Goal: Task Accomplishment & Management: Complete application form

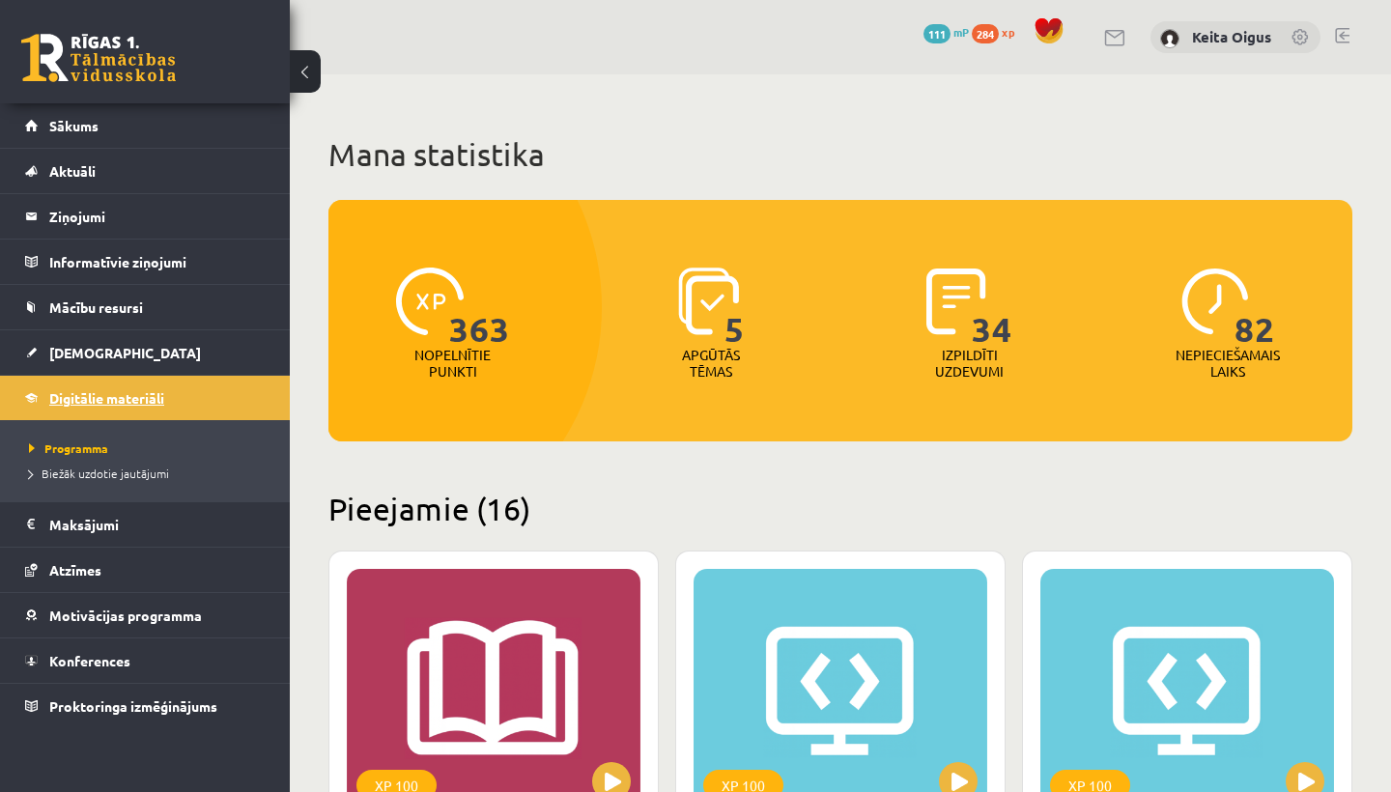
scroll to position [4530, 0]
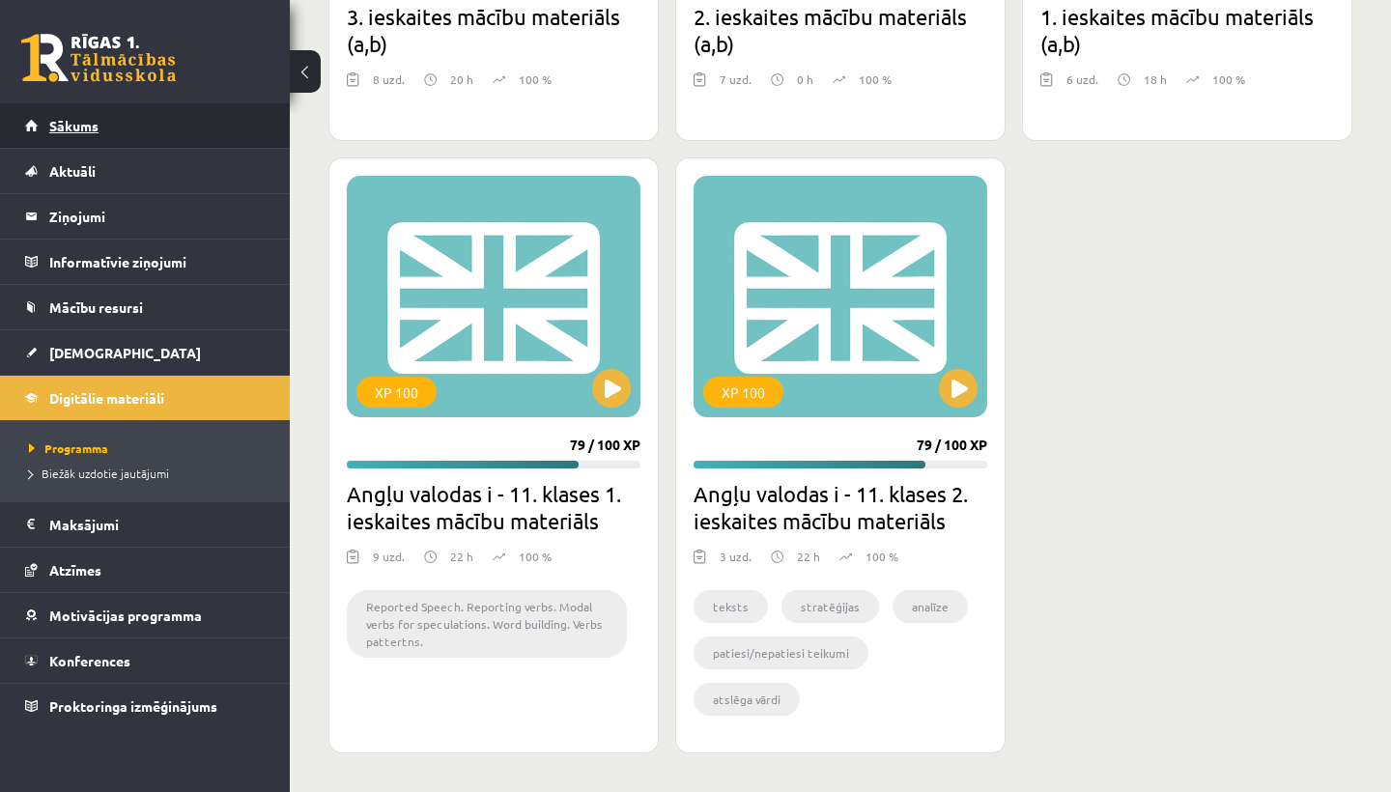
click at [85, 122] on span "Sākums" at bounding box center [73, 125] width 49 height 17
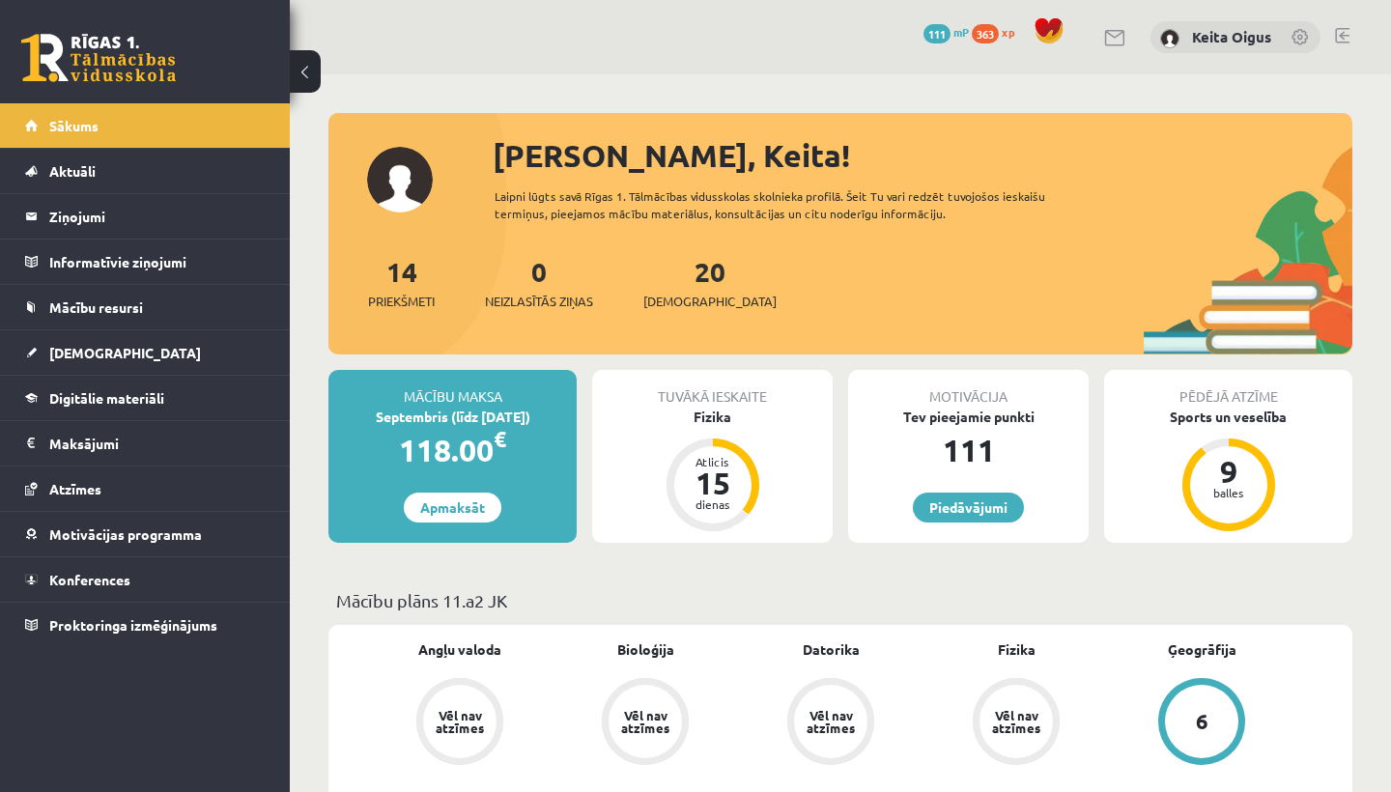
click at [1343, 34] on link at bounding box center [1342, 35] width 14 height 15
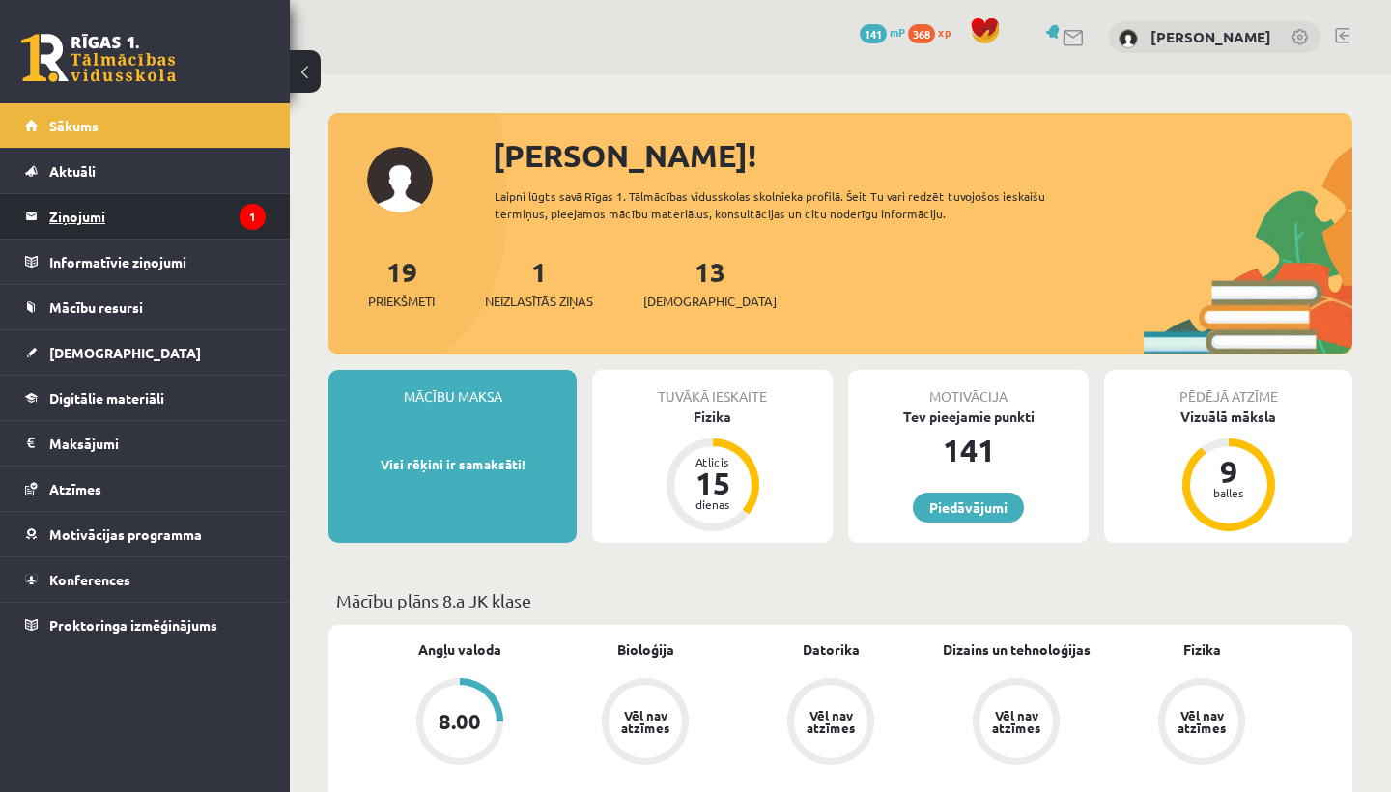
click at [213, 219] on legend "Ziņojumi 1" at bounding box center [157, 216] width 216 height 44
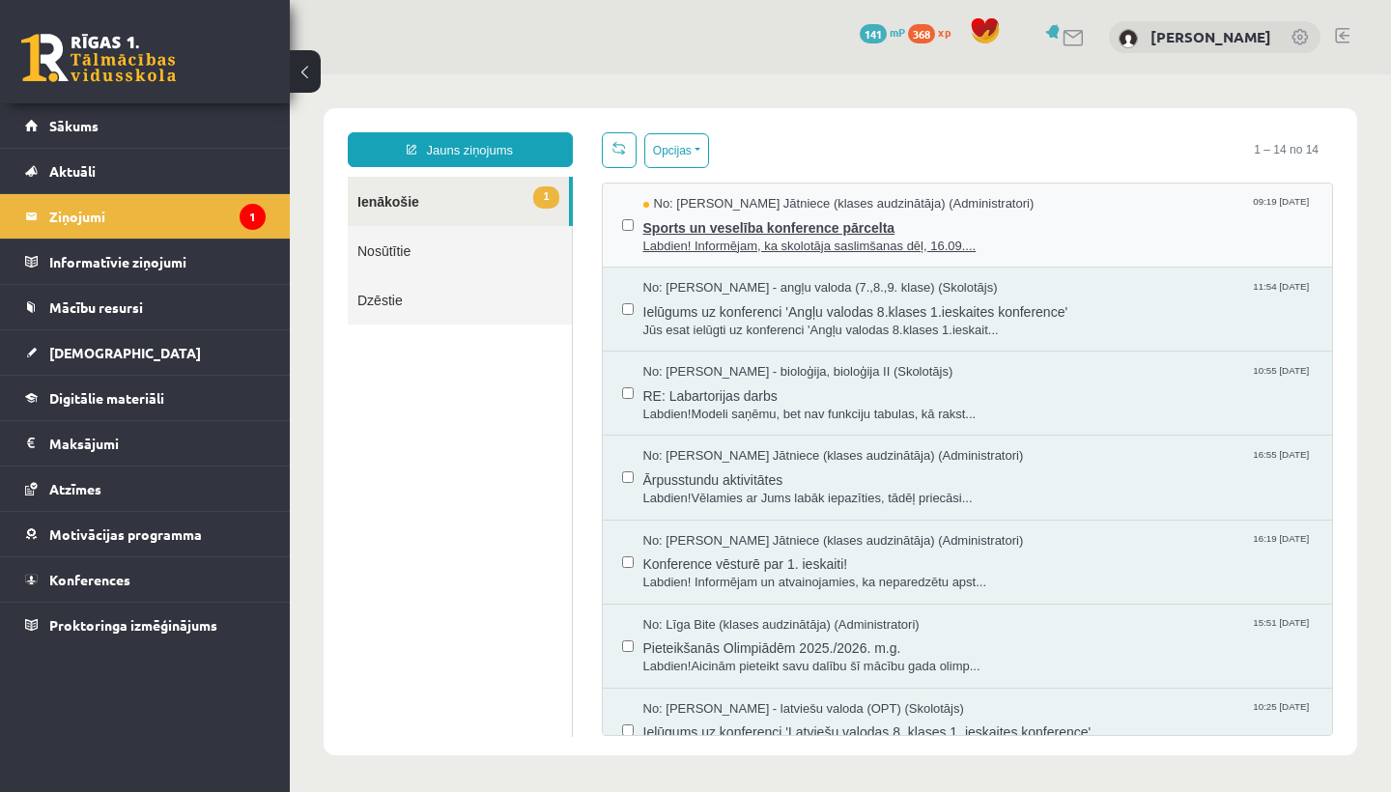
click at [711, 232] on span "Sports un veselība konference pārcelta" at bounding box center [978, 225] width 670 height 24
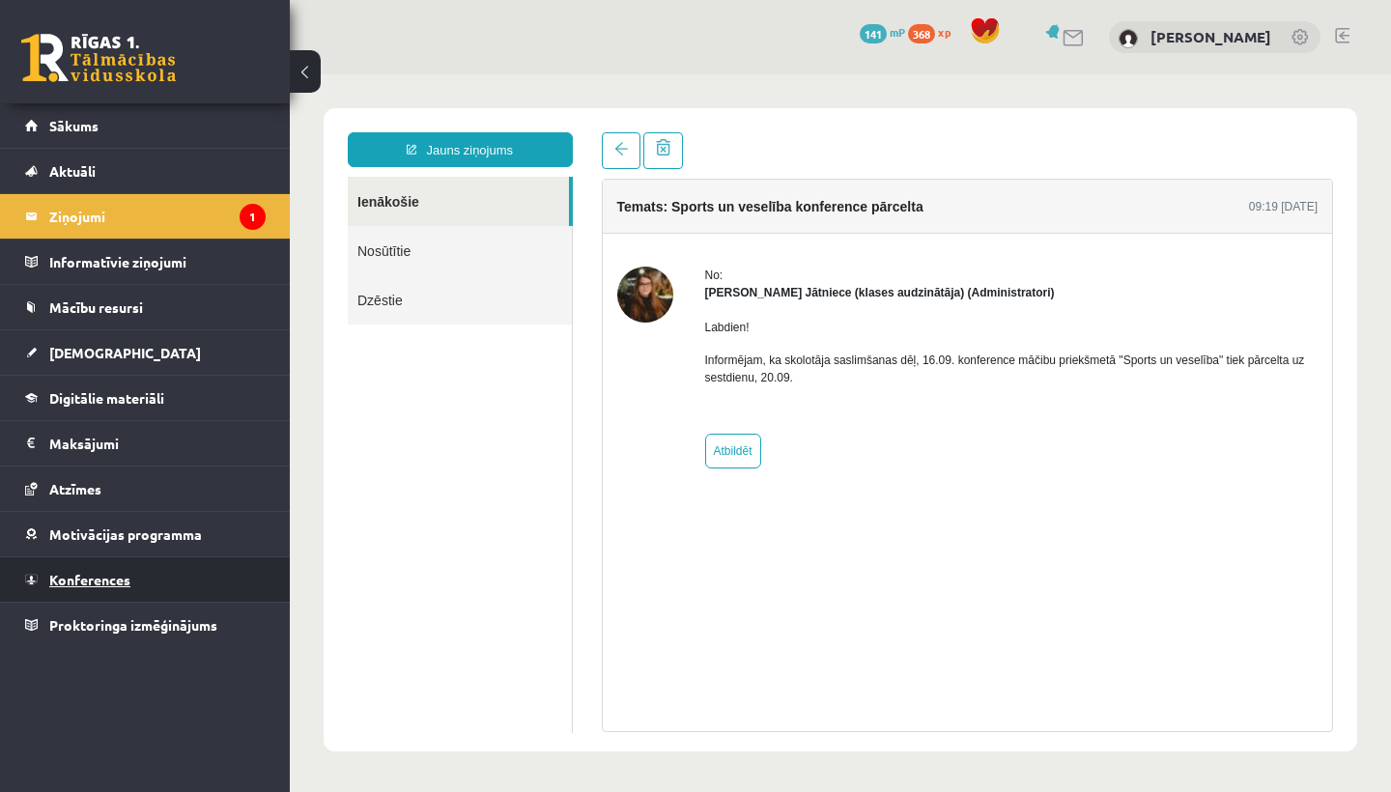
click at [92, 588] on link "Konferences" at bounding box center [145, 579] width 241 height 44
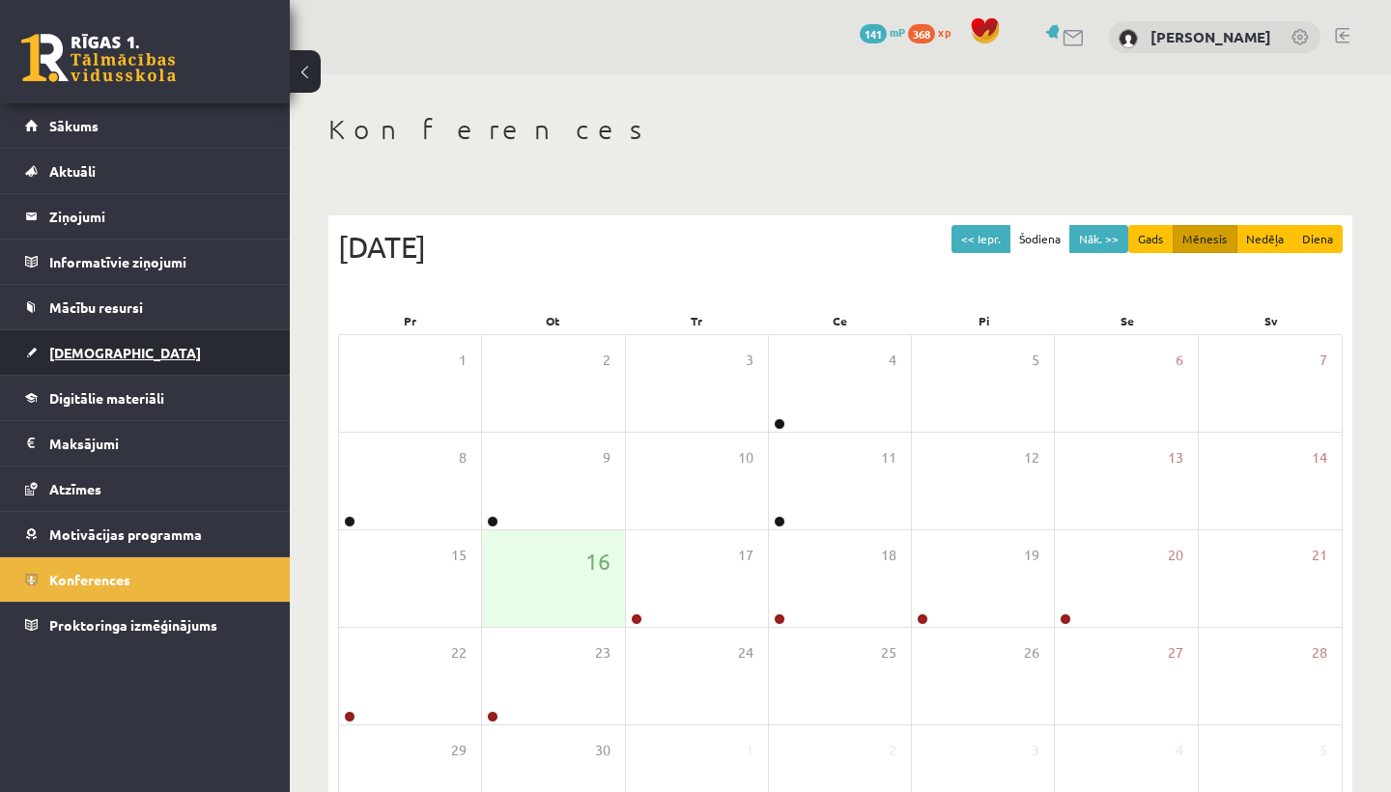
click at [103, 356] on span "[DEMOGRAPHIC_DATA]" at bounding box center [125, 352] width 152 height 17
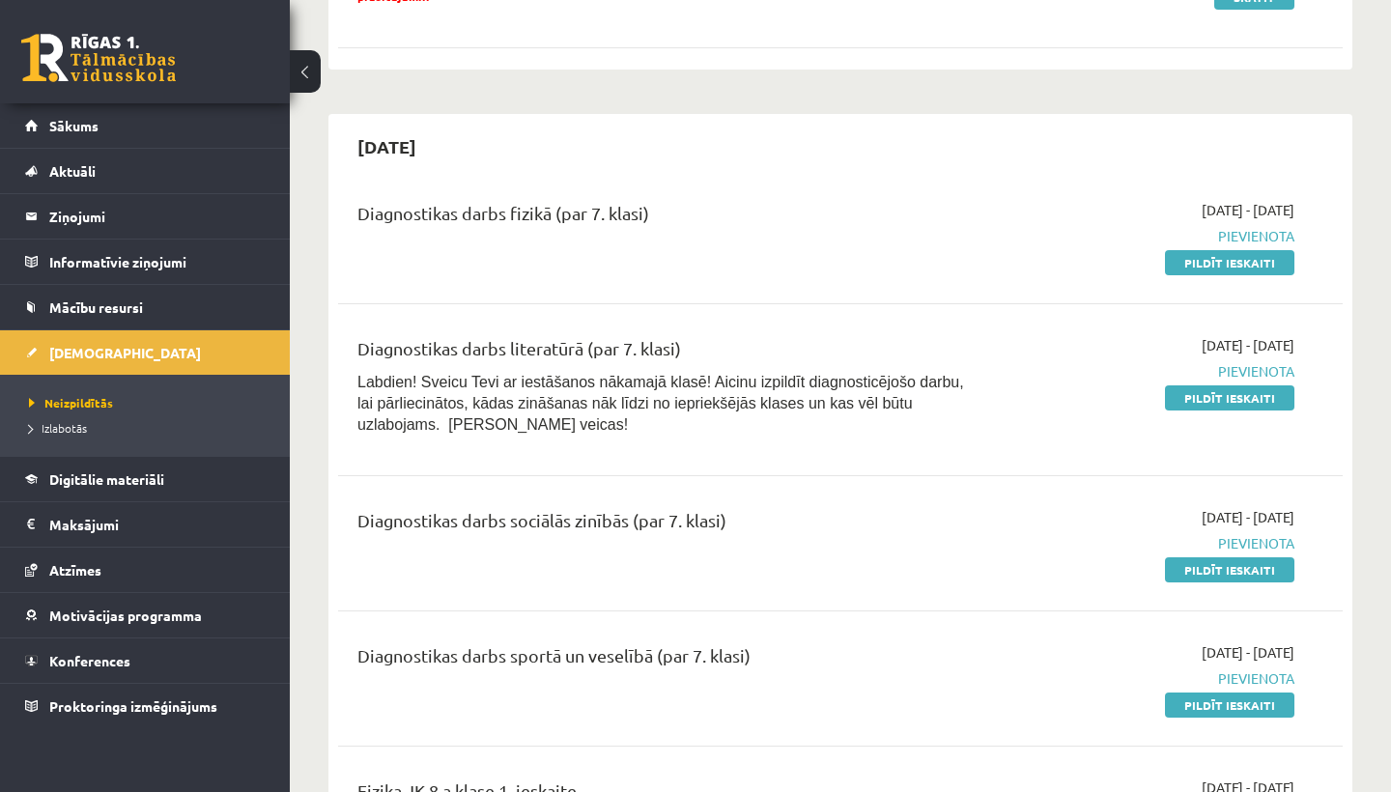
drag, startPoint x: 659, startPoint y: 640, endPoint x: 654, endPoint y: 781, distance: 140.2
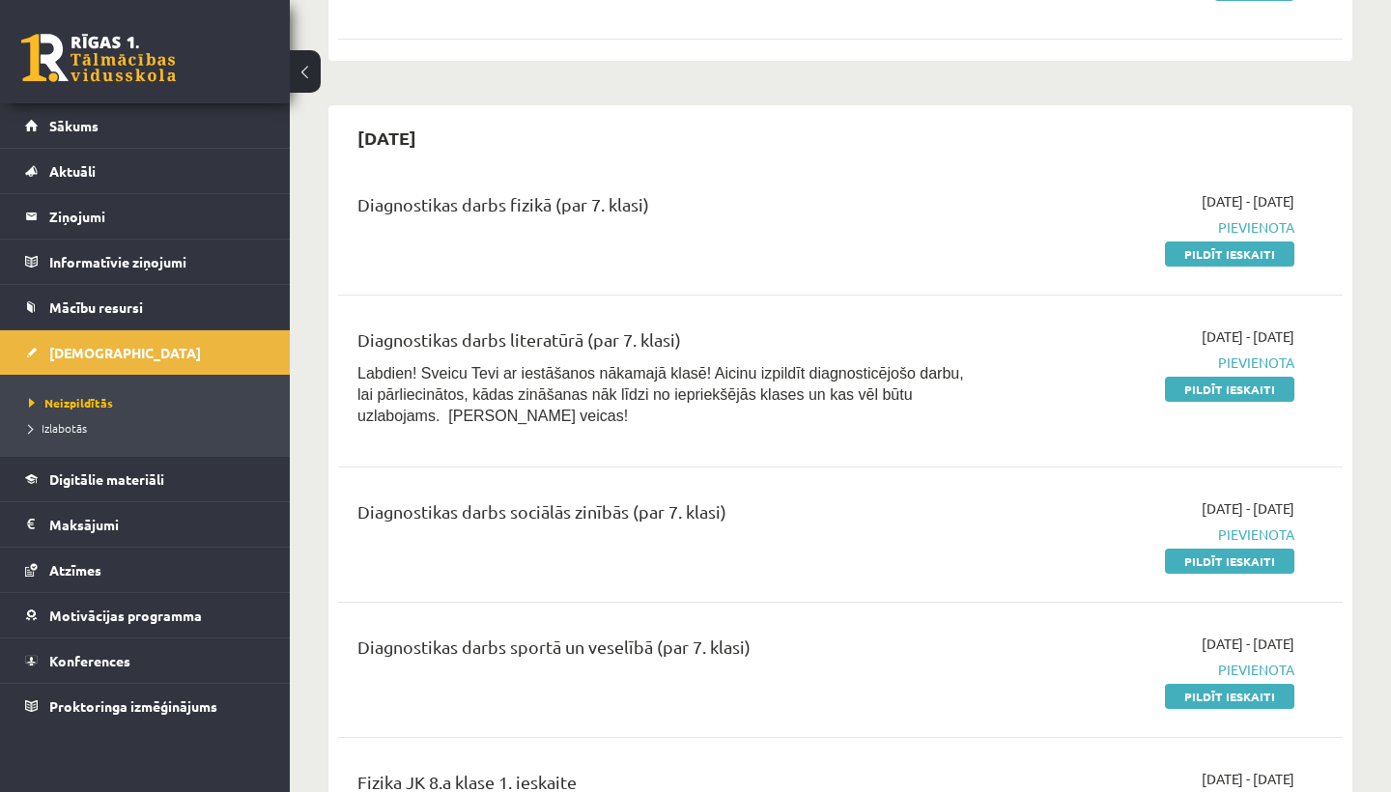
click at [638, 418] on p "Labdien! Sveicu Tevi ar iestāšanos nākamajā klasē! Aicinu izpildīt diagnosticēj…" at bounding box center [664, 394] width 615 height 64
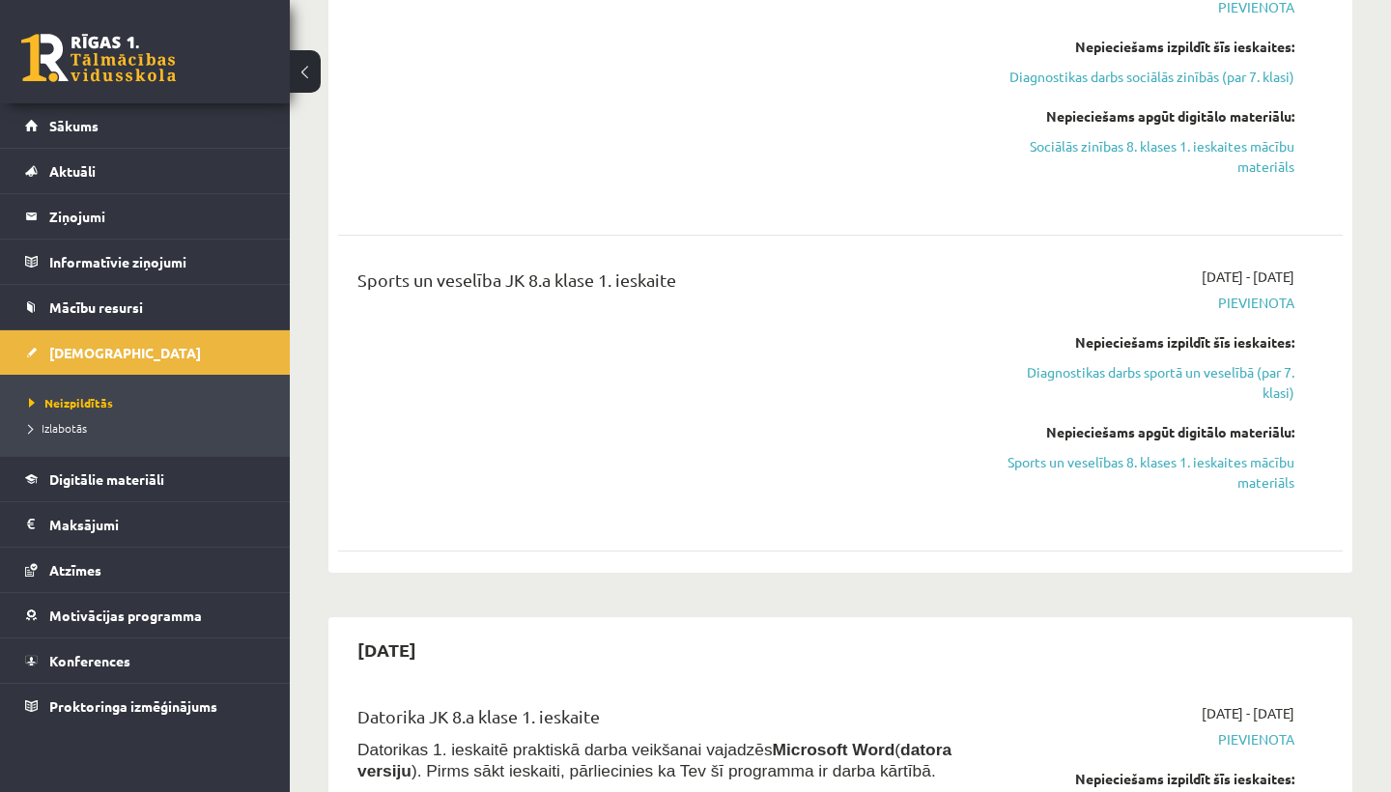
scroll to position [2153, 0]
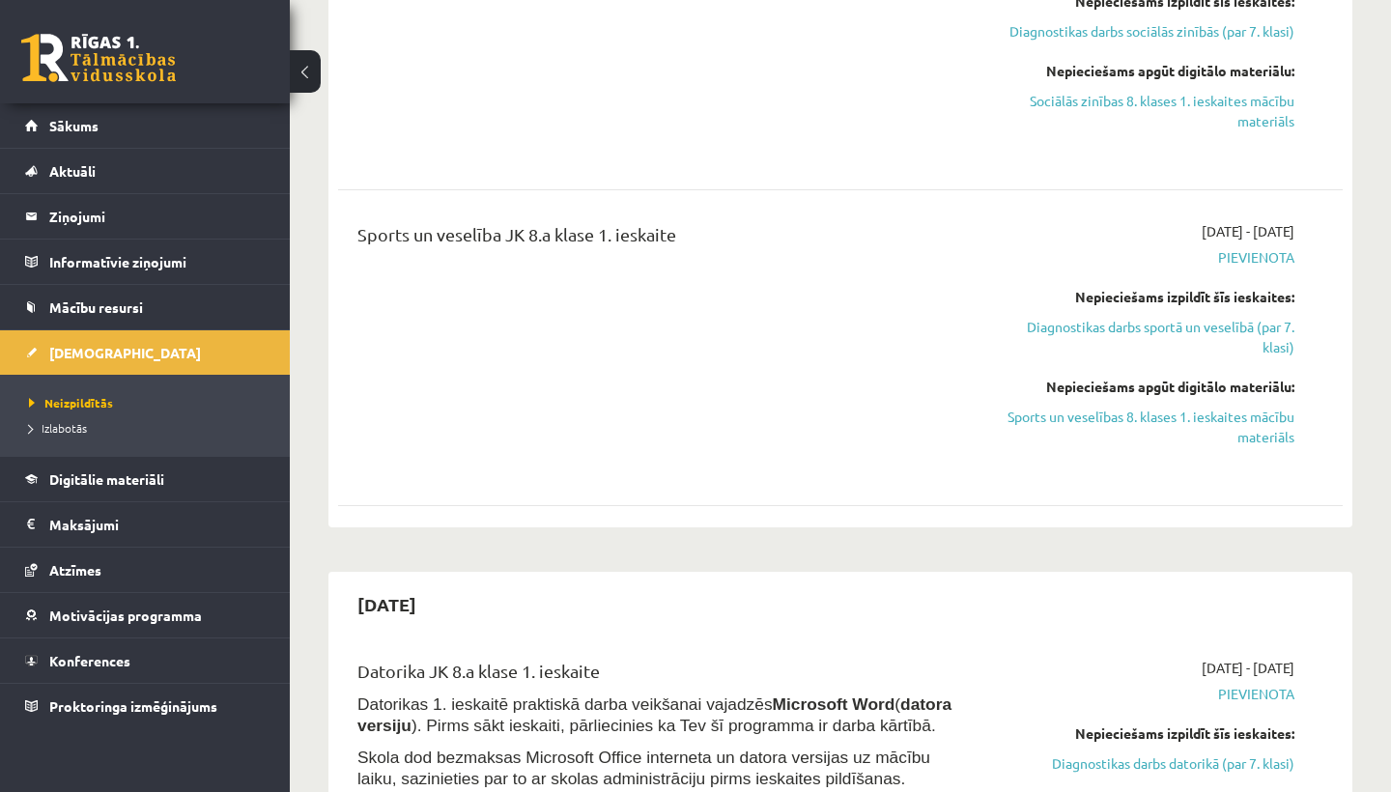
drag, startPoint x: 704, startPoint y: 690, endPoint x: 711, endPoint y: 417, distance: 272.5
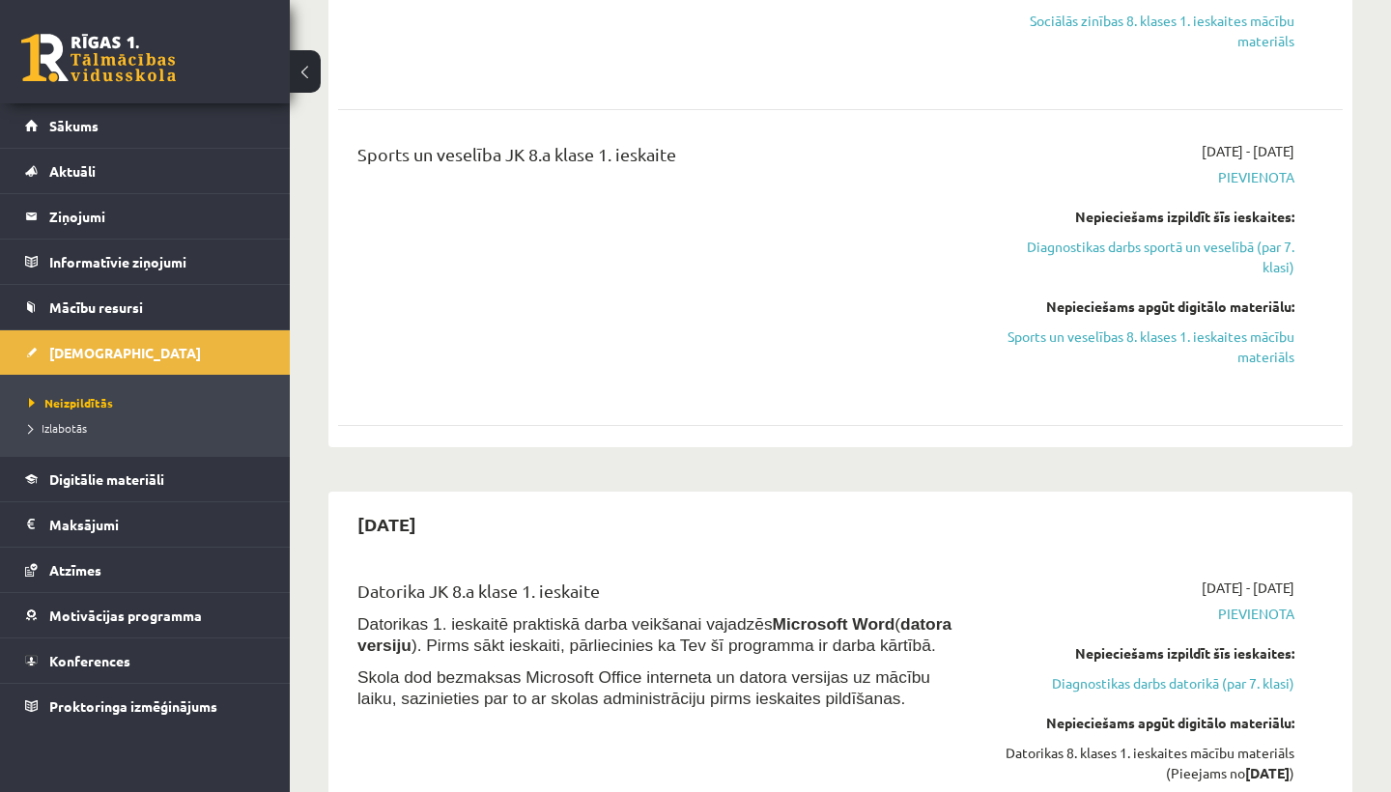
drag, startPoint x: 711, startPoint y: 390, endPoint x: 705, endPoint y: 363, distance: 27.7
click at [705, 363] on div "Sports un veselība JK 8.a klase 1. ieskaite" at bounding box center [665, 267] width 644 height 253
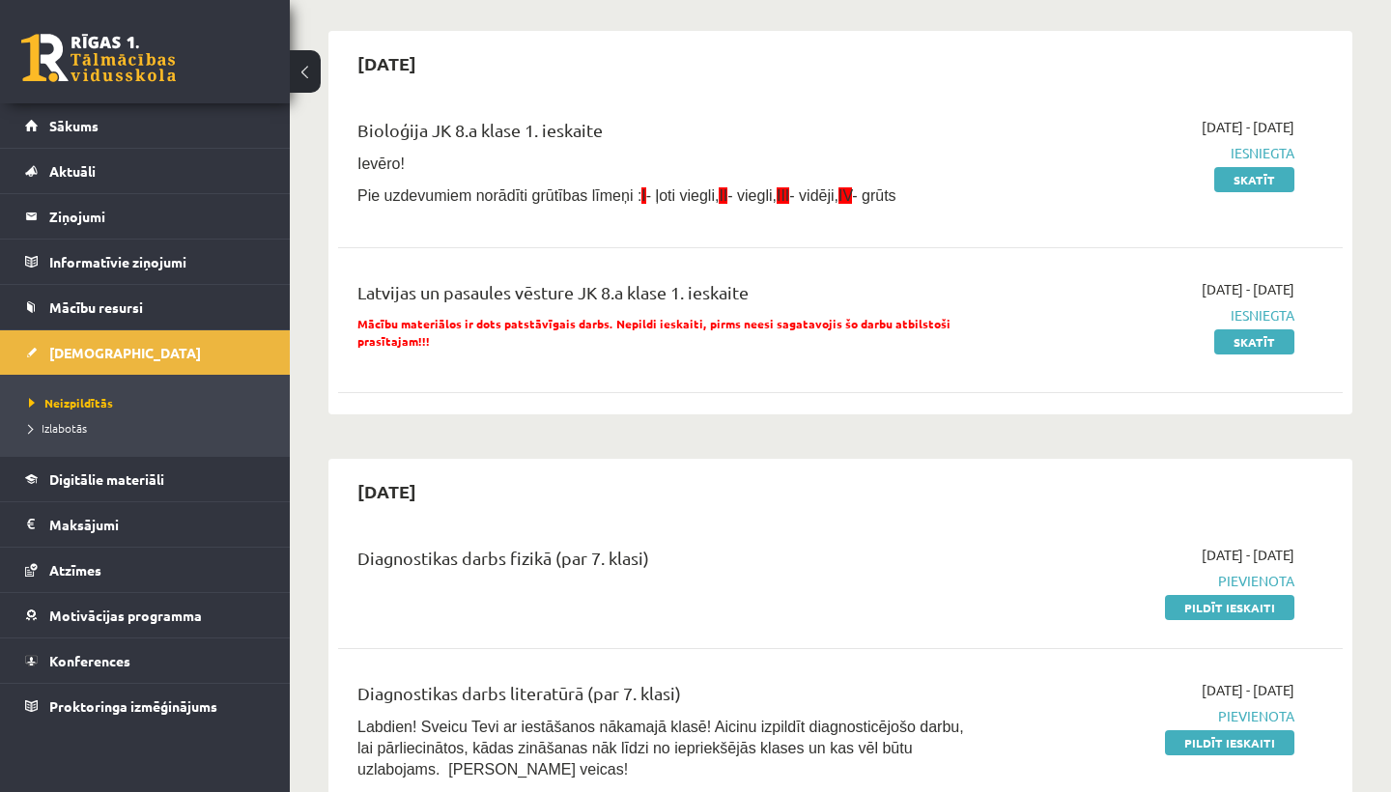
scroll to position [84, 0]
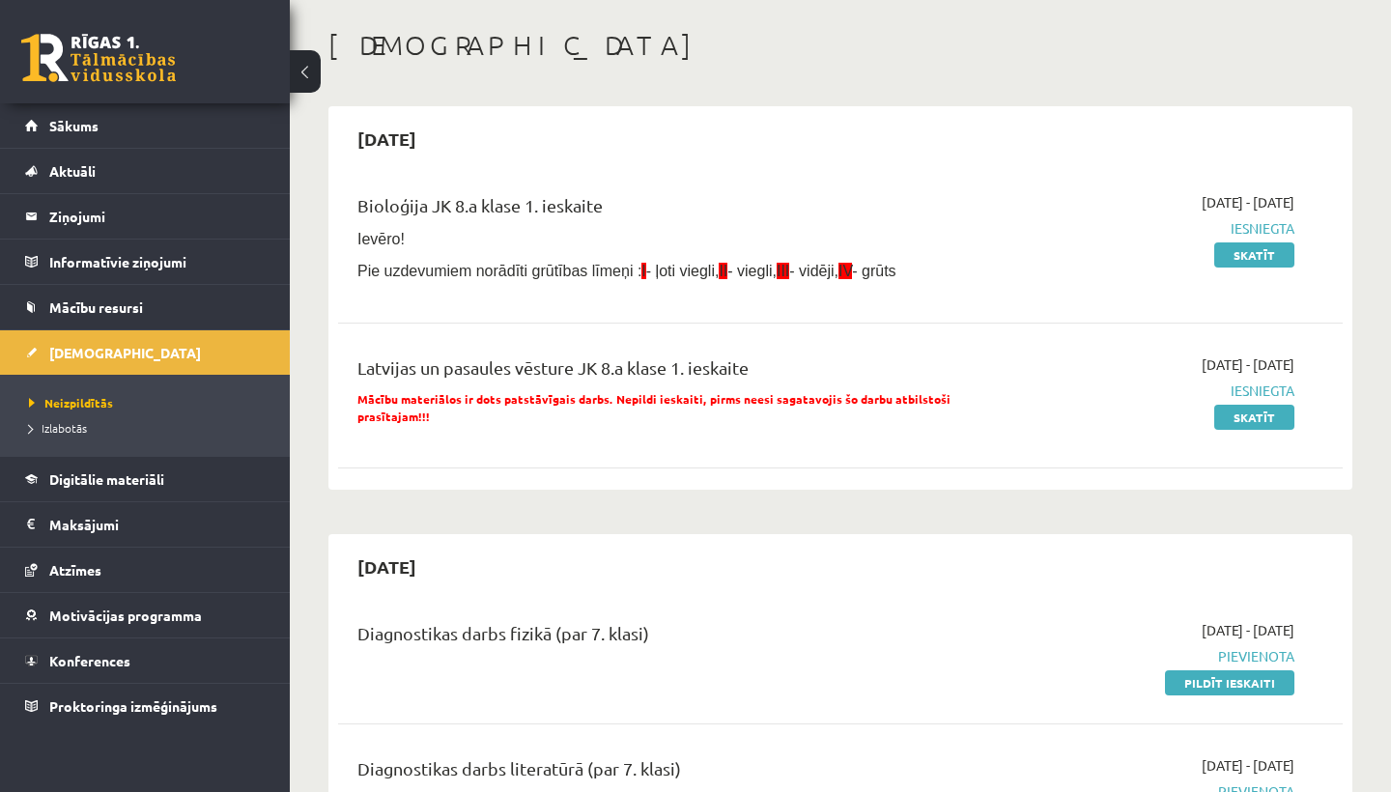
drag, startPoint x: 707, startPoint y: 363, endPoint x: 771, endPoint y: 633, distance: 277.0
click at [771, 633] on div "Diagnostikas darbs fizikā (par 7. klasi)" at bounding box center [664, 638] width 615 height 36
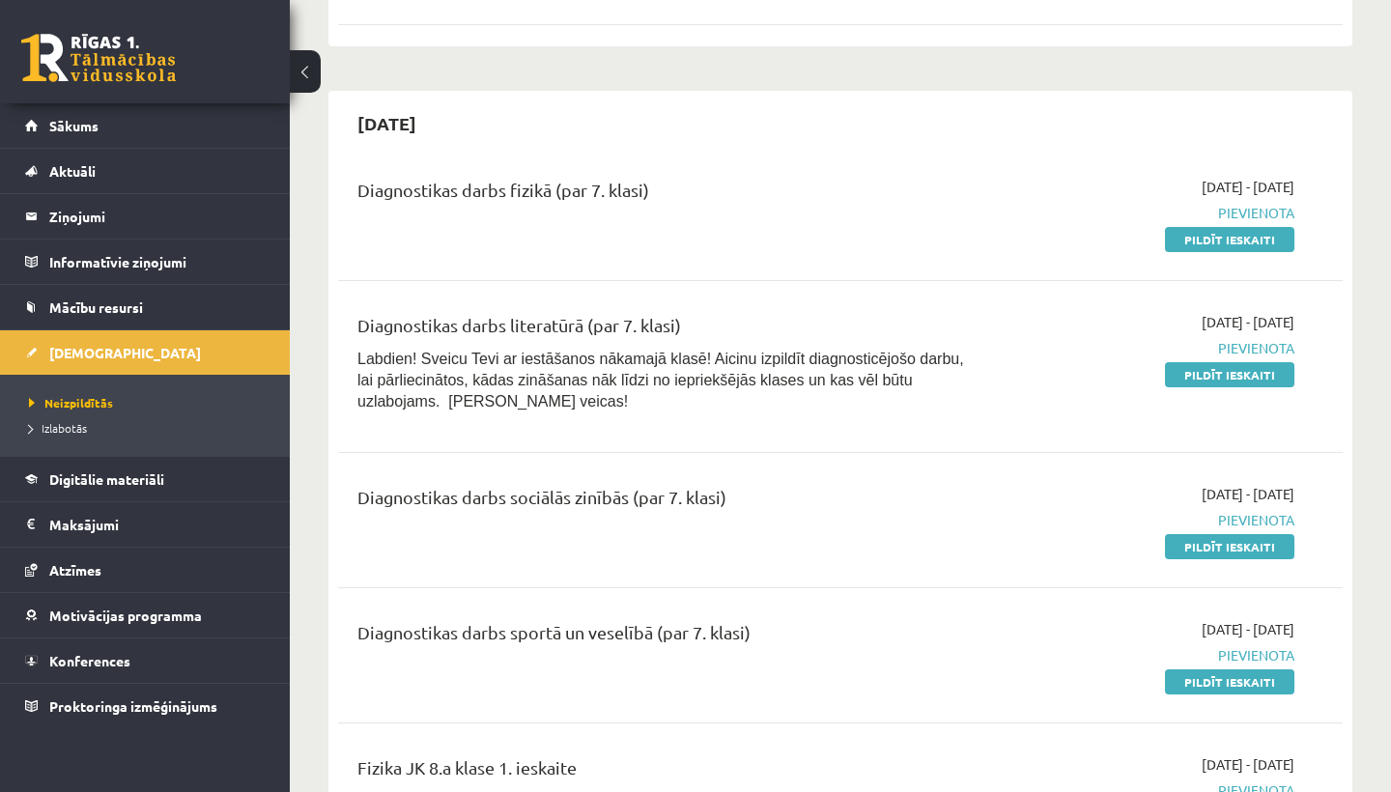
drag, startPoint x: 939, startPoint y: 644, endPoint x: 938, endPoint y: 783, distance: 139.1
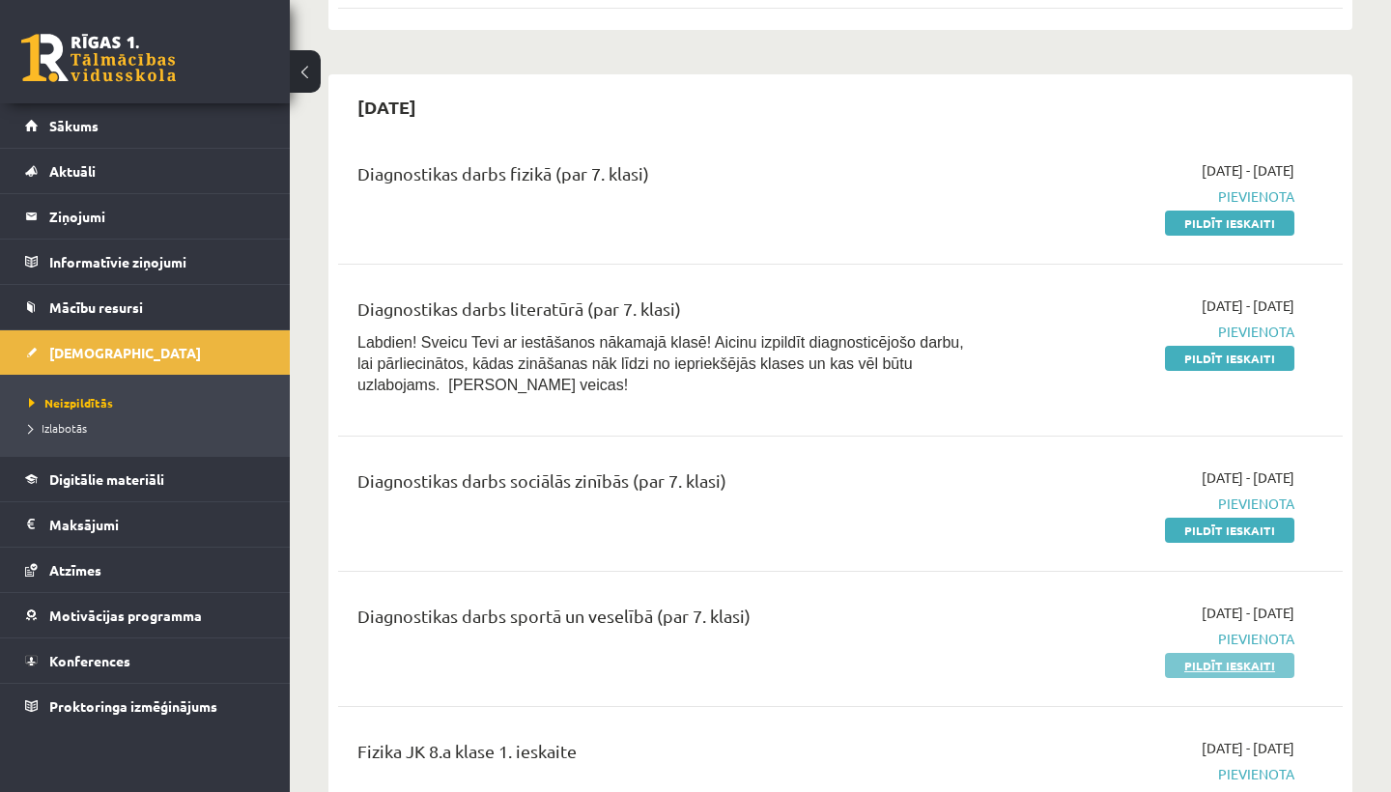
click at [1225, 664] on link "Pildīt ieskaiti" at bounding box center [1229, 665] width 129 height 25
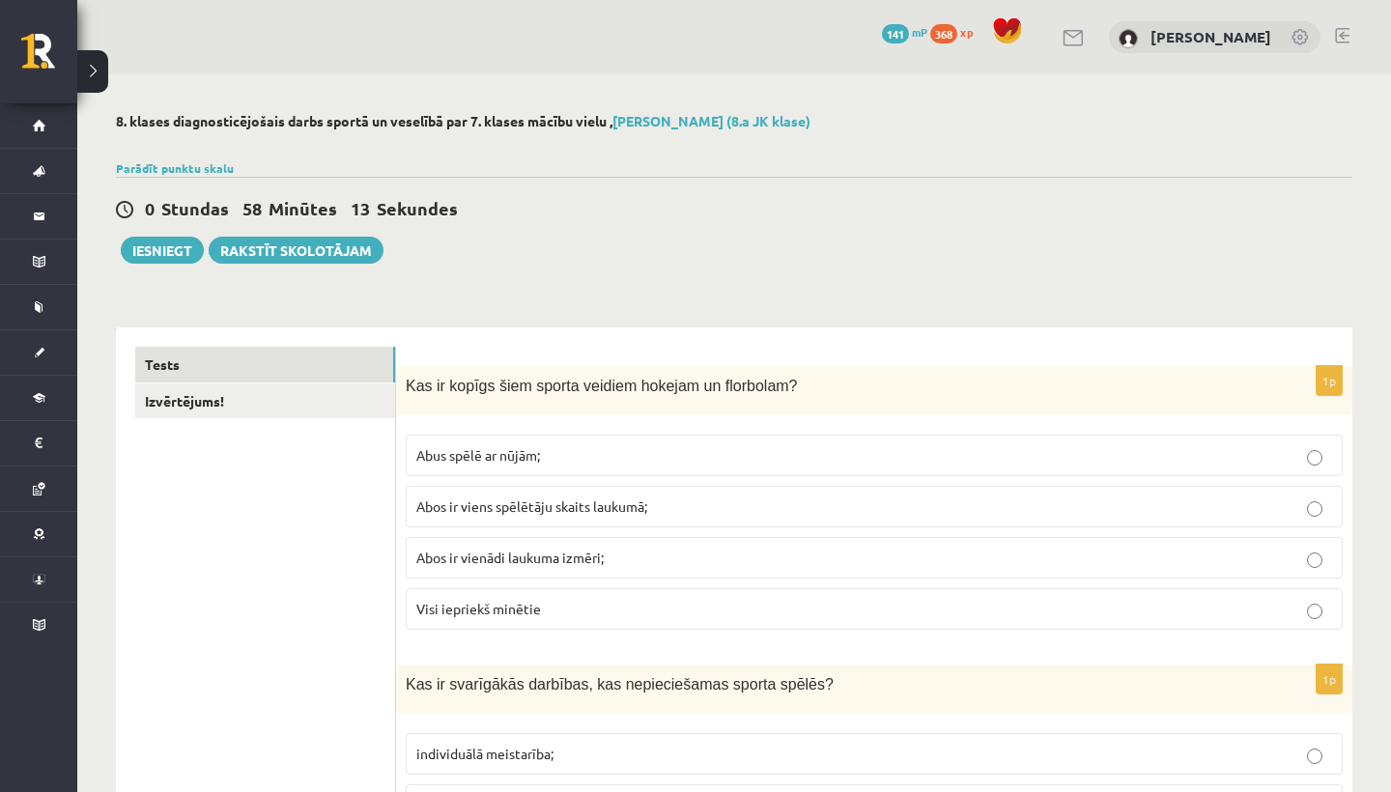
click at [867, 440] on label "Abus spēlē ar nūjām;" at bounding box center [874, 456] width 937 height 42
click at [868, 497] on p "Abos ir viens spēlētāju skaits laukumā;" at bounding box center [874, 507] width 916 height 20
click at [840, 447] on p "Abus spēlē ar nūjām;" at bounding box center [874, 455] width 916 height 20
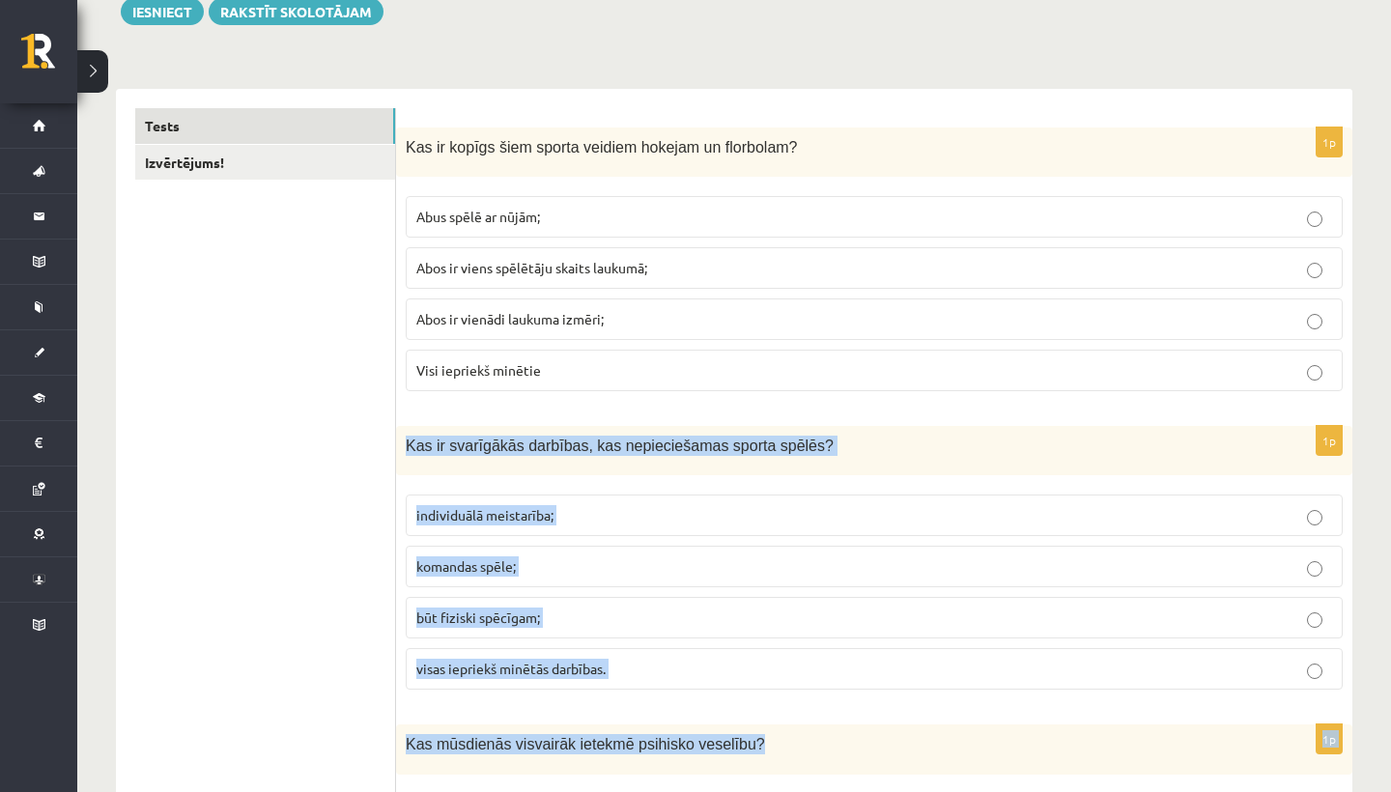
scroll to position [240, 0]
drag, startPoint x: 773, startPoint y: 651, endPoint x: 742, endPoint y: 782, distance: 135.0
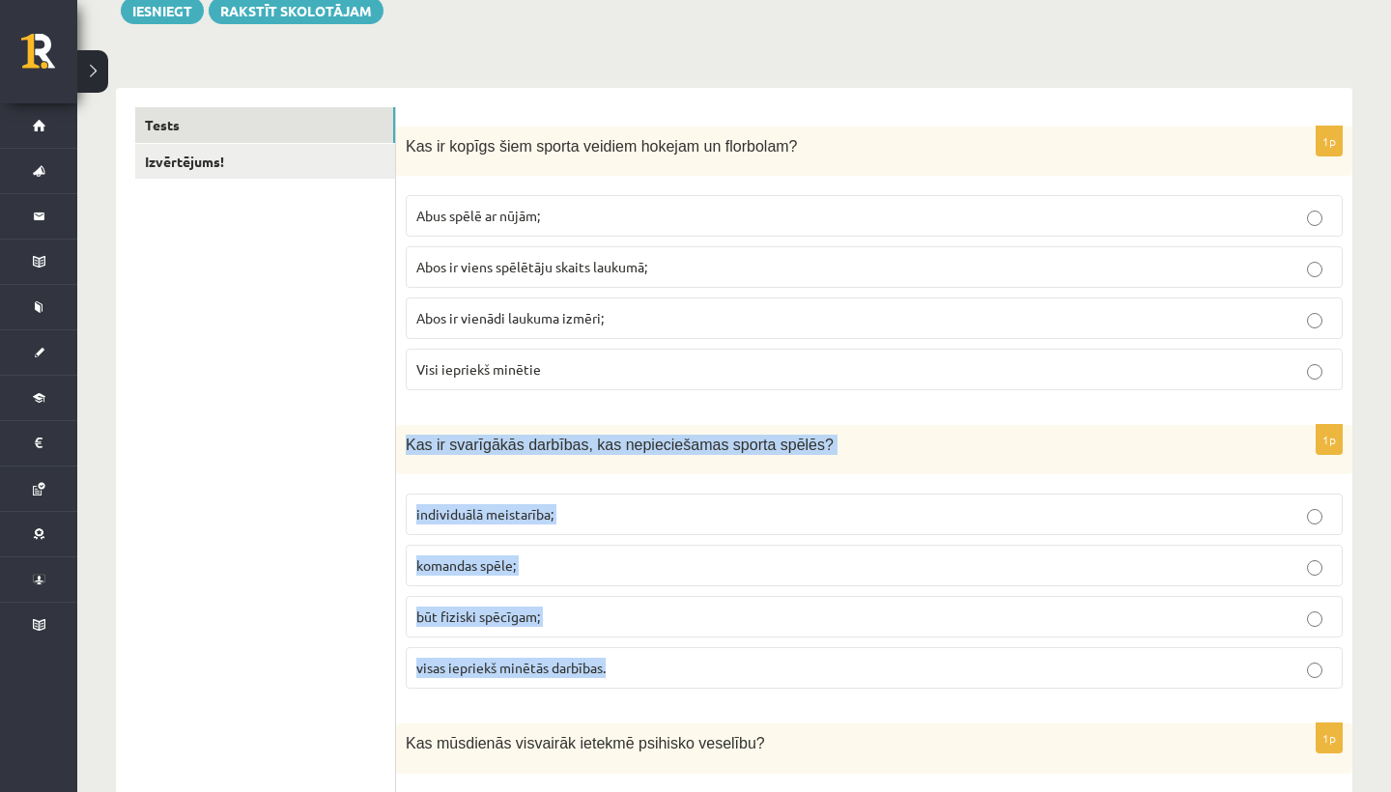
drag, startPoint x: 411, startPoint y: 440, endPoint x: 674, endPoint y: 677, distance: 355.0
click at [674, 677] on div "1p Kas ir svarīgākās darbības, kas nepieciešamas sporta spēlēs? individuālā mei…" at bounding box center [874, 564] width 956 height 279
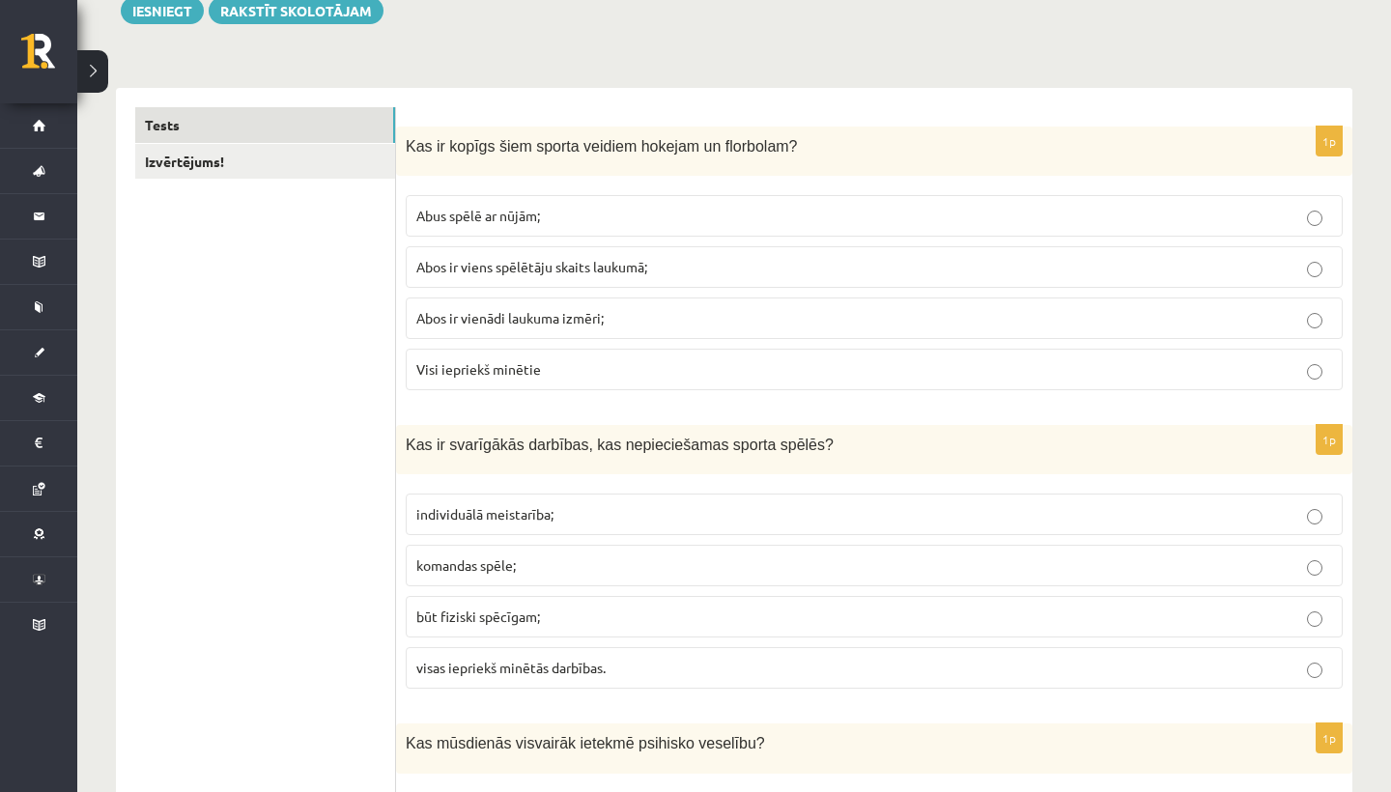
click at [695, 662] on p "visas iepriekš minētās darbības." at bounding box center [874, 668] width 916 height 20
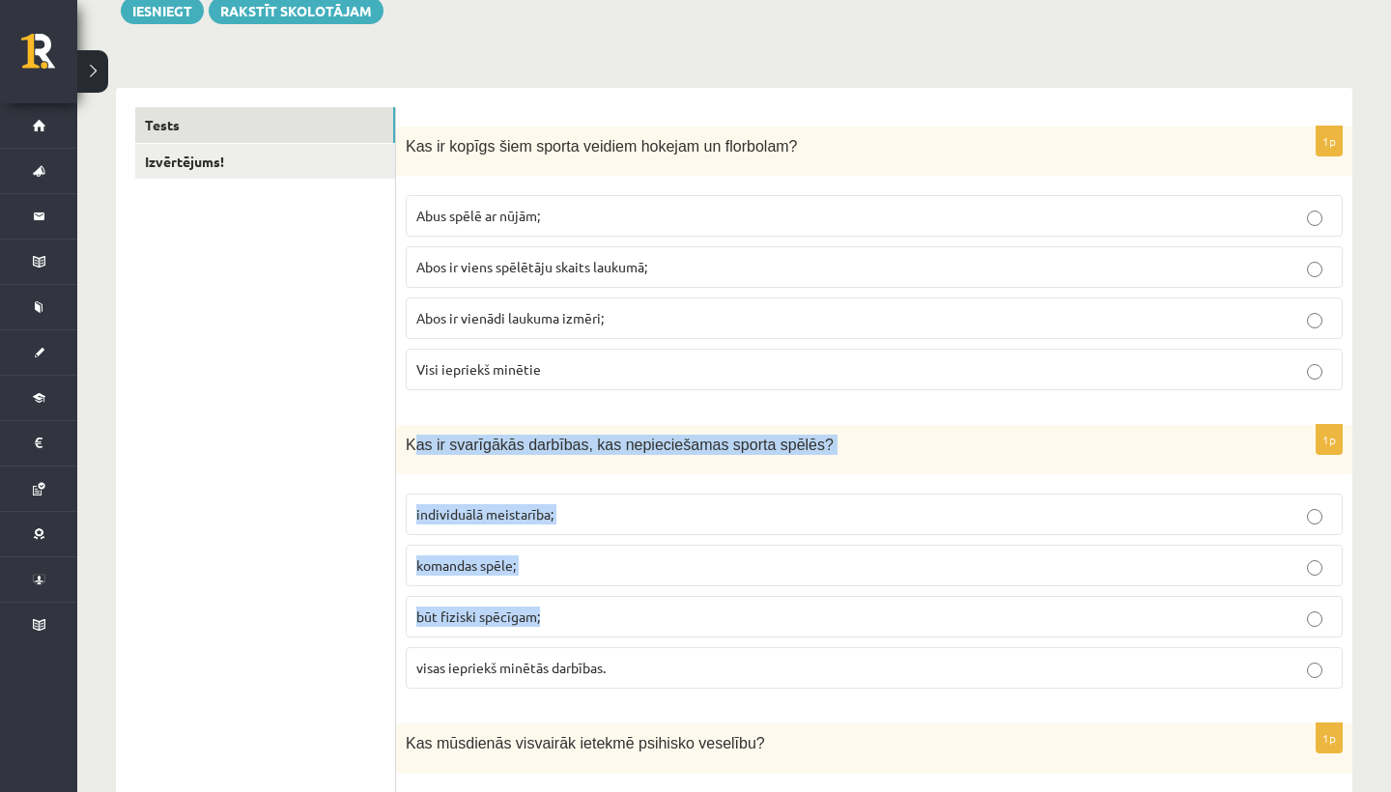
drag, startPoint x: 413, startPoint y: 440, endPoint x: 580, endPoint y: 654, distance: 271.3
click at [580, 654] on div "1p Kas ir svarīgākās darbības, kas nepieciešamas sporta spēlēs? individuālā mei…" at bounding box center [874, 564] width 956 height 279
click at [580, 654] on label "visas iepriekš minētās darbības." at bounding box center [874, 668] width 937 height 42
drag, startPoint x: 400, startPoint y: 429, endPoint x: 616, endPoint y: 688, distance: 337.4
click at [616, 688] on div "1p Kas ir svarīgākās darbības, kas nepieciešamas sporta spēlēs? individuālā mei…" at bounding box center [874, 564] width 956 height 279
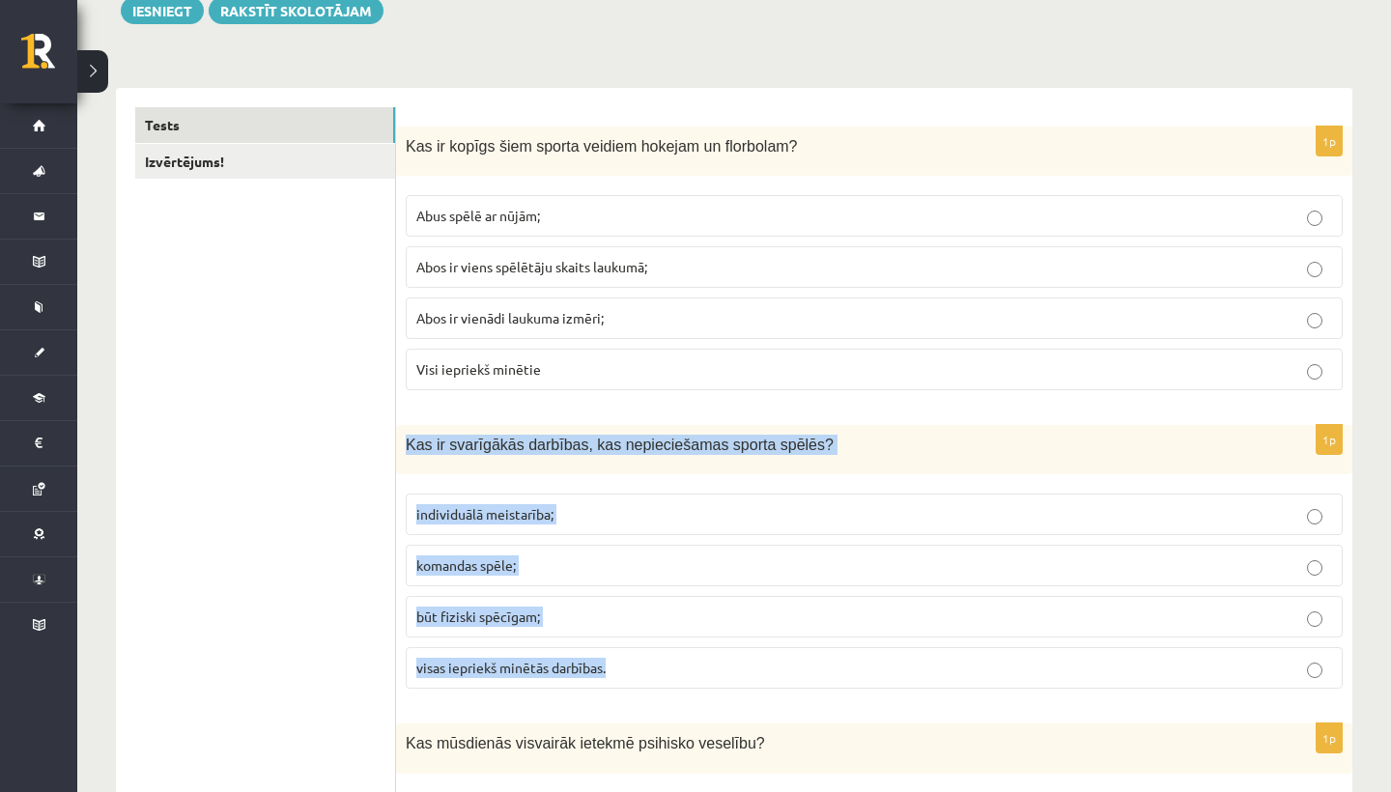
copy div "Kas ir svarīgākās darbības, kas nepieciešamas sporta spēlēs? individuālā meista…"
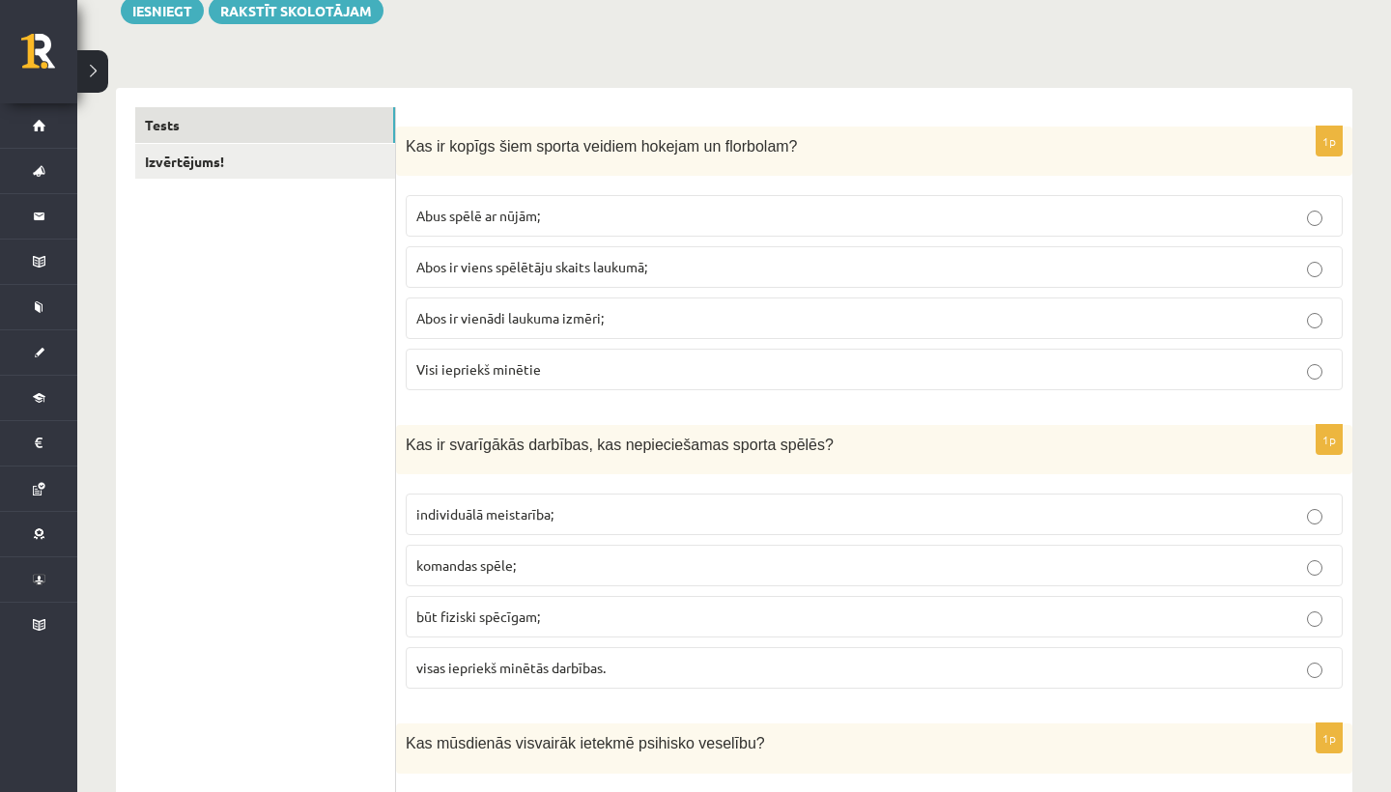
click at [549, 695] on div "1p Kas ir svarīgākās darbības, kas nepieciešamas sporta spēlēs? individuālā mei…" at bounding box center [874, 564] width 956 height 279
click at [547, 683] on label "visas iepriekš minētās darbības." at bounding box center [874, 668] width 937 height 42
click at [543, 669] on span "visas iepriekš minētās darbības." at bounding box center [510, 667] width 189 height 17
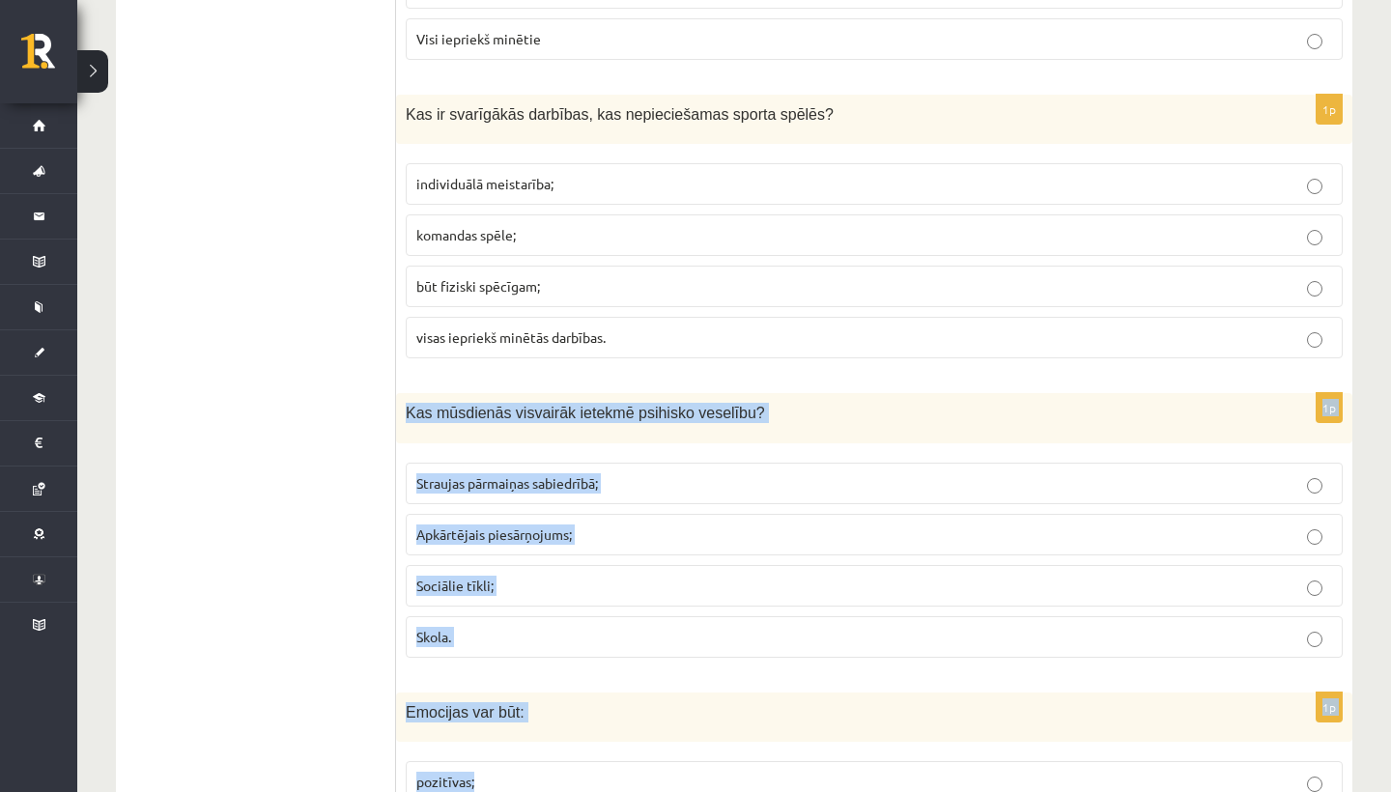
drag, startPoint x: 546, startPoint y: 678, endPoint x: 555, endPoint y: 791, distance: 113.4
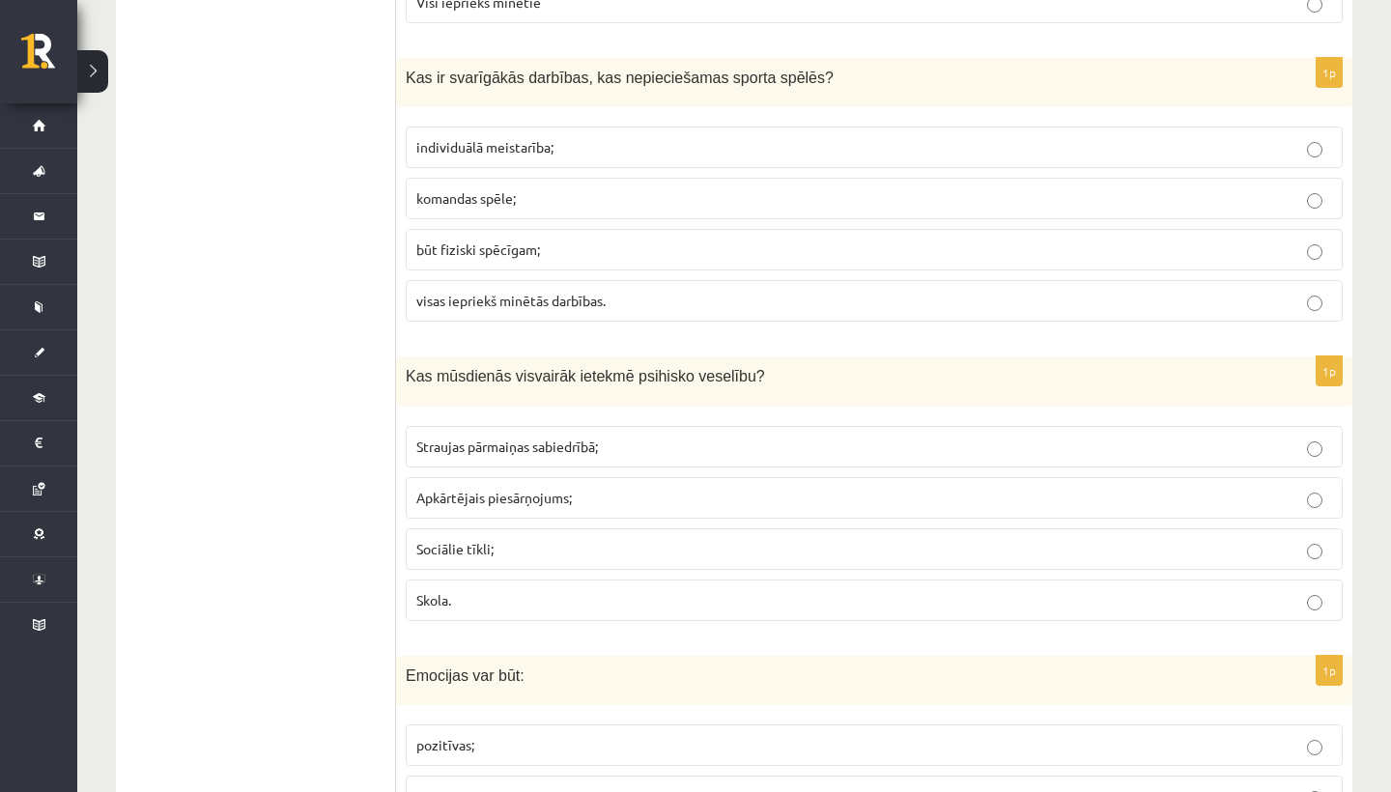
click at [539, 545] on p "Sociālie tīkli;" at bounding box center [874, 549] width 916 height 20
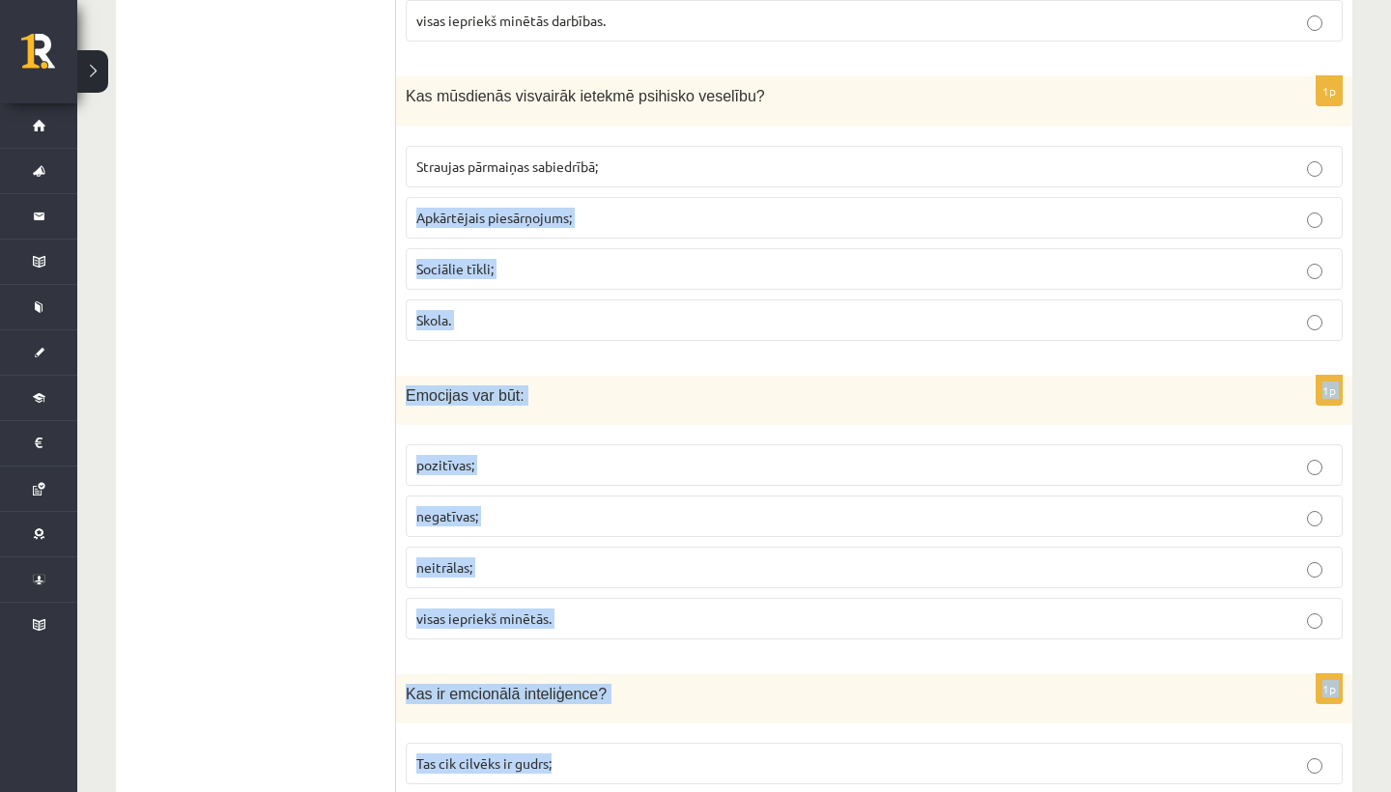
drag, startPoint x: 633, startPoint y: 446, endPoint x: 599, endPoint y: 790, distance: 345.6
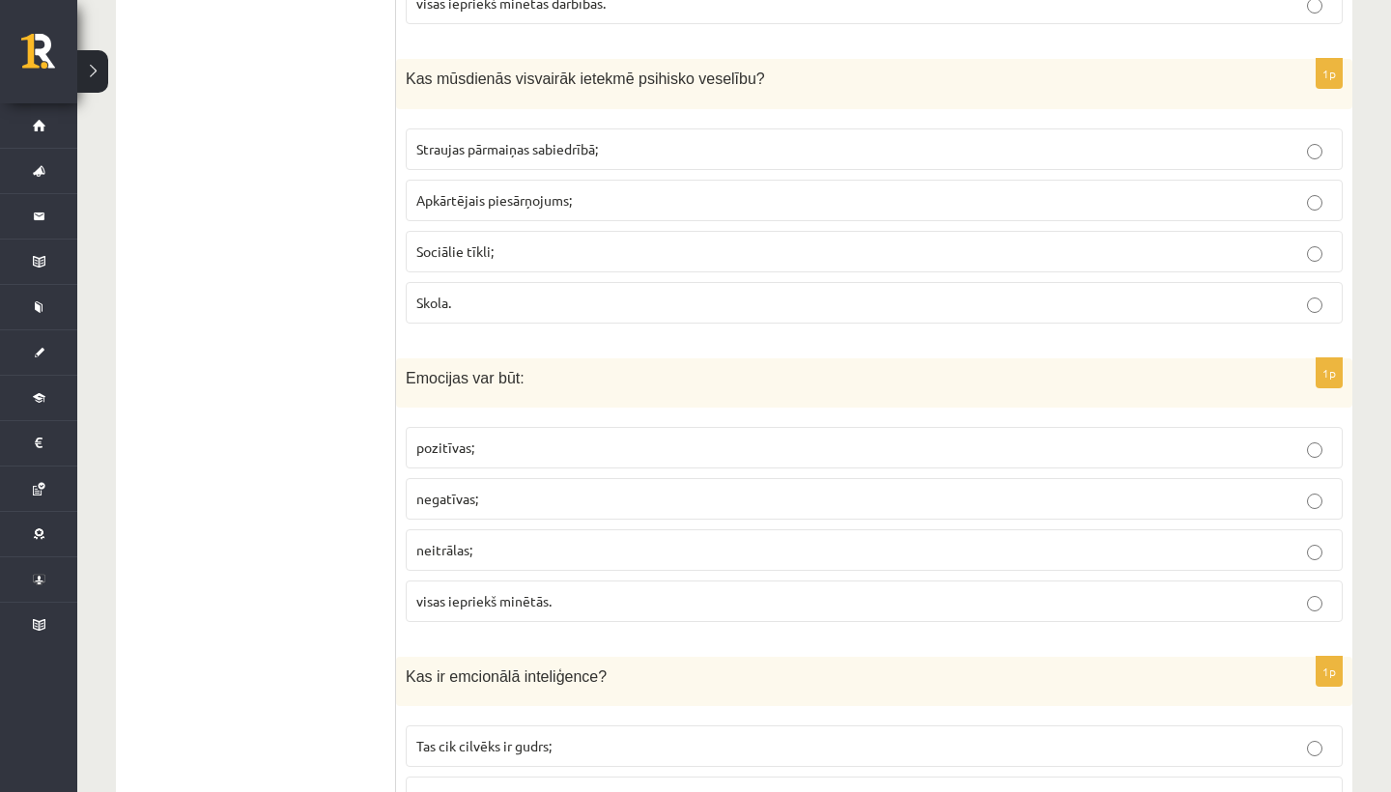
click at [489, 621] on fieldset "pozitīvas; negatīvas; neitrālas; visas iepriekš minētās." at bounding box center [874, 522] width 937 height 211
click at [490, 605] on span "visas iepriekš minētās." at bounding box center [483, 600] width 135 height 17
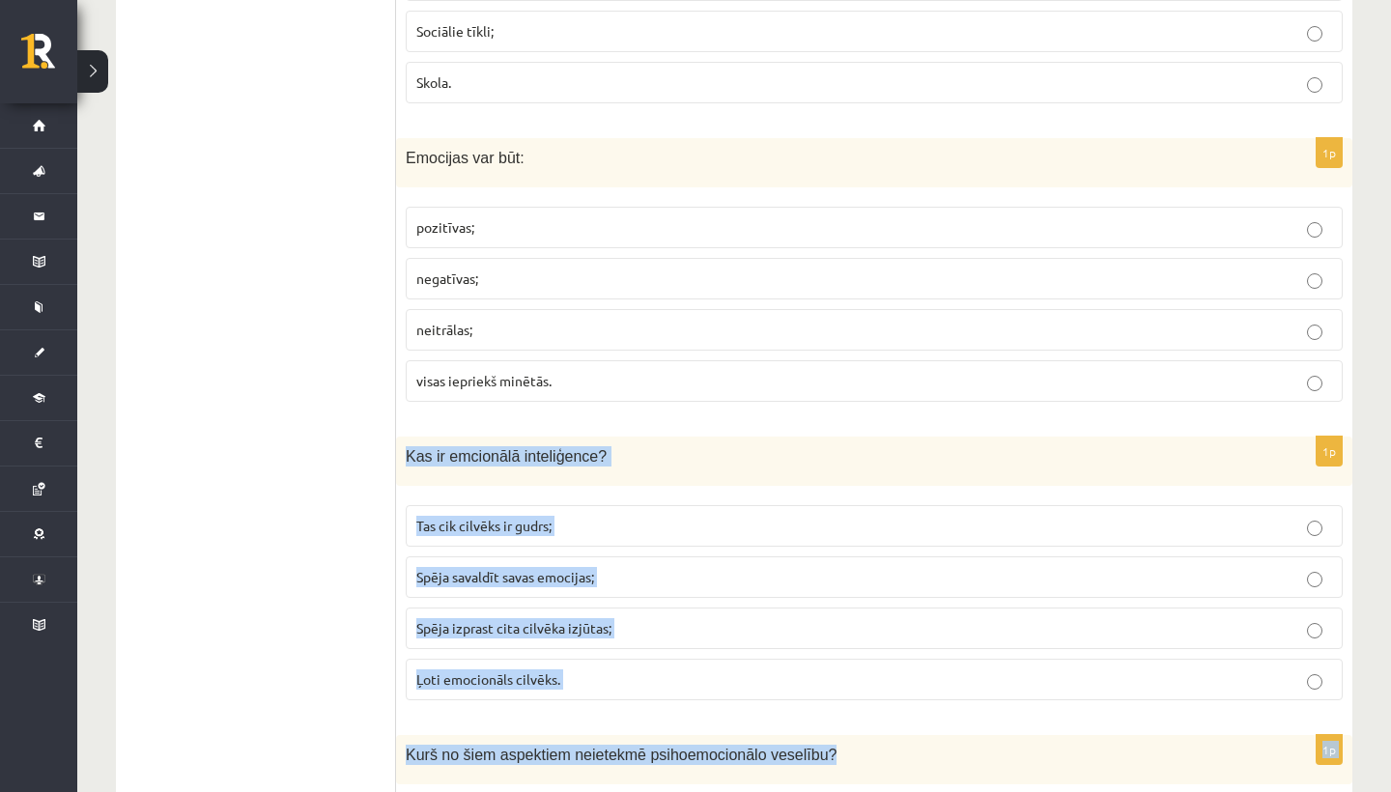
scroll to position [1179, 0]
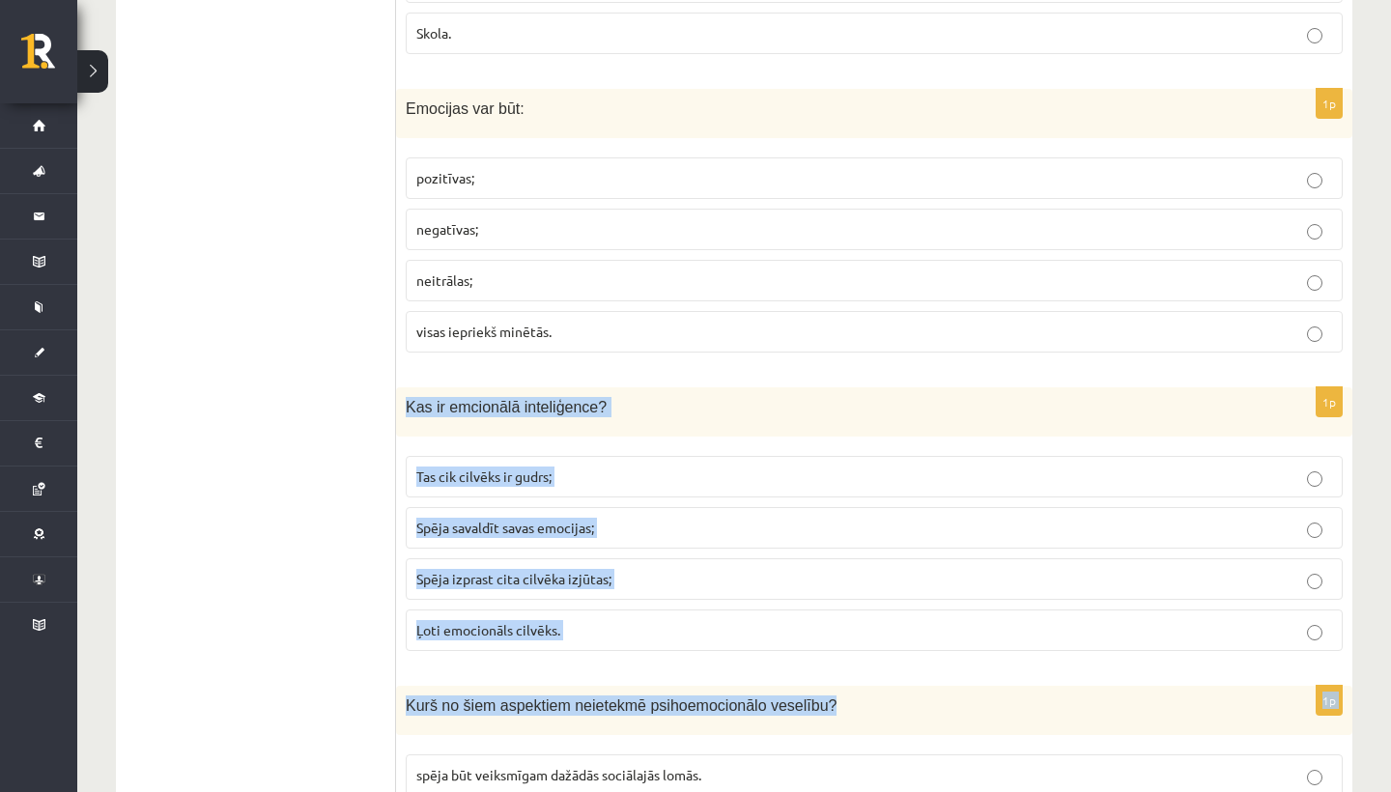
drag, startPoint x: 506, startPoint y: 641, endPoint x: 455, endPoint y: 791, distance: 158.2
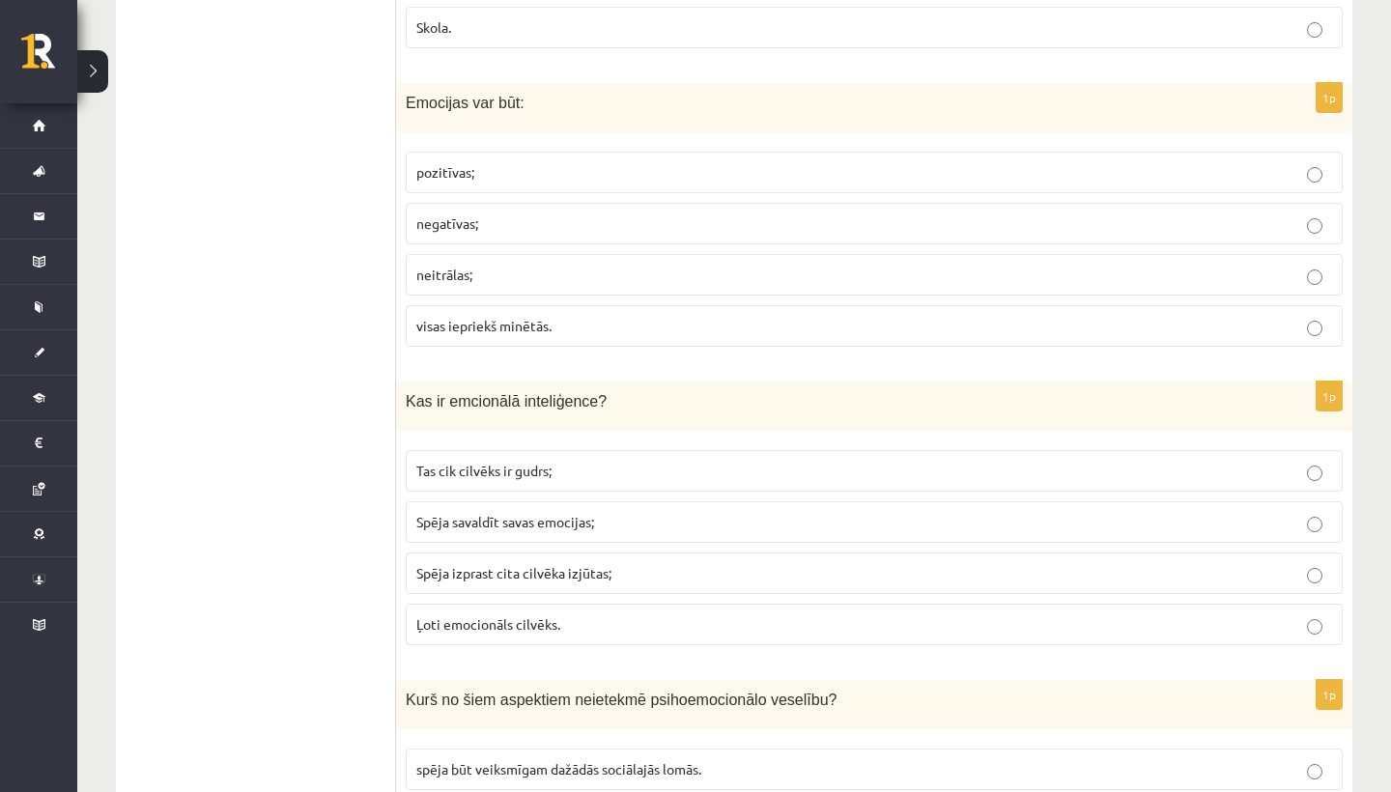
click at [536, 522] on span "Spēja savaldīt savas emocijas;" at bounding box center [505, 521] width 178 height 17
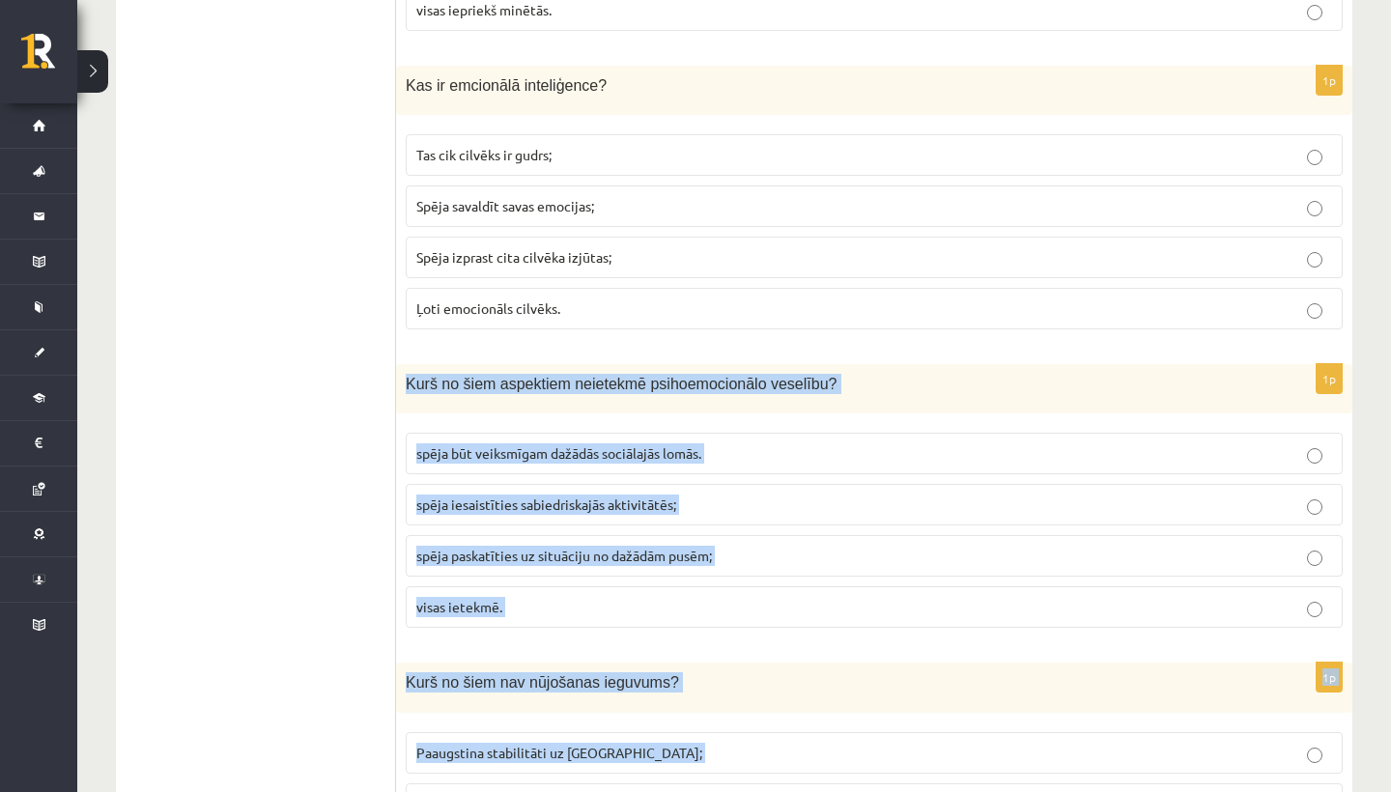
drag, startPoint x: 469, startPoint y: 665, endPoint x: 446, endPoint y: 787, distance: 124.9
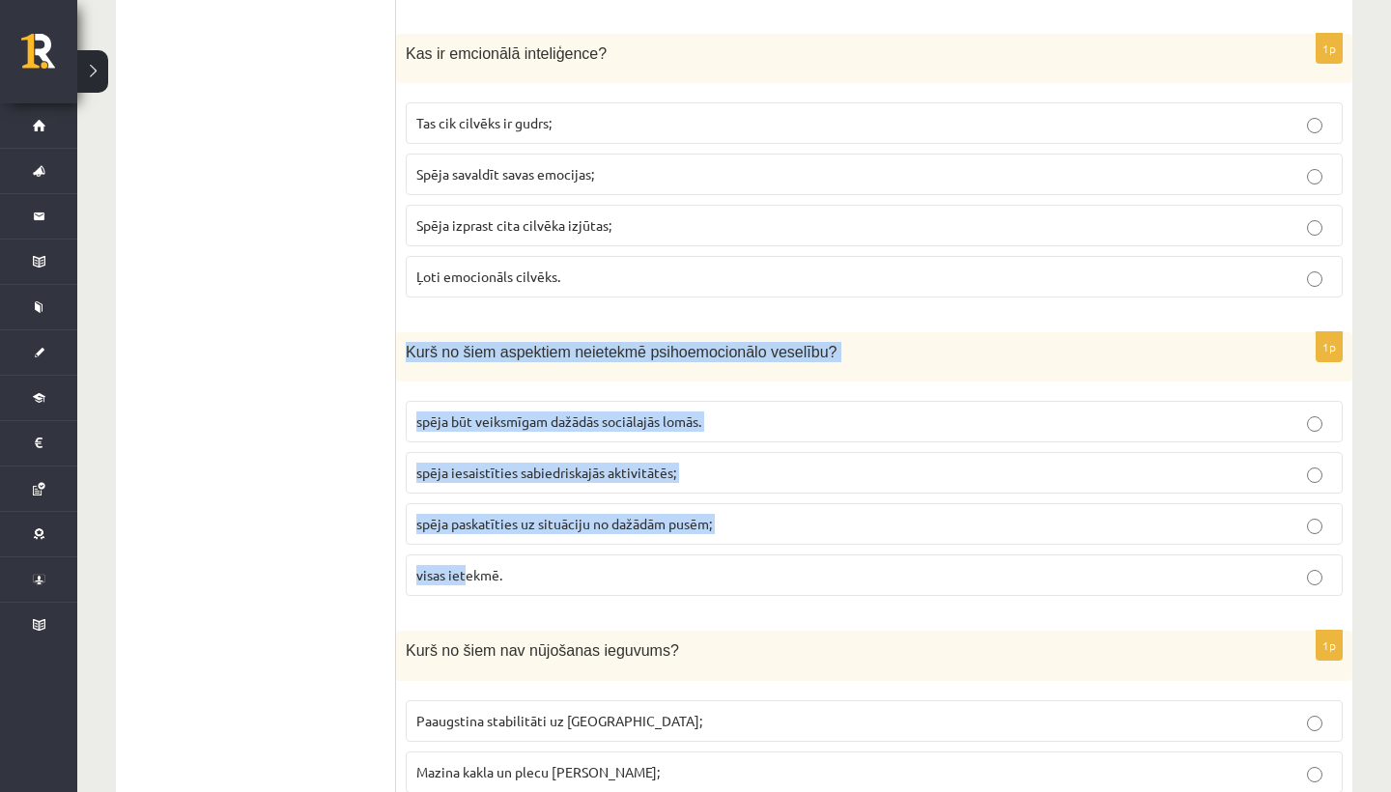
drag, startPoint x: 408, startPoint y: 340, endPoint x: 463, endPoint y: 572, distance: 238.3
click at [463, 572] on div "1p Kurš no šiem aspektiem neietekmē psihoemocionālo veselību? spēja būt veiksmī…" at bounding box center [874, 471] width 956 height 279
click at [443, 366] on div "Kurš no šiem aspektiem neietekmē psihoemocionālo veselību?" at bounding box center [874, 356] width 956 height 49
drag, startPoint x: 399, startPoint y: 327, endPoint x: 491, endPoint y: 563, distance: 252.9
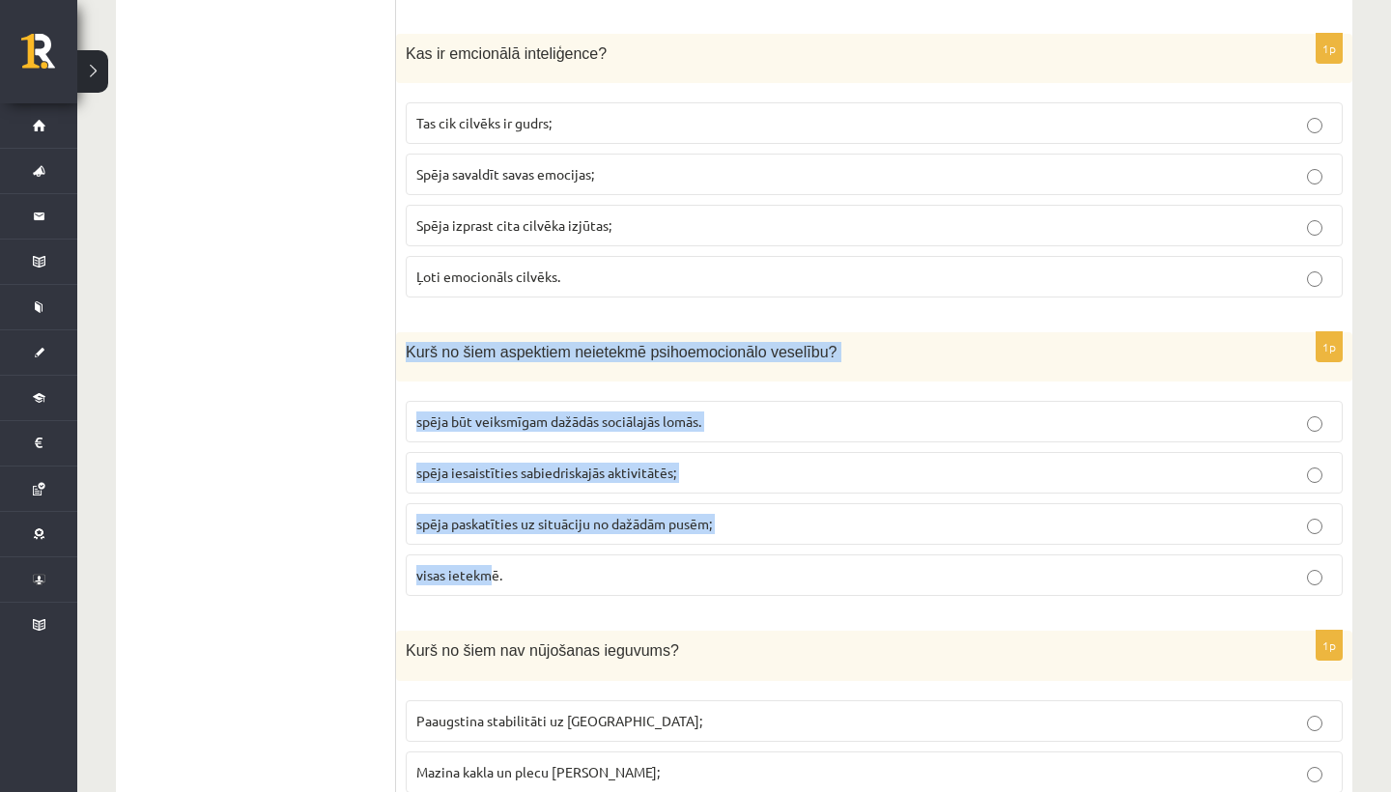
copy div "Kurš no šiem aspektiem neietekmē psihoemocionālo veselību? spēja būt veiksmīgam…"
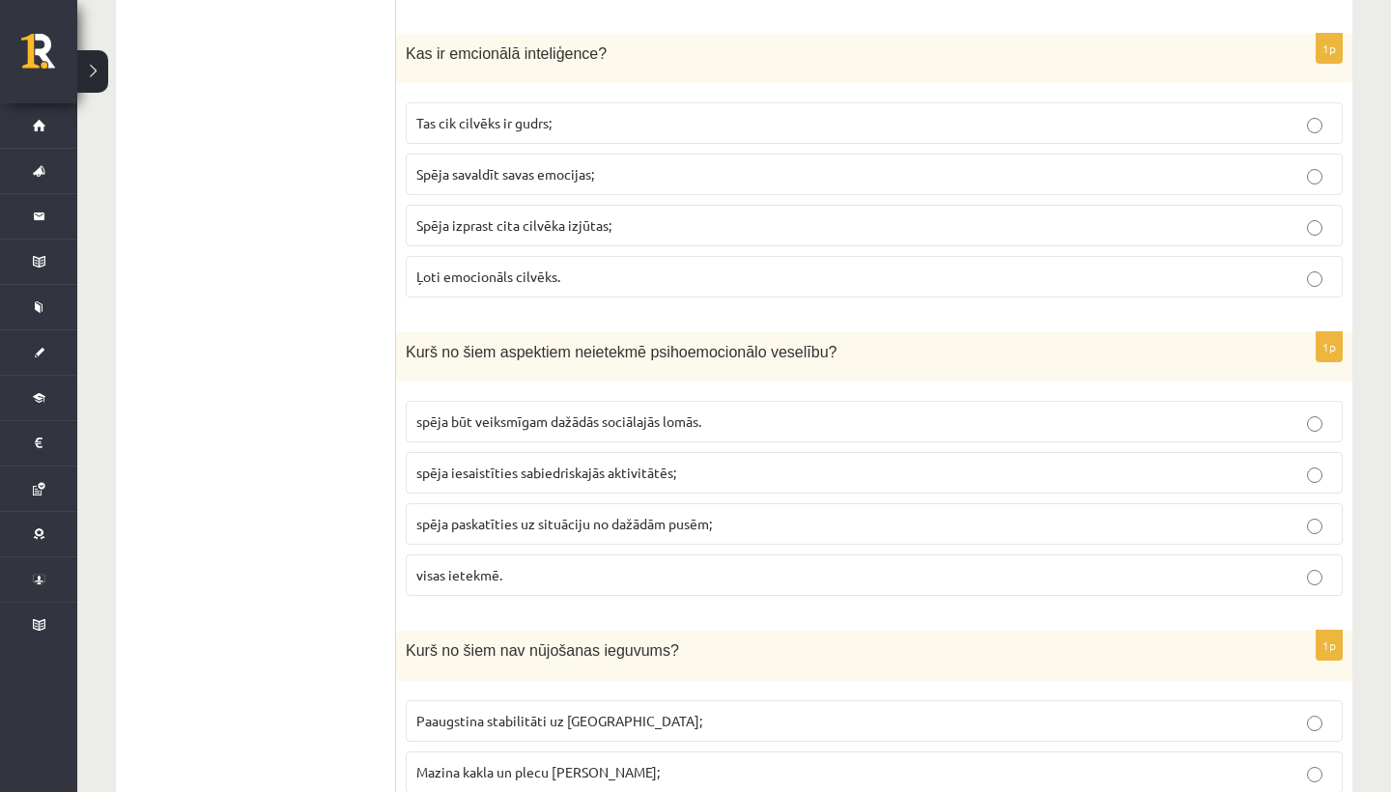
click at [785, 452] on label "spēja iesaistīties sabiedriskajās aktivitātēs;" at bounding box center [874, 473] width 937 height 42
click at [481, 565] on p "visas ietekmē." at bounding box center [874, 575] width 916 height 20
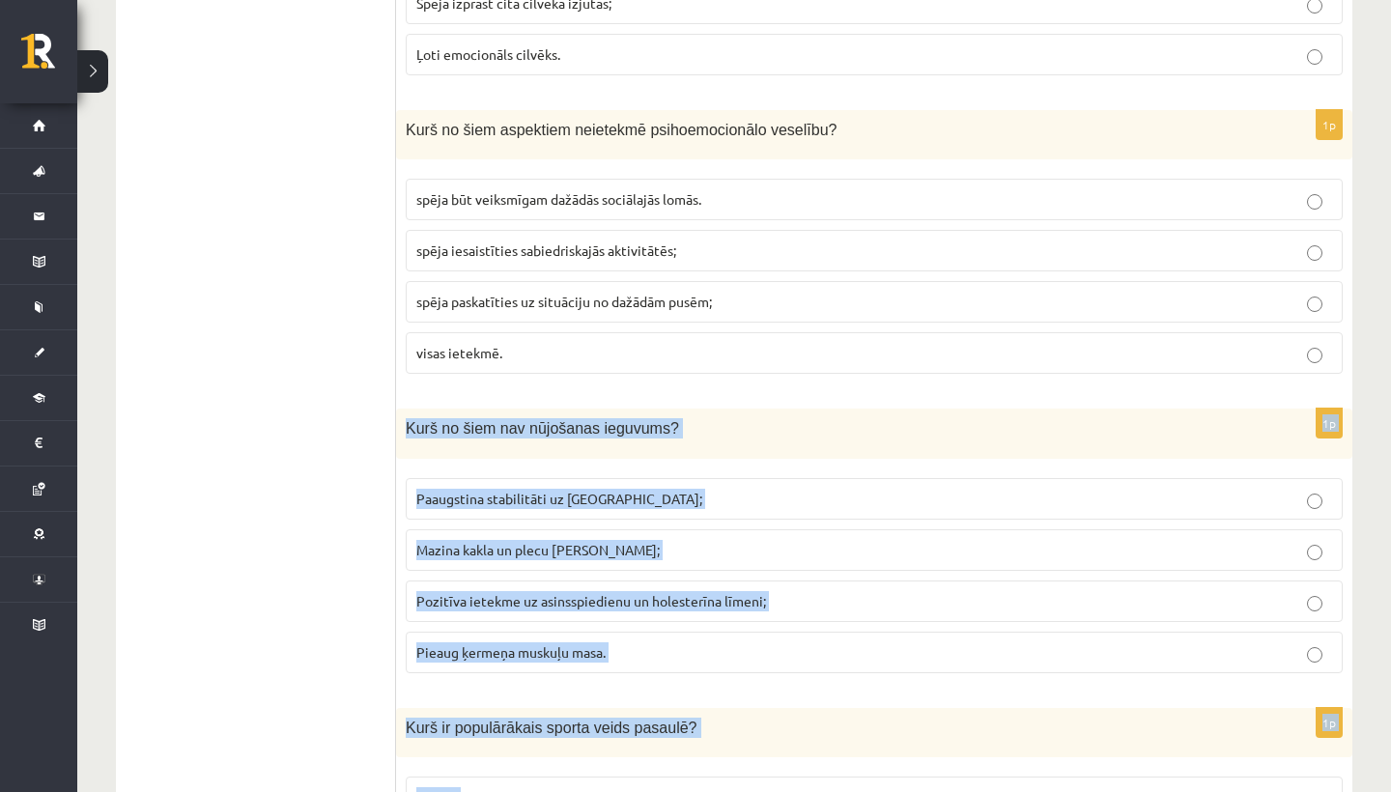
scroll to position [1791, 0]
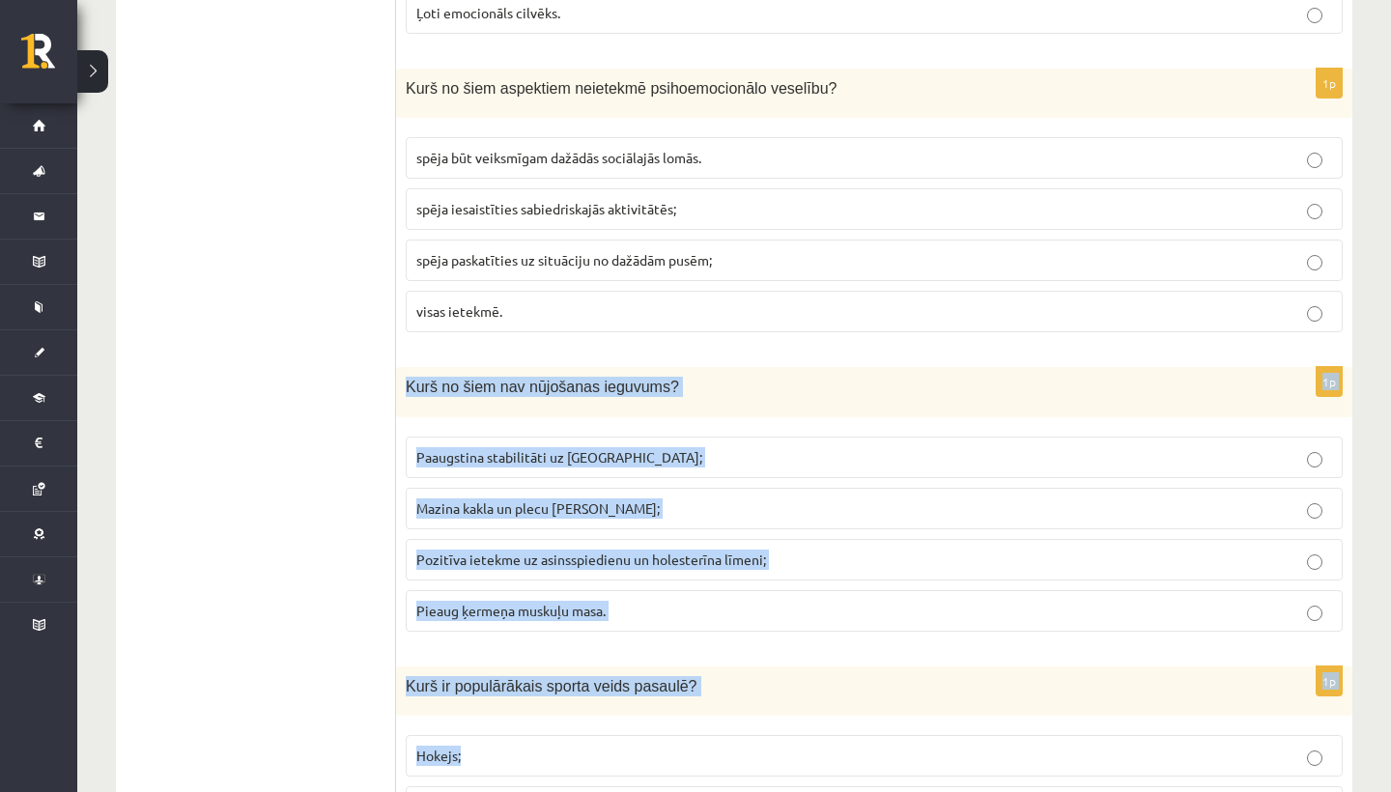
drag, startPoint x: 522, startPoint y: 603, endPoint x: 538, endPoint y: 784, distance: 182.3
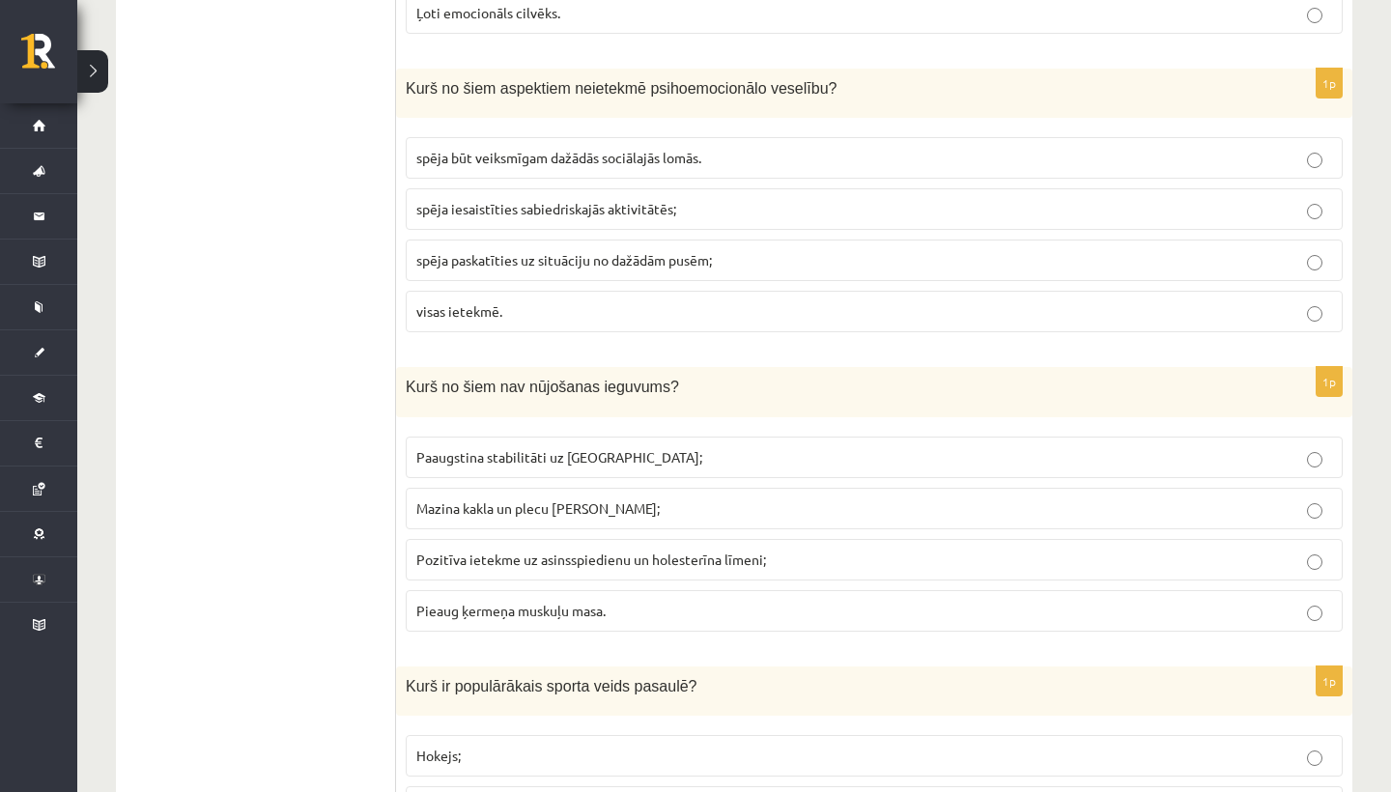
click at [504, 498] on p "Mazina kakla un plecu joslas saspringumu;" at bounding box center [874, 508] width 916 height 20
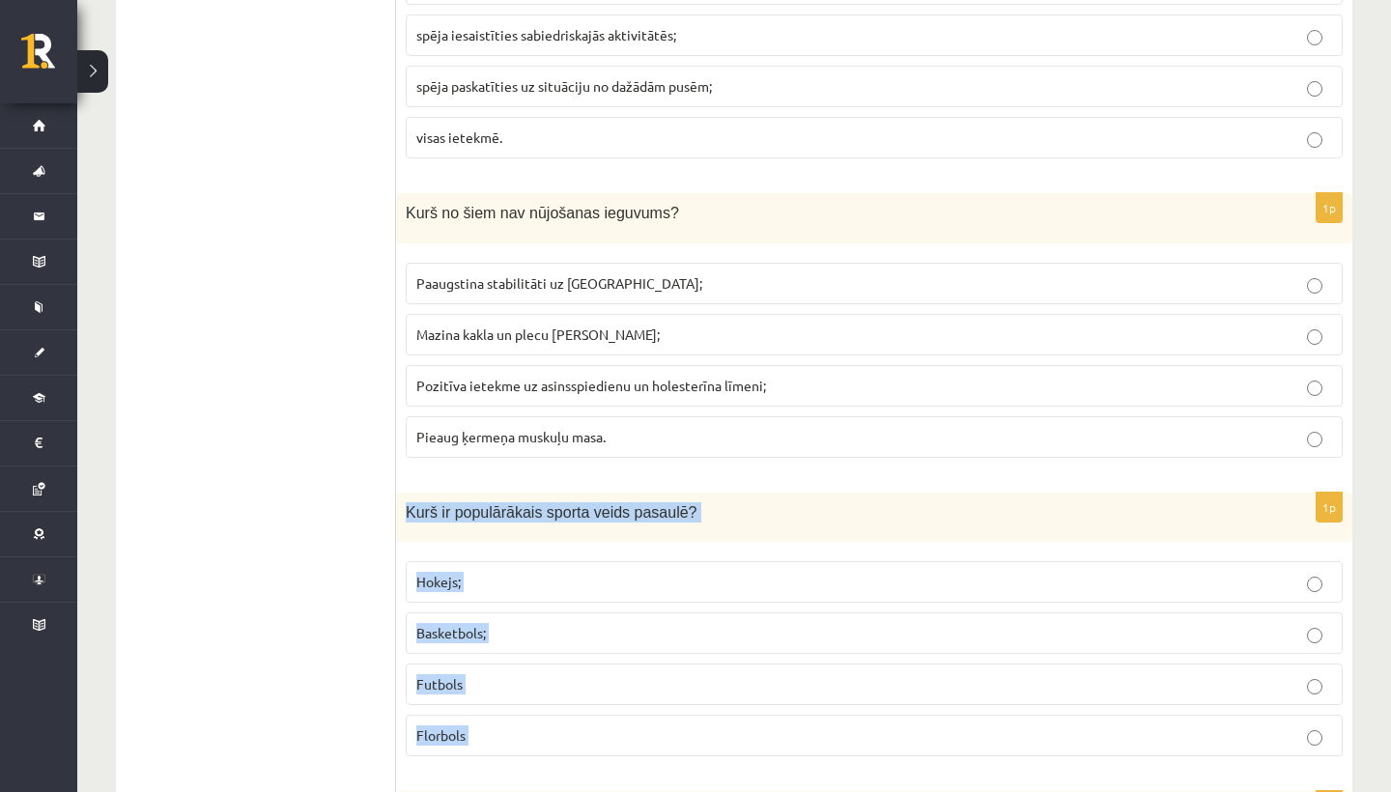
scroll to position [1995, 0]
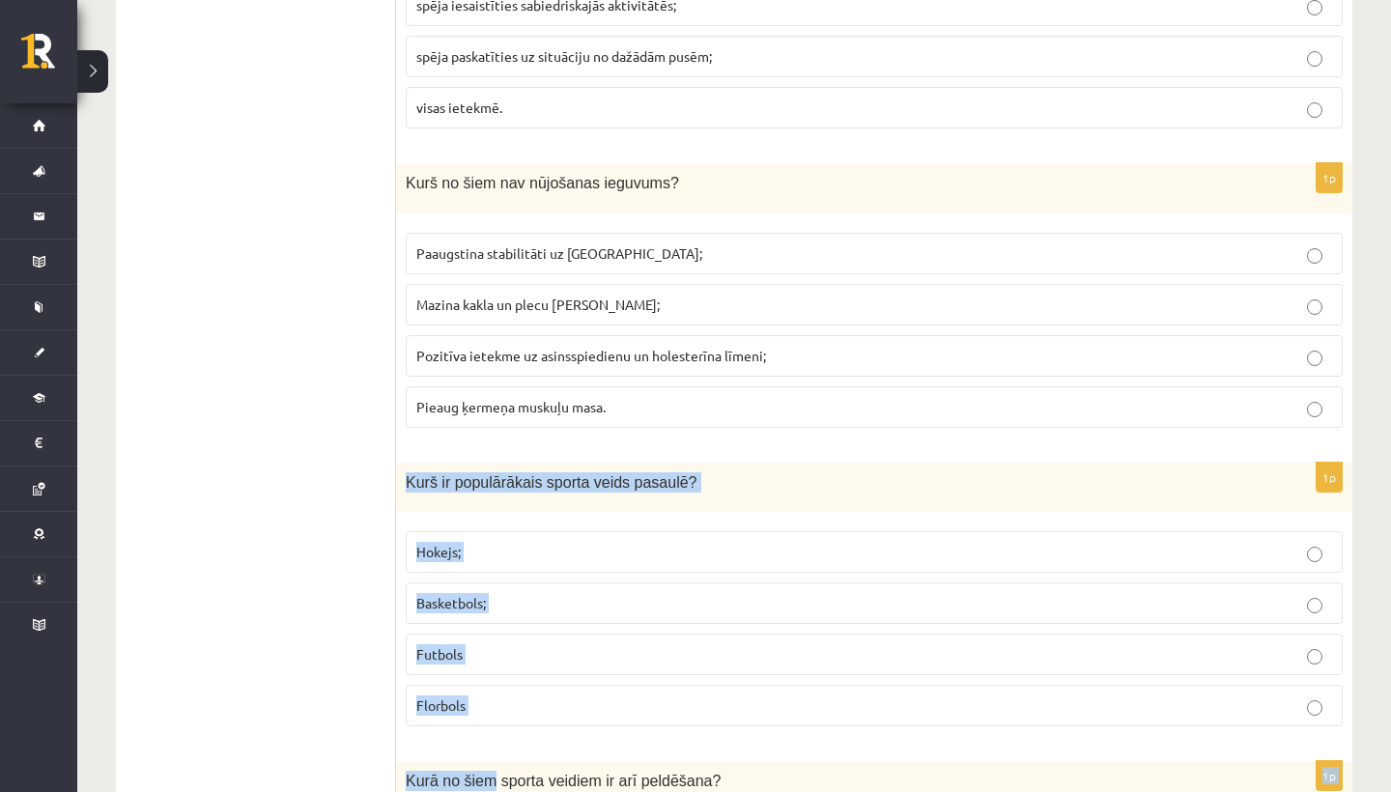
drag, startPoint x: 492, startPoint y: 647, endPoint x: 321, endPoint y: 707, distance: 181.2
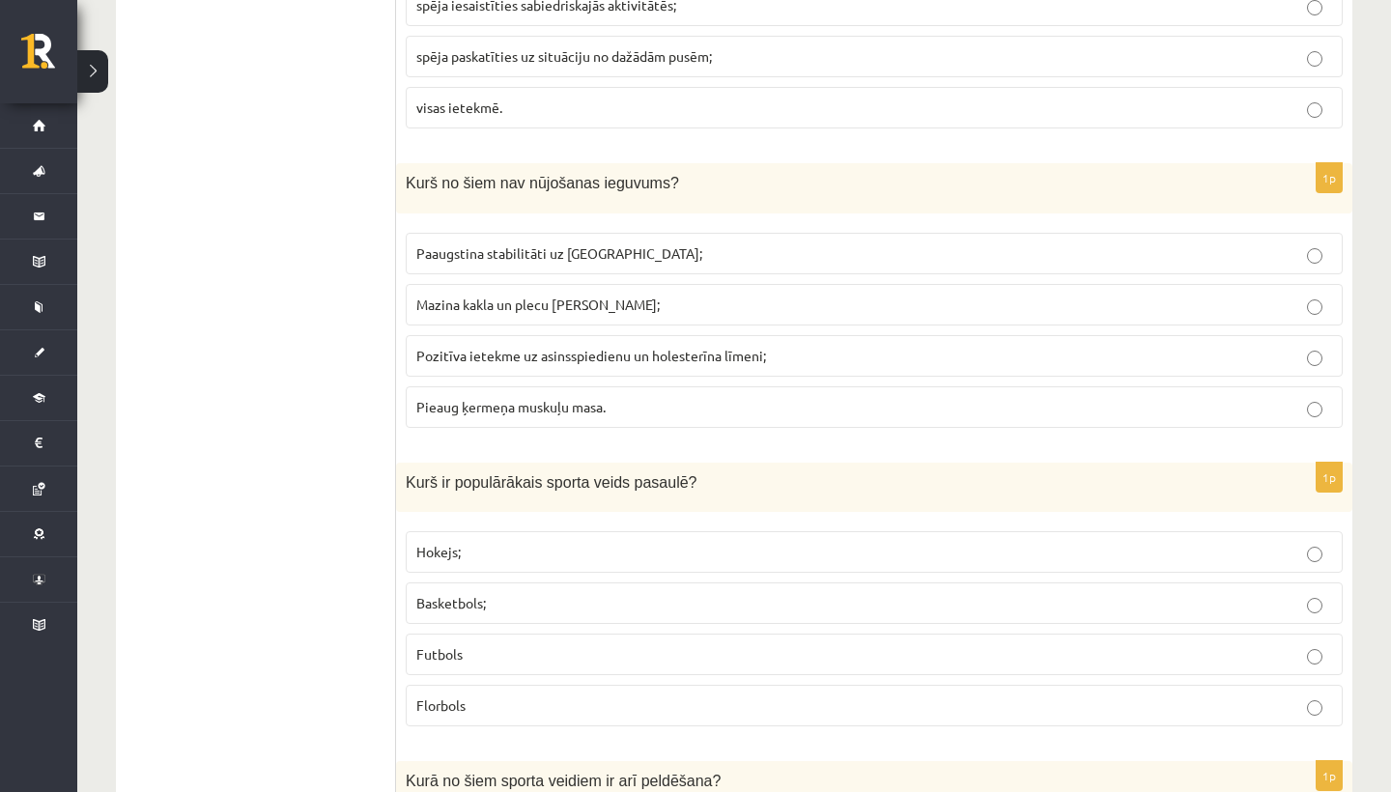
click at [491, 593] on p "Basketbols;" at bounding box center [874, 603] width 916 height 20
click at [527, 644] on p "Futbols" at bounding box center [874, 654] width 916 height 20
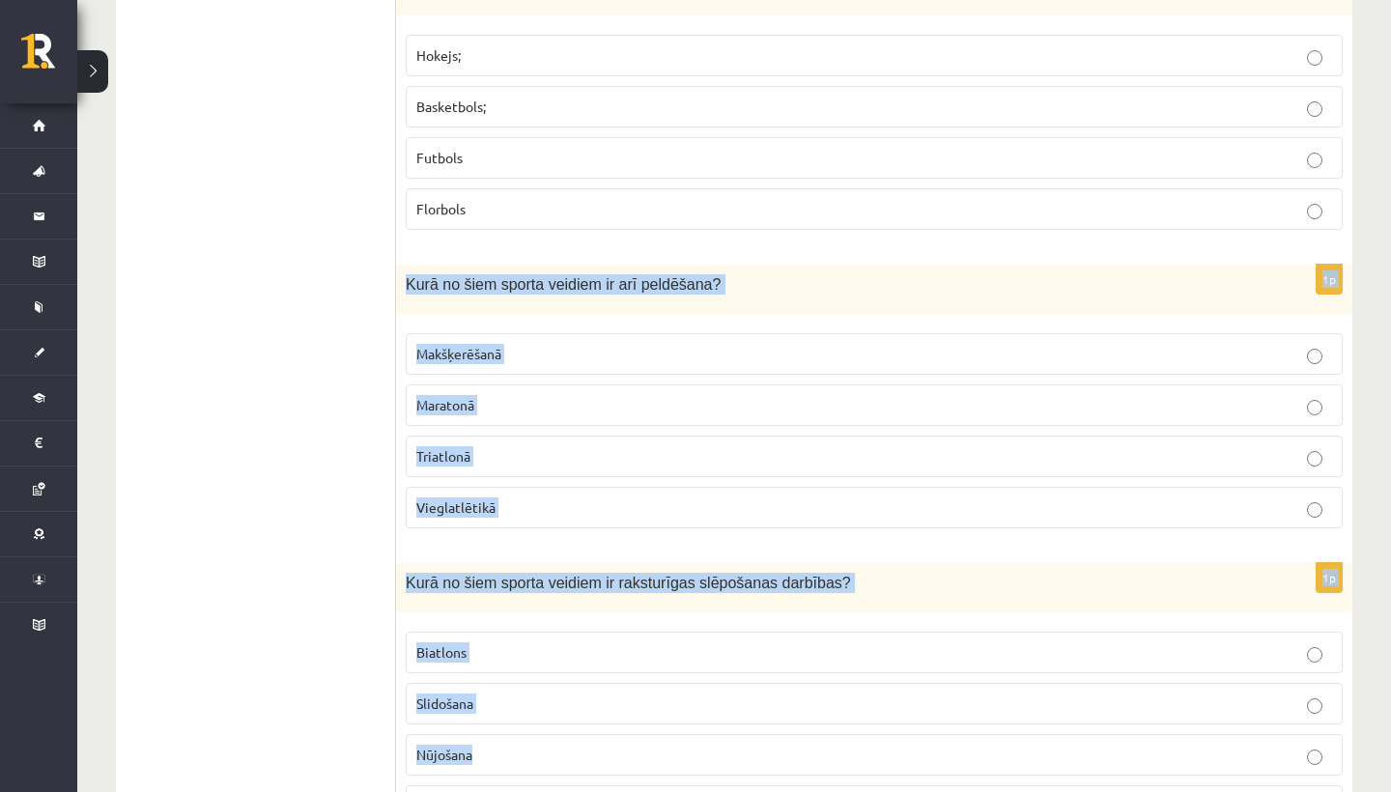
drag, startPoint x: 513, startPoint y: 735, endPoint x: 497, endPoint y: 781, distance: 48.9
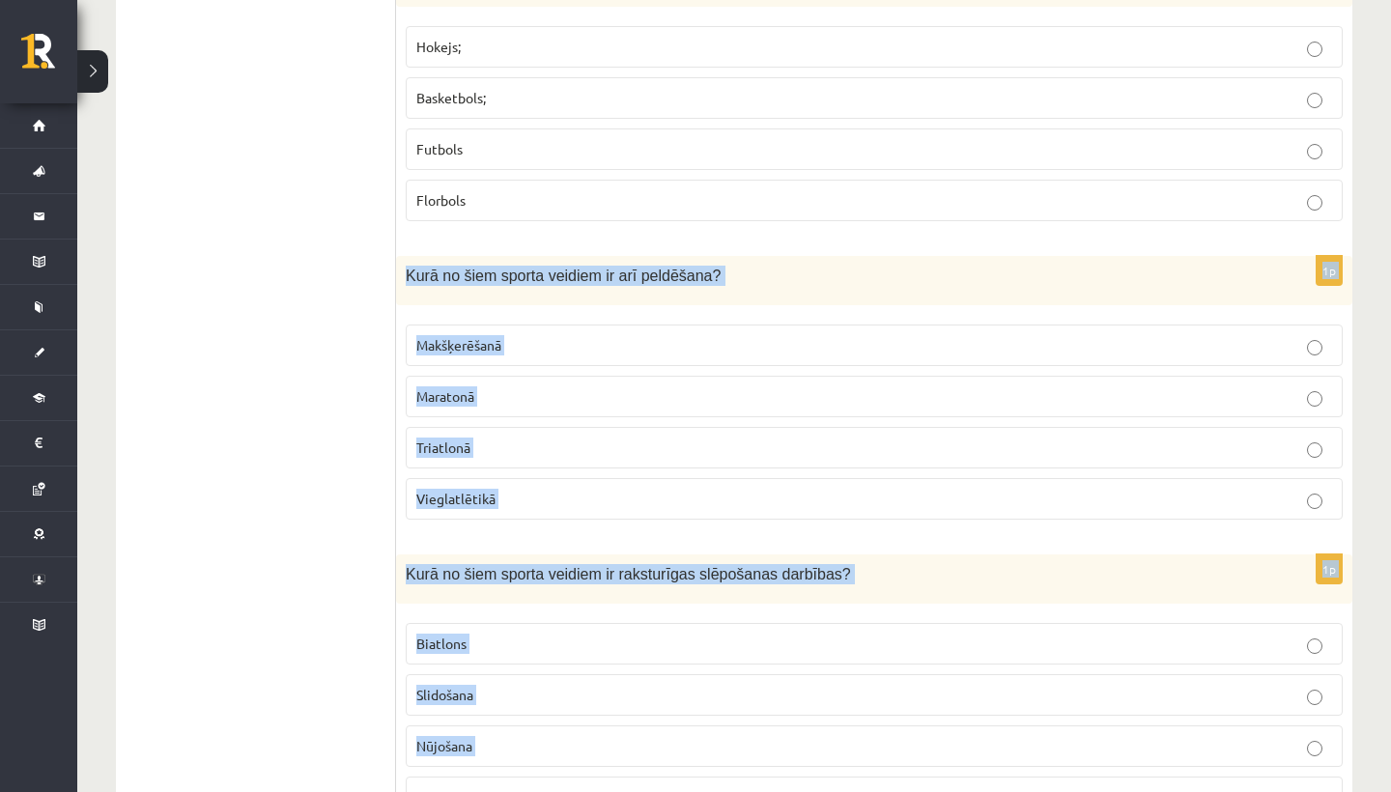
click at [486, 524] on div "1p Kurā no šiem sporta veidiem ir arī peldēšana? Makšķerēšanā Maratonā Triatlon…" at bounding box center [874, 395] width 956 height 279
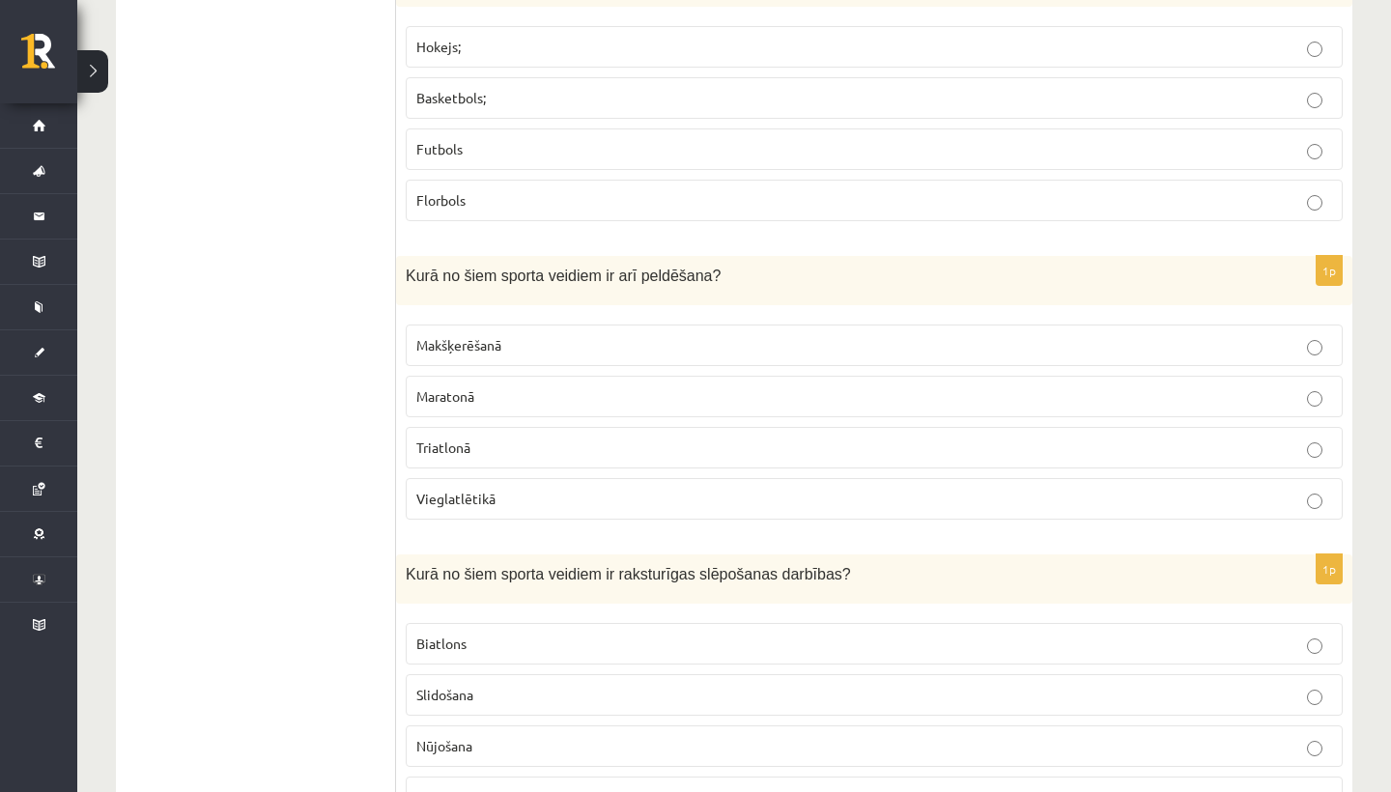
click at [490, 417] on fieldset "Makšķerēšanā Maratonā Triatlonā Vieglatlētikā" at bounding box center [874, 420] width 937 height 211
click at [490, 446] on p "Triatlonā" at bounding box center [874, 448] width 916 height 20
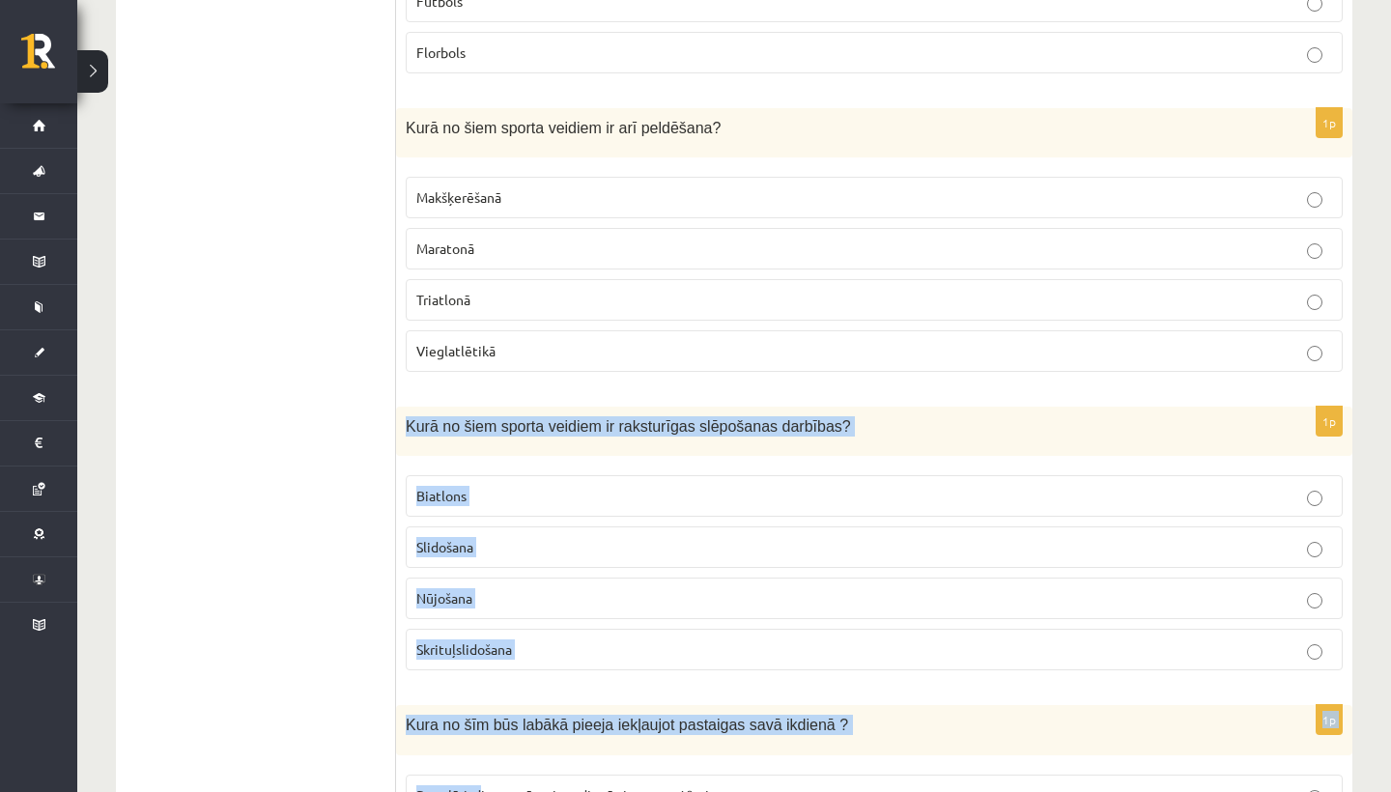
scroll to position [2684, 0]
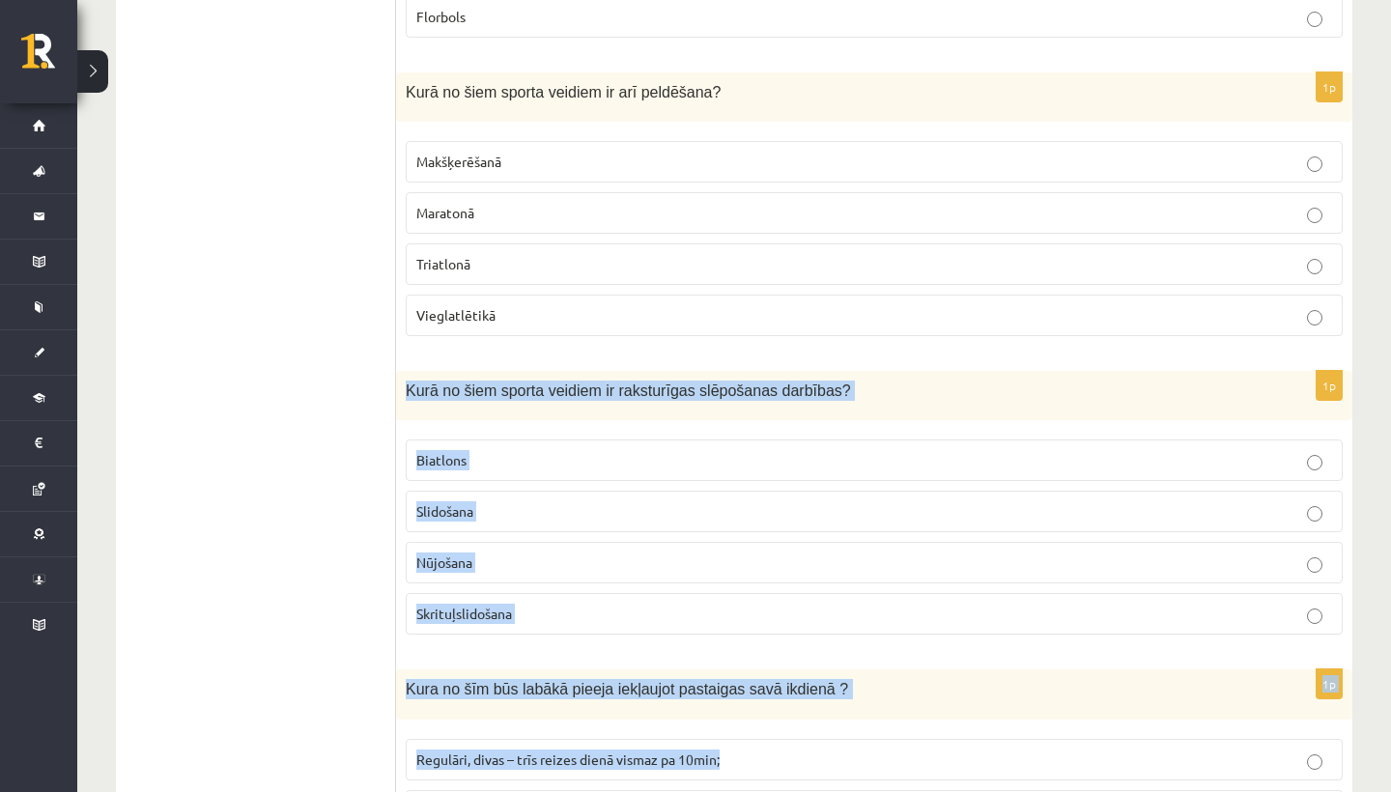
drag, startPoint x: 503, startPoint y: 545, endPoint x: 477, endPoint y: 786, distance: 242.9
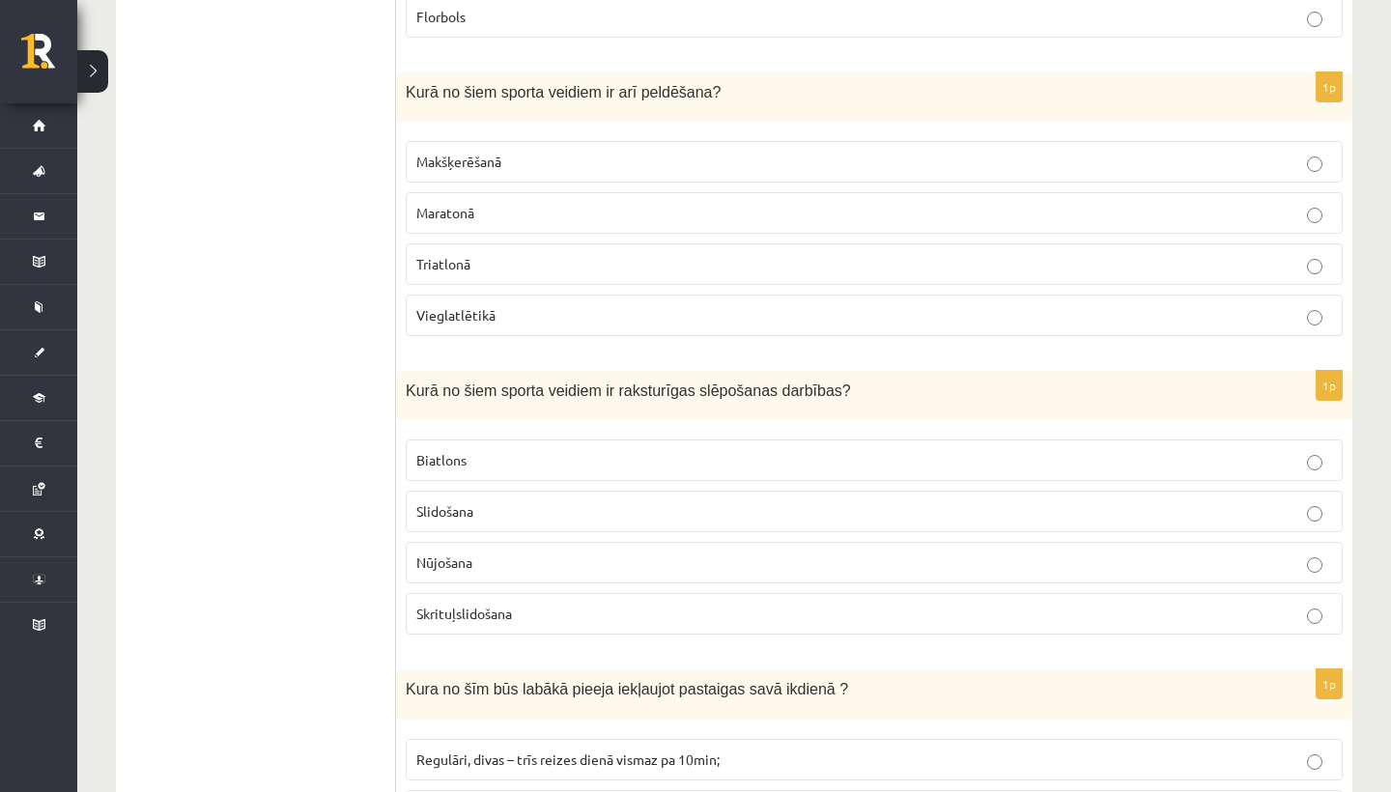
click at [488, 383] on span "Kurā no šiem sporta veidiem ir raksturīgas slēpošanas darbības?" at bounding box center [628, 391] width 445 height 16
drag, startPoint x: 416, startPoint y: 382, endPoint x: 525, endPoint y: 436, distance: 121.0
click at [525, 436] on div "1p Kurā no šiem sporta veidiem ir raksturīgas slēpošanas darbības? Biatlons Sli…" at bounding box center [874, 510] width 956 height 279
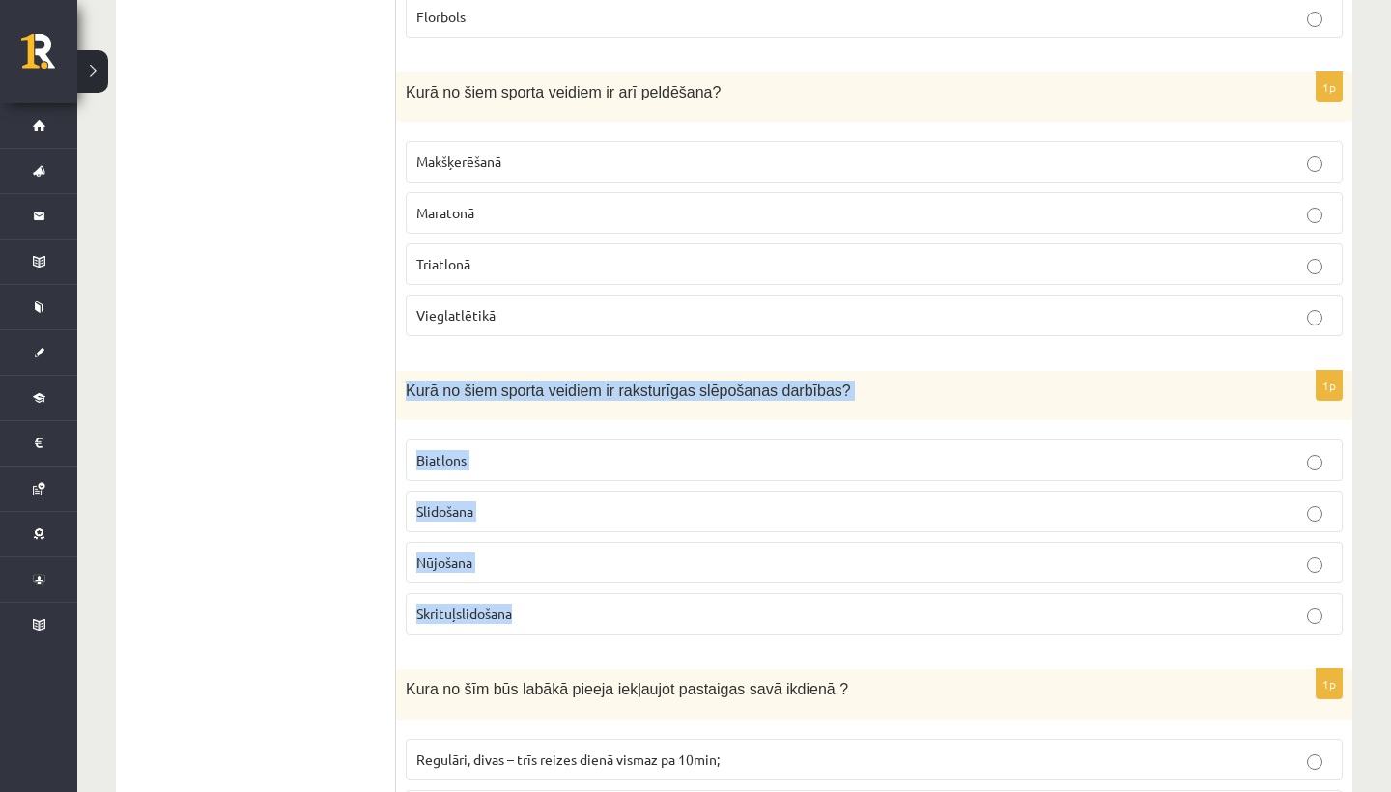
drag, startPoint x: 408, startPoint y: 374, endPoint x: 559, endPoint y: 617, distance: 286.8
click at [559, 617] on div "1p Kurā no šiem sporta veidiem ir raksturīgas slēpošanas darbības? Biatlons Sli…" at bounding box center [874, 510] width 956 height 279
copy div "Kurā no šiem sporta veidiem ir raksturīgas slēpošanas darbības? Biatlons Slidoš…"
click at [516, 440] on label "Biatlons" at bounding box center [874, 461] width 937 height 42
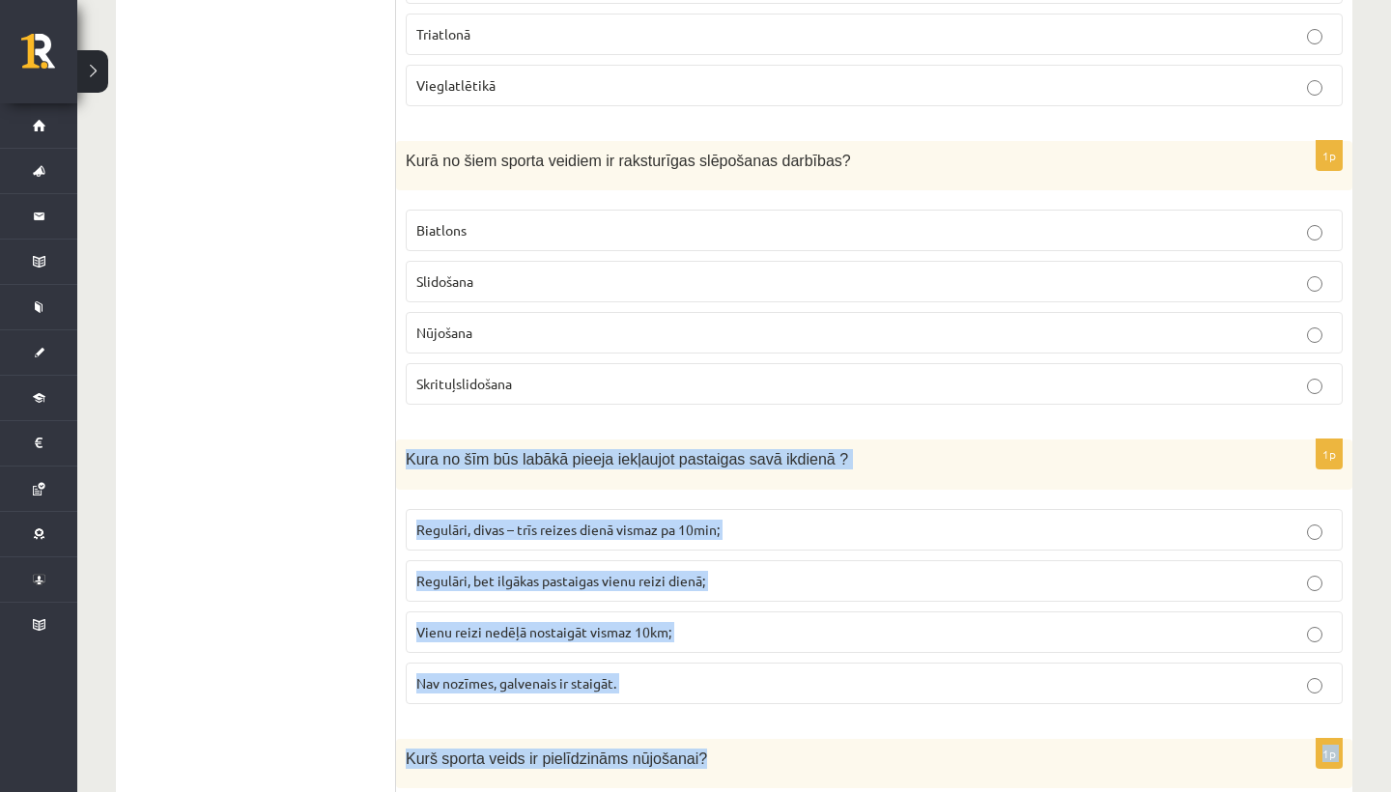
scroll to position [2938, 0]
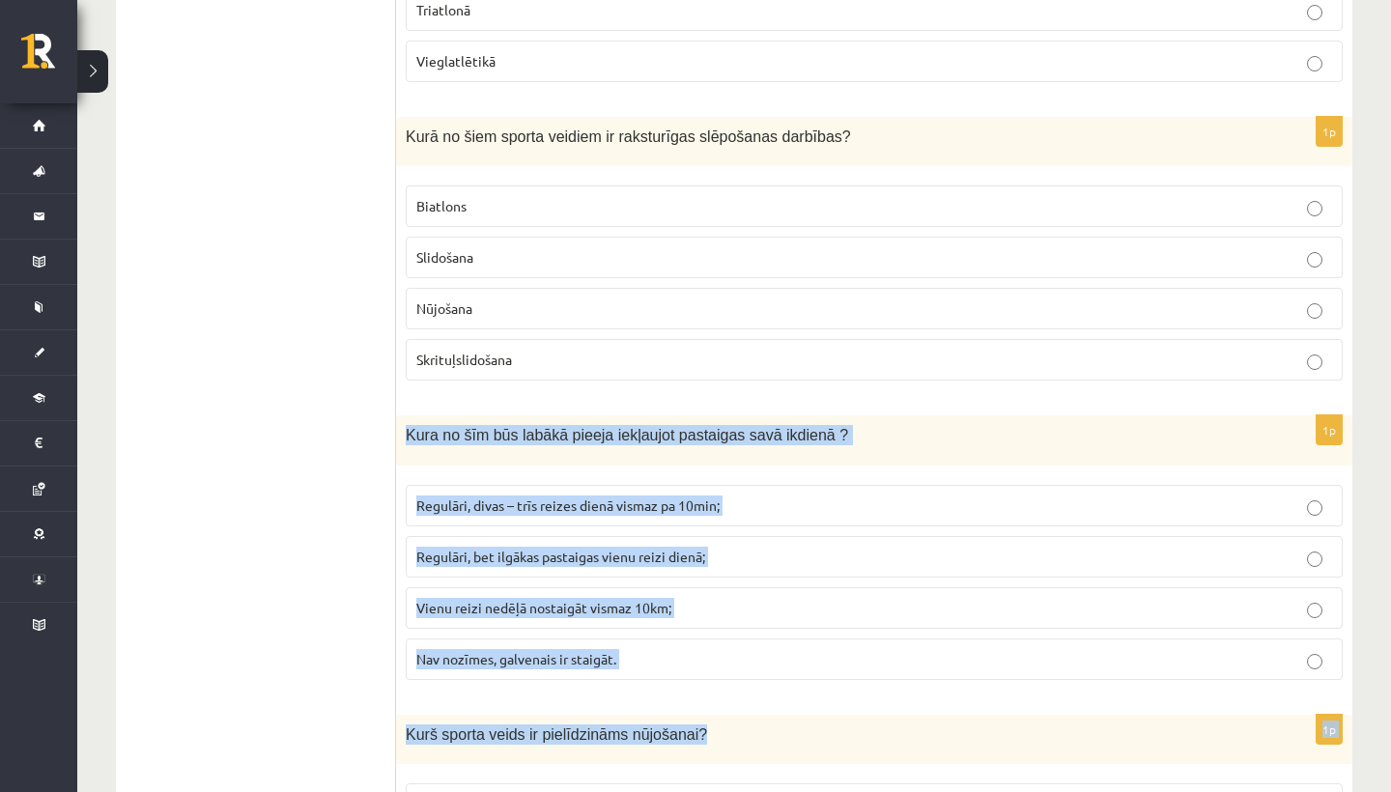
drag, startPoint x: 587, startPoint y: 654, endPoint x: 572, endPoint y: 781, distance: 128.4
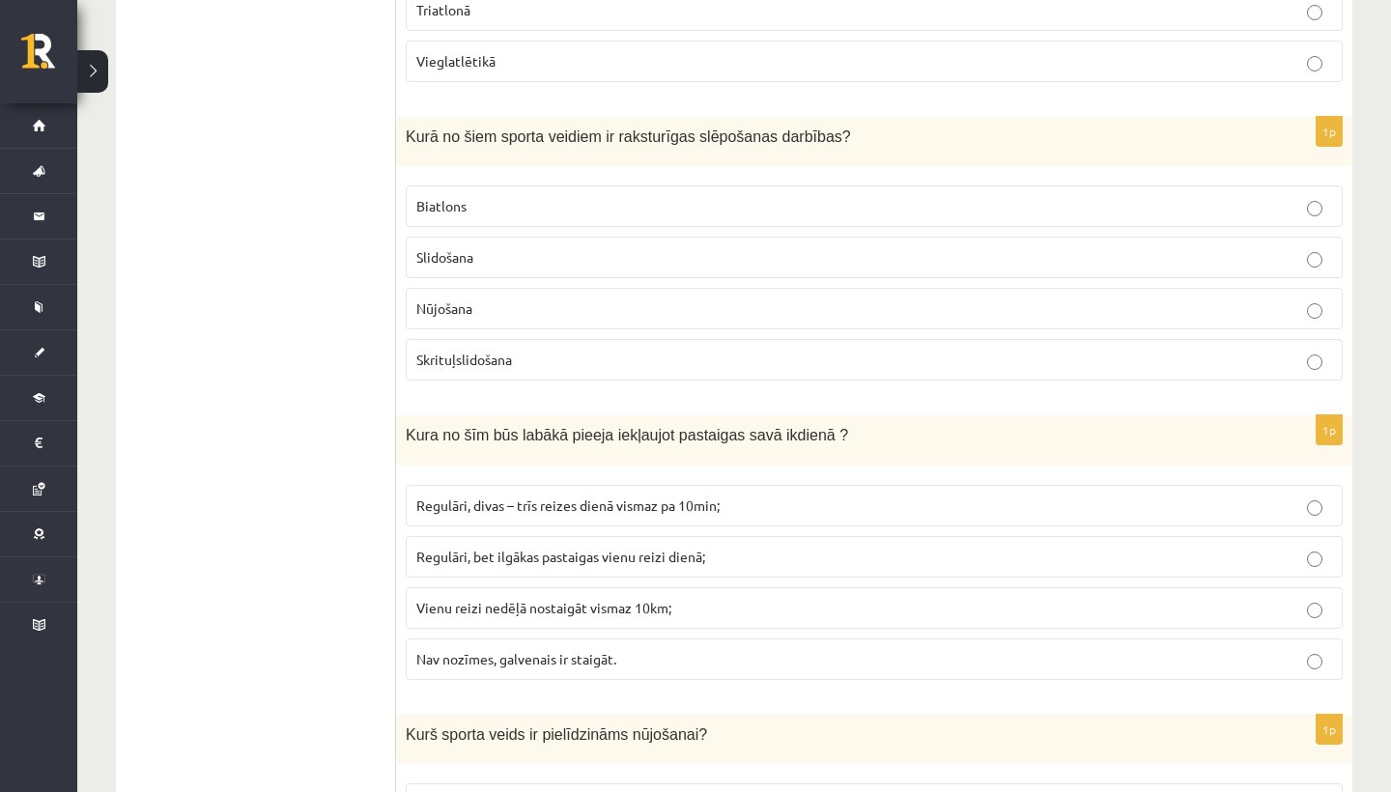
click at [659, 487] on label "Regulāri, divas – trīs reizes dienā vismaz pa 10min;" at bounding box center [874, 506] width 937 height 42
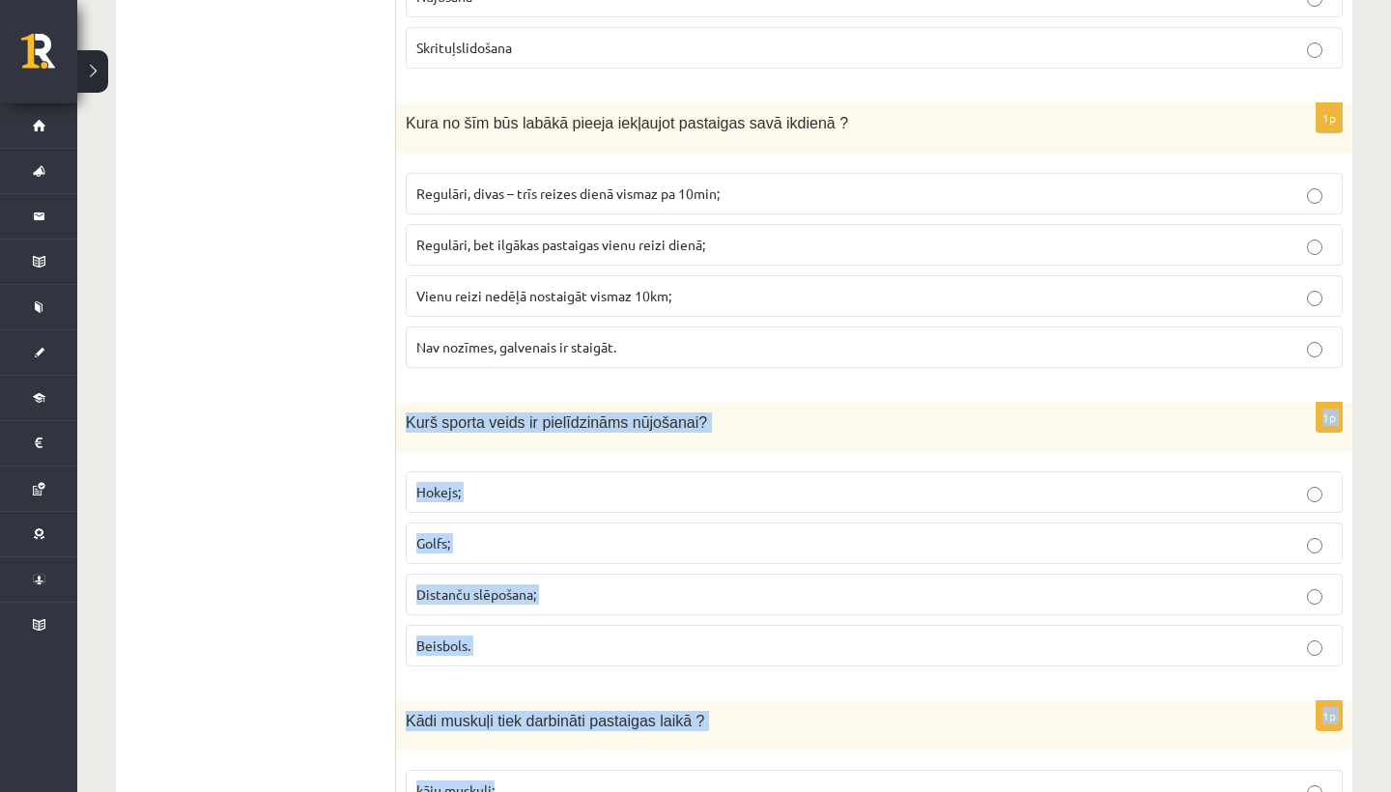
scroll to position [3305, 0]
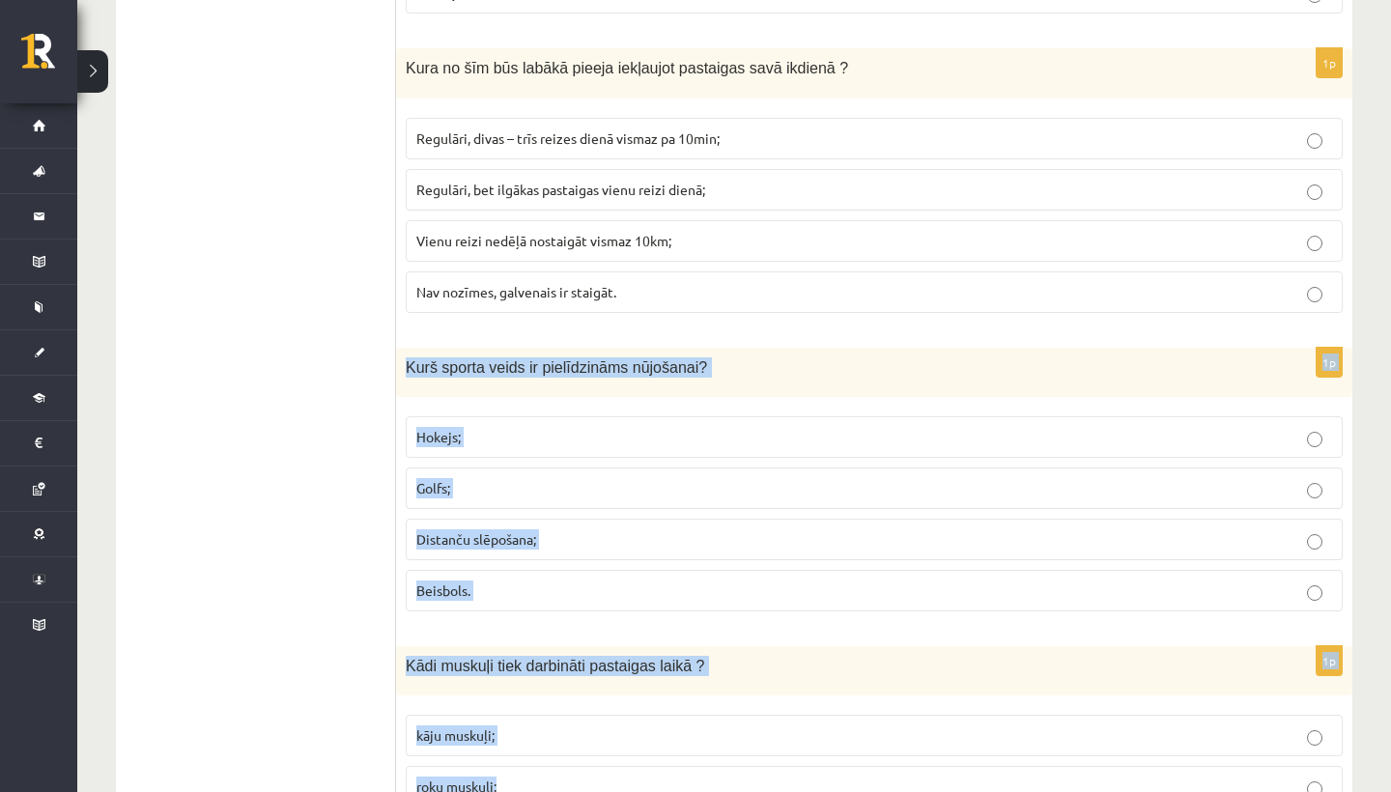
drag, startPoint x: 735, startPoint y: 684, endPoint x: 725, endPoint y: 786, distance: 102.9
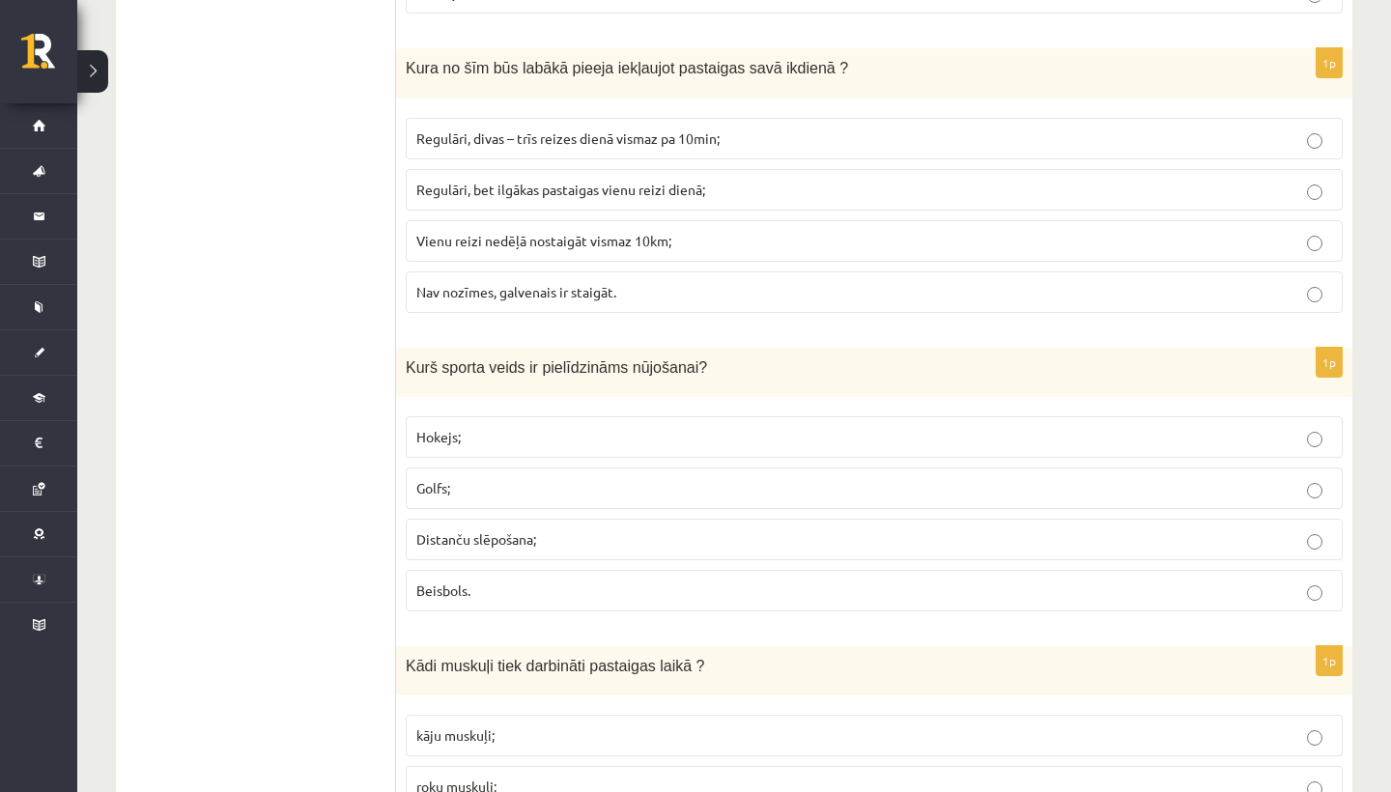
click at [473, 535] on span "Distanču slēpošana;" at bounding box center [476, 538] width 120 height 17
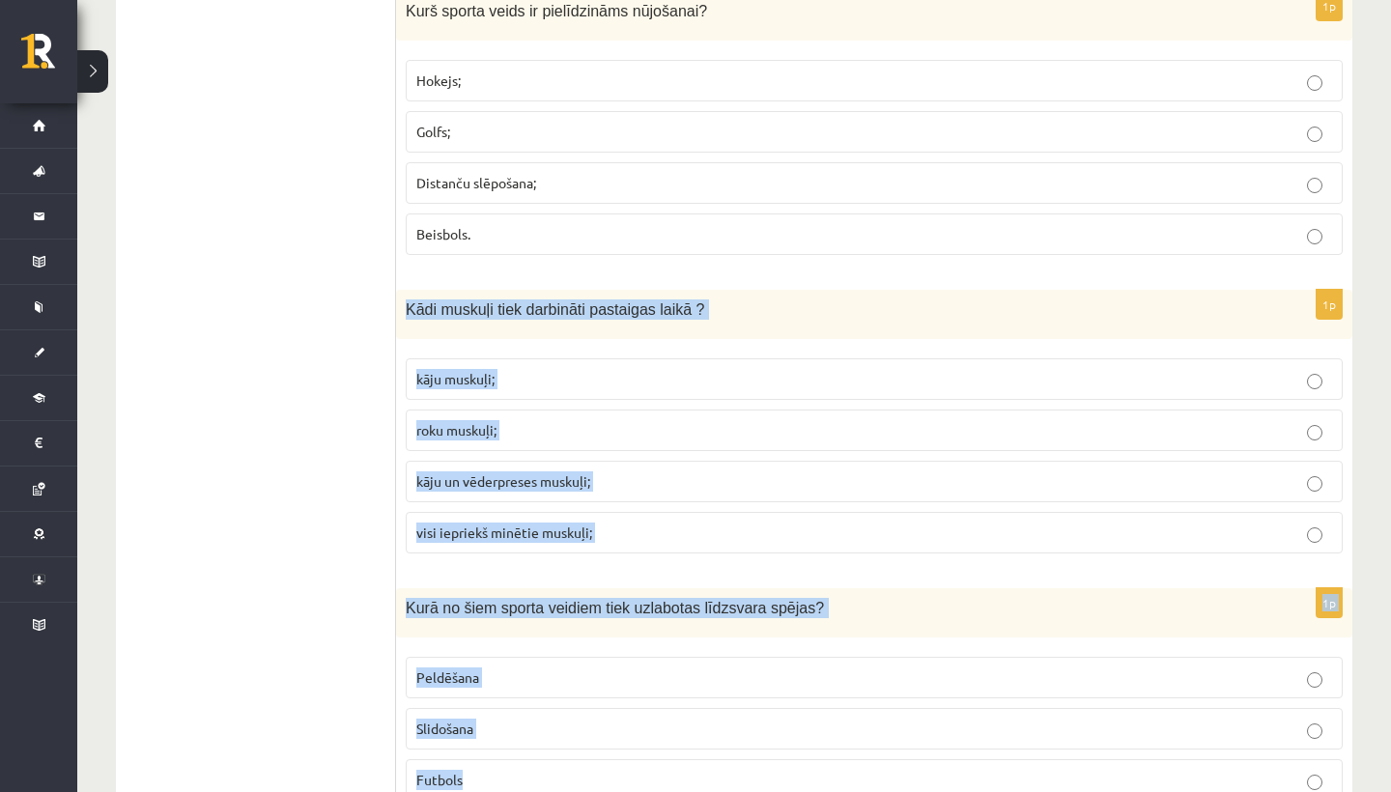
scroll to position [3680, 0]
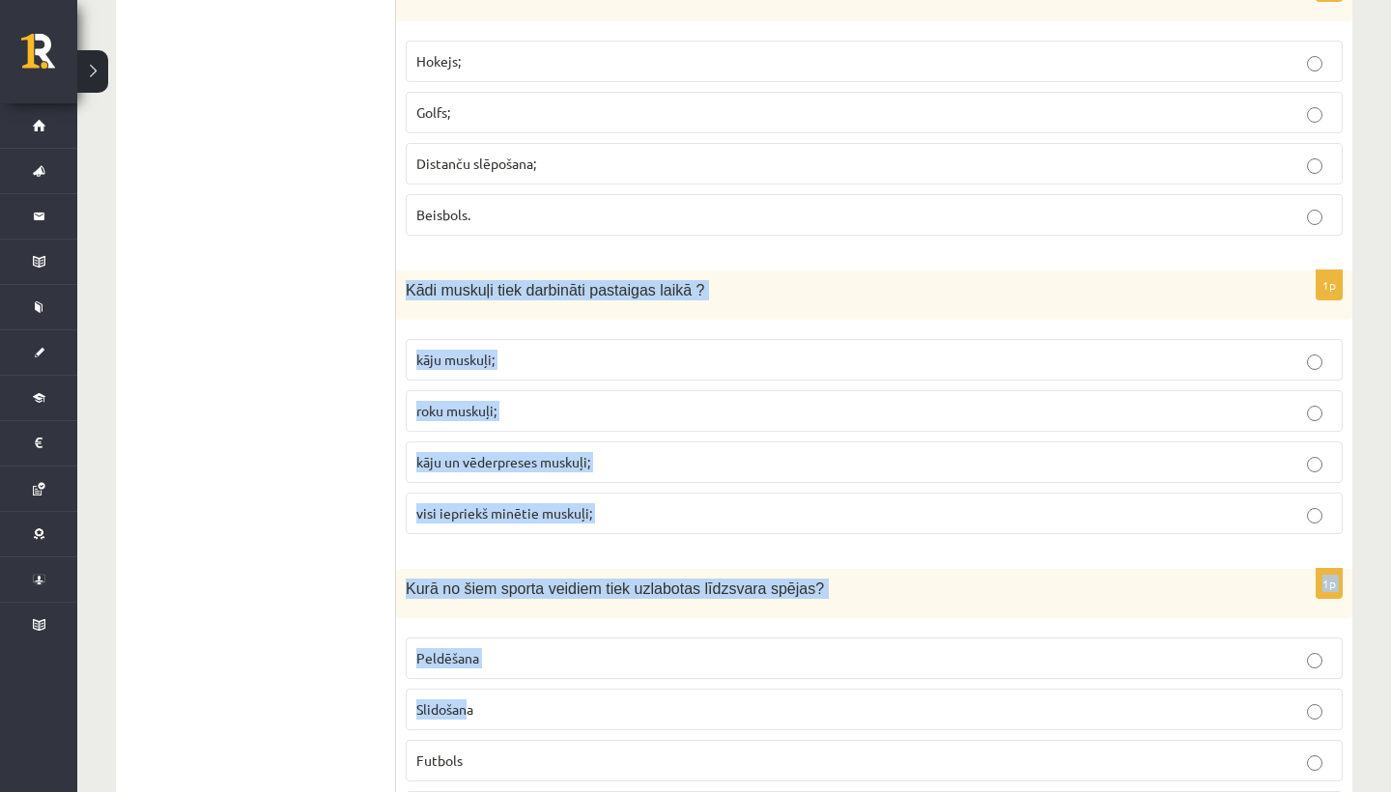
drag, startPoint x: 512, startPoint y: 630, endPoint x: 464, endPoint y: 699, distance: 84.7
click at [473, 539] on div "1p Kādi muskuļi tiek darbināti pastaigas laikā ? kāju muskuļi; roku muskuļi; kā…" at bounding box center [874, 409] width 956 height 279
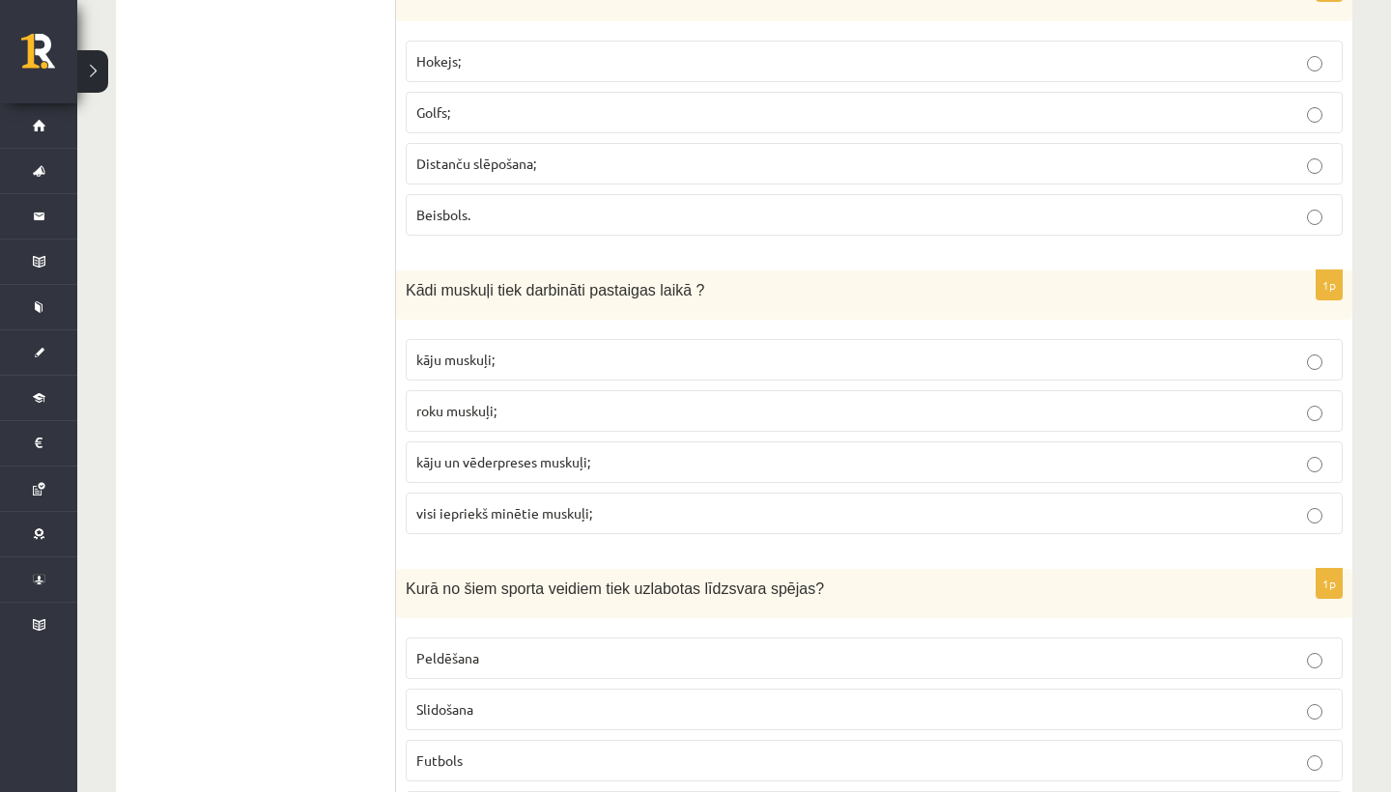
click at [484, 493] on label "visi iepriekš minētie muskuļi;" at bounding box center [874, 514] width 937 height 42
click at [496, 504] on span "visi iepriekš minētie muskuļi;" at bounding box center [504, 512] width 176 height 17
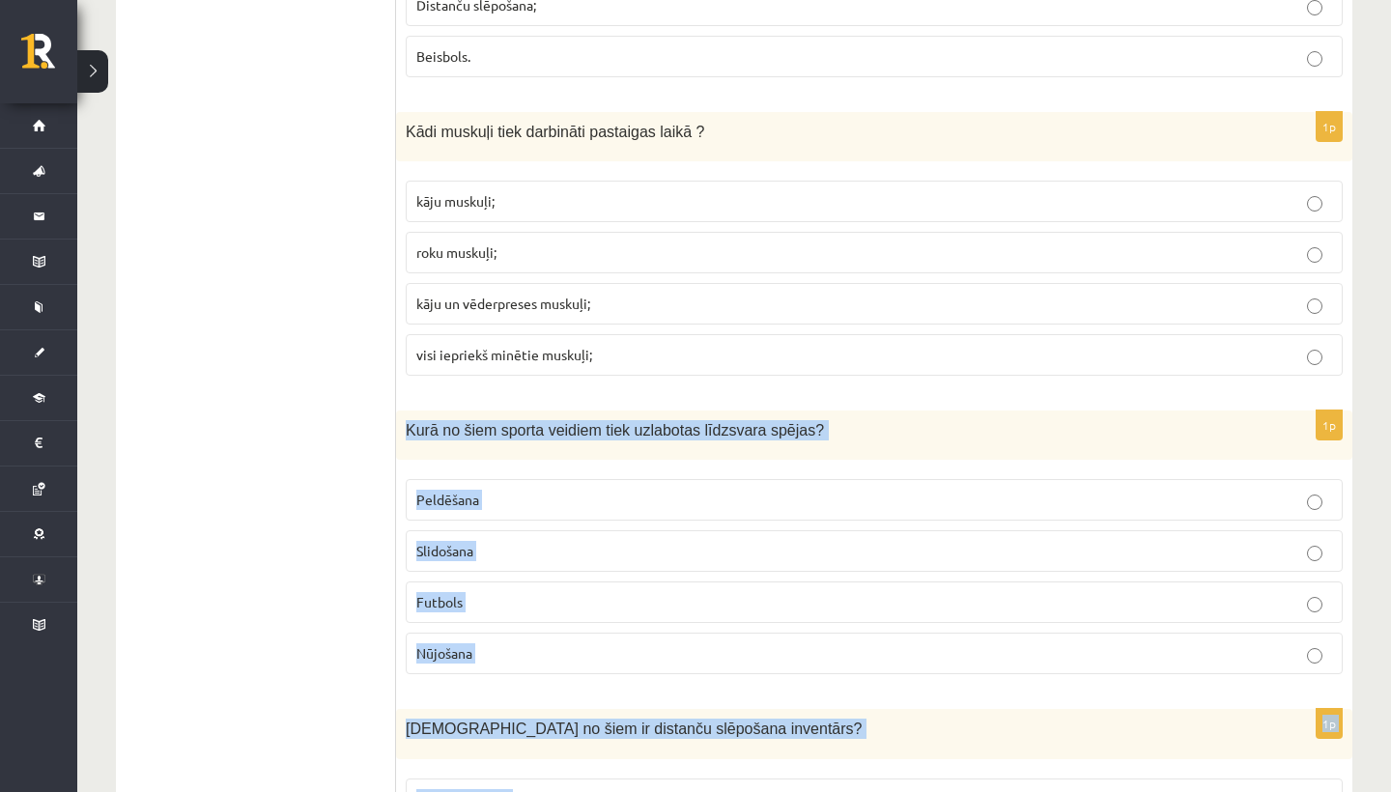
scroll to position [3871, 0]
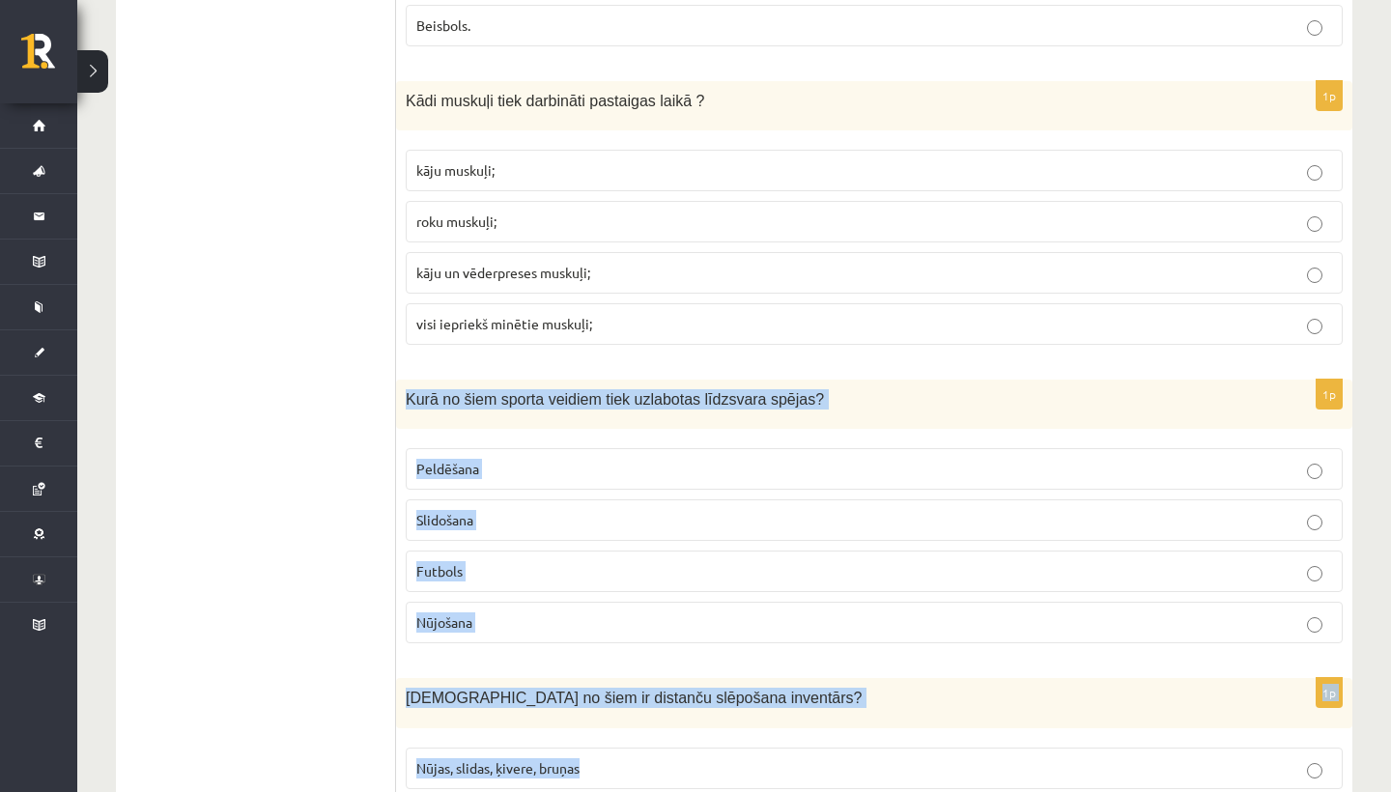
drag, startPoint x: 479, startPoint y: 554, endPoint x: 502, endPoint y: 776, distance: 223.4
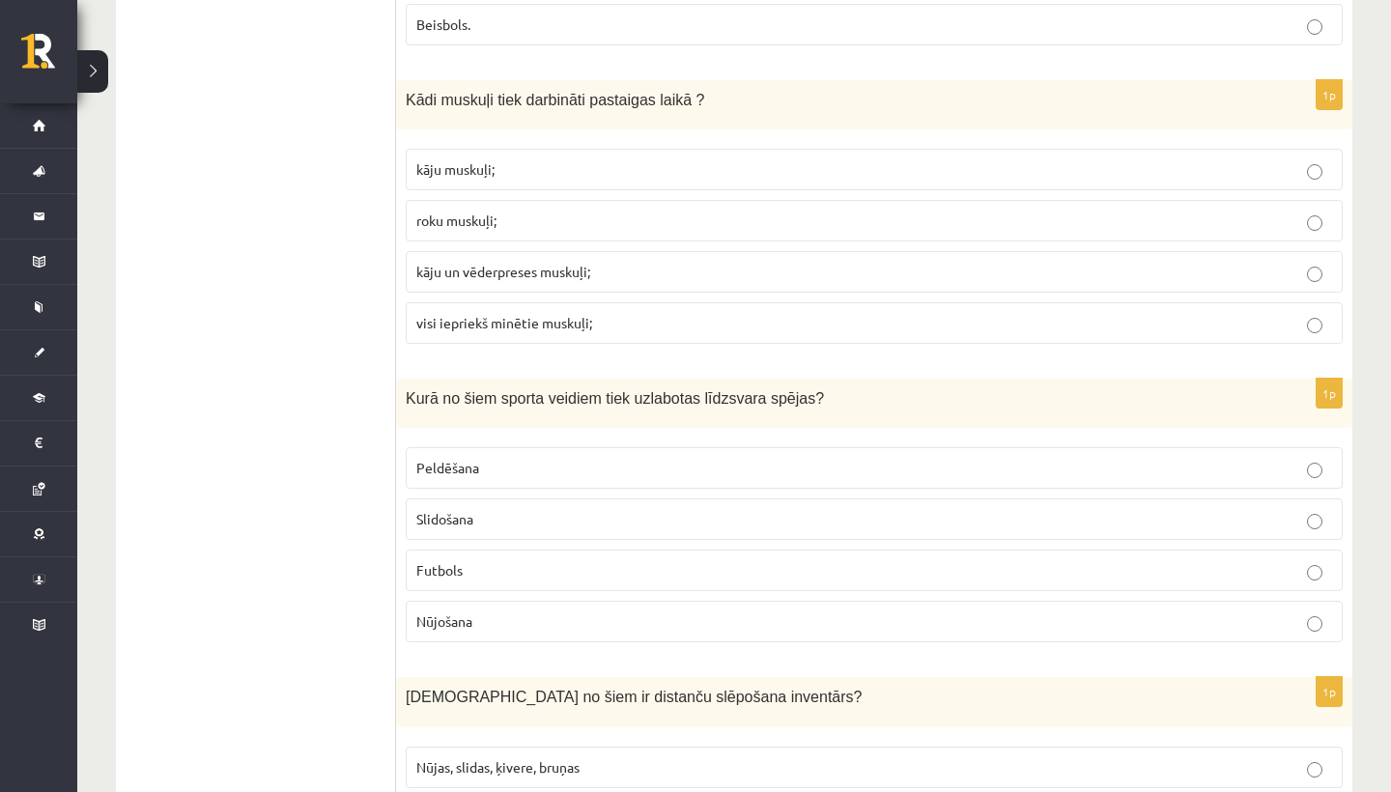
click at [582, 499] on label "Slidošana" at bounding box center [874, 519] width 937 height 42
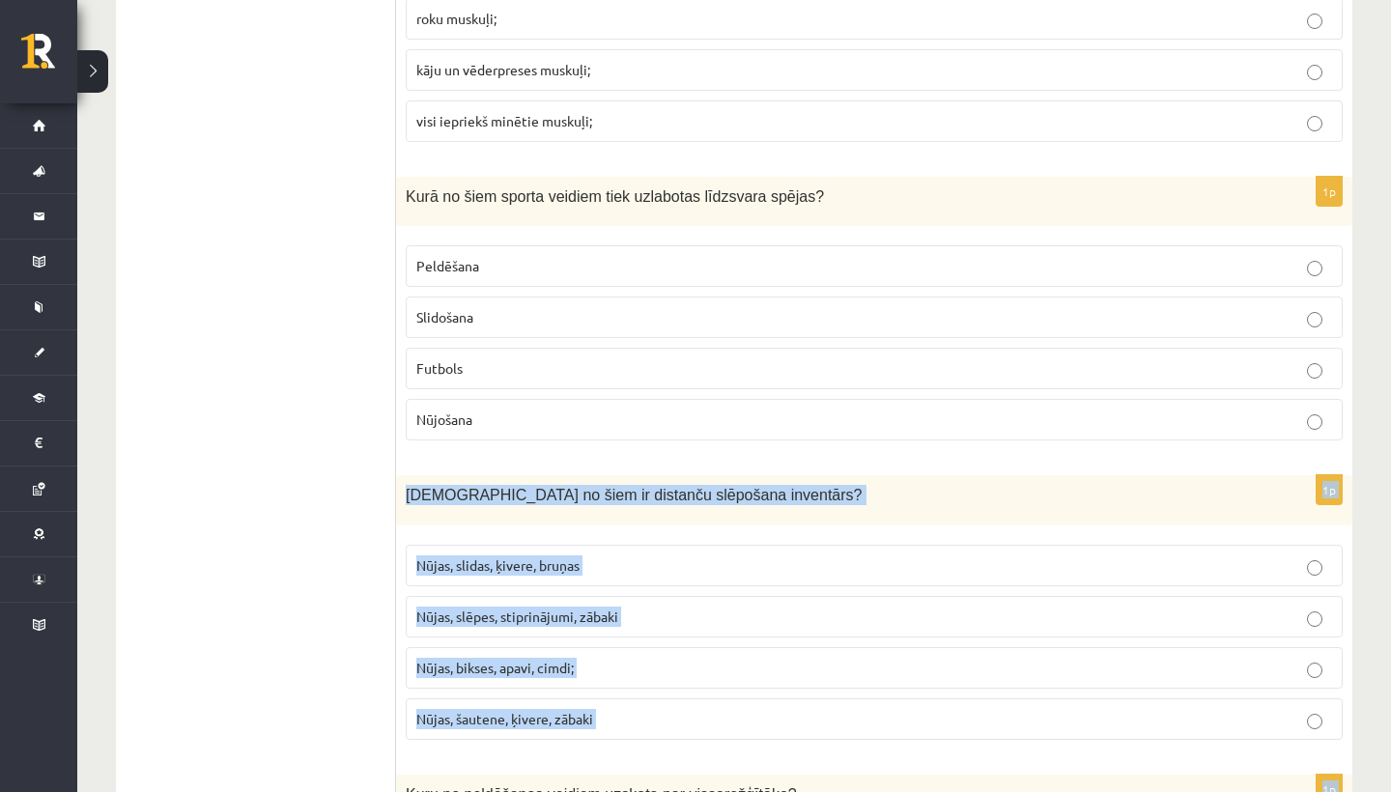
drag, startPoint x: 572, startPoint y: 639, endPoint x: 594, endPoint y: 791, distance: 154.2
click at [594, 791] on form "1p Kas ir kopīgs šiem sporta veidiem hokejam un florbolam? Abus spēlē ar nūjām;…" at bounding box center [874, 755] width 918 height 8963
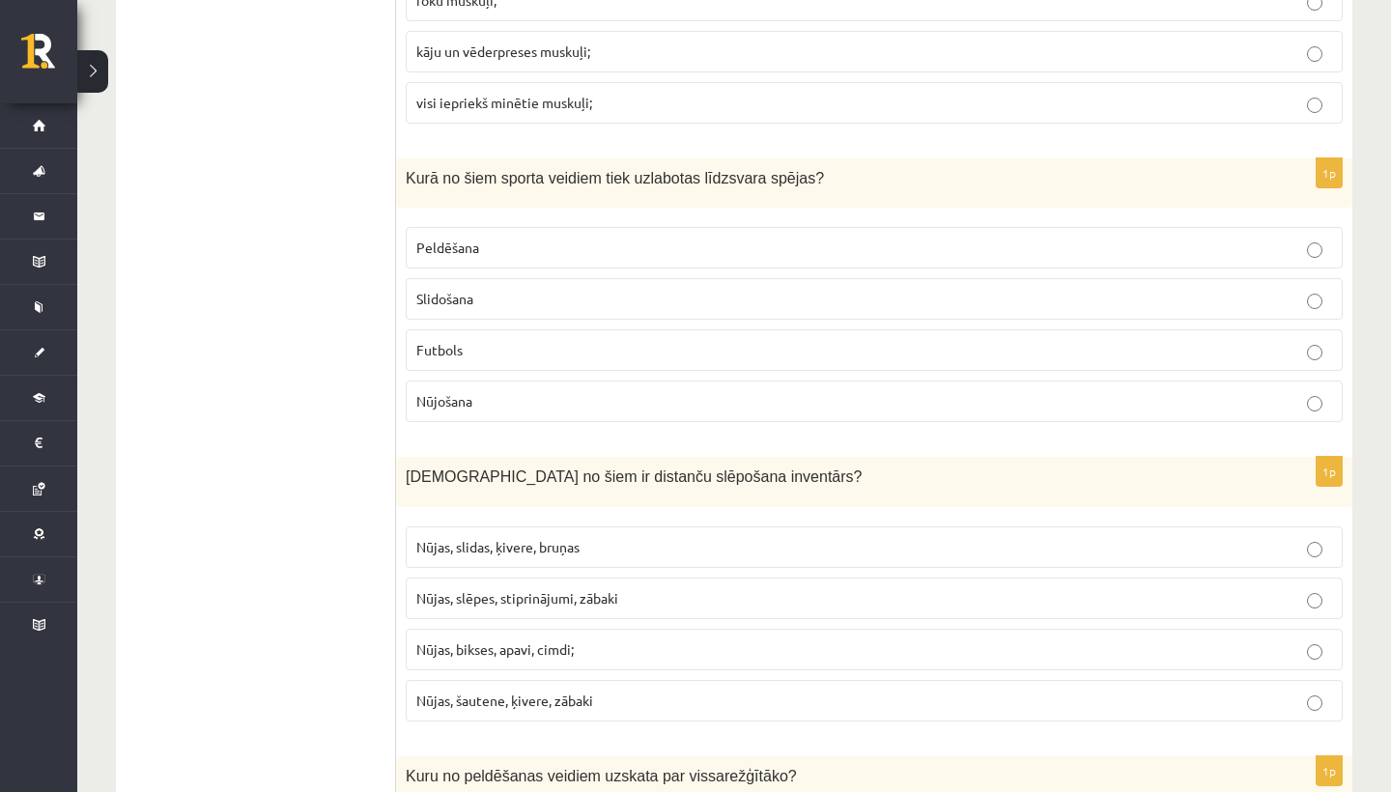
click at [261, 621] on ul "Tests Izvērtējums!" at bounding box center [265, 737] width 261 height 8963
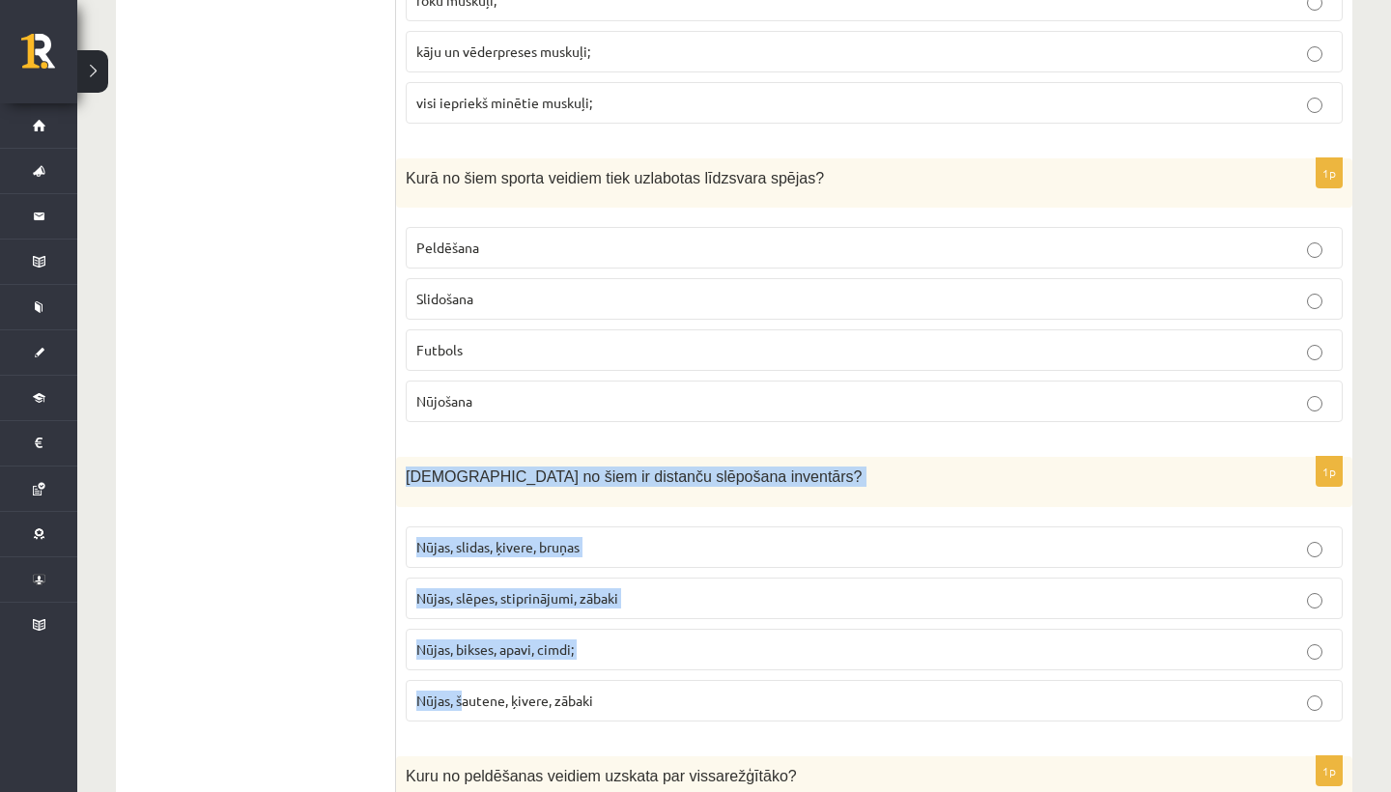
drag, startPoint x: 402, startPoint y: 460, endPoint x: 464, endPoint y: 694, distance: 241.8
click at [464, 694] on div "1p Kuri no šiem ir distanču slēpošana inventārs? Nūjas, slidas, ķivere, bruņas …" at bounding box center [874, 596] width 956 height 279
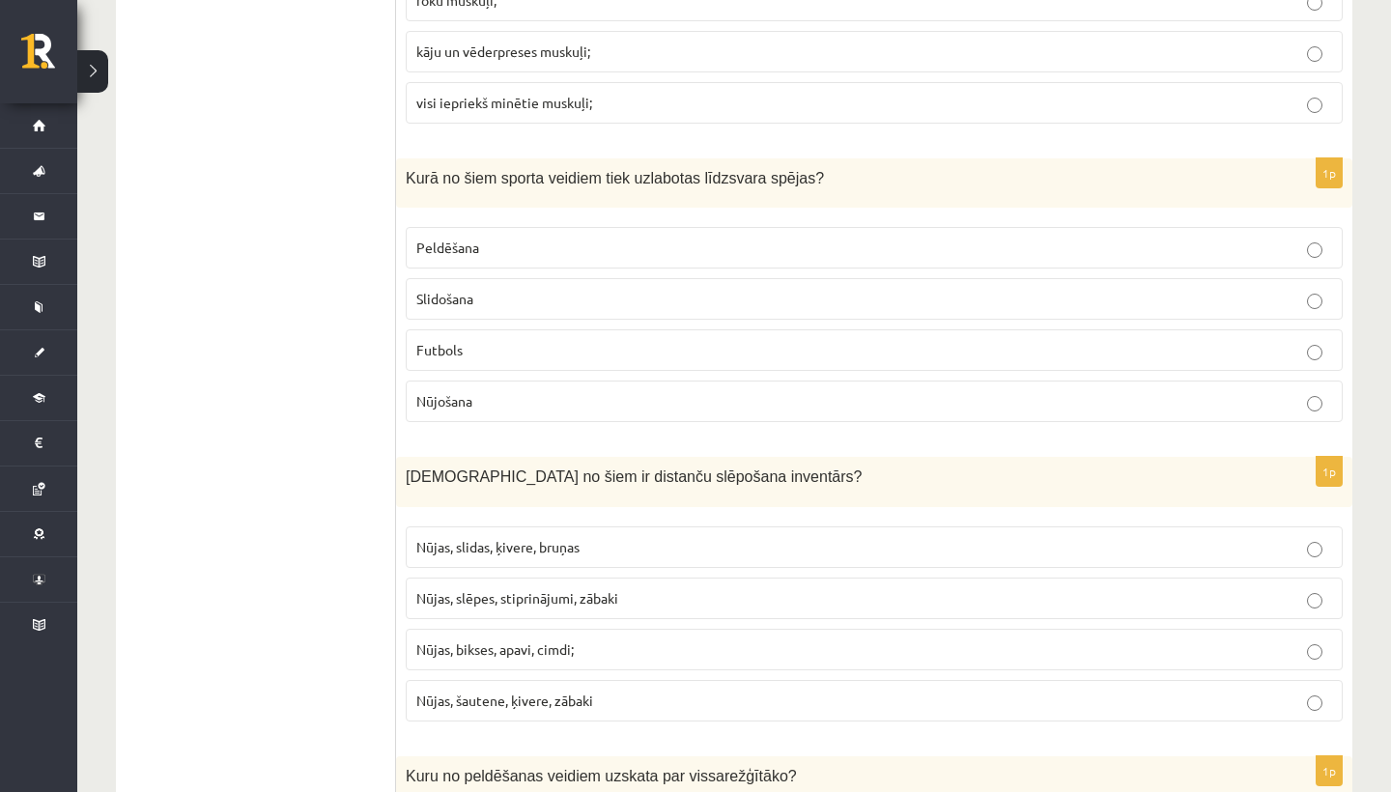
click at [784, 537] on p "Nūjas, slidas, ķivere, bruņas" at bounding box center [874, 547] width 916 height 20
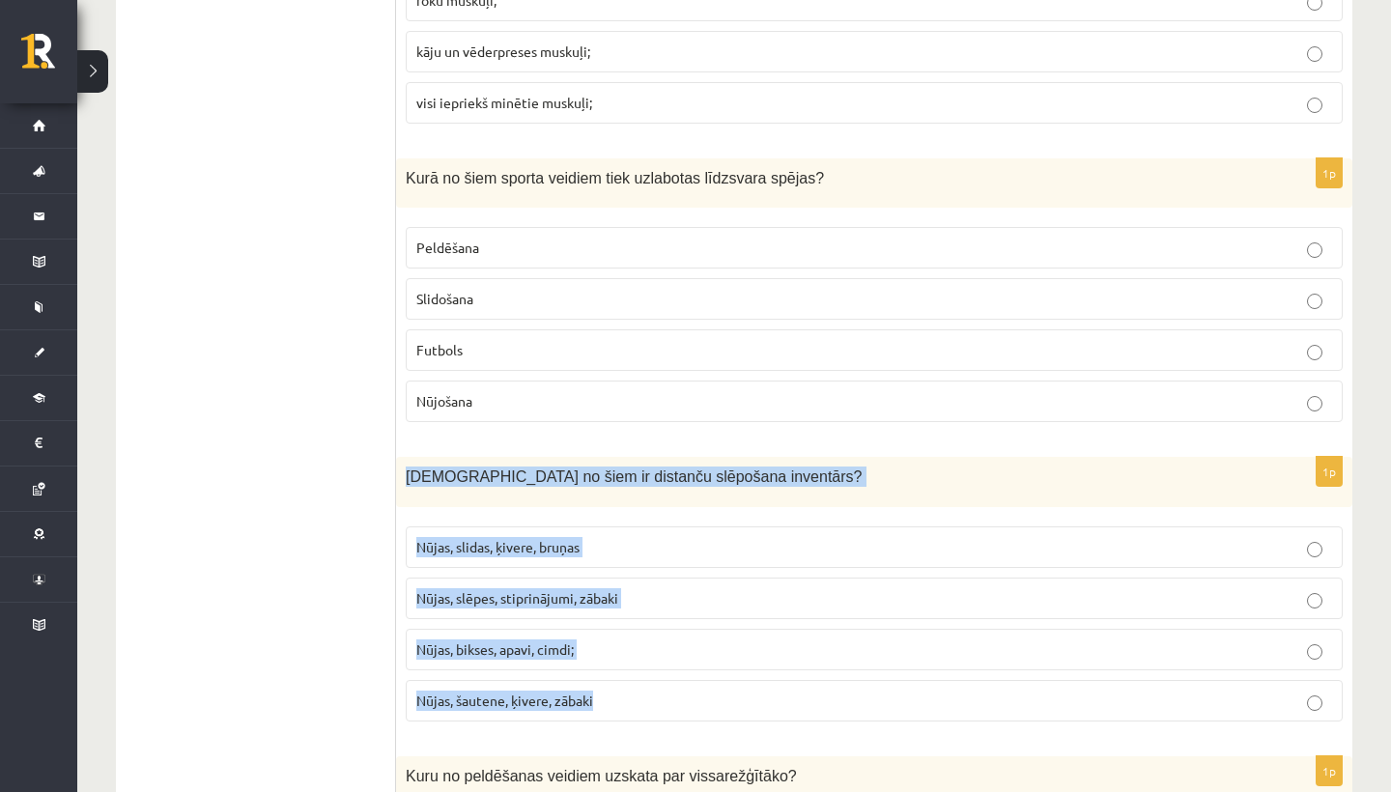
drag, startPoint x: 405, startPoint y: 469, endPoint x: 703, endPoint y: 704, distance: 380.3
click at [703, 704] on div "1p Kuri no šiem ir distanču slēpošana inventārs? Nūjas, slidas, ķivere, bruņas …" at bounding box center [874, 596] width 956 height 279
copy div "Kuri no šiem ir distanču slēpošana inventārs? Nūjas, slidas, ķivere, bruņas Nūj…"
click at [579, 578] on label "Nūjas, slēpes, stiprinājumi, zābaki" at bounding box center [874, 599] width 937 height 42
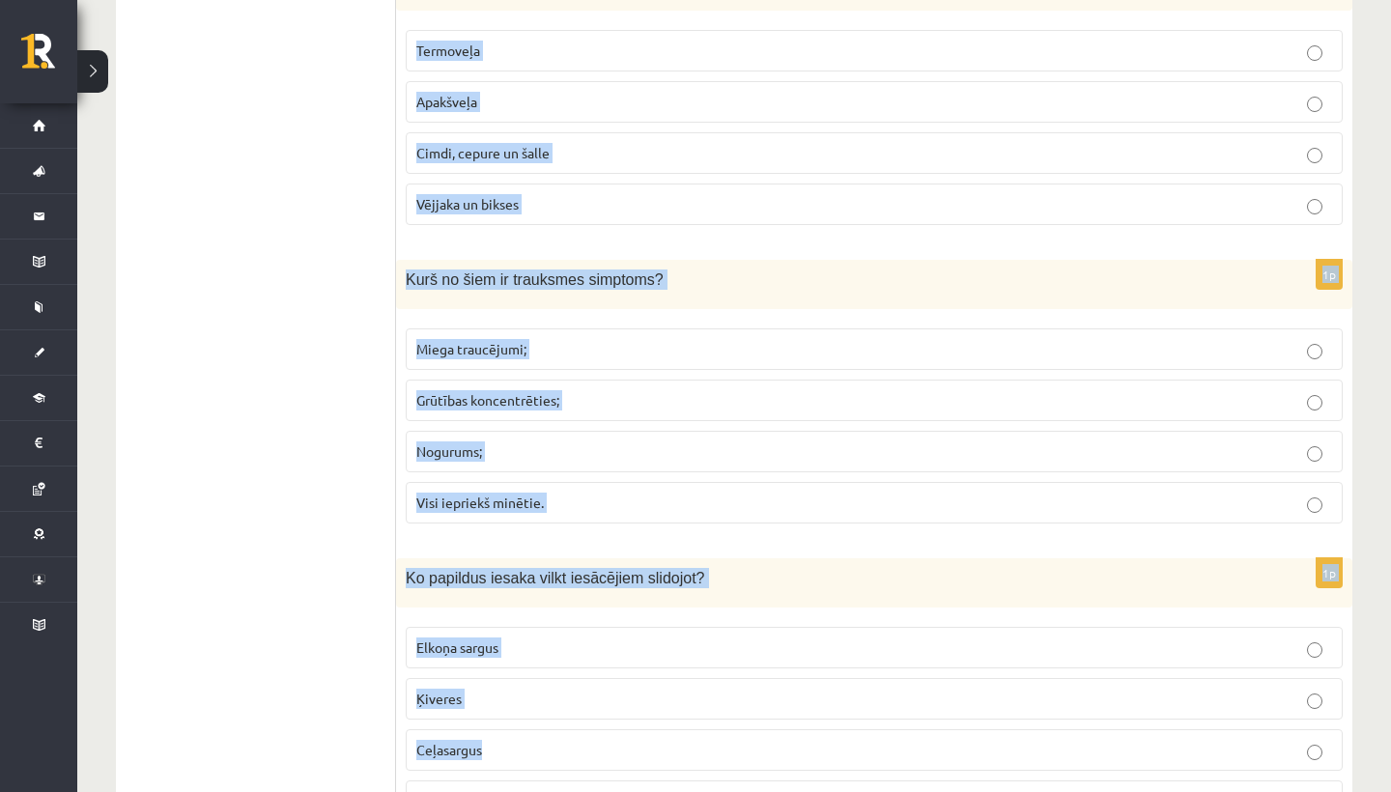
scroll to position [8558, 0]
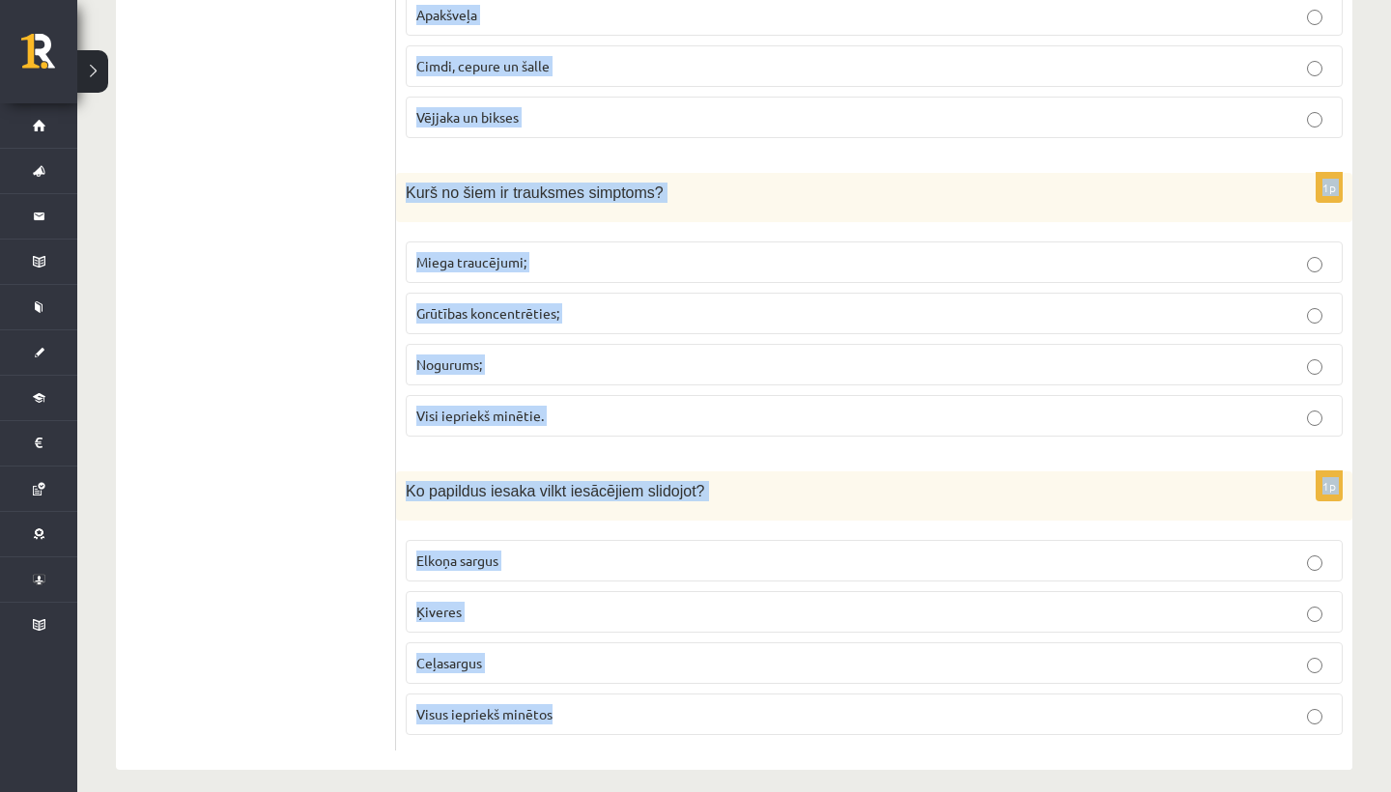
drag, startPoint x: 626, startPoint y: 735, endPoint x: 628, endPoint y: 791, distance: 56.1
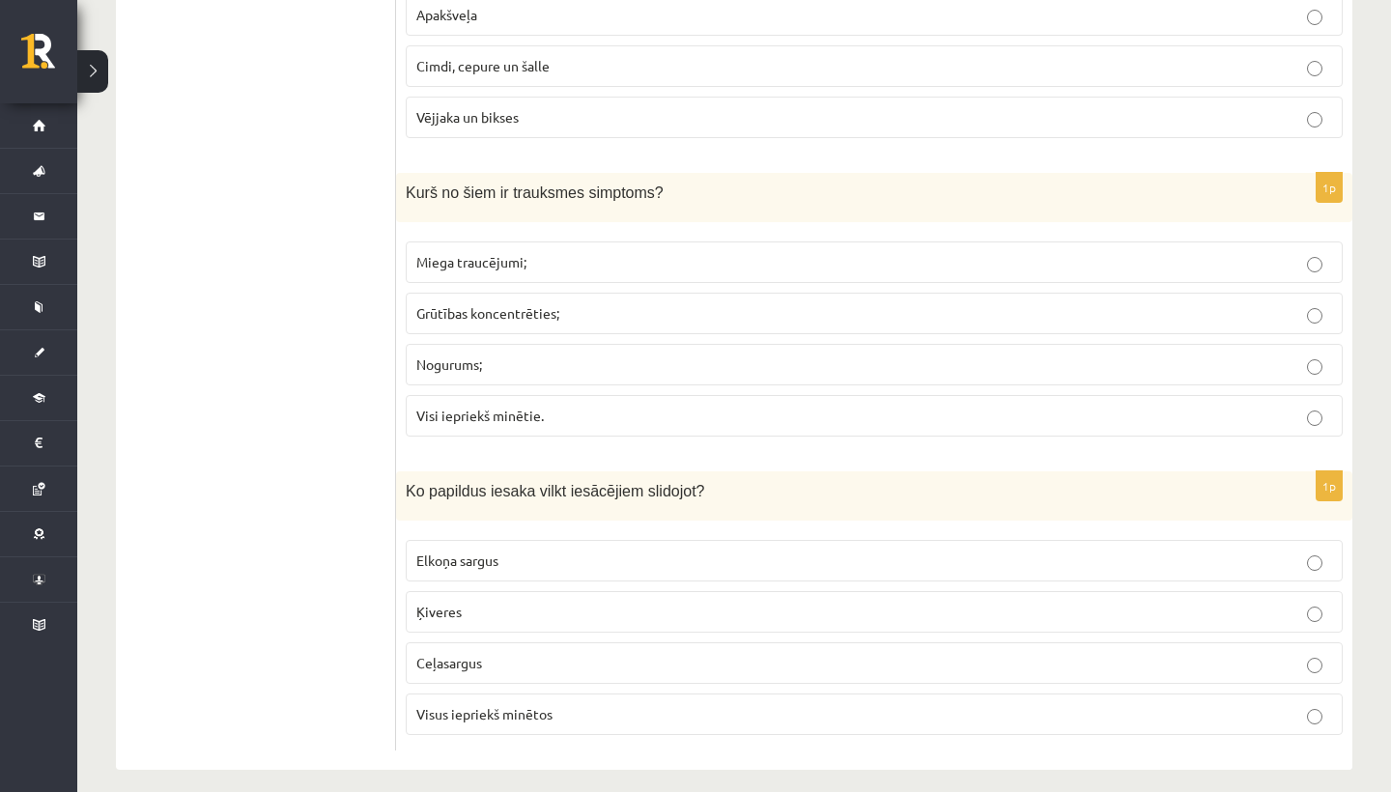
click at [922, 406] on p "Visi iepriekš minētie." at bounding box center [874, 416] width 916 height 20
click at [744, 668] on fieldset "Elkoņa sargus Ķiveres Ceļasargus Visus iepriekš minētos" at bounding box center [874, 635] width 937 height 211
click at [749, 694] on label "Visus iepriekš minētos" at bounding box center [874, 715] width 937 height 42
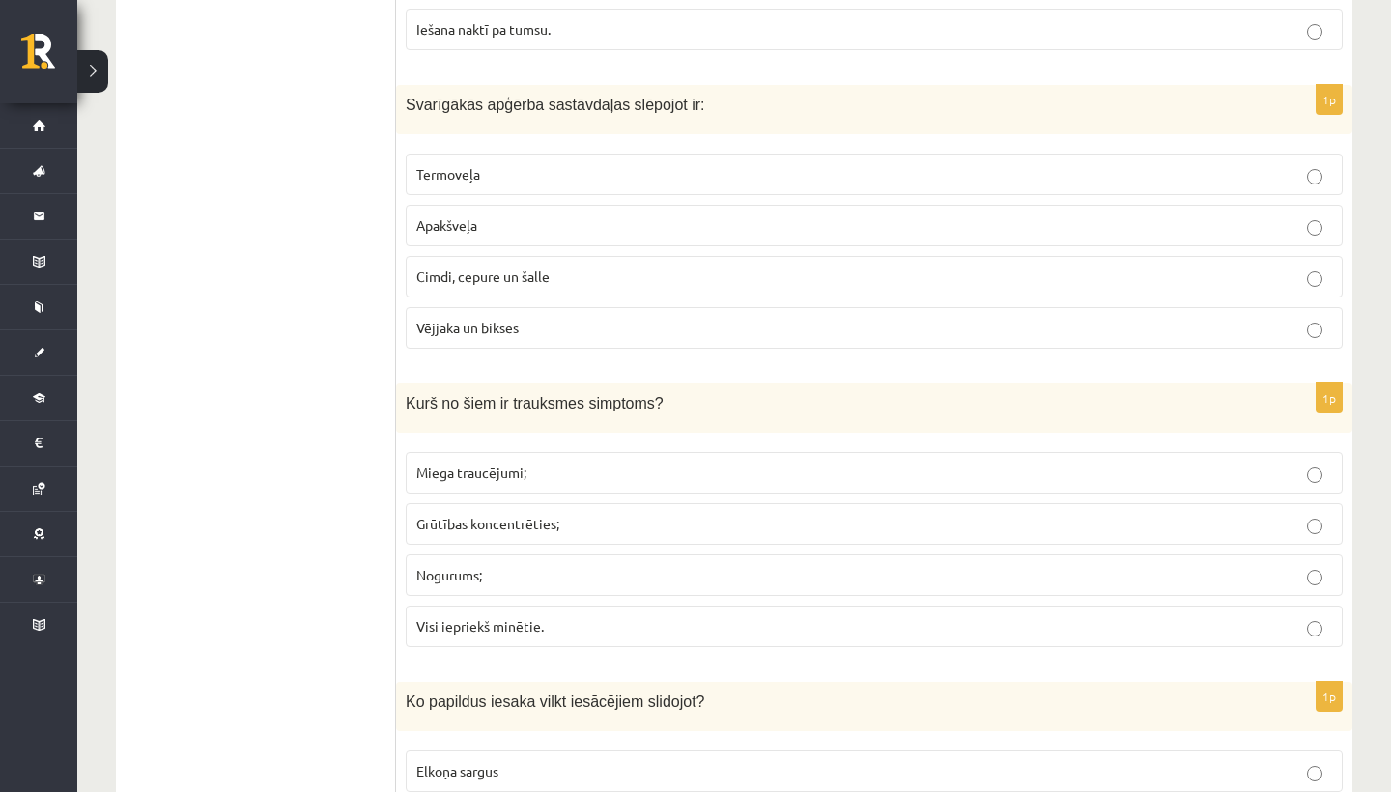
scroll to position [8274, 0]
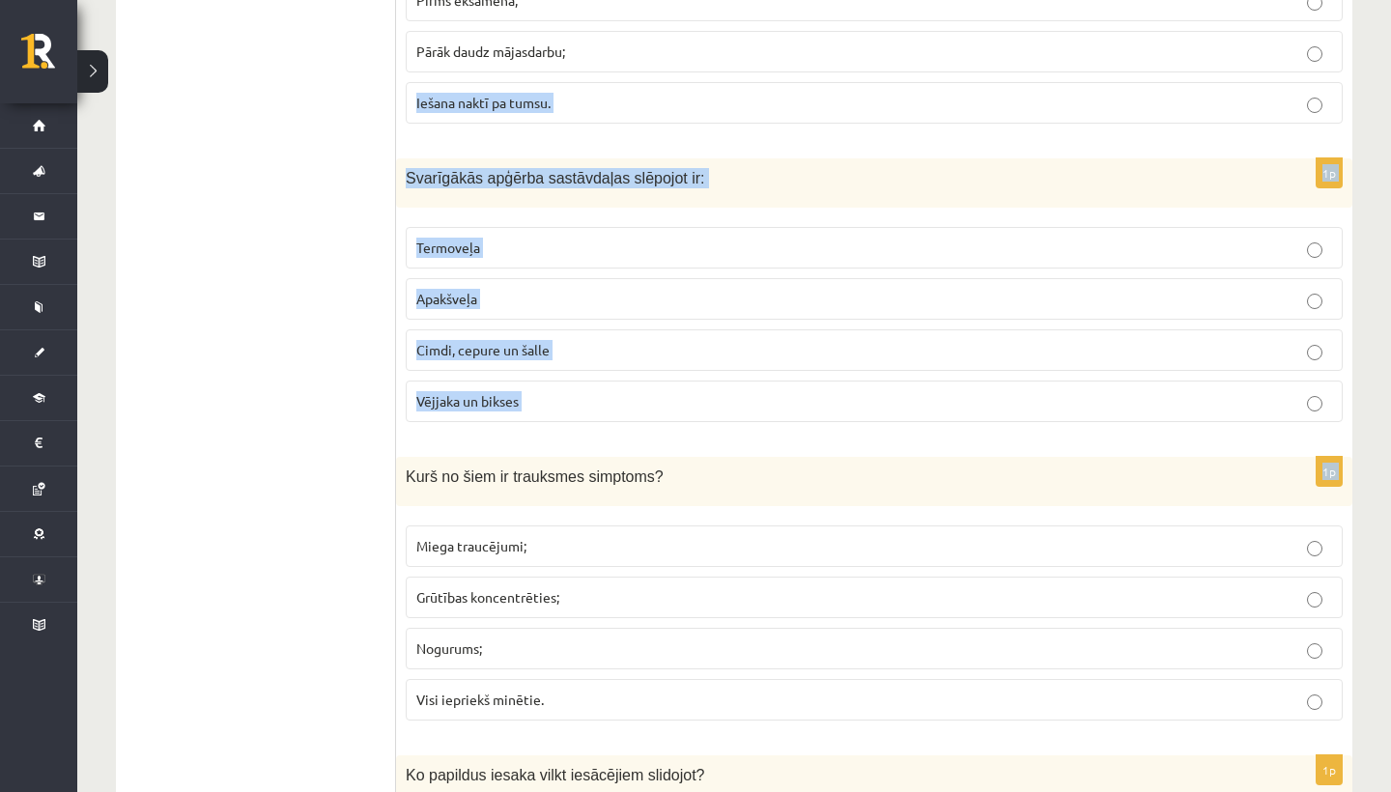
drag, startPoint x: 923, startPoint y: 150, endPoint x: 918, endPoint y: 53, distance: 96.7
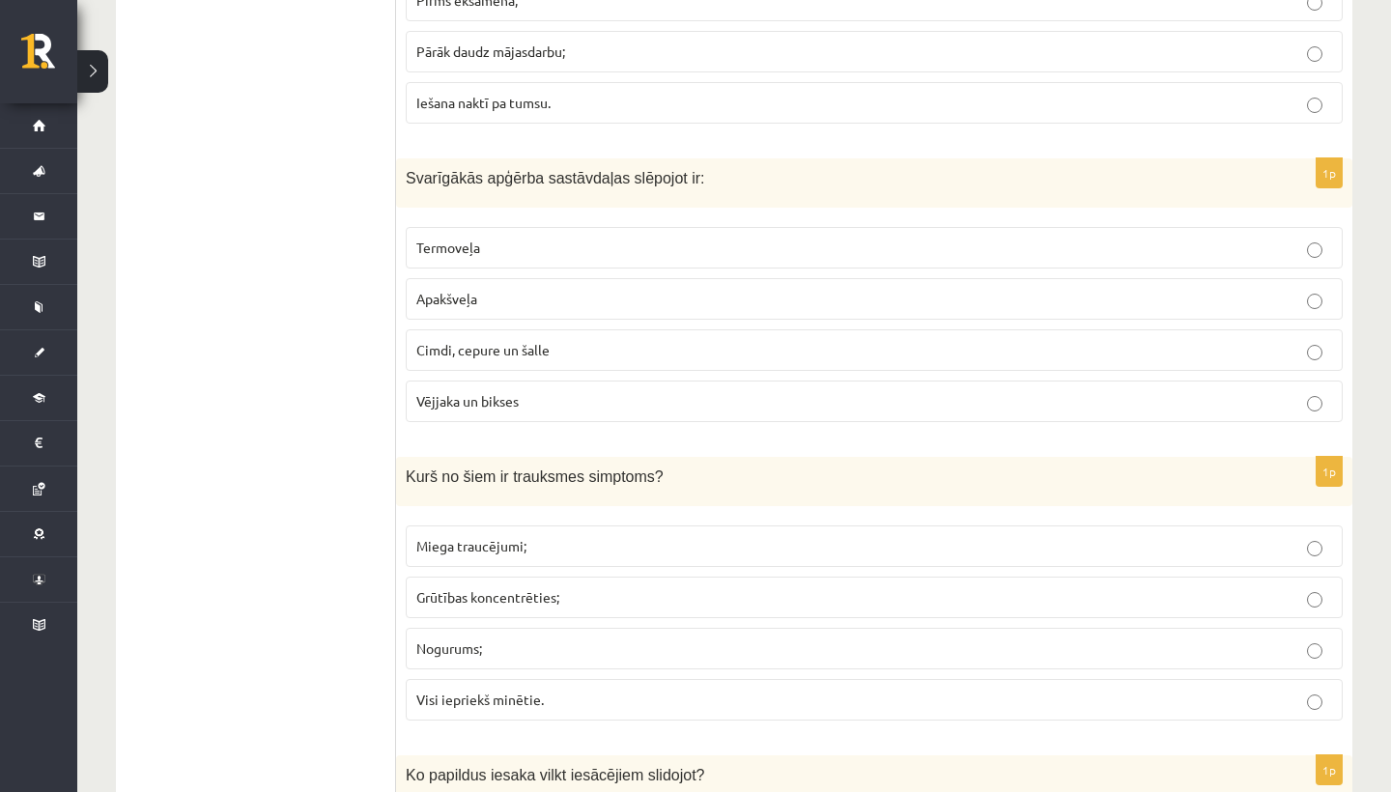
click at [829, 227] on label "Termoveļa" at bounding box center [874, 248] width 937 height 42
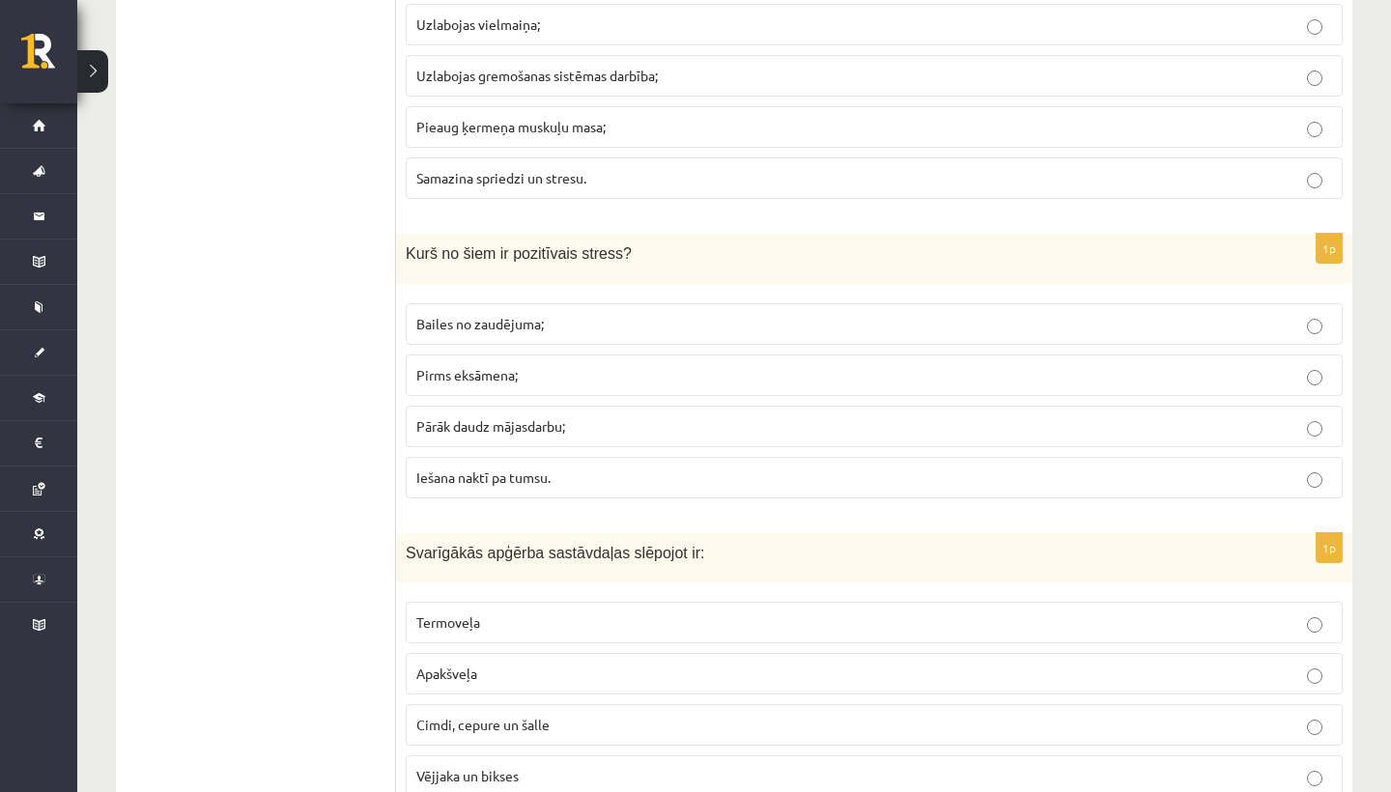
scroll to position [7874, 0]
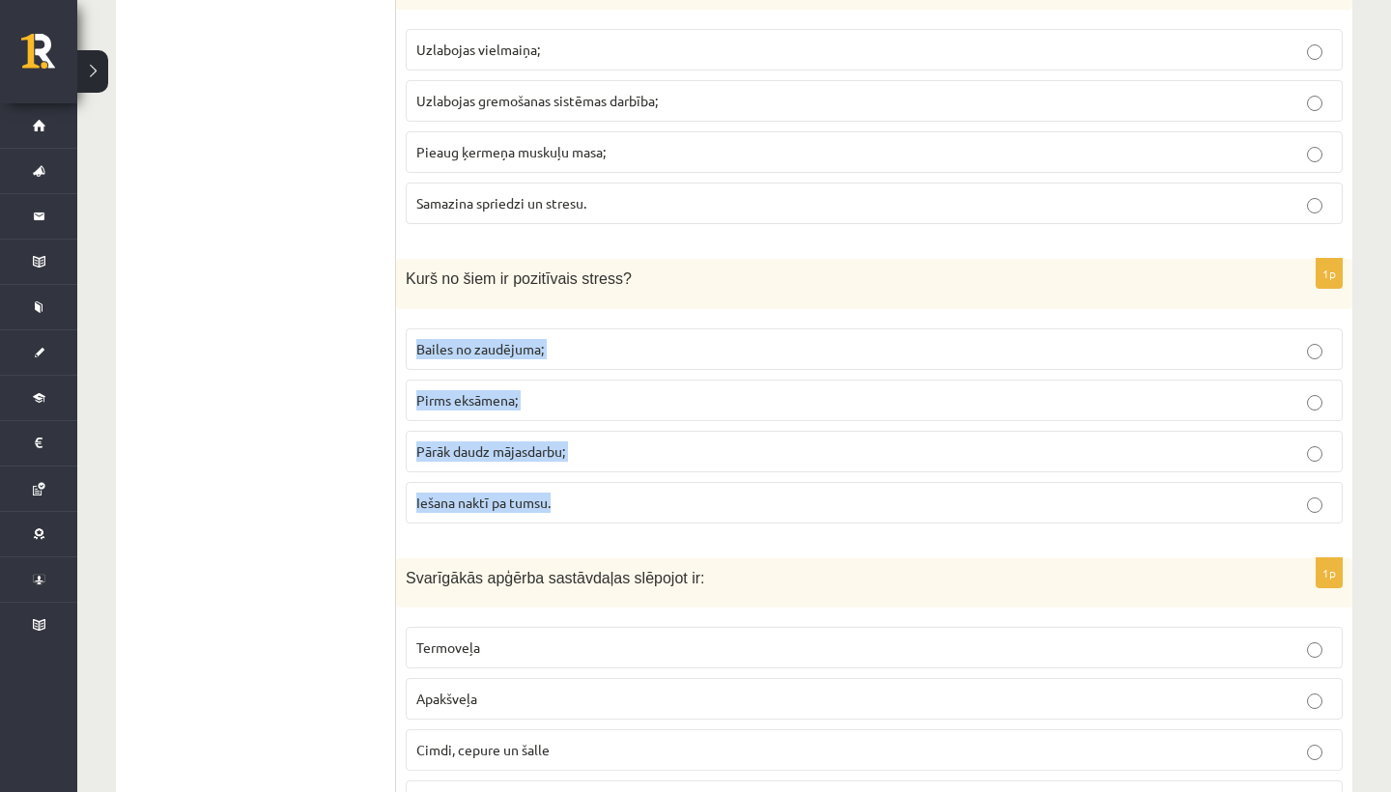
drag, startPoint x: 857, startPoint y: 99, endPoint x: 907, endPoint y: 320, distance: 225.9
click at [907, 320] on fieldset "Bailes no zaudējuma; Pirms eksāmena; Pārāk daudz mājasdarbu; Iešana naktī pa tu…" at bounding box center [874, 424] width 937 height 211
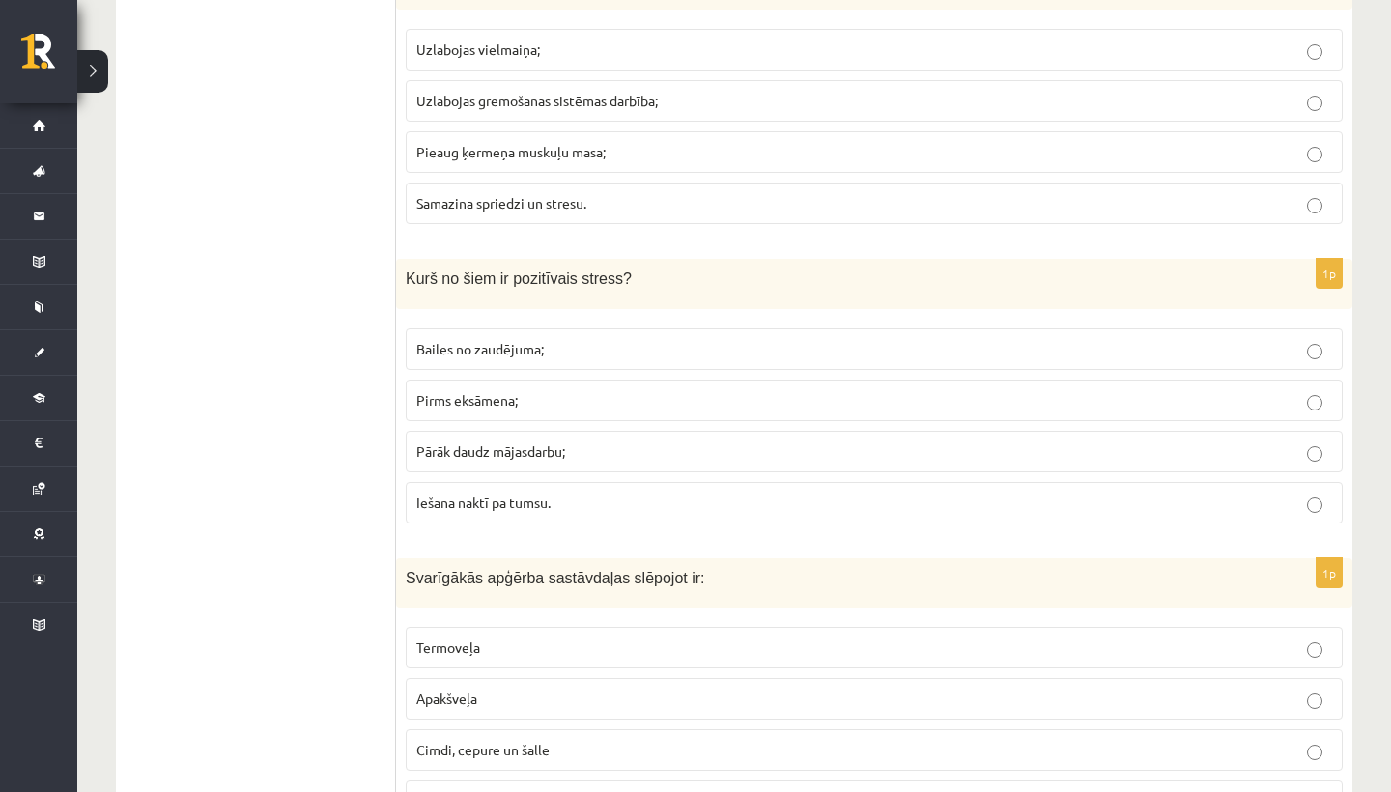
click at [838, 217] on div "1p Kuri no šiem nav ieguvumi no pastaigas ? Uzlabojas vielmaiņa; Uzlabojas grem…" at bounding box center [874, 99] width 956 height 279
click at [687, 380] on label "Pirms eksāmena;" at bounding box center [874, 401] width 937 height 42
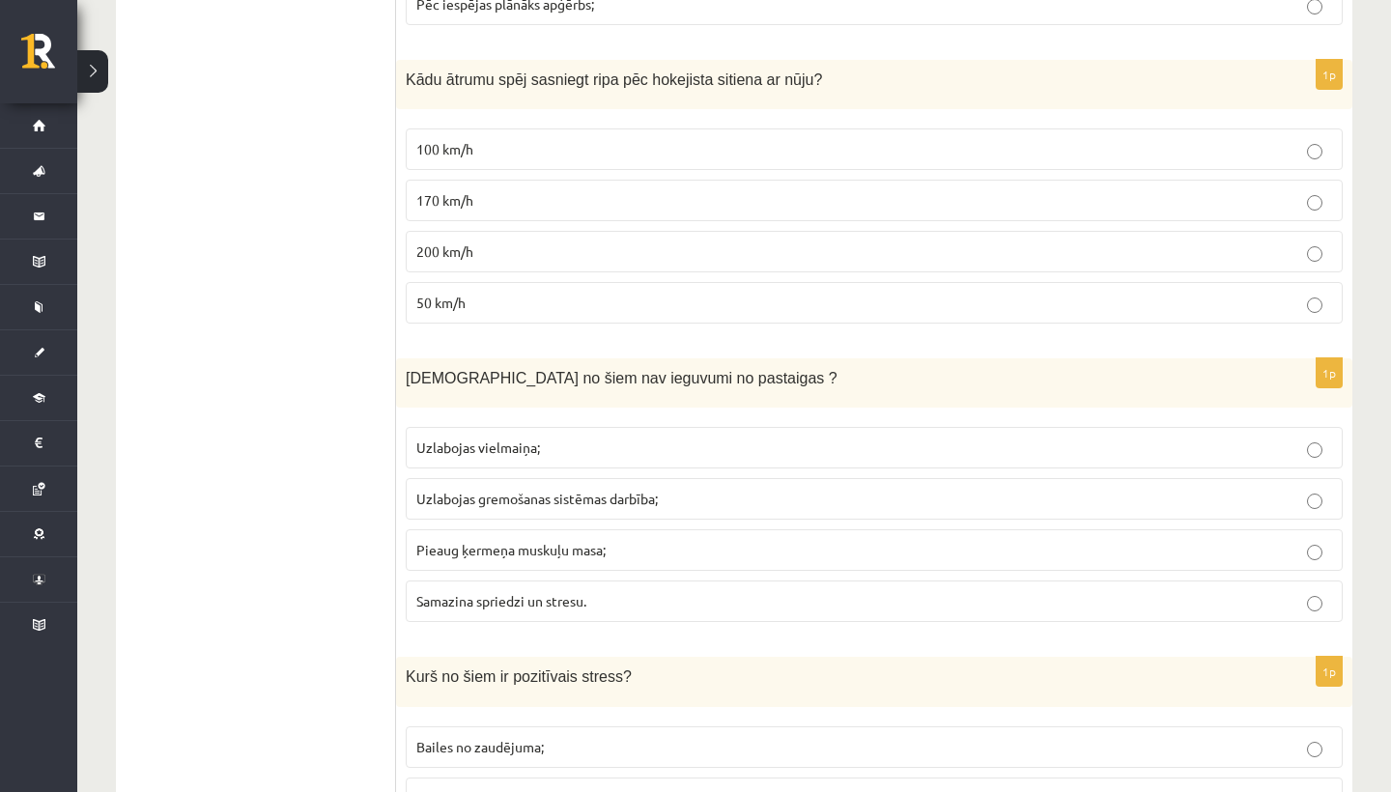
scroll to position [7378, 0]
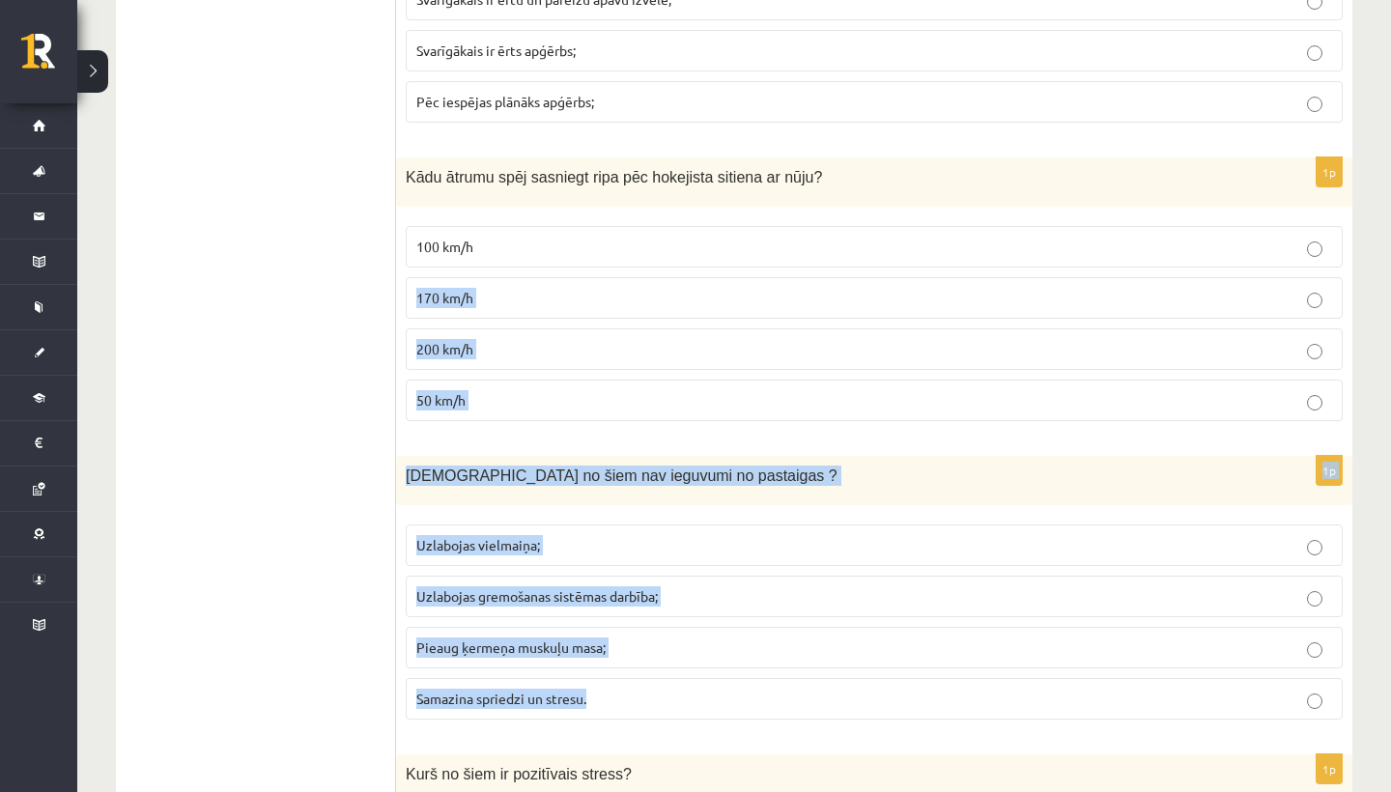
drag, startPoint x: 684, startPoint y: 198, endPoint x: 729, endPoint y: 254, distance: 72.1
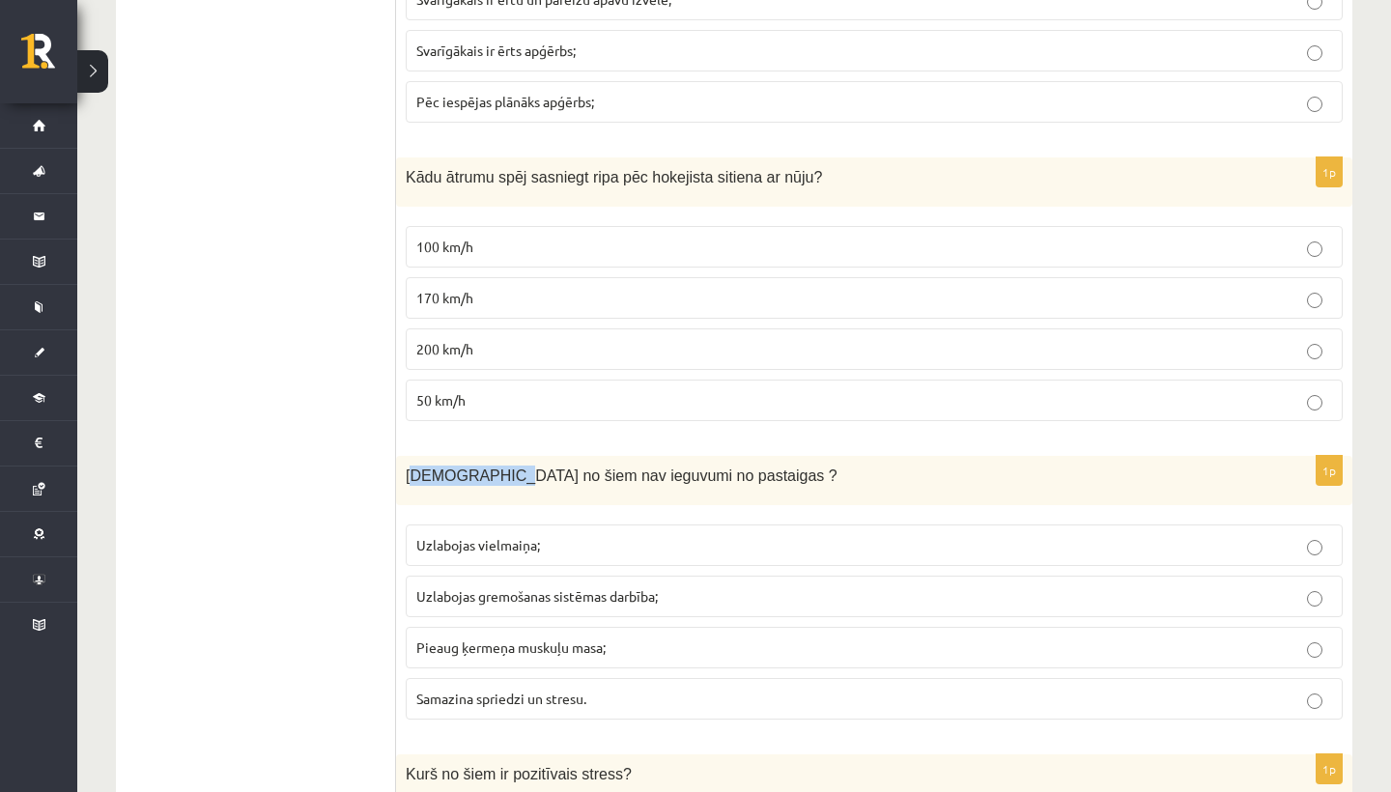
drag, startPoint x: 416, startPoint y: 459, endPoint x: 498, endPoint y: 467, distance: 82.5
click at [498, 468] on span "Kuri no šiem nav ieguvumi no pastaigas ?" at bounding box center [622, 476] width 432 height 16
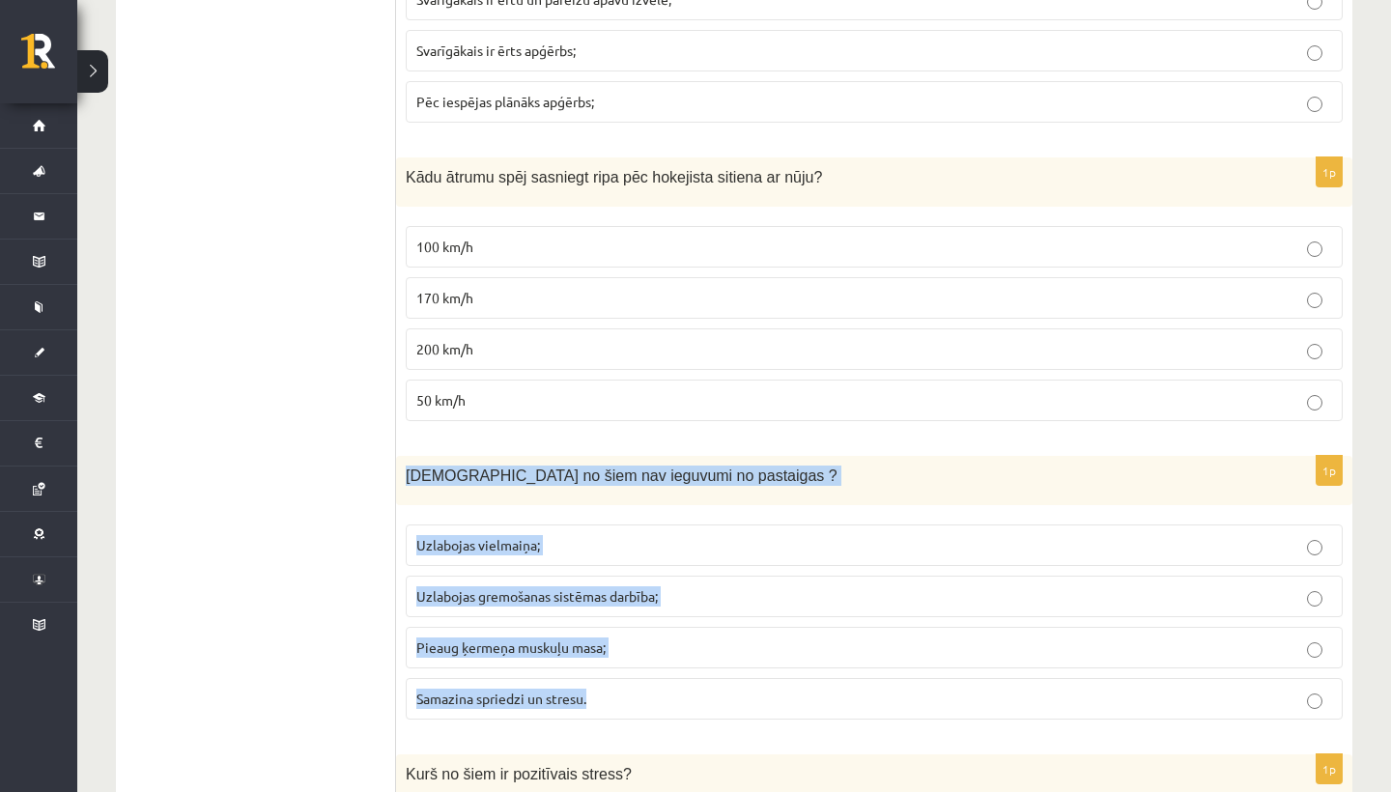
drag, startPoint x: 409, startPoint y: 463, endPoint x: 609, endPoint y: 700, distance: 310.6
click at [609, 700] on div "1p Kuri no šiem nav ieguvumi no pastaigas ? Uzlabojas vielmaiņa; Uzlabojas grem…" at bounding box center [874, 595] width 956 height 279
copy div "Kuri no šiem nav ieguvumi no pastaigas ? Uzlabojas vielmaiņa; Uzlabojas gremoša…"
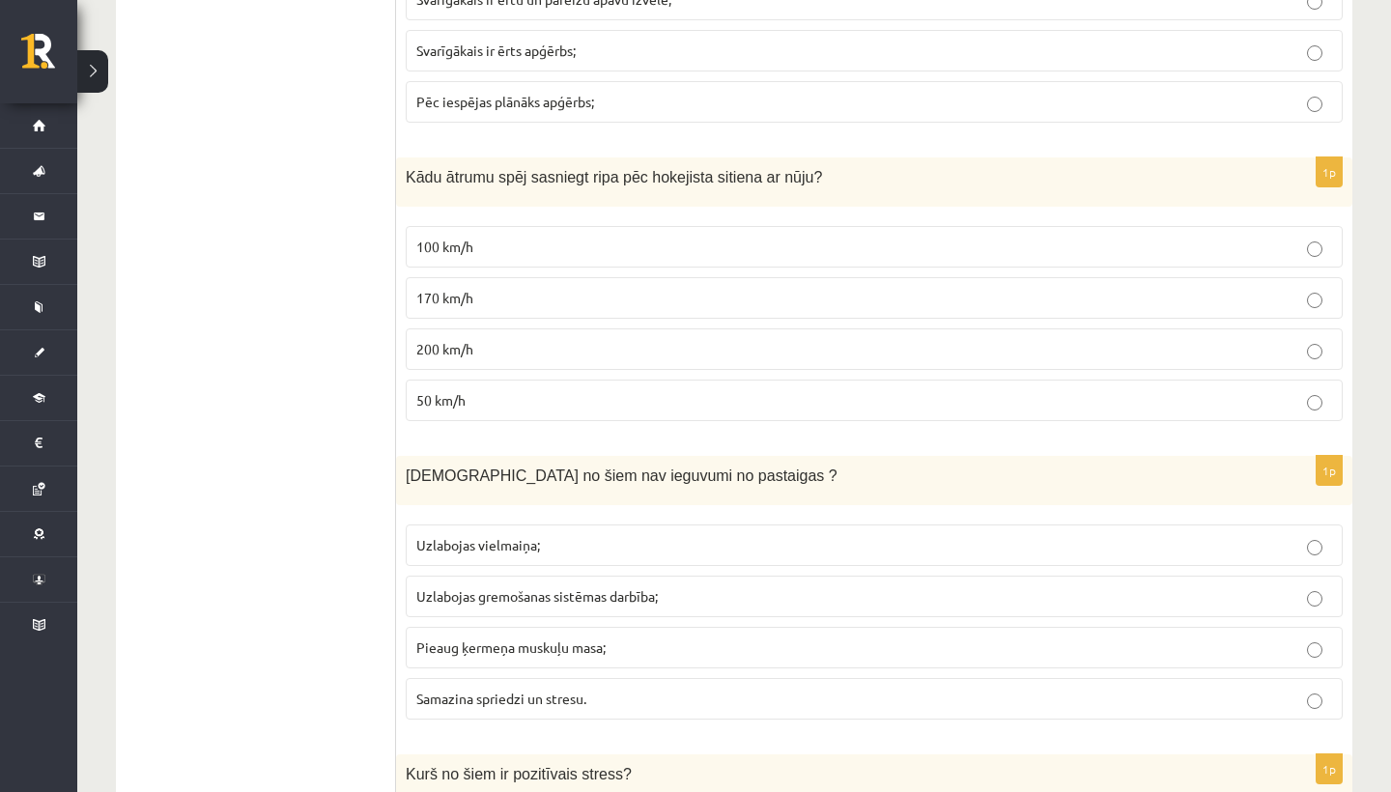
click at [502, 642] on p "Pieaug ķermeņa muskuļu masa;" at bounding box center [874, 648] width 916 height 20
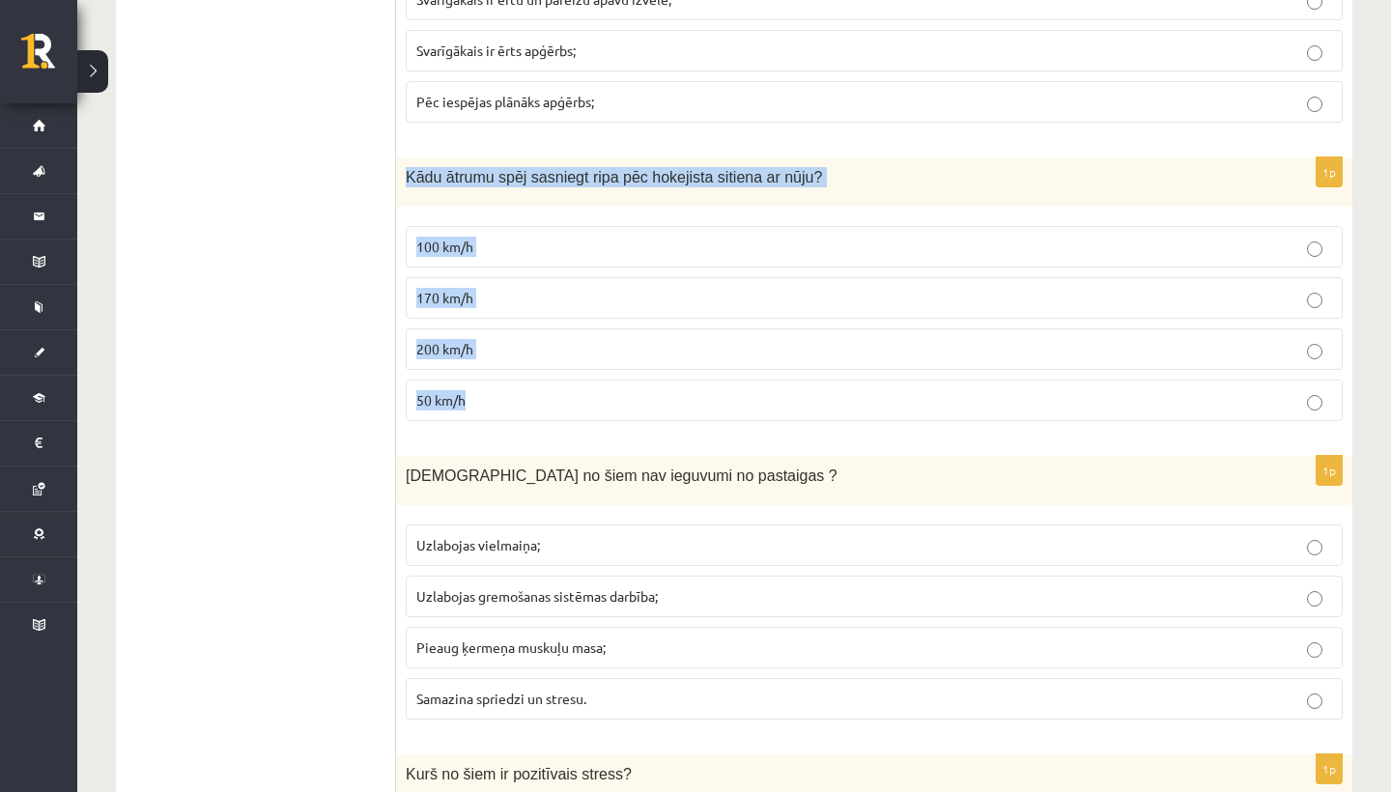
drag, startPoint x: 410, startPoint y: 164, endPoint x: 478, endPoint y: 413, distance: 258.5
click at [478, 413] on div "1p Kādu ātrumu spēj sasniegt ripa pēc hokejista sitiena ar nūju? 100 km/h 170 k…" at bounding box center [874, 296] width 956 height 279
copy div "Kādu ātrumu spēj sasniegt ripa pēc hokejista sitiena ar nūju? 100 km/h 170 km/h…"
click at [560, 226] on label "100 km/h" at bounding box center [874, 247] width 937 height 42
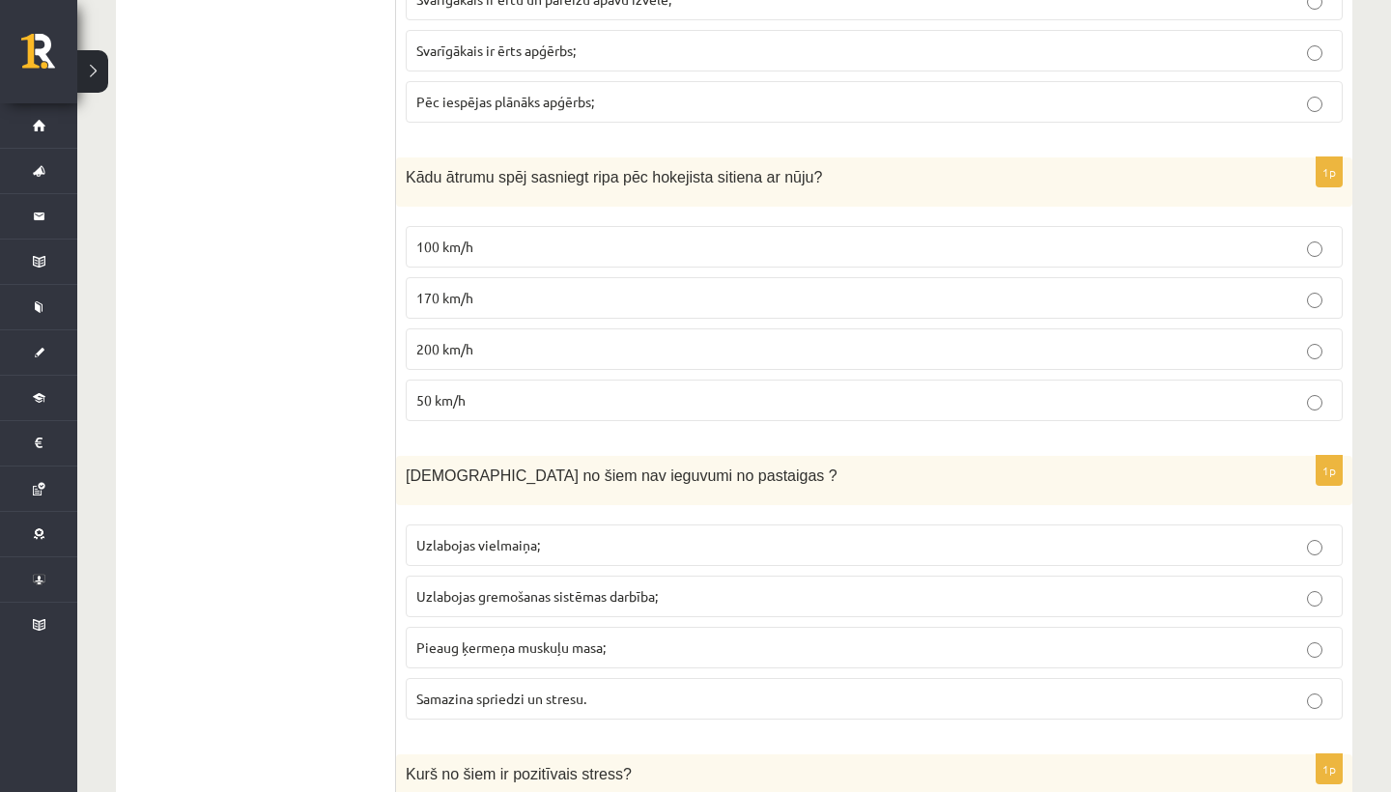
click at [554, 277] on label "170 km/h" at bounding box center [874, 298] width 937 height 42
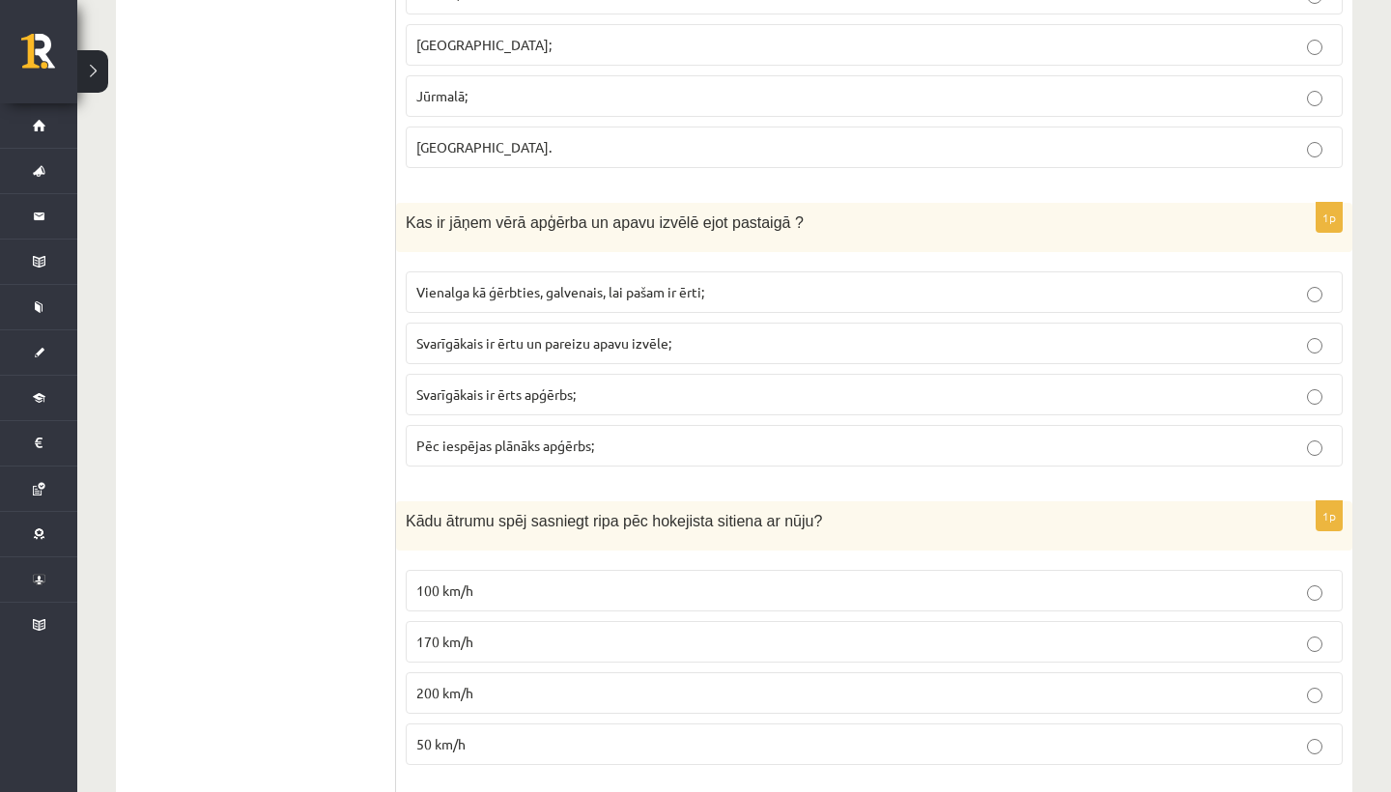
scroll to position [7031, 0]
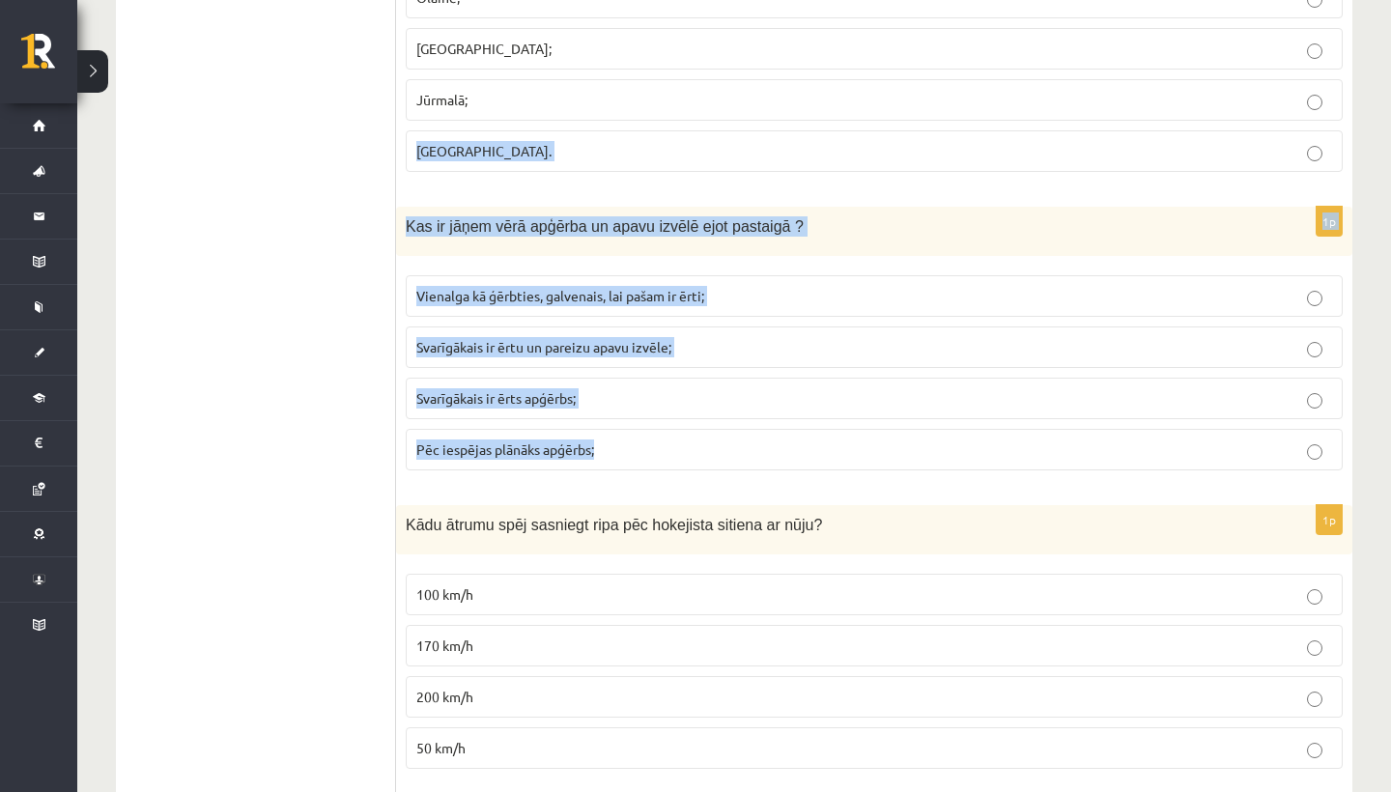
drag, startPoint x: 621, startPoint y: 123, endPoint x: 657, endPoint y: 98, distance: 43.7
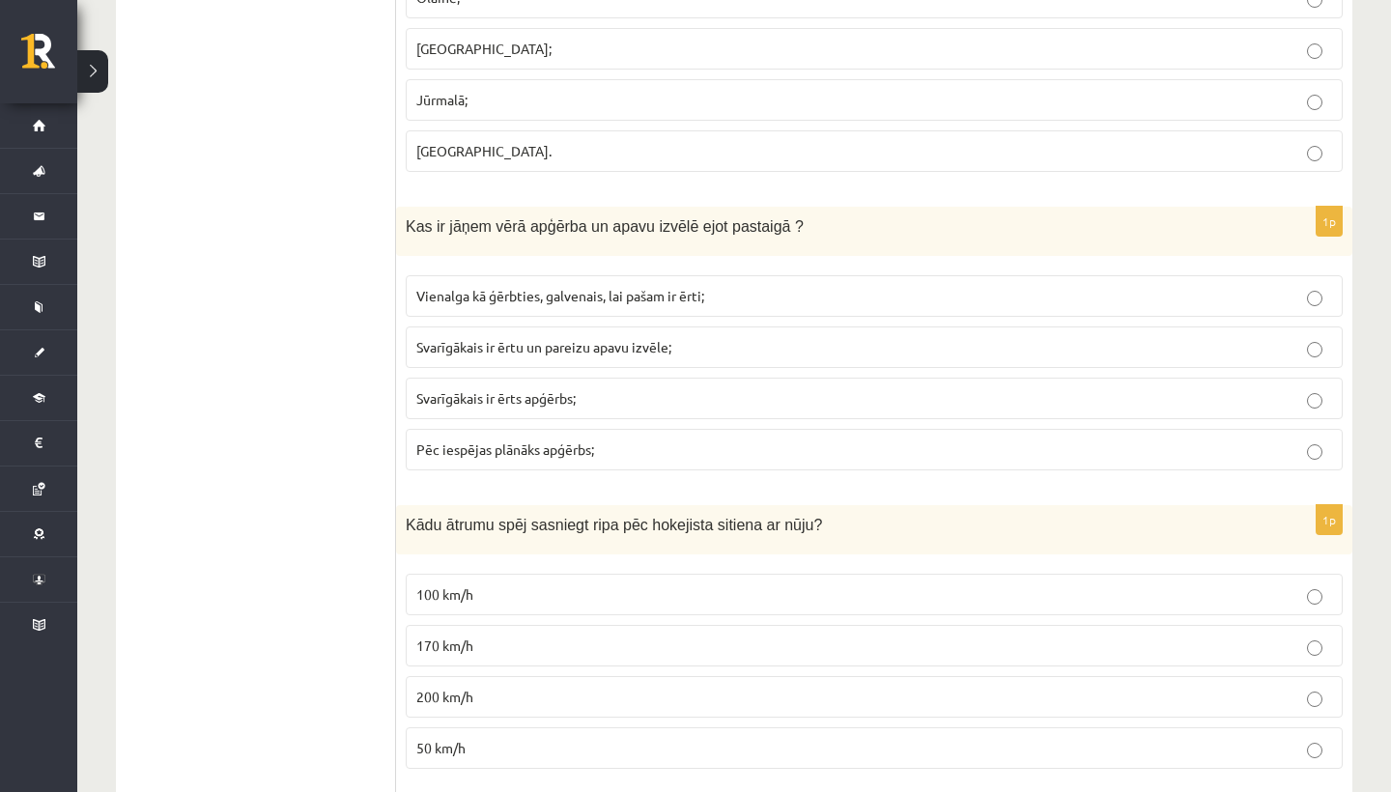
click at [622, 337] on p "Svarīgākais ir ērtu un pareizu apavu izvēle;" at bounding box center [874, 347] width 916 height 20
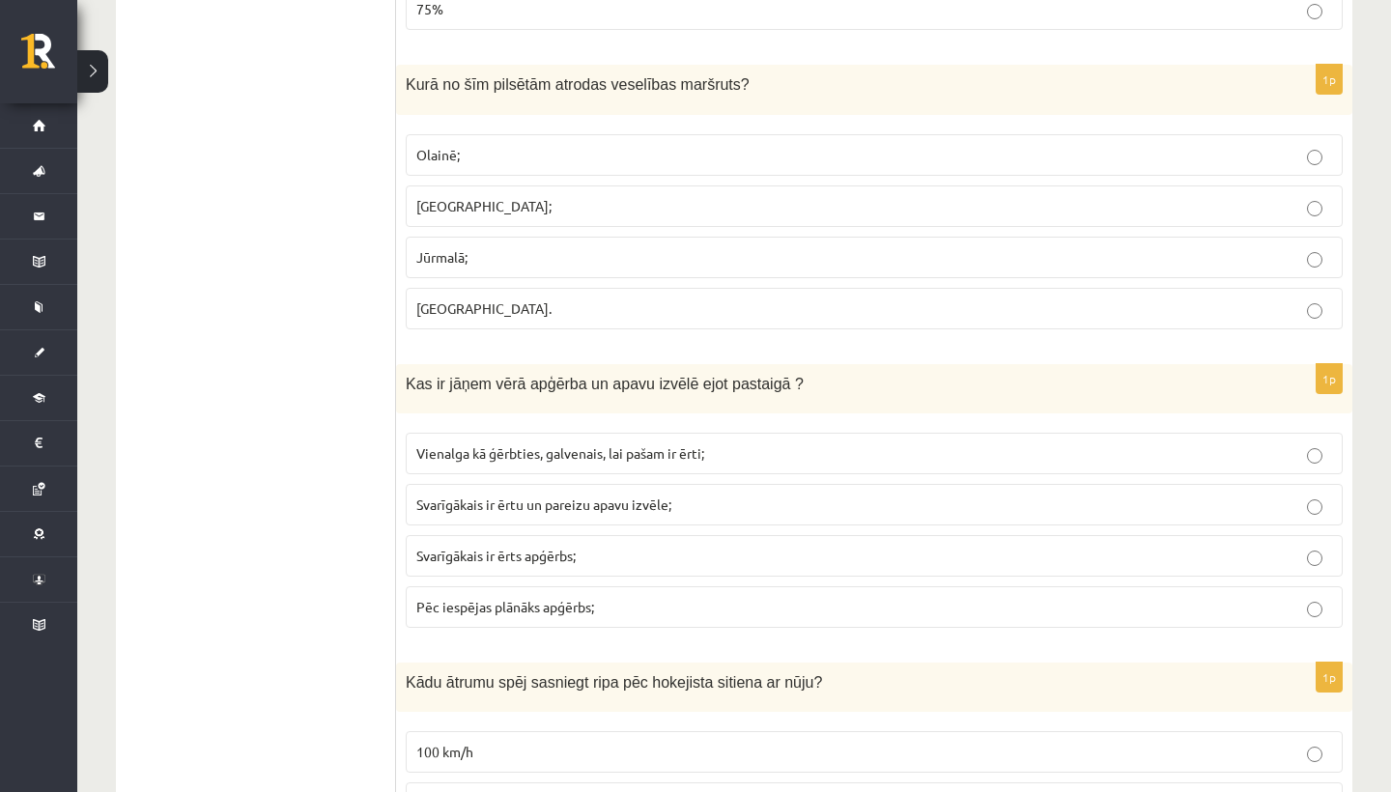
scroll to position [6844, 0]
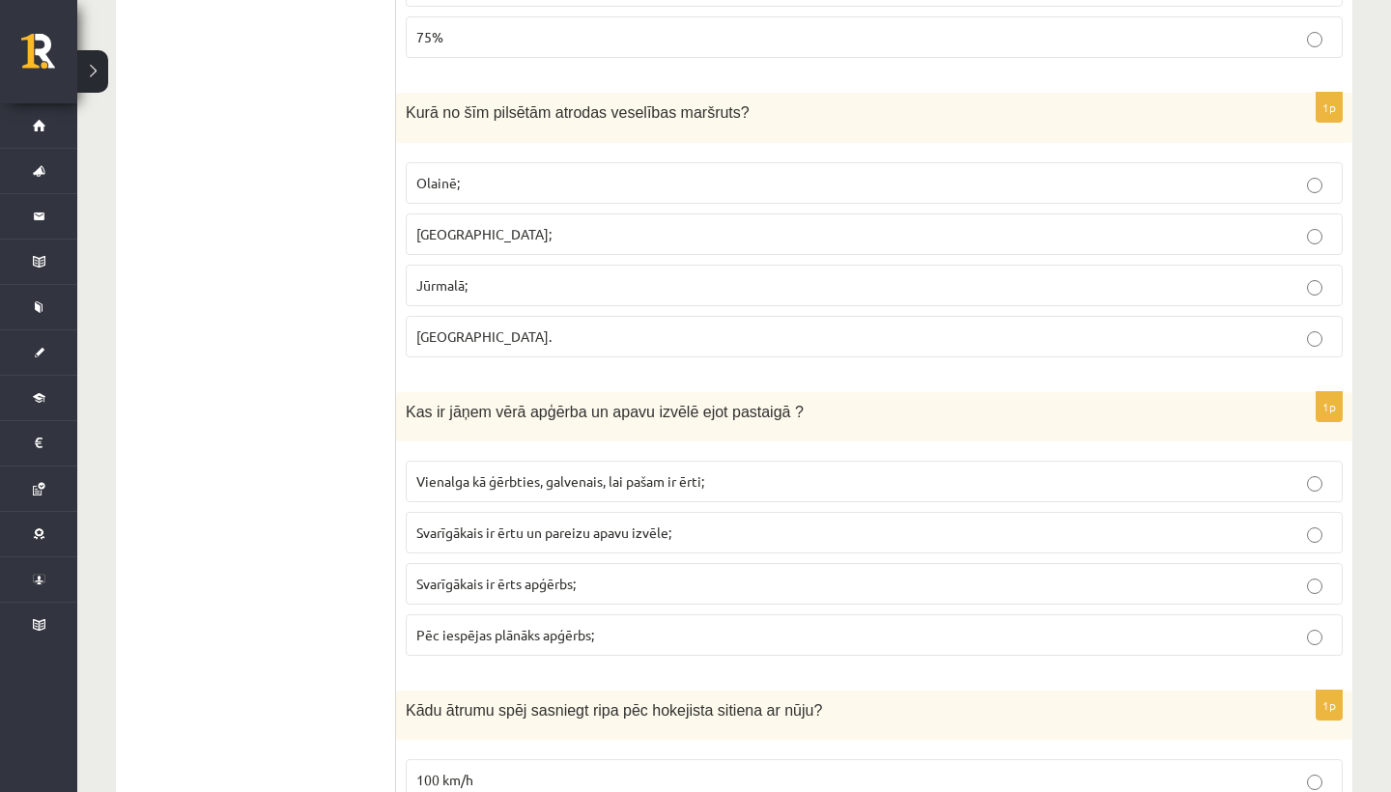
drag, startPoint x: 615, startPoint y: 156, endPoint x: 615, endPoint y: -6, distance: 162.3
click at [638, 176] on p "Olainē;" at bounding box center [874, 184] width 916 height 20
click at [616, 214] on label "Rīgā;" at bounding box center [874, 235] width 937 height 42
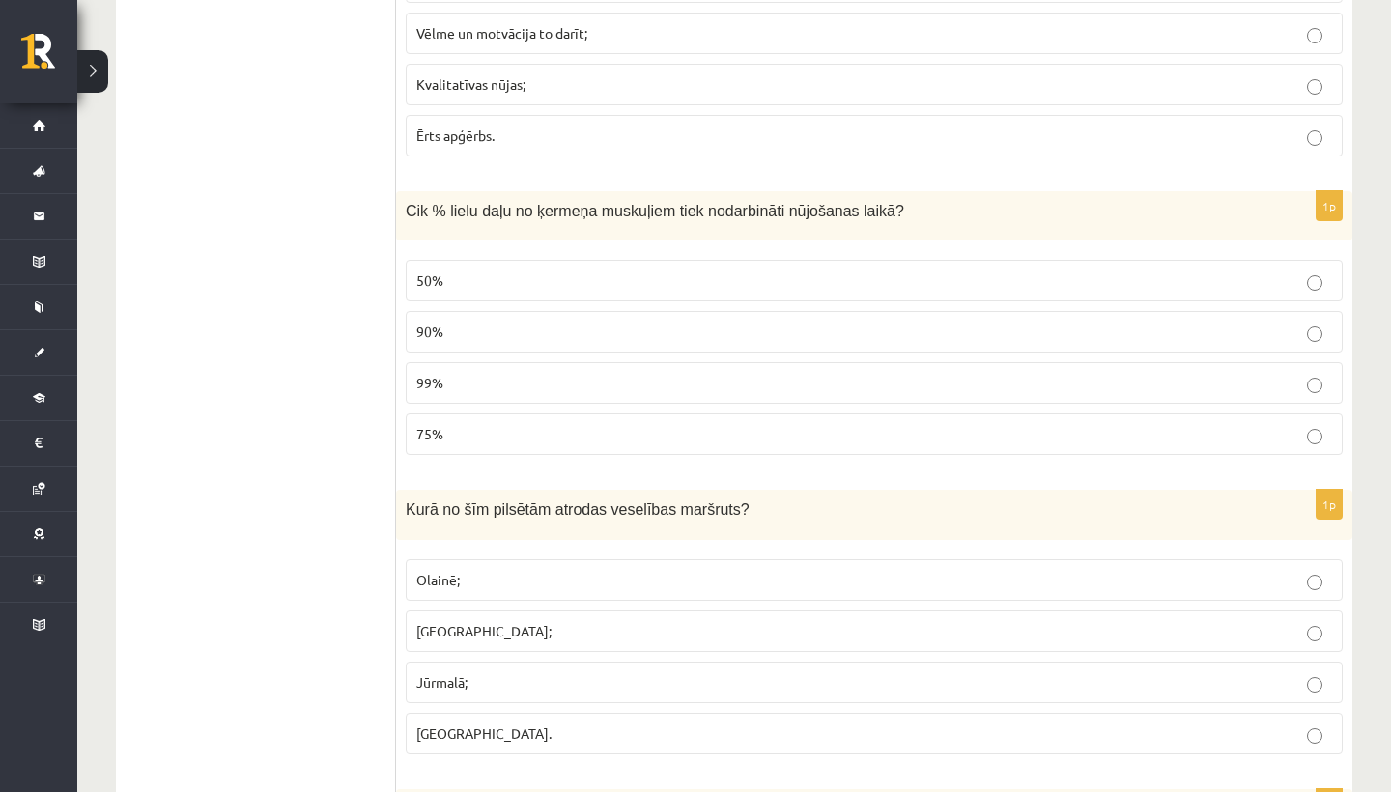
scroll to position [6340, 0]
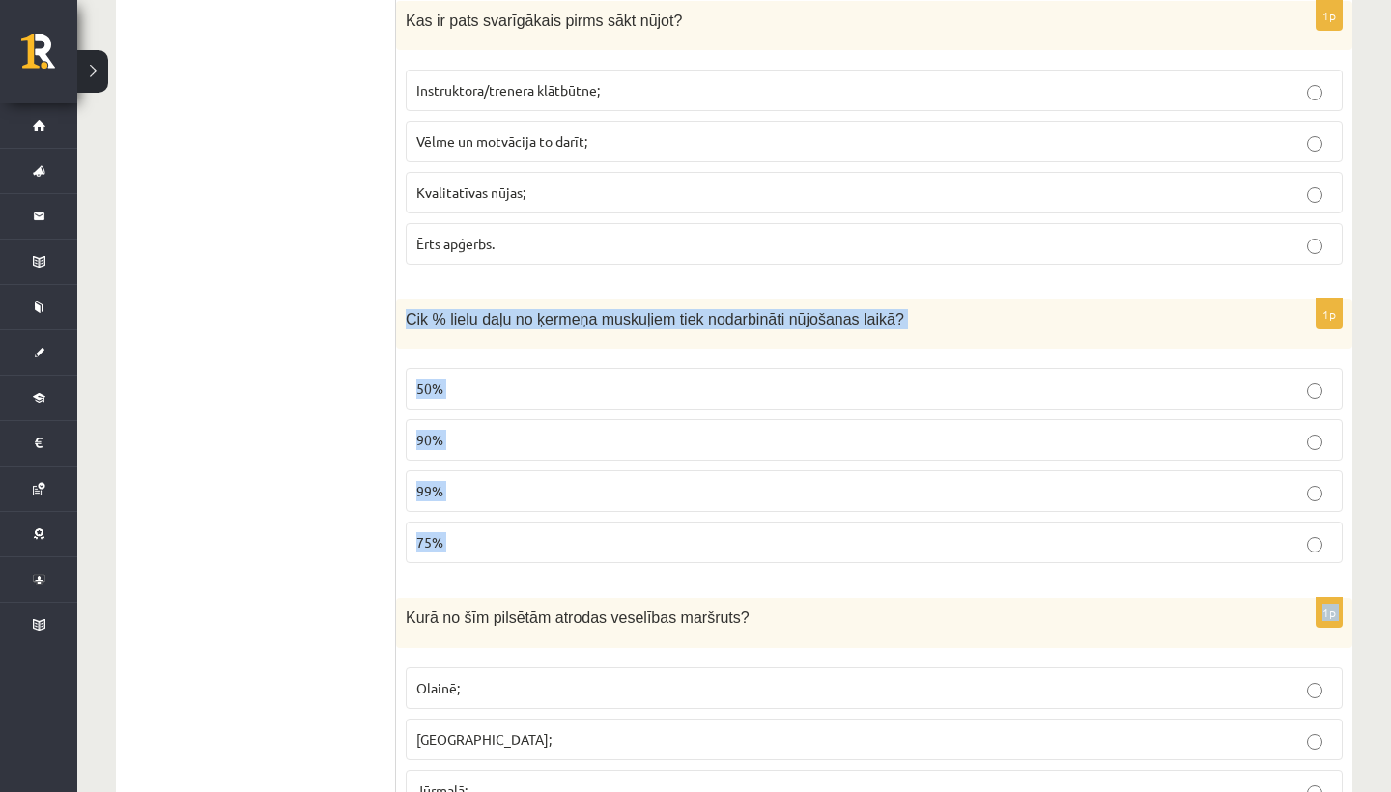
drag, startPoint x: 797, startPoint y: 68, endPoint x: 737, endPoint y: 272, distance: 213.4
drag, startPoint x: 411, startPoint y: 306, endPoint x: 512, endPoint y: 561, distance: 274.5
click at [512, 561] on div "1p Cik % lielu daļu no ķermeņa muskuļiem tiek nodarbināti nūjošanas laikā? 50% …" at bounding box center [874, 438] width 956 height 279
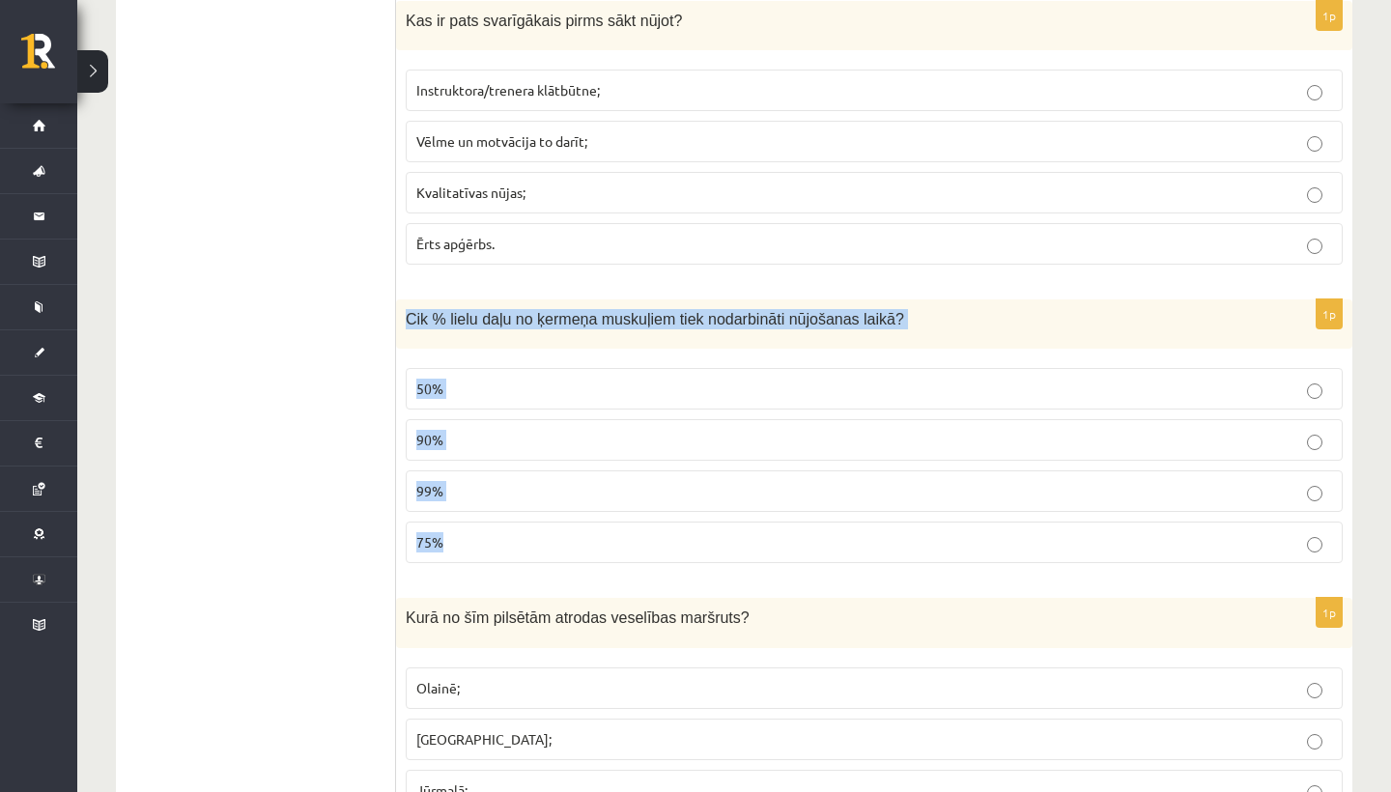
click at [503, 488] on p "99%" at bounding box center [874, 491] width 916 height 20
drag, startPoint x: 420, startPoint y: 294, endPoint x: 433, endPoint y: 528, distance: 235.1
click at [433, 528] on div "1p Cik % lielu daļu no ķermeņa muskuļiem tiek nodarbināti nūjošanas laikā? 50% …" at bounding box center [874, 438] width 956 height 279
copy div "Cik % lielu daļu no ķermeņa muskuļiem tiek nodarbināti nūjošanas laikā? 50% 90%…"
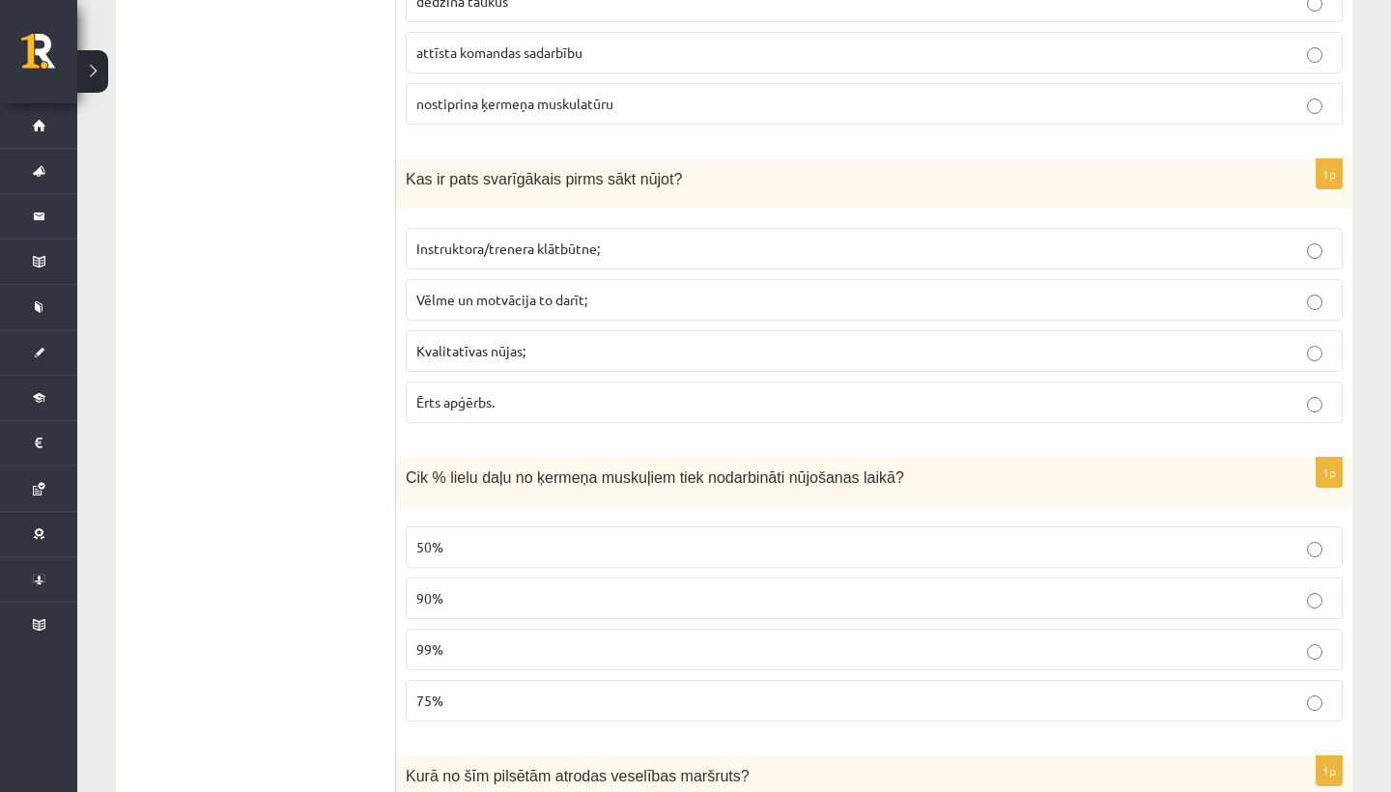
scroll to position [6180, 0]
click at [520, 595] on p "90%" at bounding box center [874, 600] width 916 height 20
drag, startPoint x: 845, startPoint y: 394, endPoint x: 811, endPoint y: 369, distance: 42.1
click at [845, 394] on p "Ērts apģērbs." at bounding box center [874, 404] width 916 height 20
click at [657, 305] on label "Vēlme un motvācija to darīt;" at bounding box center [874, 302] width 937 height 42
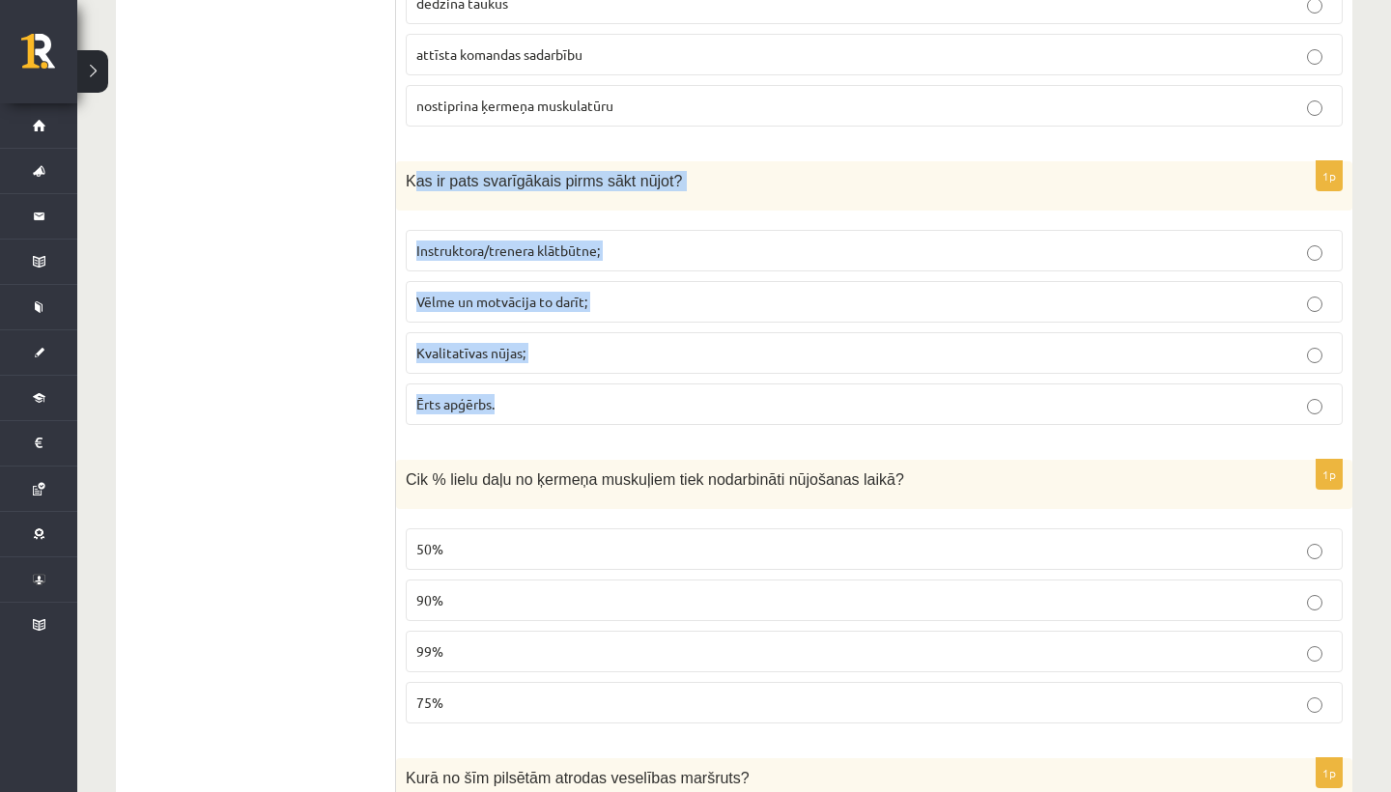
drag, startPoint x: 413, startPoint y: 166, endPoint x: 474, endPoint y: 399, distance: 240.6
click at [474, 399] on div "1p Kas ir pats svarīgākais pirms sākt nūjot? Instruktora/trenera klātbūtne; Vēl…" at bounding box center [874, 300] width 956 height 279
click at [474, 399] on span "Ērts apģērbs." at bounding box center [455, 403] width 78 height 17
drag, startPoint x: 411, startPoint y: 160, endPoint x: 472, endPoint y: 410, distance: 256.8
click at [472, 410] on div "1p Kas ir pats svarīgākais pirms sākt nūjot? Instruktora/trenera klātbūtne; Vēl…" at bounding box center [874, 300] width 956 height 279
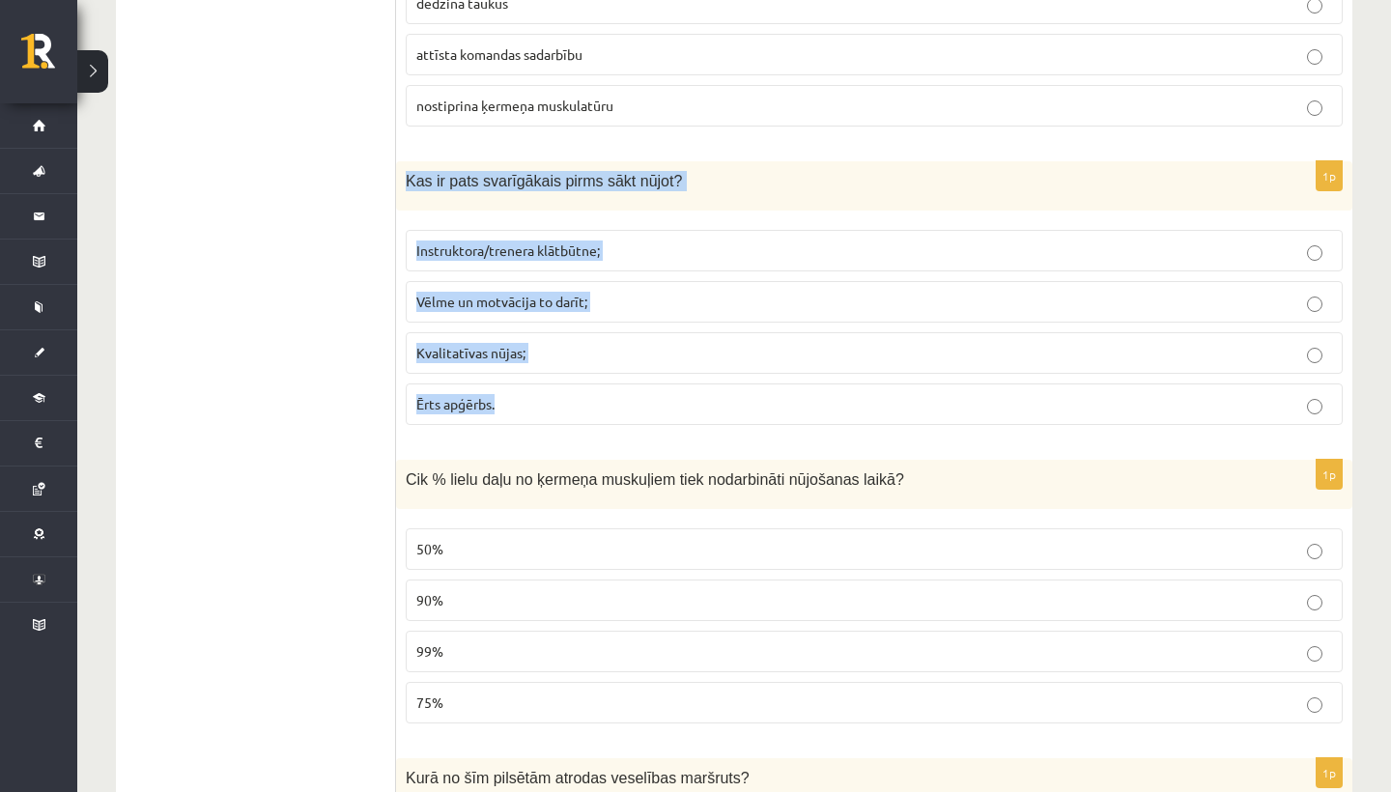
copy div "Kas ir pats svarīgākais pirms sākt nūjot? Instruktora/trenera klātbūtne; Vēlme …"
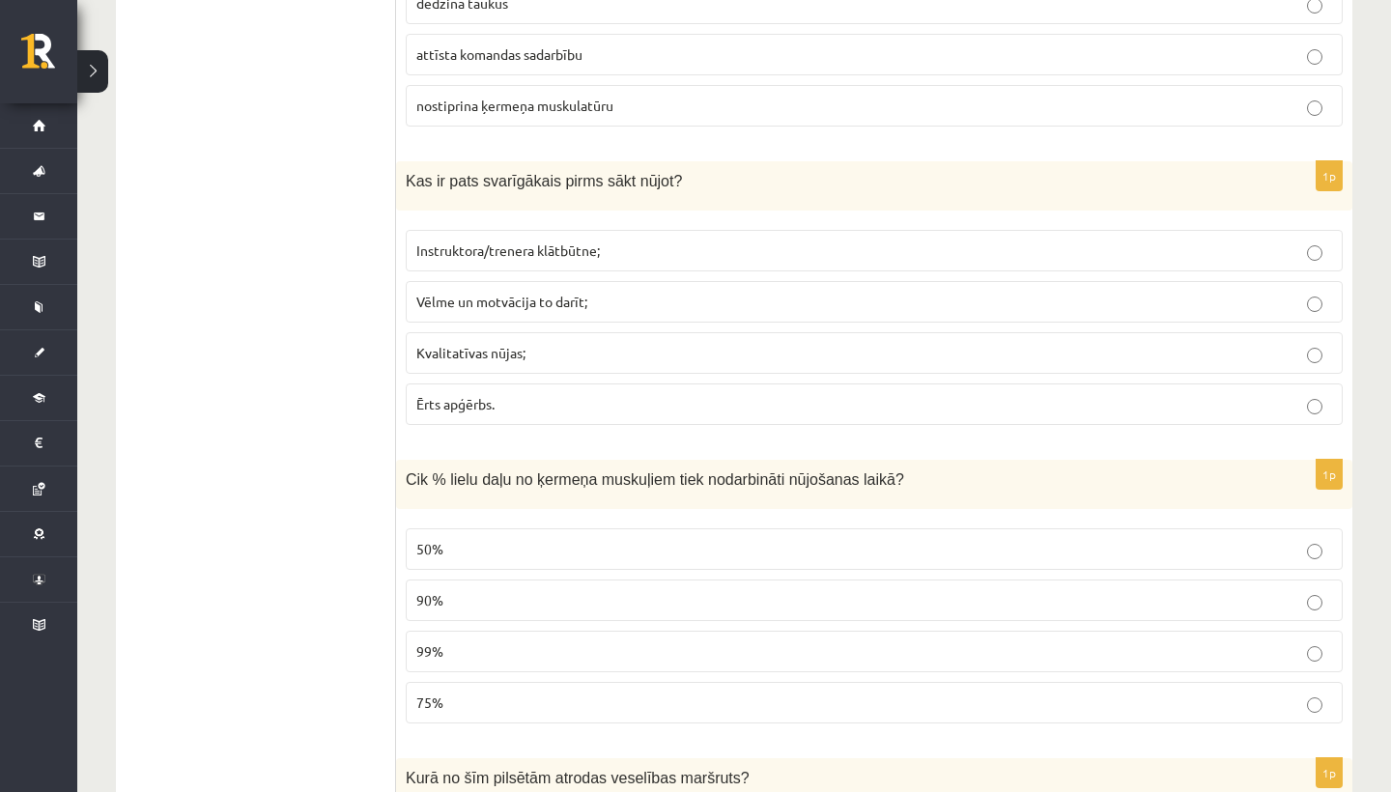
click at [534, 332] on label "Kvalitatīvas nūjas;" at bounding box center [874, 353] width 937 height 42
click at [528, 293] on span "Vēlme un motvācija to darīt;" at bounding box center [501, 301] width 171 height 17
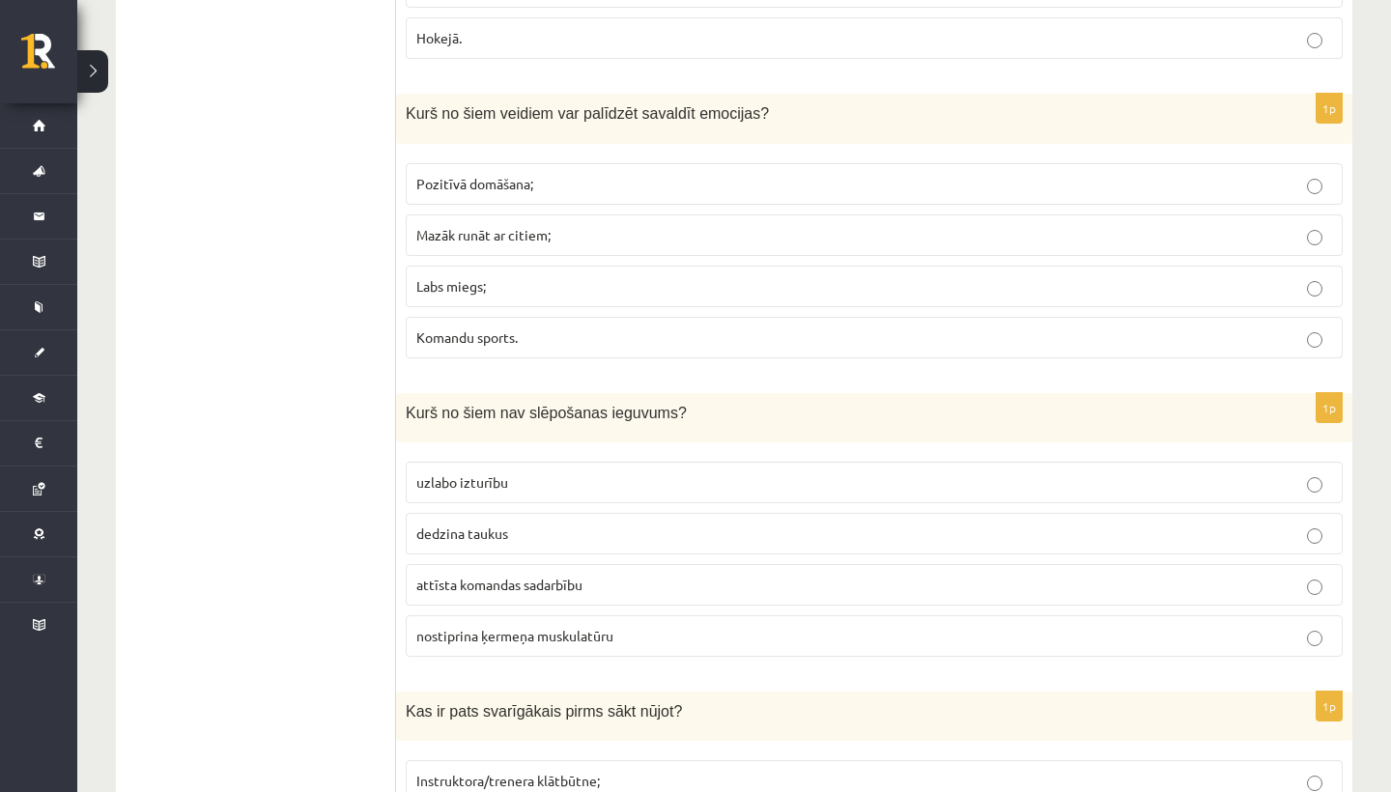
drag, startPoint x: 708, startPoint y: 104, endPoint x: 704, endPoint y: -25, distance: 129.5
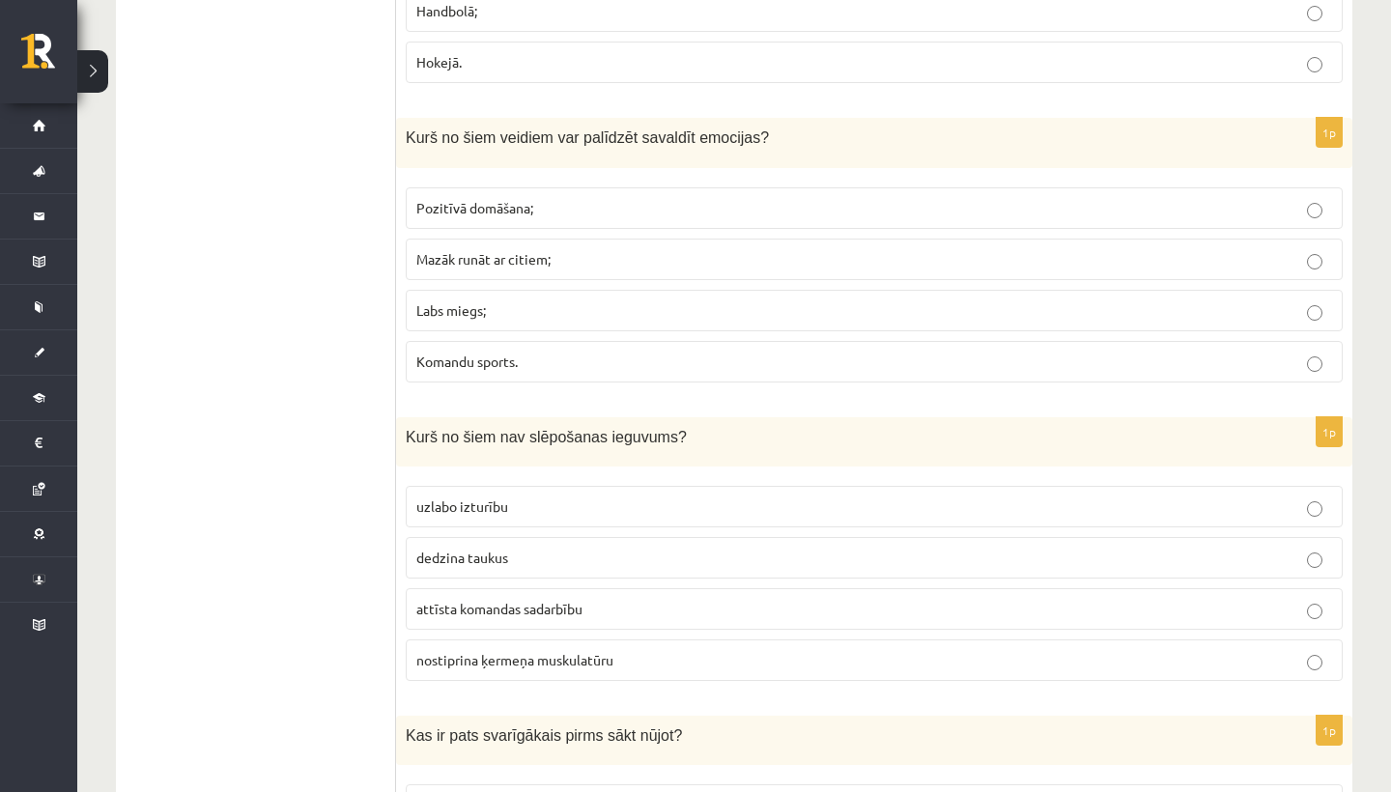
click at [510, 199] on span "Pozitīvā domāšana;" at bounding box center [474, 207] width 117 height 17
click at [555, 606] on p "attīsta komandas sadarbību" at bounding box center [874, 609] width 916 height 20
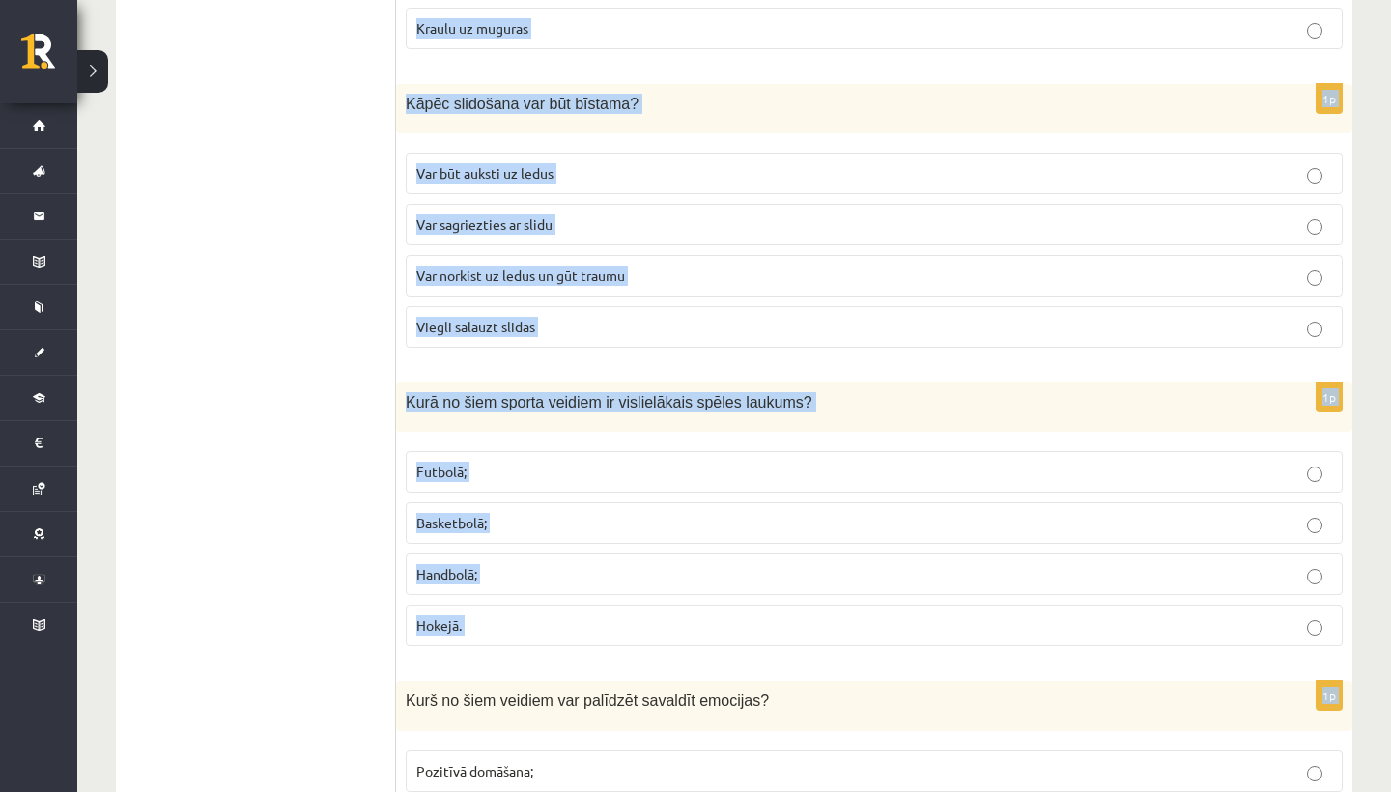
drag, startPoint x: 635, startPoint y: 94, endPoint x: 644, endPoint y: 151, distance: 57.8
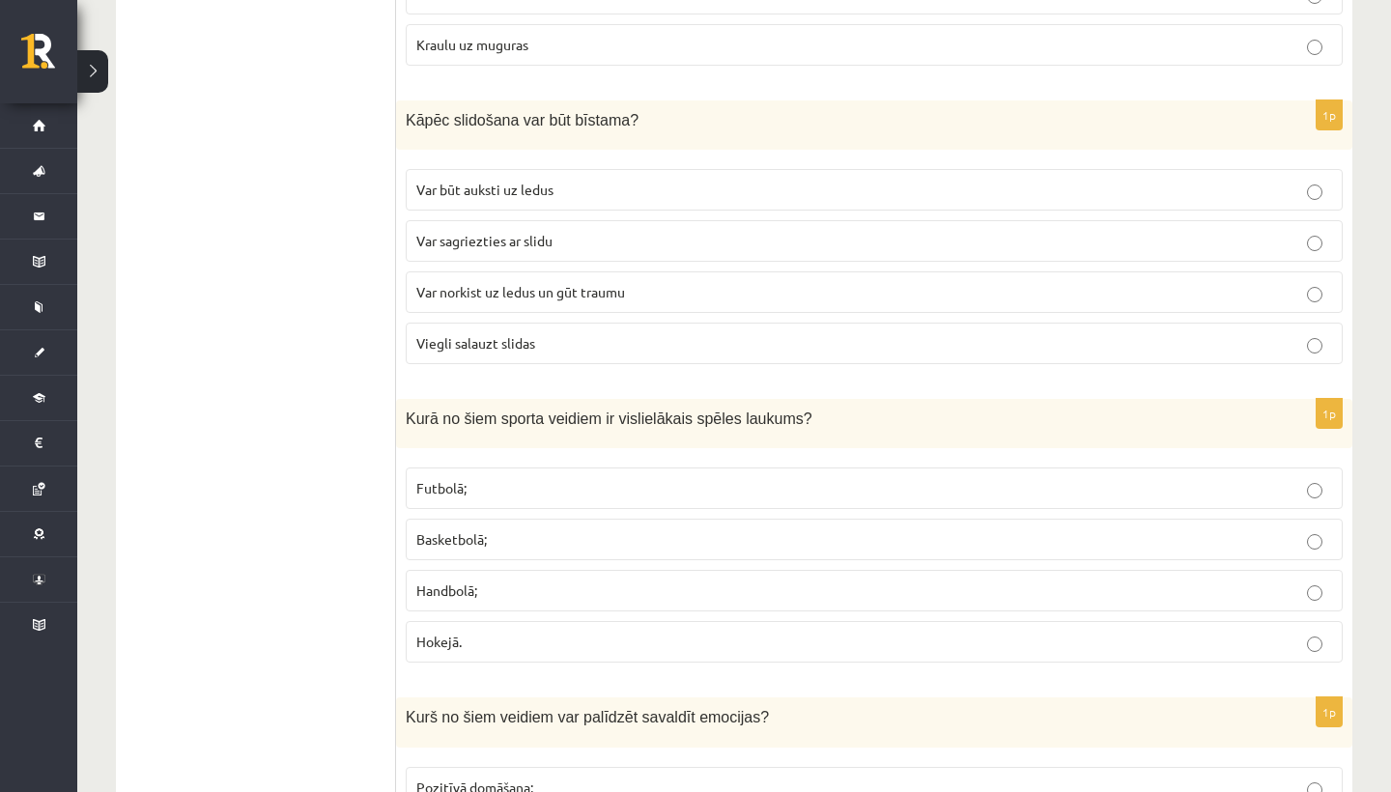
click at [533, 478] on p "Futbolā;" at bounding box center [874, 488] width 916 height 20
click at [580, 283] on span "Var norkist uz ledus un gūt traumu" at bounding box center [520, 291] width 209 height 17
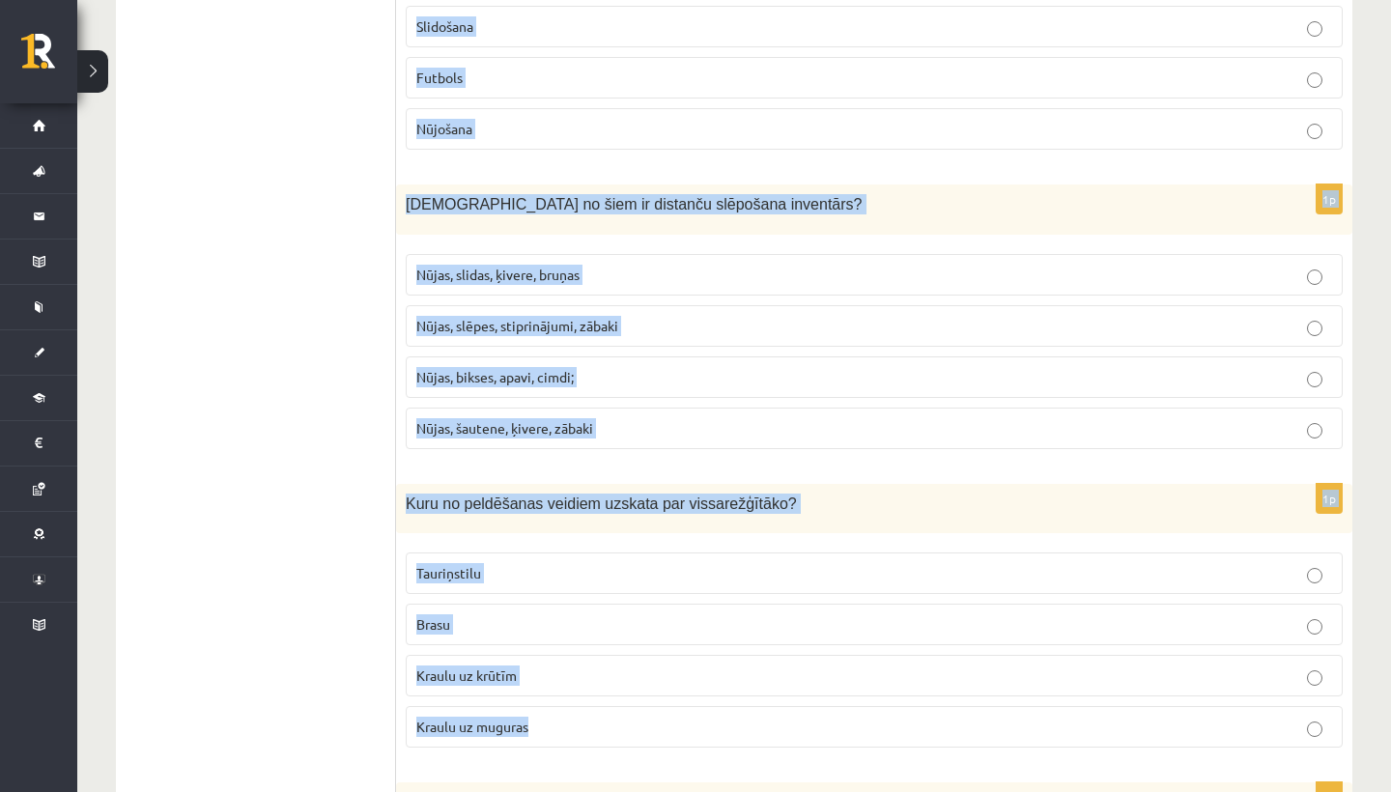
scroll to position [4196, 0]
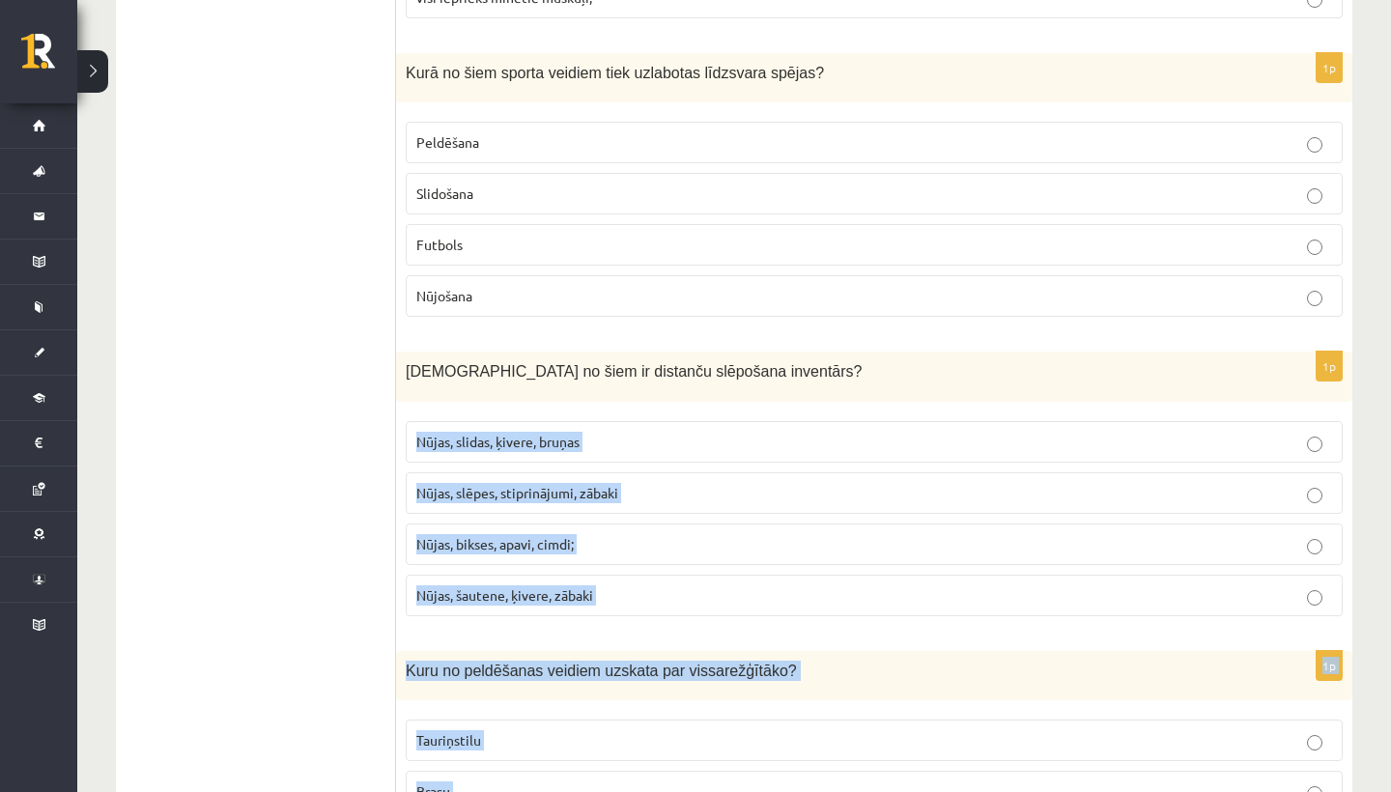
drag, startPoint x: 607, startPoint y: 70, endPoint x: 611, endPoint y: 442, distance: 372.9
click at [611, 442] on form "1p Kas ir kopīgs šiem sporta veidiem hokejam un florbolam? Abus spēlē ar nūjām;…" at bounding box center [874, 631] width 918 height 8963
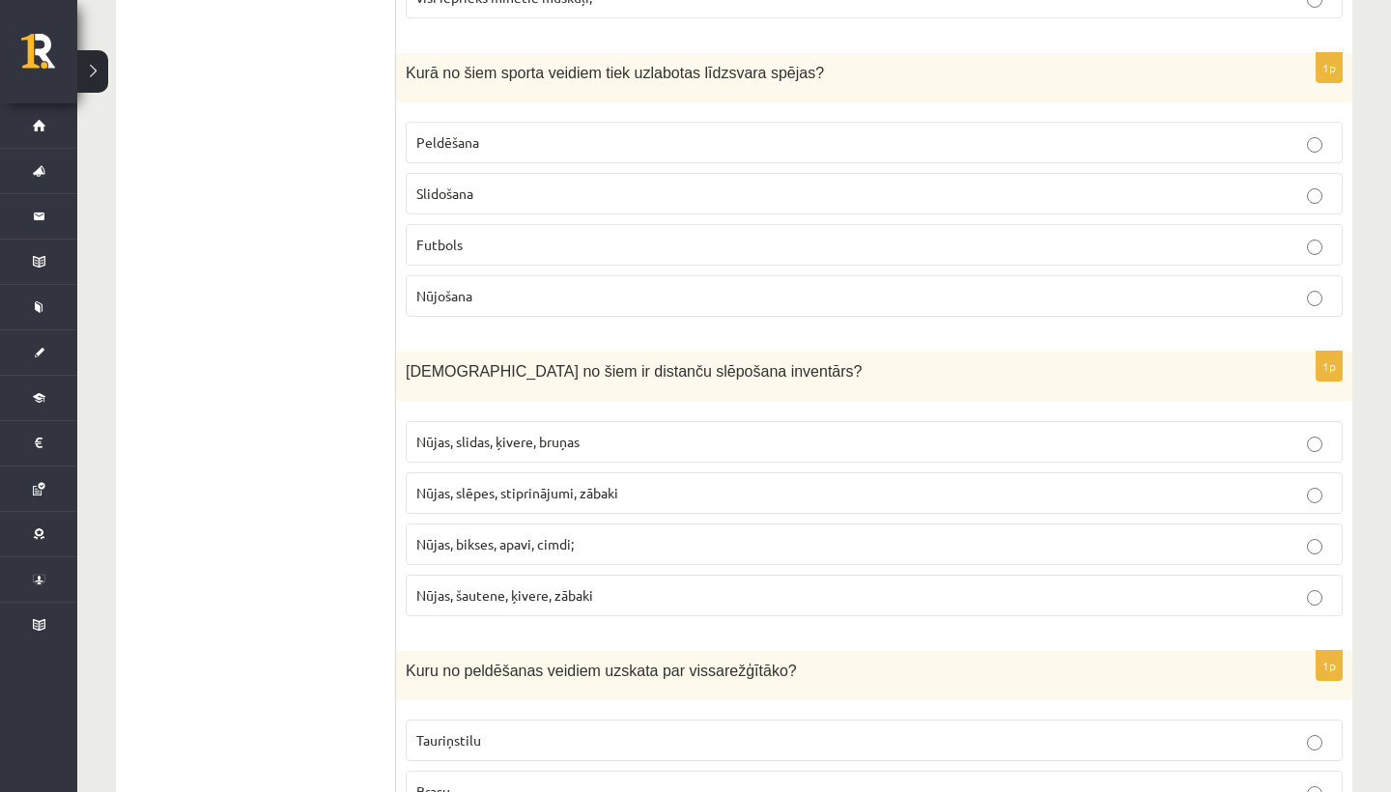
click at [596, 651] on div "Kuru no peldēšanas veidiem uzskata par vissarežģītāko?" at bounding box center [874, 675] width 956 height 49
drag, startPoint x: 600, startPoint y: 701, endPoint x: 576, endPoint y: 636, distance: 70.0
click at [576, 651] on div "1p Kuru no peldēšanas veidiem uzskata par vissarežģītāko? Tauriņstilu Brasu Kra…" at bounding box center [874, 790] width 956 height 279
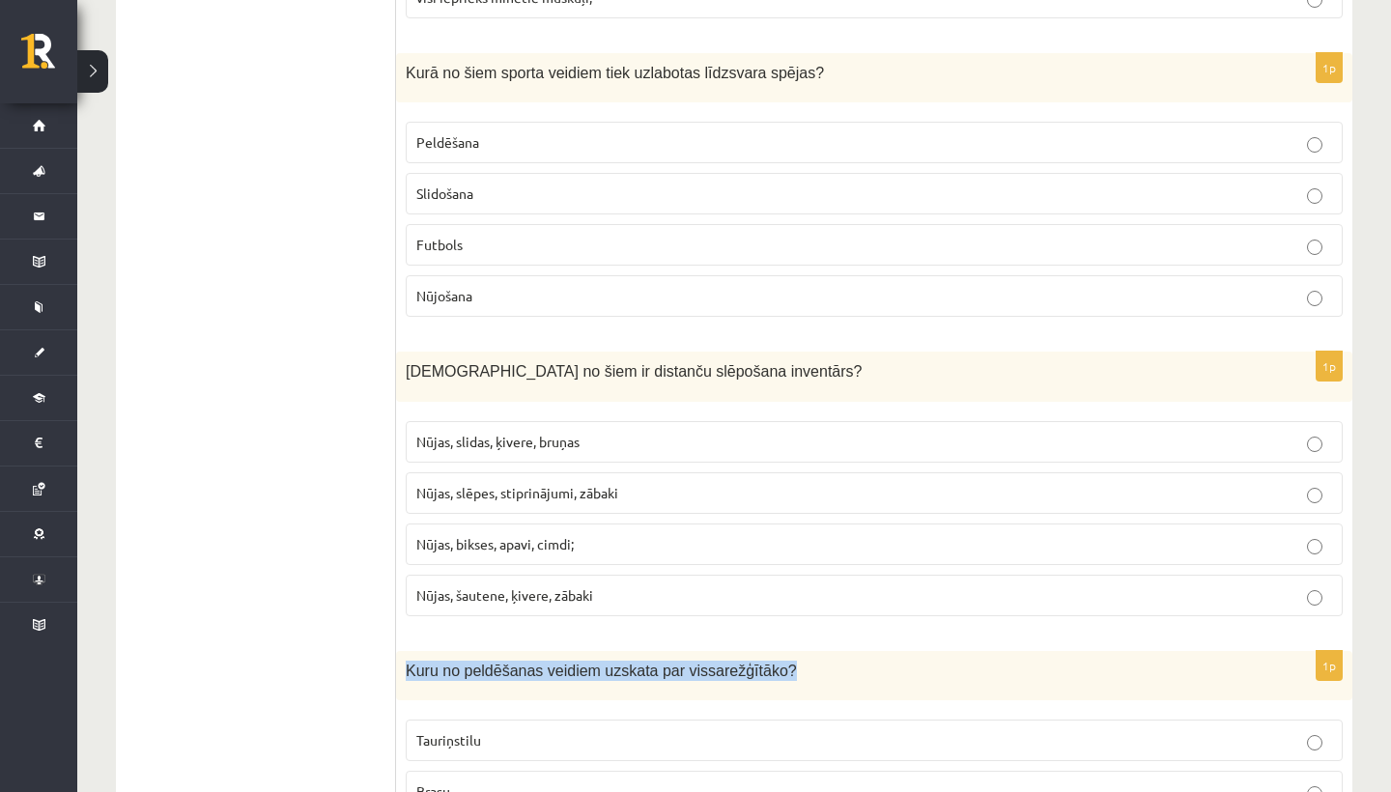
click at [576, 636] on form "1p Kas ir kopīgs šiem sporta veidiem hokejam un florbolam? Abus spēlē ar nūjām;…" at bounding box center [874, 631] width 918 height 8963
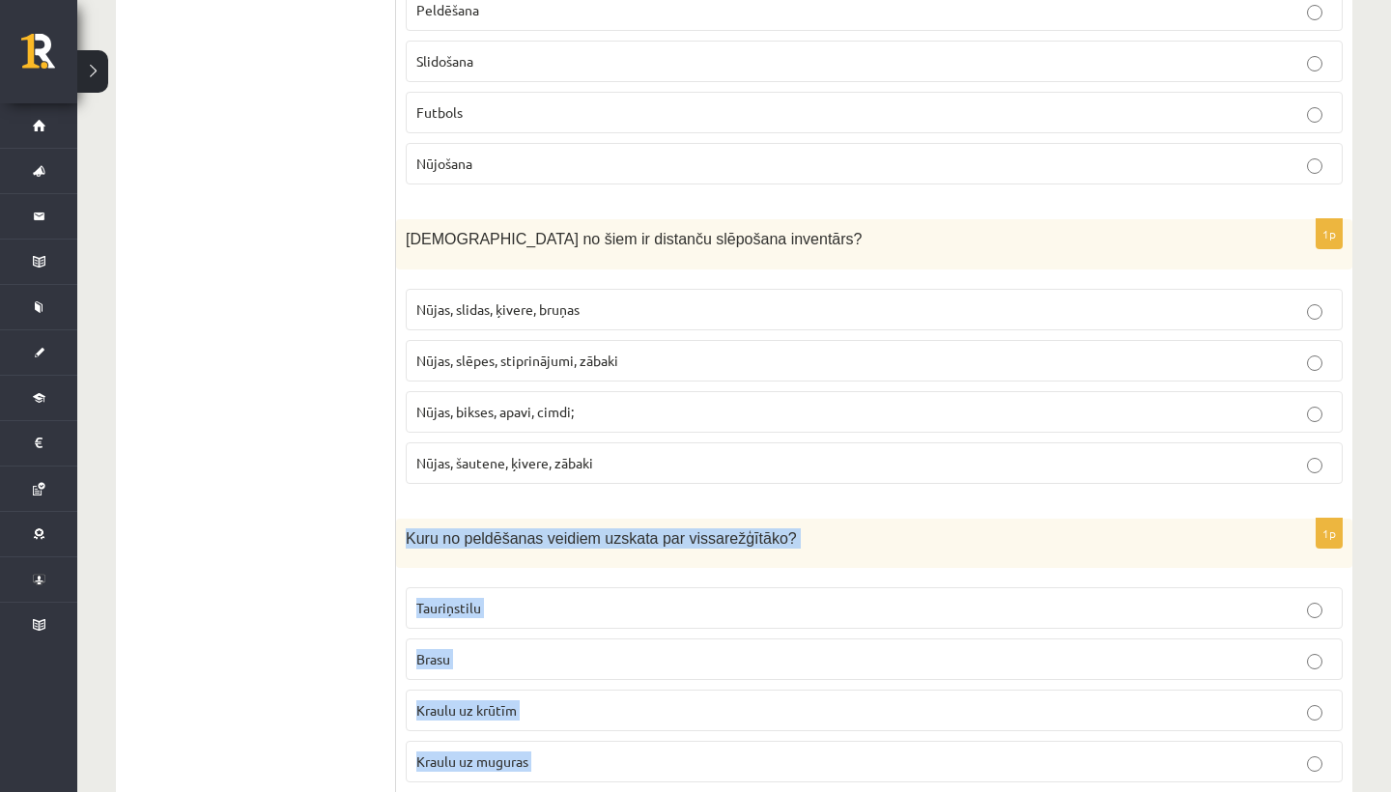
drag, startPoint x: 578, startPoint y: 638, endPoint x: 569, endPoint y: 786, distance: 149.0
click at [569, 787] on form "1p Kas ir kopīgs šiem sporta veidiem hokejam un florbolam? Abus spēlē ar nūjām;…" at bounding box center [874, 499] width 918 height 8963
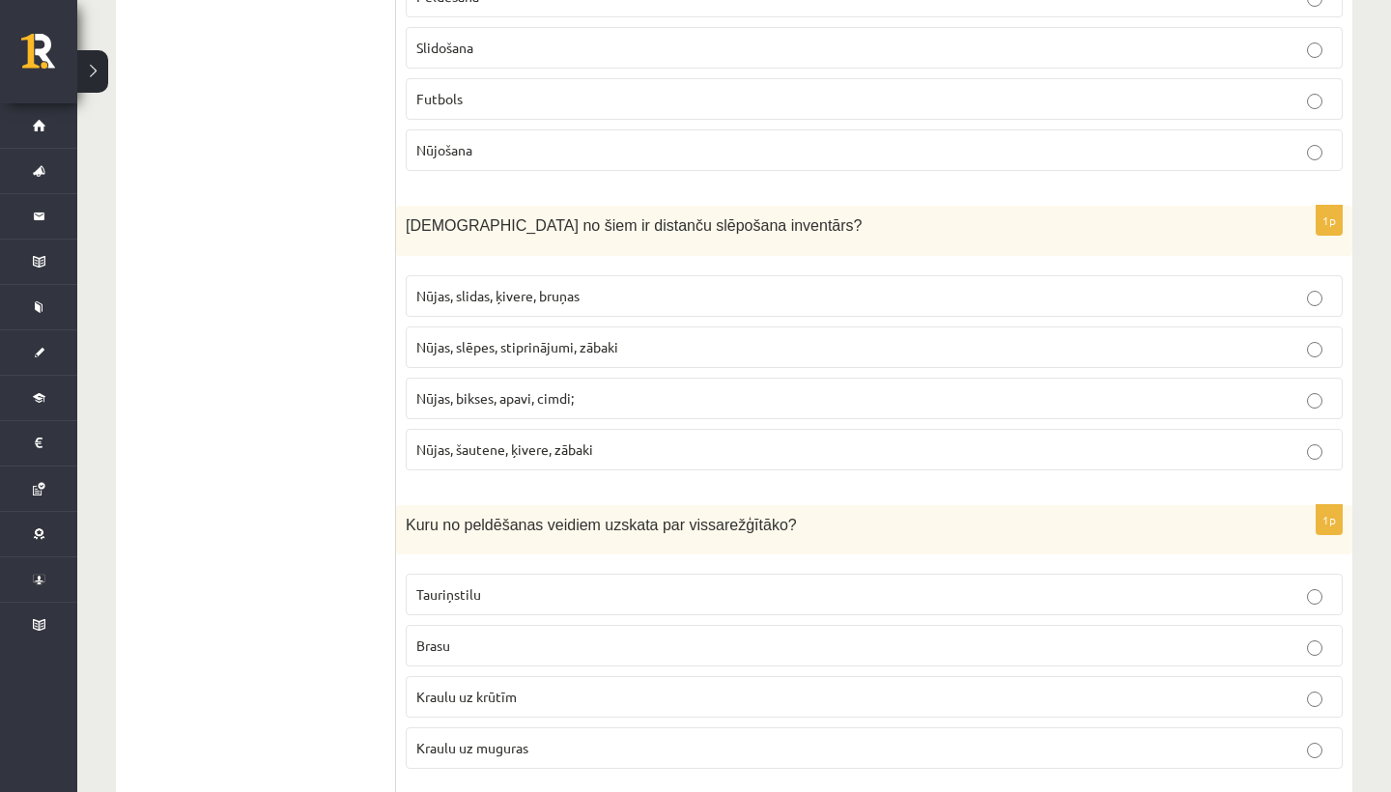
click at [297, 703] on ul "Tests Izvērtējums!" at bounding box center [265, 486] width 261 height 8963
click at [460, 739] on span "Kraulu uz muguras" at bounding box center [472, 747] width 112 height 17
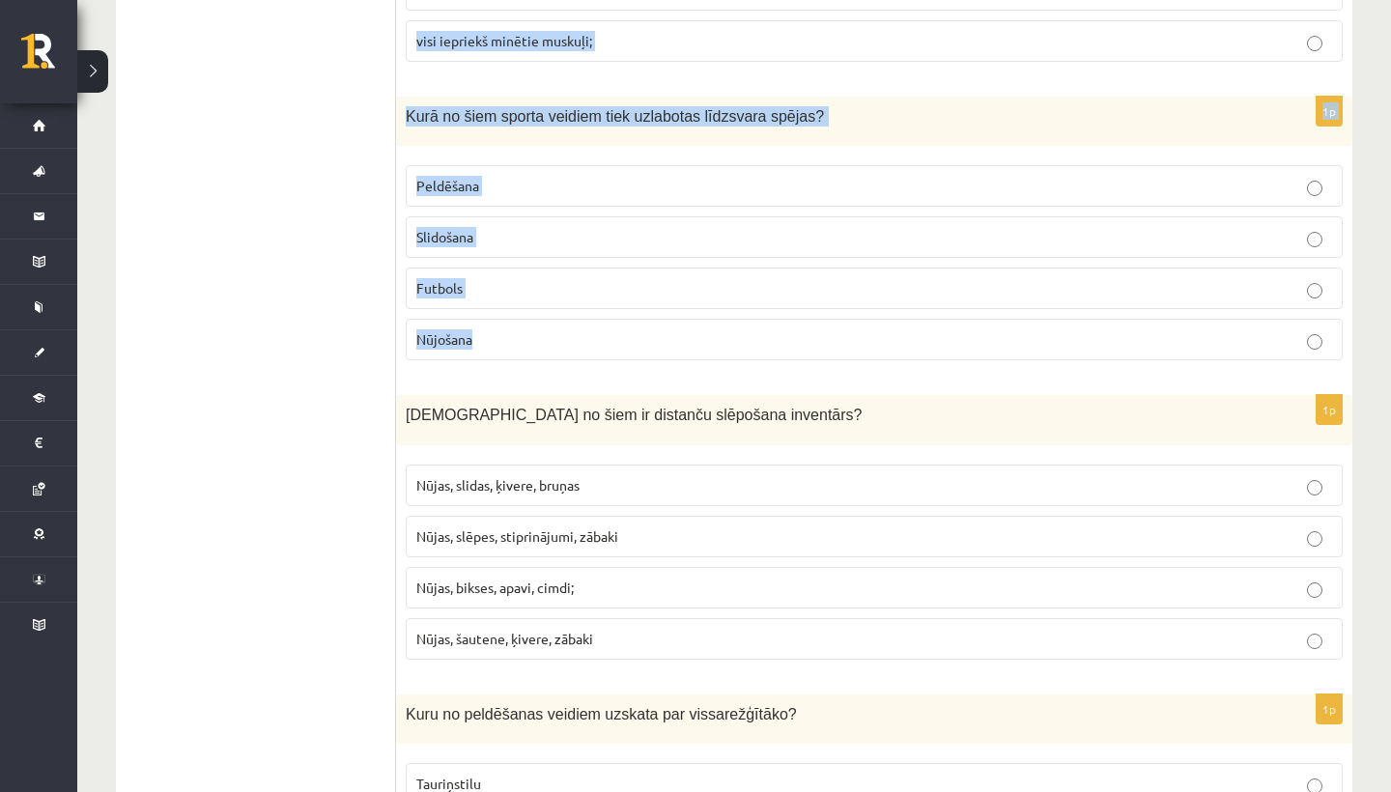
drag, startPoint x: 589, startPoint y: 159, endPoint x: 609, endPoint y: 1, distance: 159.6
click at [609, 1] on form "1p Kas ir kopīgs šiem sporta veidiem hokejam un florbolam? Abus spēlē ar nūjām;…" at bounding box center [874, 675] width 918 height 8963
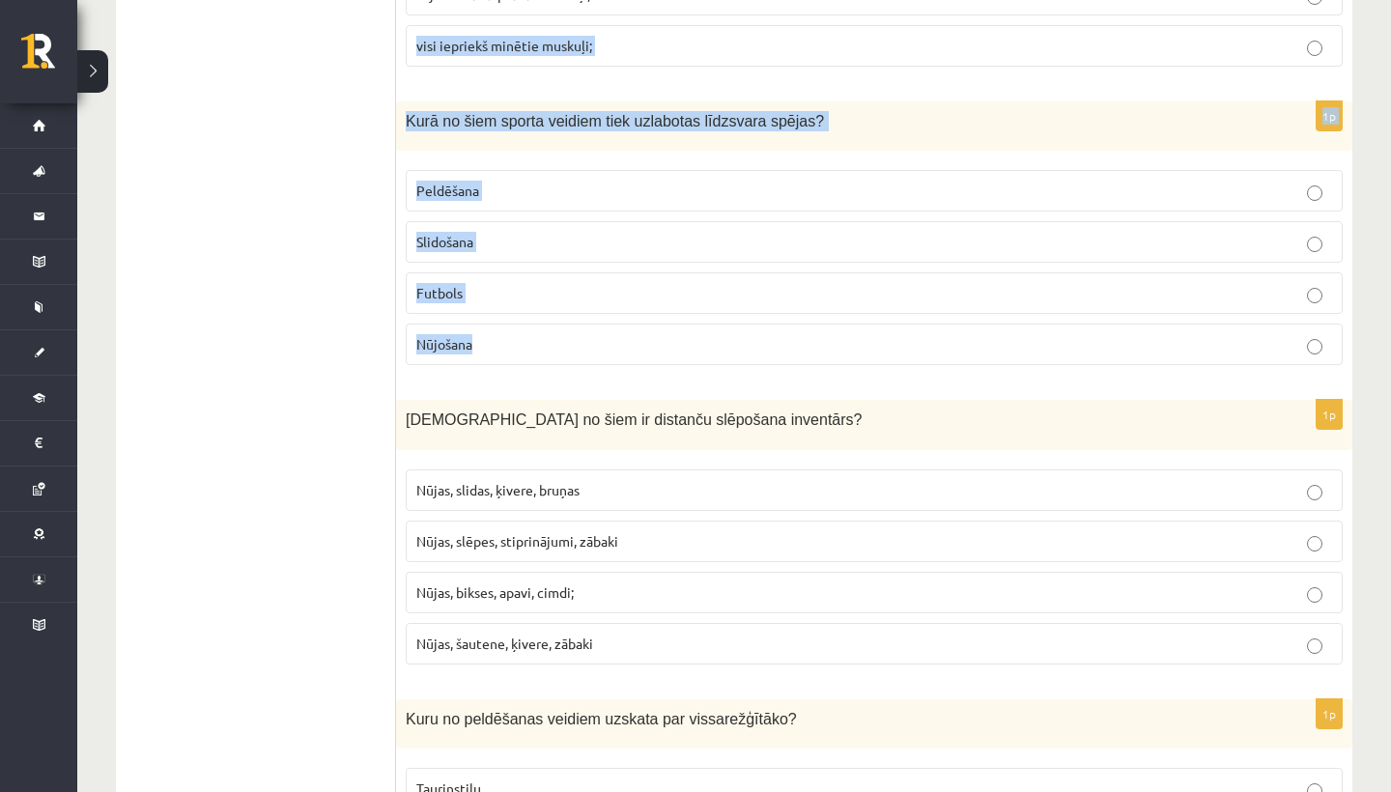
click at [602, 52] on label "visi iepriekš minētie muskuļi;" at bounding box center [874, 46] width 937 height 42
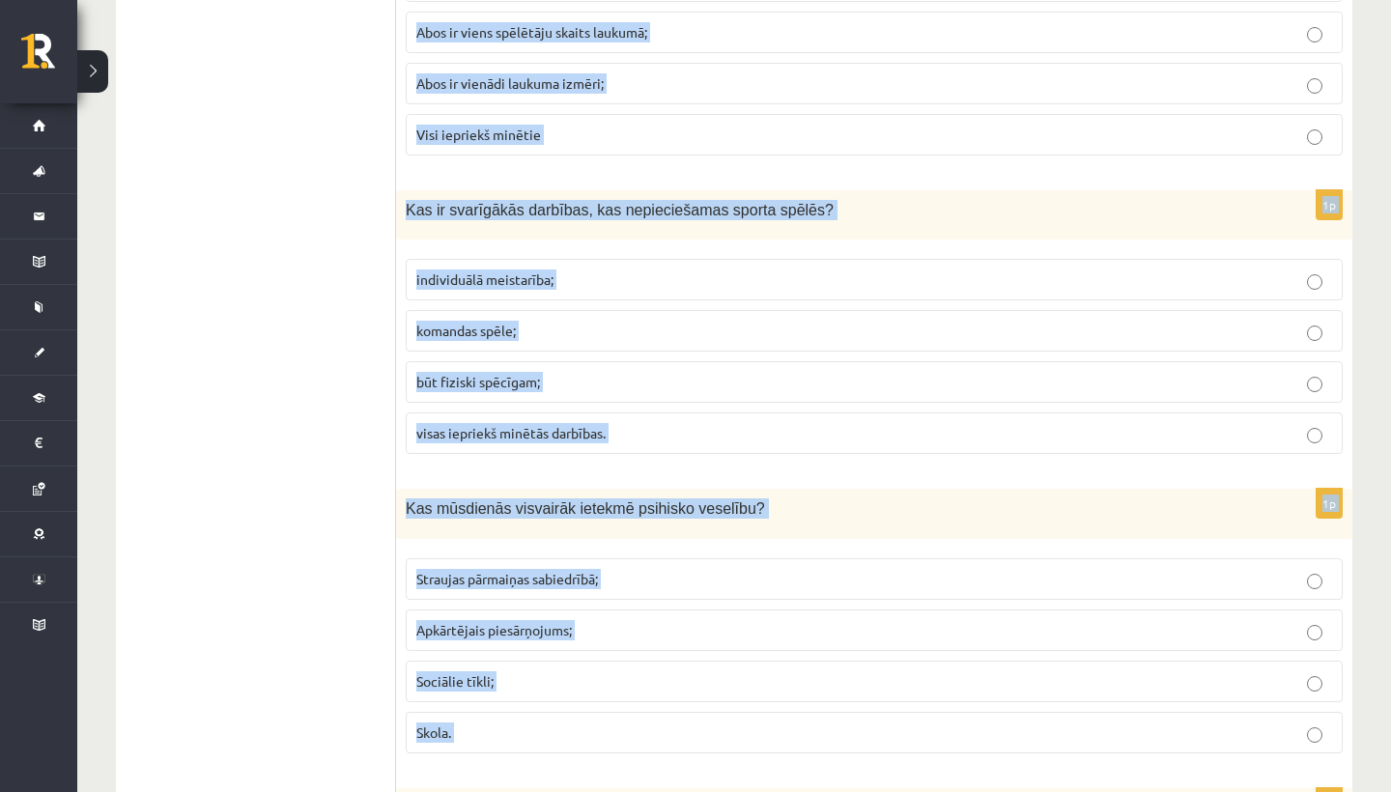
scroll to position [99, 0]
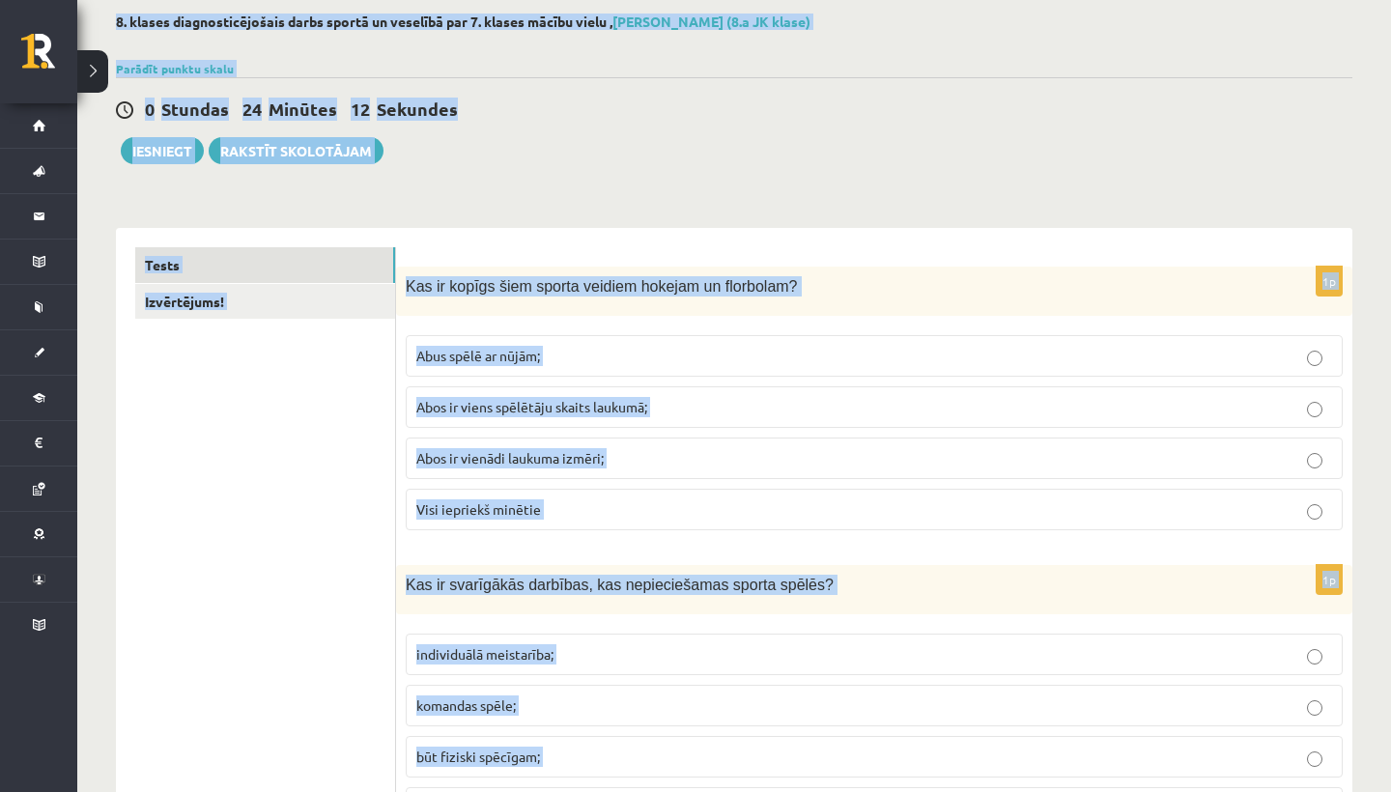
drag, startPoint x: 602, startPoint y: 65, endPoint x: 621, endPoint y: -75, distance: 141.4
click at [621, 0] on html "0 Dāvanas 141 mP 368 xp Adriana Villa Sākums Aktuāli Kā mācīties eSKOLĀ Kontakt…" at bounding box center [695, 297] width 1391 height 792
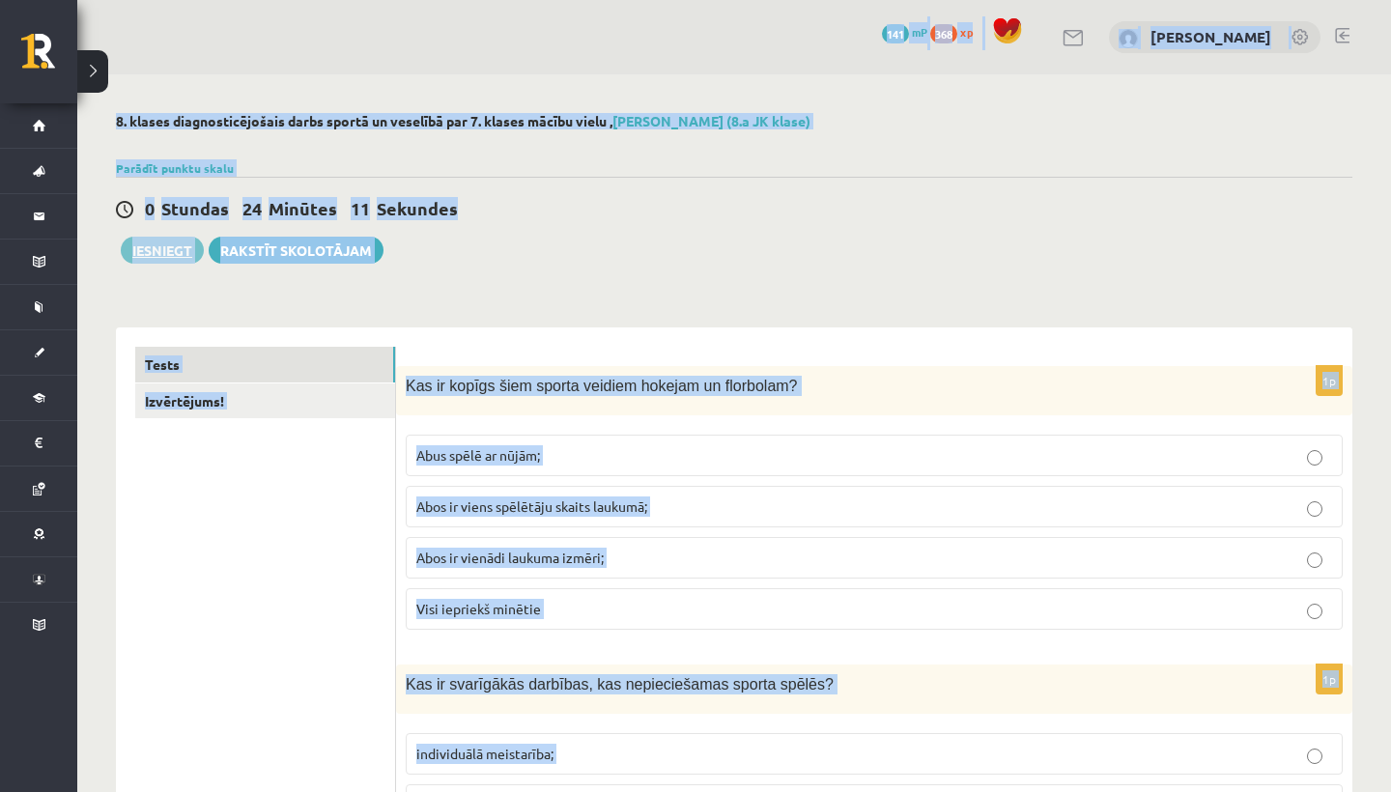
click at [144, 251] on button "Iesniegt" at bounding box center [162, 250] width 83 height 27
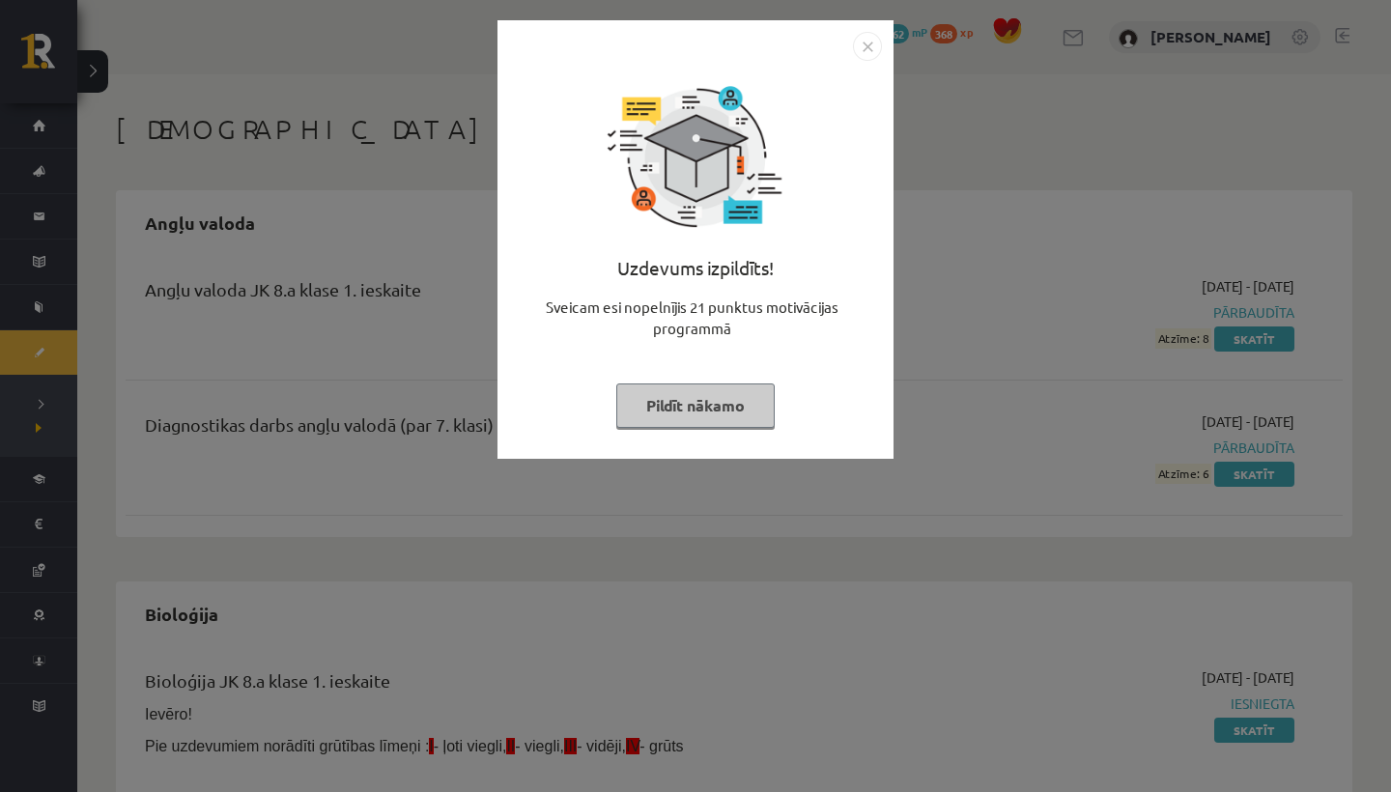
click at [729, 401] on button "Pildīt nākamo" at bounding box center [695, 406] width 158 height 44
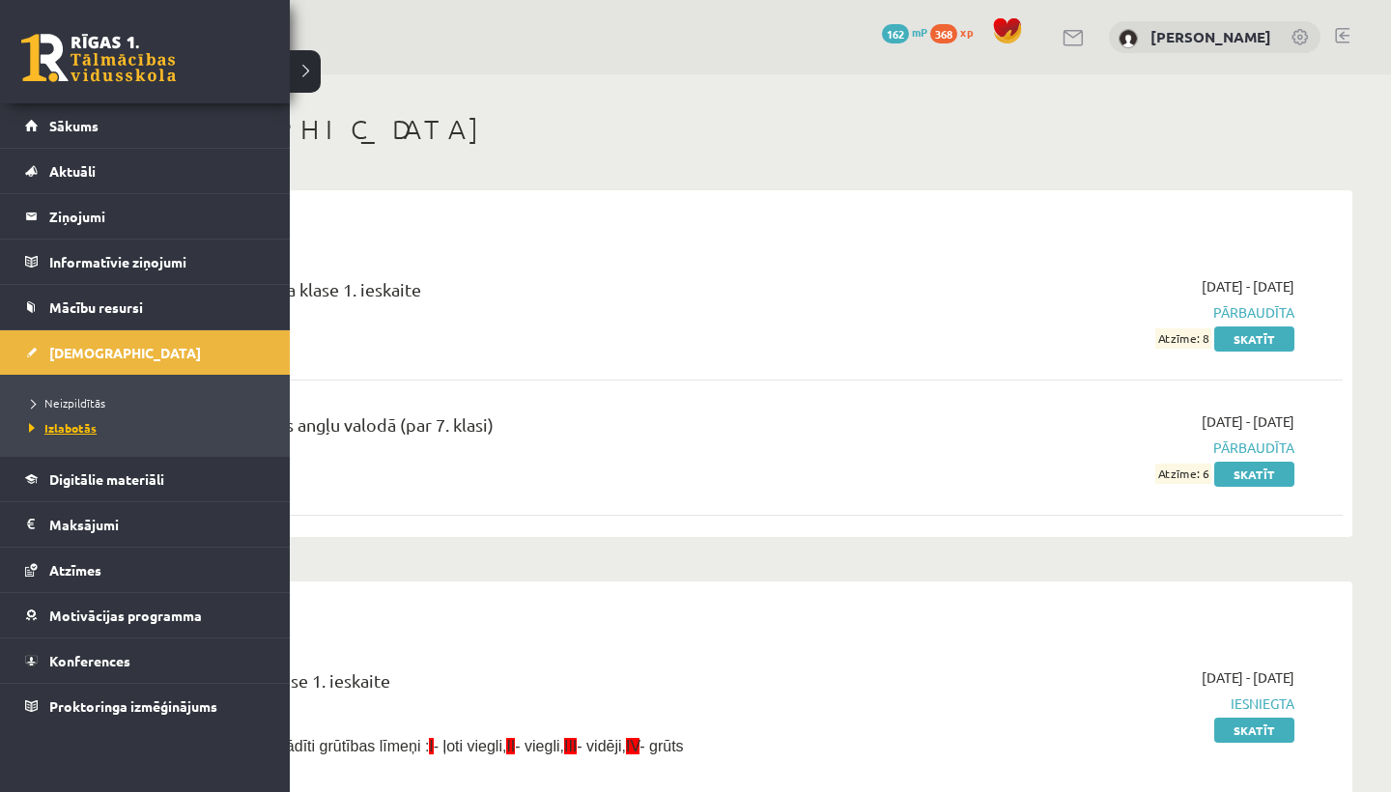
click at [82, 422] on span "Izlabotās" at bounding box center [60, 427] width 72 height 15
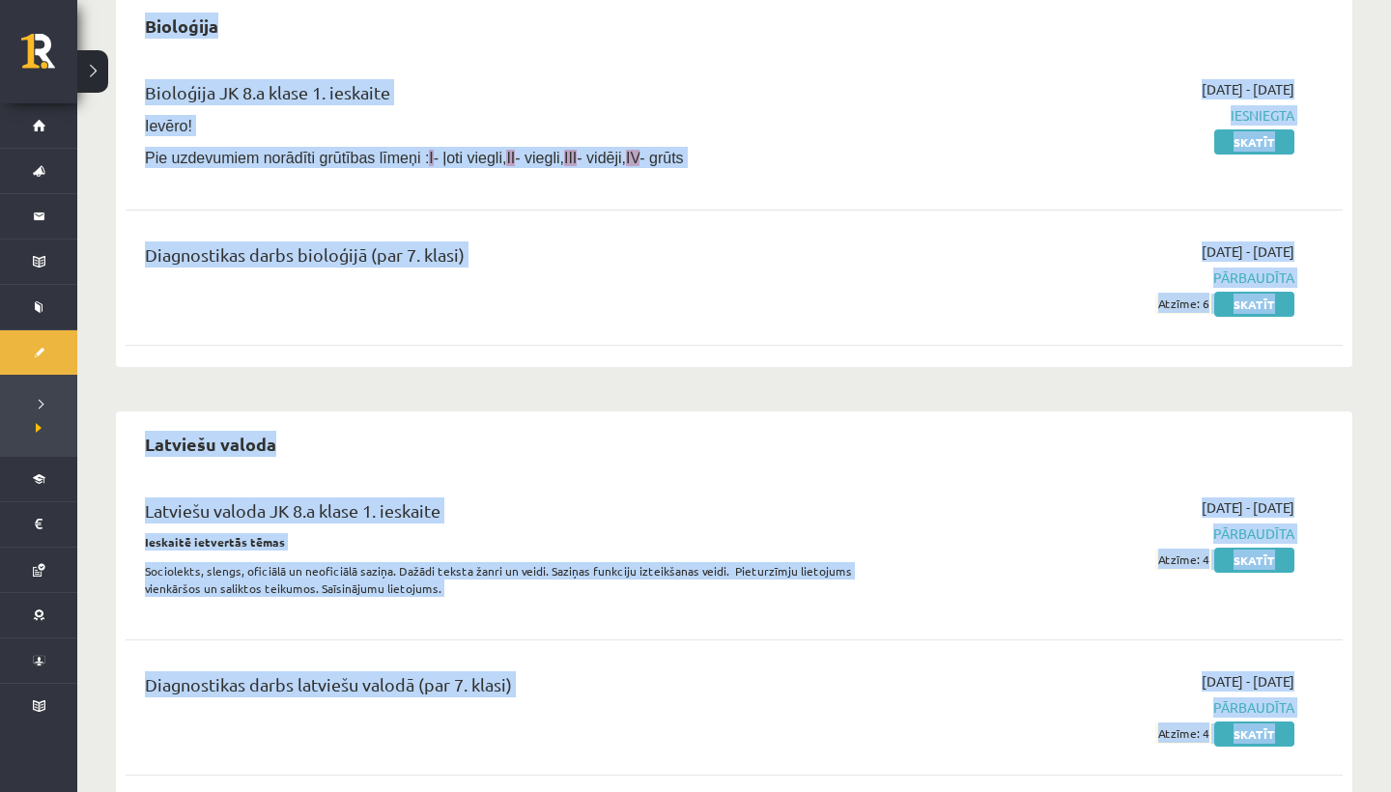
scroll to position [643, 0]
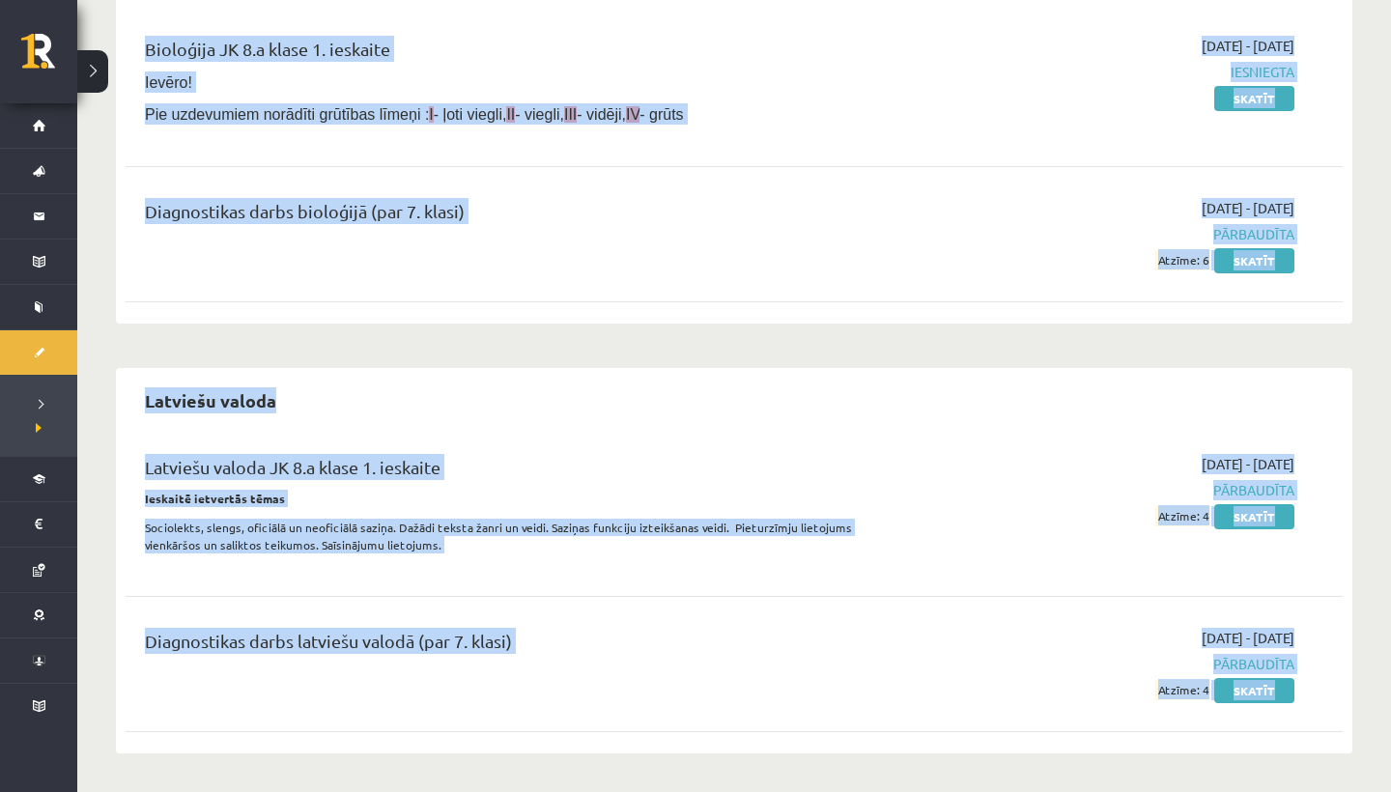
drag, startPoint x: 387, startPoint y: 547, endPoint x: 450, endPoint y: 791, distance: 252.3
click at [450, 791] on div "Angļu valoda Angļu valoda JK 8.a klase 1. ieskaite [DATE] - [DATE] Pārbaudīta A…" at bounding box center [734, 480] width 1236 height 1842
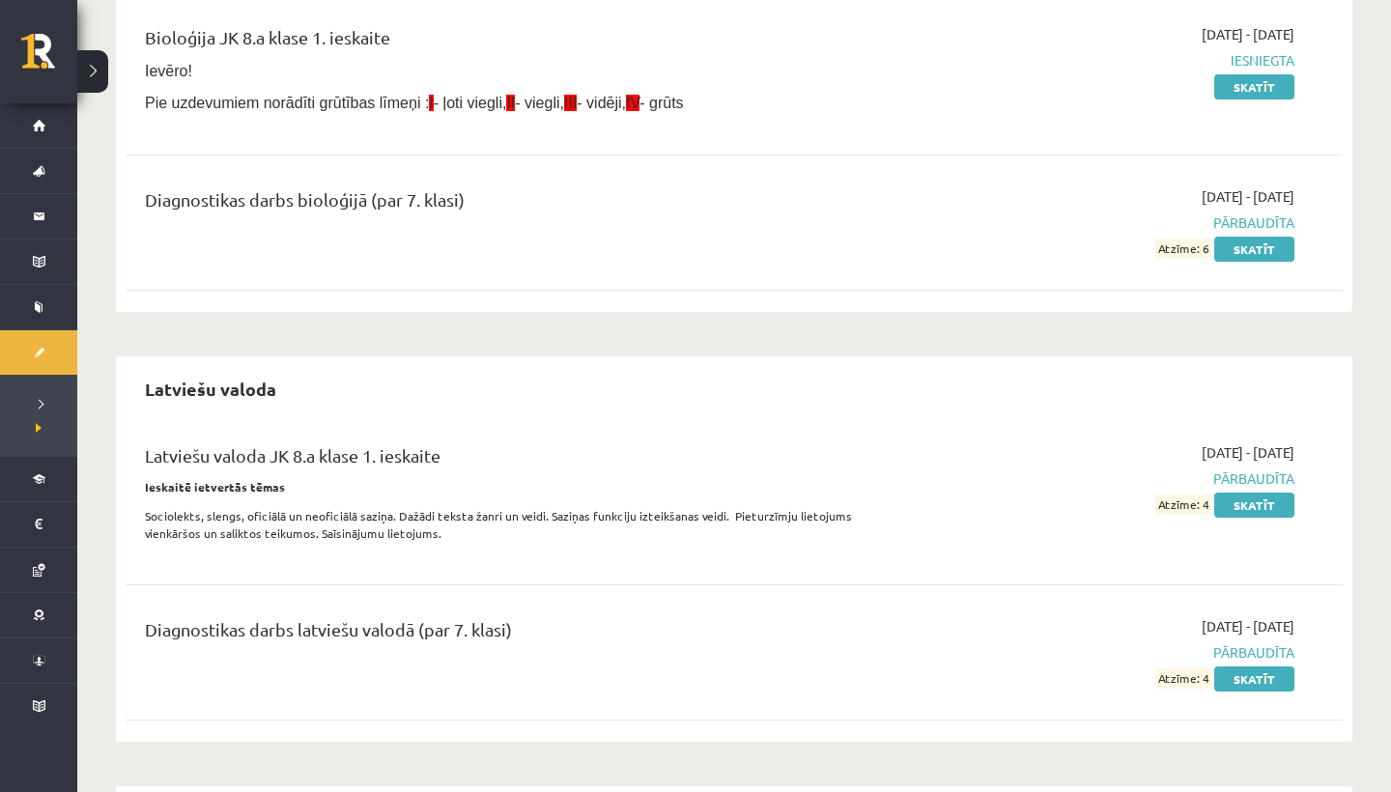
click at [487, 330] on div "Angļu valoda Angļu valoda JK 8.a klase 1. ieskaite [DATE] - [DATE] Pārbaudīta A…" at bounding box center [734, 468] width 1236 height 1842
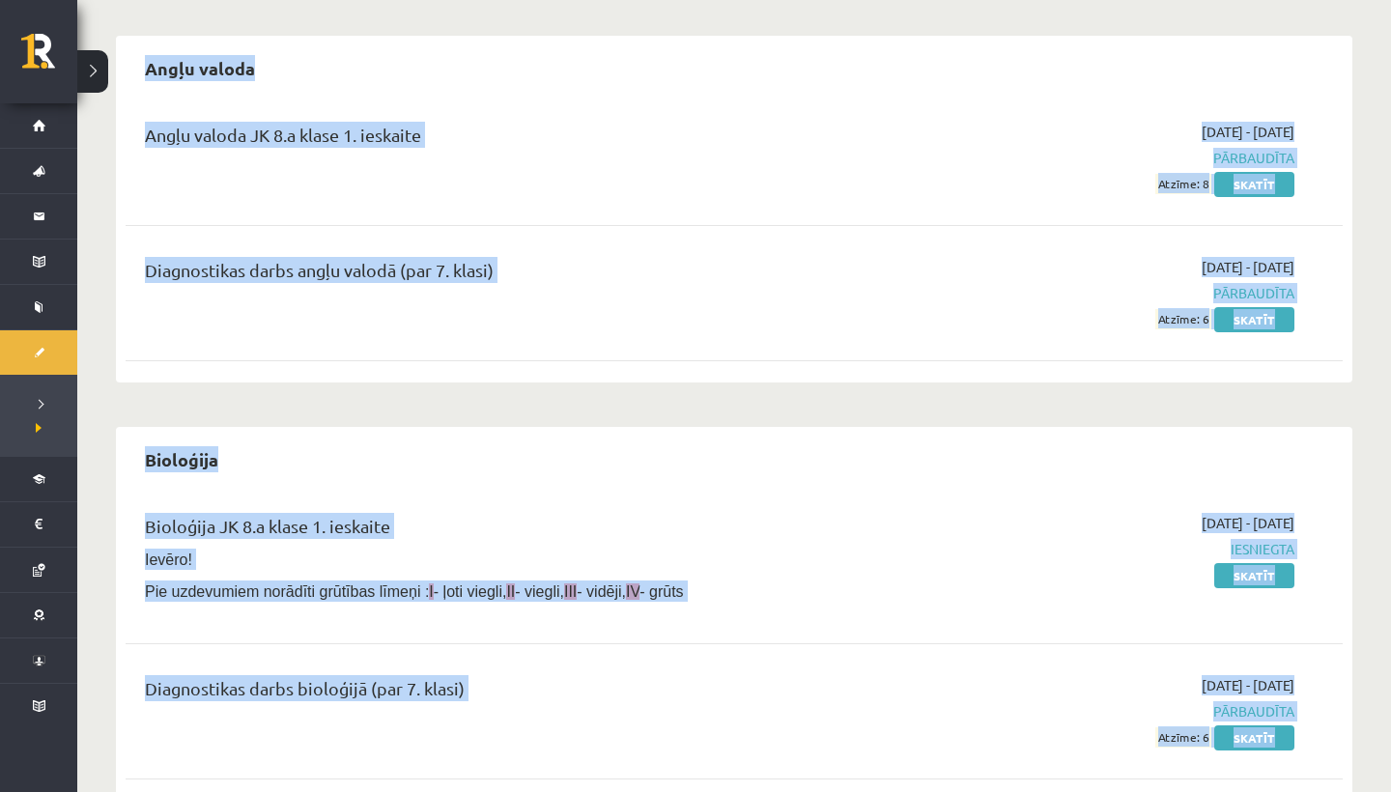
scroll to position [0, 0]
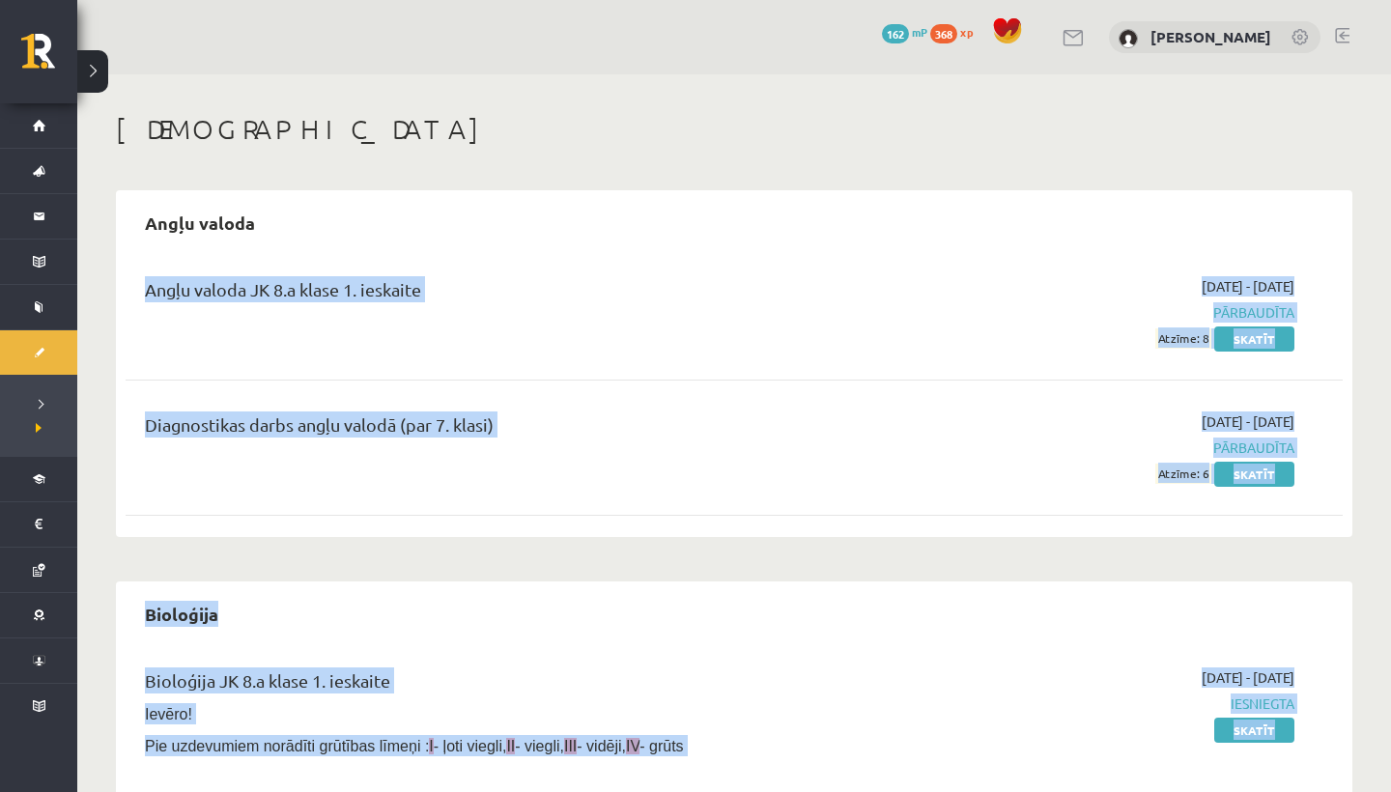
drag, startPoint x: 487, startPoint y: 266, endPoint x: 467, endPoint y: 220, distance: 49.7
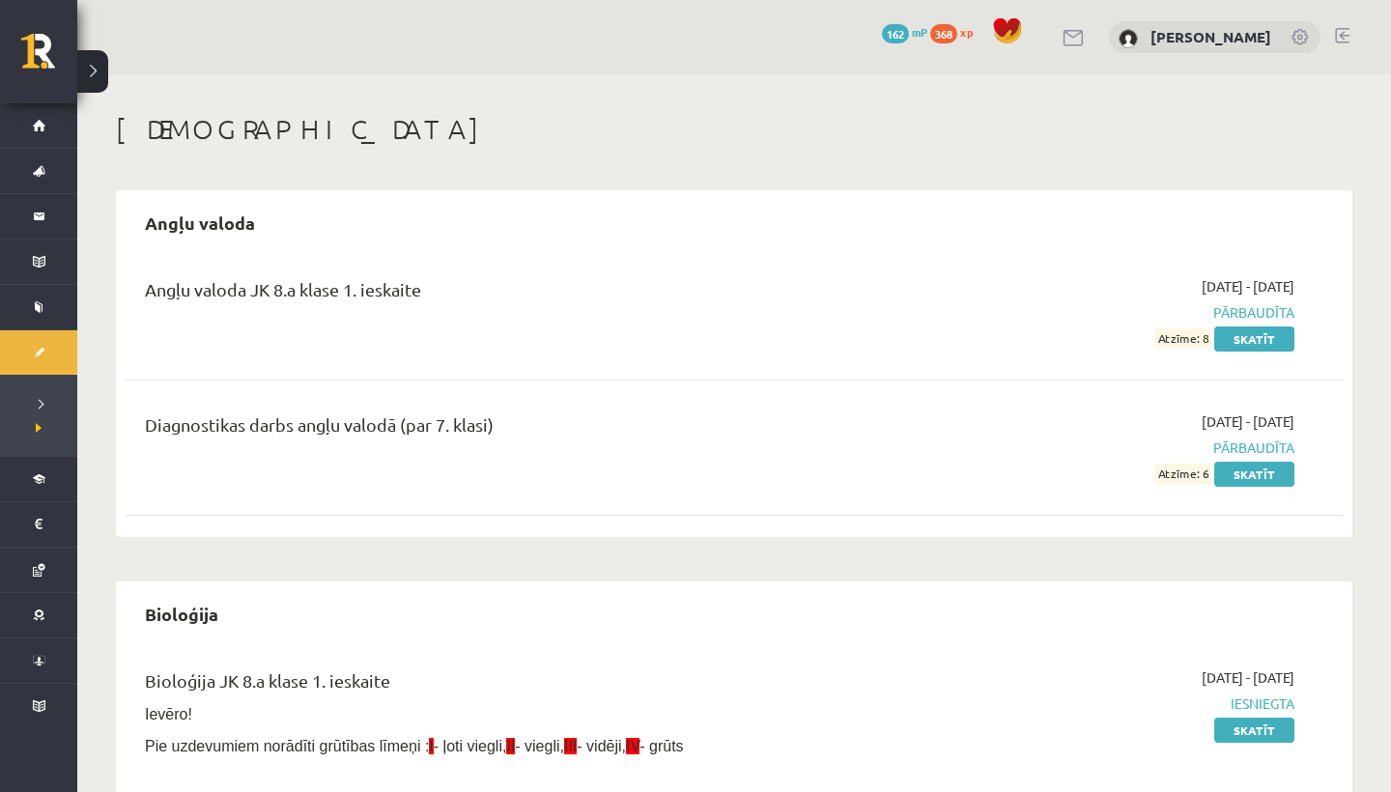
click at [469, 220] on div "Angļu valoda" at bounding box center [734, 222] width 1217 height 45
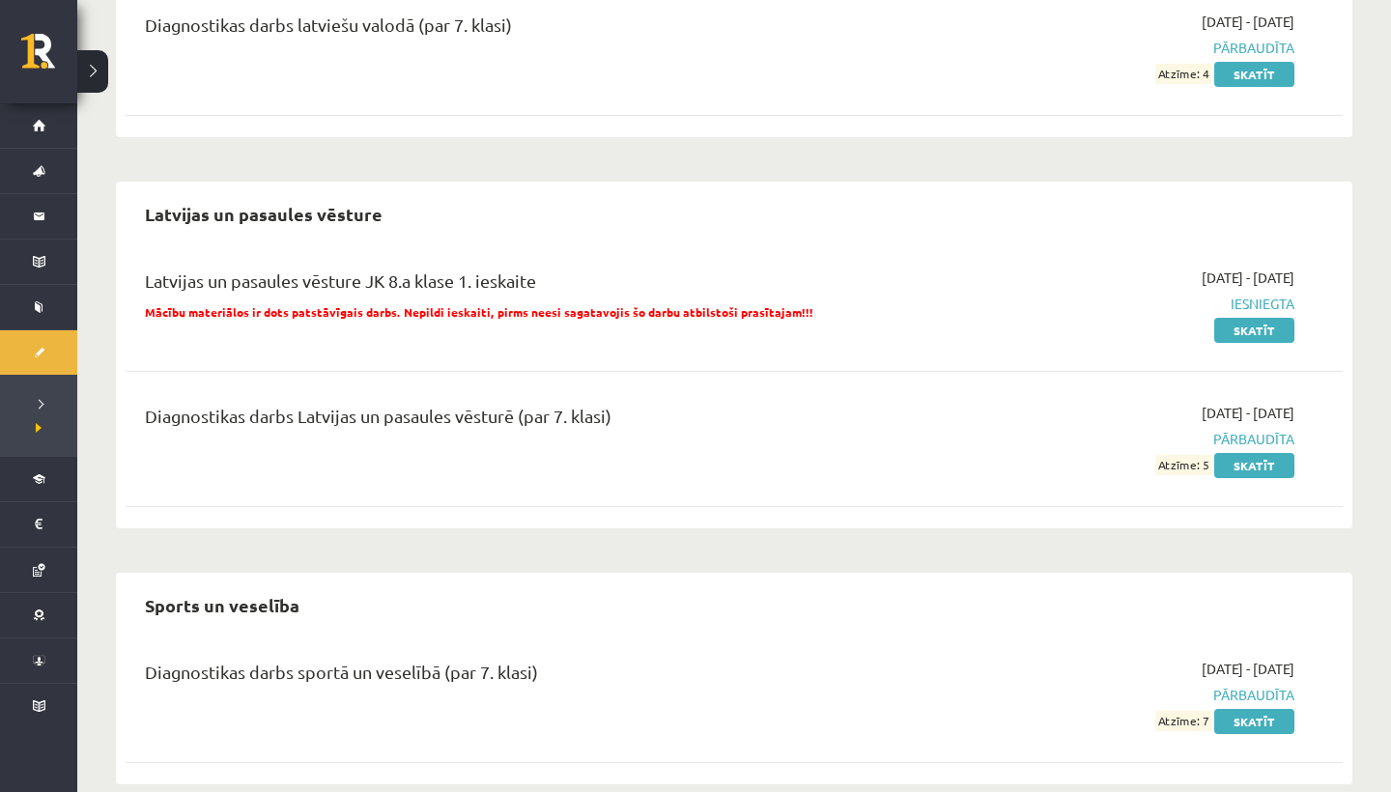
scroll to position [1276, 0]
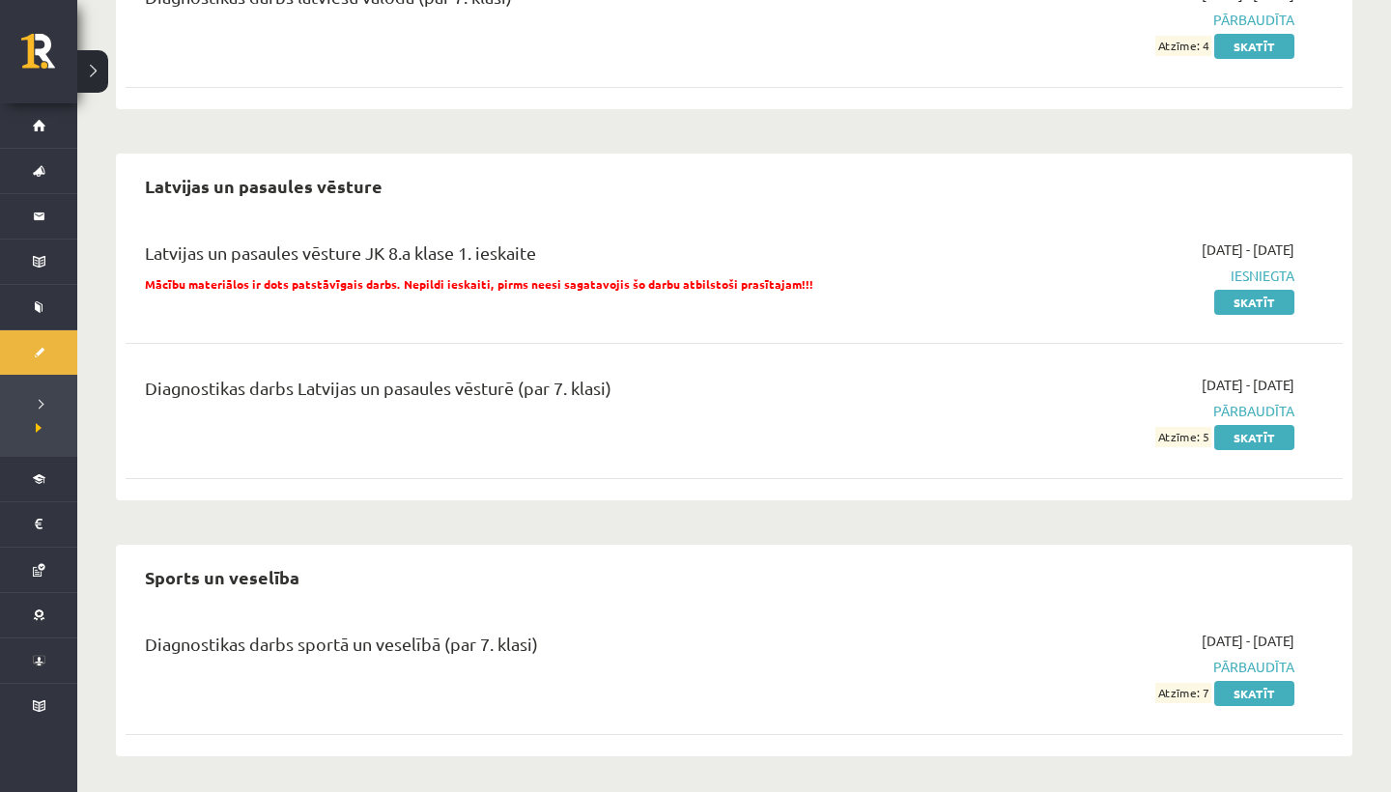
drag, startPoint x: 501, startPoint y: 332, endPoint x: 490, endPoint y: 791, distance: 459.0
click at [1262, 690] on link "Skatīt" at bounding box center [1254, 693] width 80 height 25
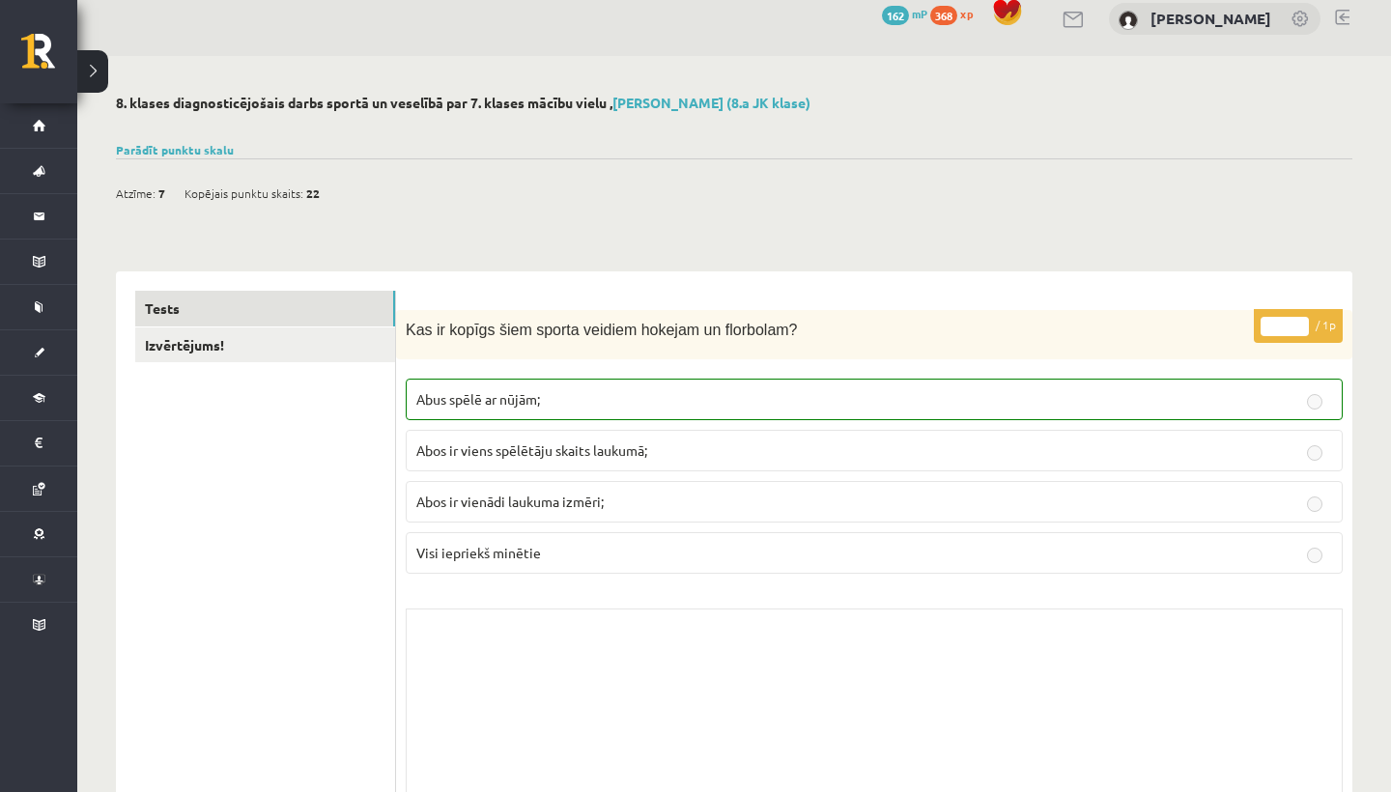
drag, startPoint x: 1045, startPoint y: 639, endPoint x: 1073, endPoint y: 781, distance: 144.7
click at [1073, 781] on div "Skolotāja pielikums" at bounding box center [874, 705] width 937 height 193
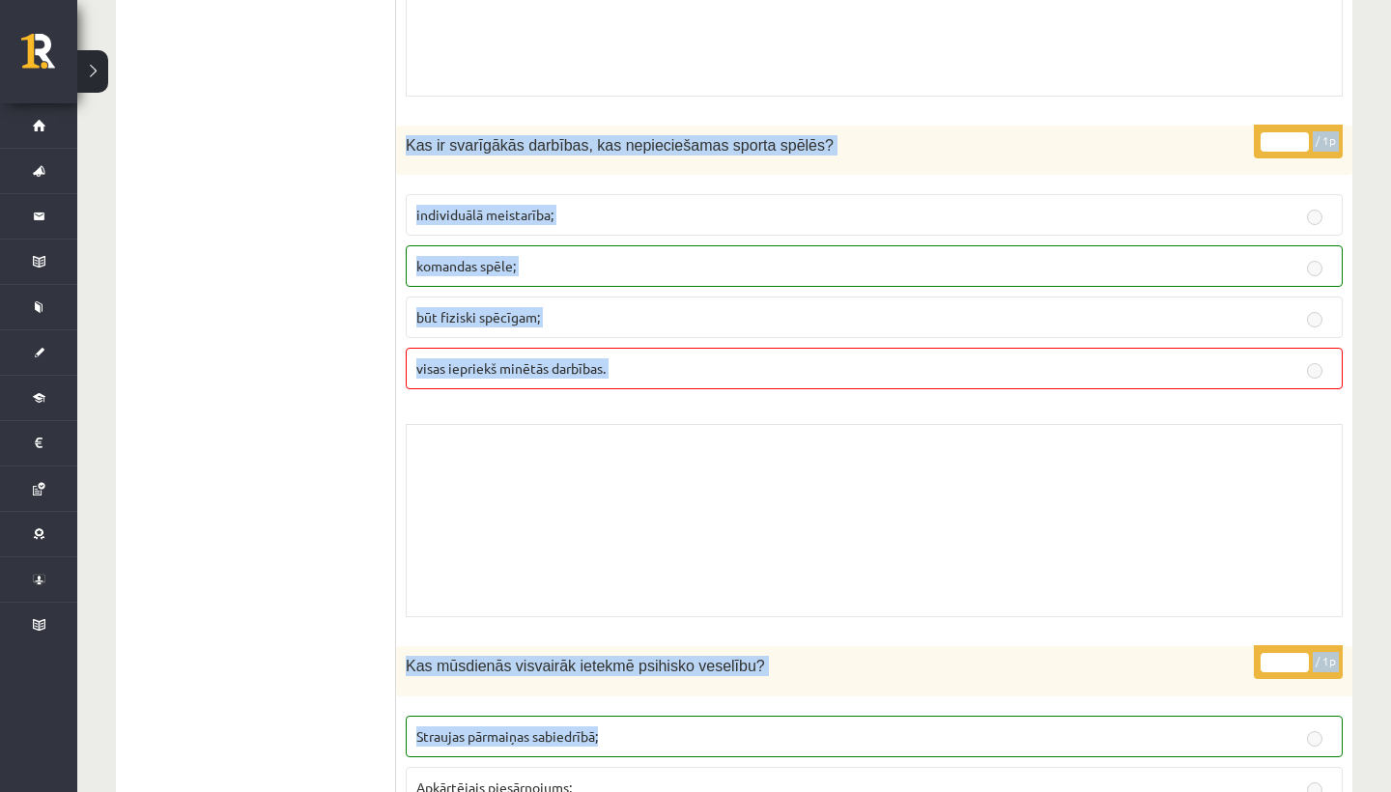
scroll to position [742, 0]
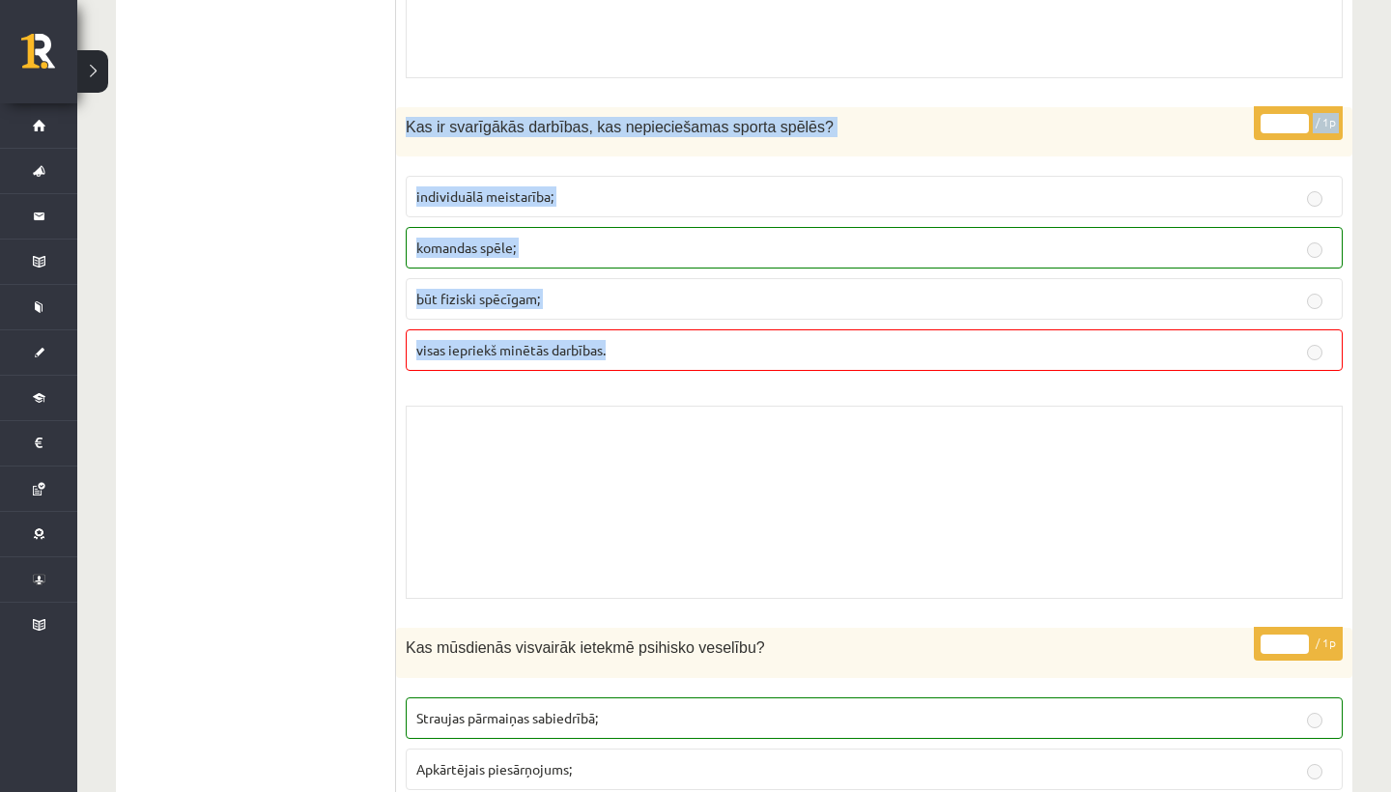
drag, startPoint x: 1029, startPoint y: 665, endPoint x: 859, endPoint y: 385, distance: 326.9
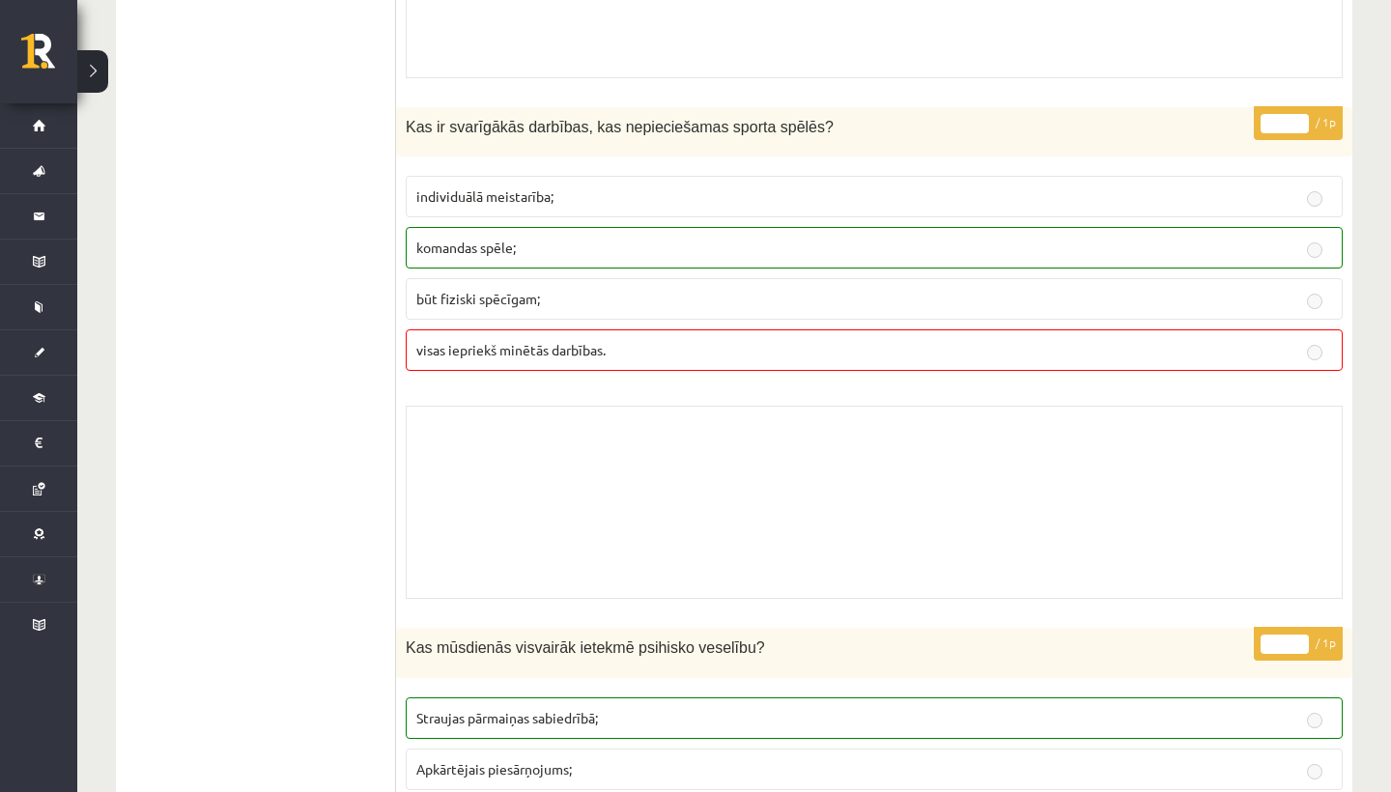
click at [851, 449] on div "Skolotāja pielikums" at bounding box center [874, 502] width 937 height 193
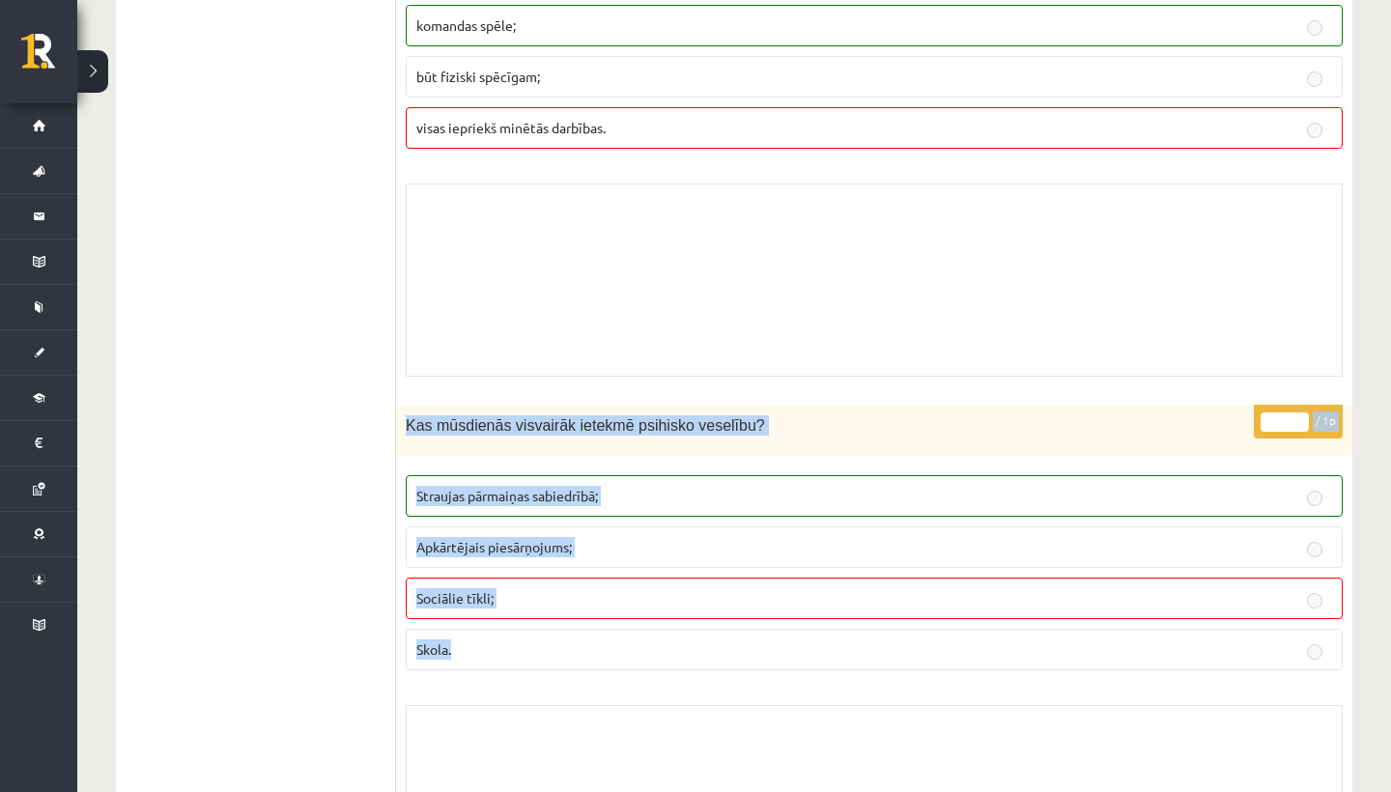
scroll to position [1019, 0]
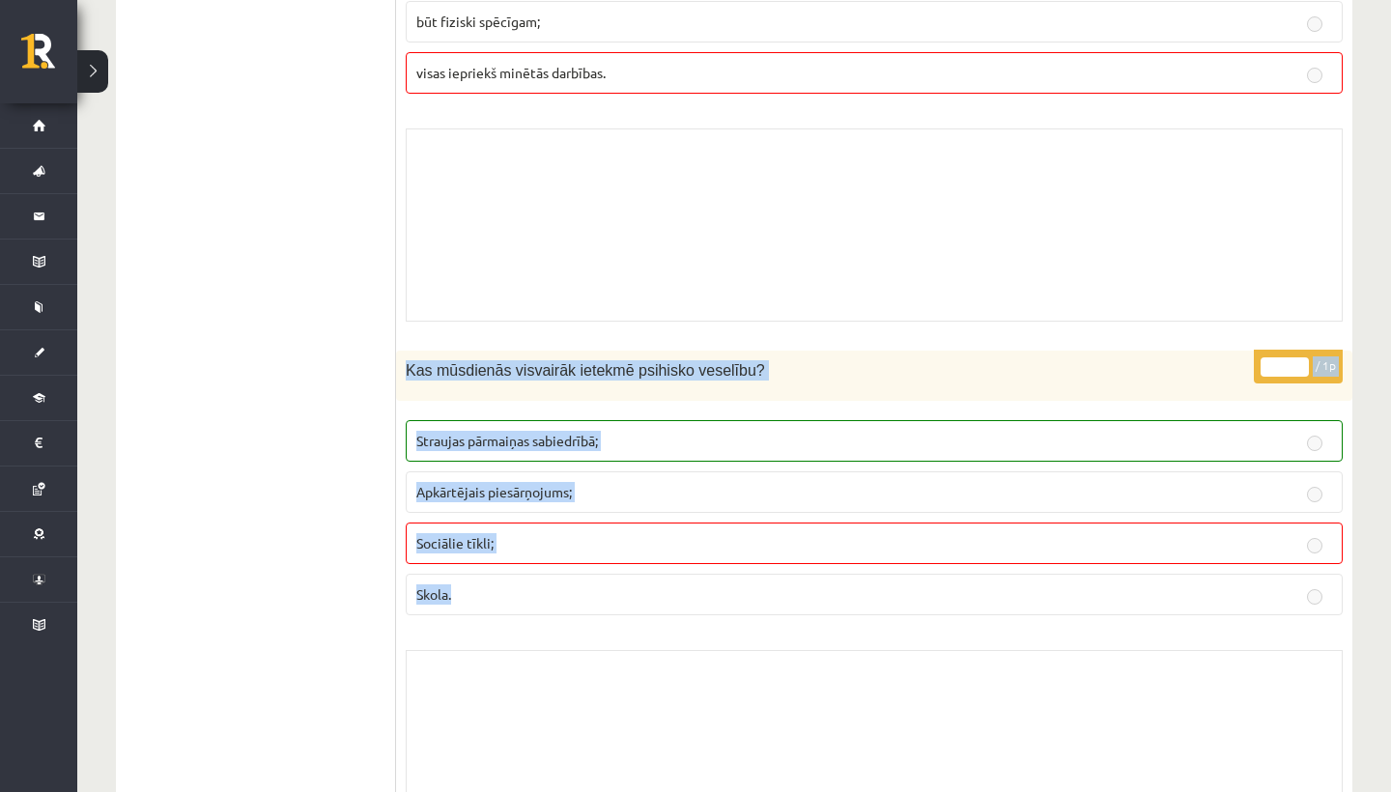
drag, startPoint x: 851, startPoint y: 445, endPoint x: 849, endPoint y: 791, distance: 345.8
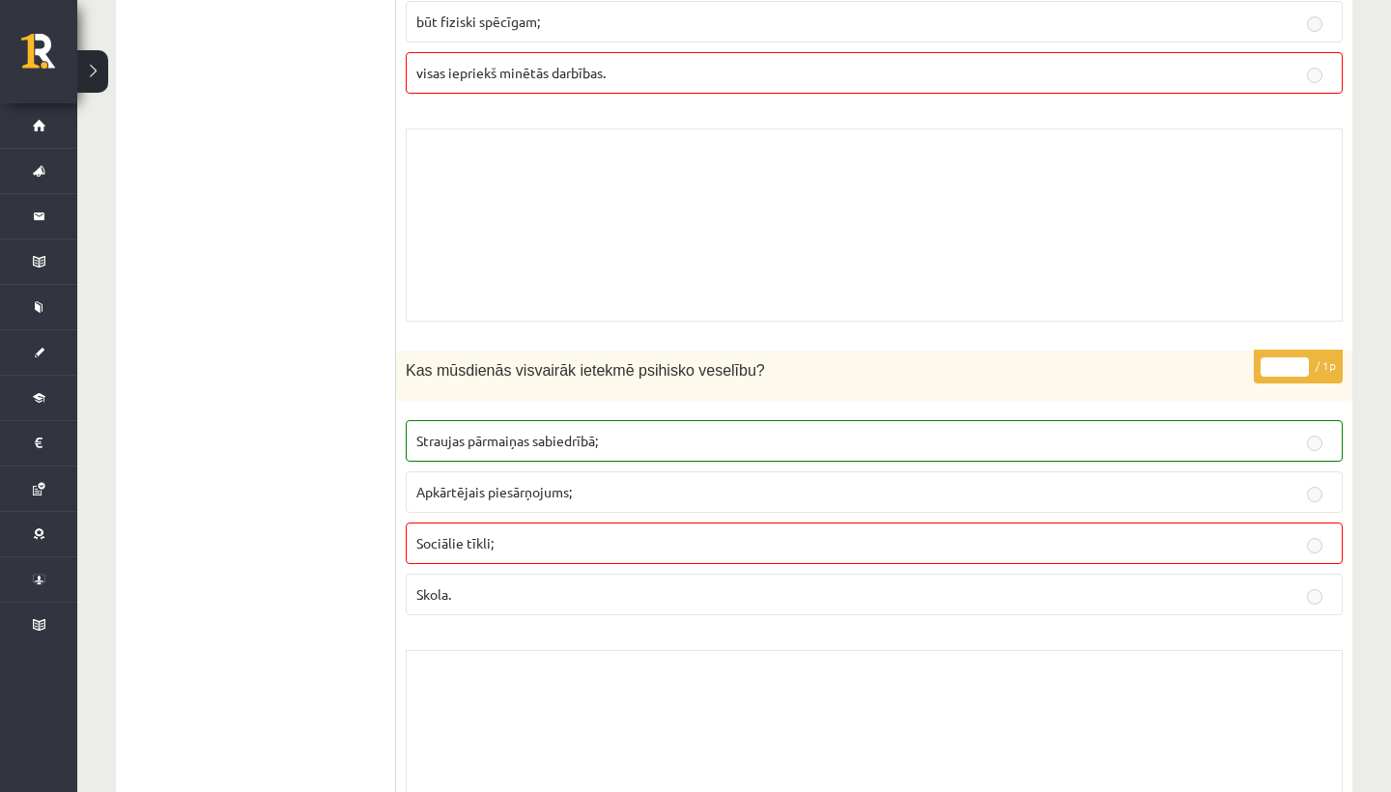
click at [784, 283] on div "Skolotāja pielikums" at bounding box center [874, 224] width 937 height 193
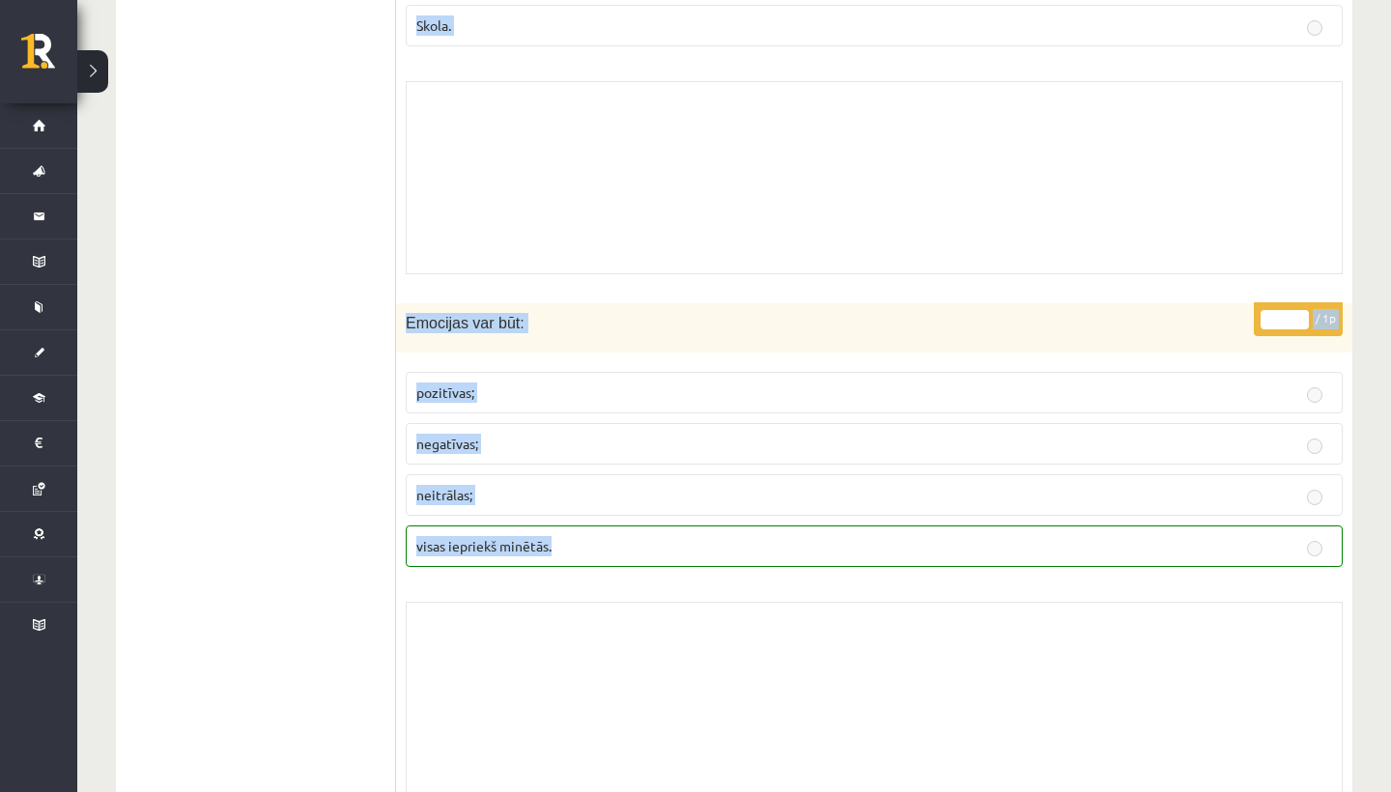
scroll to position [1643, 0]
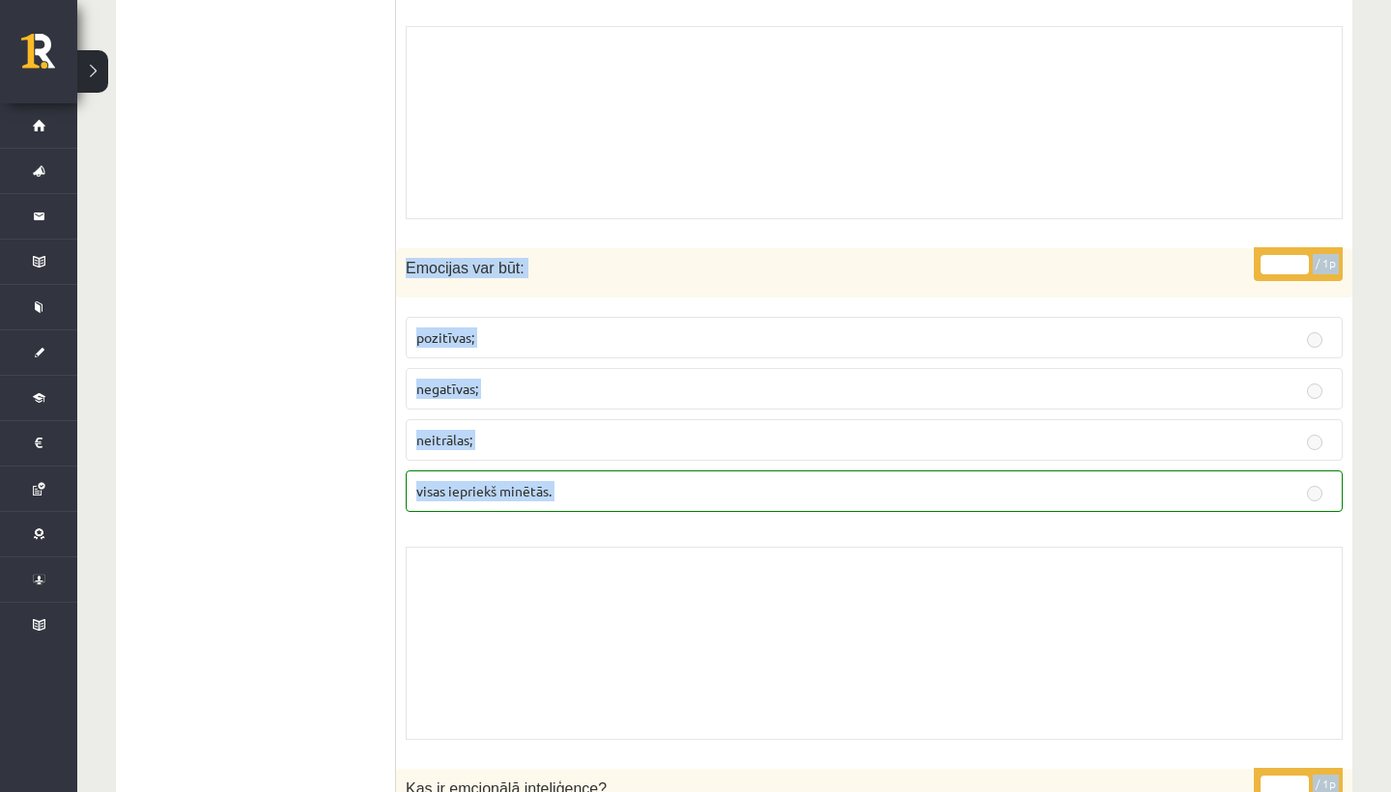
drag, startPoint x: 784, startPoint y: 283, endPoint x: 645, endPoint y: 791, distance: 526.8
click at [638, 705] on div "Skolotāja pielikums" at bounding box center [874, 643] width 937 height 193
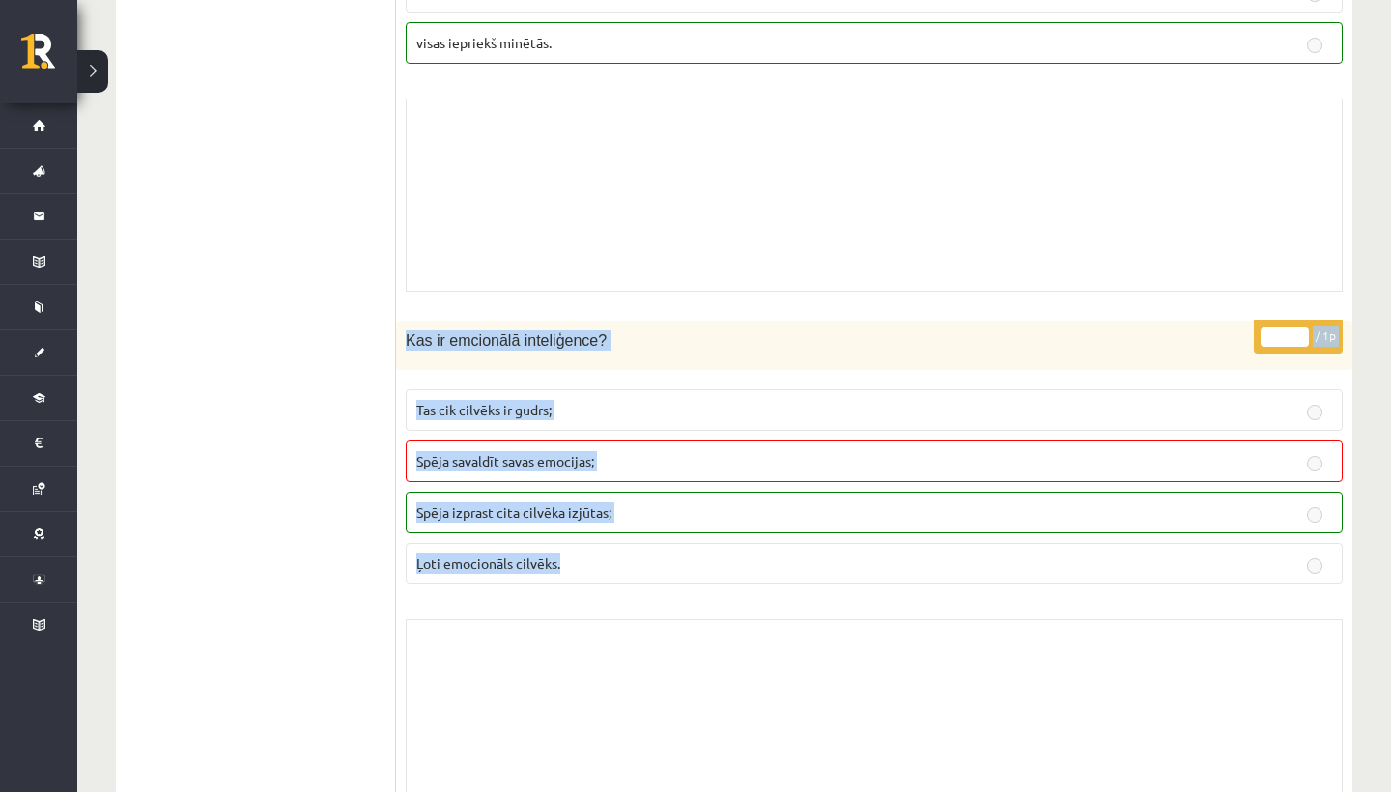
drag, startPoint x: 638, startPoint y: 708, endPoint x: 626, endPoint y: 791, distance: 83.9
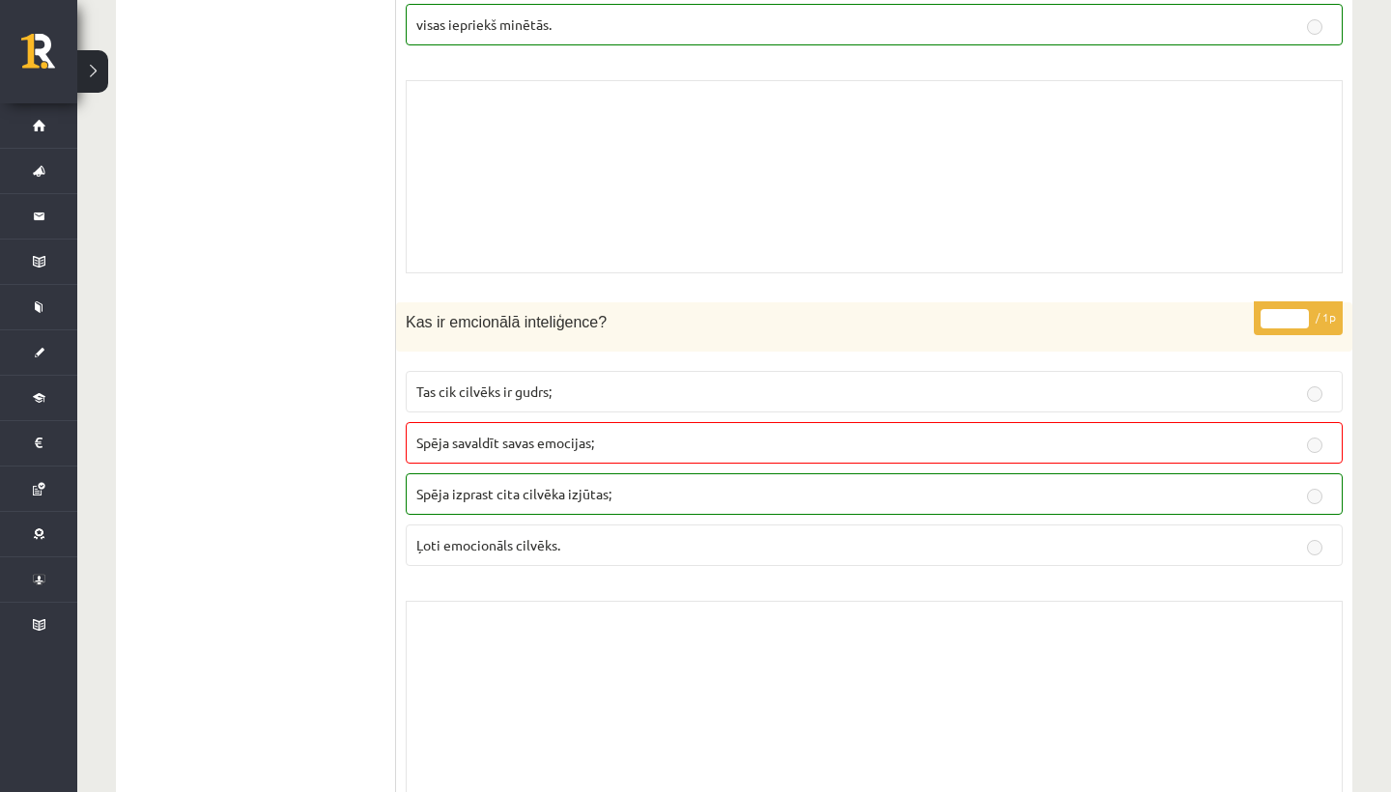
click at [603, 722] on div "Skolotāja pielikums" at bounding box center [874, 697] width 937 height 193
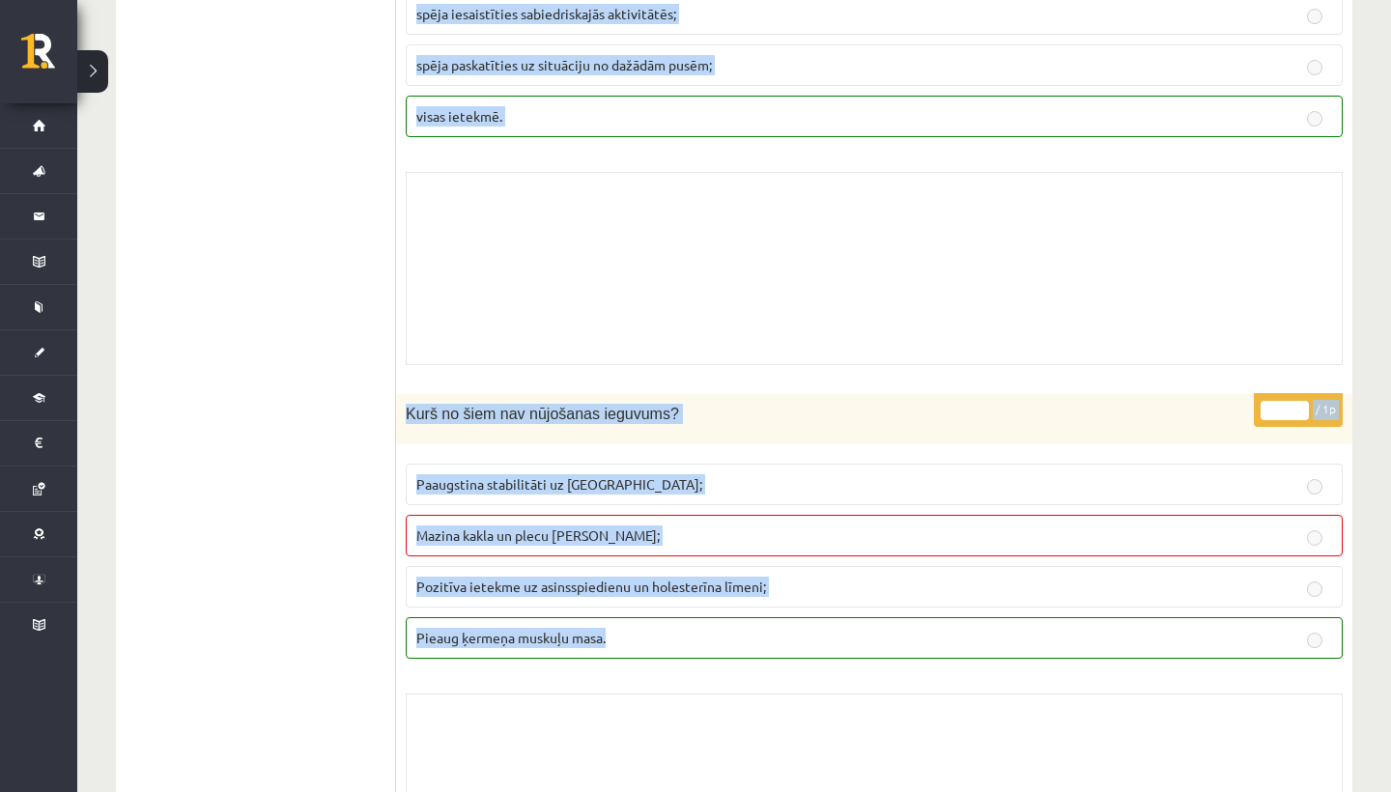
scroll to position [3114, 0]
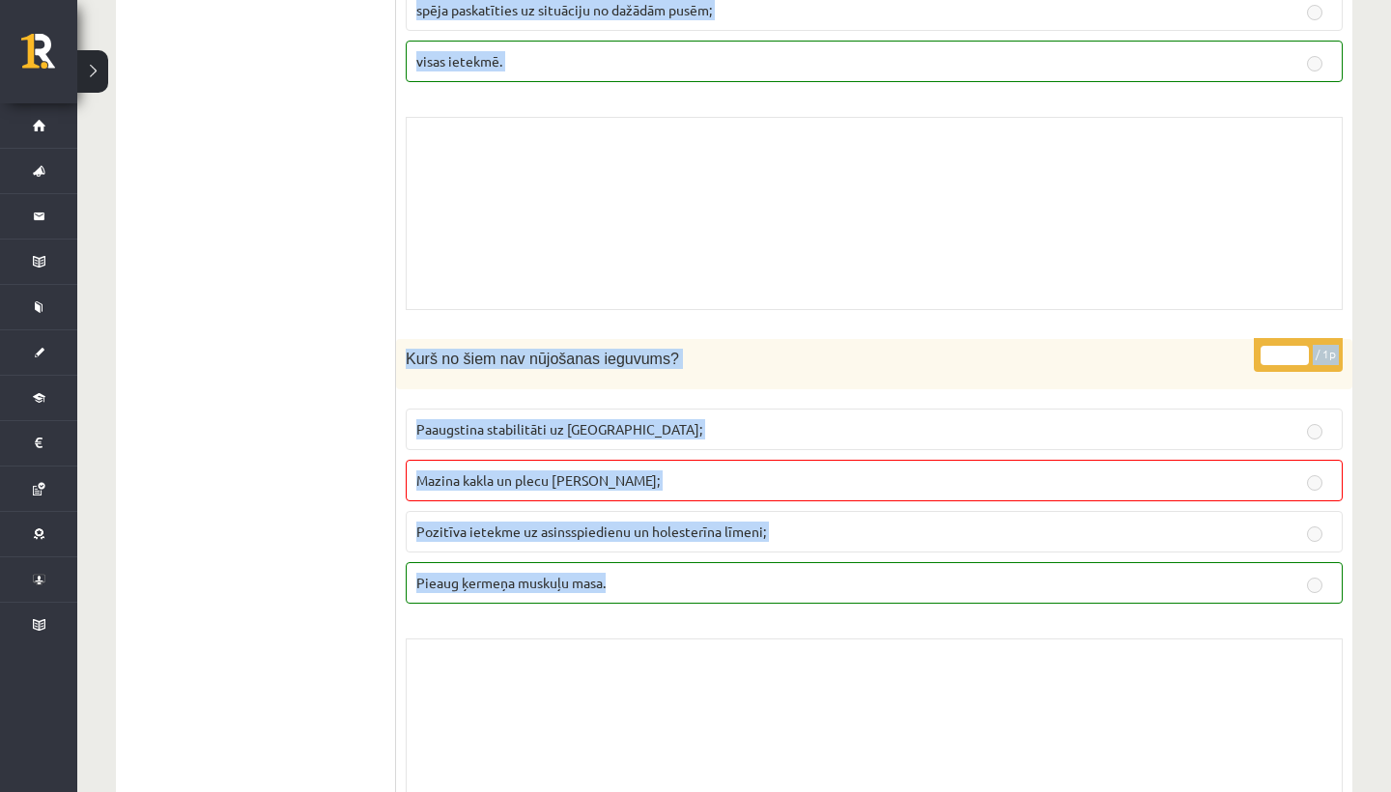
drag, startPoint x: 616, startPoint y: 644, endPoint x: 615, endPoint y: 791, distance: 146.8
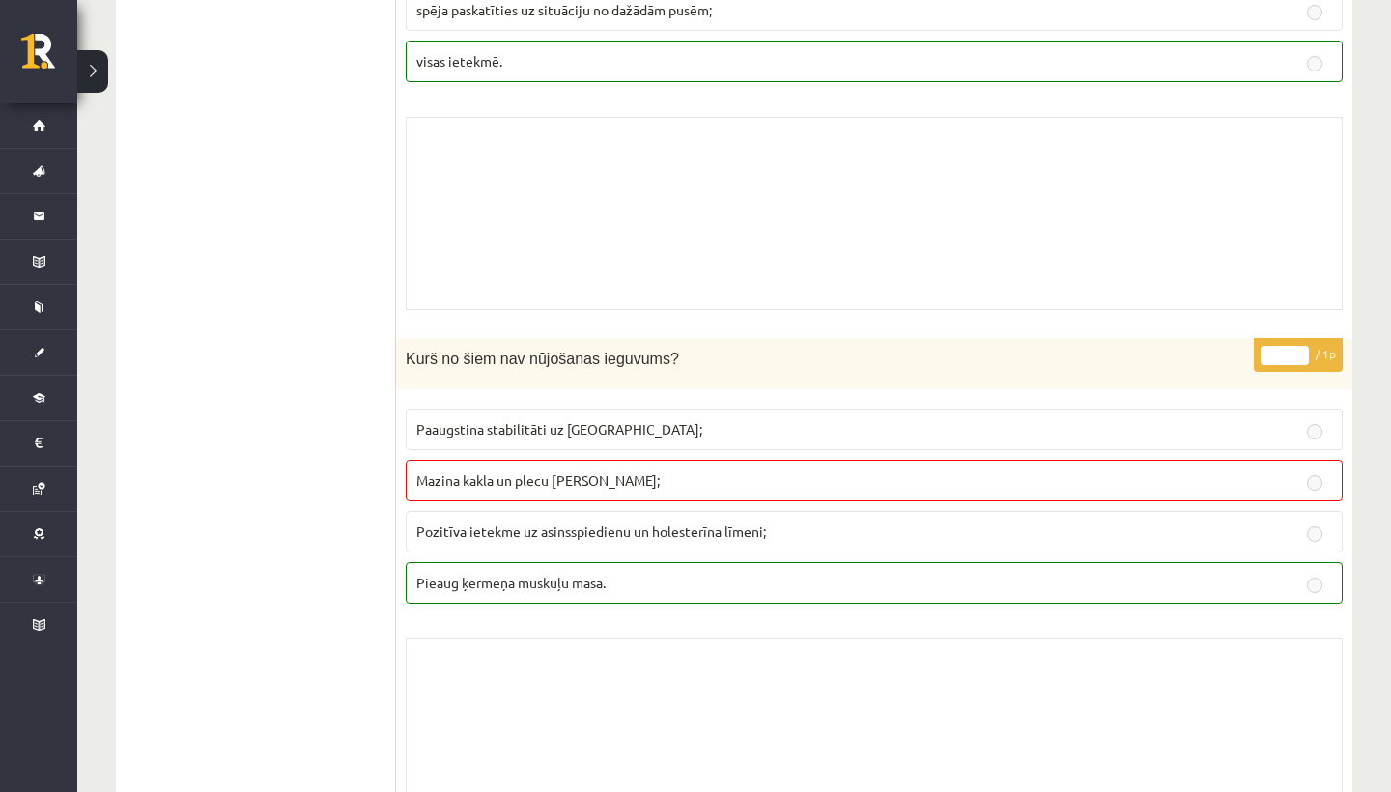
click at [584, 678] on div "Skolotāja pielikums" at bounding box center [874, 735] width 937 height 193
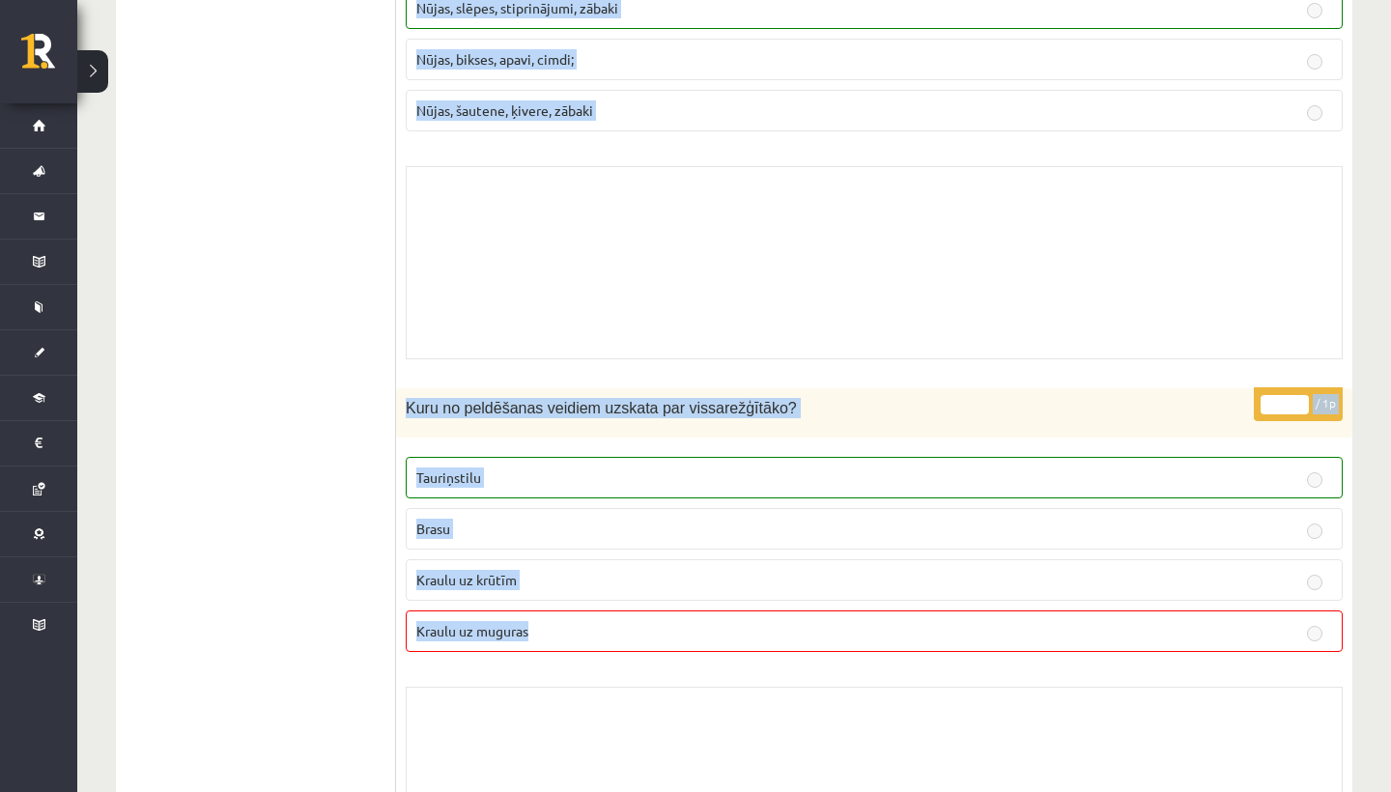
scroll to position [7820, 0]
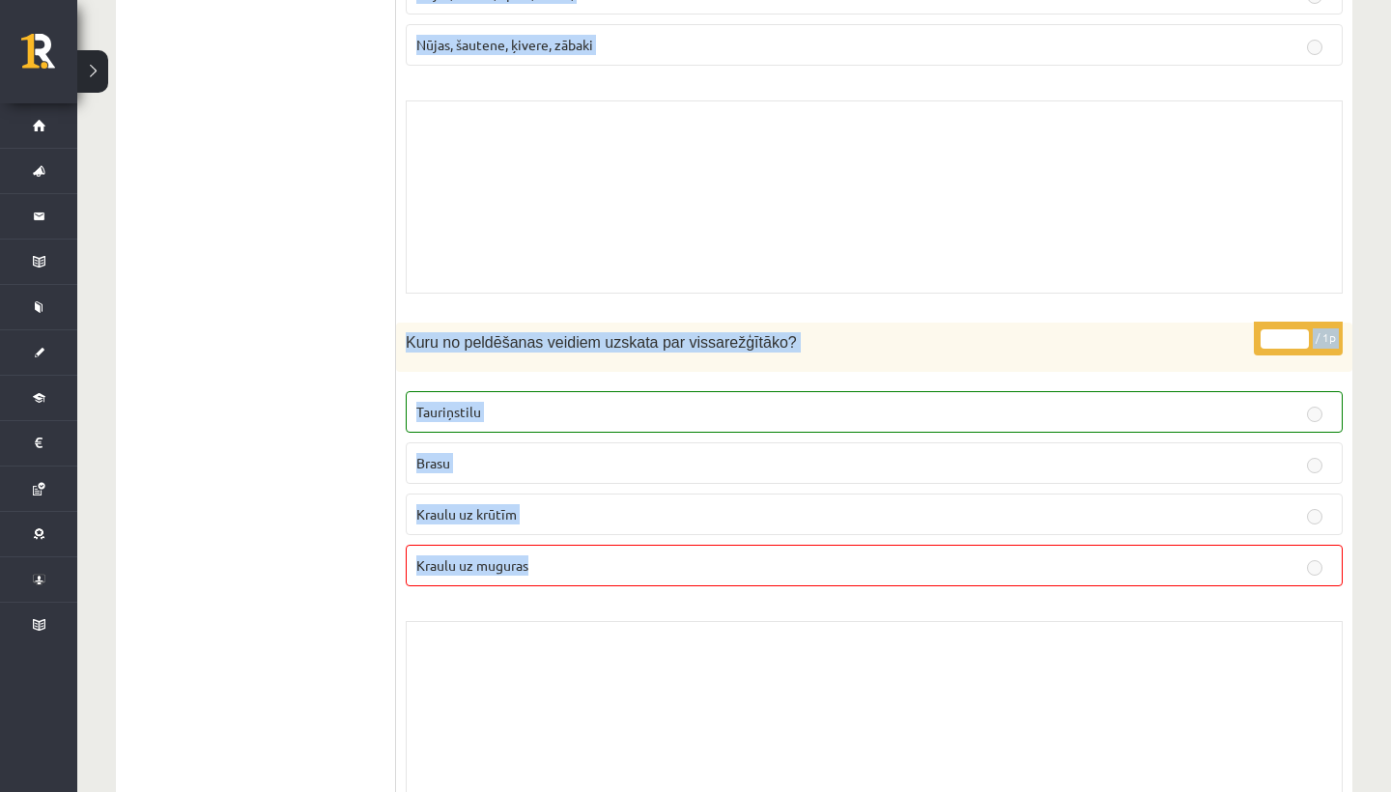
drag, startPoint x: 614, startPoint y: 619, endPoint x: 594, endPoint y: 785, distance: 167.4
click at [594, 785] on form "* / 1p Kas ir kopīgs šiem sporta veidiem hokejam un florbolam? Abus spēlē ar nū…" at bounding box center [874, 303] width 918 height 15628
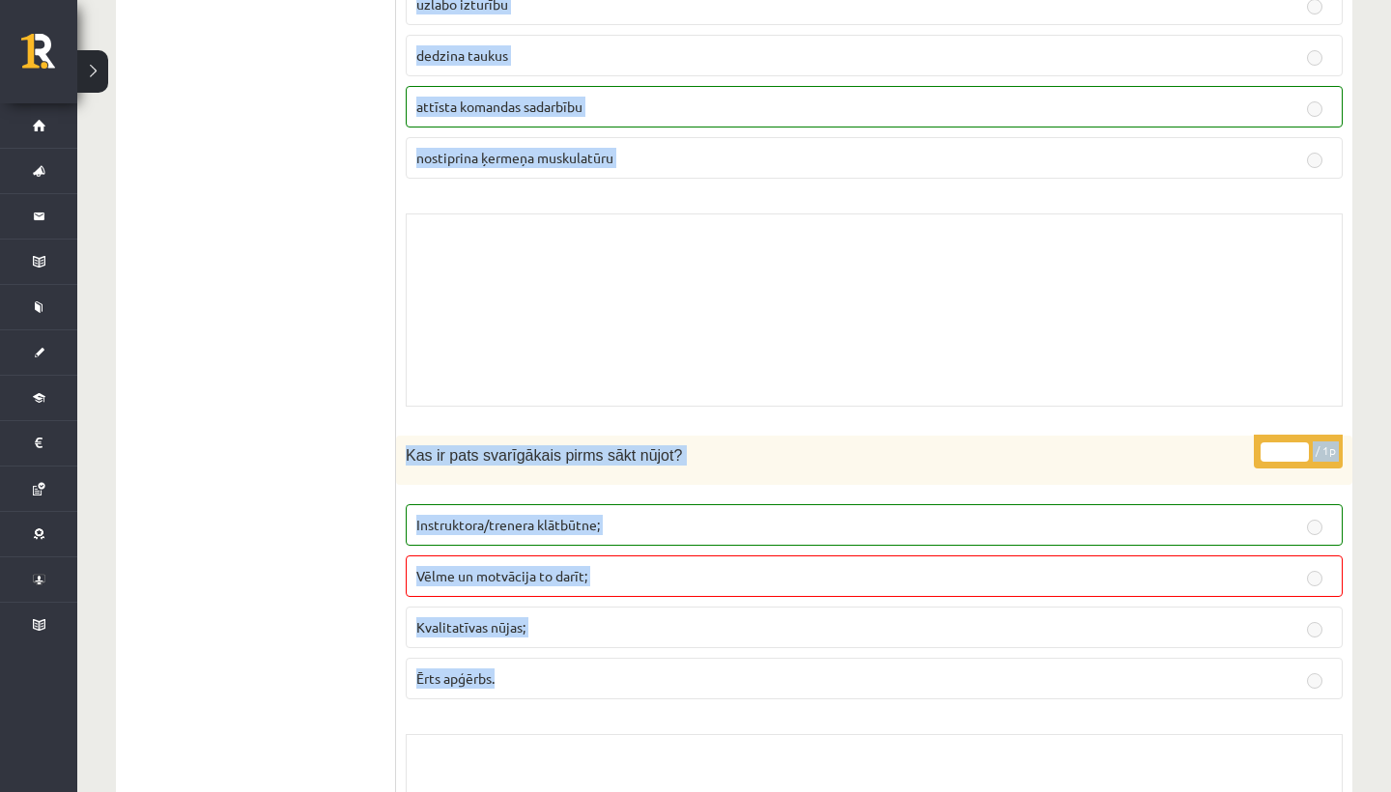
scroll to position [10366, 0]
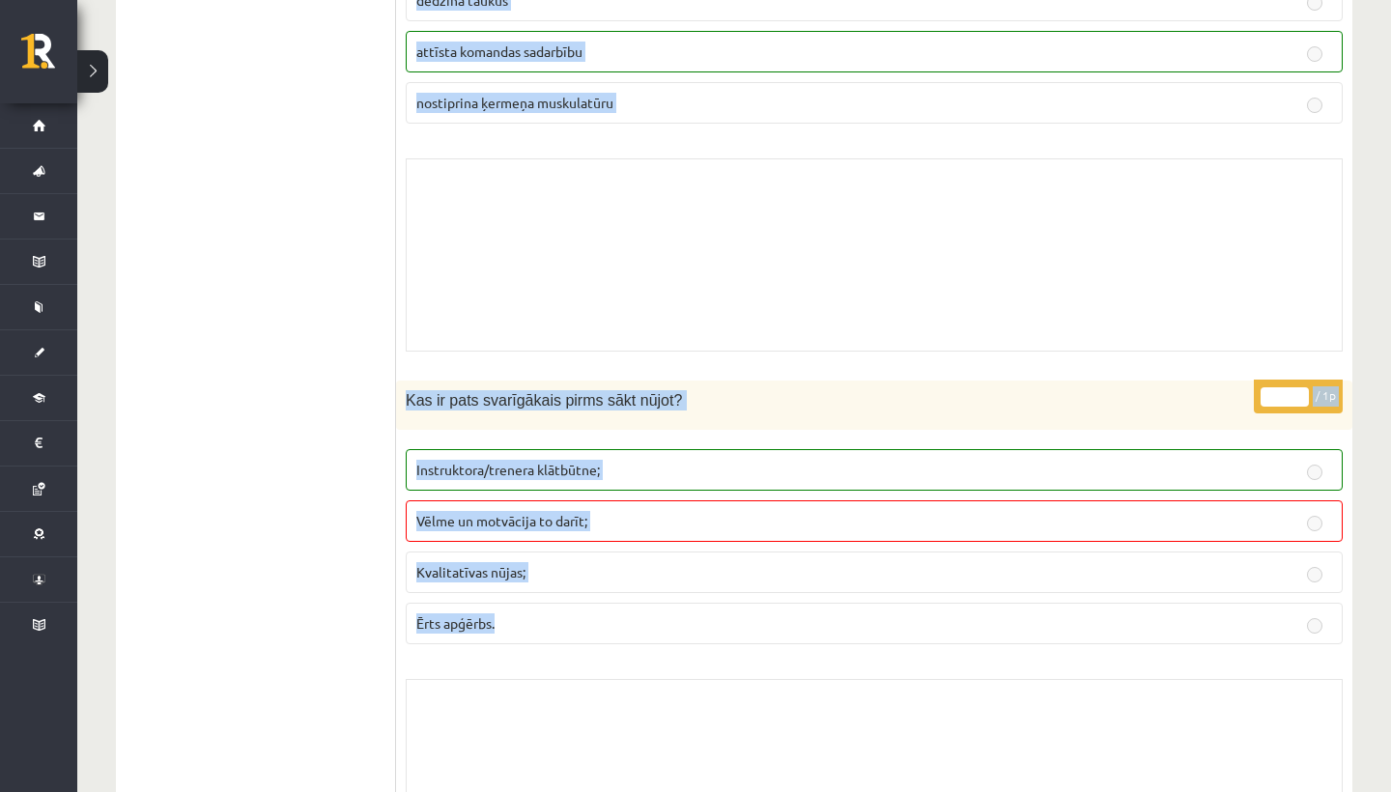
drag, startPoint x: 590, startPoint y: 752, endPoint x: 585, endPoint y: 791, distance: 39.9
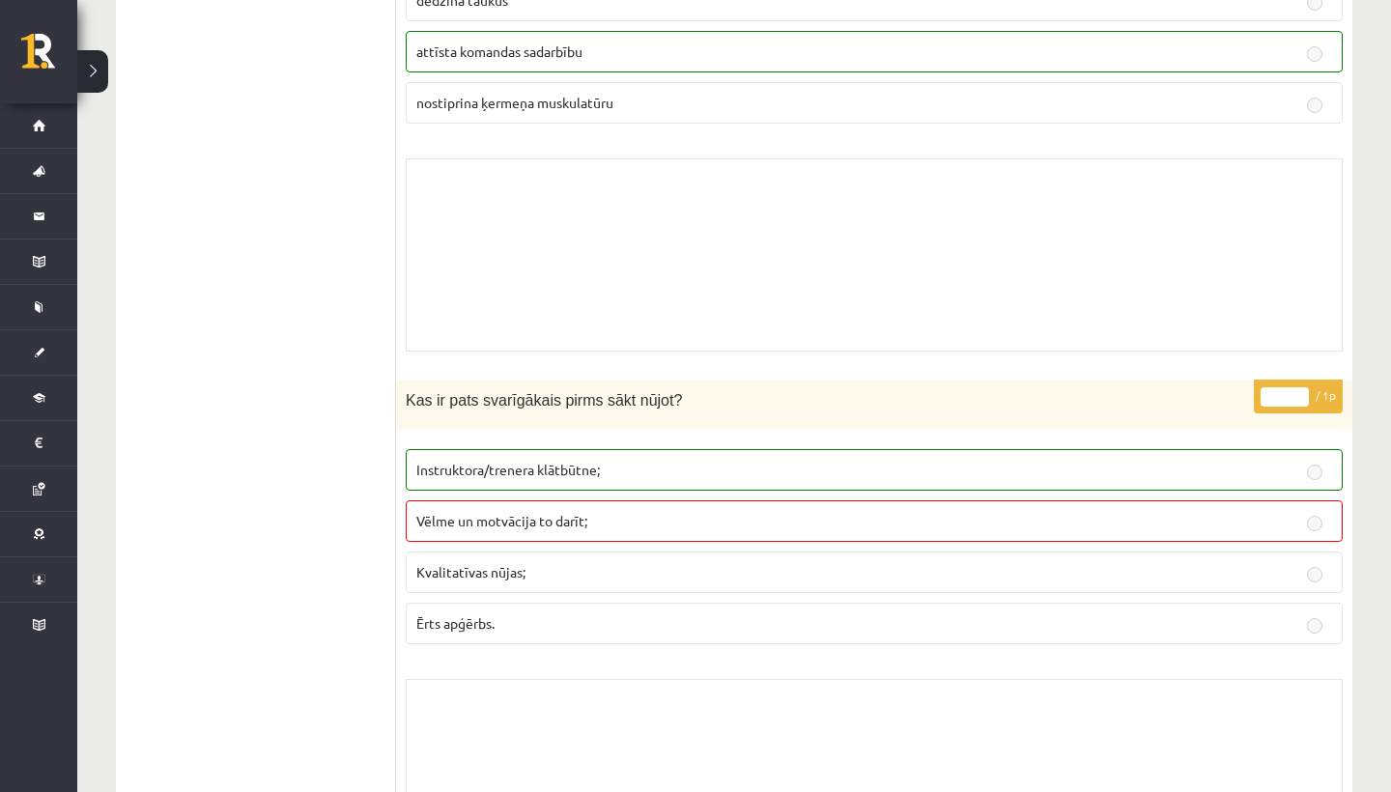
click at [637, 641] on div "* / 1p Kas ir pats svarīgākais pirms sākt nūjot? Instruktora/trenera klātbūtne;…" at bounding box center [874, 631] width 956 height 501
drag, startPoint x: 692, startPoint y: 510, endPoint x: 696, endPoint y: 715, distance: 204.8
click at [696, 715] on div "* / 1p Kas ir pats svarīgākais pirms sākt nūjot? Instruktora/trenera klātbūtne;…" at bounding box center [874, 631] width 956 height 501
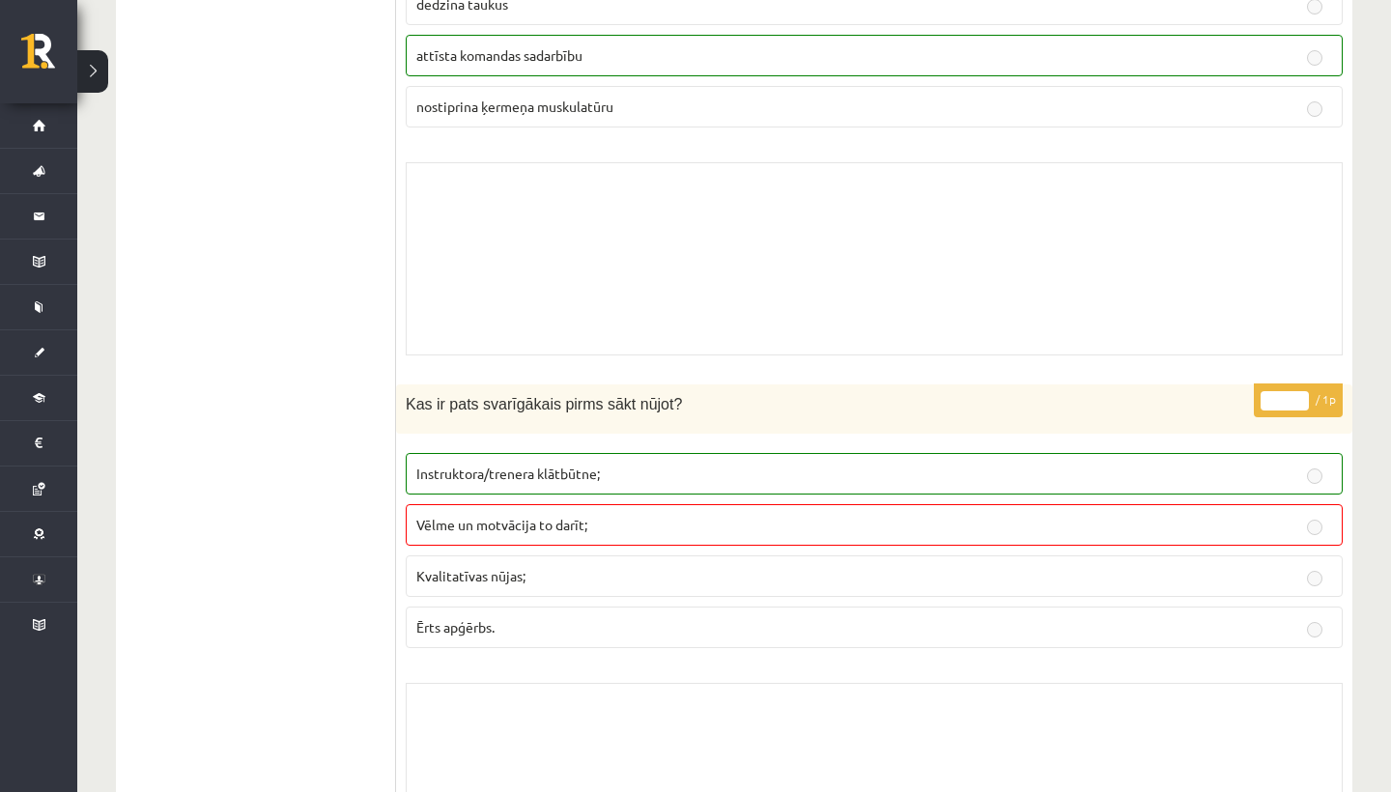
drag, startPoint x: 695, startPoint y: 728, endPoint x: 669, endPoint y: 722, distance: 26.0
click at [669, 735] on div "Skolotāja pielikums" at bounding box center [874, 779] width 937 height 193
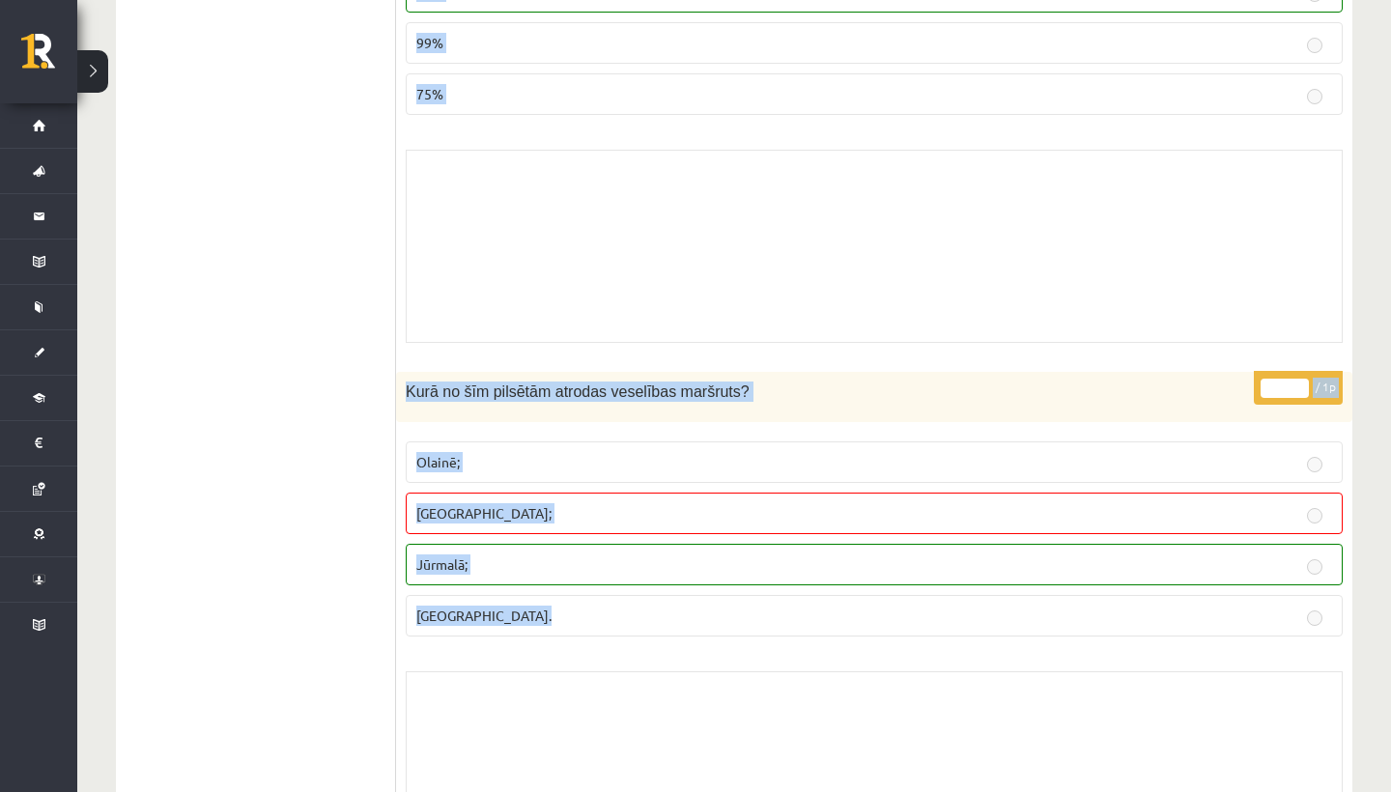
drag, startPoint x: 669, startPoint y: 722, endPoint x: 674, endPoint y: 791, distance: 69.7
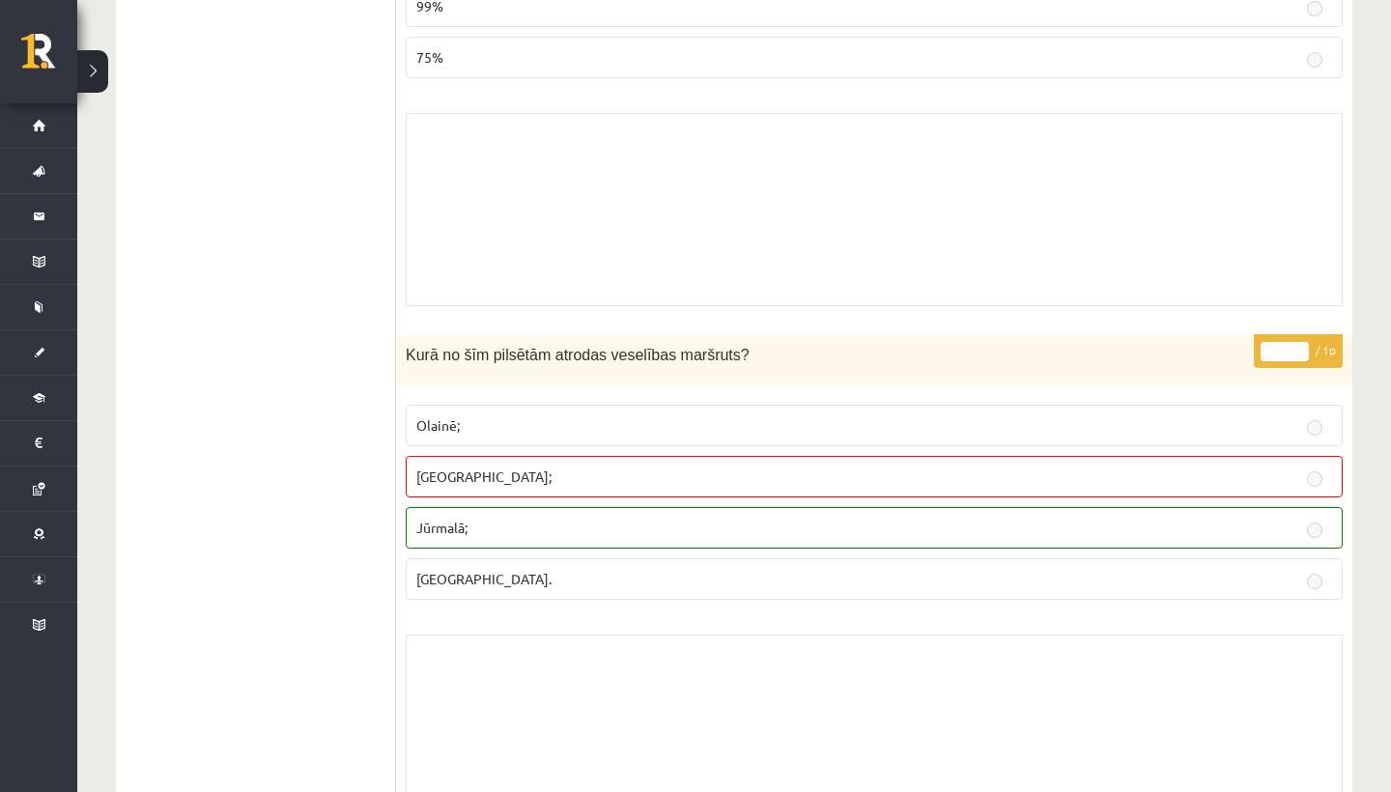
click at [679, 727] on div "Skolotāja pielikums" at bounding box center [874, 731] width 937 height 193
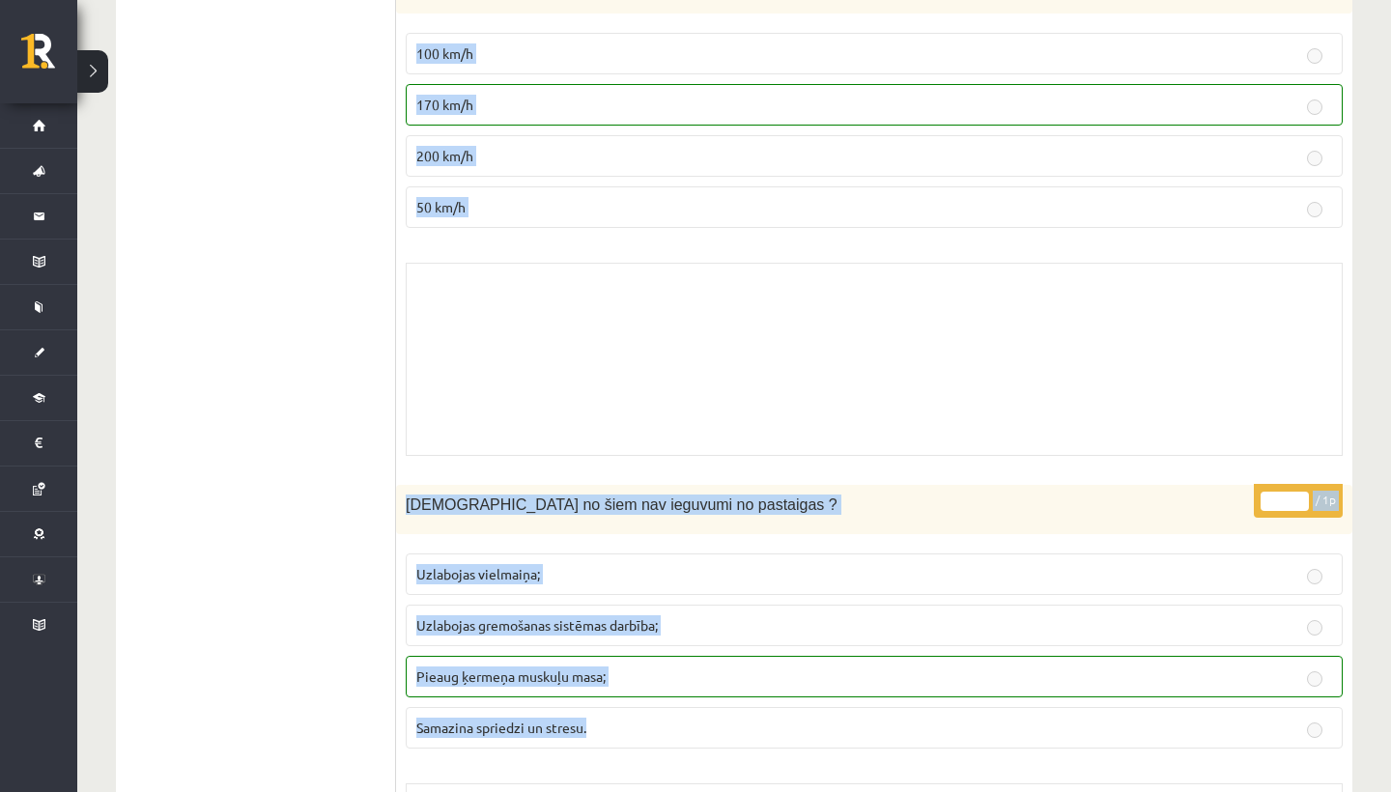
scroll to position [12940, 0]
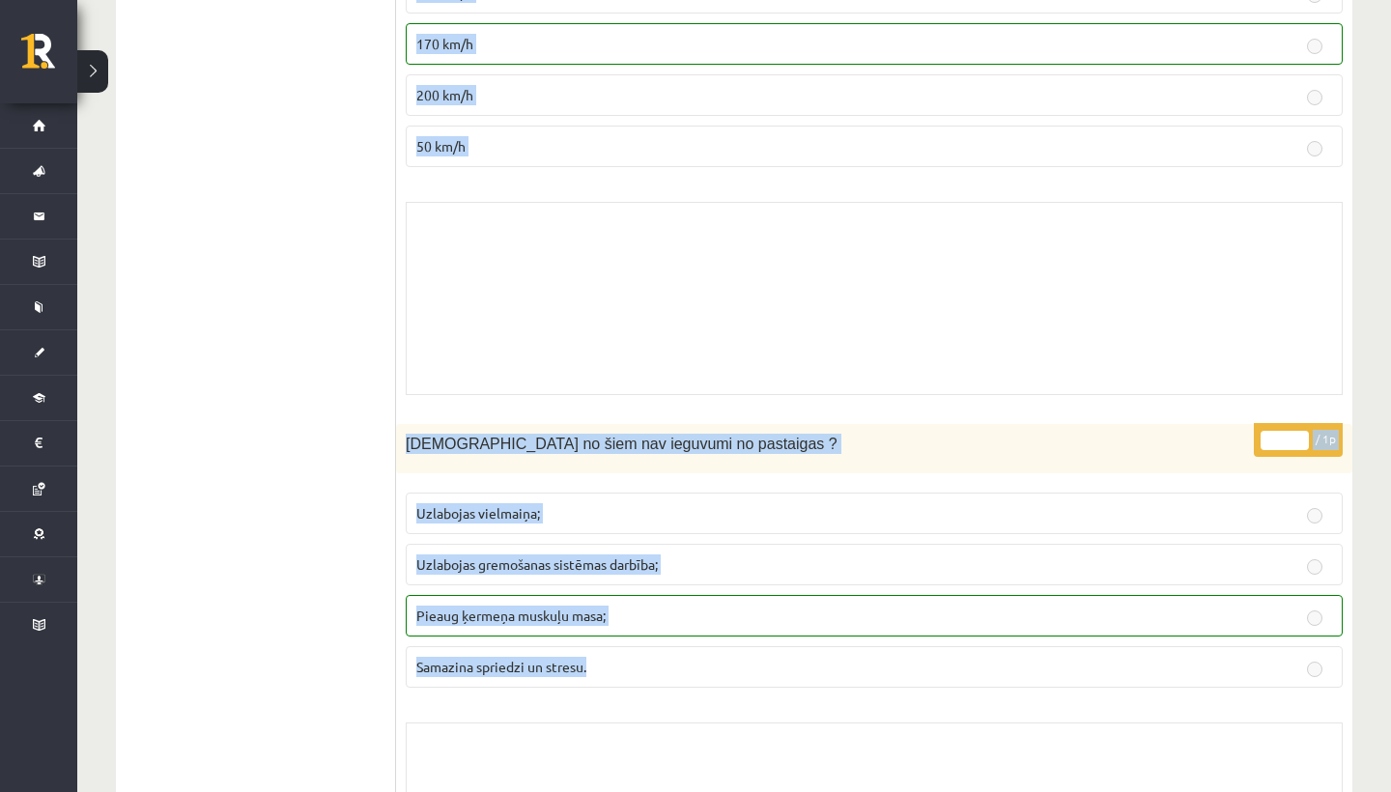
drag, startPoint x: 702, startPoint y: 684, endPoint x: 741, endPoint y: 791, distance: 114.0
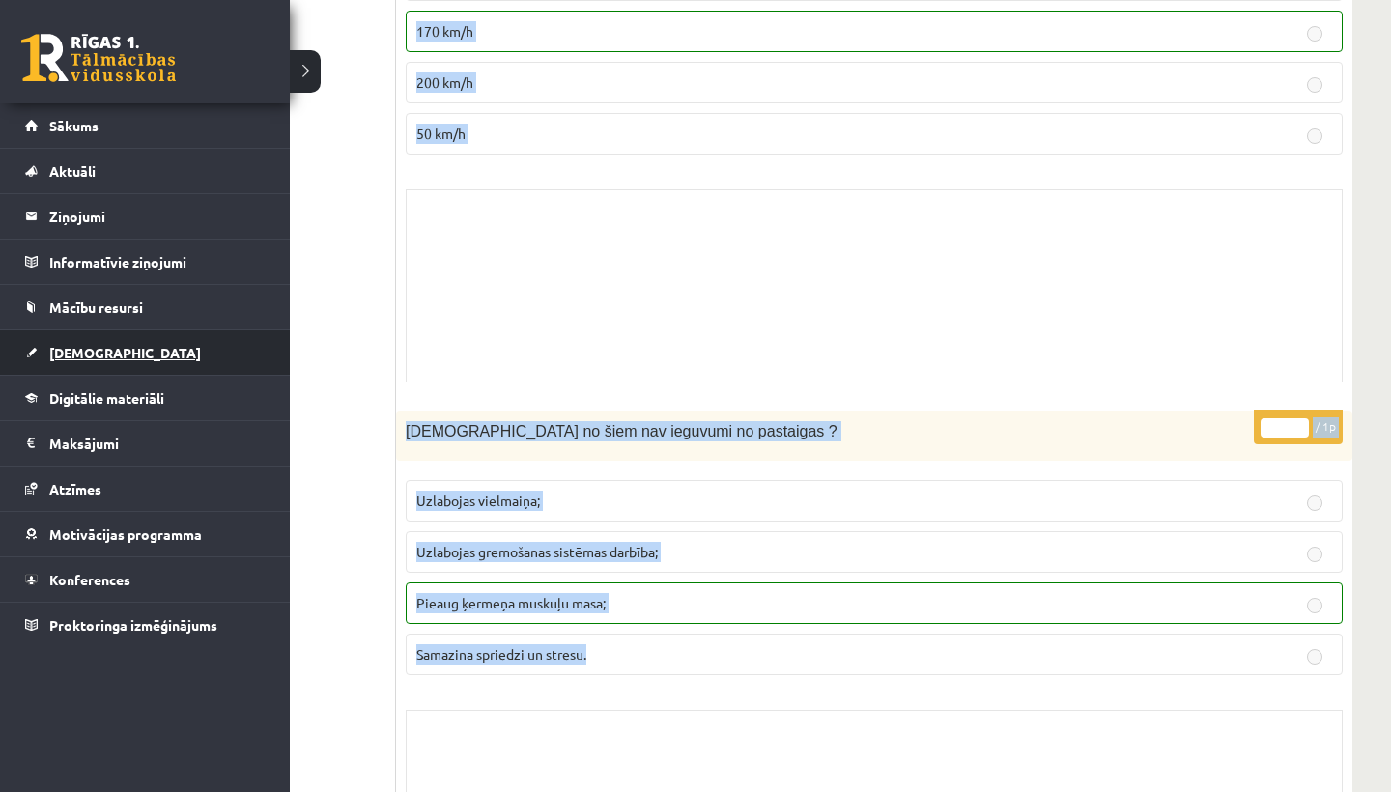
click at [81, 359] on span "[DEMOGRAPHIC_DATA]" at bounding box center [125, 352] width 152 height 17
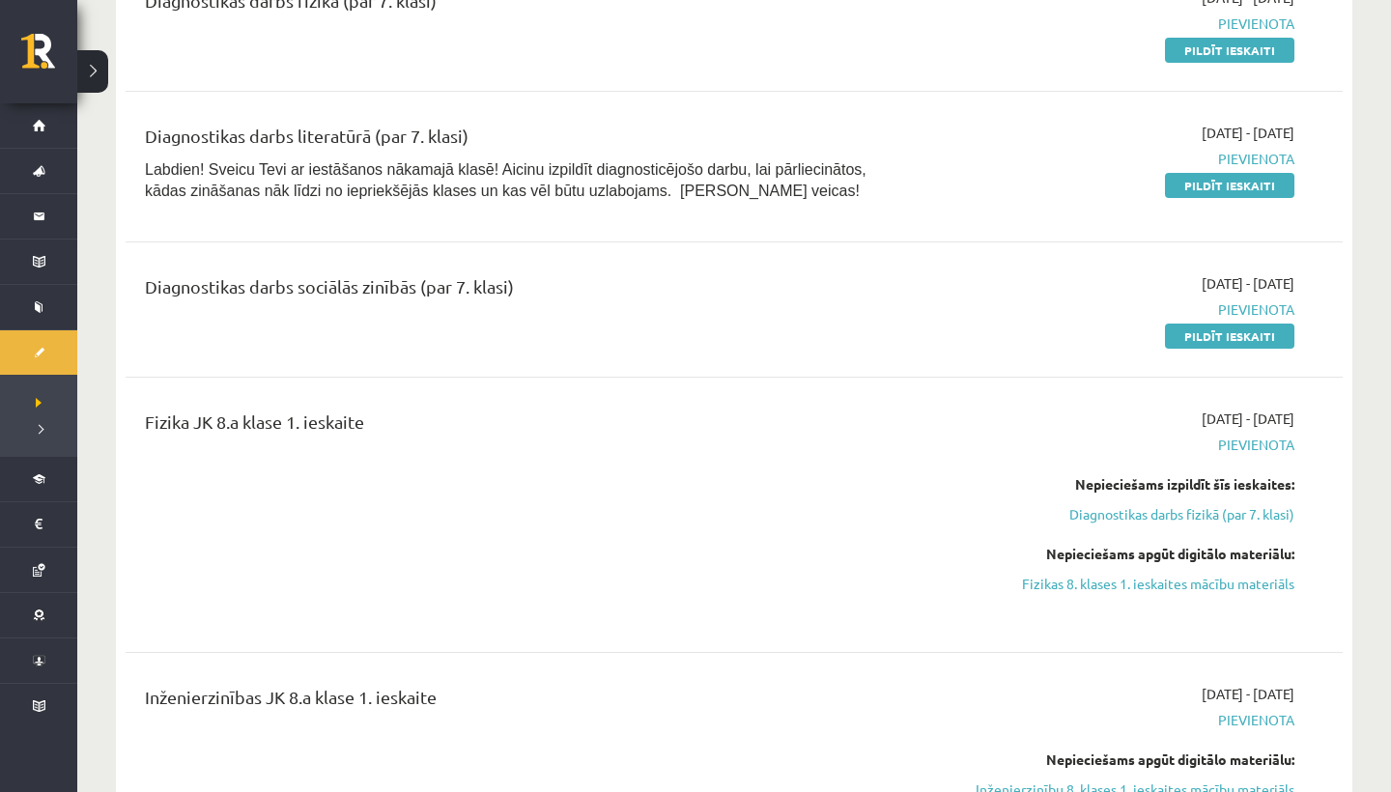
drag, startPoint x: 650, startPoint y: 205, endPoint x: 586, endPoint y: -48, distance: 261.0
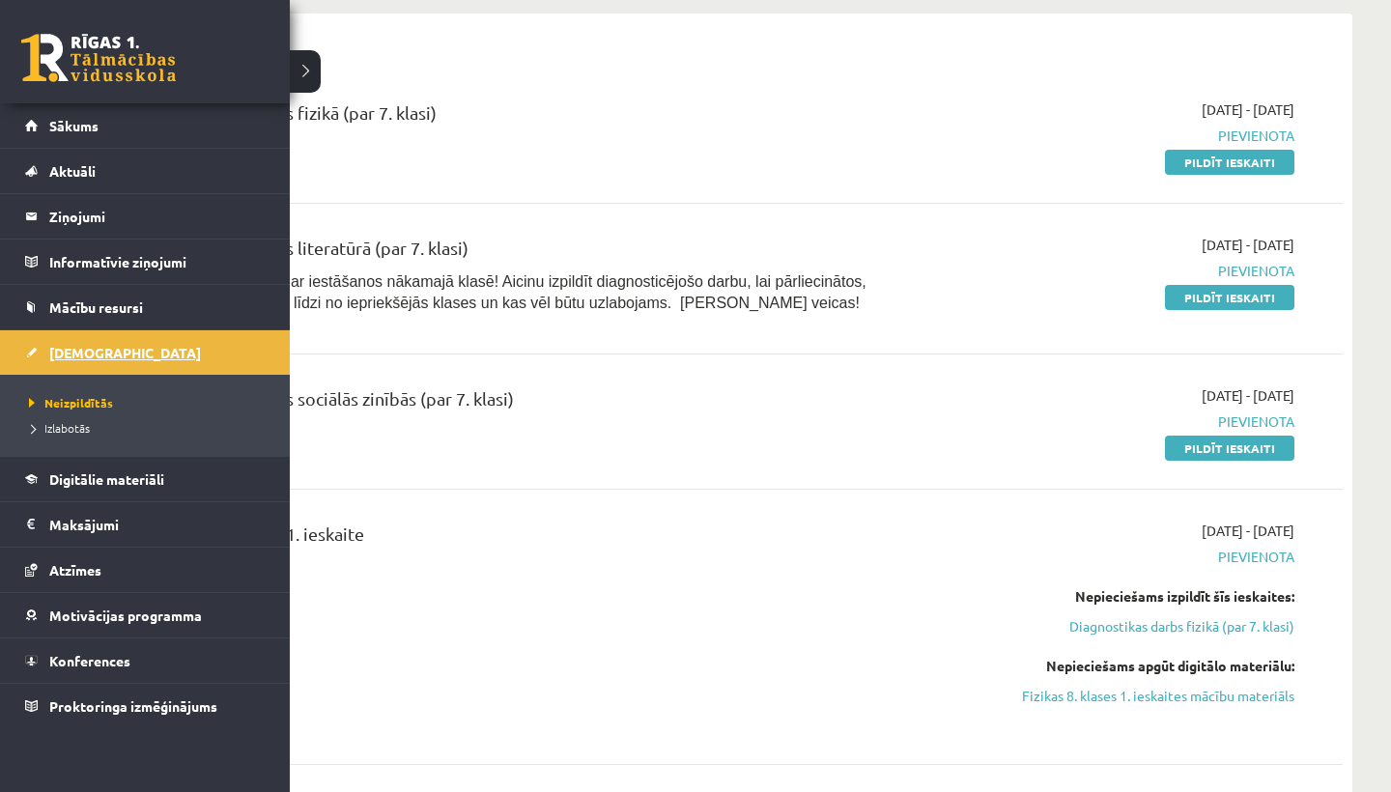
click at [81, 355] on span "[DEMOGRAPHIC_DATA]" at bounding box center [125, 352] width 152 height 17
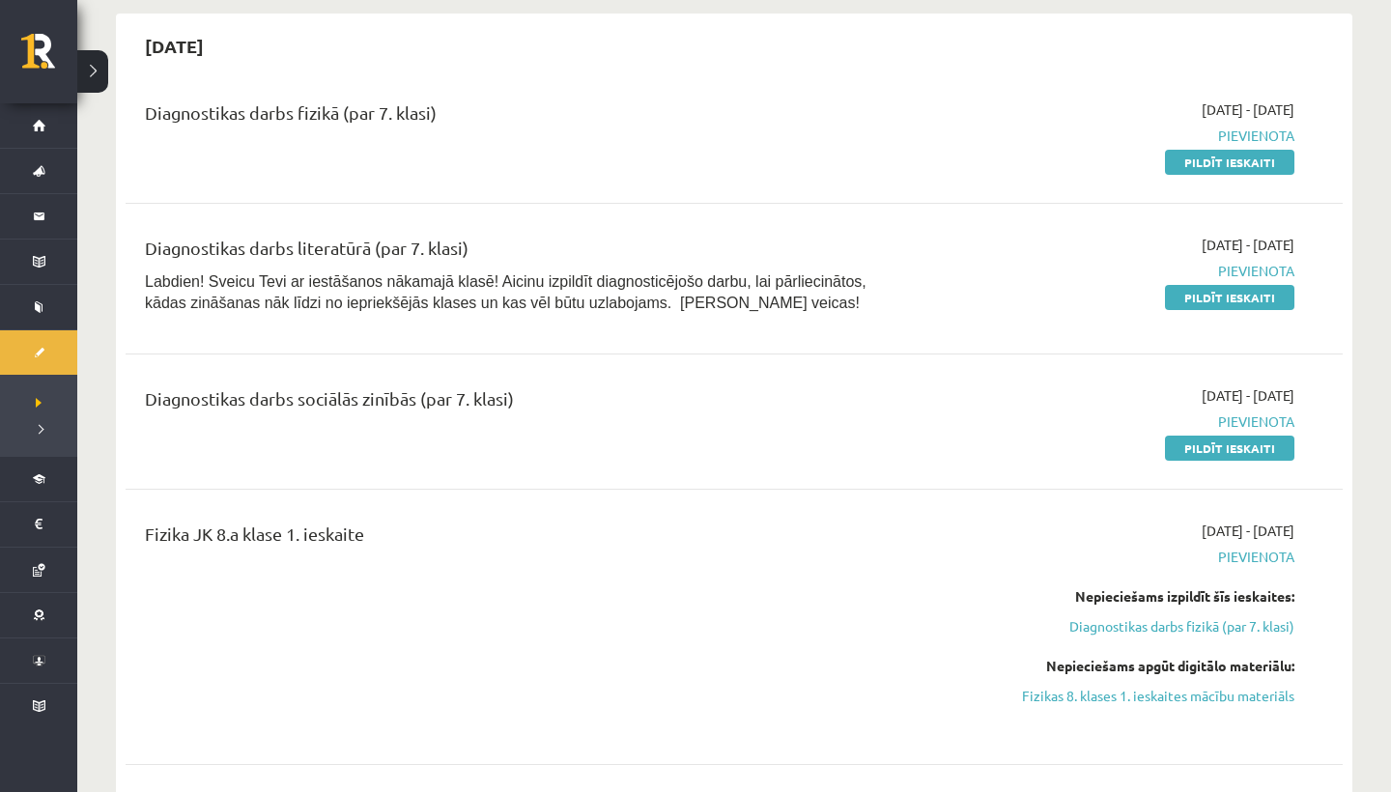
drag, startPoint x: 838, startPoint y: 142, endPoint x: 835, endPoint y: 99, distance: 43.6
click at [835, 99] on div "Diagnostikas darbs fizikā (par 7. klasi)" at bounding box center [522, 135] width 785 height 72
drag, startPoint x: 835, startPoint y: 99, endPoint x: 825, endPoint y: 88, distance: 14.4
click at [825, 88] on div "Diagnostikas darbs fizikā (par 7. klasi) 2025-09-16 - 2025-09-30 Pievienota Pil…" at bounding box center [734, 135] width 1217 height 111
click at [827, 95] on div "Diagnostikas darbs fizikā (par 7. klasi) 2025-09-16 - 2025-09-30 Pievienota Pil…" at bounding box center [734, 135] width 1217 height 111
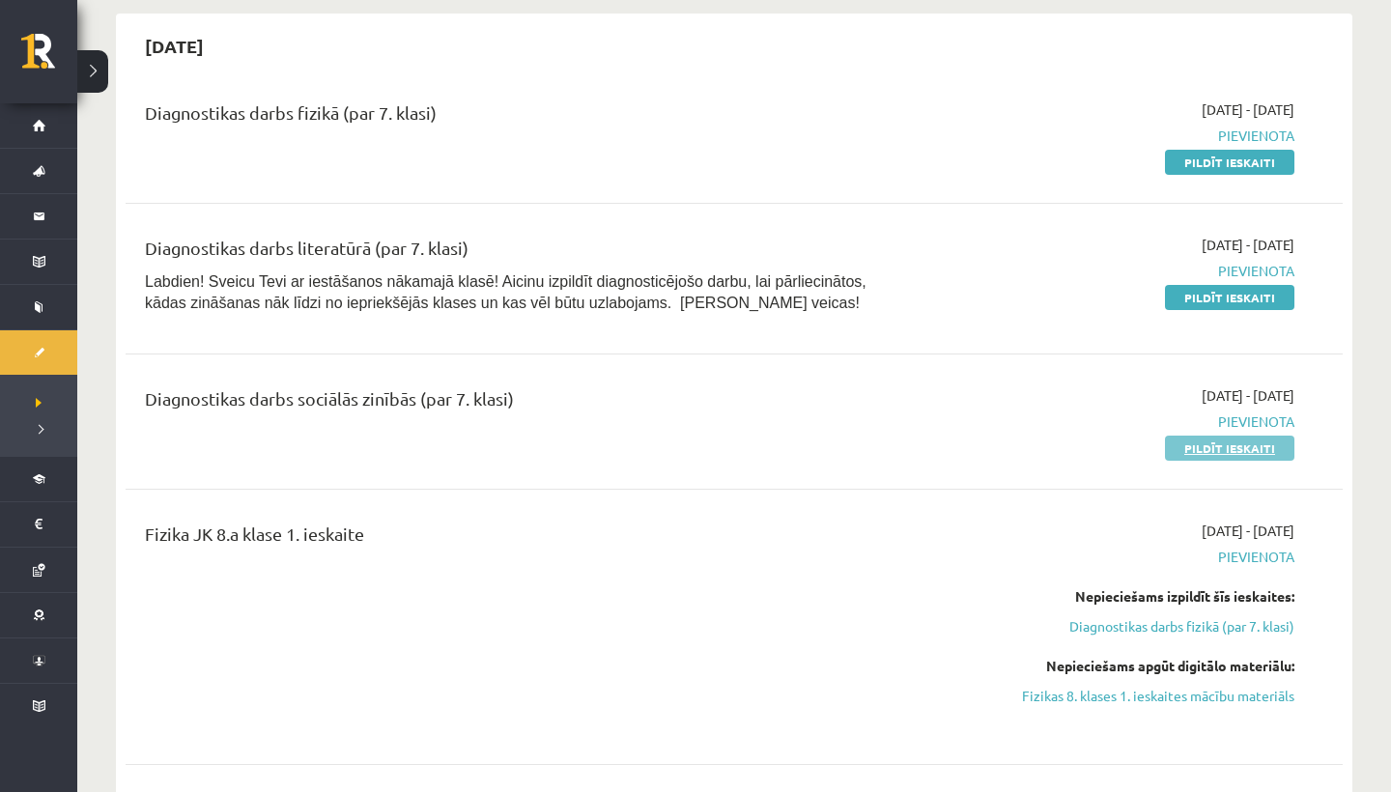
click at [1211, 442] on link "Pildīt ieskaiti" at bounding box center [1229, 448] width 129 height 25
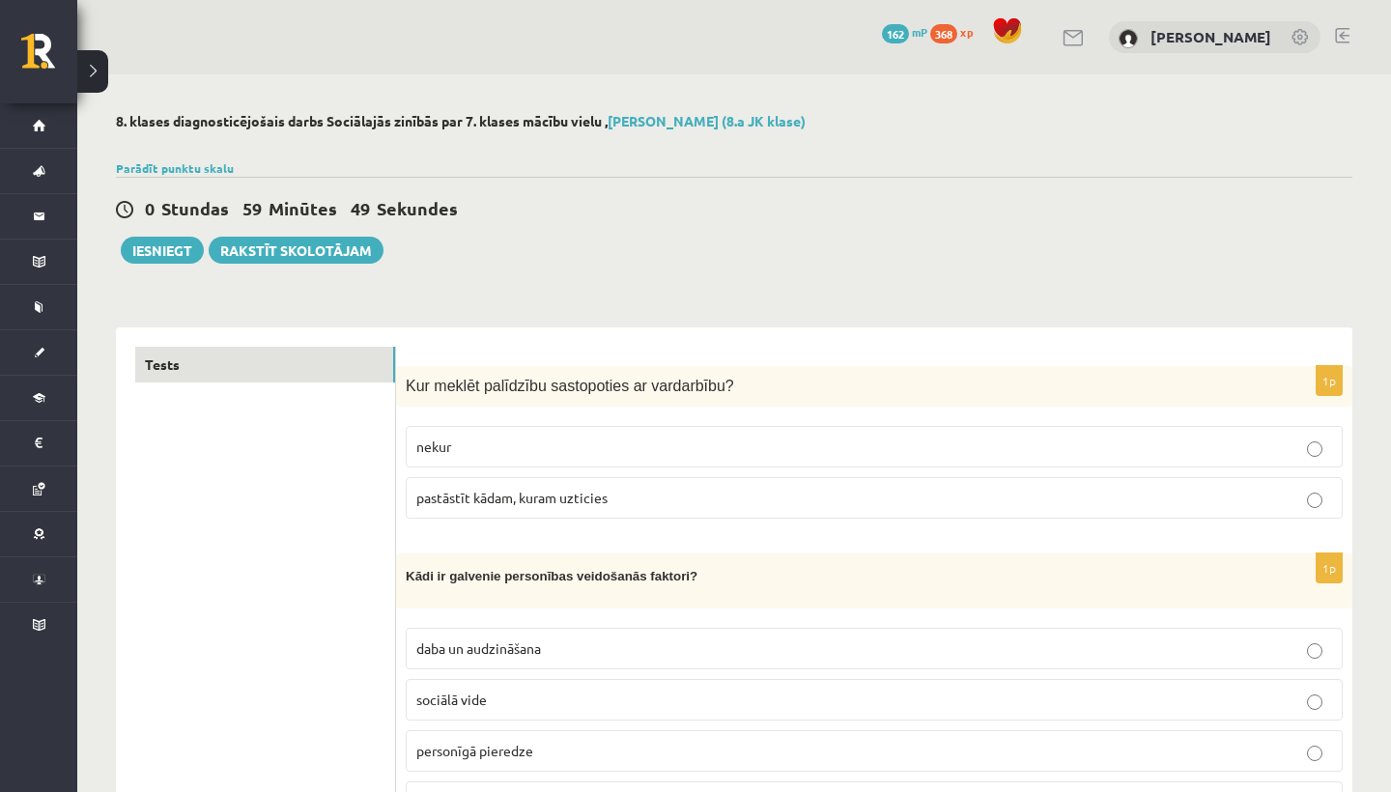
click at [848, 488] on p "pastāstīt kādam, kuram uzticies" at bounding box center [874, 498] width 916 height 20
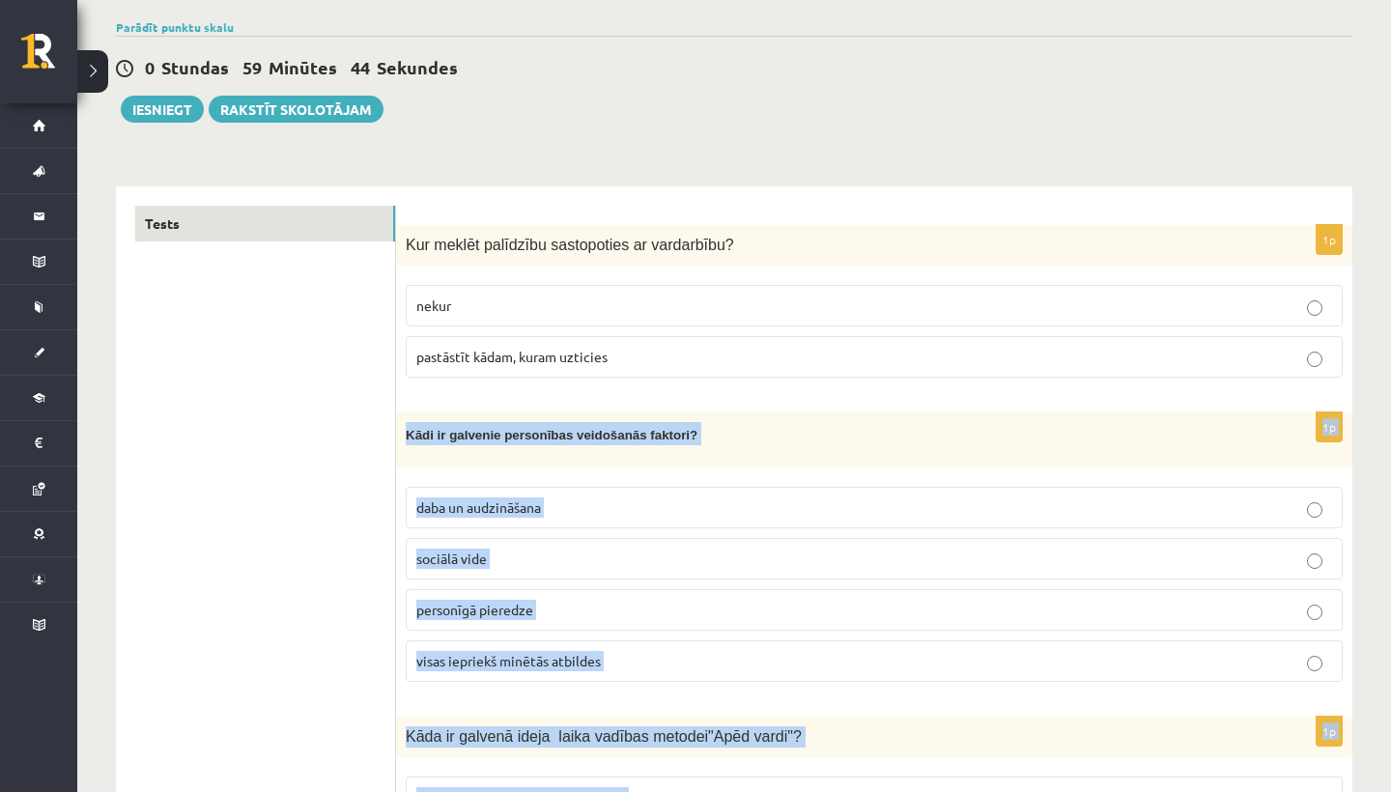
drag, startPoint x: 841, startPoint y: 528, endPoint x: 810, endPoint y: 779, distance: 252.1
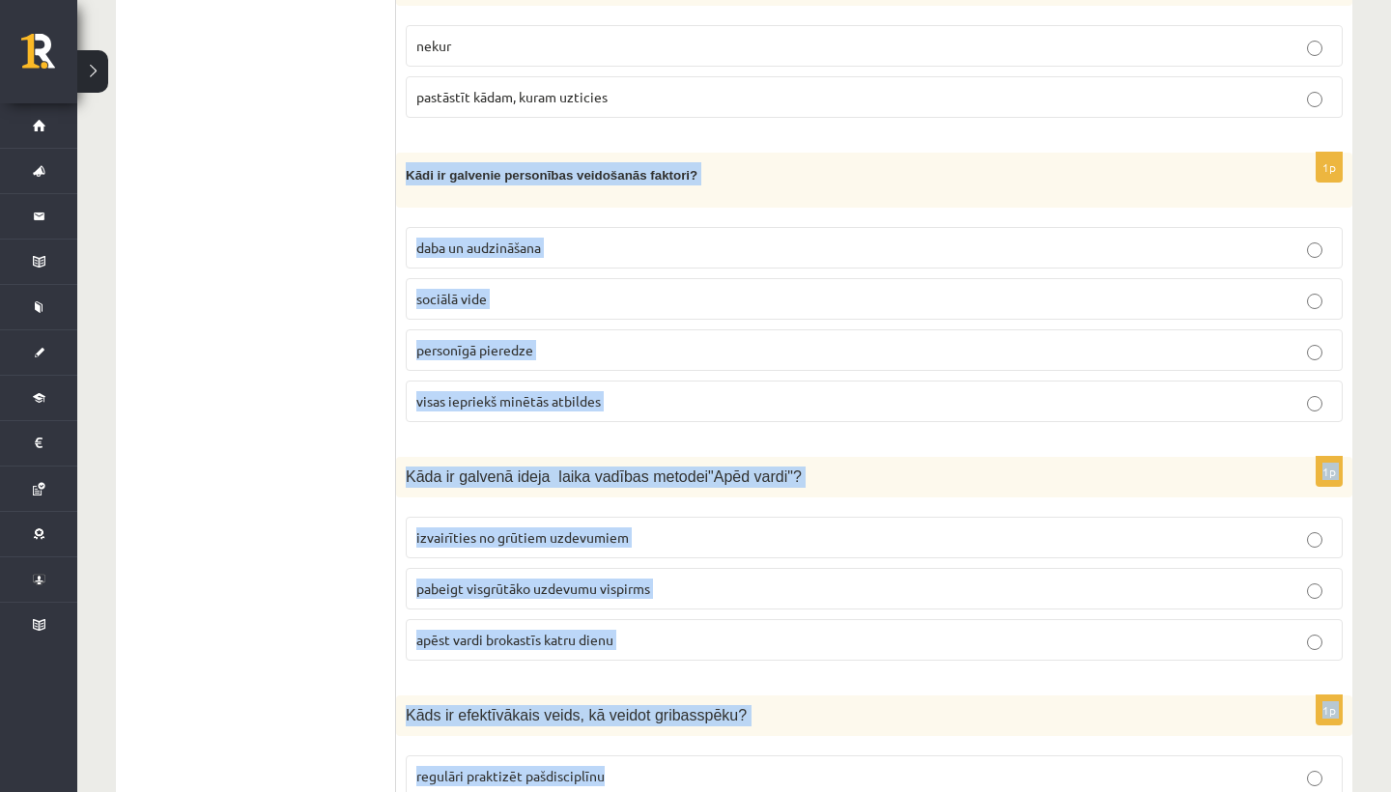
scroll to position [420, 0]
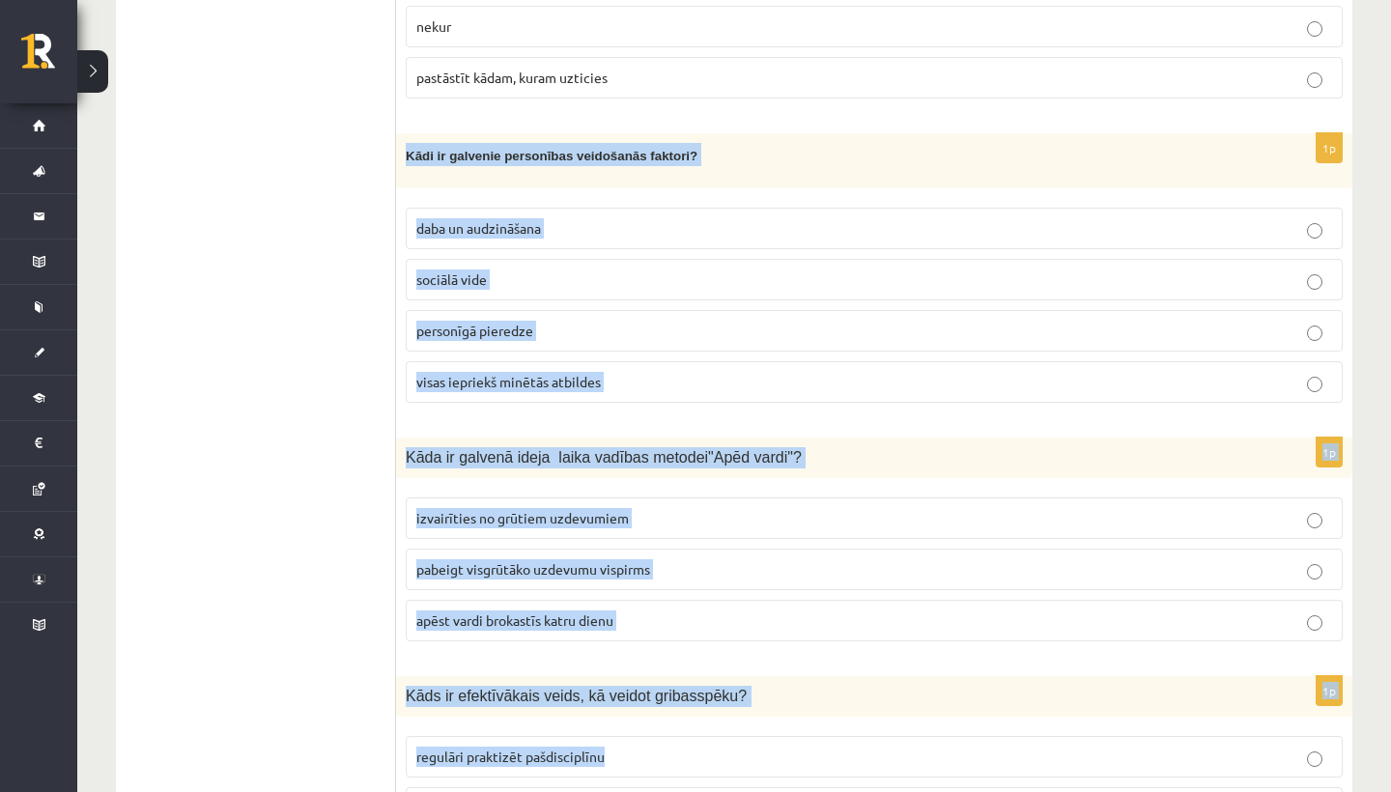
drag, startPoint x: 758, startPoint y: 372, endPoint x: 773, endPoint y: 780, distance: 407.9
click at [636, 408] on div "1p Kādi ir galvenie personības veidošanās faktori? daba un audzināšana sociālā …" at bounding box center [874, 275] width 956 height 284
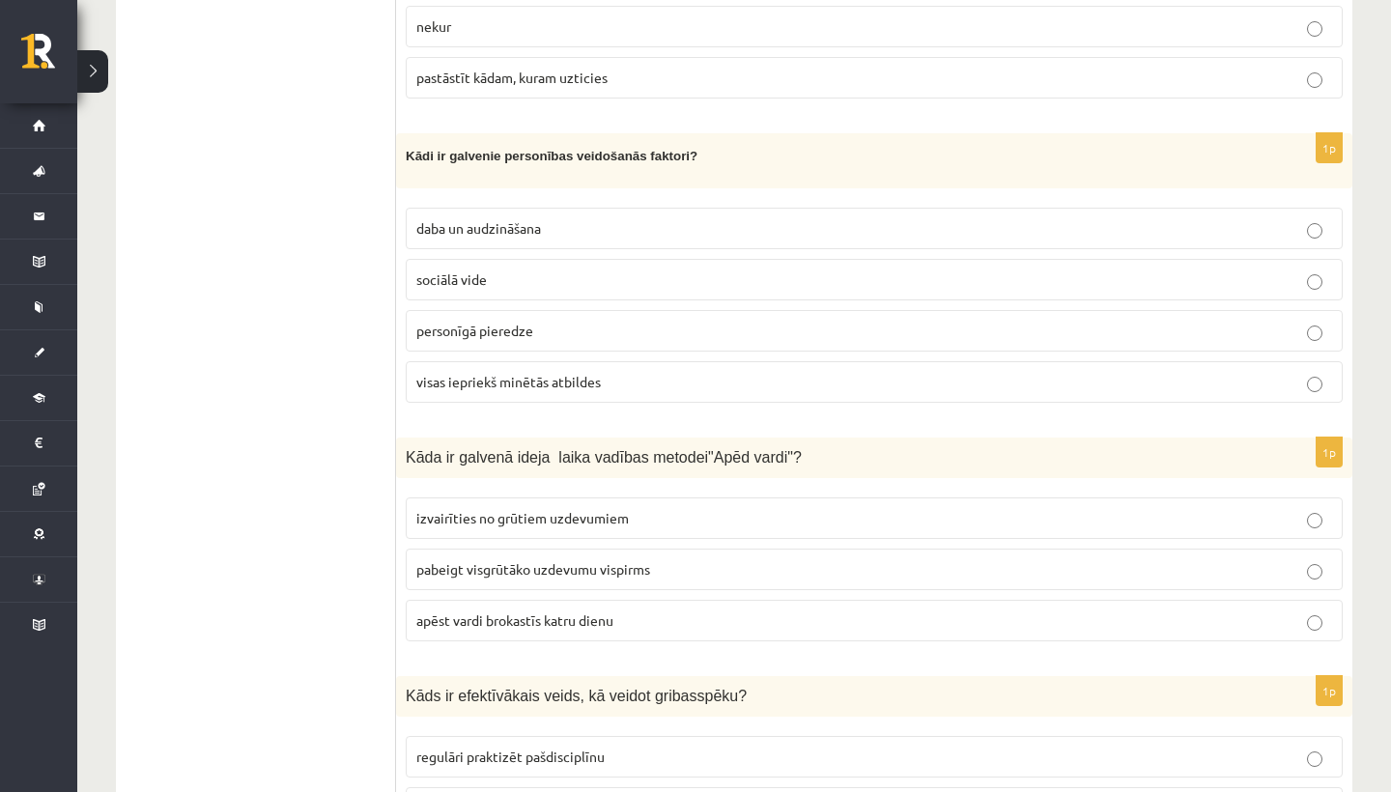
click at [657, 586] on label "pabeigt visgrūtāko uzdevumu vispirms" at bounding box center [874, 570] width 937 height 42
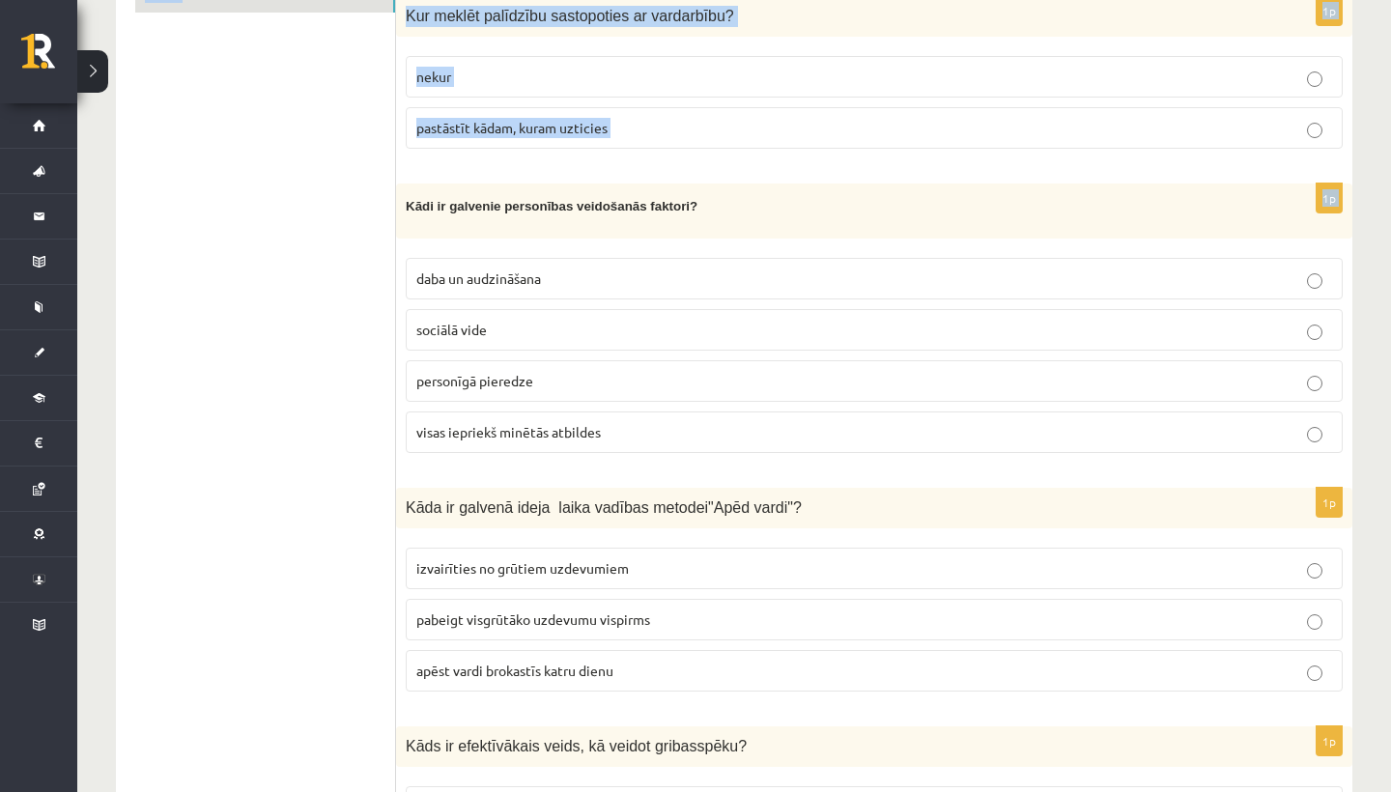
drag, startPoint x: 635, startPoint y: 117, endPoint x: 631, endPoint y: -9, distance: 125.6
click at [631, 0] on html "0 Dāvanas 162 mP 368 xp Adriana Villa Sākums Aktuāli Kā mācīties eSKOLĀ Kontakt…" at bounding box center [695, 26] width 1391 height 792
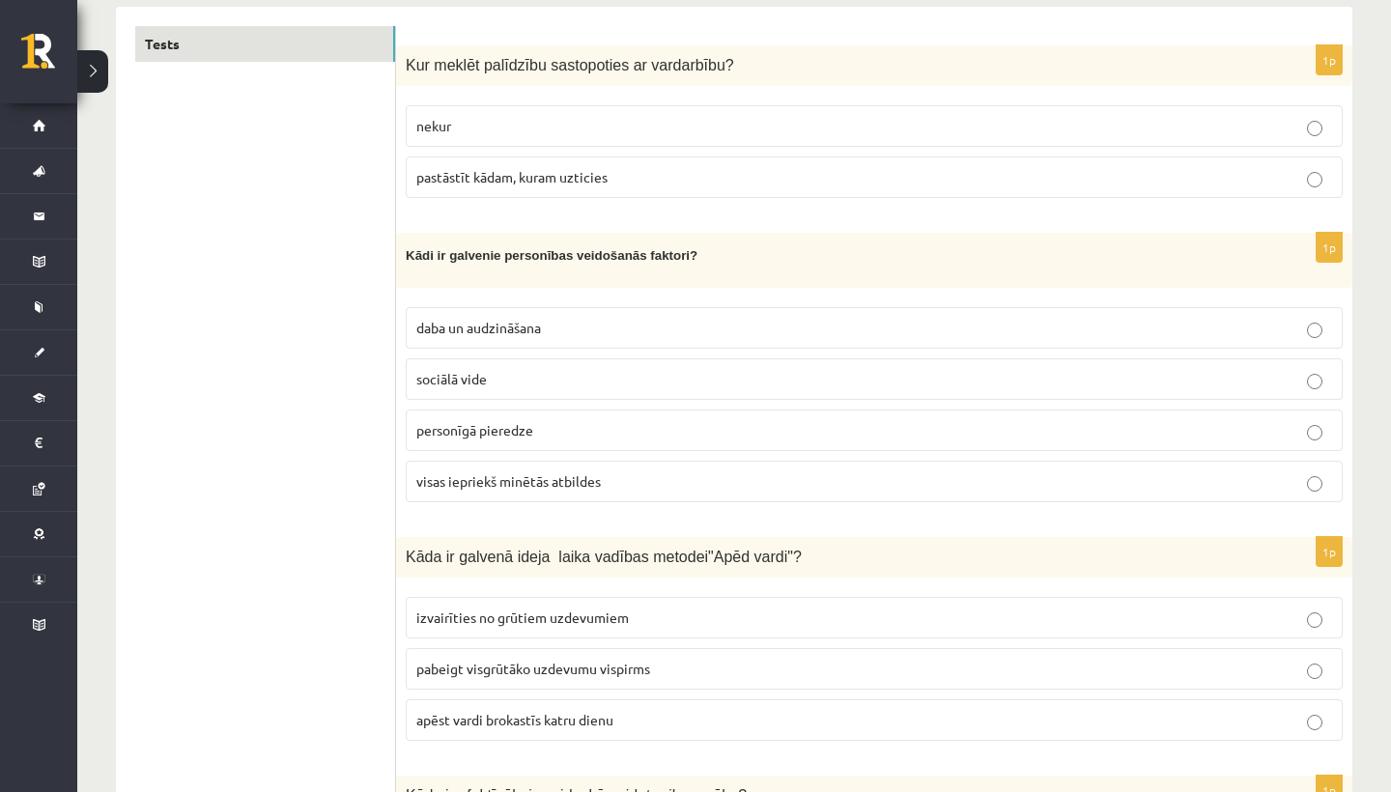
click at [603, 274] on div "Kādi ir galvenie personības veidošanās faktori?" at bounding box center [874, 260] width 956 height 54
click at [654, 473] on p "visas iepriekš minētās atbildes" at bounding box center [874, 481] width 916 height 20
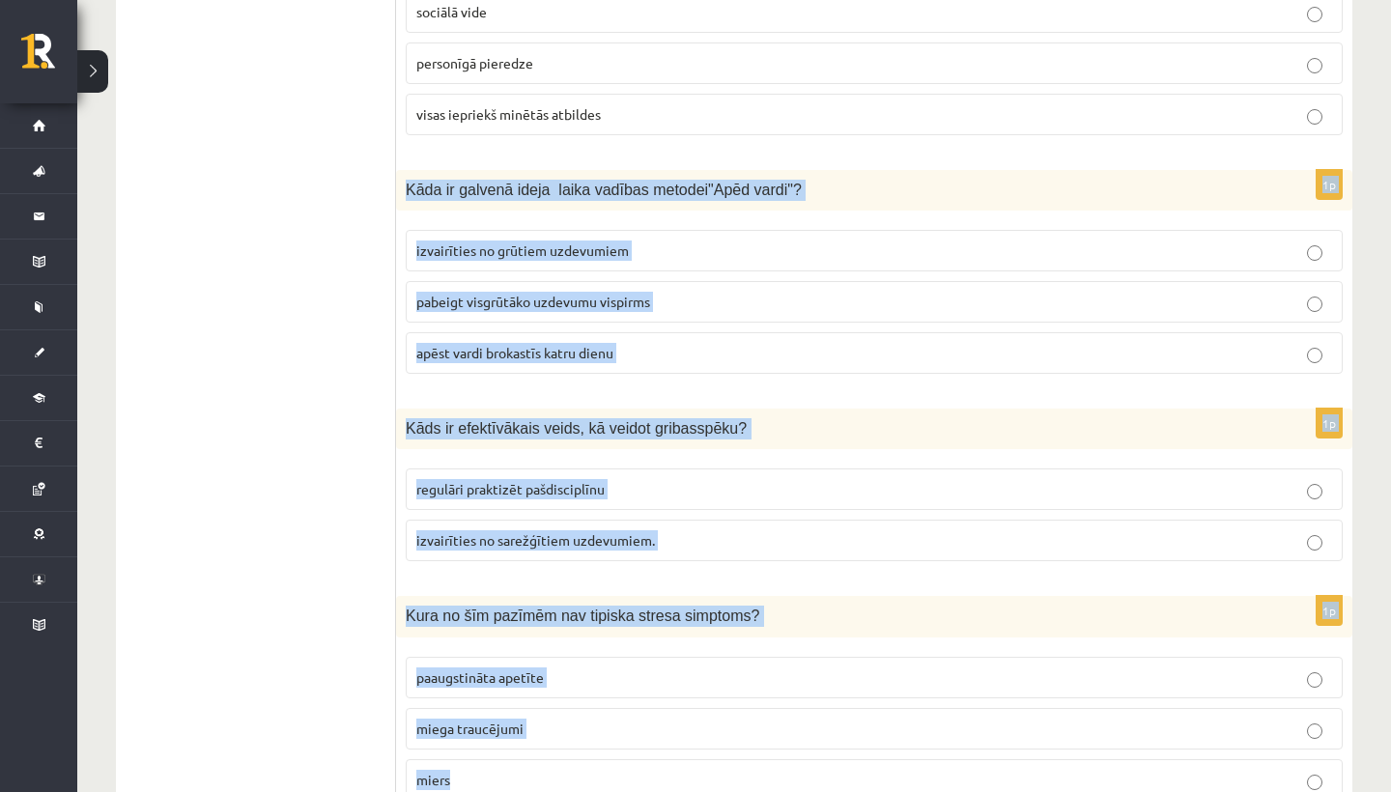
drag, startPoint x: 661, startPoint y: 513, endPoint x: 697, endPoint y: 781, distance: 270.1
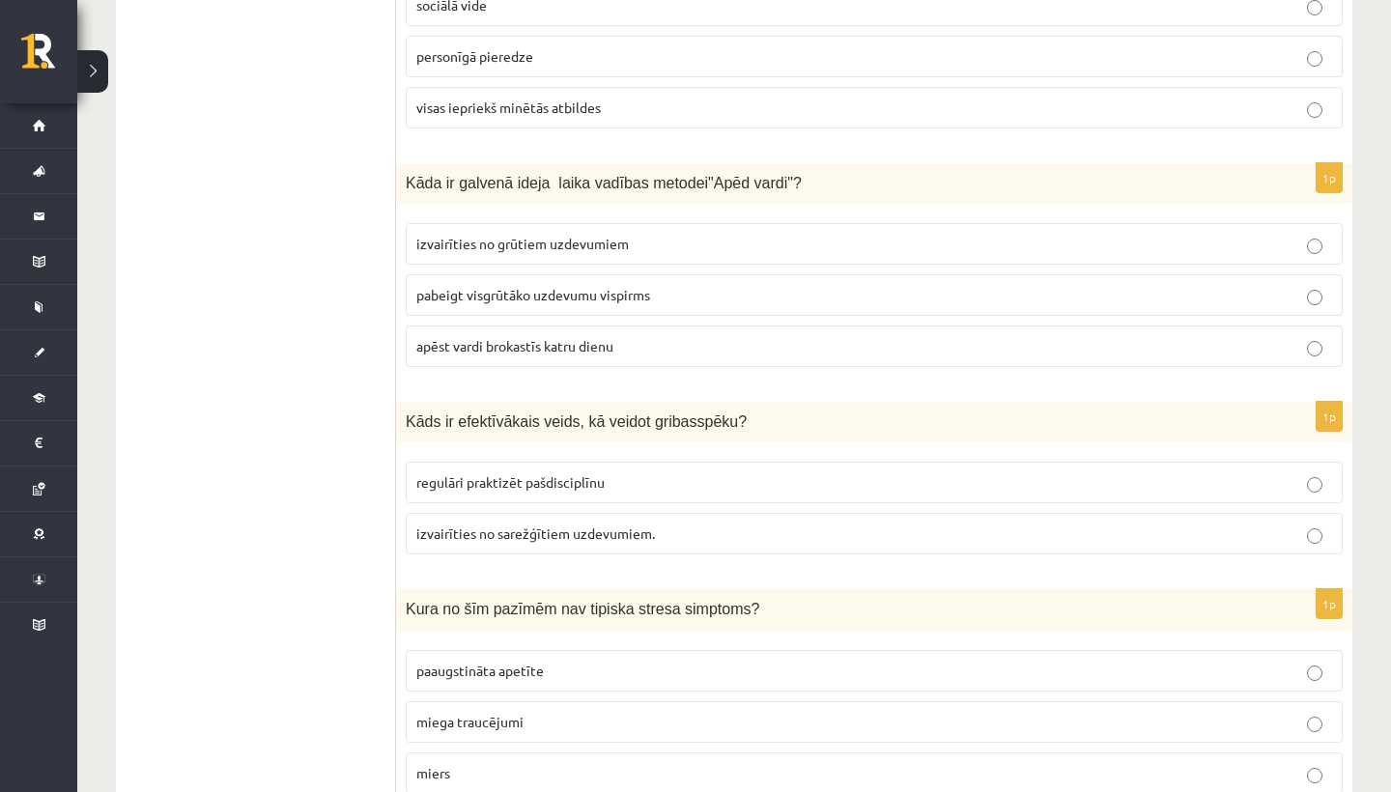
click at [524, 481] on span "regulāri praktizēt pašdisciplīnu" at bounding box center [510, 481] width 188 height 17
click at [494, 469] on label "regulāri praktizēt pašdisciplīnu" at bounding box center [874, 483] width 937 height 42
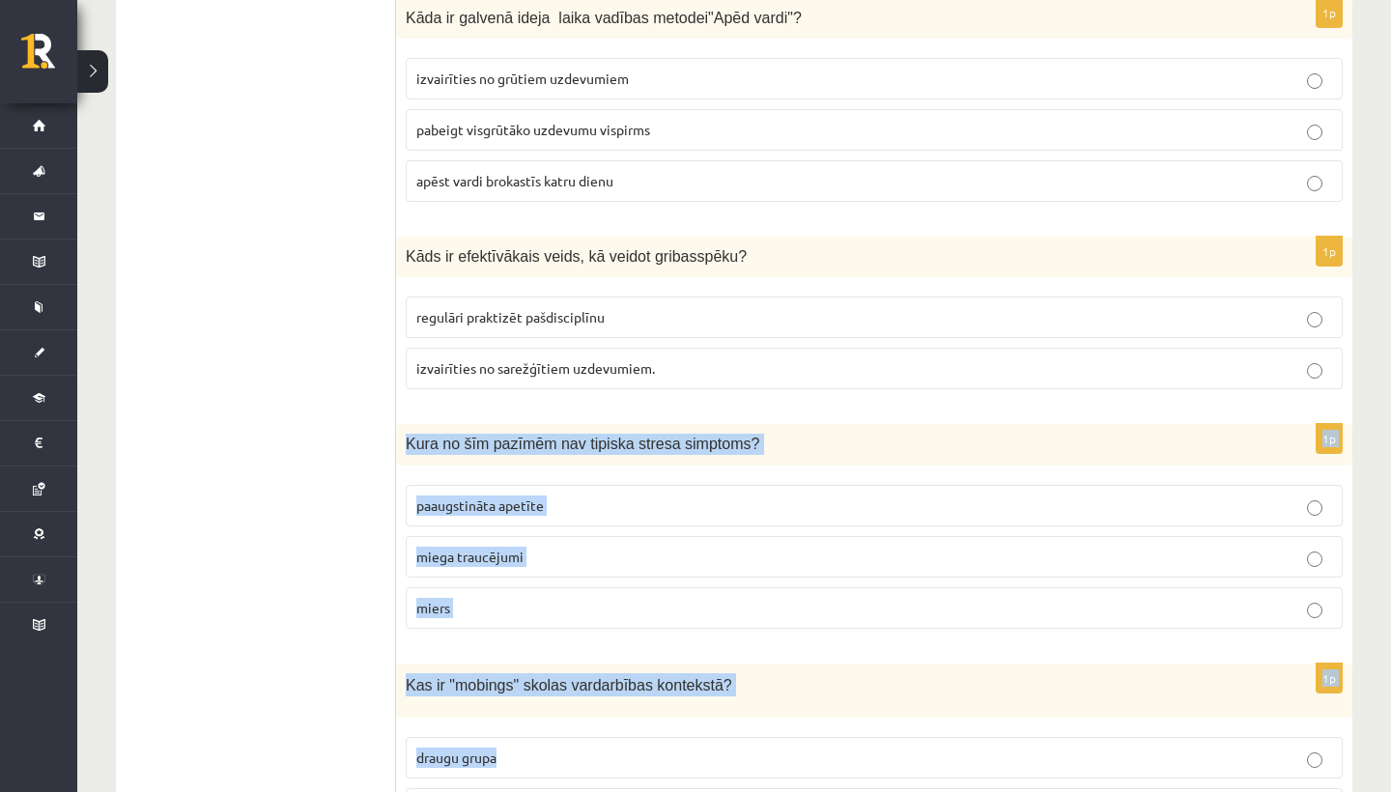
drag, startPoint x: 502, startPoint y: 562, endPoint x: 534, endPoint y: 774, distance: 213.9
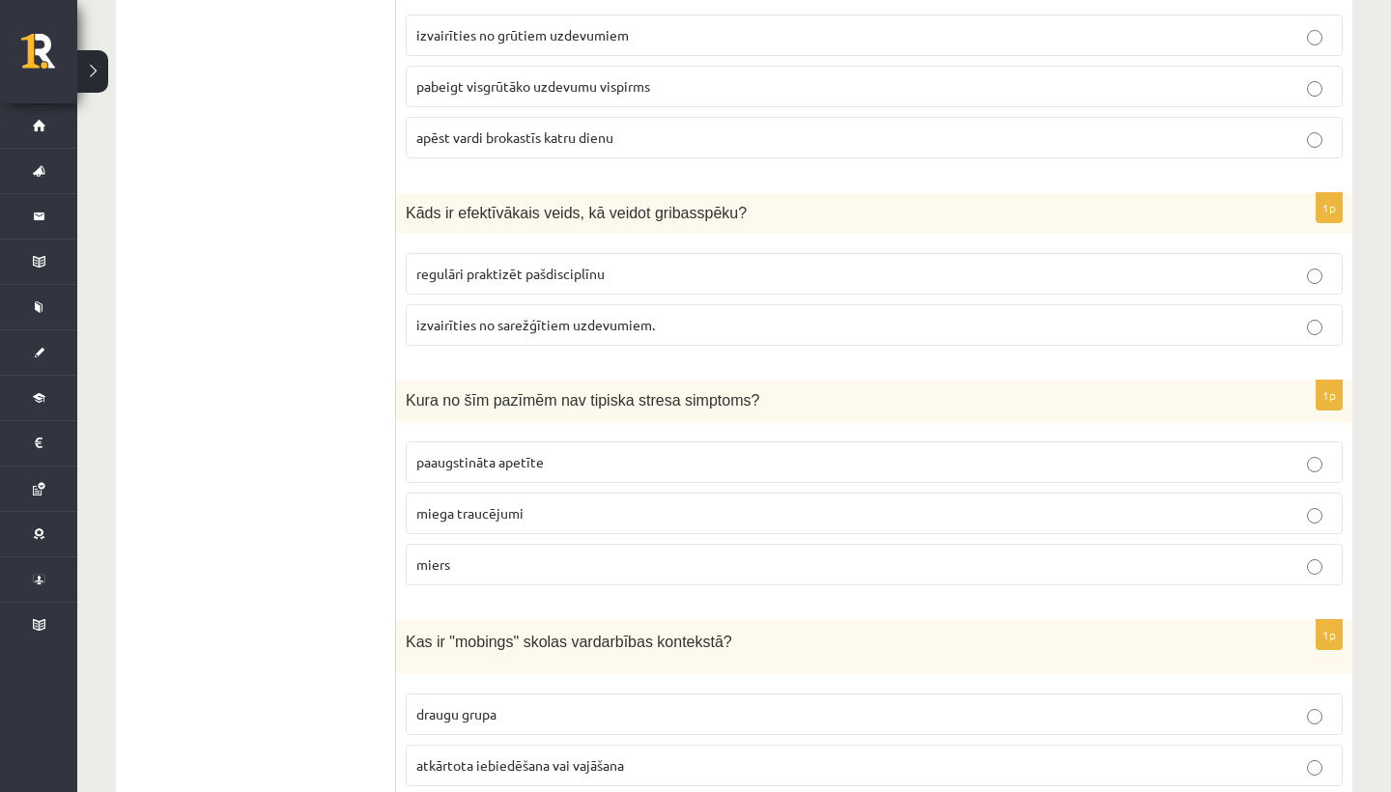
click at [491, 566] on p "miers" at bounding box center [874, 564] width 916 height 20
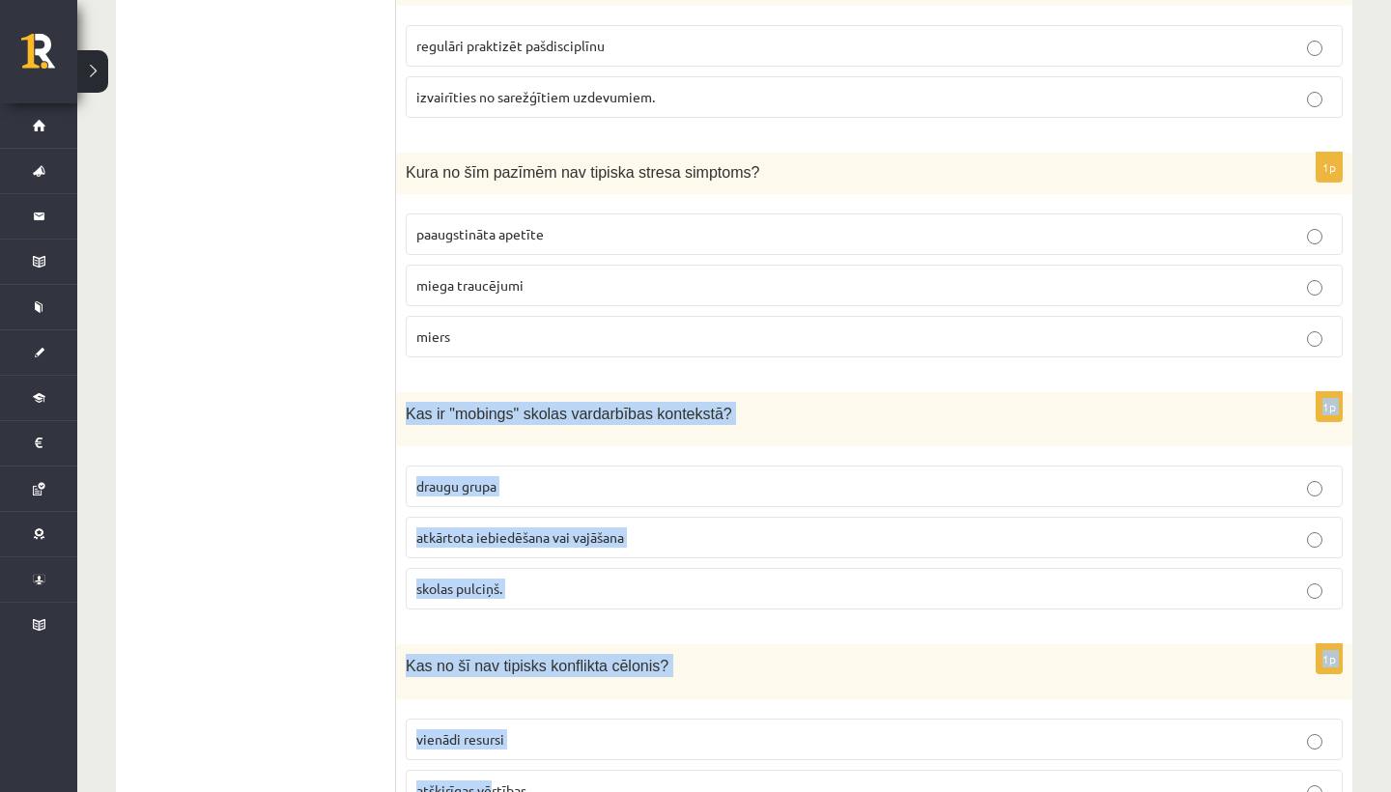
drag, startPoint x: 489, startPoint y: 589, endPoint x: 480, endPoint y: 772, distance: 182.8
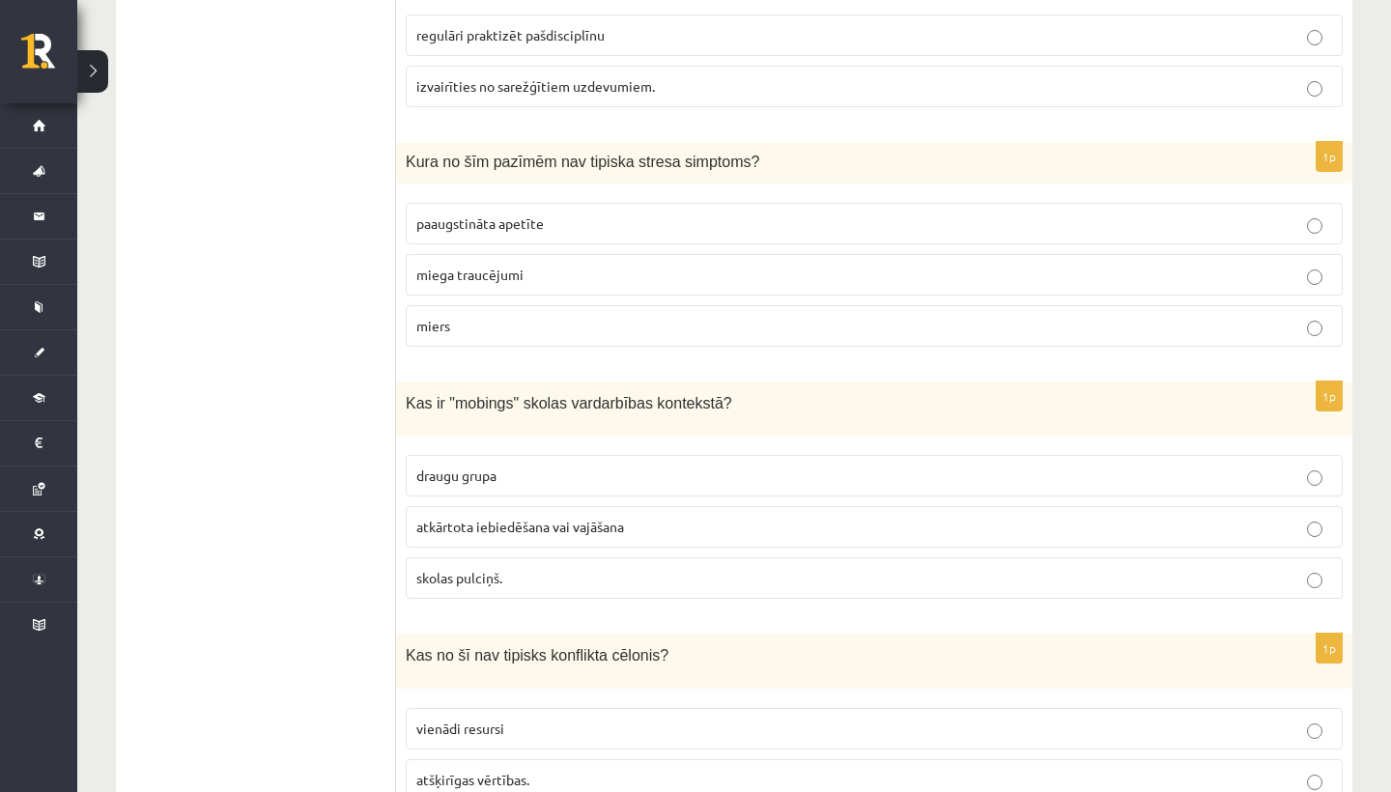
click at [526, 526] on span "atkārtota iebiedēšana vai vajāšana" at bounding box center [520, 526] width 208 height 17
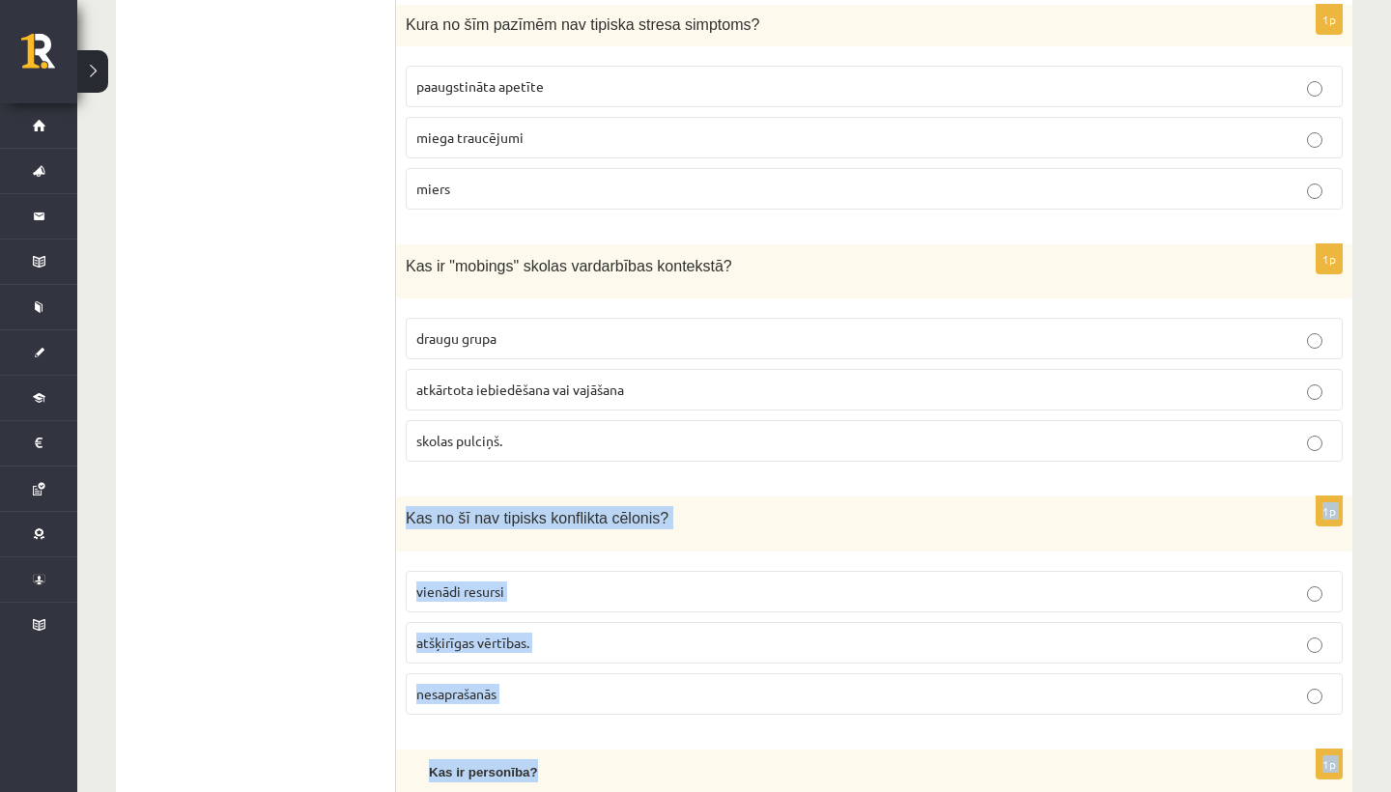
scroll to position [1327, 0]
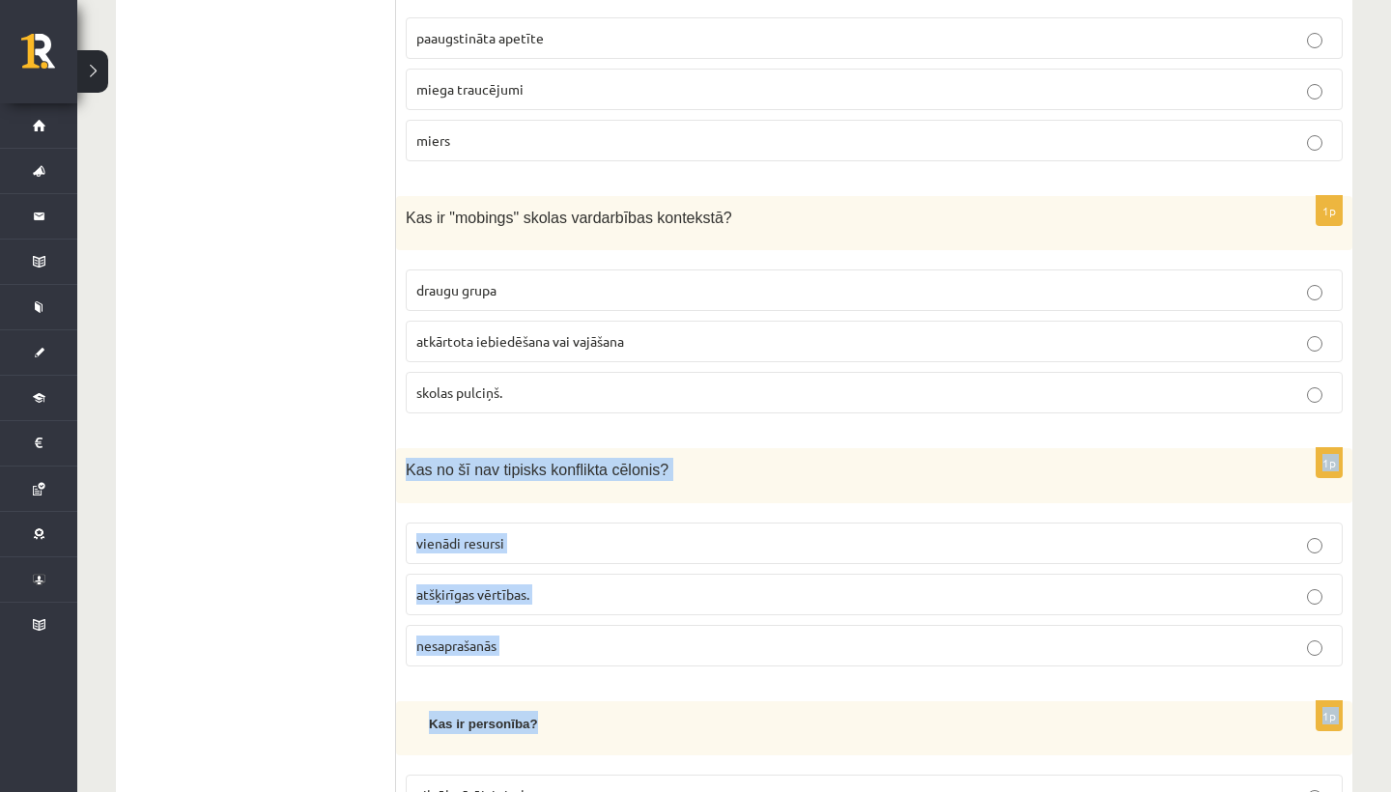
drag, startPoint x: 637, startPoint y: 609, endPoint x: 568, endPoint y: 783, distance: 187.8
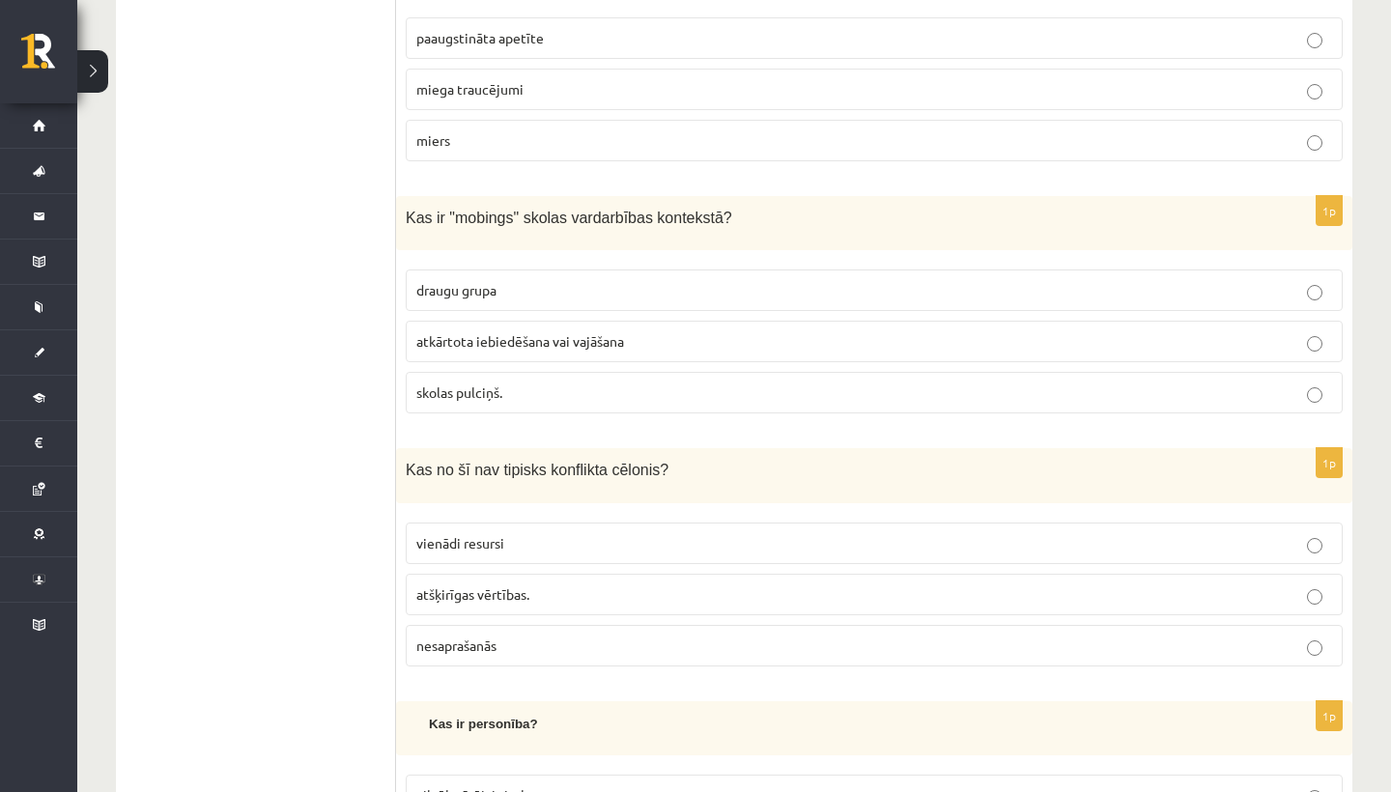
click at [506, 535] on p "vienādi resursi" at bounding box center [874, 543] width 916 height 20
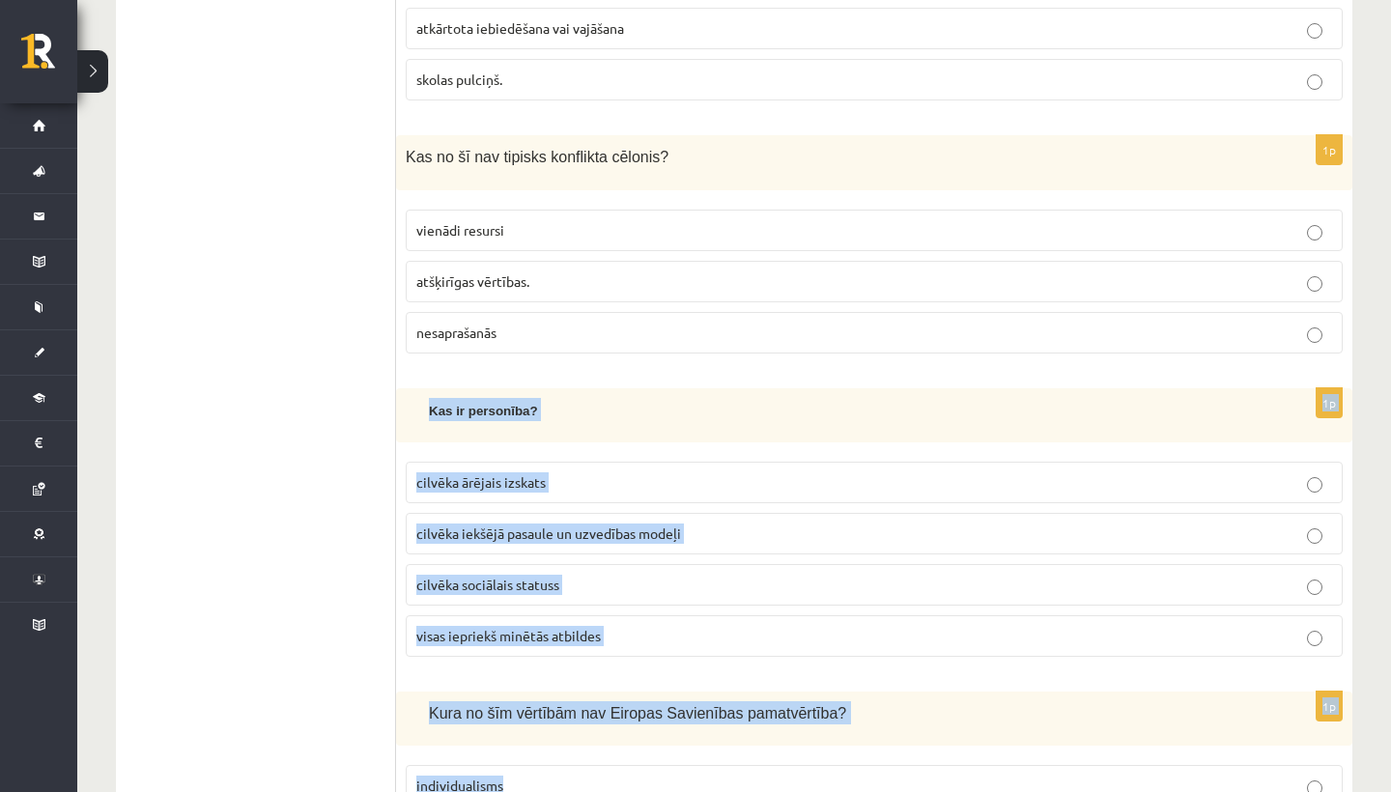
drag, startPoint x: 527, startPoint y: 666, endPoint x: 533, endPoint y: 784, distance: 119.0
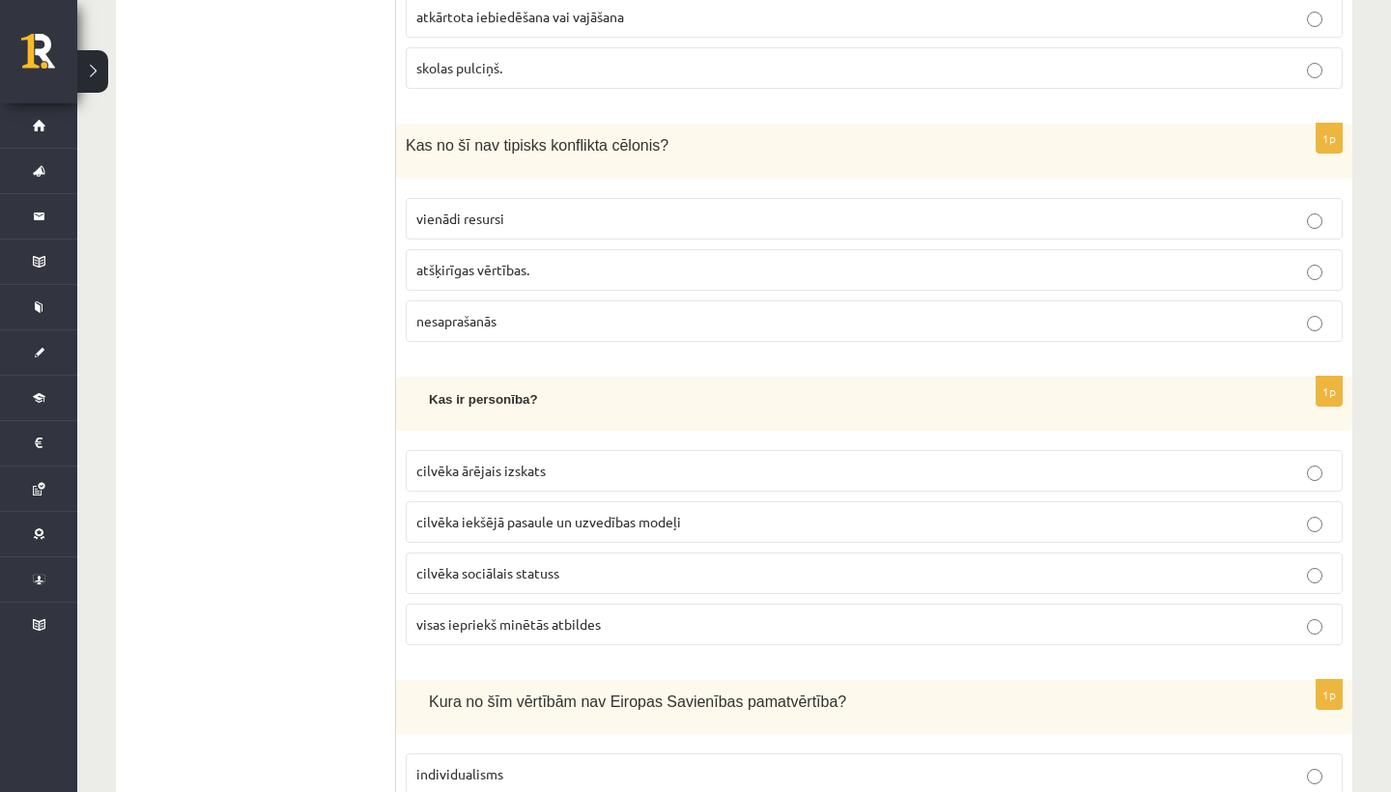
click at [622, 635] on label "visas iepriekš minētās atbildes" at bounding box center [874, 625] width 937 height 42
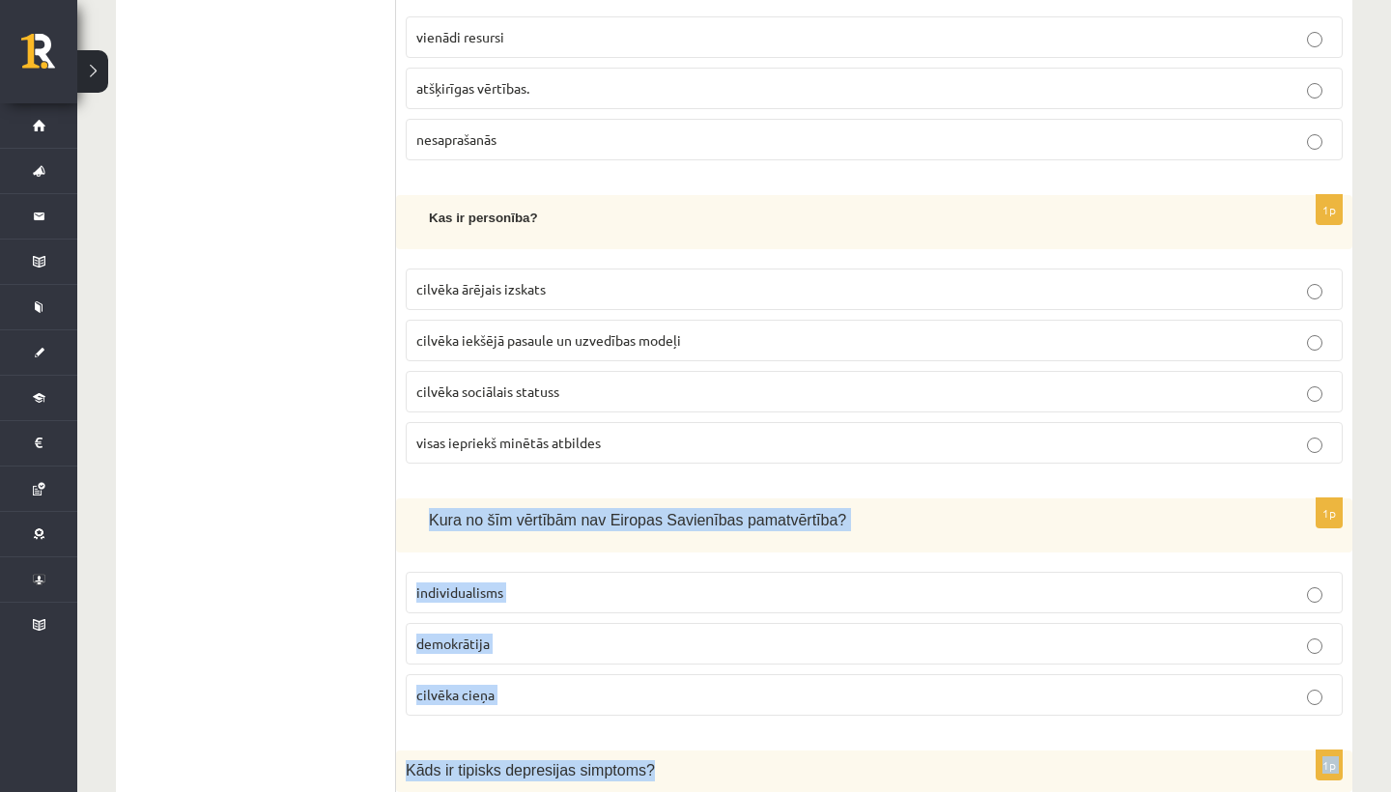
drag, startPoint x: 632, startPoint y: 658, endPoint x: 620, endPoint y: 781, distance: 124.2
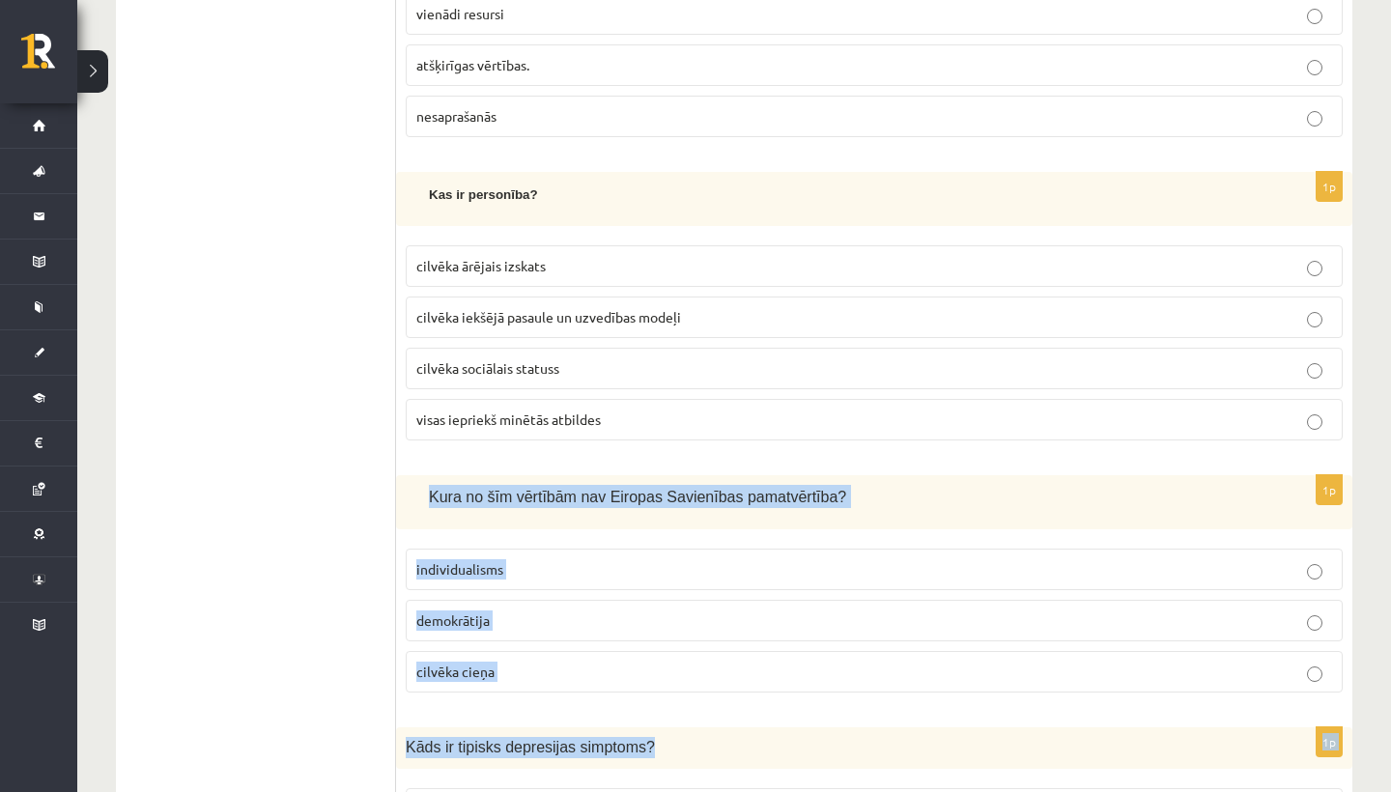
click at [566, 662] on p "cilvēka cieņa" at bounding box center [874, 672] width 916 height 20
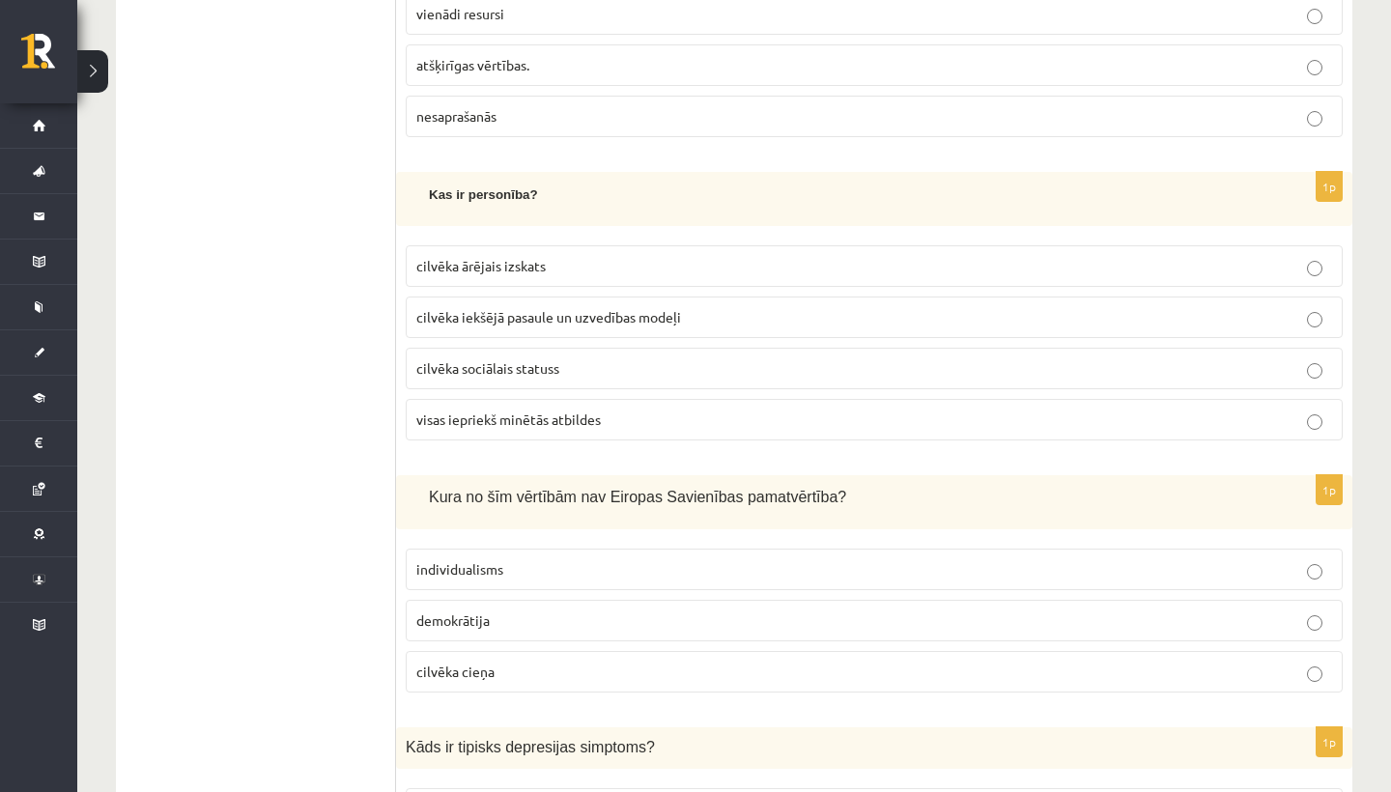
click at [589, 559] on p "individualisms" at bounding box center [874, 569] width 916 height 20
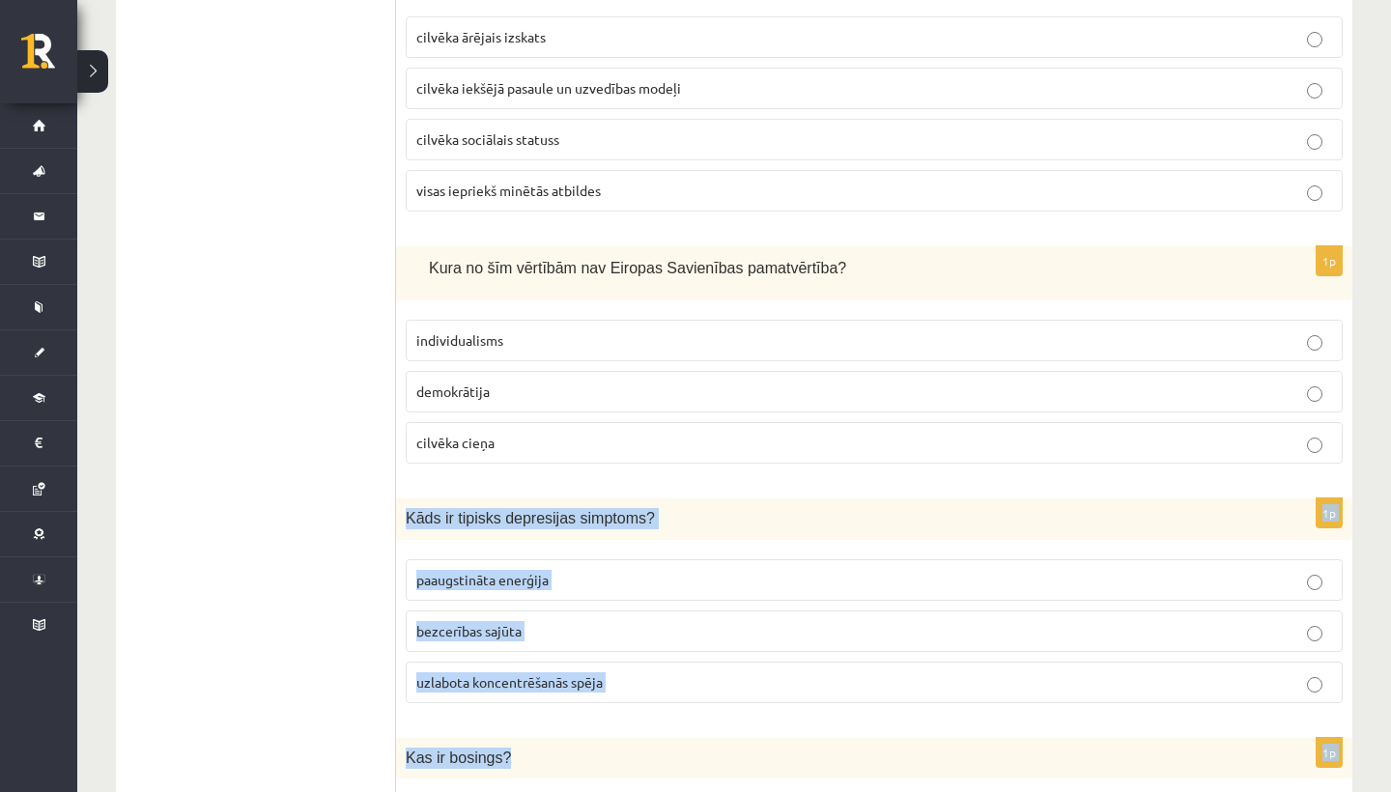
scroll to position [2146, 0]
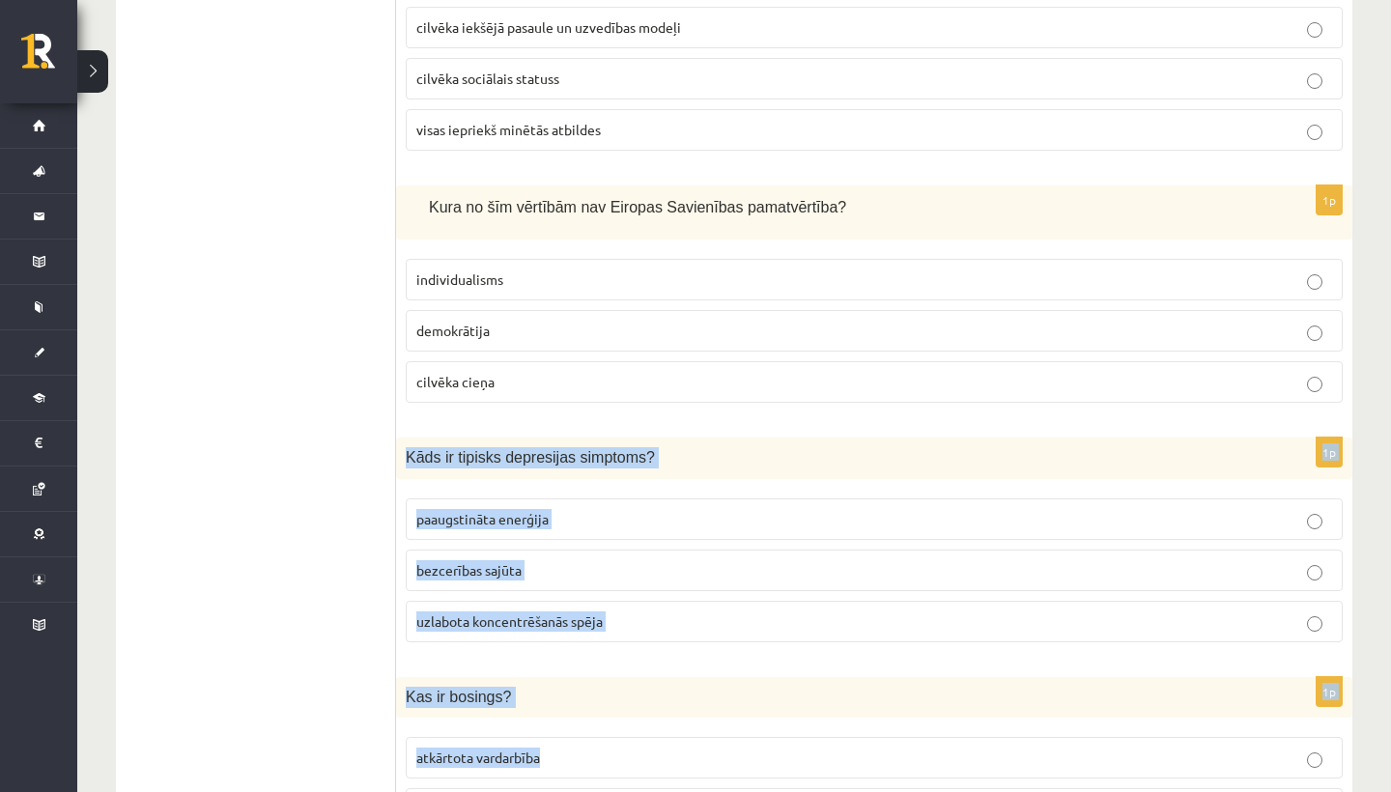
drag, startPoint x: 582, startPoint y: 684, endPoint x: 574, endPoint y: 785, distance: 101.7
click at [620, 560] on p "bezcerības sajūta" at bounding box center [874, 570] width 916 height 20
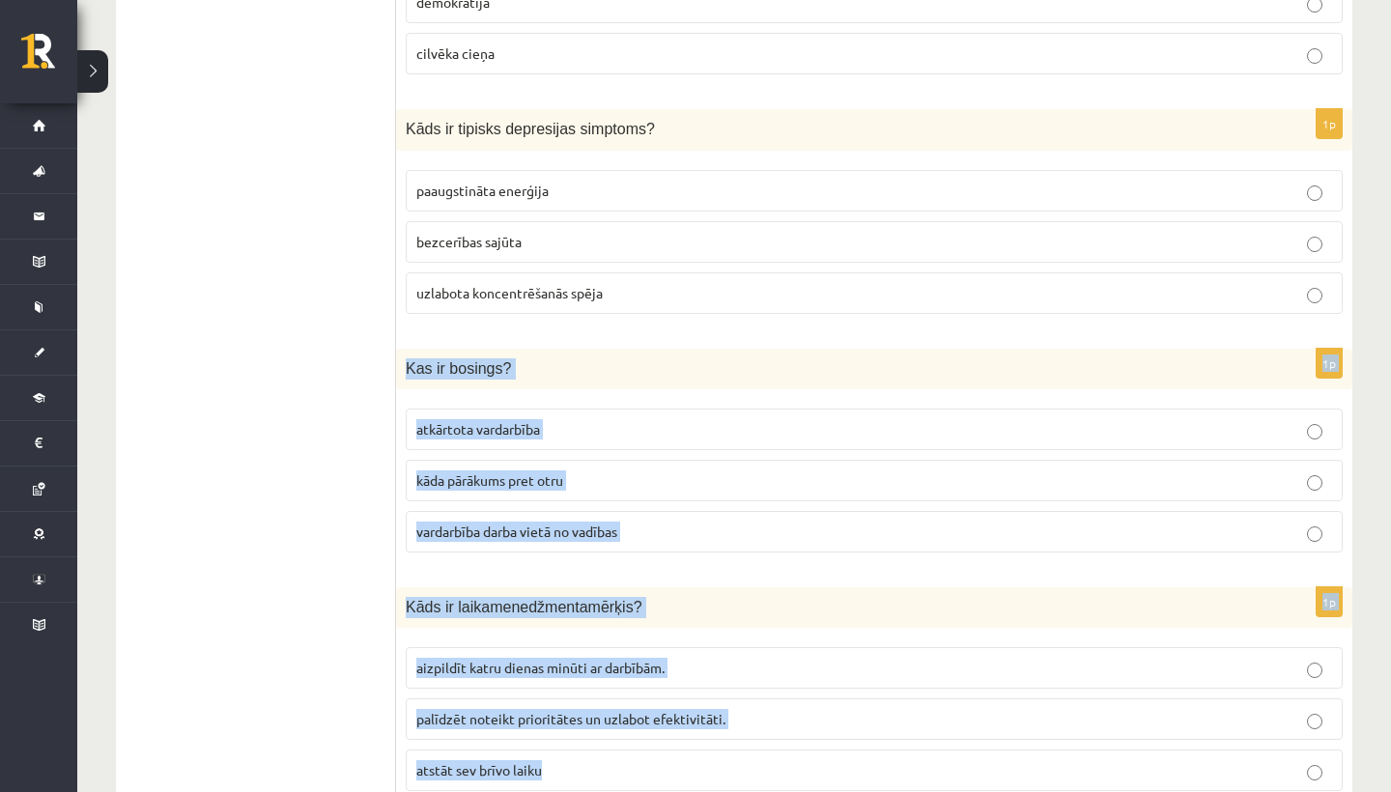
drag, startPoint x: 584, startPoint y: 645, endPoint x: 572, endPoint y: 787, distance: 142.6
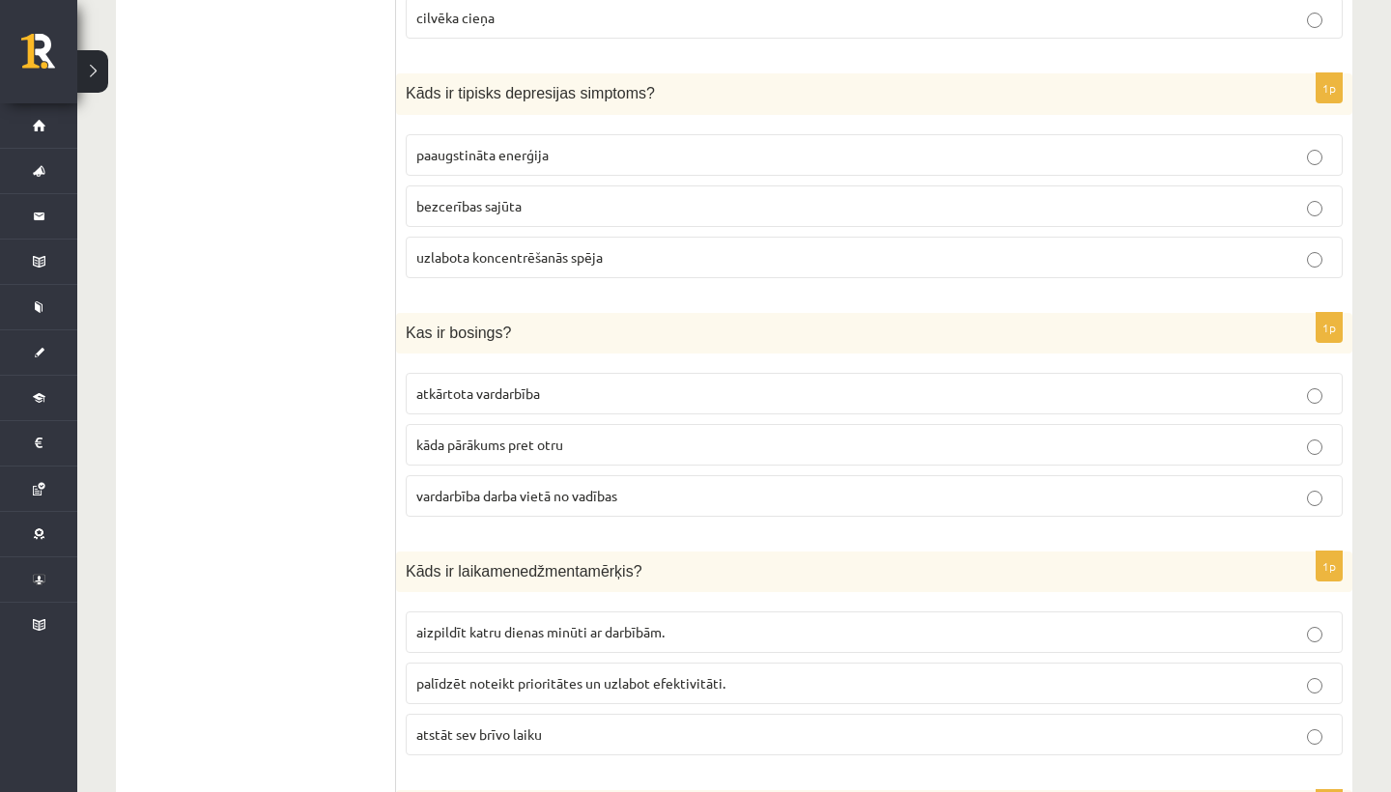
click at [525, 487] on span "vardarbība darba vietā no vadības" at bounding box center [516, 495] width 201 height 17
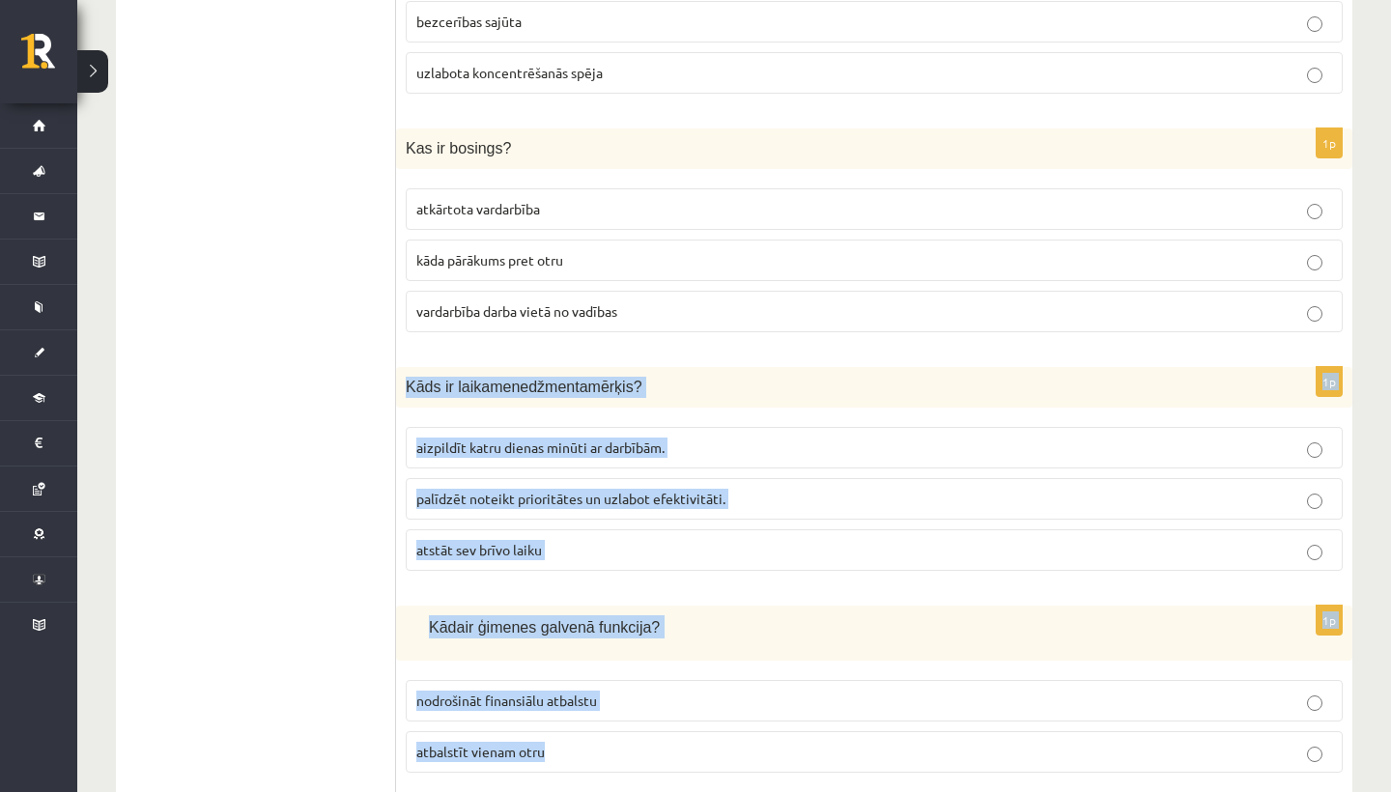
drag, startPoint x: 535, startPoint y: 516, endPoint x: 569, endPoint y: 790, distance: 276.4
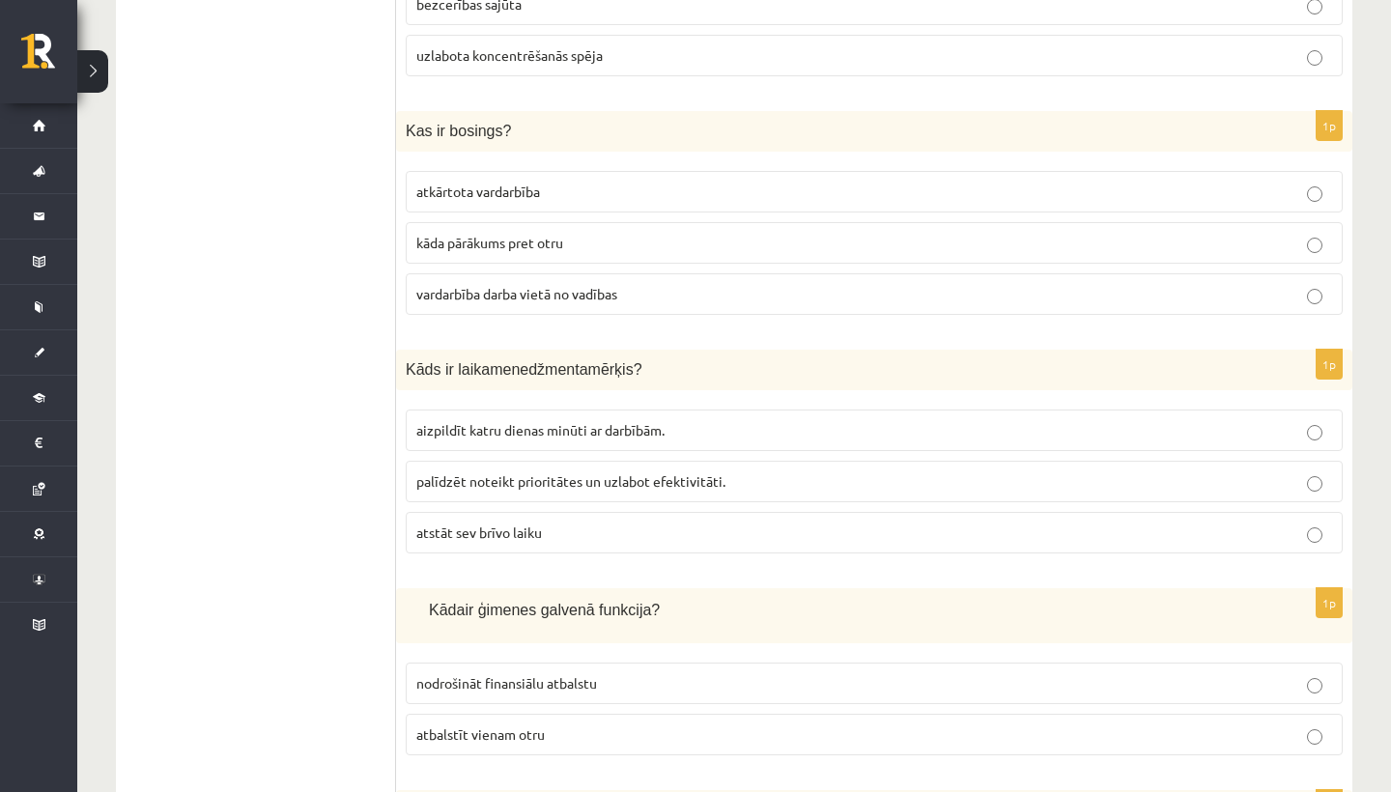
click at [486, 639] on div "1p Kāda ir ģimenes galvenā funkcija? nodrošināt finansiālu atbalstu atbalstīt v…" at bounding box center [874, 679] width 956 height 182
click at [568, 471] on p "palīdzēt noteikt prioritātes un uzlabot efektivitāti." at bounding box center [874, 481] width 916 height 20
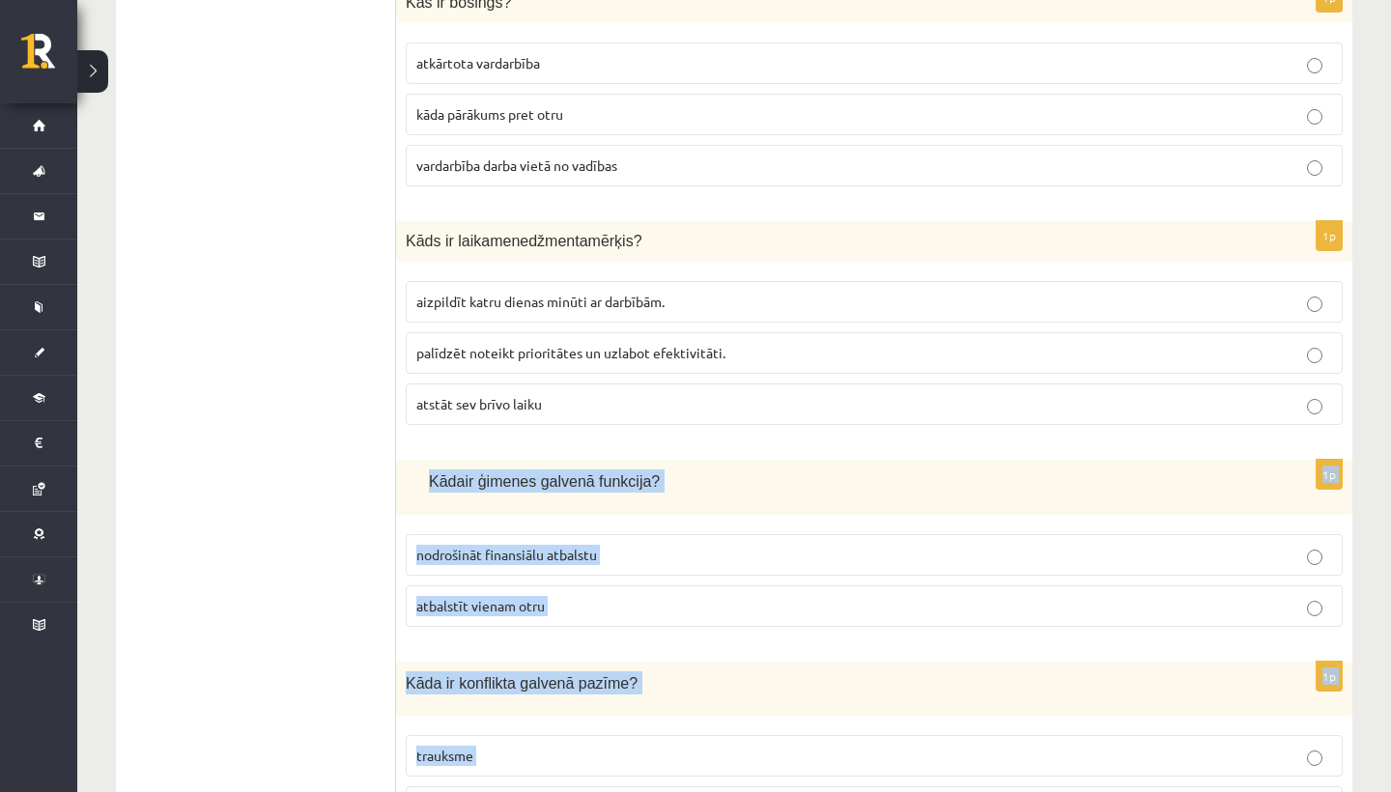
drag, startPoint x: 545, startPoint y: 559, endPoint x: 497, endPoint y: 786, distance: 232.1
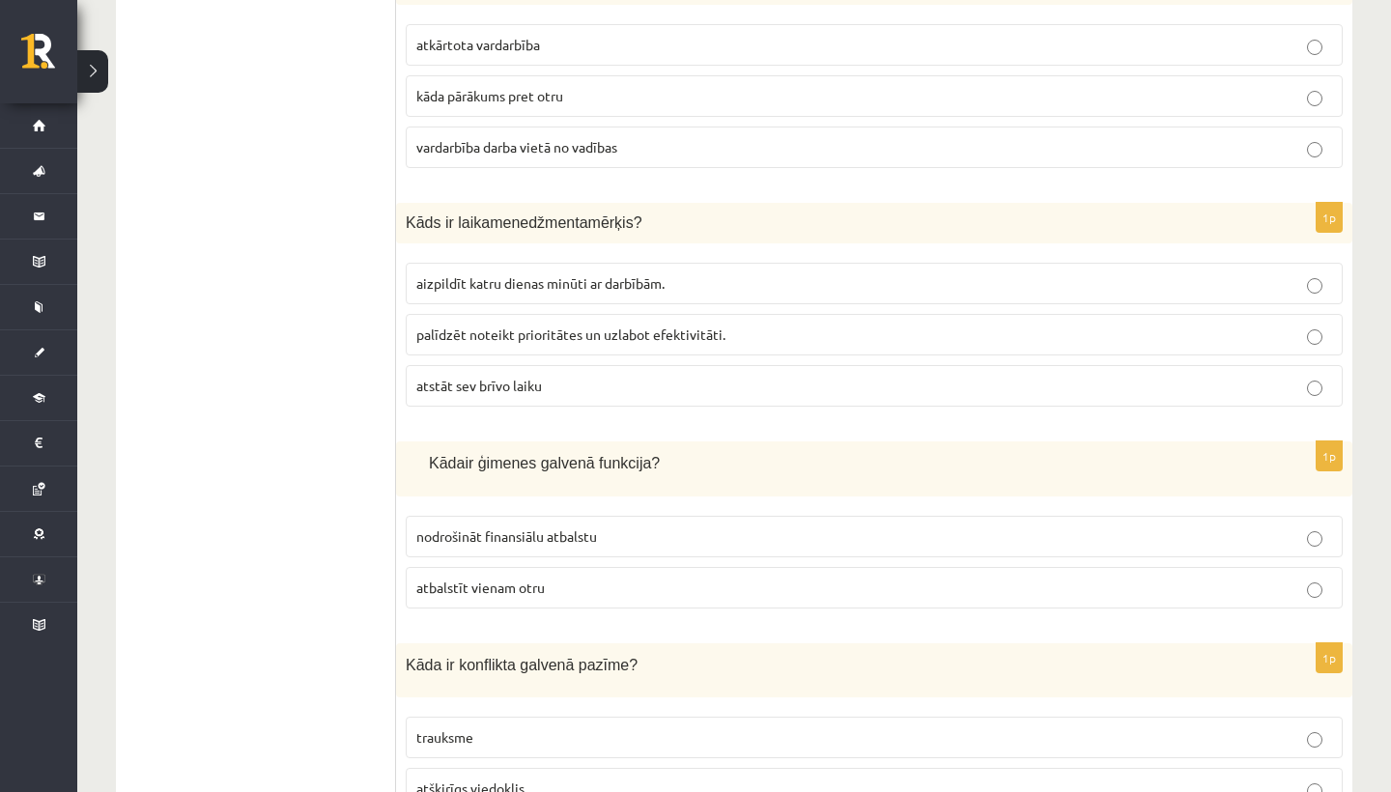
click at [526, 578] on p "atbalstīt vienam otru" at bounding box center [874, 588] width 916 height 20
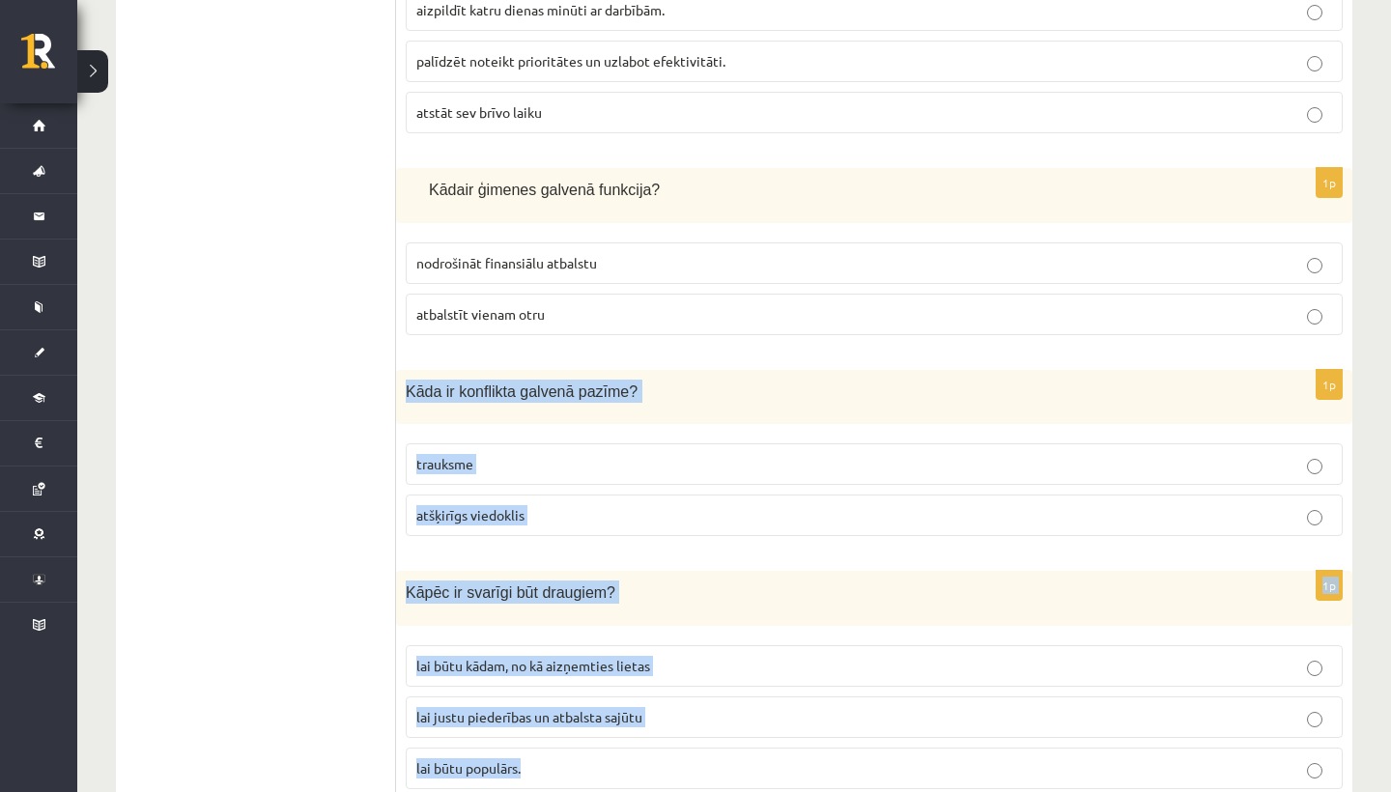
scroll to position [3143, 0]
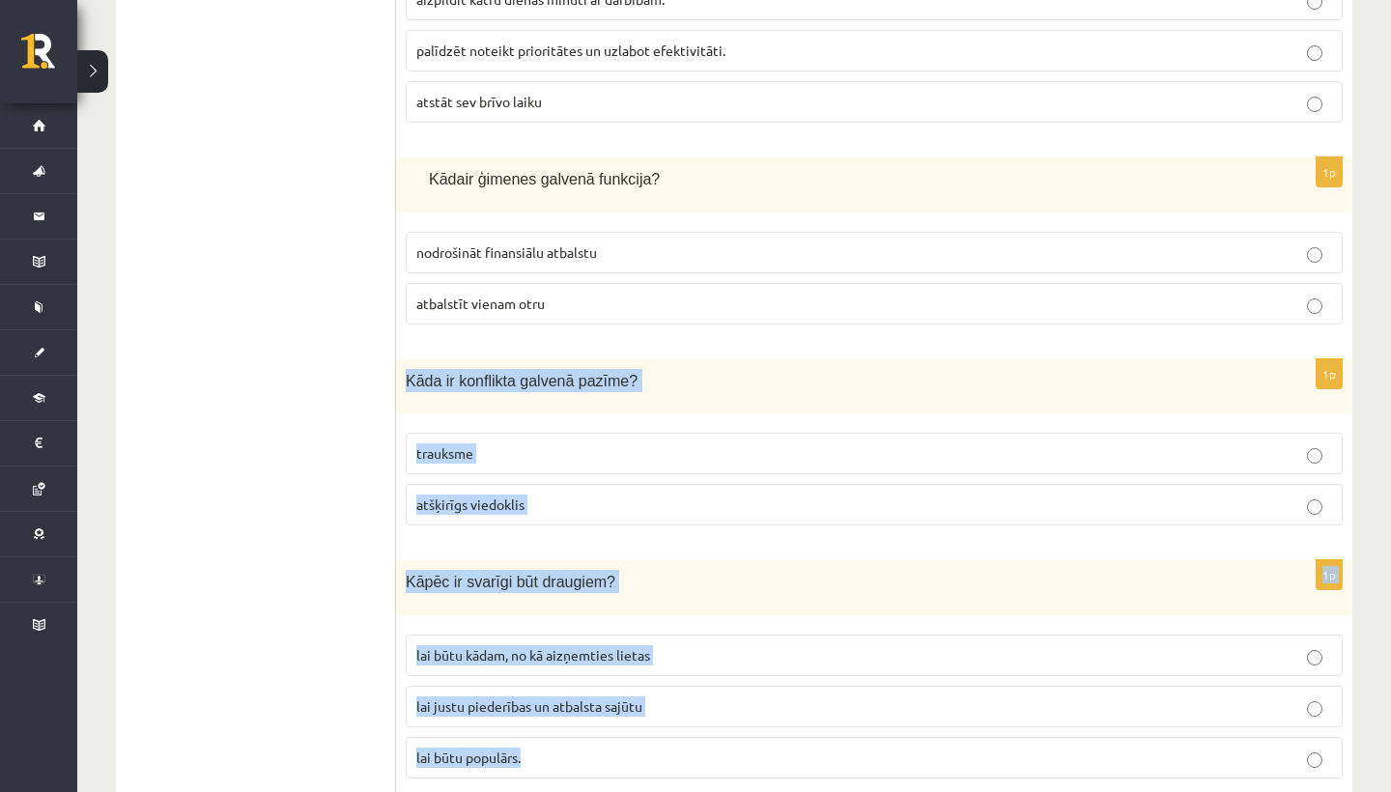
drag, startPoint x: 507, startPoint y: 613, endPoint x: 495, endPoint y: 767, distance: 154.1
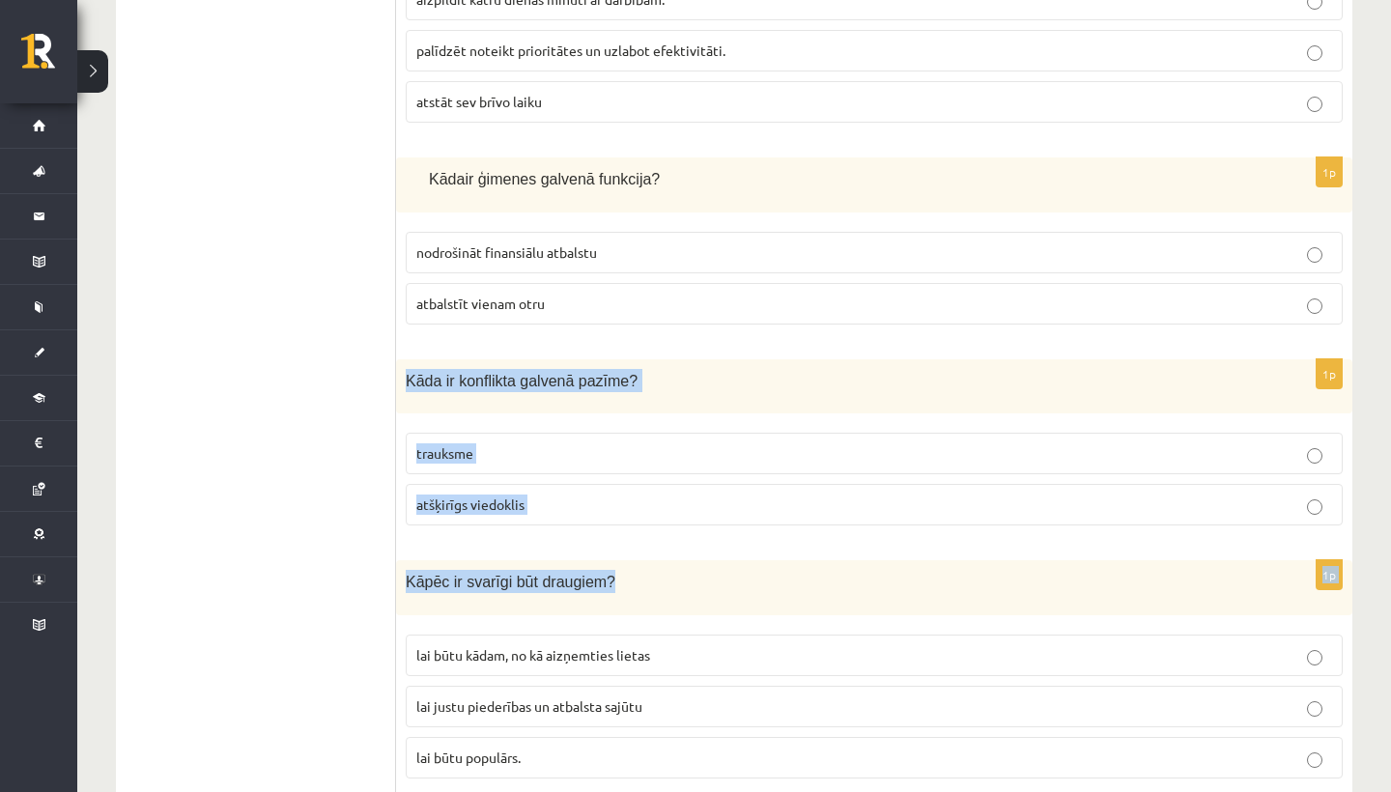
drag, startPoint x: 550, startPoint y: 335, endPoint x: 622, endPoint y: 561, distance: 237.4
click at [613, 560] on div "Kāpēc ir svarīgi būt draugiem?" at bounding box center [874, 587] width 956 height 54
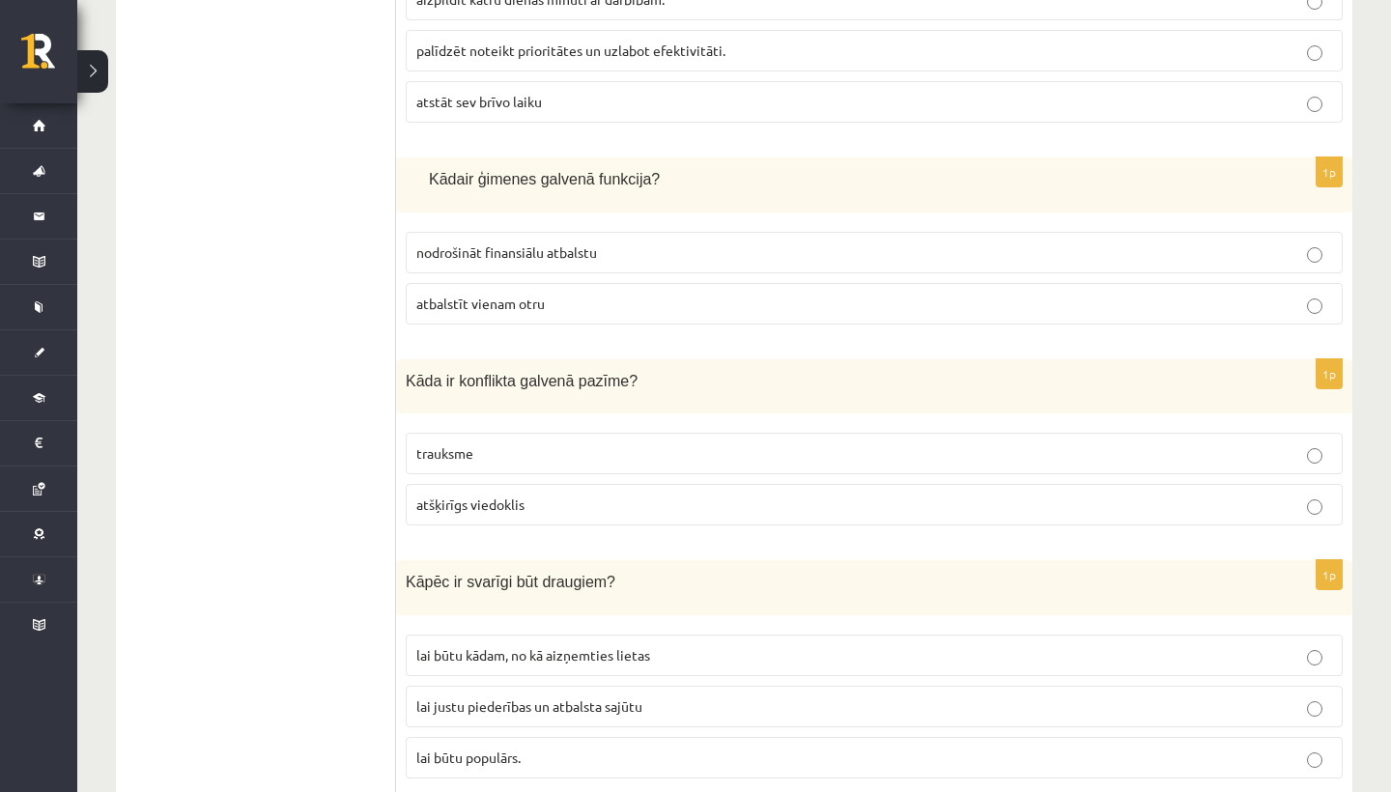
click at [654, 495] on p "atšķirīgs viedoklis" at bounding box center [874, 505] width 916 height 20
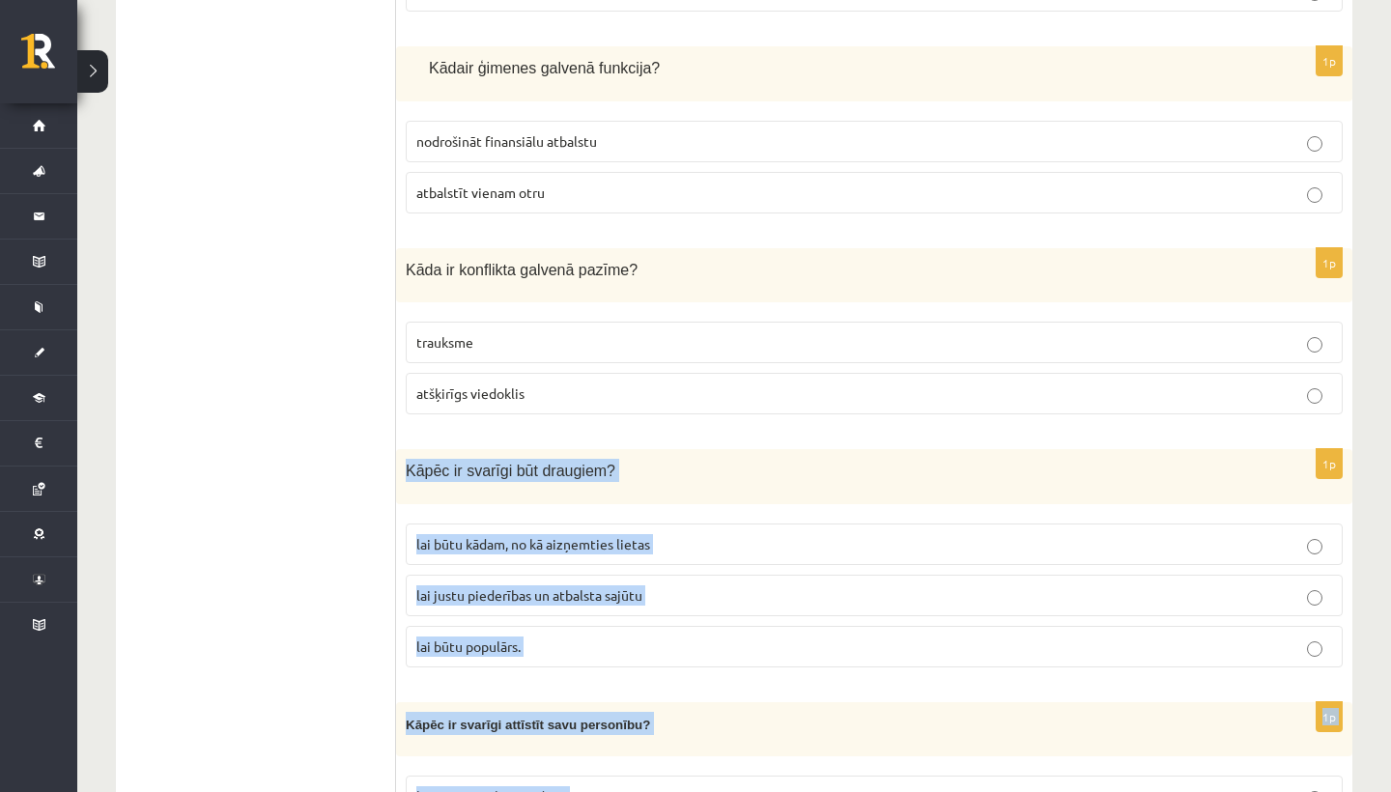
scroll to position [3277, 0]
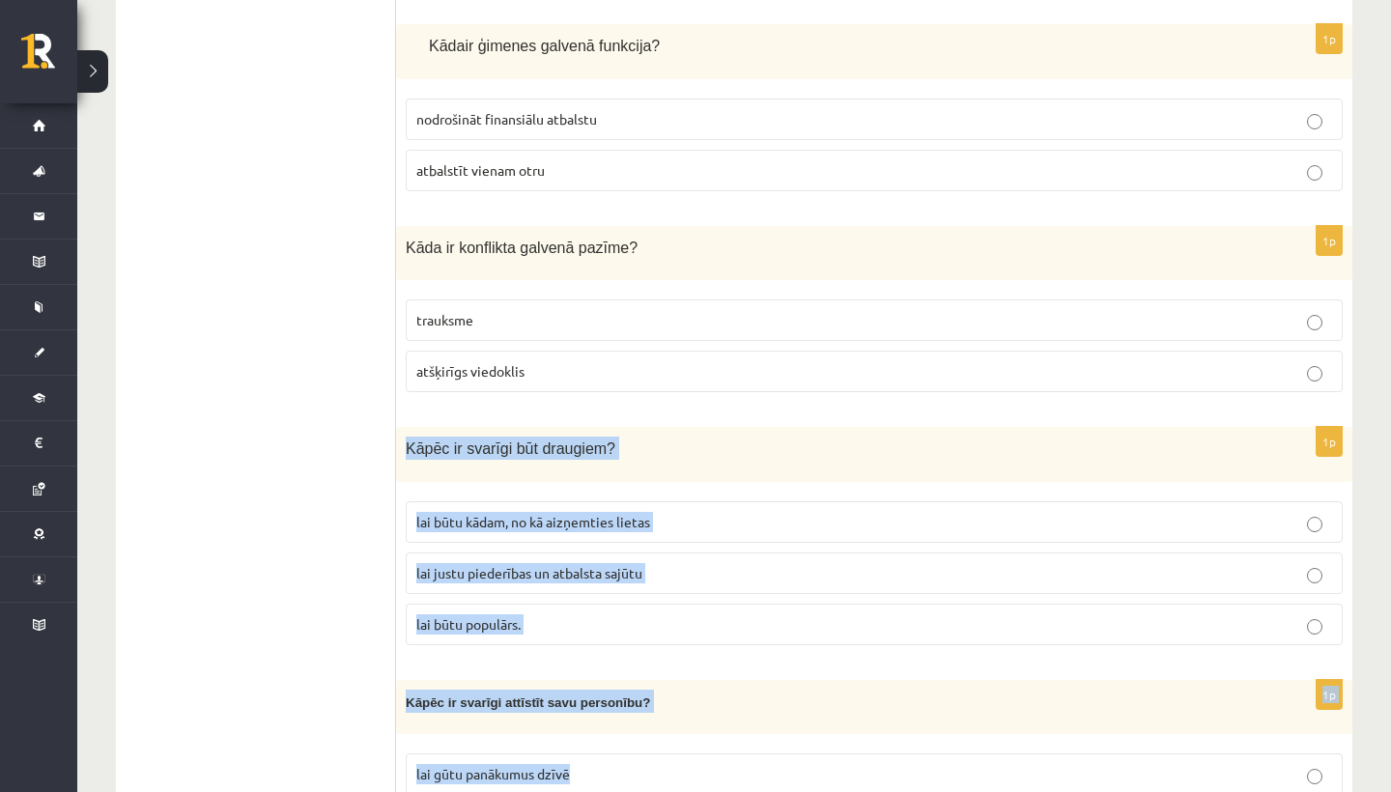
drag, startPoint x: 650, startPoint y: 534, endPoint x: 651, endPoint y: 773, distance: 238.6
click at [651, 773] on form "1p Kur meklēt palīdzību sastopoties ar vardarbību? nekur pastāstīt kādam, kuram…" at bounding box center [874, 735] width 918 height 7331
click at [528, 660] on form "1p Kur meklēt palīdzību sastopoties ar vardarbību? nekur pastāstīt kādam, kuram…" at bounding box center [874, 735] width 918 height 7331
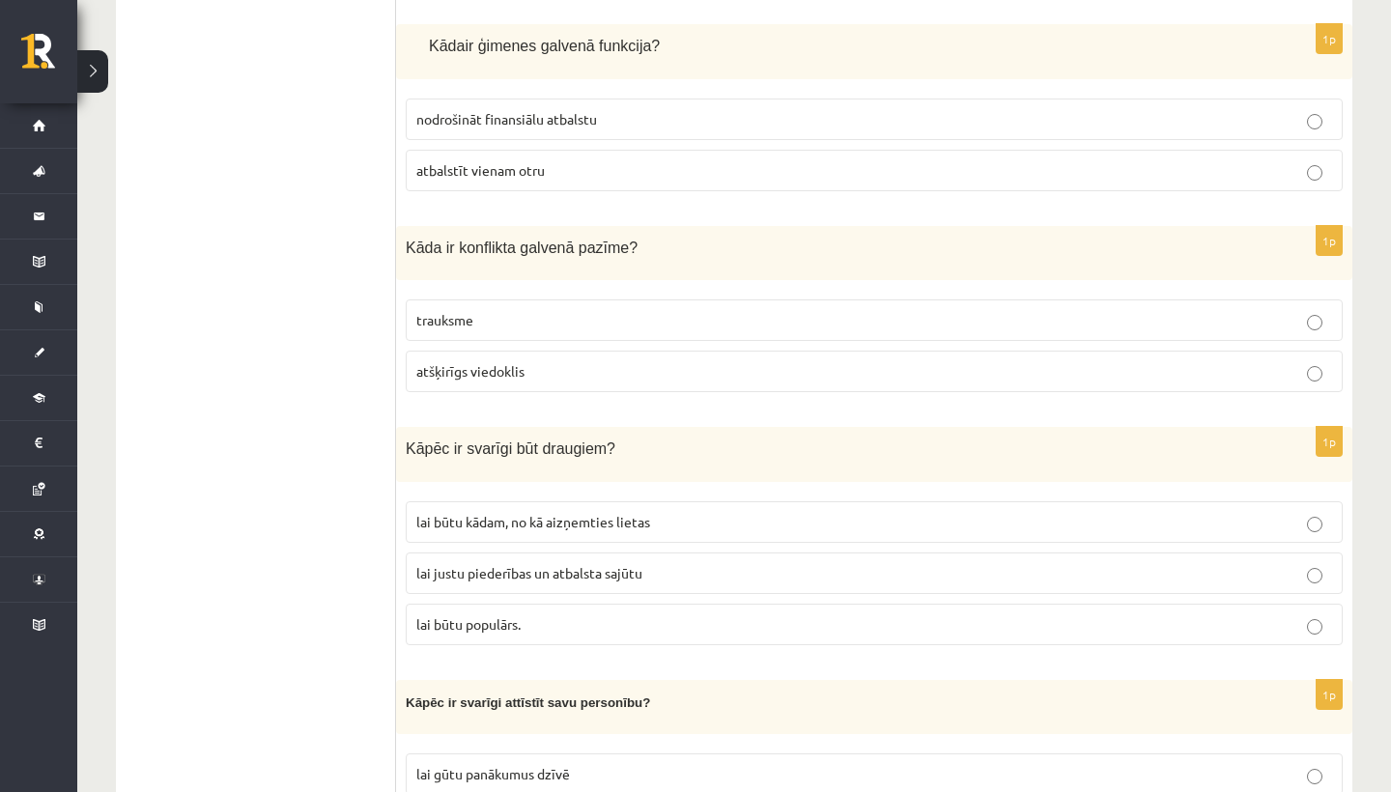
click at [626, 564] on span "lai justu piederības un atbalsta sajūtu" at bounding box center [529, 572] width 226 height 17
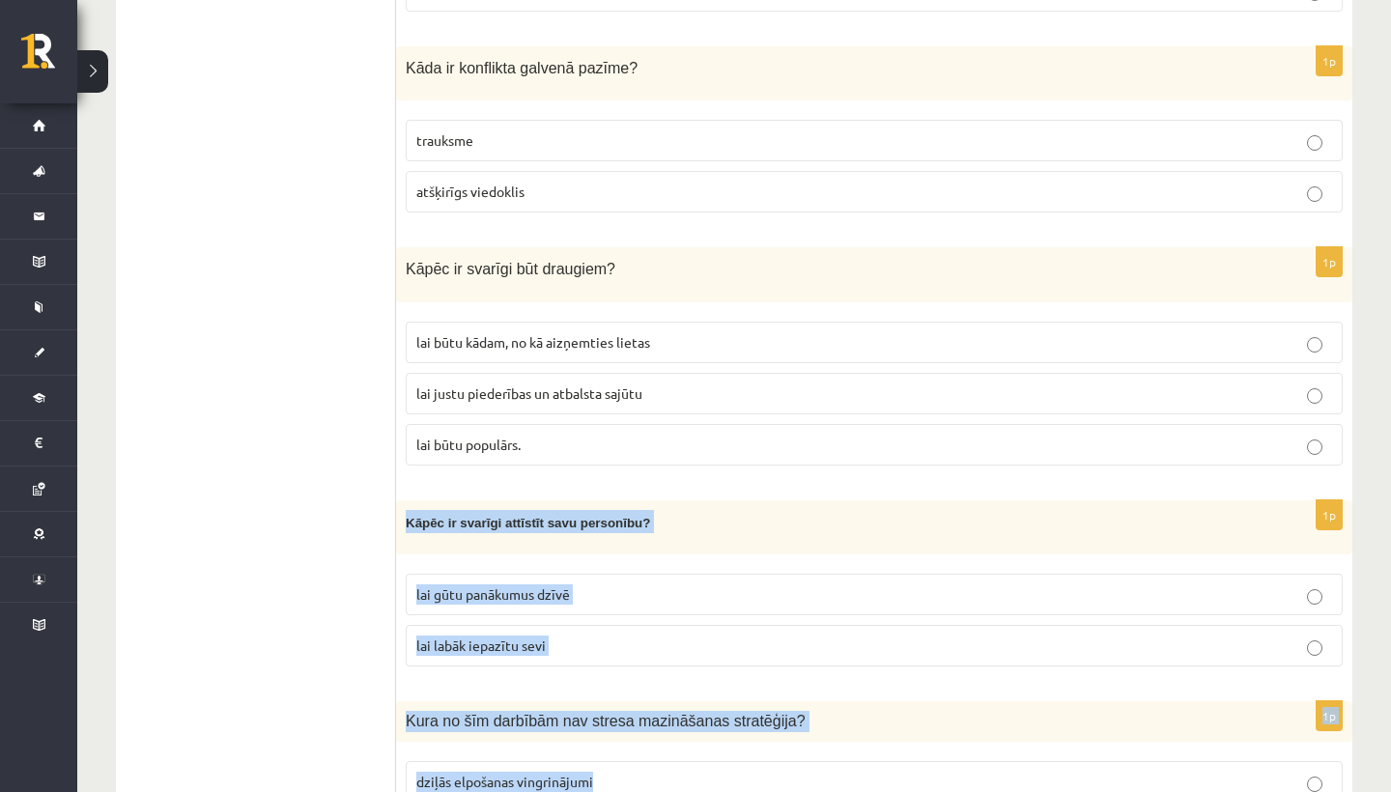
scroll to position [3489, 0]
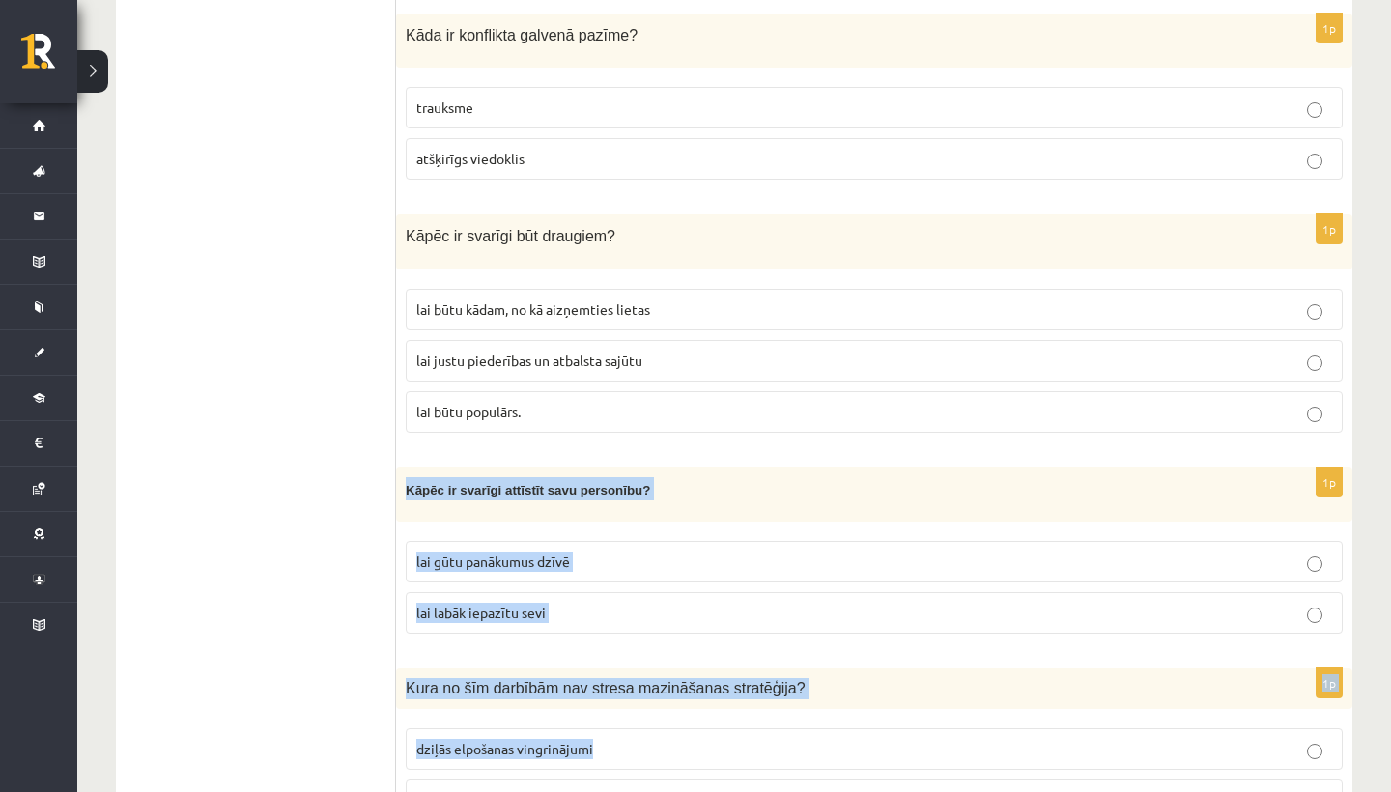
drag, startPoint x: 584, startPoint y: 670, endPoint x: 595, endPoint y: 762, distance: 92.4
click at [595, 762] on form "1p Kur meklēt palīdzību sastopoties ar vardarbību? nekur pastāstīt kādam, kuram…" at bounding box center [874, 523] width 918 height 7331
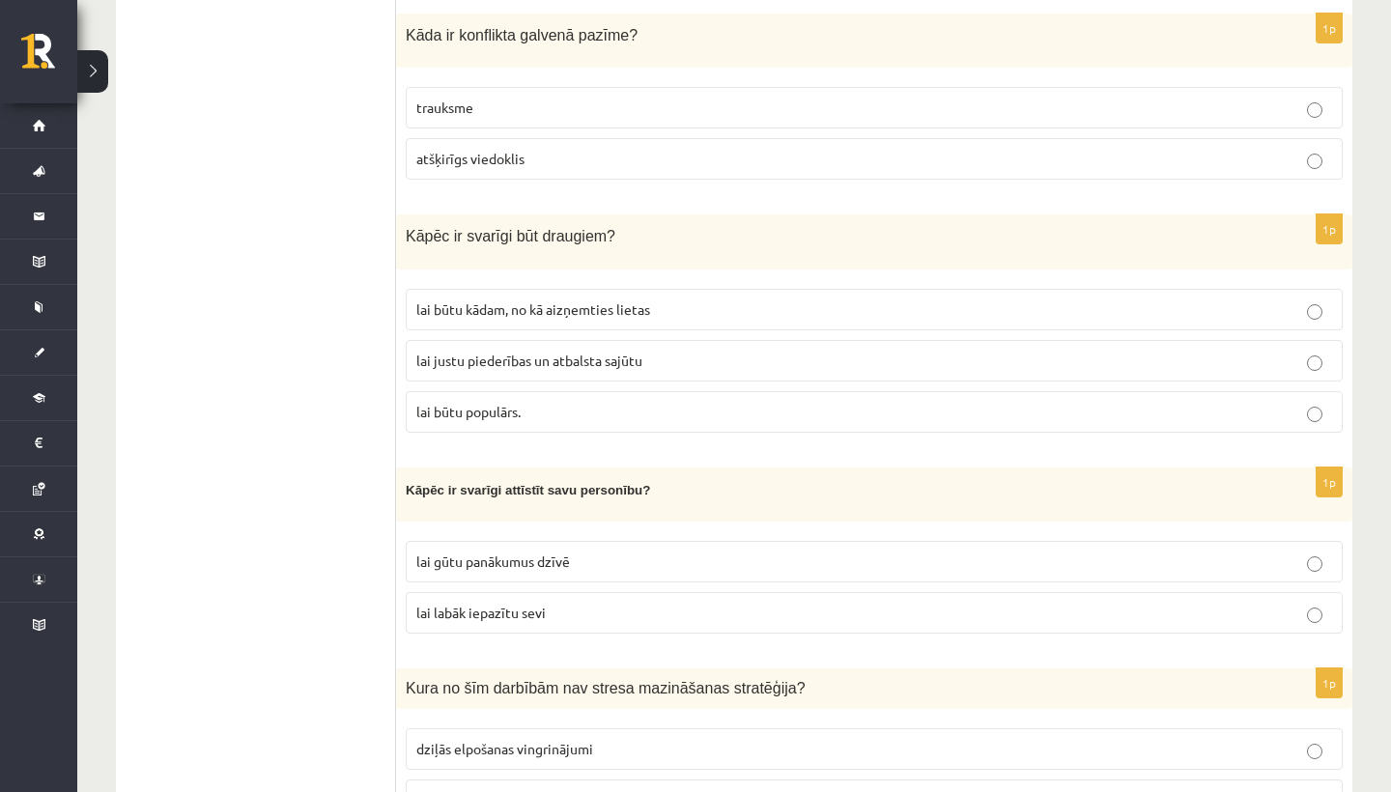
click at [670, 427] on div "1p Kāpēc ir svarīgi būt draugiem? lai būtu kādam, no kā aizņemties lietas lai j…" at bounding box center [874, 330] width 956 height 233
click at [620, 541] on label "lai gūtu panākumus dzīvē" at bounding box center [874, 562] width 937 height 42
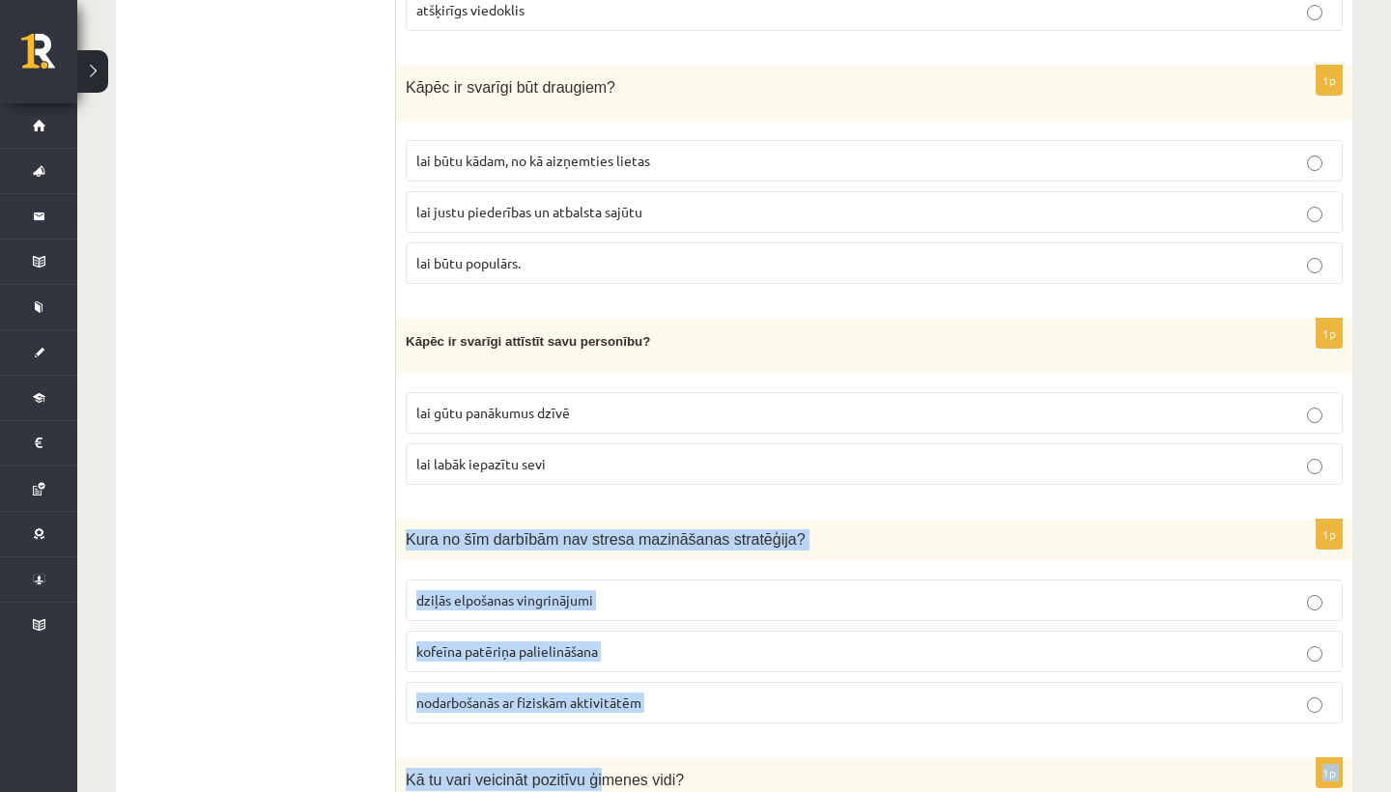
scroll to position [3693, 0]
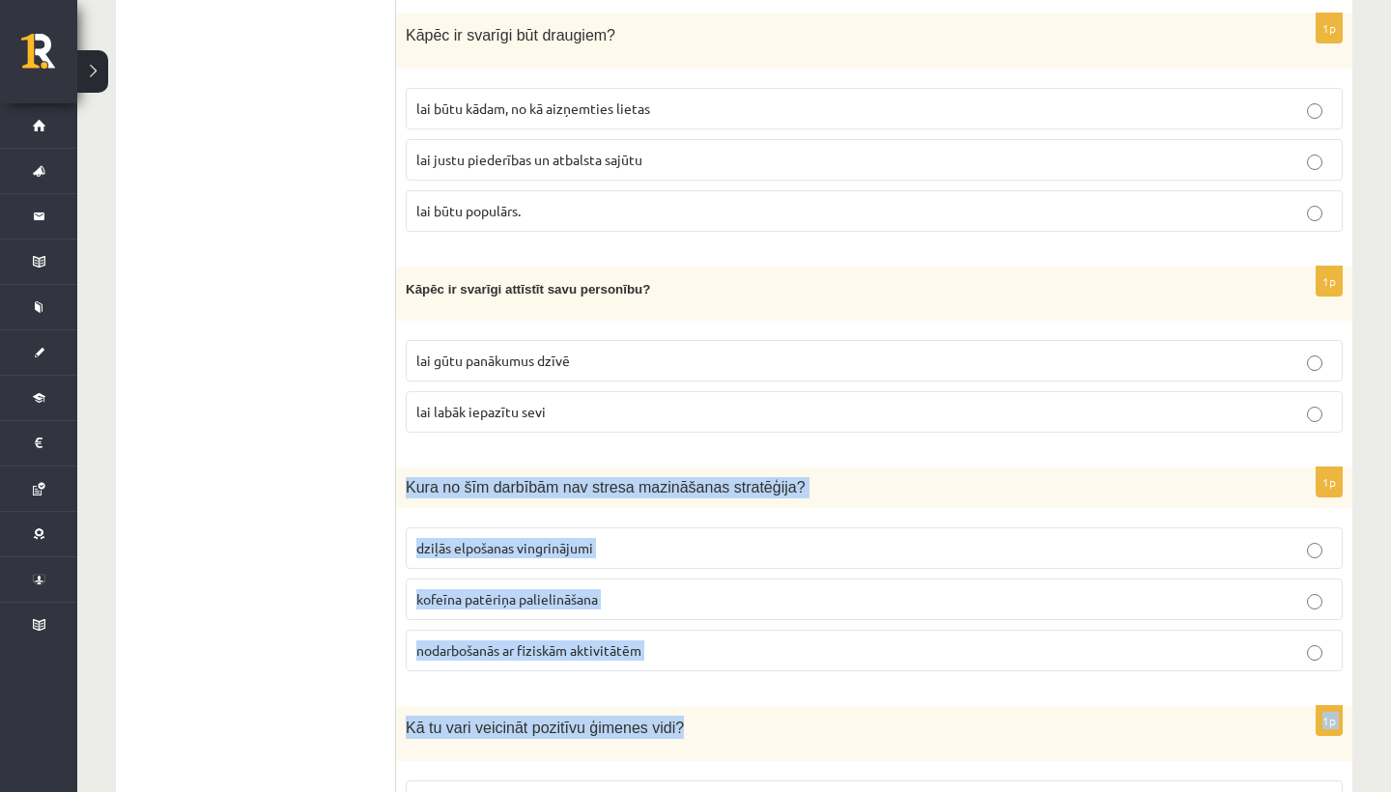
drag, startPoint x: 593, startPoint y: 636, endPoint x: 605, endPoint y: 791, distance: 156.0
click at [605, 791] on form "1p Kur meklēt palīdzību sastopoties ar vardarbību? nekur pastāstīt kādam, kuram…" at bounding box center [874, 322] width 918 height 7331
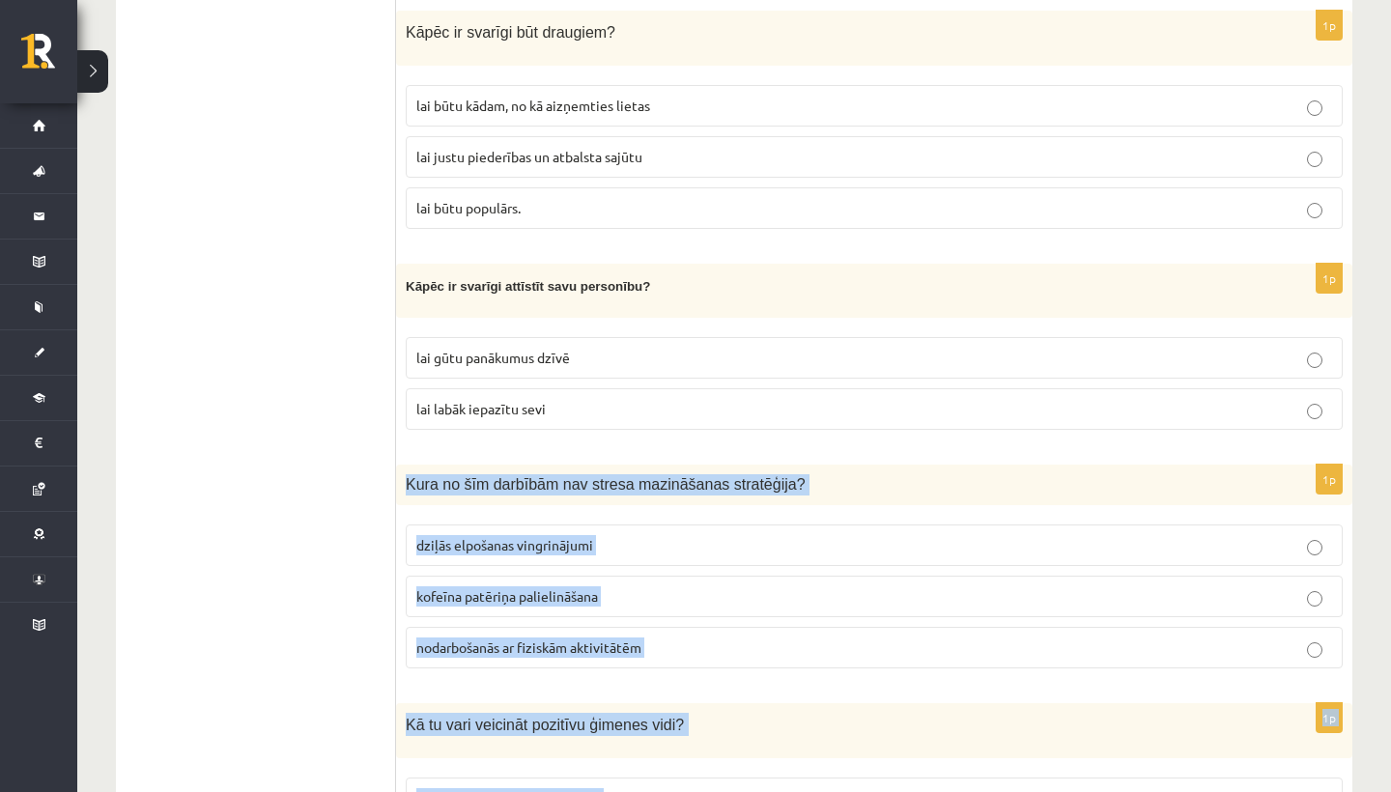
click at [694, 586] on p "kofeīna patēriņa palielināšana" at bounding box center [874, 596] width 916 height 20
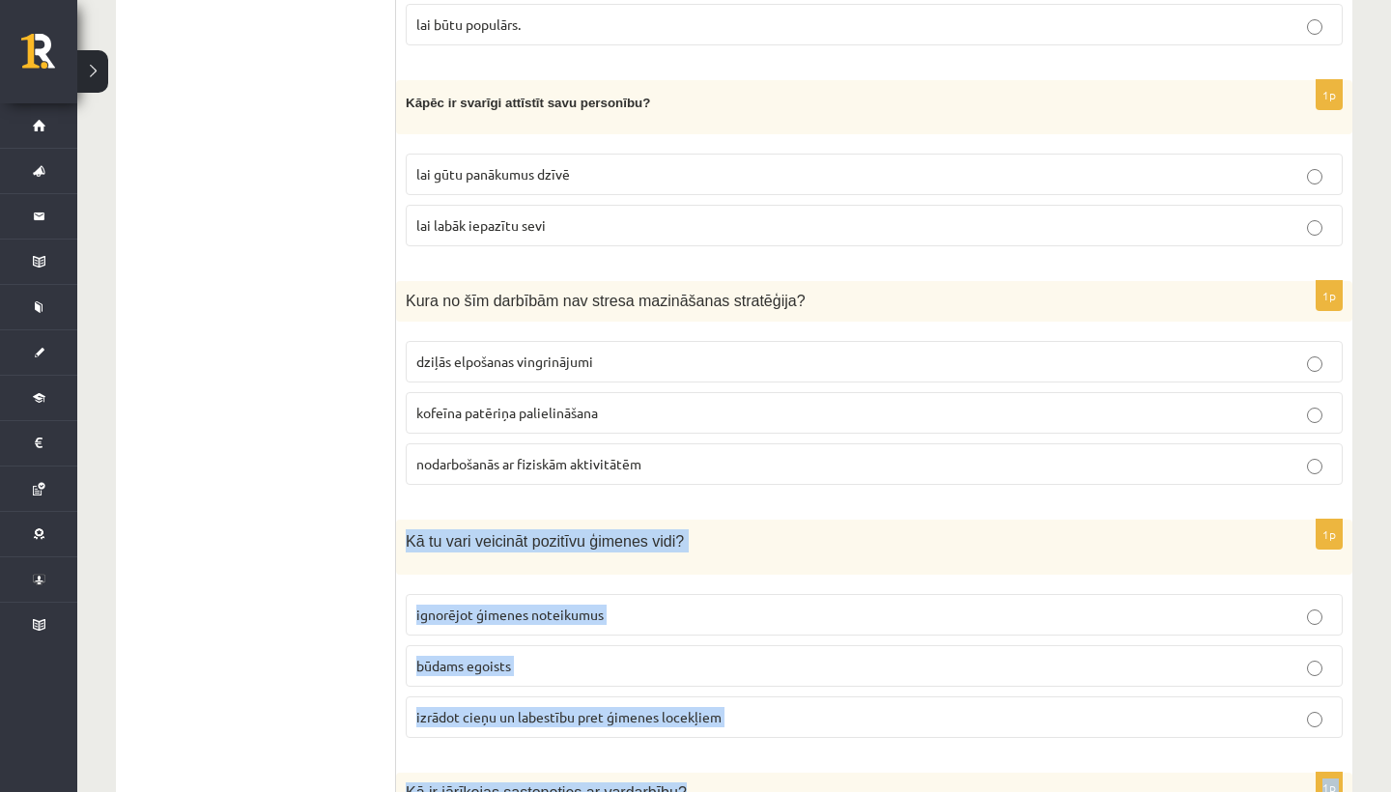
drag, startPoint x: 673, startPoint y: 674, endPoint x: 668, endPoint y: 781, distance: 107.3
click at [668, 781] on form "1p Kur meklēt palīdzību sastopoties ar vardarbību? nekur pastāstīt kādam, kuram…" at bounding box center [874, 135] width 918 height 7331
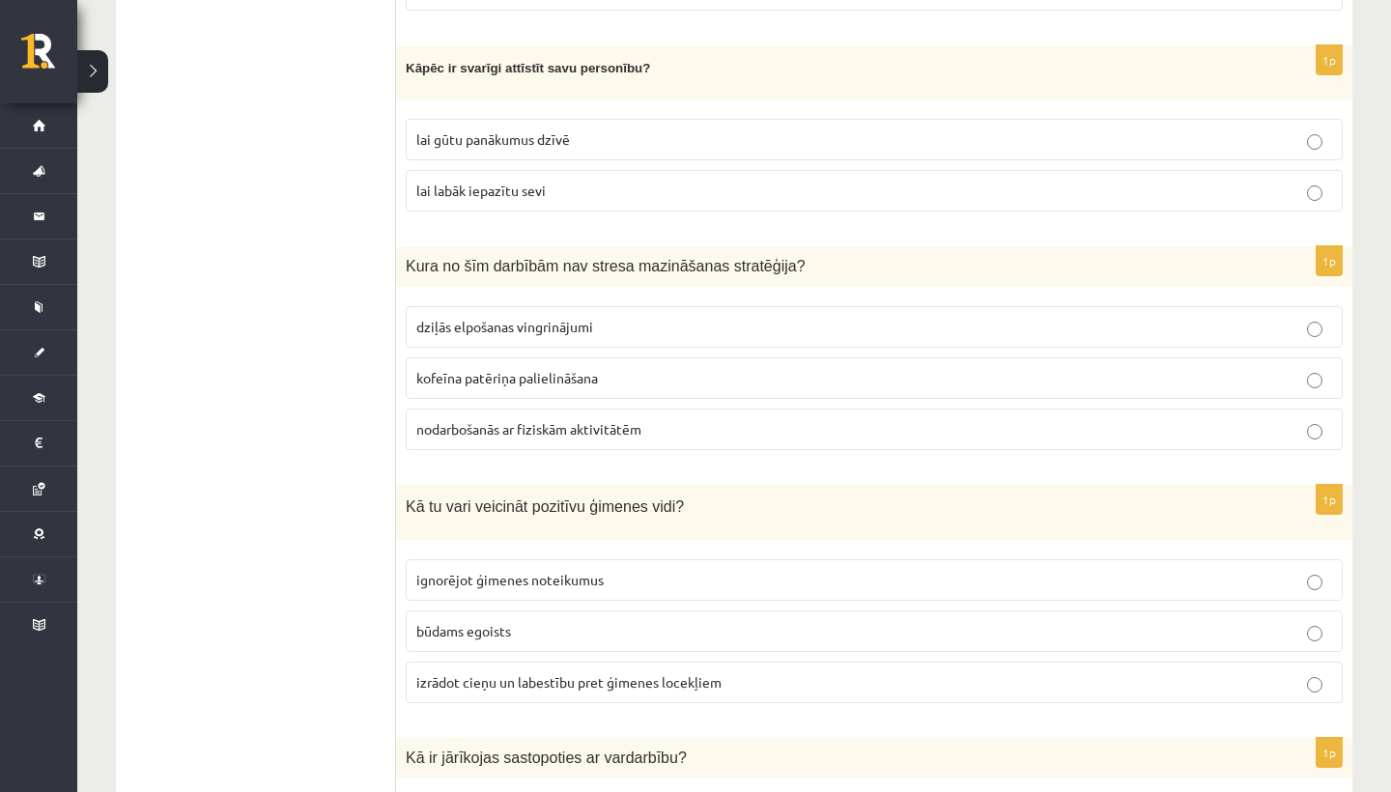
click at [606, 700] on div "1p Kā tu vari veicināt pozitīvu ģimenes vidi? ignorējot ģimenes noteikumus būda…" at bounding box center [874, 601] width 956 height 233
click at [475, 673] on span "izrādot cieņu un labestību pret ģimenes locekļiem" at bounding box center [568, 681] width 305 height 17
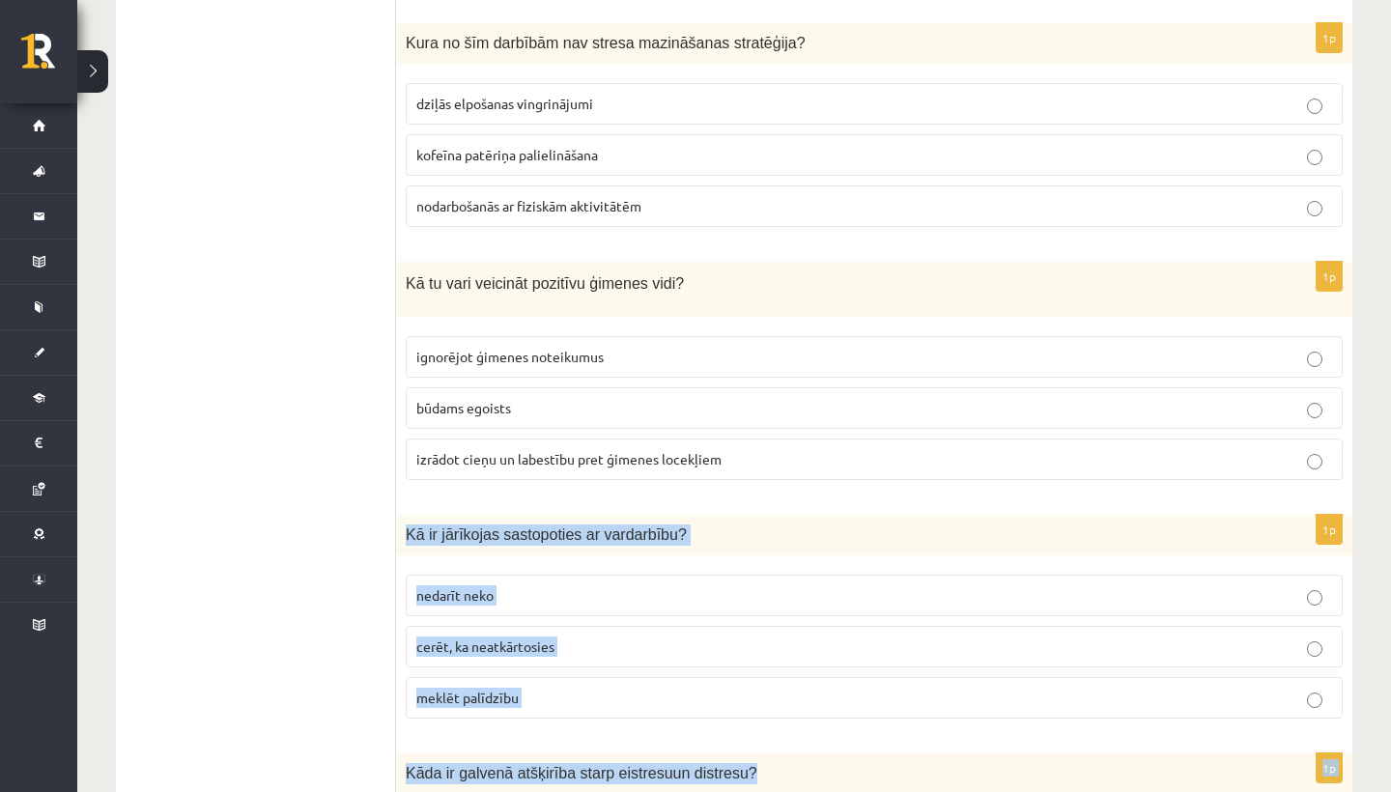
scroll to position [4142, 0]
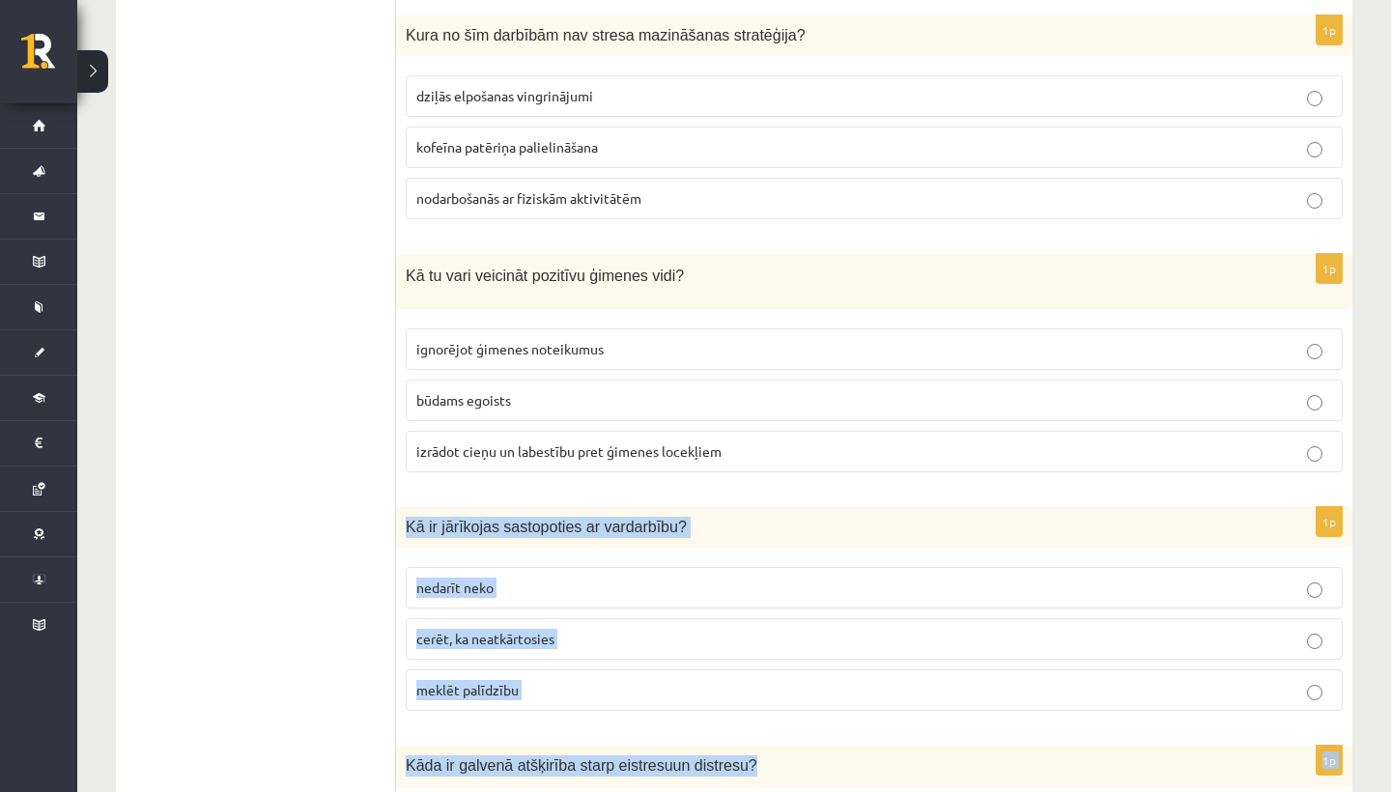
drag, startPoint x: 478, startPoint y: 709, endPoint x: 457, endPoint y: 768, distance: 62.6
click at [450, 701] on div "1p Kā ir jārīkojas sastopoties ar vardarbību? nedarīt neko cerēt, ka neatkārtos…" at bounding box center [874, 616] width 956 height 219
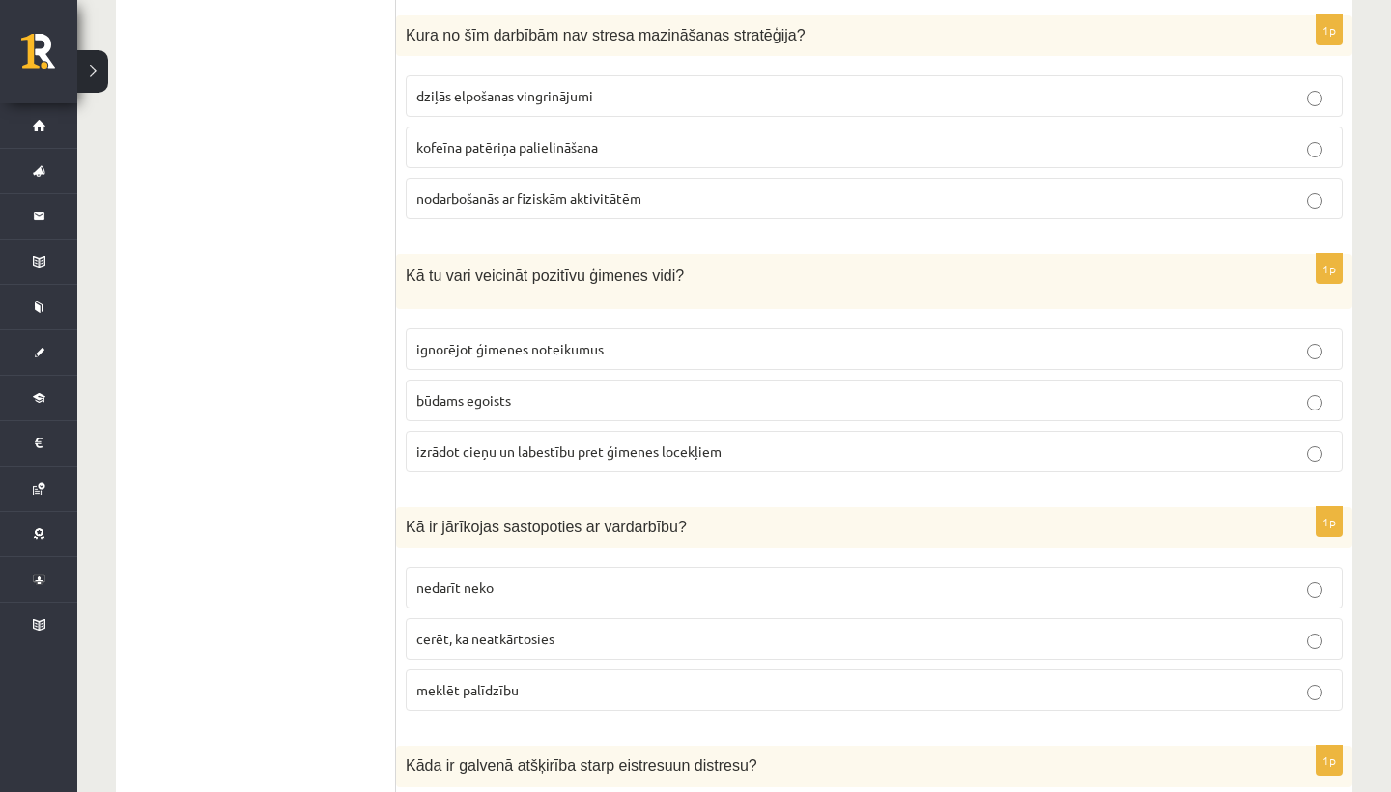
click at [499, 680] on p "meklēt palīdzību" at bounding box center [874, 690] width 916 height 20
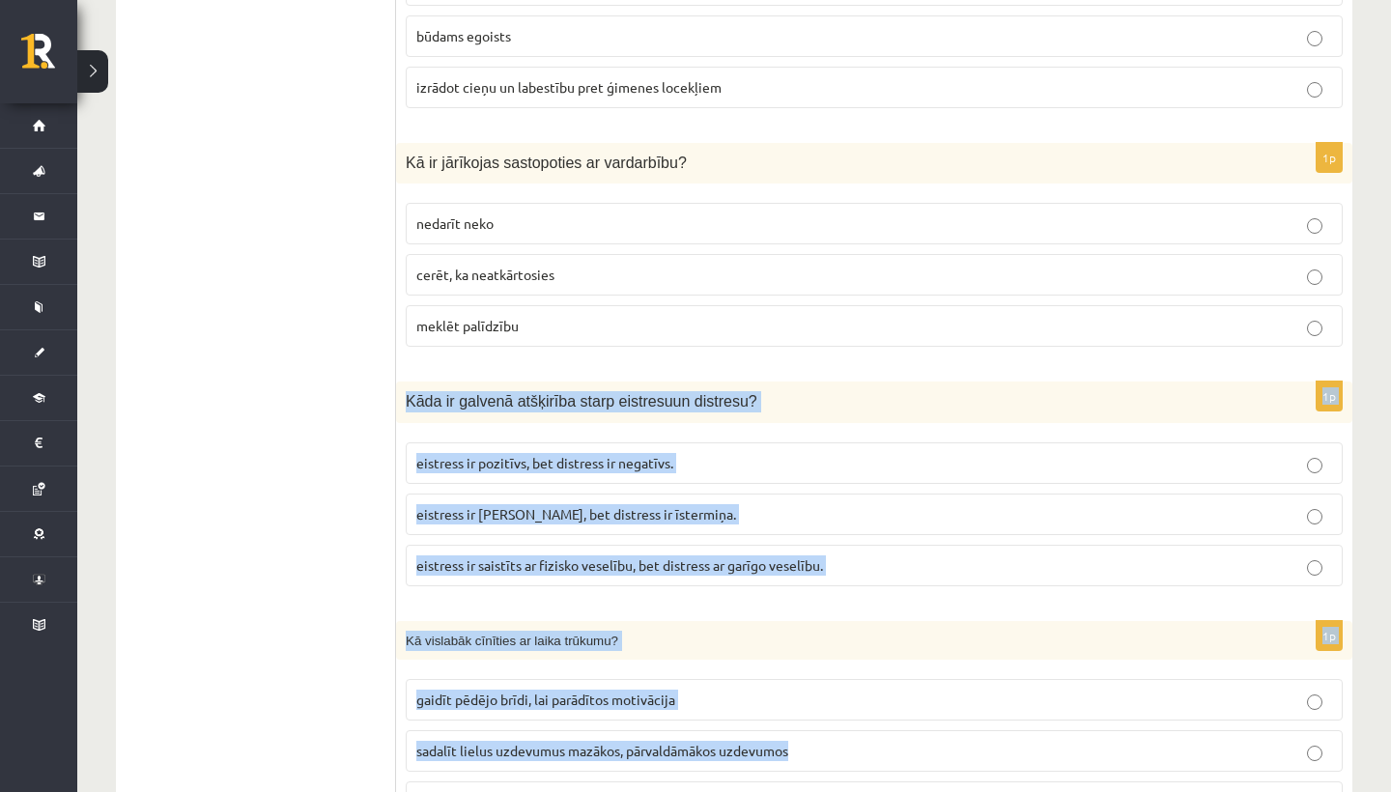
scroll to position [4525, 0]
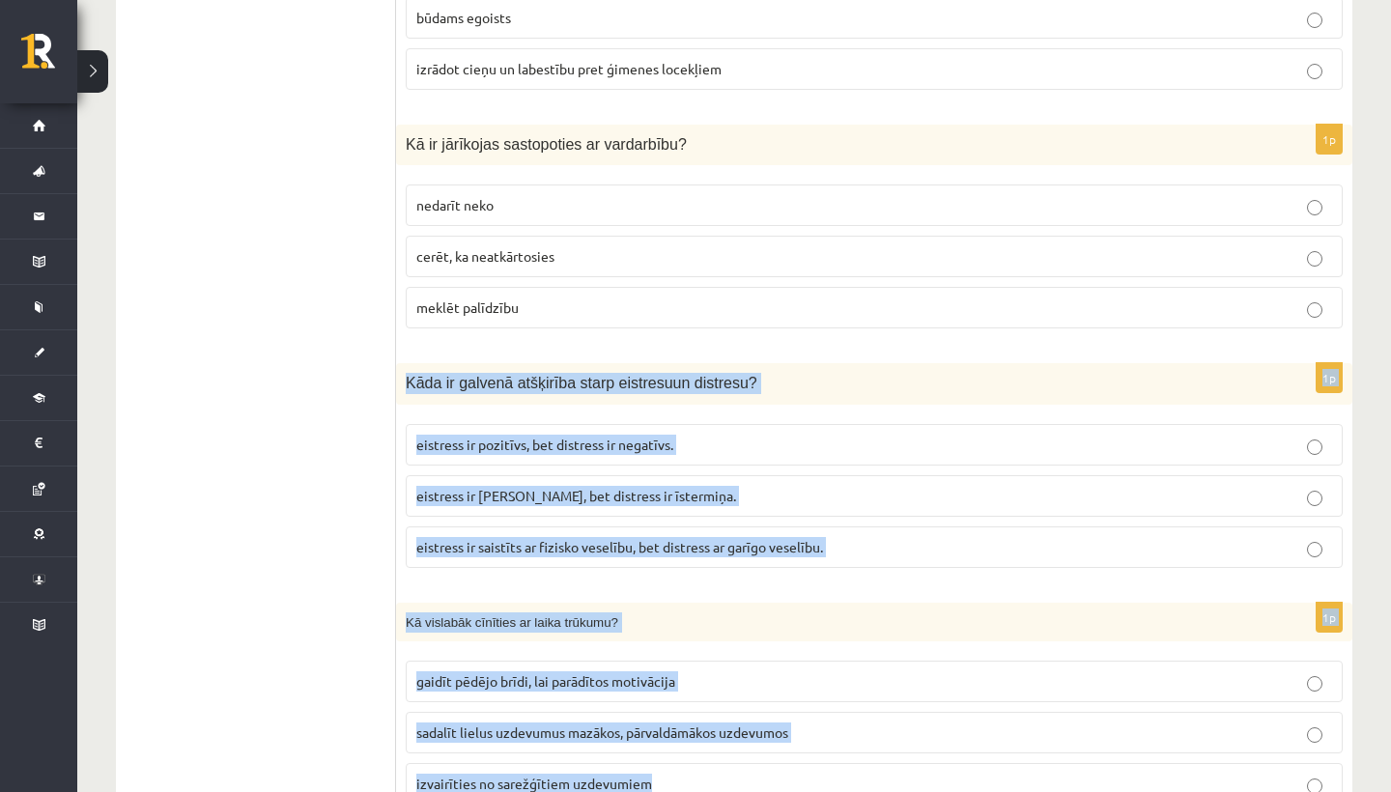
drag, startPoint x: 506, startPoint y: 699, endPoint x: 502, endPoint y: 786, distance: 87.0
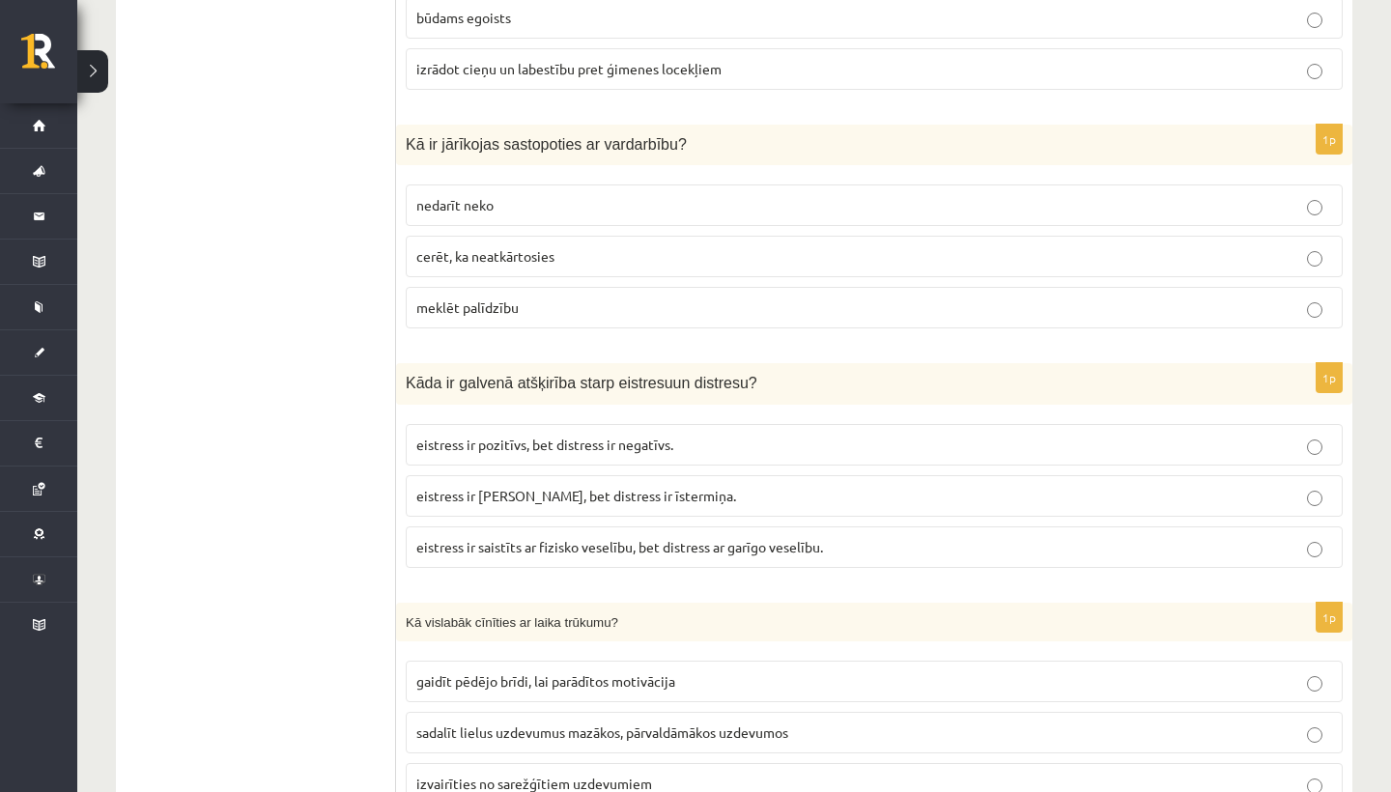
click at [482, 603] on div "Kā vislabāk cīnīties ar laika trūkumu?" at bounding box center [874, 623] width 956 height 40
click at [570, 436] on span "eistress ir pozitīvs, bet distress ir negatīvs." at bounding box center [544, 444] width 257 height 17
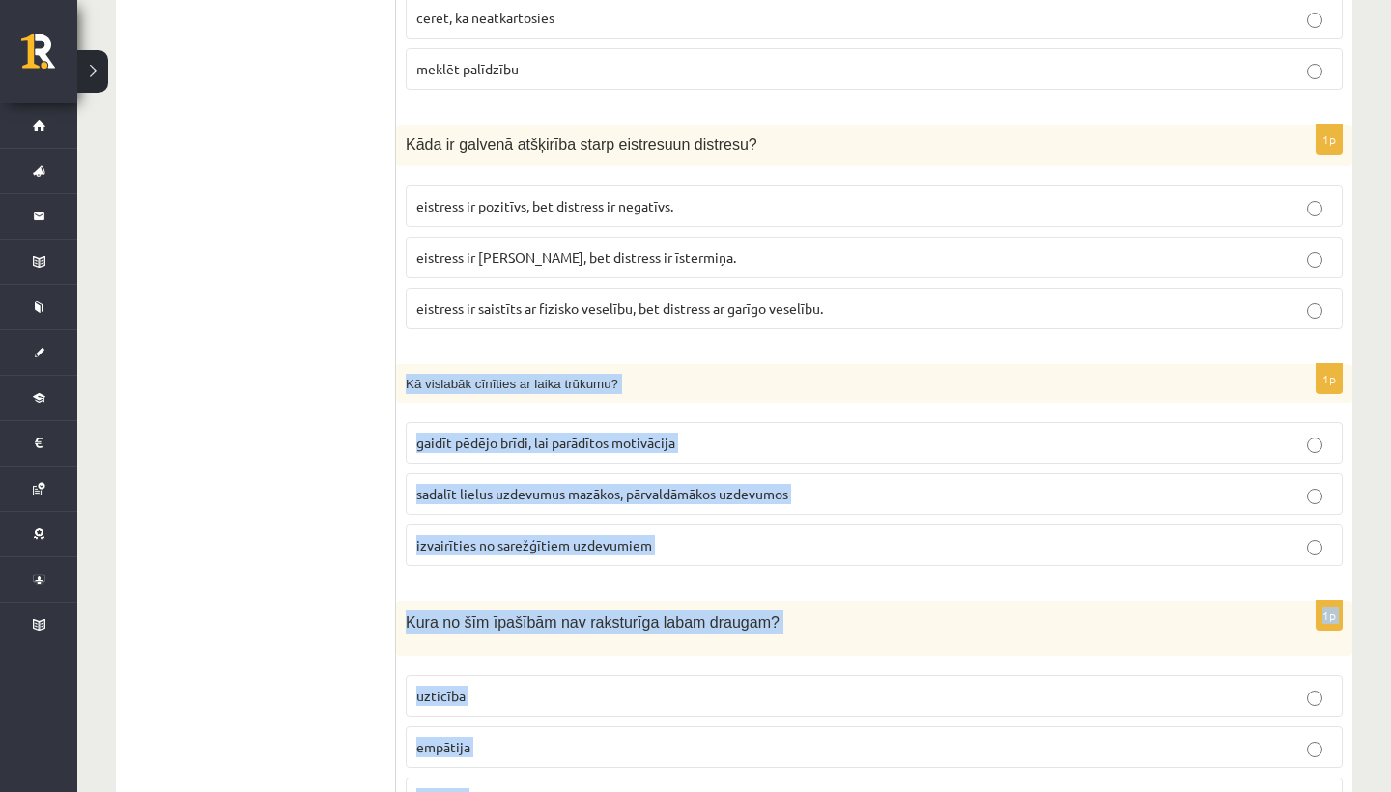
drag, startPoint x: 561, startPoint y: 575, endPoint x: 575, endPoint y: 791, distance: 216.8
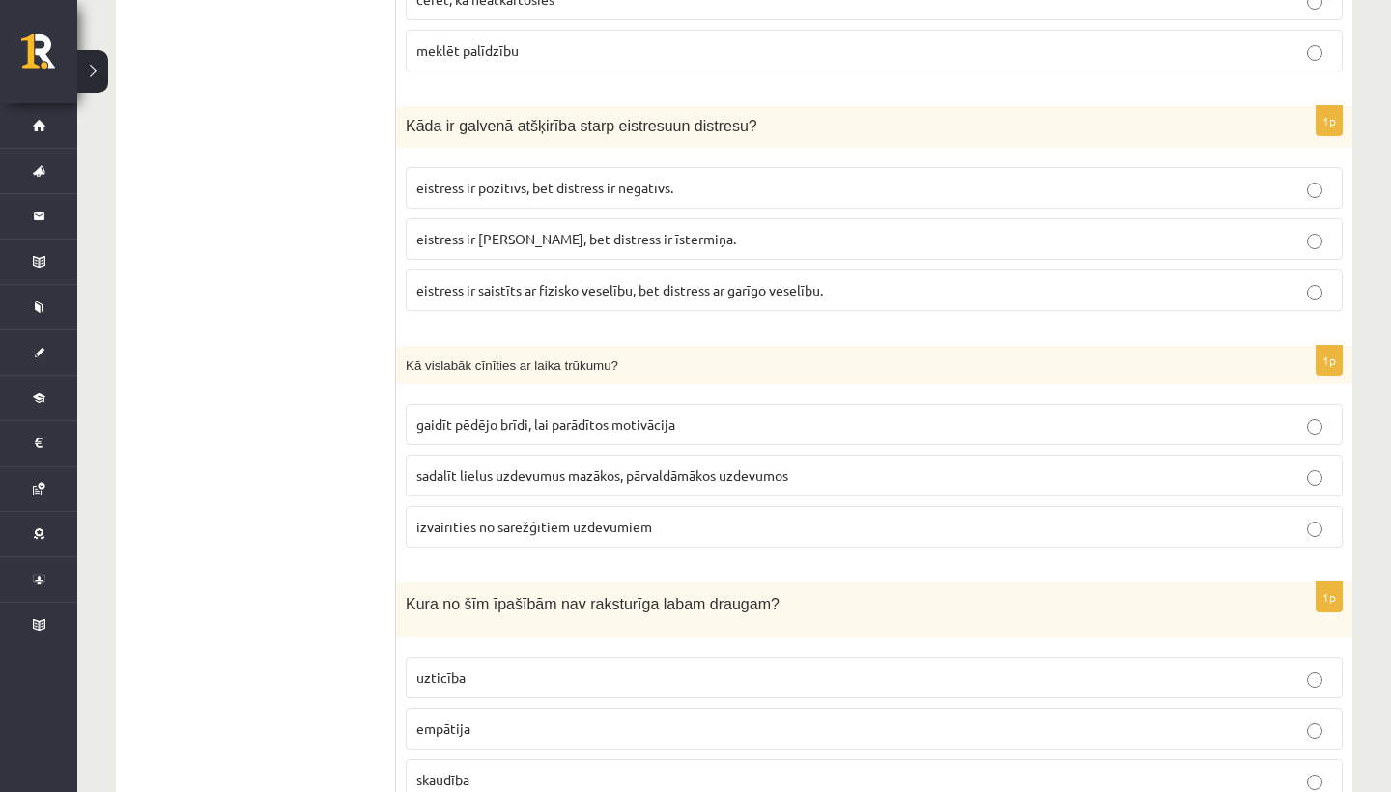
click at [517, 467] on span "sadalīt lielus uzdevumus mazākos, pārvaldāmākos uzdevumos" at bounding box center [602, 475] width 372 height 17
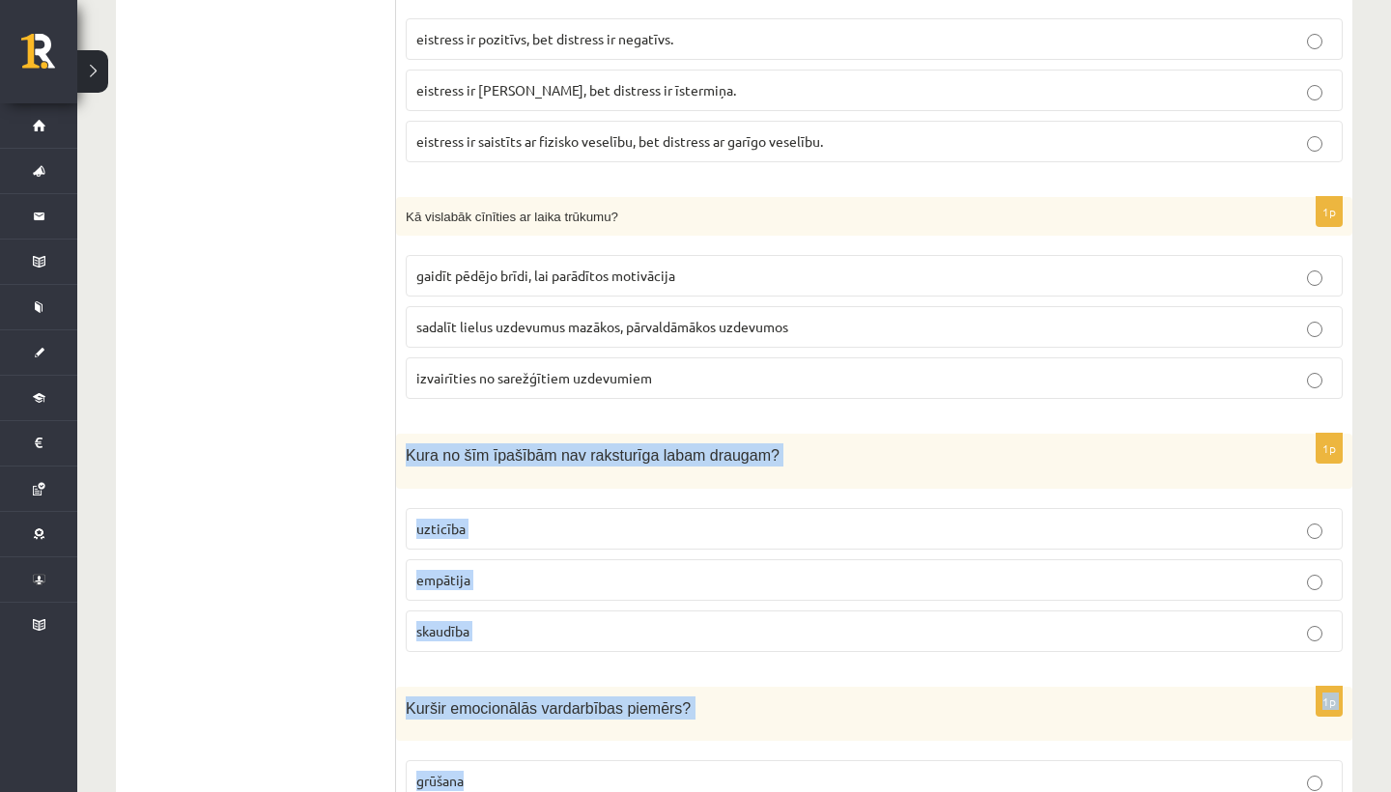
drag, startPoint x: 502, startPoint y: 548, endPoint x: 528, endPoint y: 790, distance: 243.9
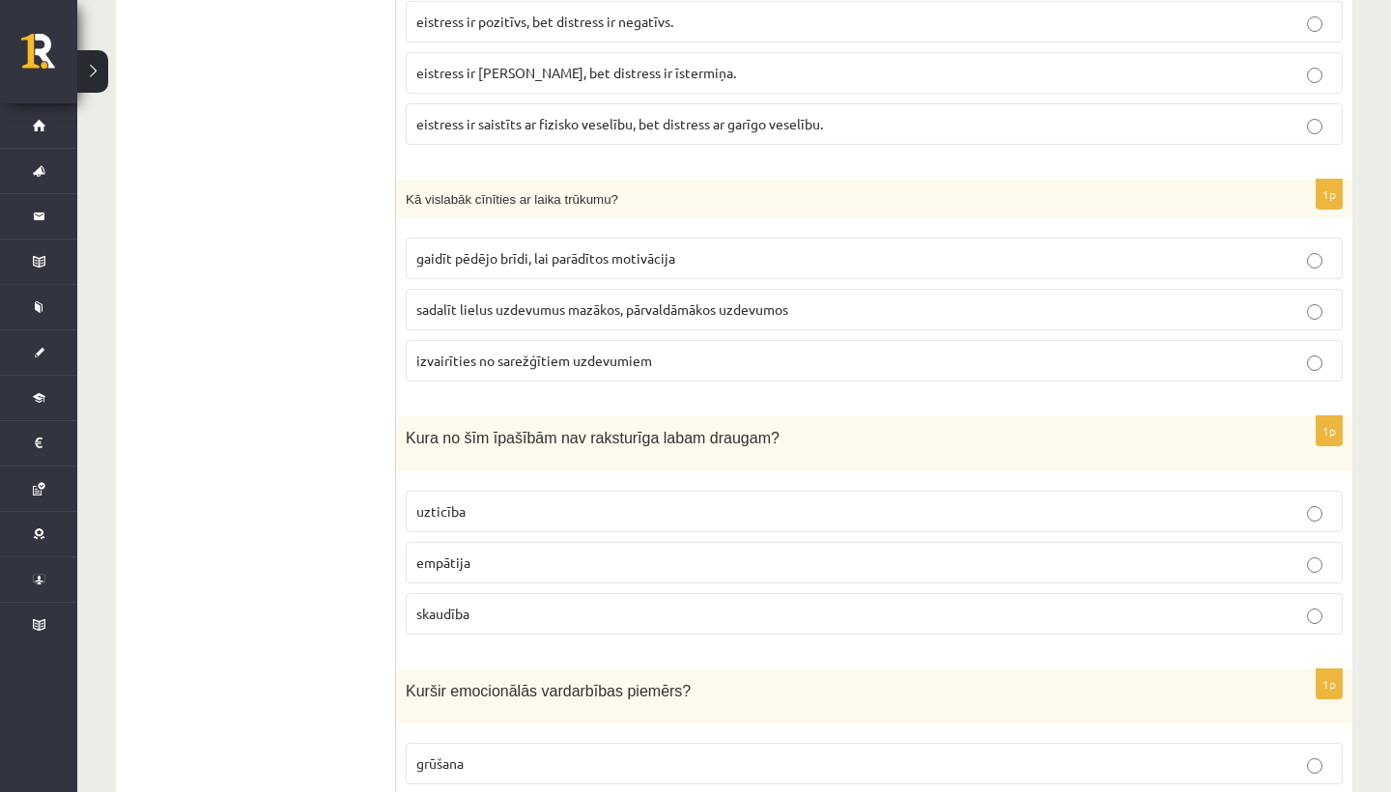
click at [475, 604] on p "skaudība" at bounding box center [874, 614] width 916 height 20
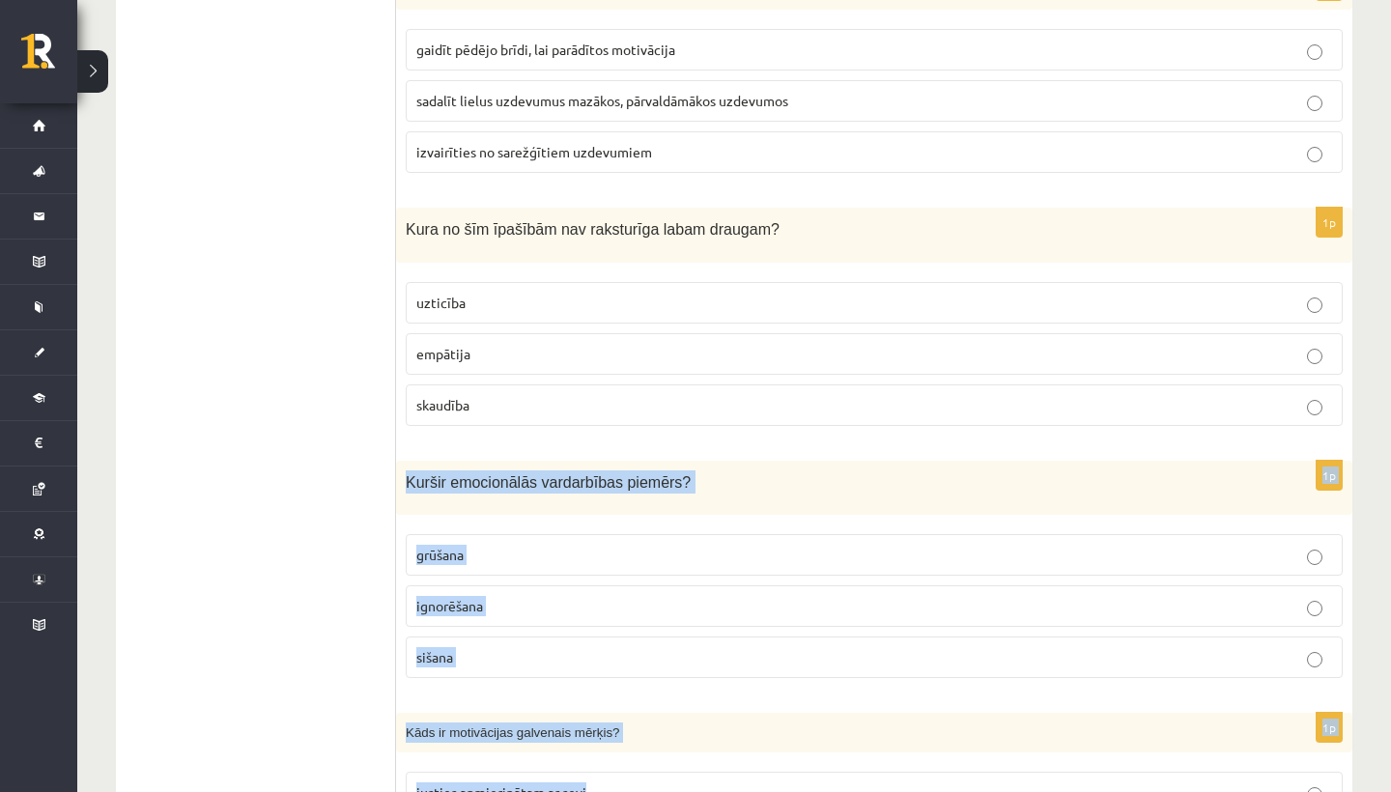
drag, startPoint x: 485, startPoint y: 628, endPoint x: 449, endPoint y: 772, distance: 148.3
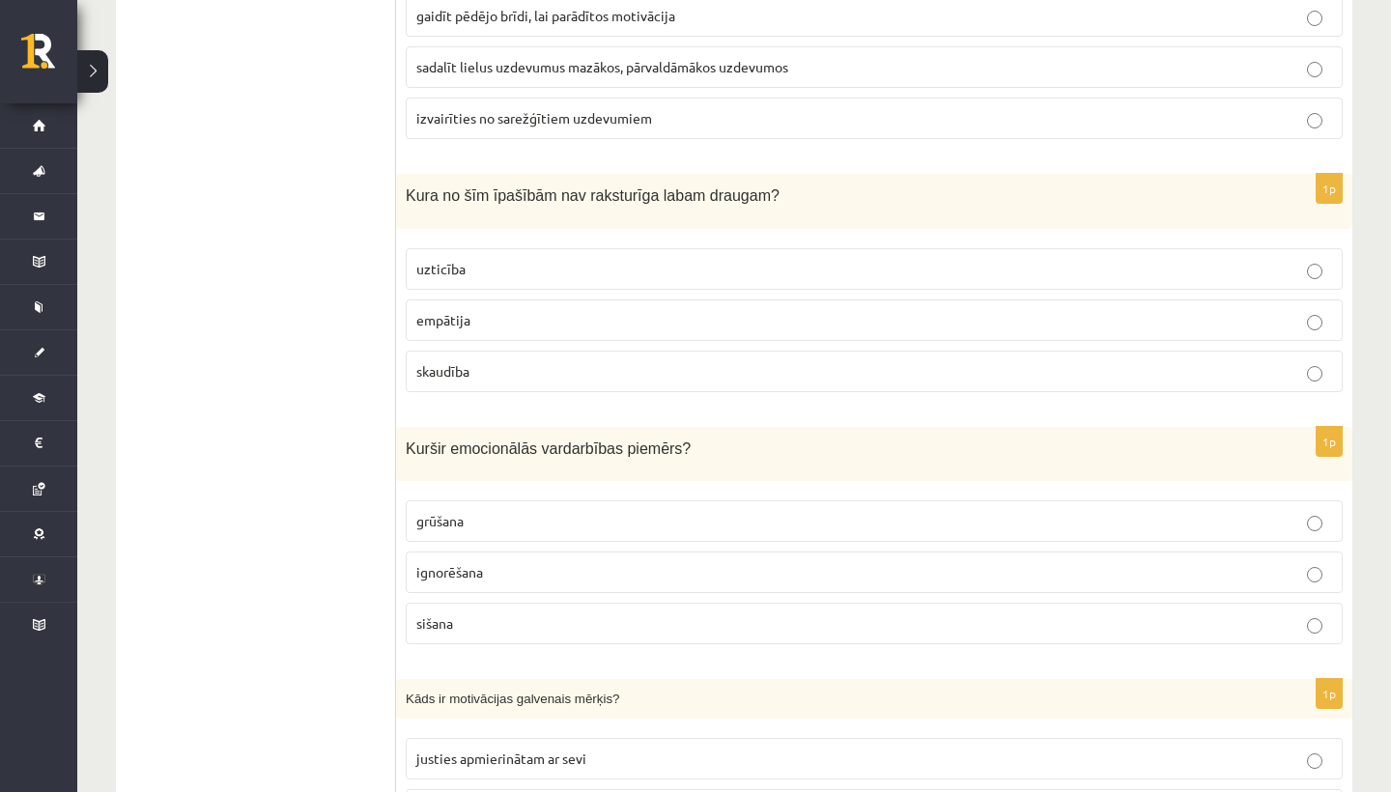
click at [493, 562] on p "ignorēšana" at bounding box center [874, 572] width 916 height 20
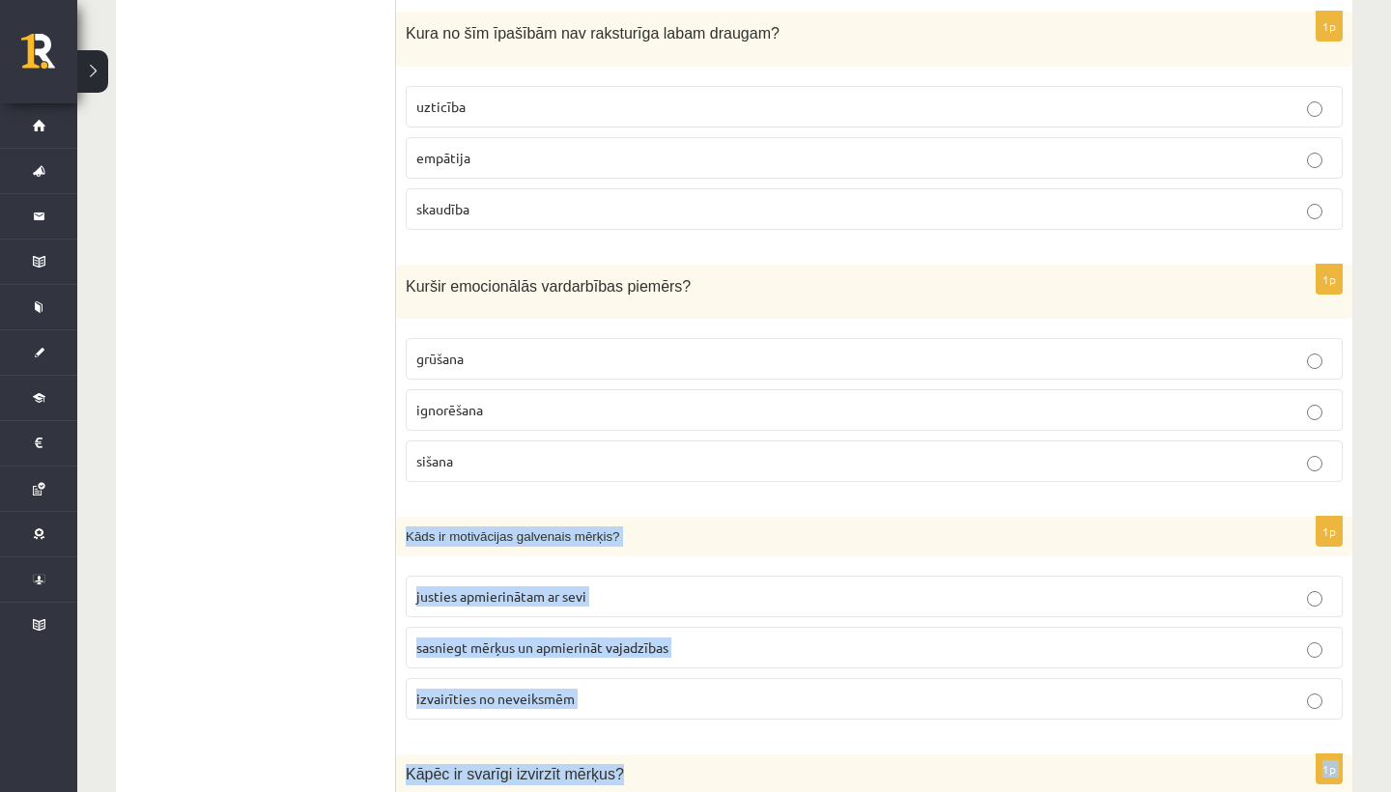
scroll to position [5388, 0]
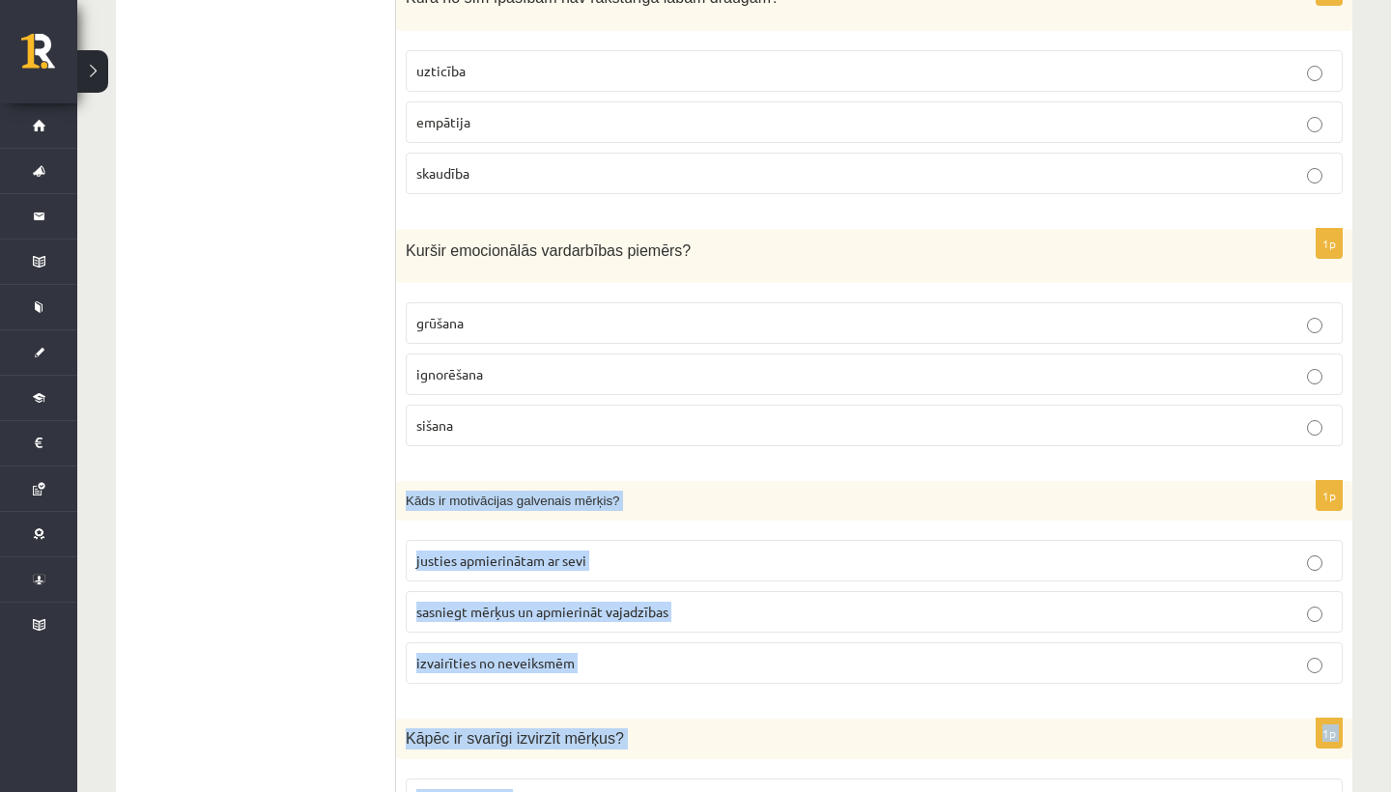
drag, startPoint x: 492, startPoint y: 640, endPoint x: 503, endPoint y: 786, distance: 146.3
click at [479, 602] on p "sasniegt mērķus un apmierināt vajadzības" at bounding box center [874, 612] width 916 height 20
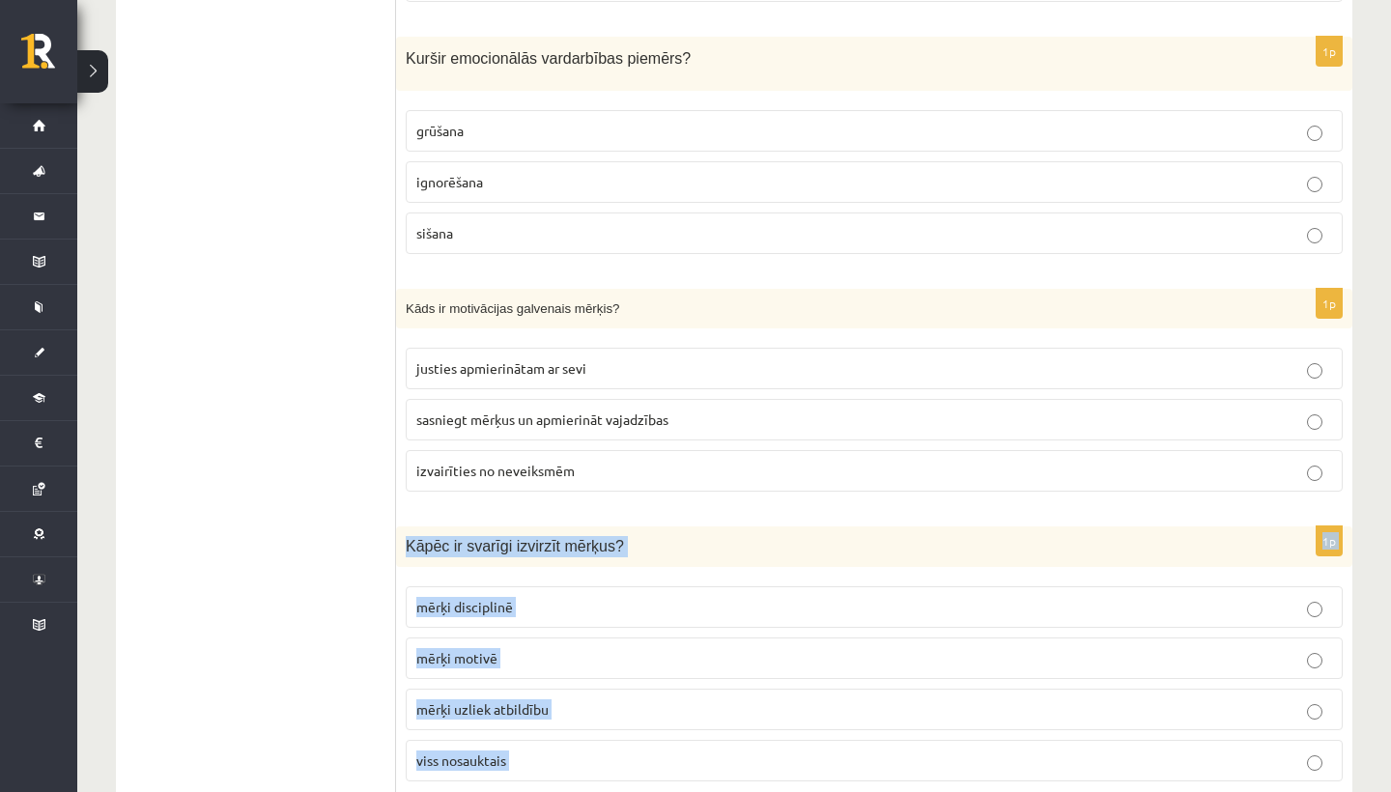
scroll to position [5617, 0]
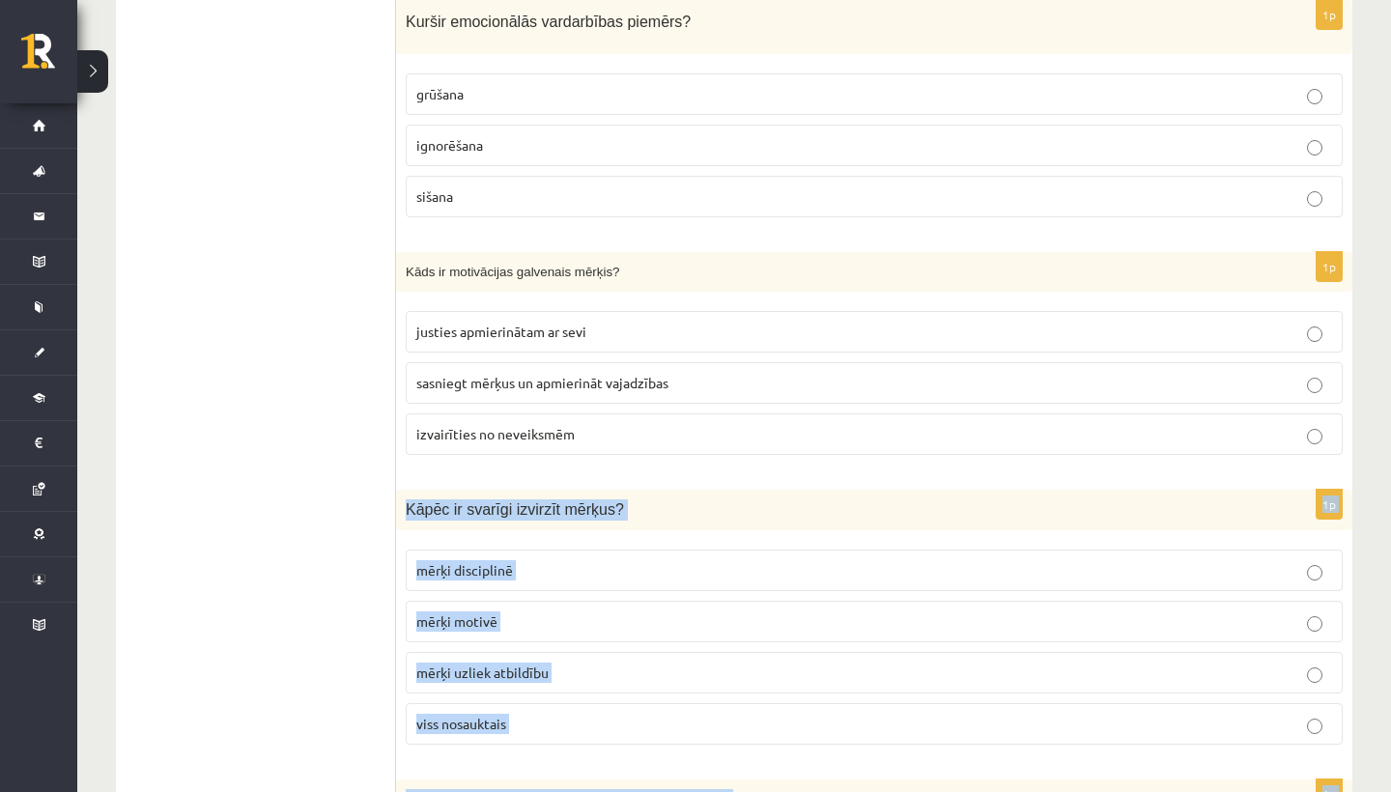
drag, startPoint x: 489, startPoint y: 663, endPoint x: 502, endPoint y: 786, distance: 124.4
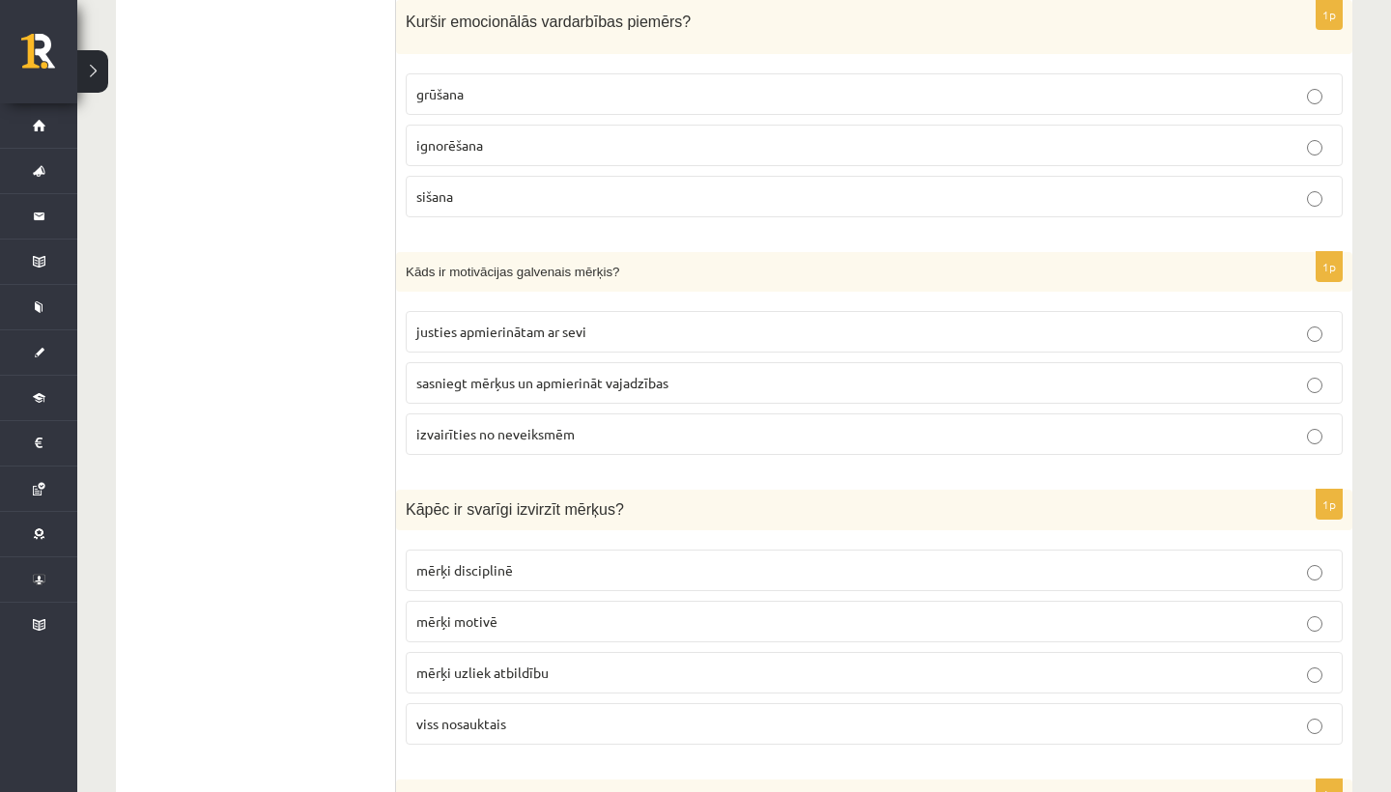
click at [504, 715] on span "viss nosauktais" at bounding box center [461, 723] width 90 height 17
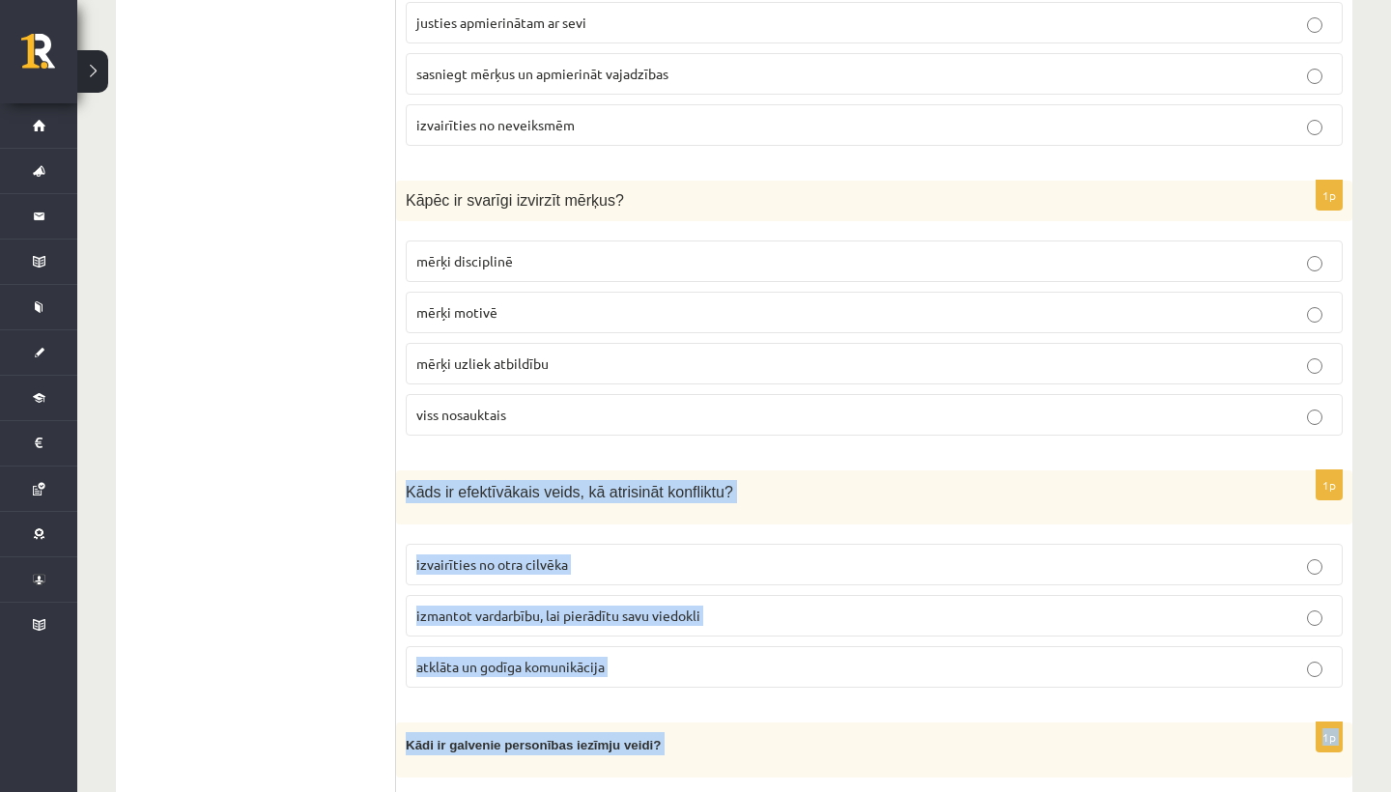
drag, startPoint x: 584, startPoint y: 762, endPoint x: 603, endPoint y: 787, distance: 31.1
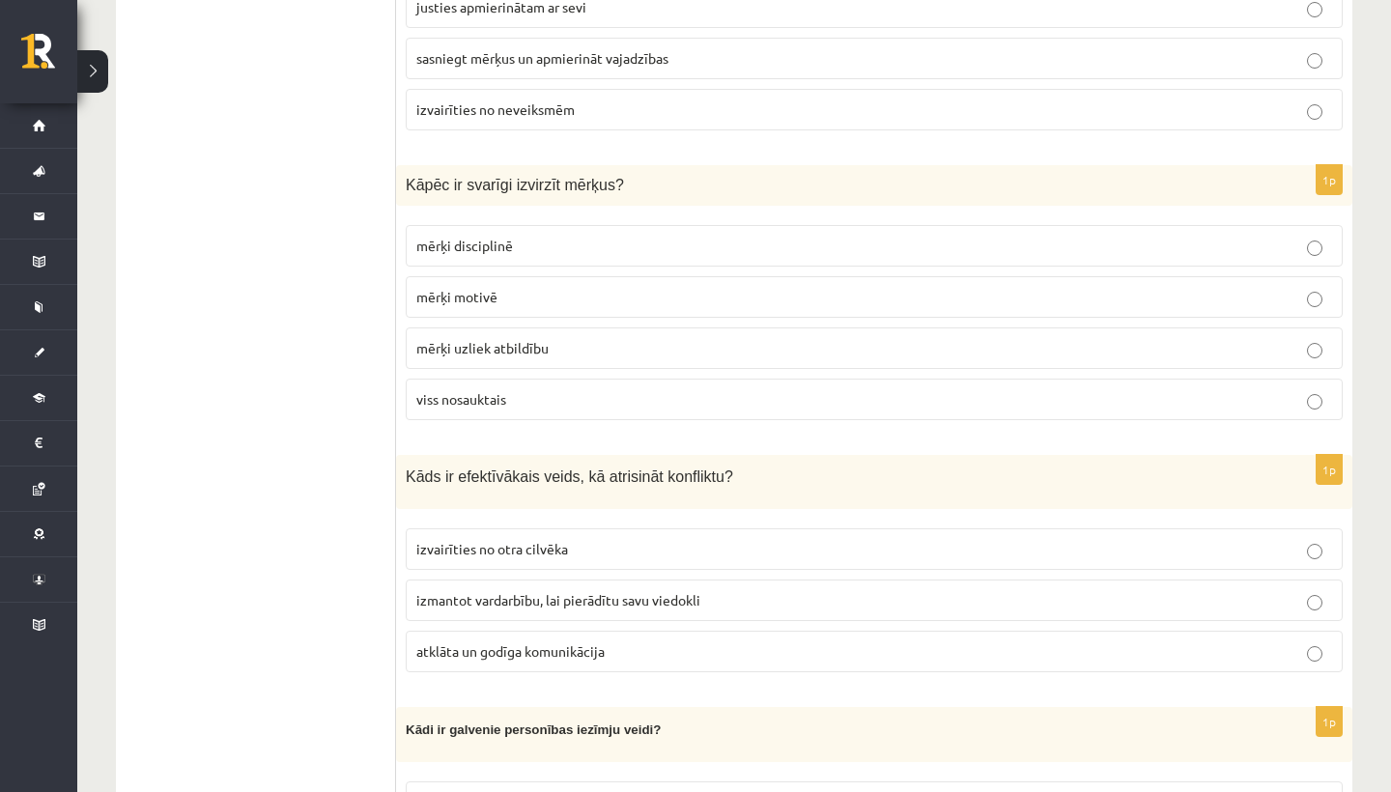
click at [457, 641] on p "atklāta un godīga komunikācija" at bounding box center [874, 651] width 916 height 20
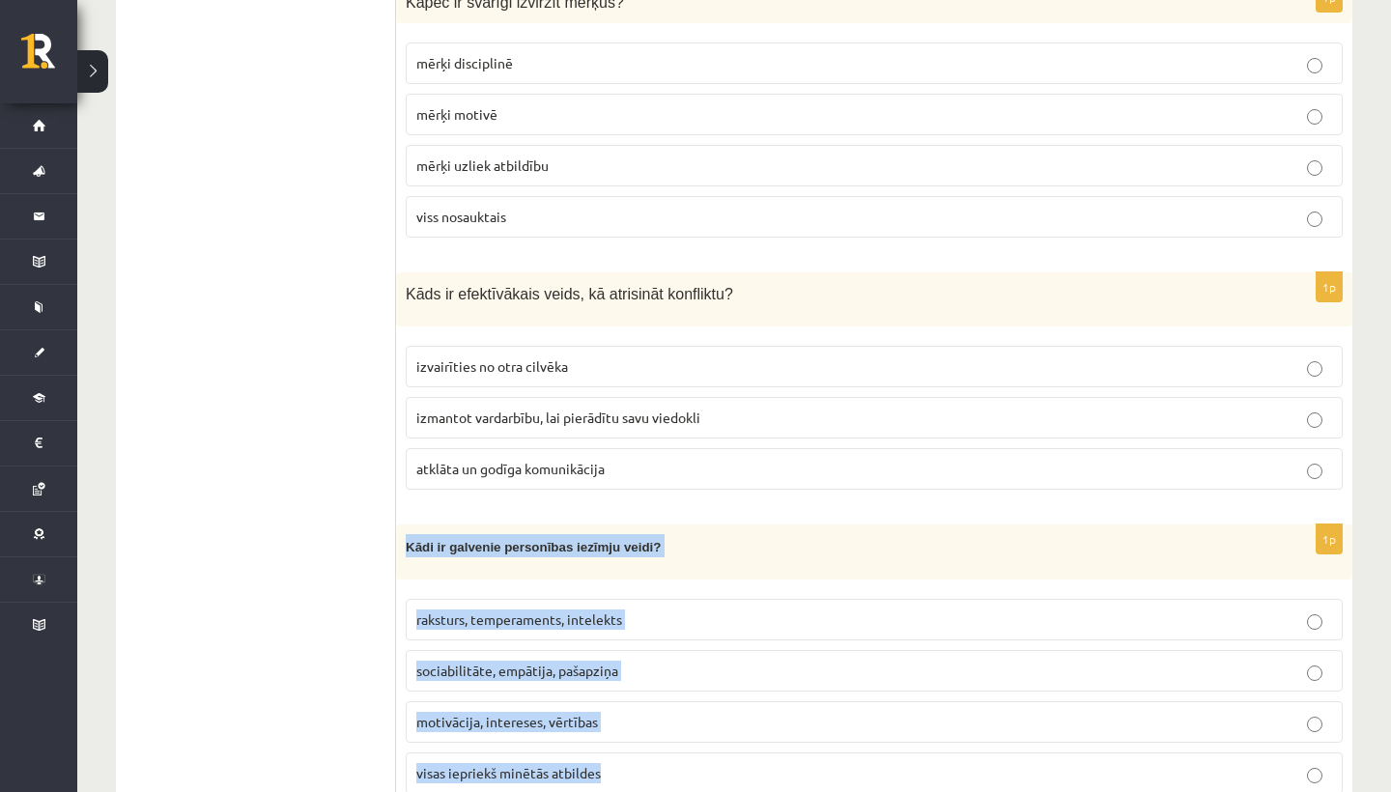
scroll to position [6198, 0]
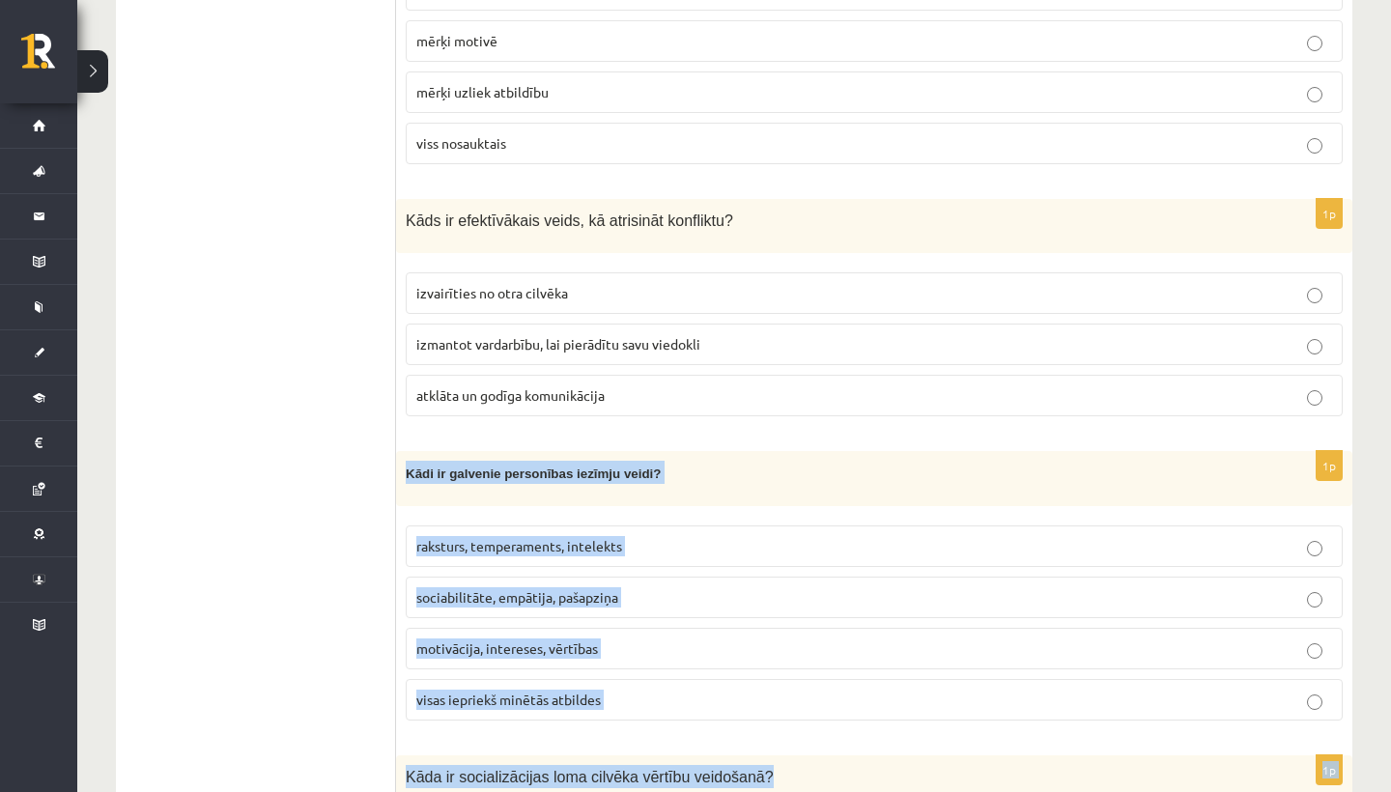
drag, startPoint x: 498, startPoint y: 689, endPoint x: 522, endPoint y: 790, distance: 104.0
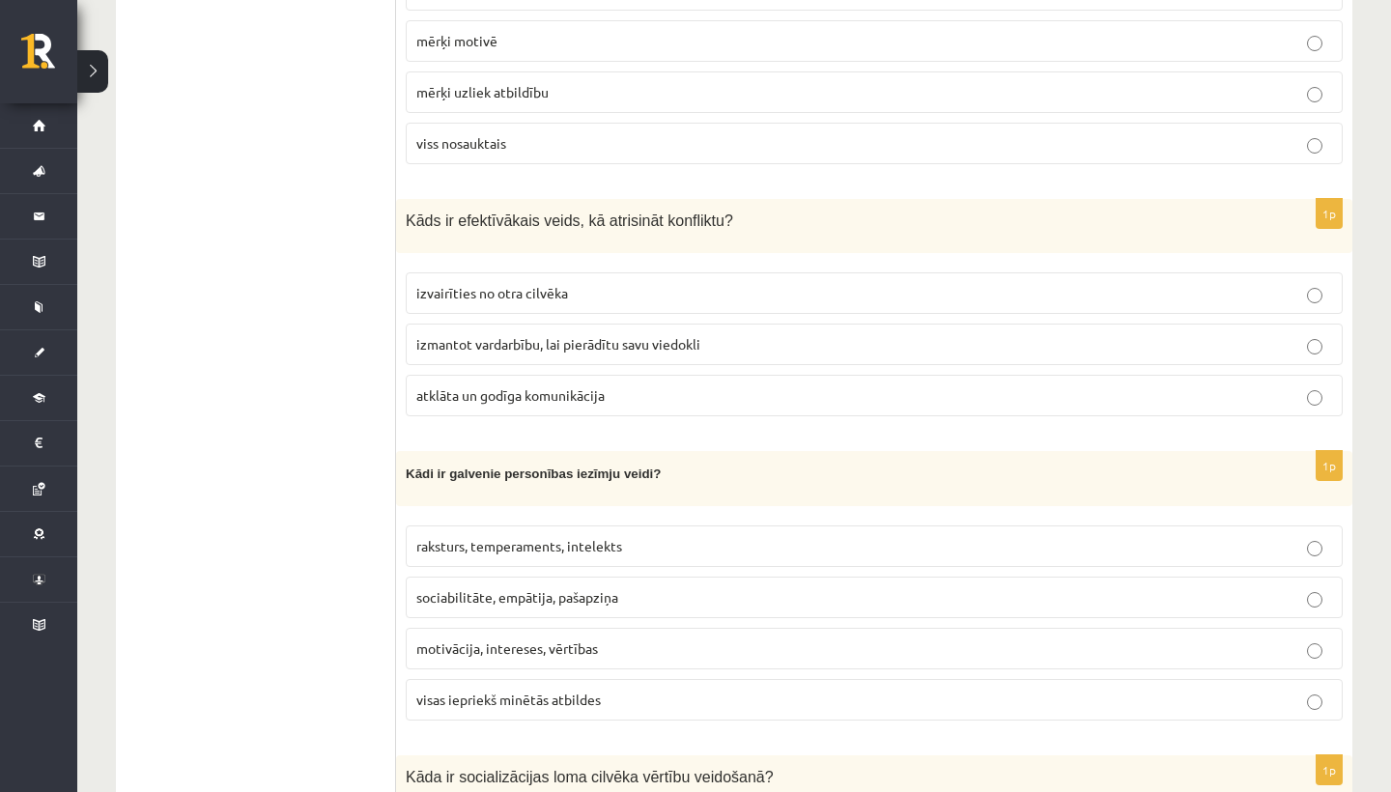
click at [649, 474] on div "Kādi ir galvenie personības iezīmju veidi?" at bounding box center [874, 478] width 956 height 54
click at [492, 691] on span "visas iepriekš minētās atbildes" at bounding box center [508, 699] width 185 height 17
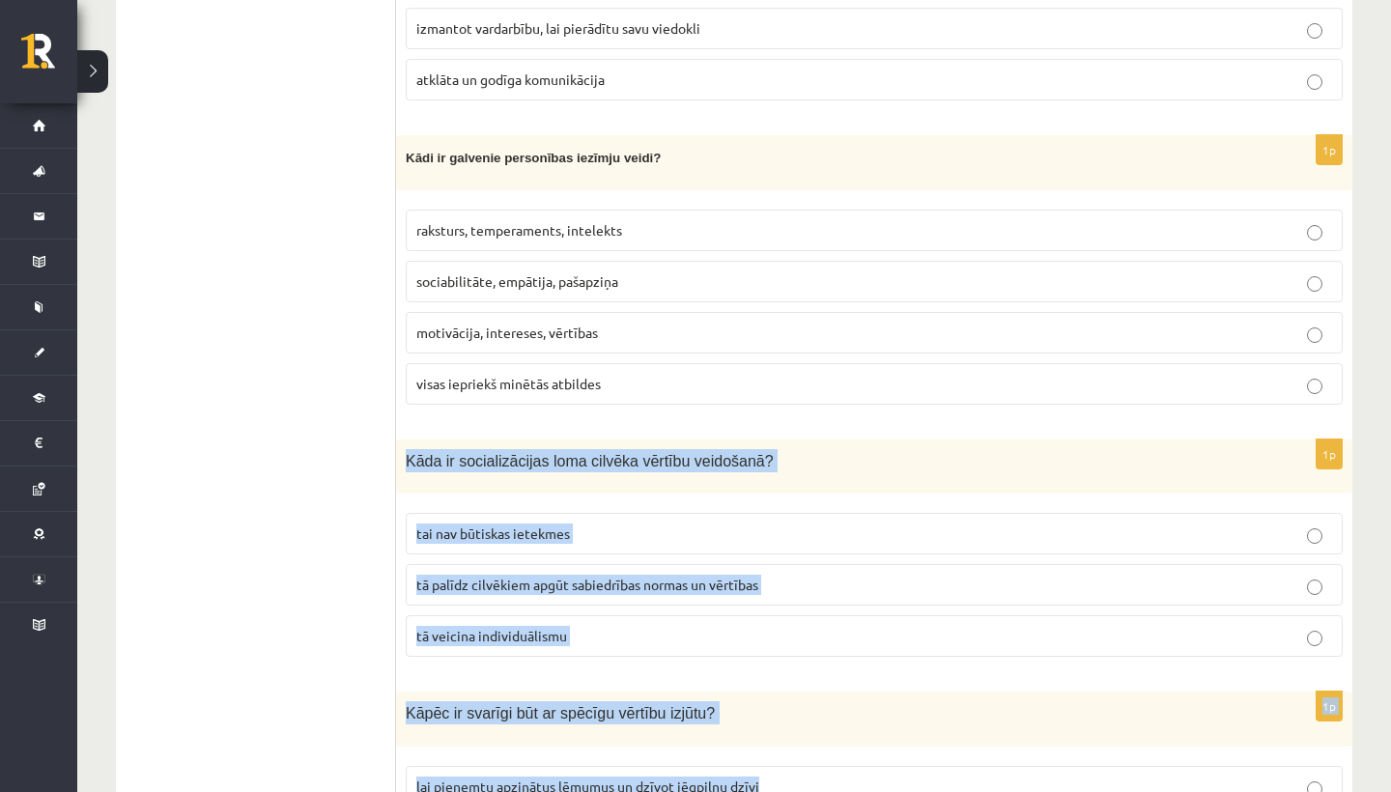
scroll to position [6529, 0]
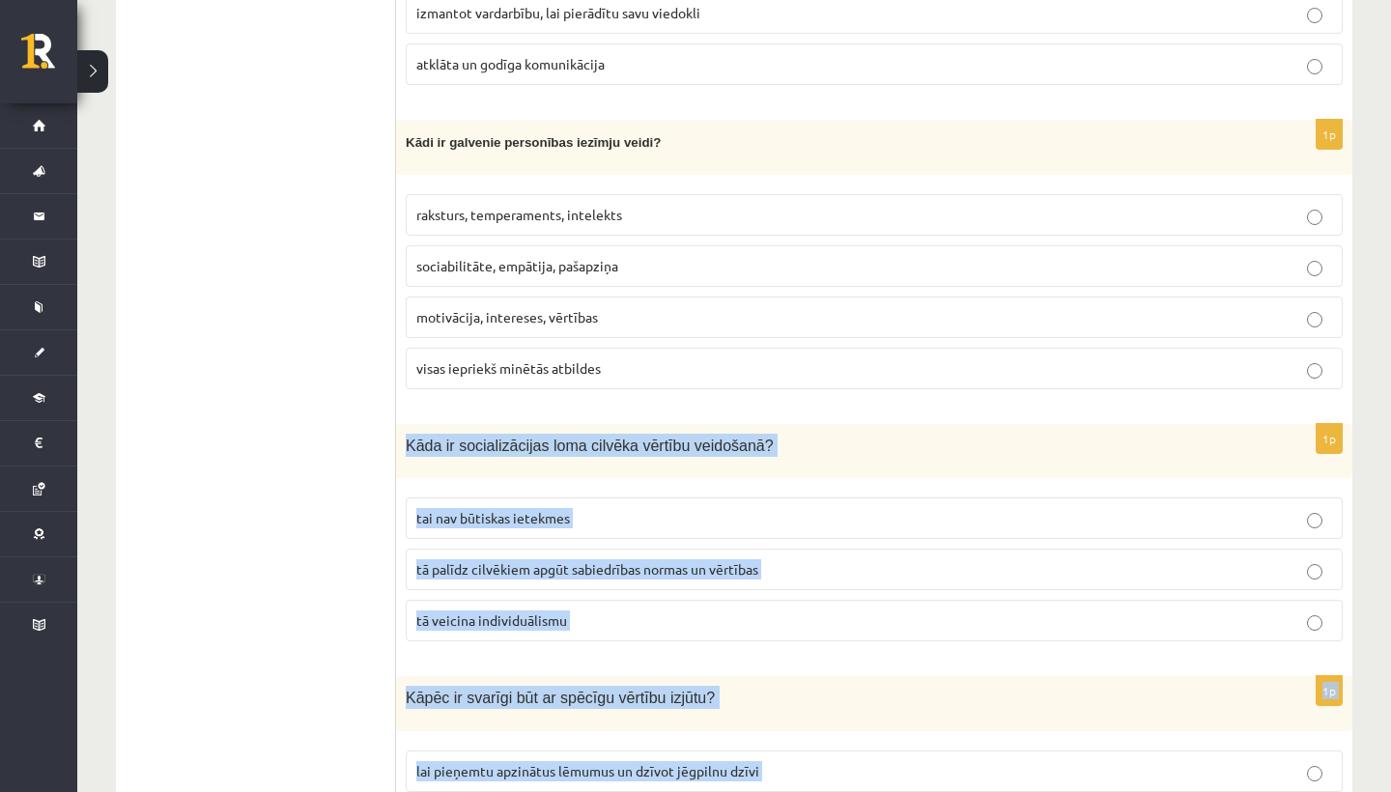
drag, startPoint x: 490, startPoint y: 716, endPoint x: 486, endPoint y: 786, distance: 70.6
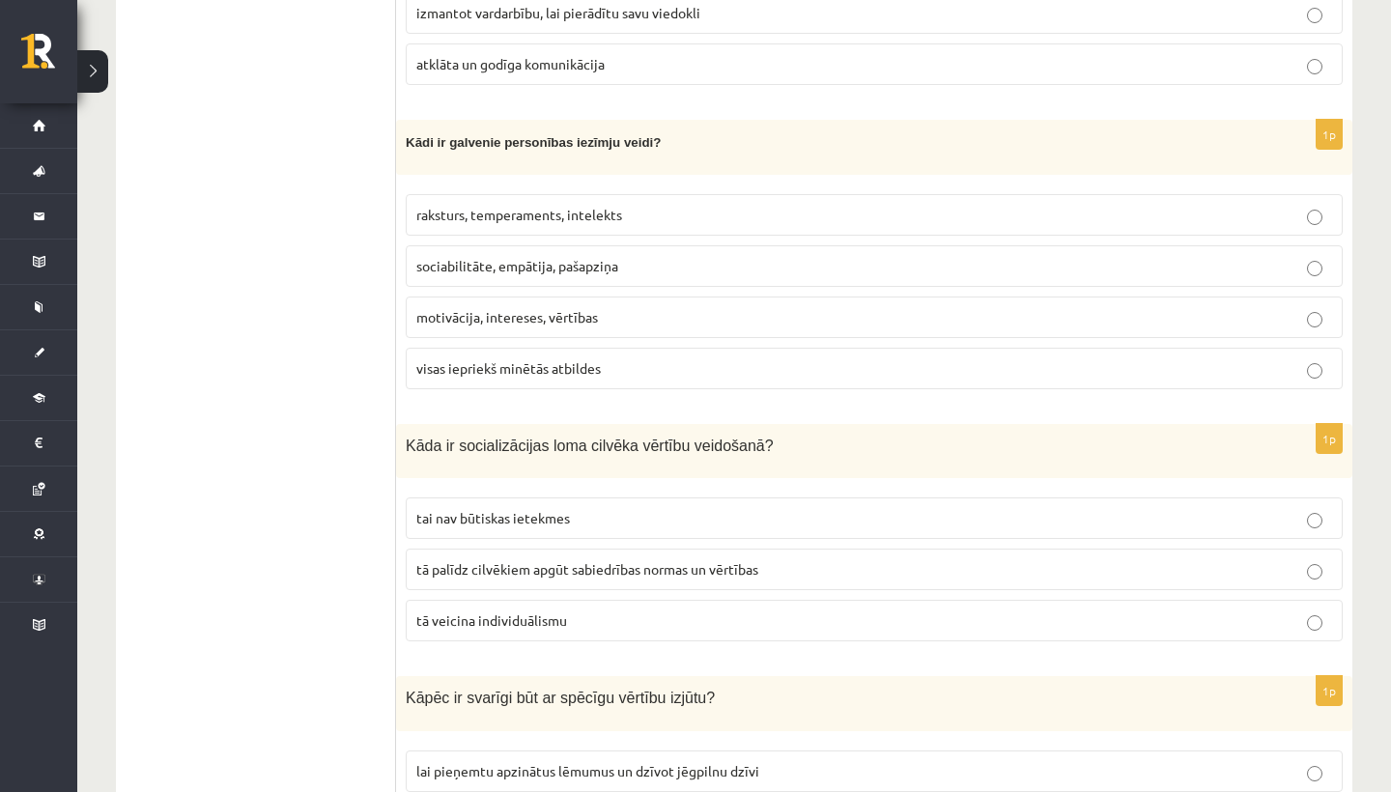
click at [547, 560] on span "tā palīdz cilvēkiem apgūt sabiedrības normas un vērtības" at bounding box center [587, 568] width 342 height 17
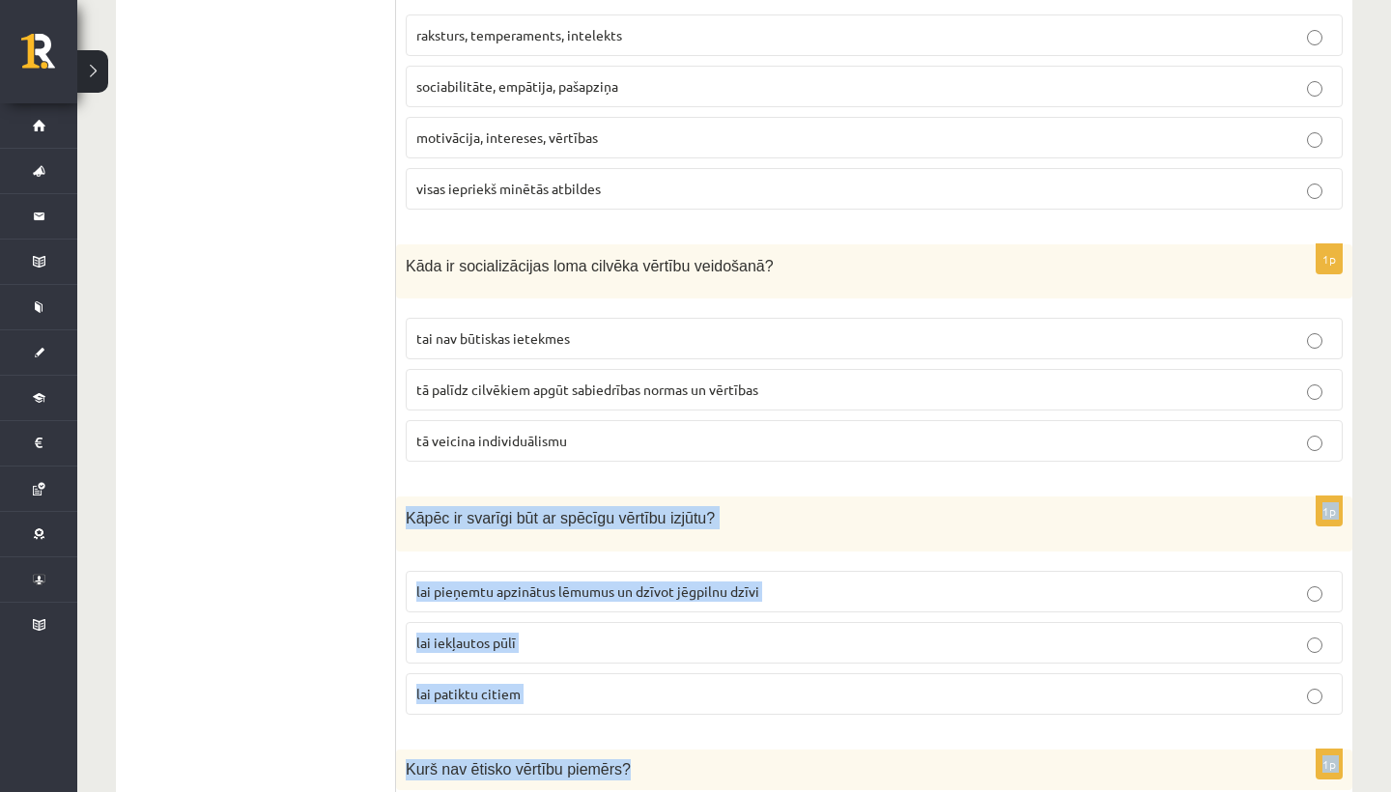
drag, startPoint x: 542, startPoint y: 611, endPoint x: 538, endPoint y: 778, distance: 167.2
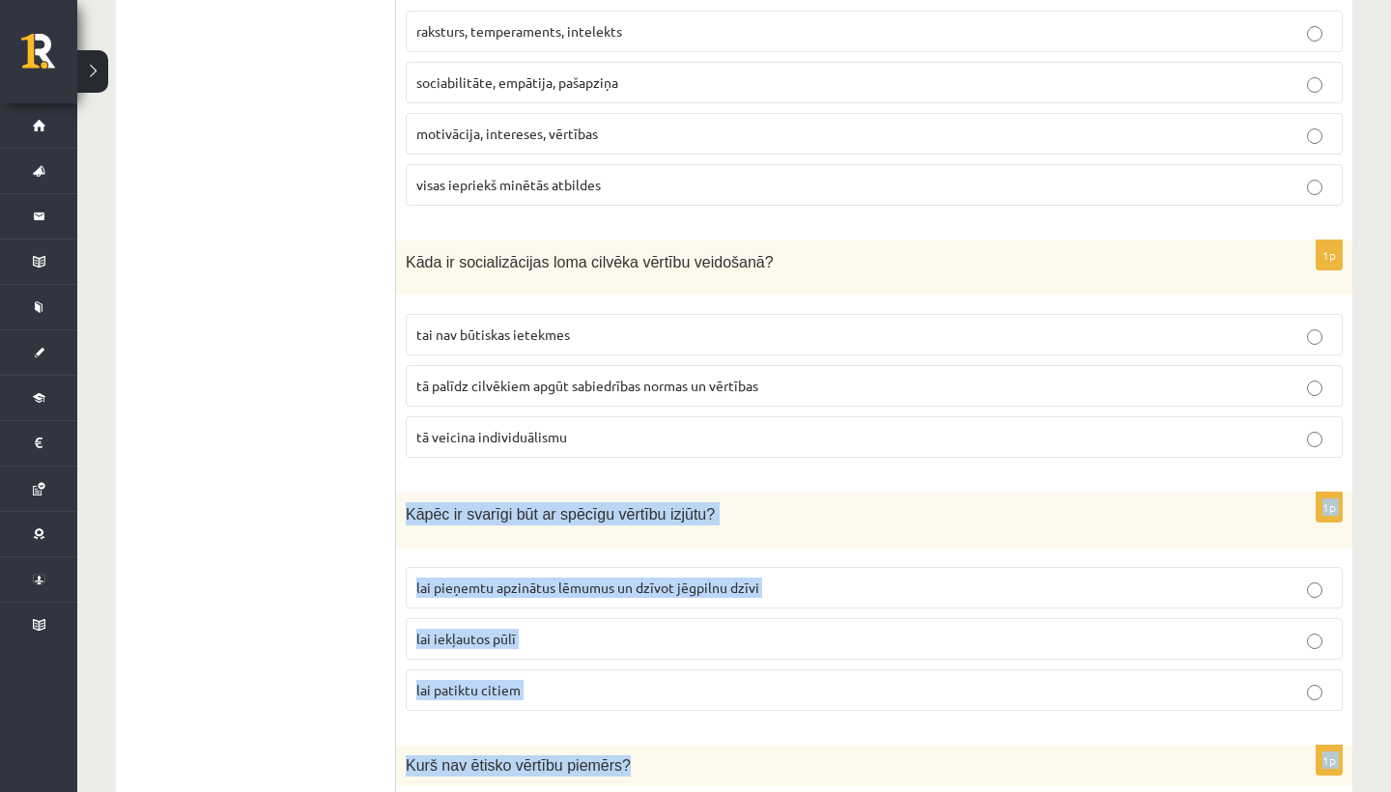
click at [572, 579] on span "lai pieņemtu apzinātus lēmumus un dzīvot jēgpilnu dzīvi" at bounding box center [587, 587] width 343 height 17
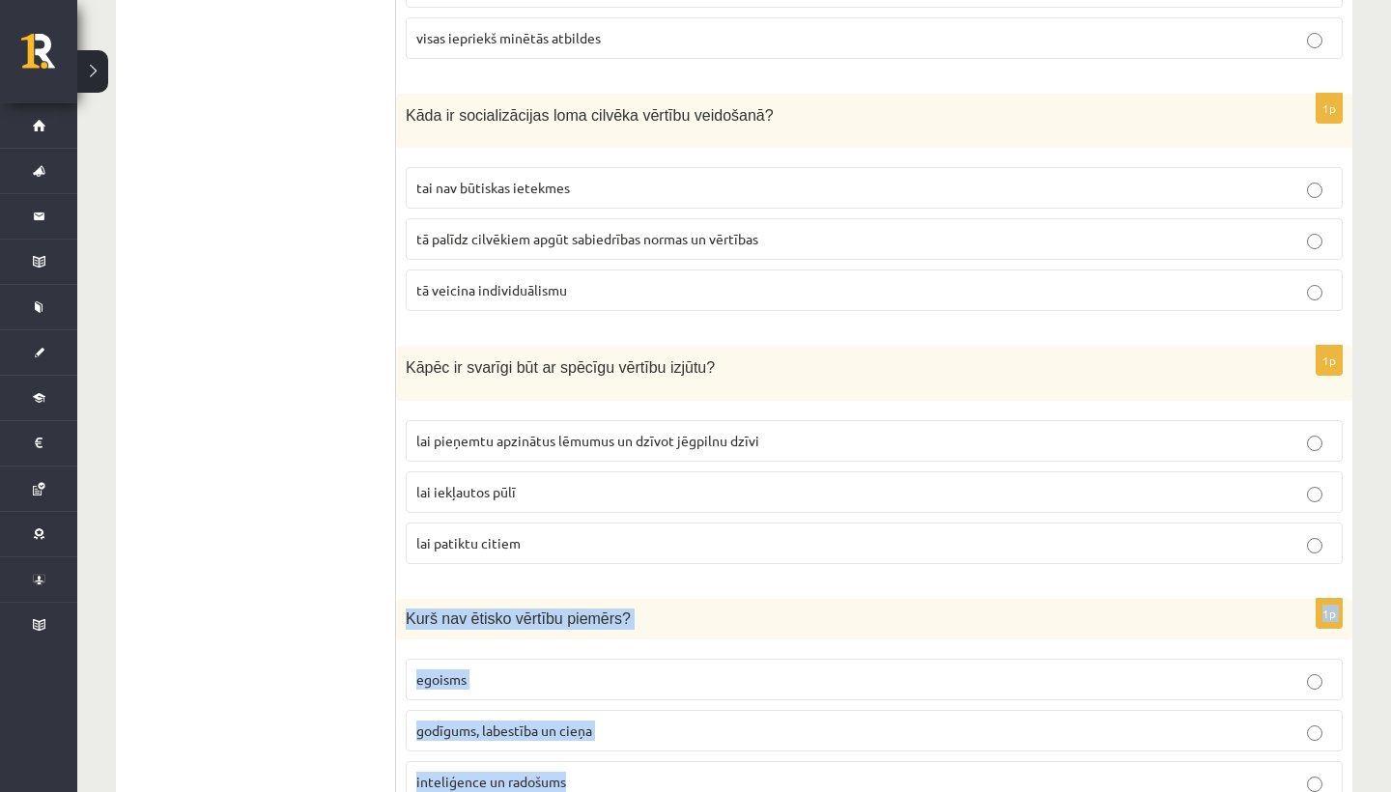
scroll to position [6915, 0]
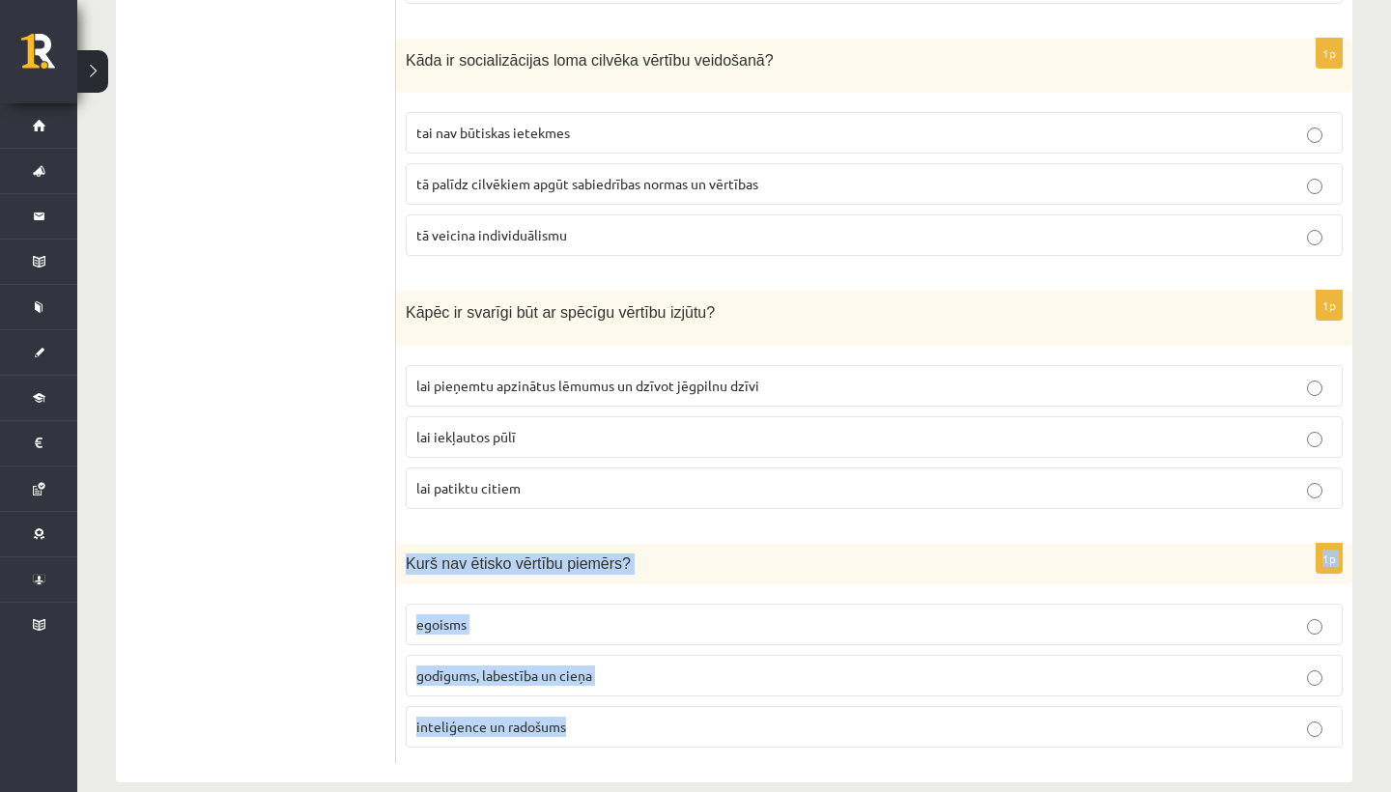
drag, startPoint x: 548, startPoint y: 685, endPoint x: 520, endPoint y: 776, distance: 95.0
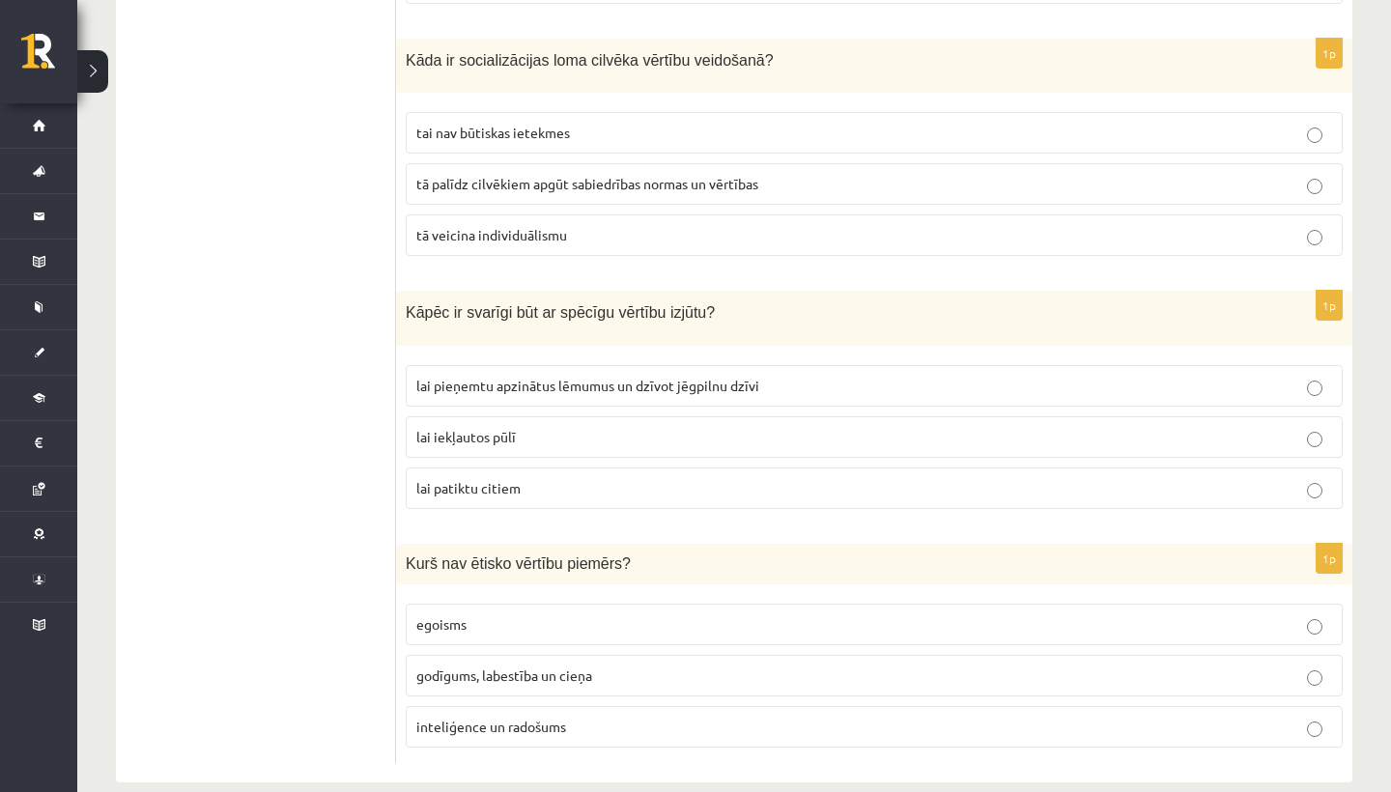
click at [539, 604] on label "egoisms" at bounding box center [874, 625] width 937 height 42
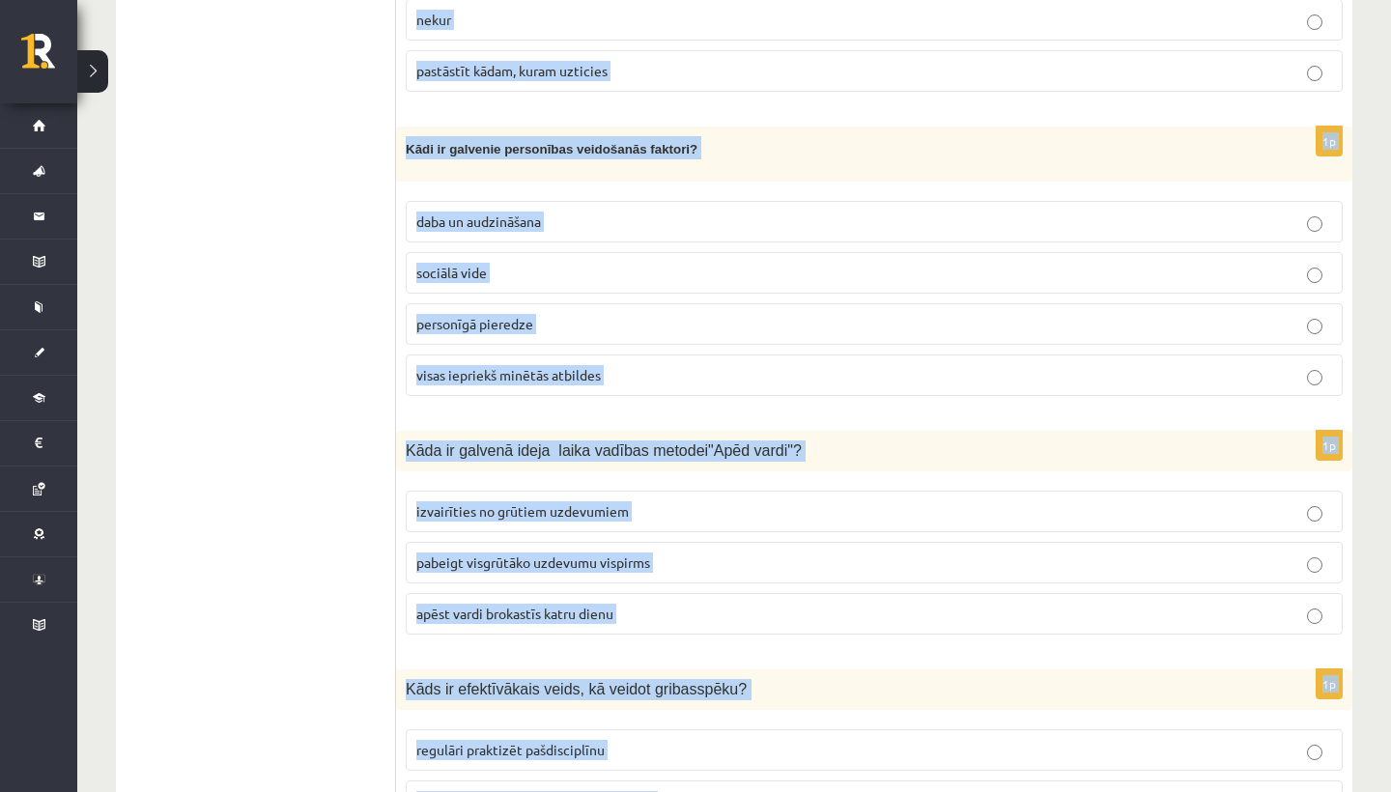
scroll to position [238, 0]
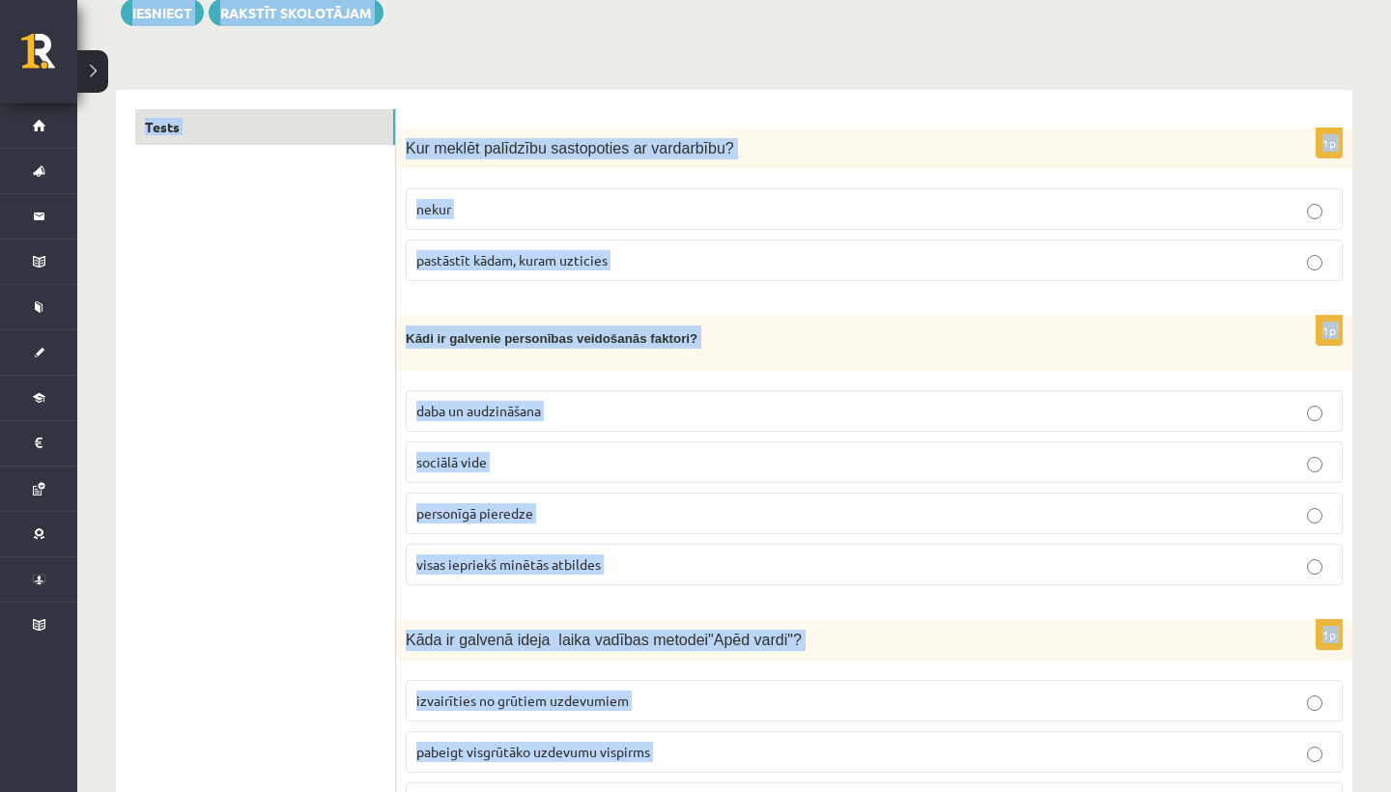
drag, startPoint x: 539, startPoint y: 583, endPoint x: 743, endPoint y: -76, distance: 690.5
click at [743, 0] on html "0 Dāvanas 162 mP 368 xp Adriana Villa Sākums Aktuāli Kā mācīties eSKOLĀ Kontakt…" at bounding box center [695, 158] width 1391 height 792
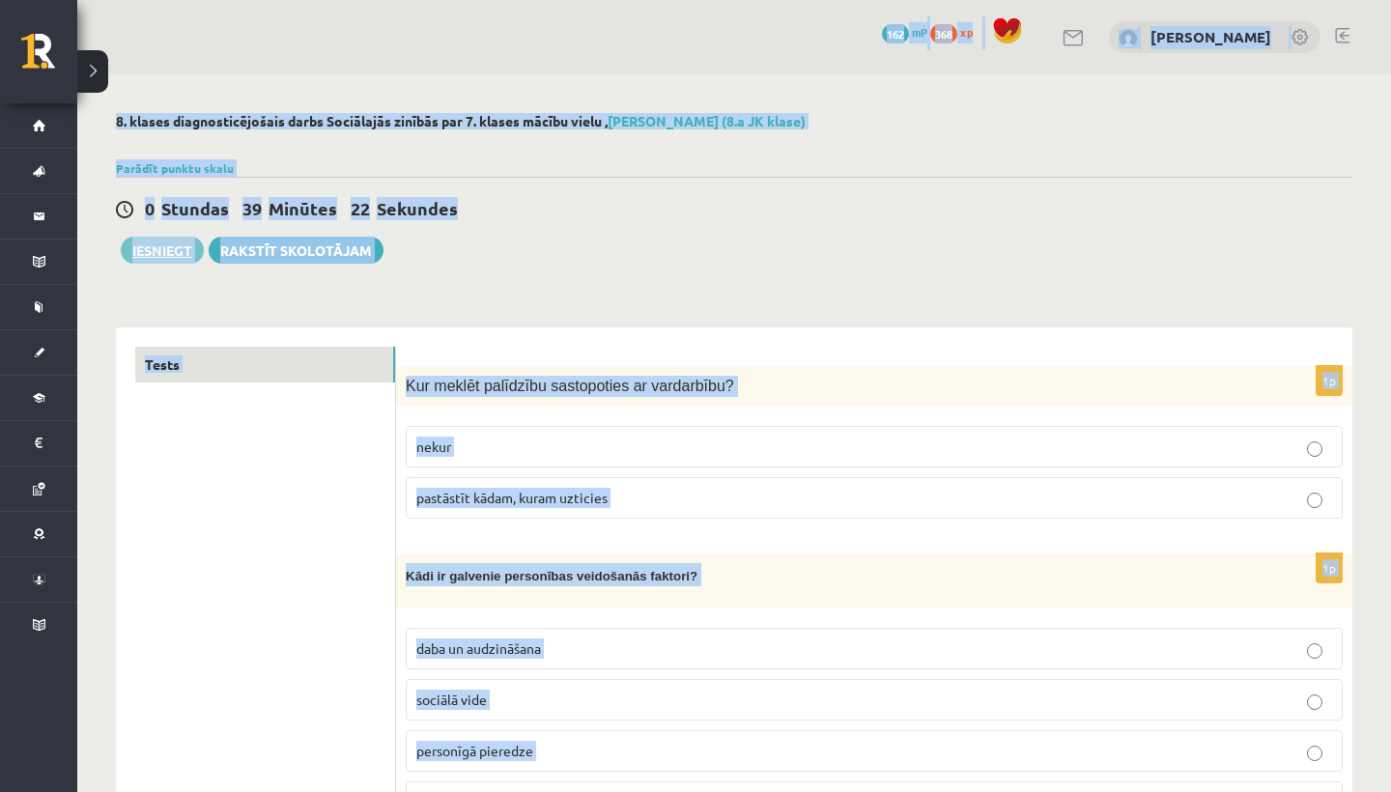
click at [164, 253] on button "Iesniegt" at bounding box center [162, 250] width 83 height 27
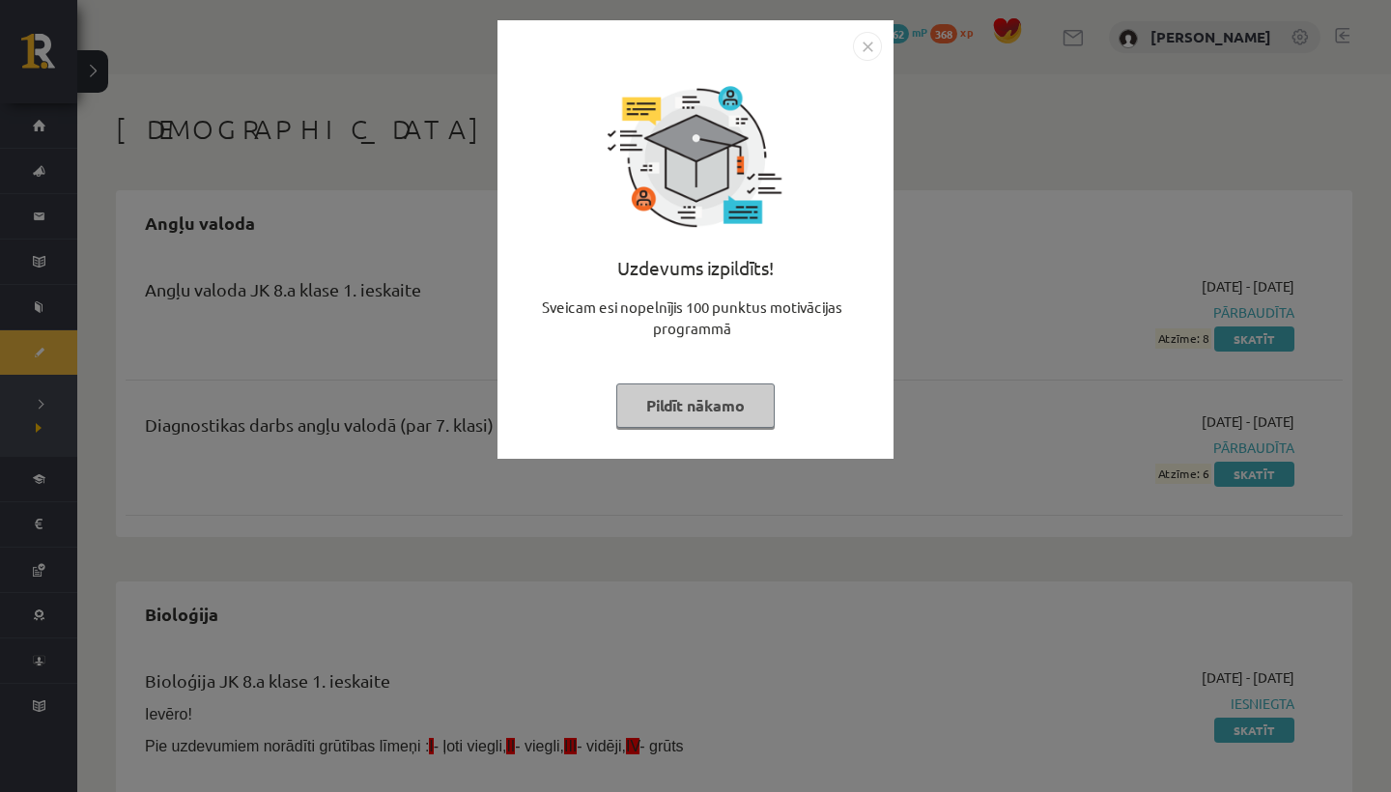
click at [745, 397] on button "Pildīt nākamo" at bounding box center [695, 406] width 158 height 44
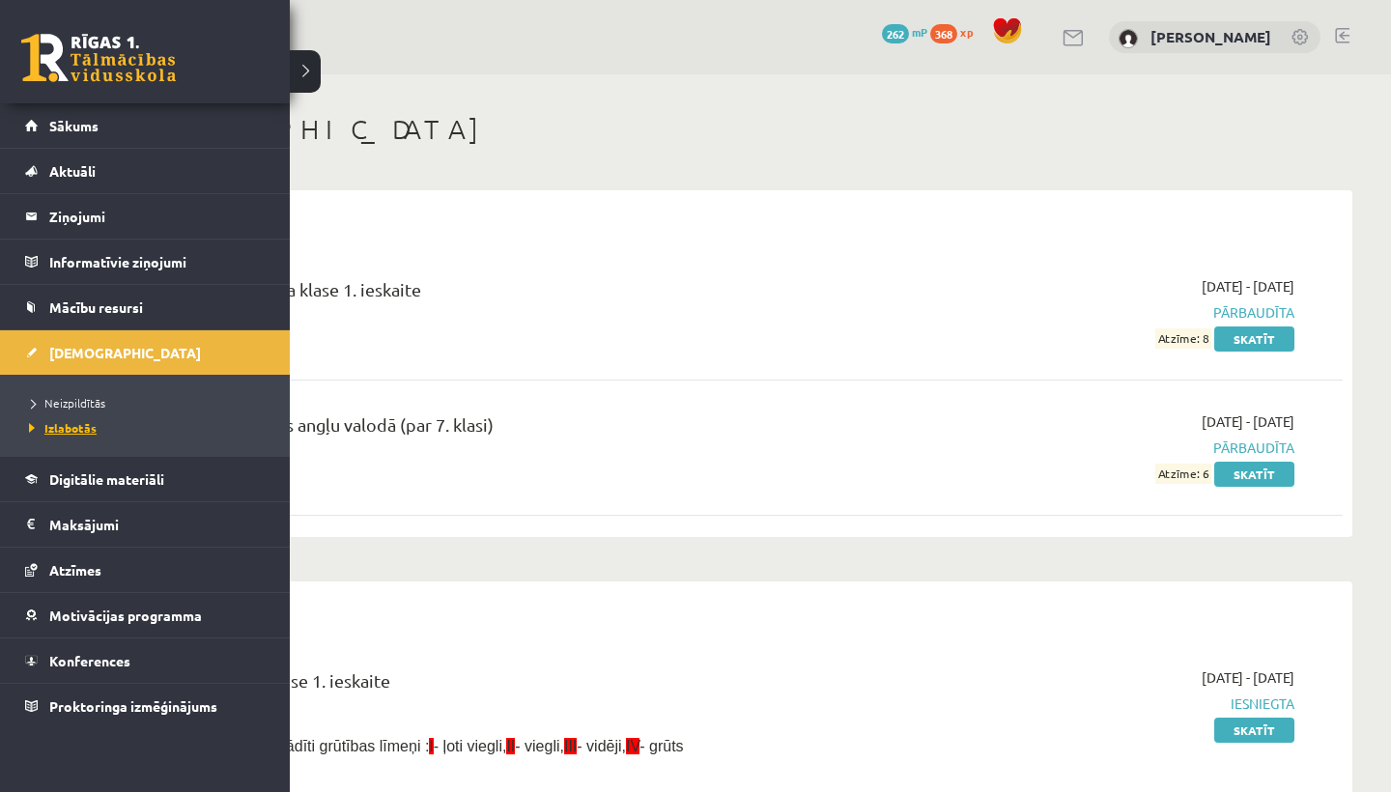
click at [54, 423] on span "Izlabotās" at bounding box center [60, 427] width 72 height 15
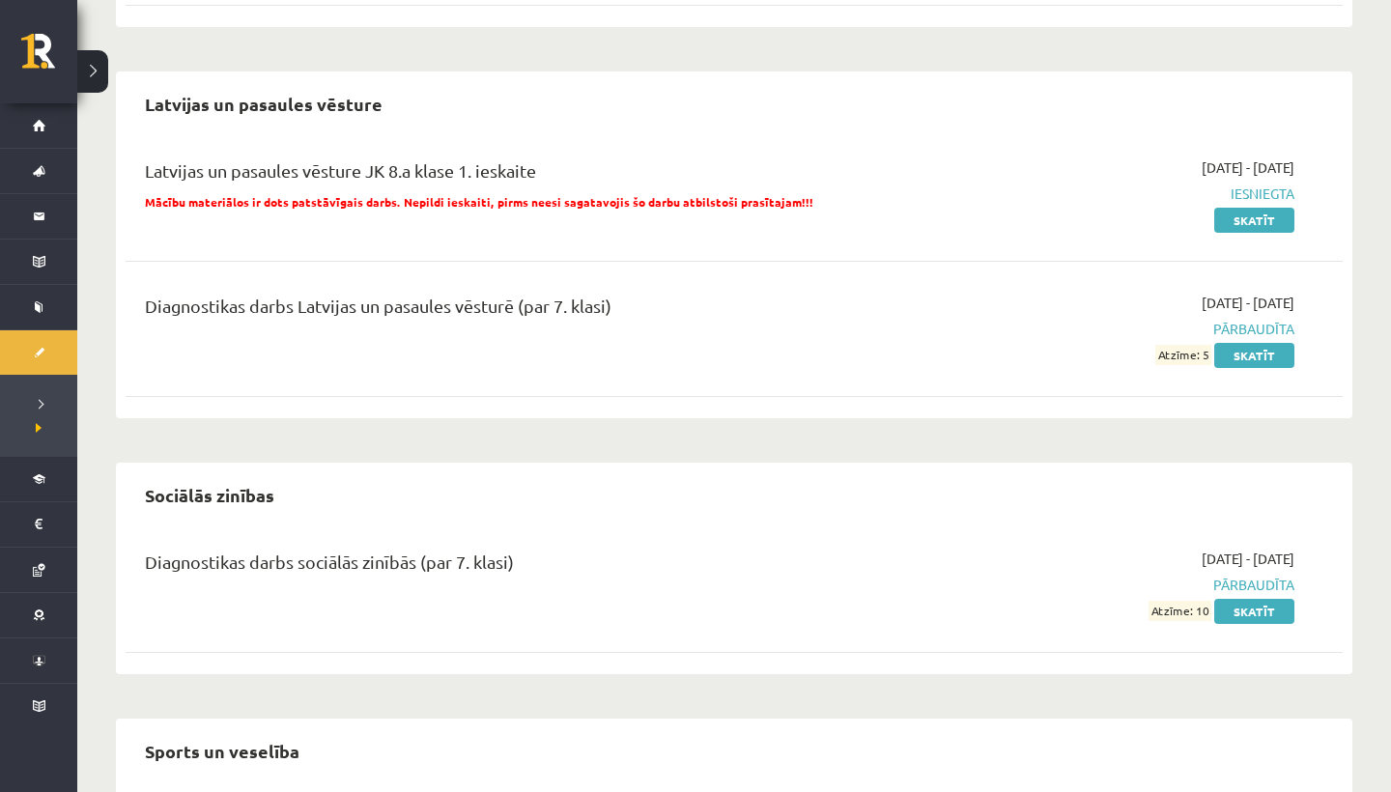
drag, startPoint x: 485, startPoint y: 484, endPoint x: 506, endPoint y: 791, distance: 307.9
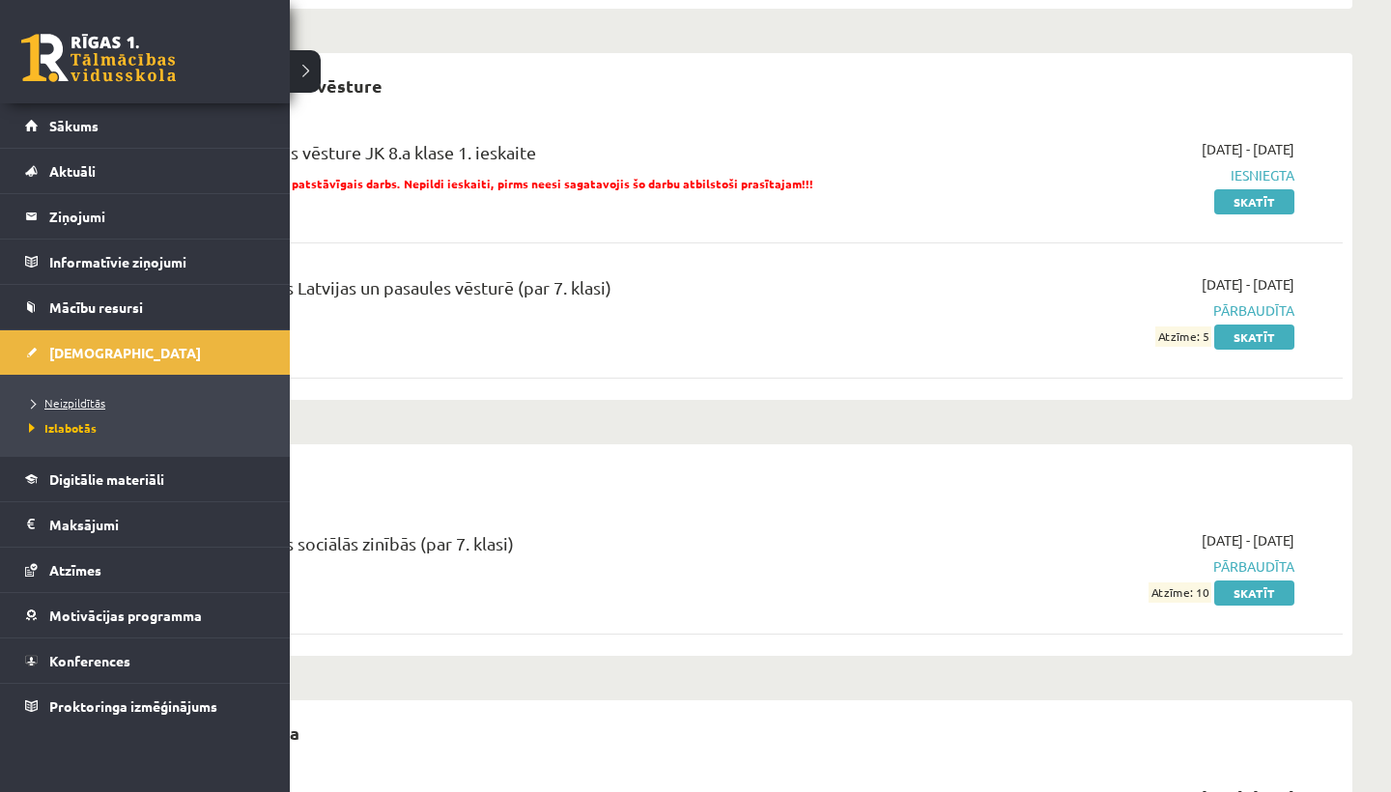
click at [64, 398] on span "Neizpildītās" at bounding box center [64, 402] width 81 height 15
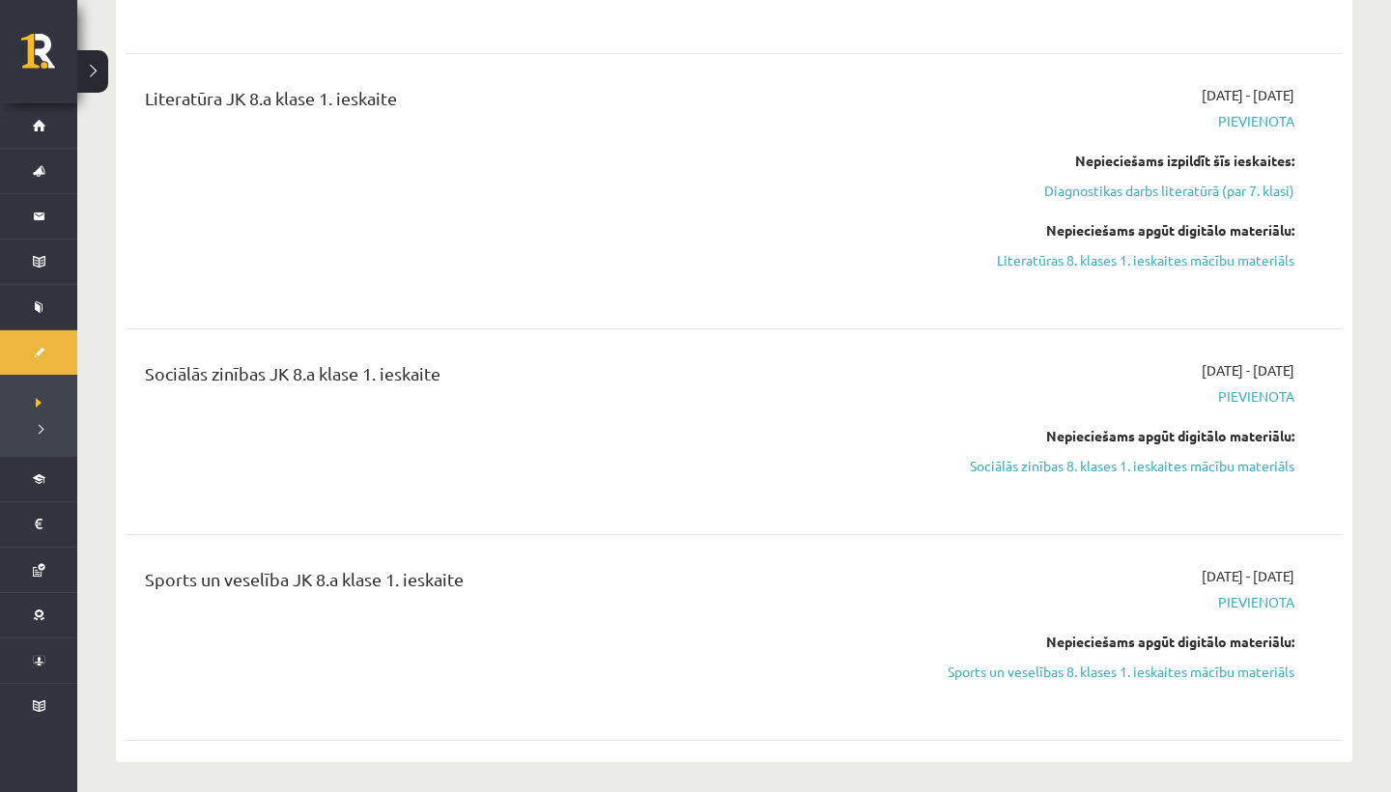
drag, startPoint x: 627, startPoint y: 191, endPoint x: 620, endPoint y: 75, distance: 116.1
click at [622, 75] on div "Literatūra JK 8.a klase 1. ieskaite [DATE] - [DATE] [GEOGRAPHIC_DATA] Nepiecieš…" at bounding box center [734, 191] width 1217 height 251
click at [664, 266] on div "Literatūra JK 8.a klase 1. ieskaite" at bounding box center [522, 191] width 785 height 213
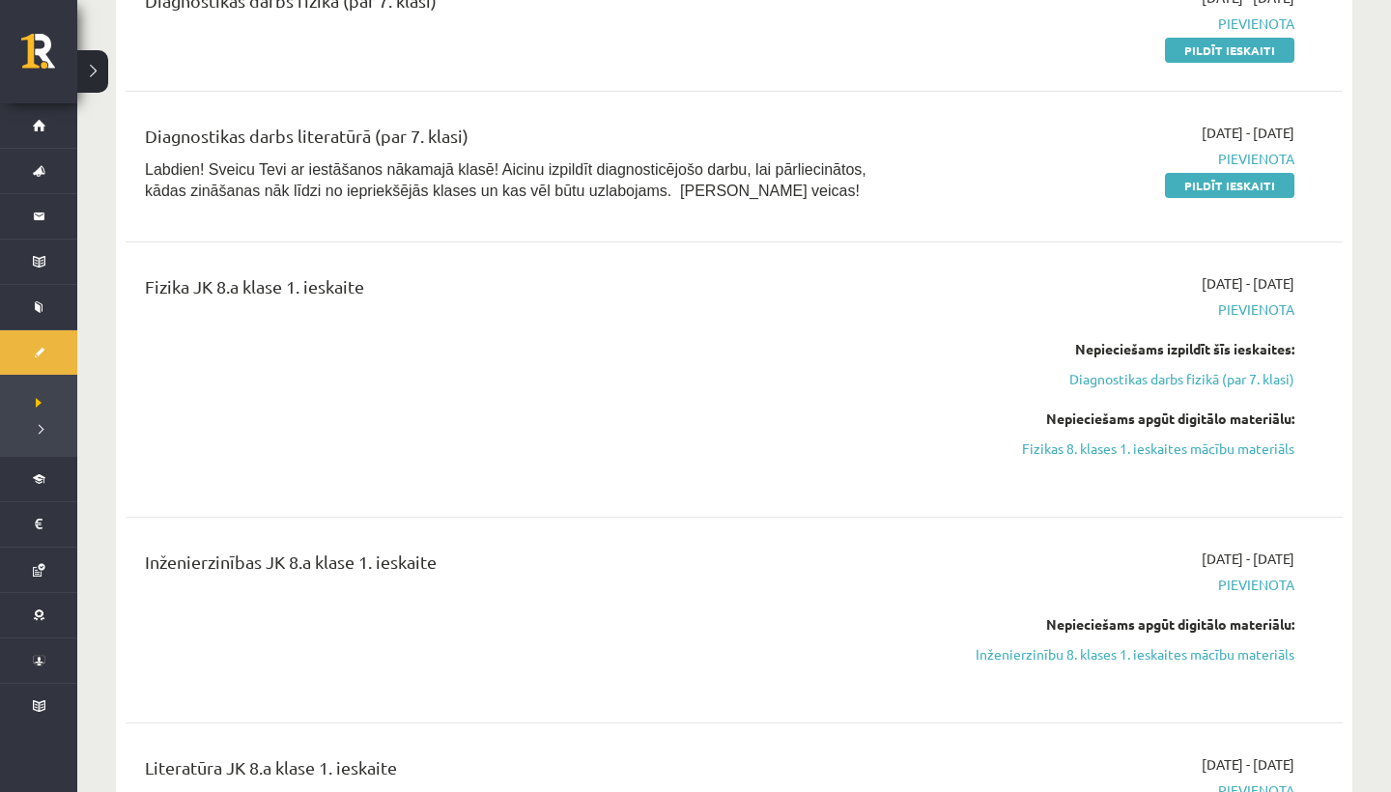
scroll to position [459, 0]
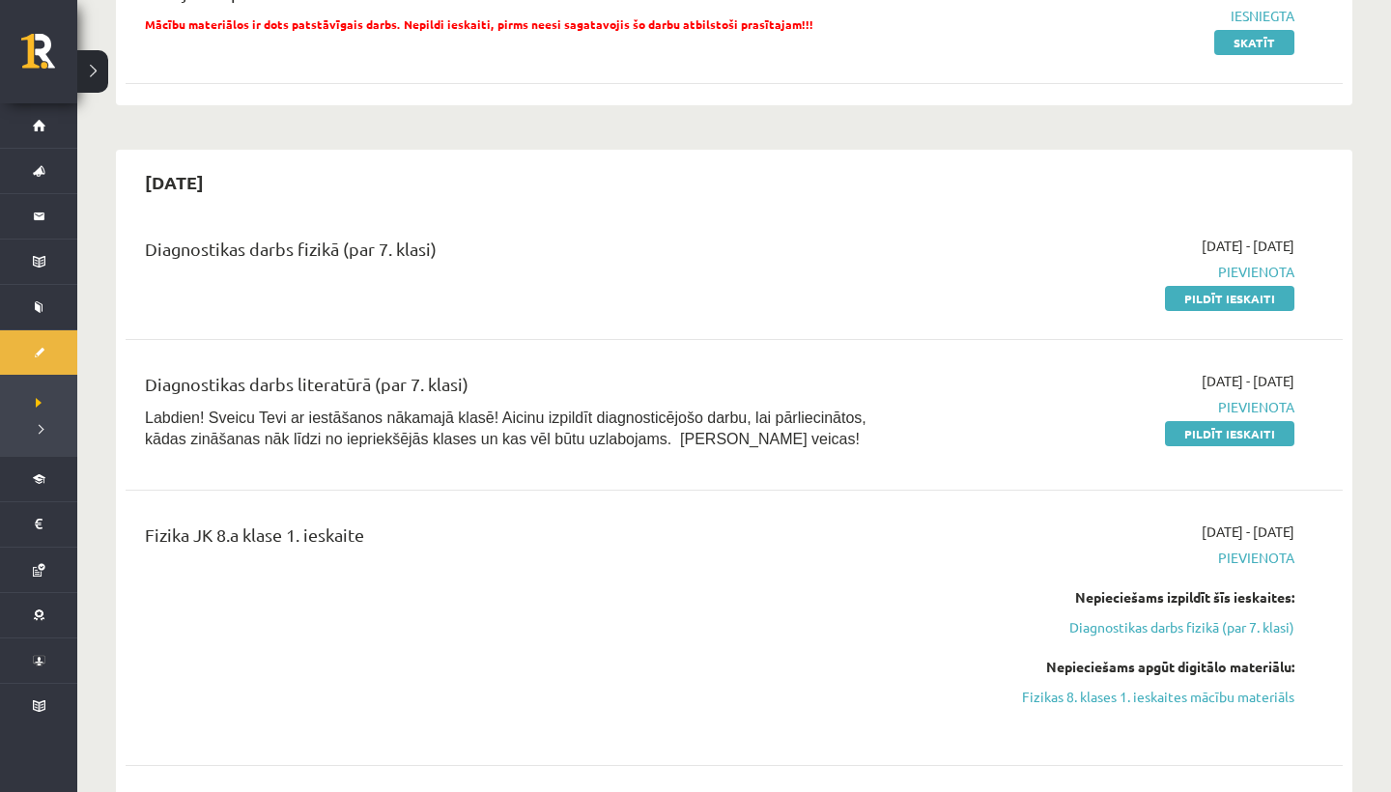
drag, startPoint x: 664, startPoint y: 266, endPoint x: 799, endPoint y: 384, distance: 180.0
click at [1245, 282] on div "[DATE] - [DATE] [GEOGRAPHIC_DATA] Pildīt ieskaiti" at bounding box center [1112, 272] width 393 height 72
click at [1245, 298] on link "Pildīt ieskaiti" at bounding box center [1229, 298] width 129 height 25
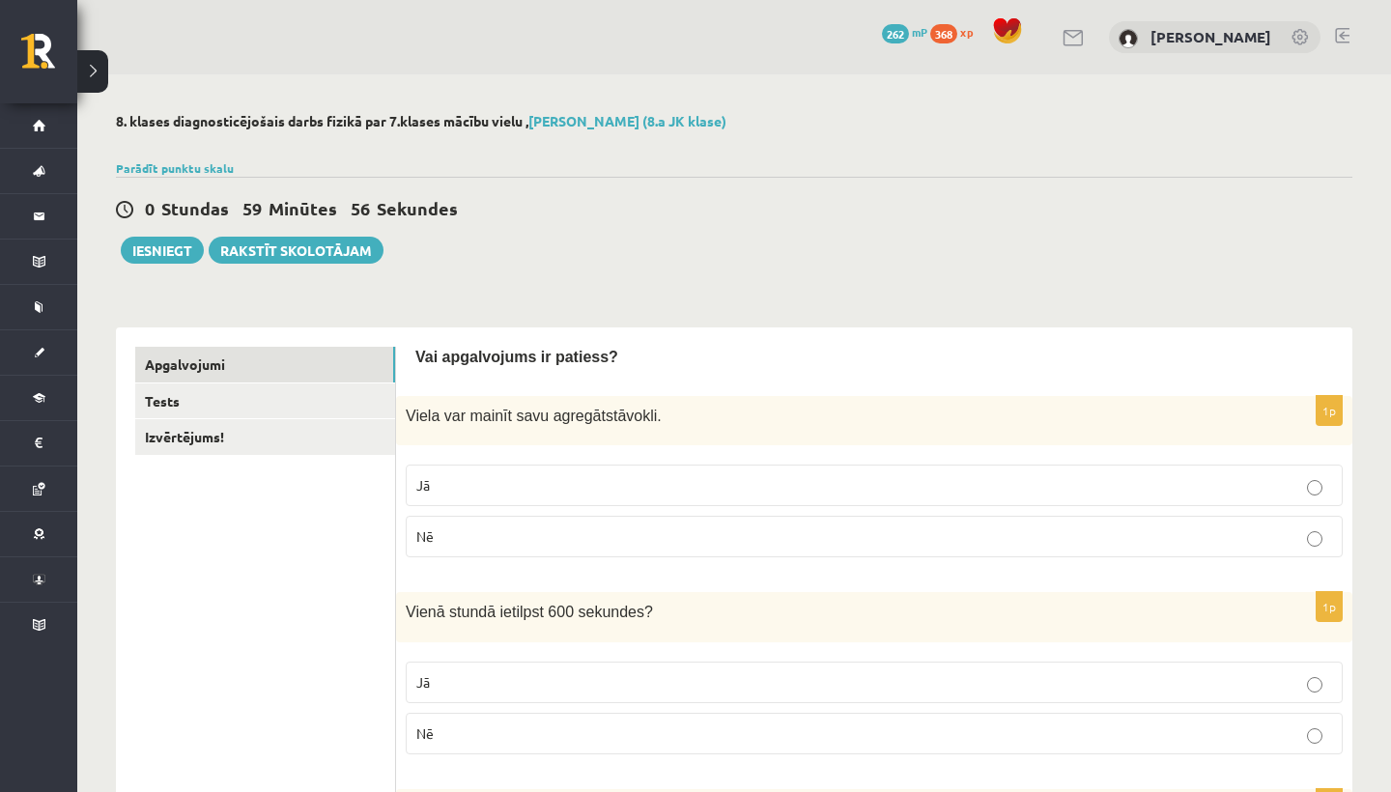
click at [756, 495] on p "Jā" at bounding box center [874, 485] width 916 height 20
click at [623, 727] on p "Nē" at bounding box center [874, 734] width 916 height 20
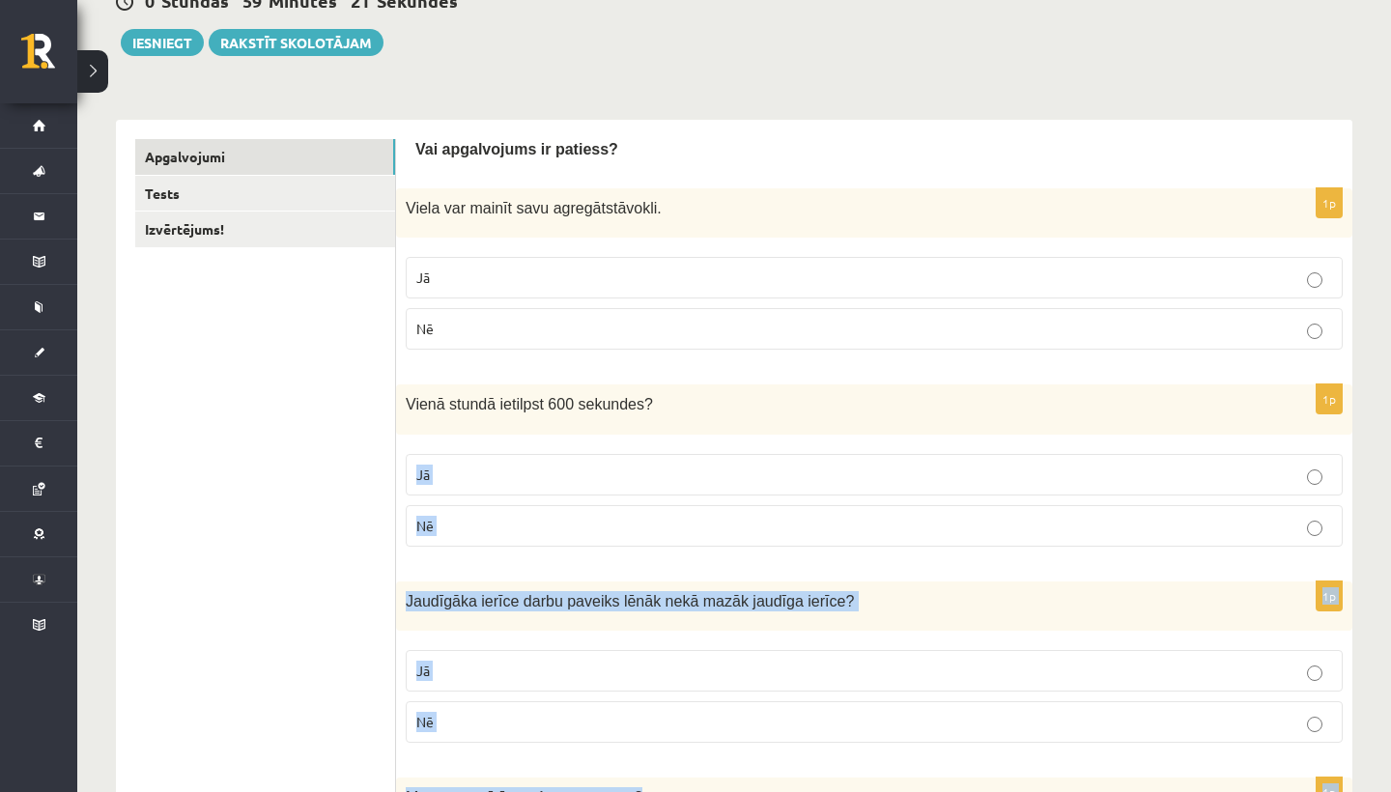
scroll to position [219, 0]
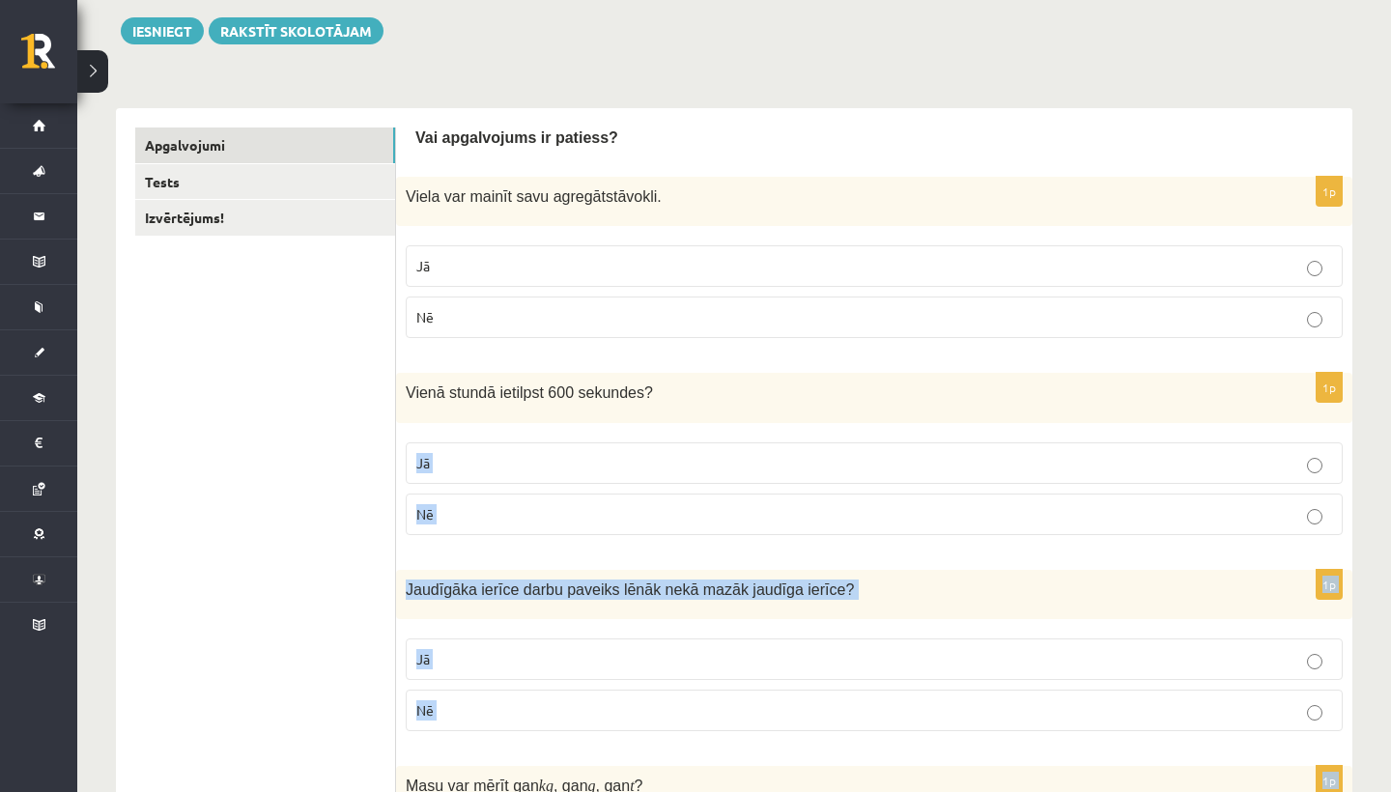
drag, startPoint x: 699, startPoint y: 622, endPoint x: 684, endPoint y: 760, distance: 139.0
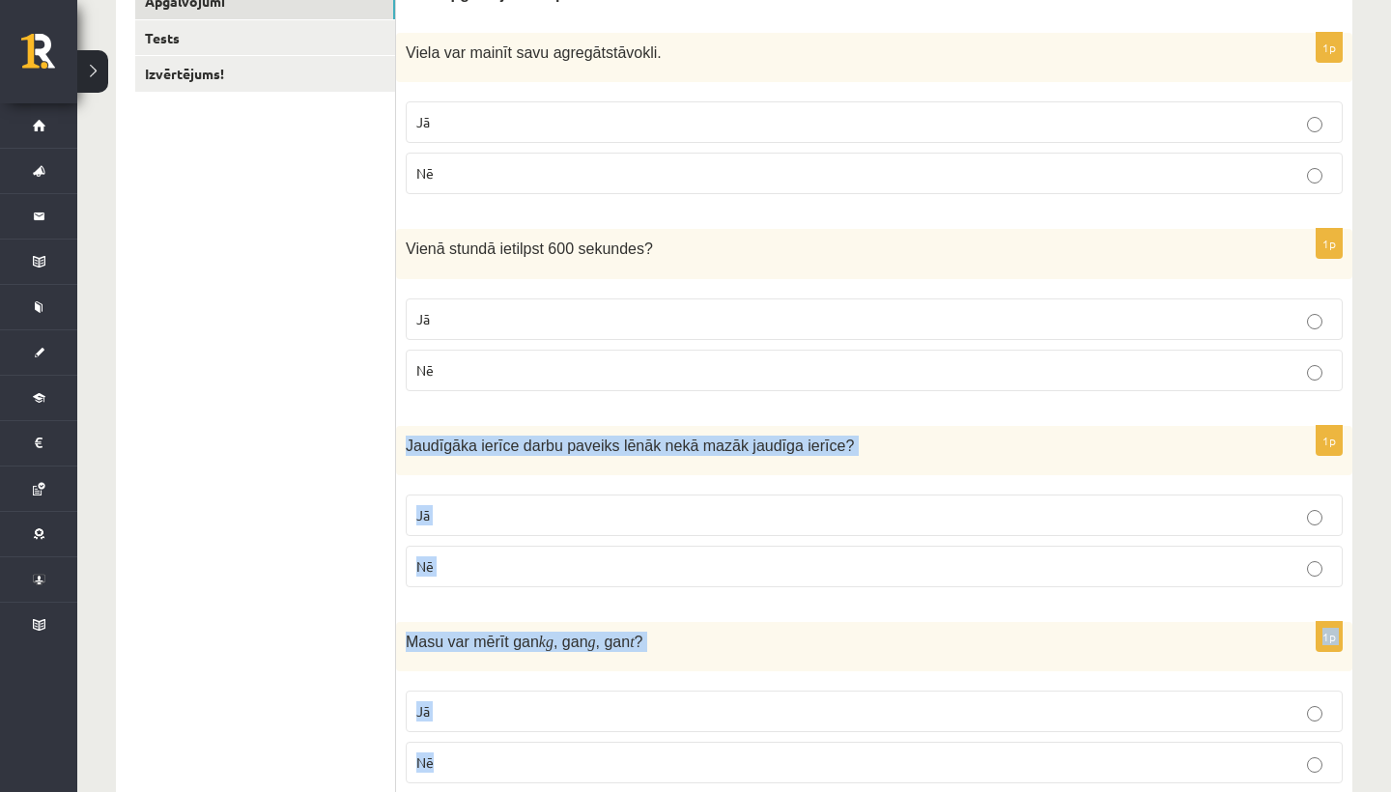
drag, startPoint x: 705, startPoint y: 558, endPoint x: 714, endPoint y: 781, distance: 222.4
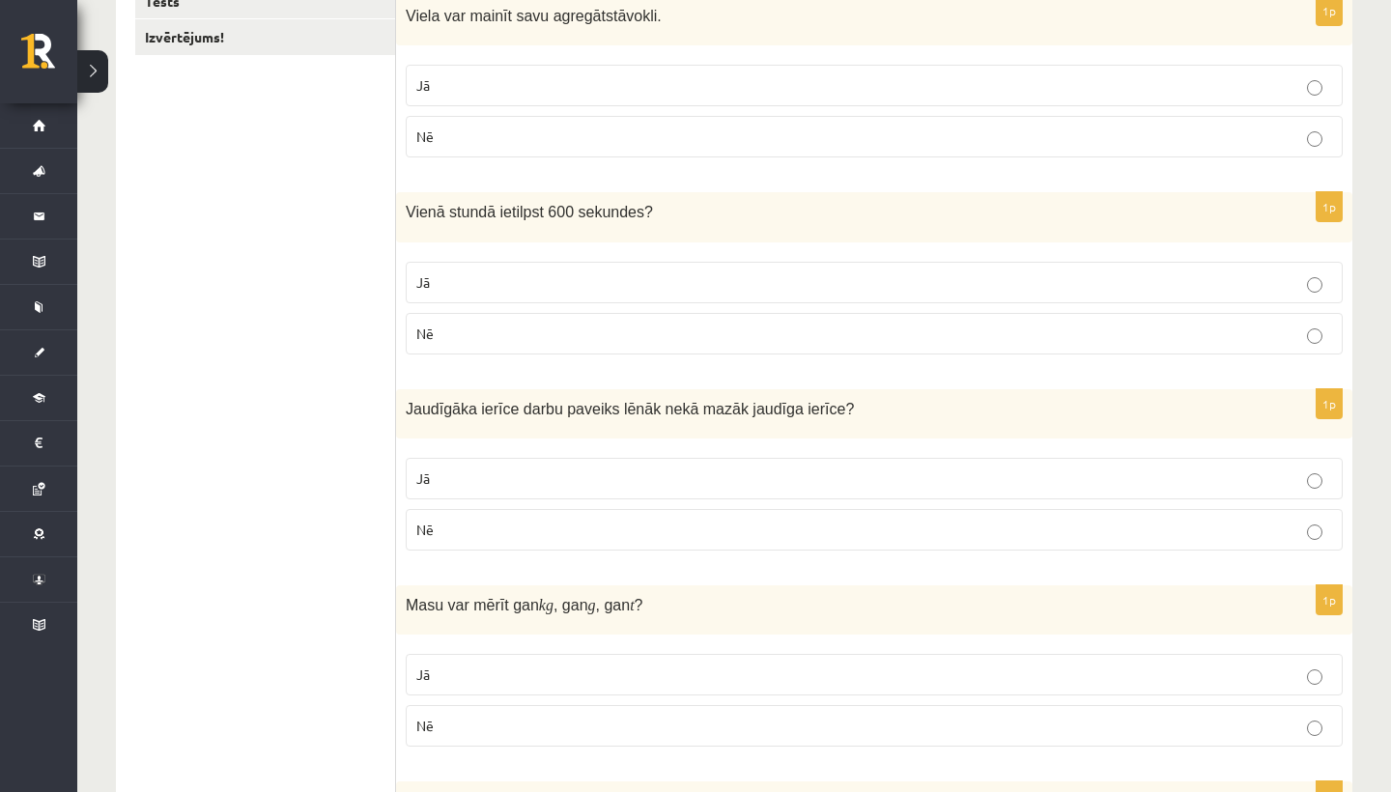
click at [800, 535] on p "Nē" at bounding box center [874, 530] width 916 height 20
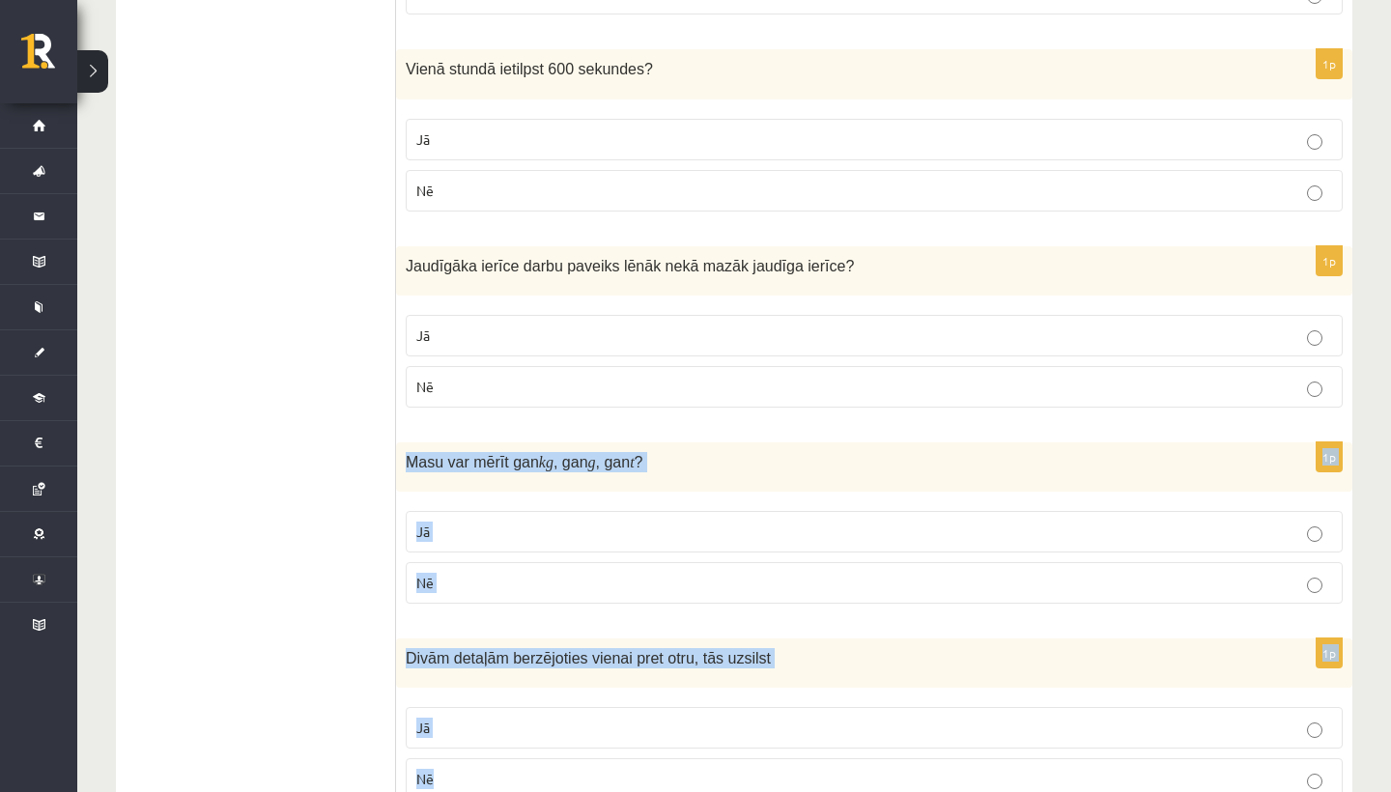
drag, startPoint x: 785, startPoint y: 561, endPoint x: 781, endPoint y: 774, distance: 212.6
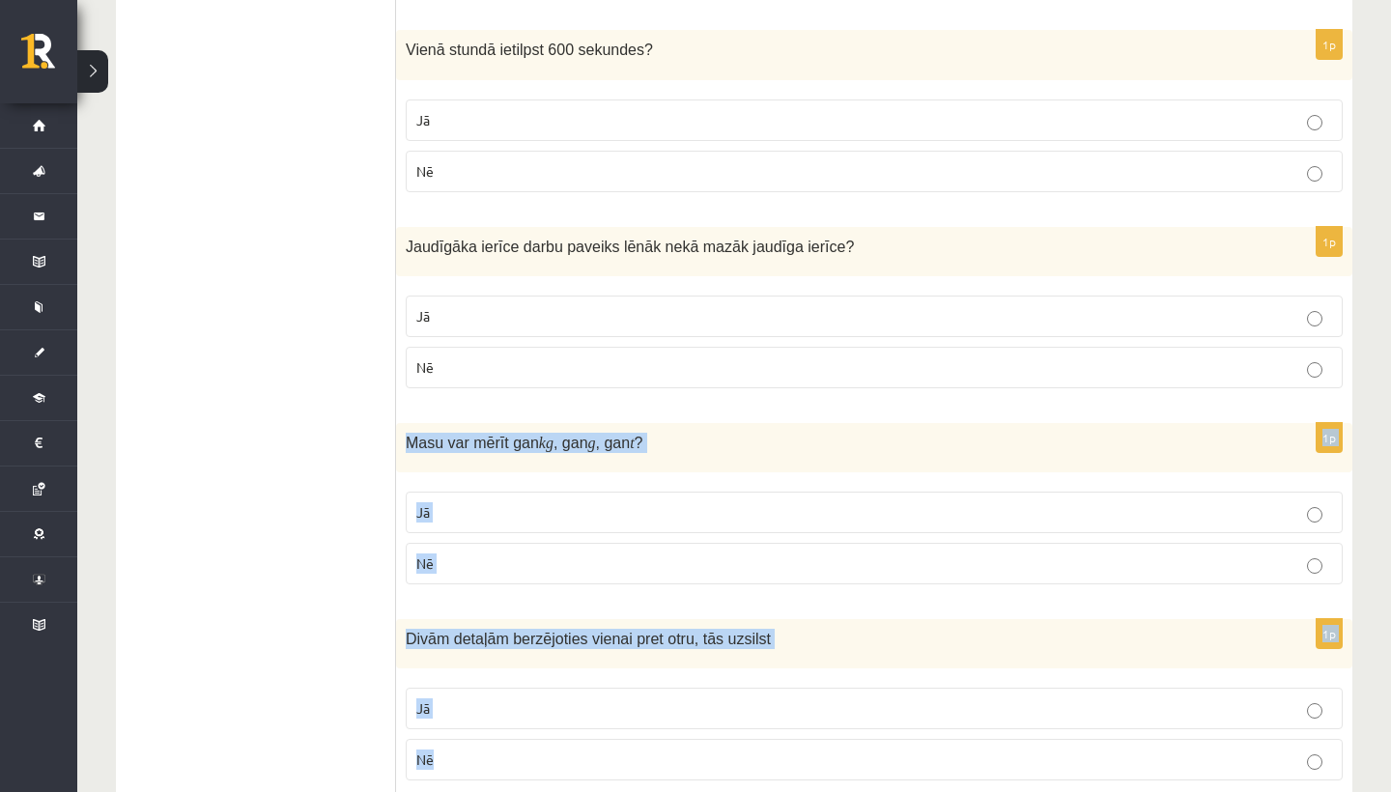
click at [696, 502] on p "Jā" at bounding box center [874, 512] width 916 height 20
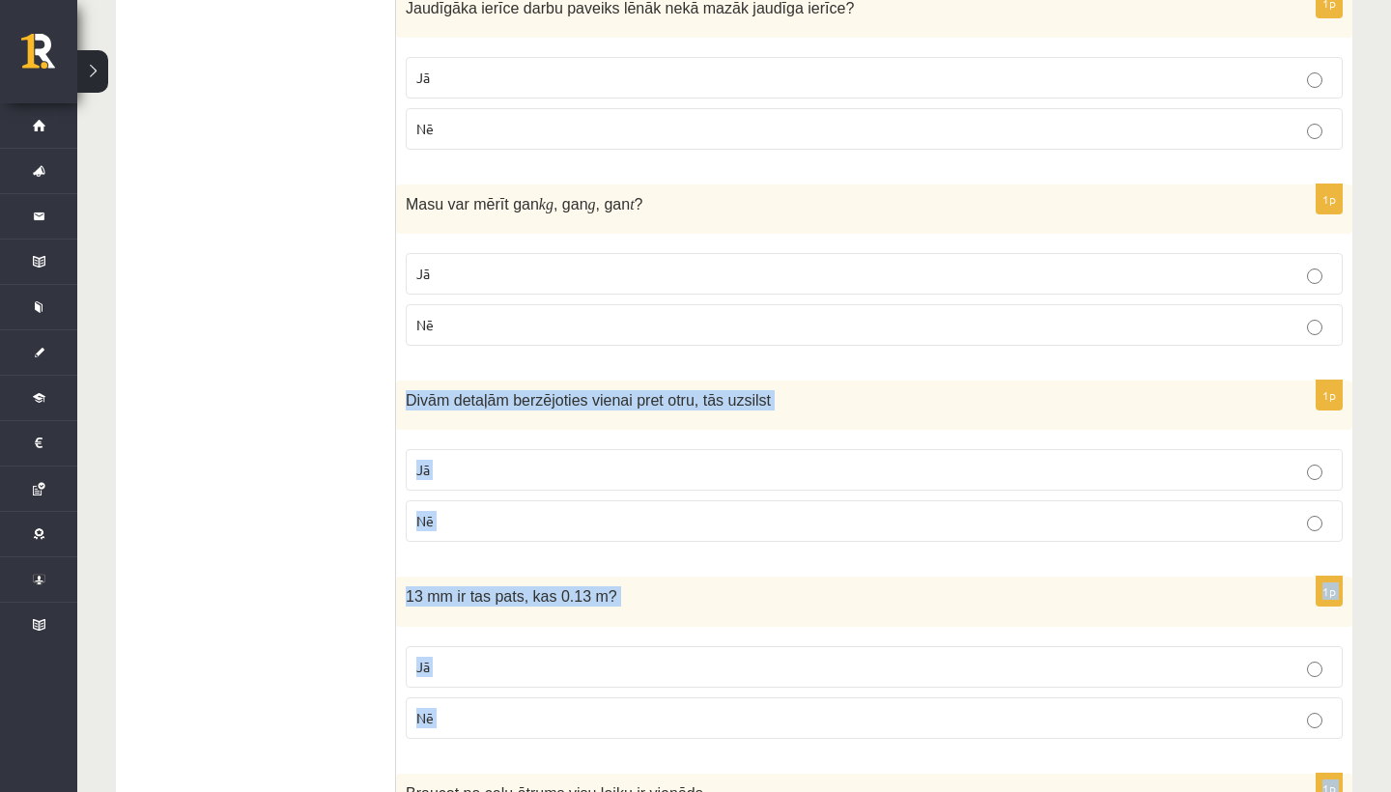
scroll to position [874, 0]
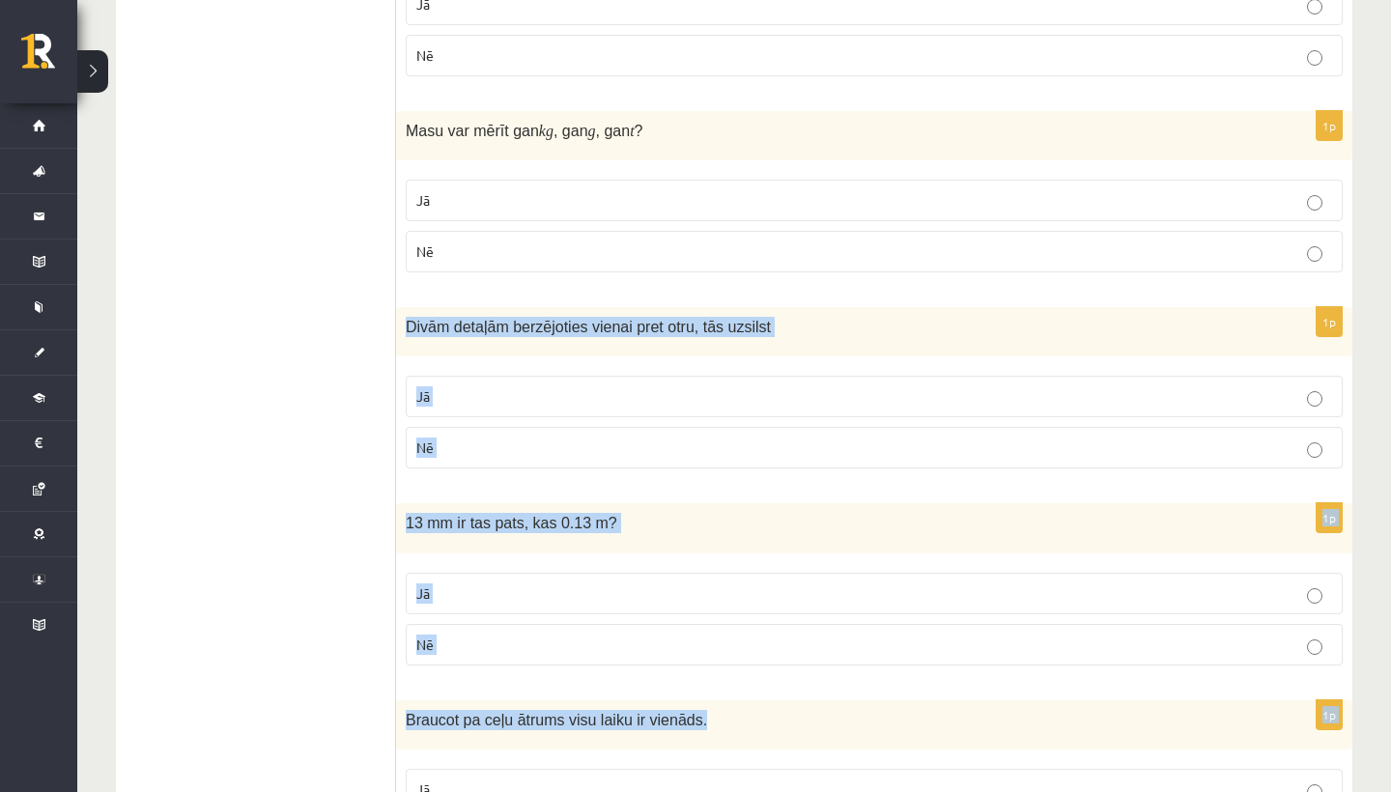
drag, startPoint x: 659, startPoint y: 626, endPoint x: 645, endPoint y: 791, distance: 165.7
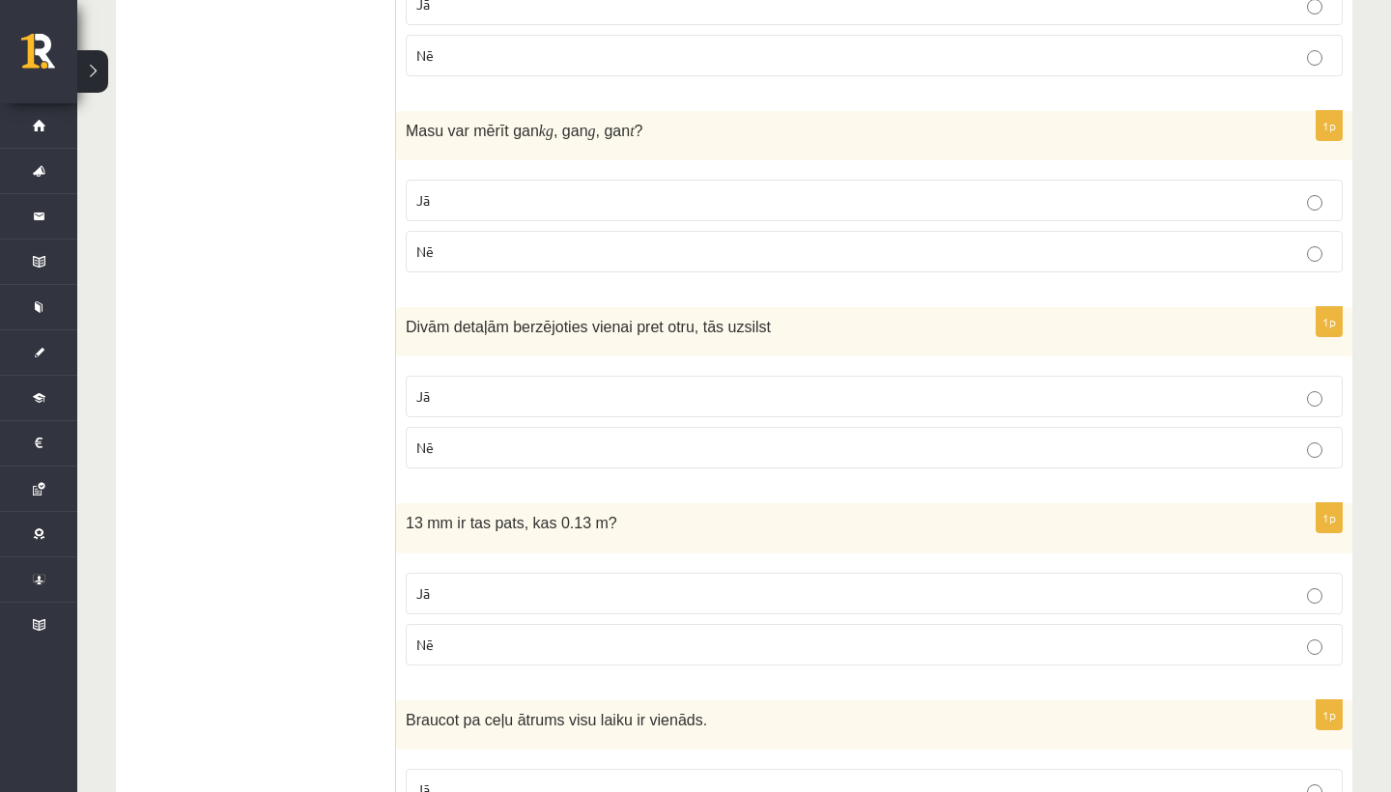
click at [588, 379] on label "Jā" at bounding box center [874, 397] width 937 height 42
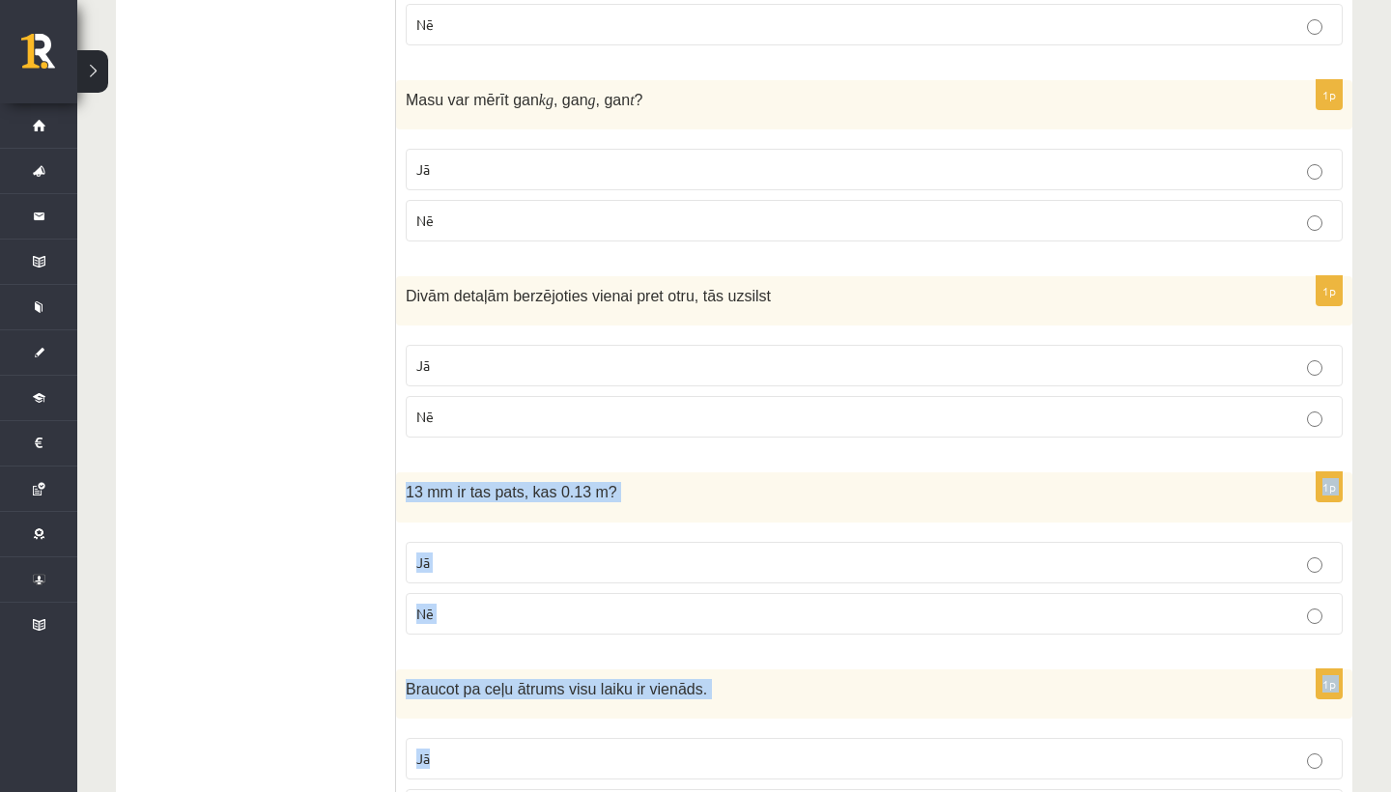
scroll to position [944, 0]
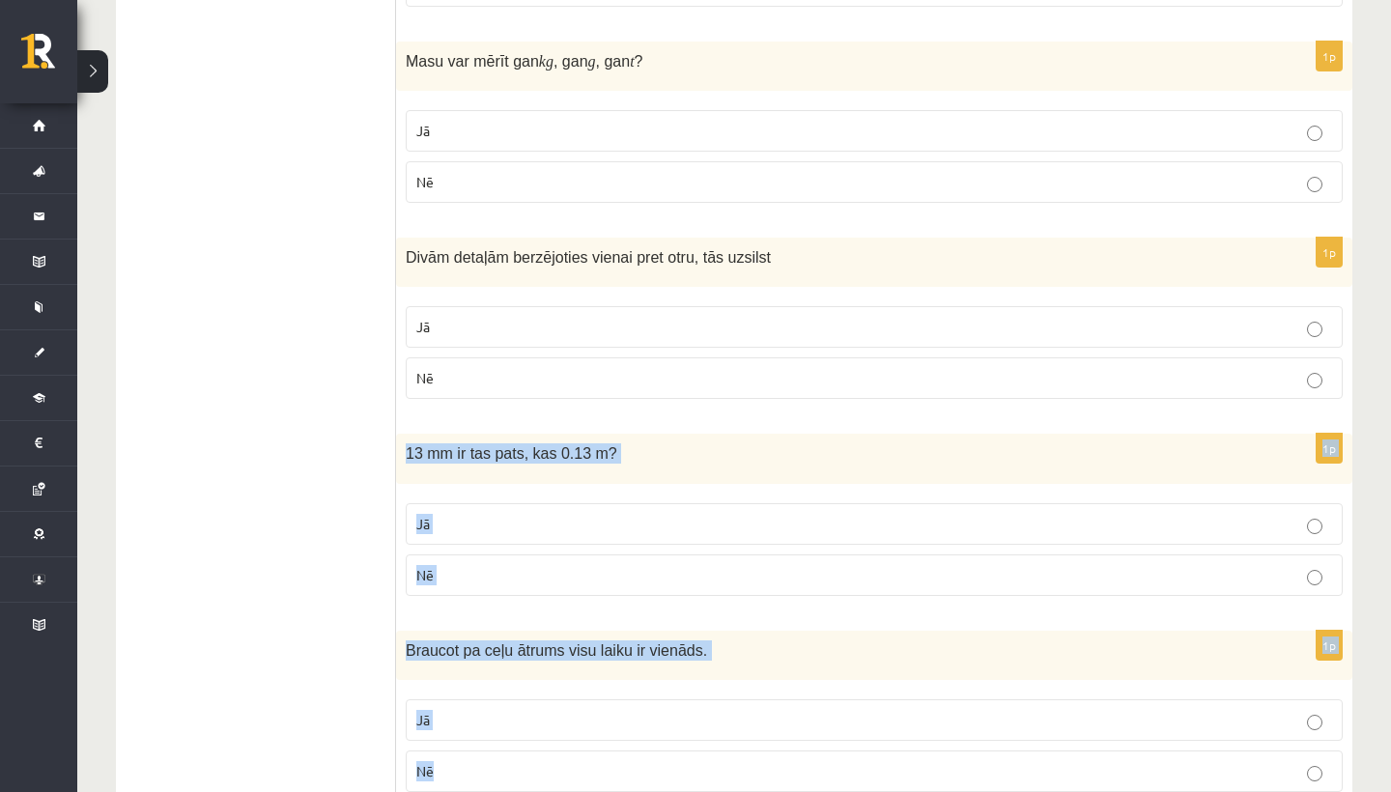
drag, startPoint x: 561, startPoint y: 470, endPoint x: 577, endPoint y: 783, distance: 313.4
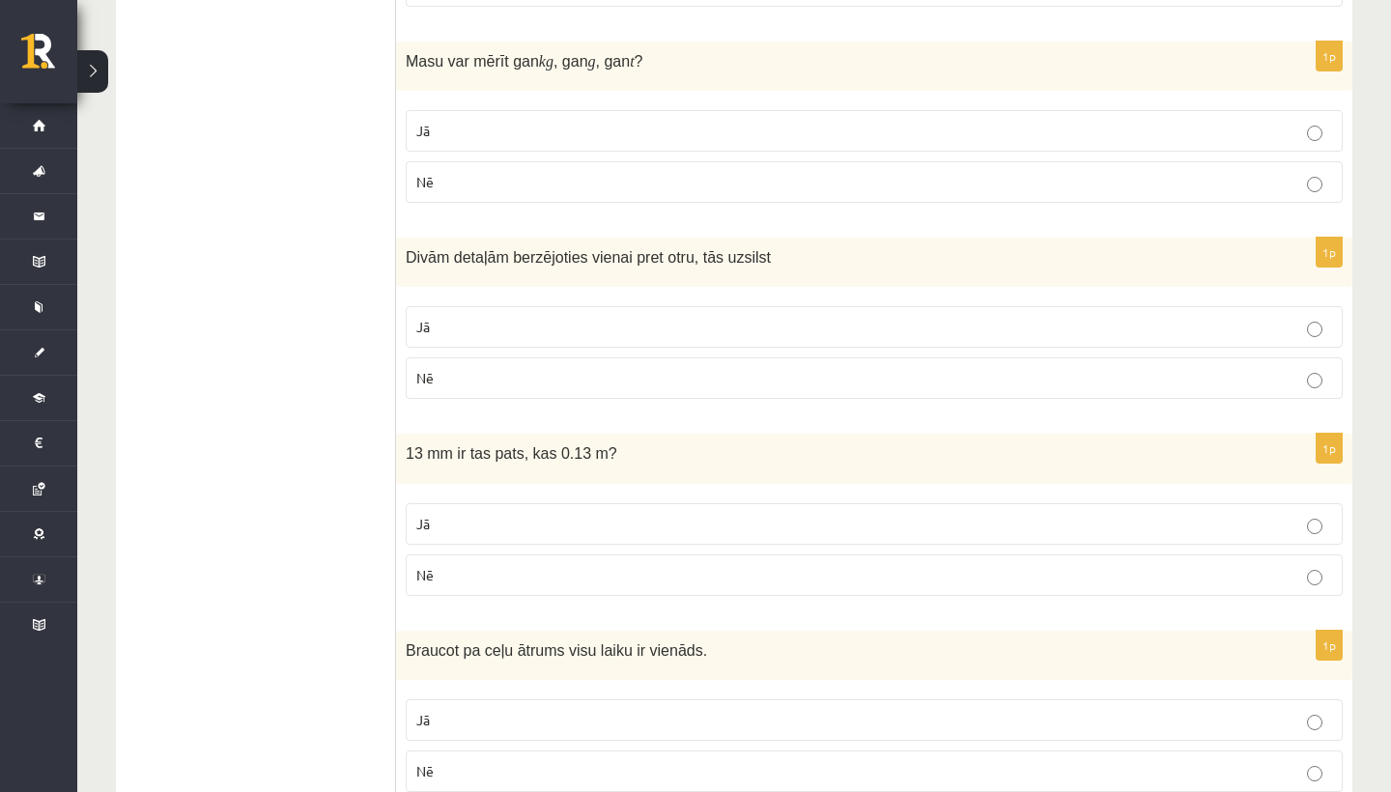
click at [771, 523] on p "Jā" at bounding box center [874, 524] width 916 height 20
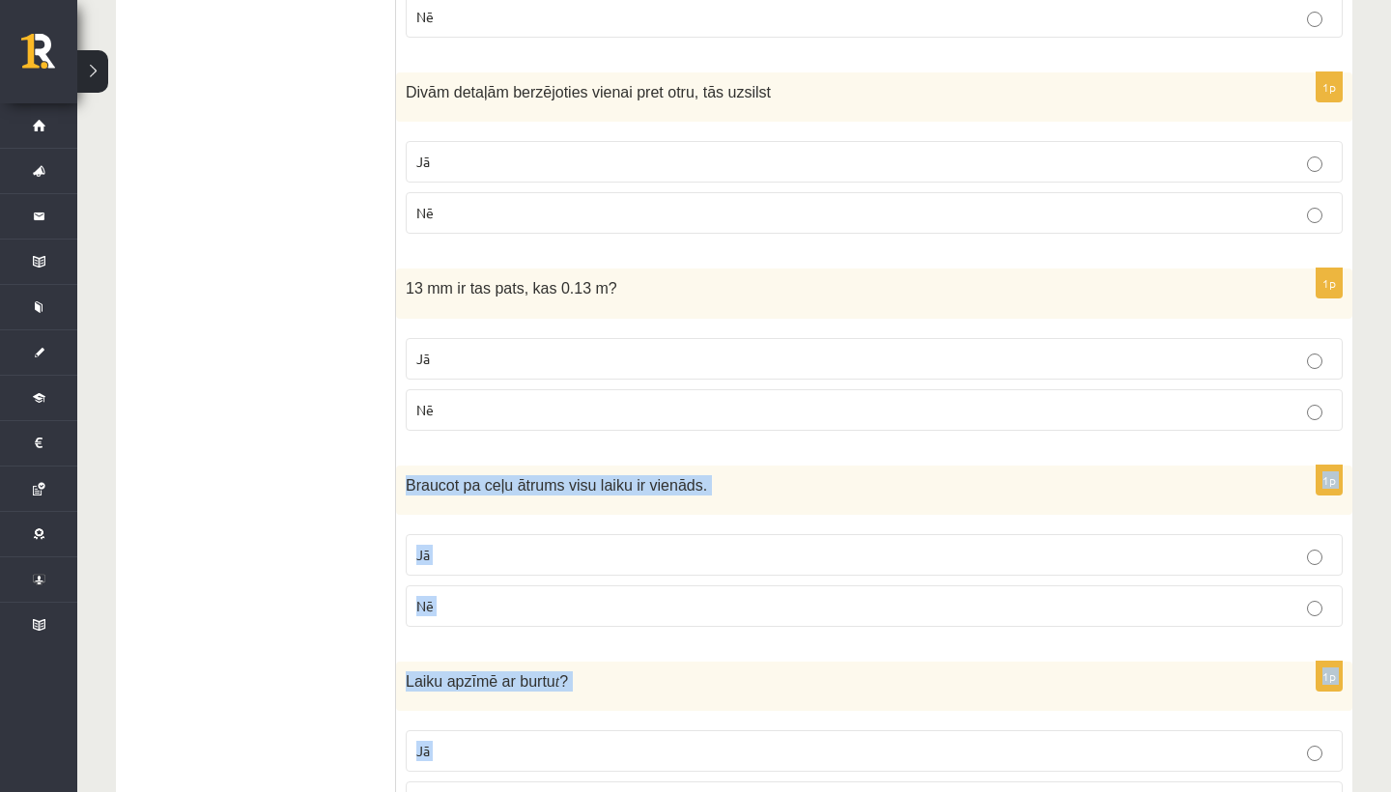
drag, startPoint x: 769, startPoint y: 599, endPoint x: 762, endPoint y: 786, distance: 187.5
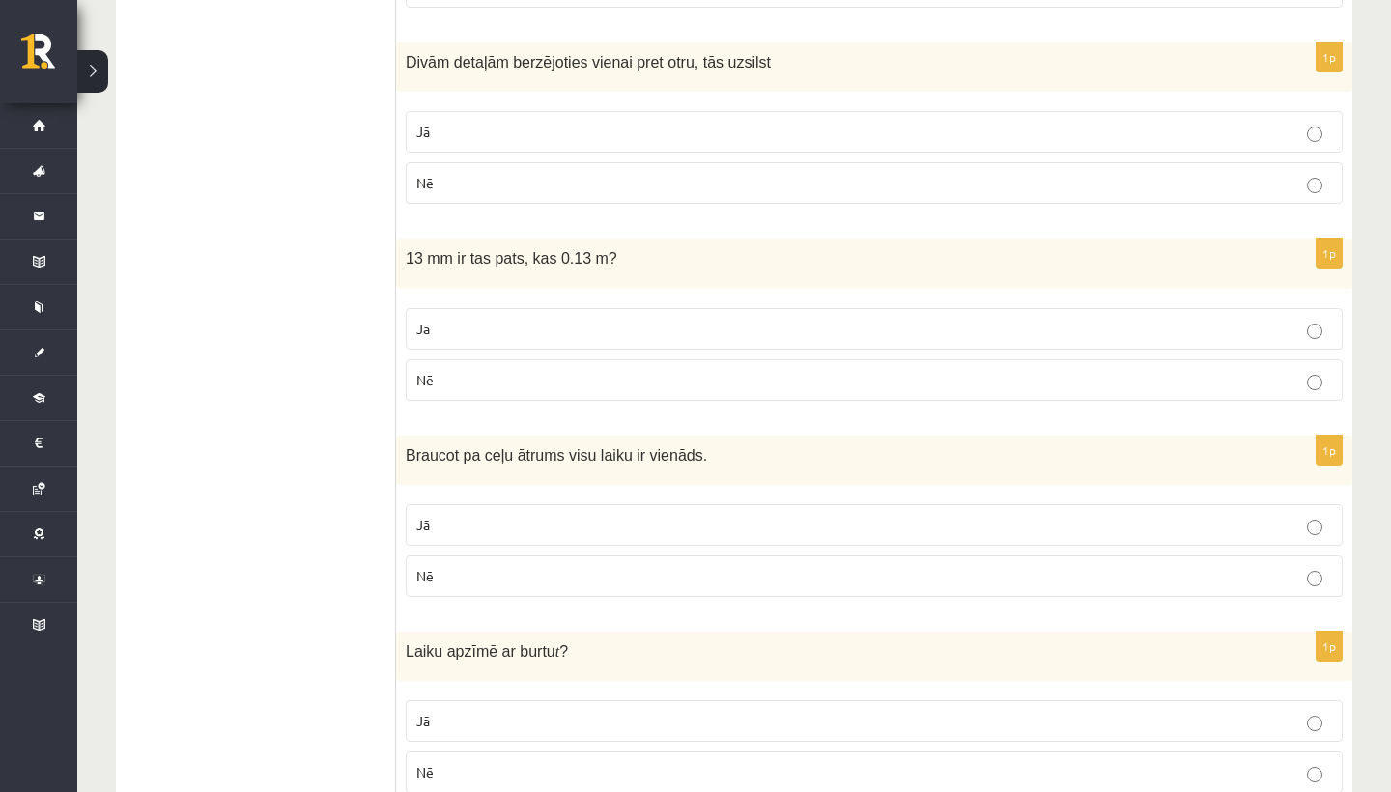
click at [588, 577] on p "Nē" at bounding box center [874, 576] width 916 height 20
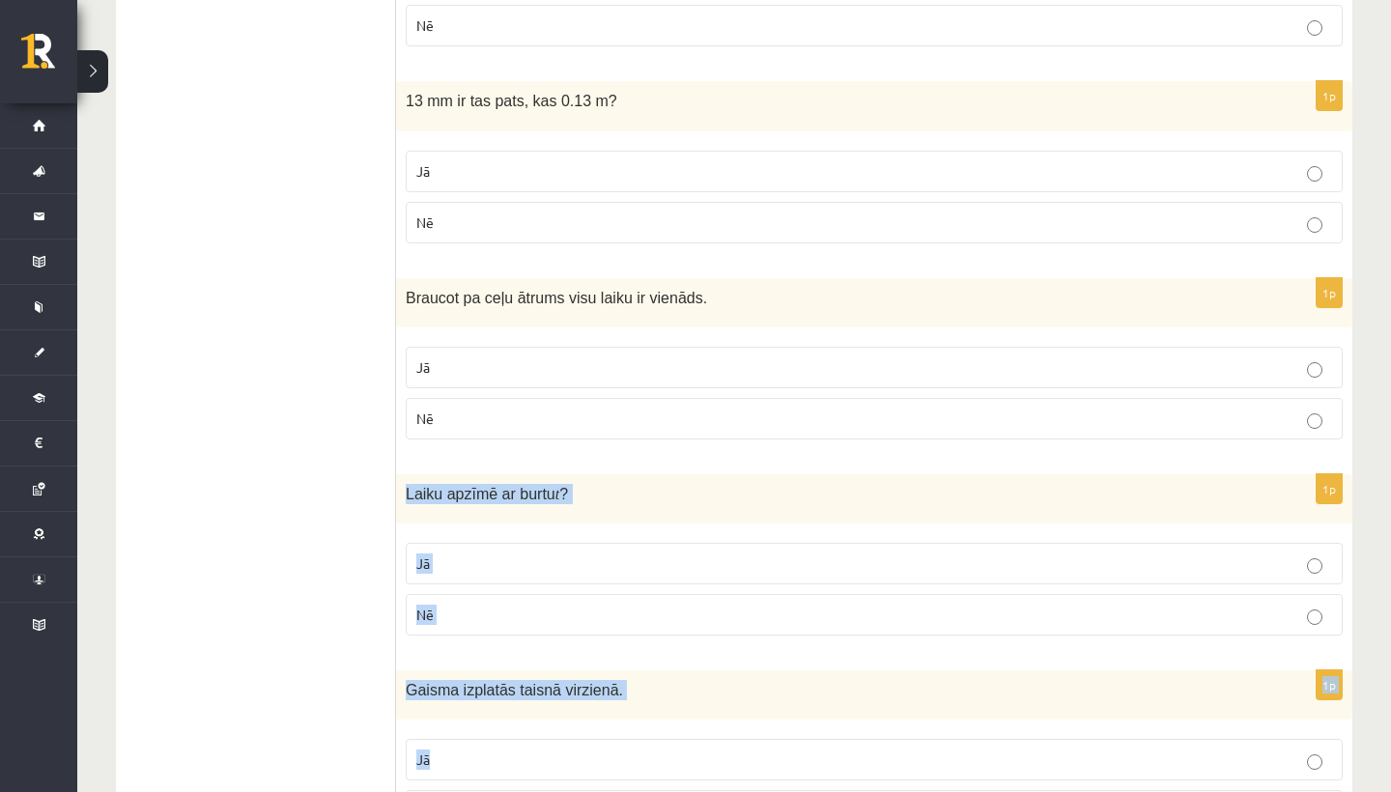
drag, startPoint x: 595, startPoint y: 628, endPoint x: 604, endPoint y: 791, distance: 163.5
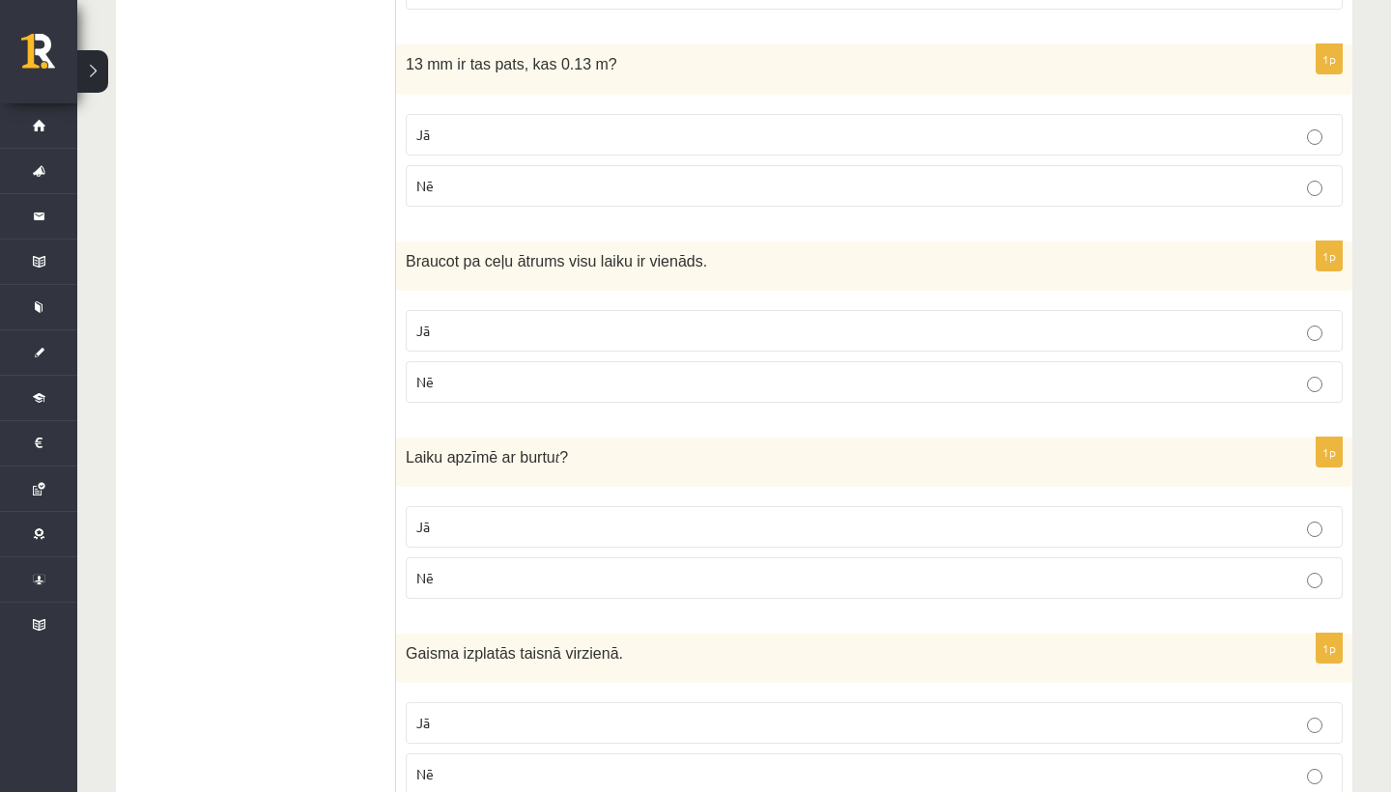
click at [528, 568] on p "Nē" at bounding box center [874, 578] width 916 height 20
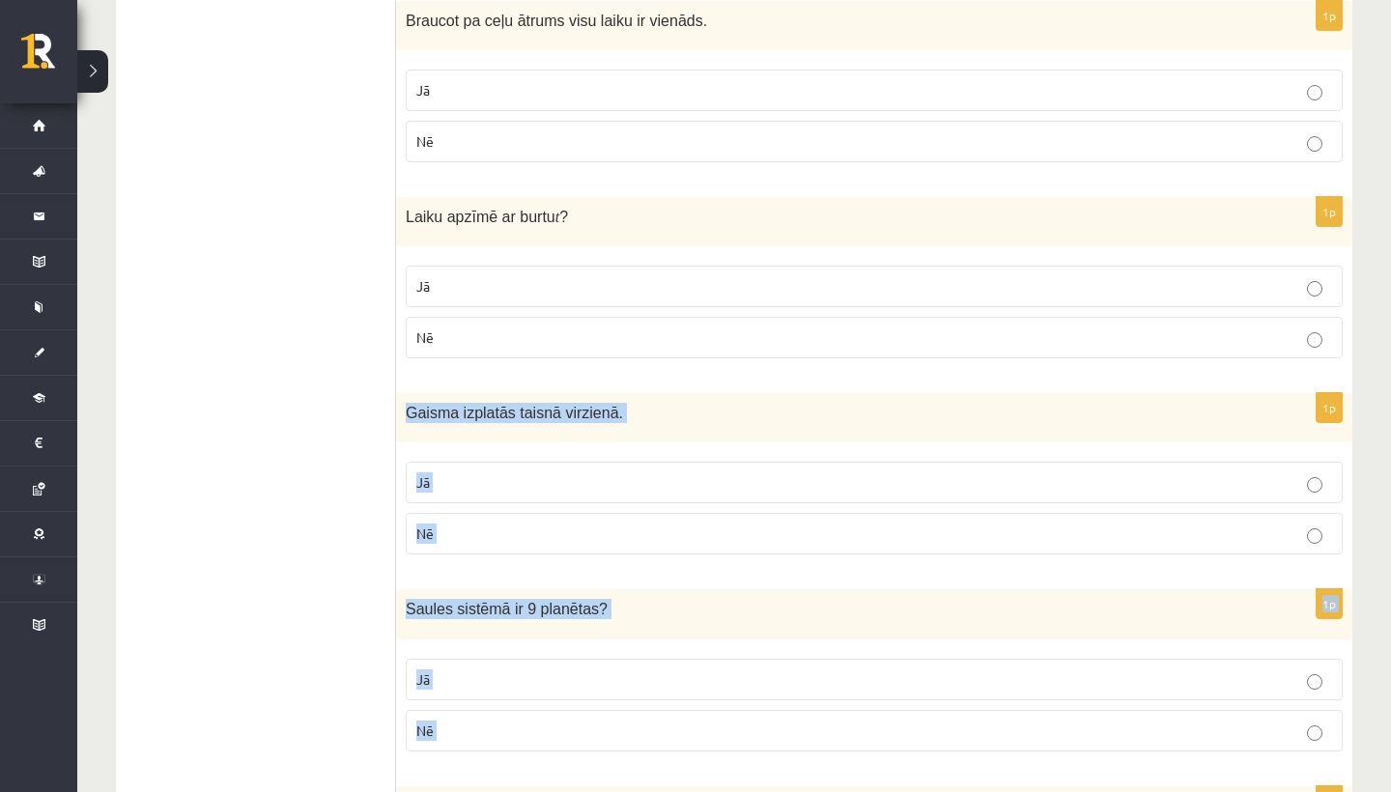
drag, startPoint x: 532, startPoint y: 611, endPoint x: 510, endPoint y: 779, distance: 169.5
click at [510, 779] on form "Vai apgalvojums ir patiess? 1p Viela var mainīt savu agregātstāvokli. Jā Nē 1p …" at bounding box center [874, 751] width 918 height 3957
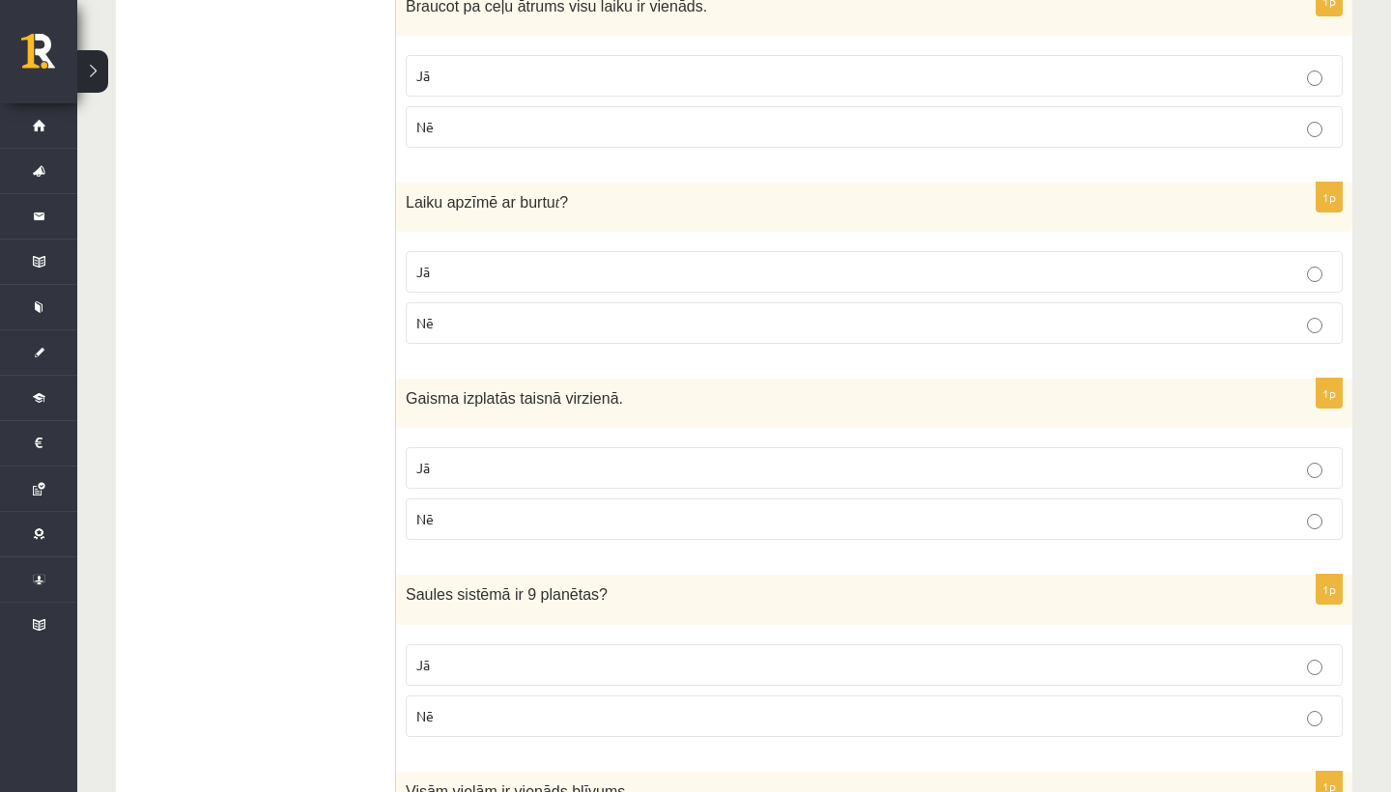
click at [514, 660] on p "Jā" at bounding box center [874, 665] width 916 height 20
click at [629, 503] on label "Nē" at bounding box center [874, 519] width 937 height 42
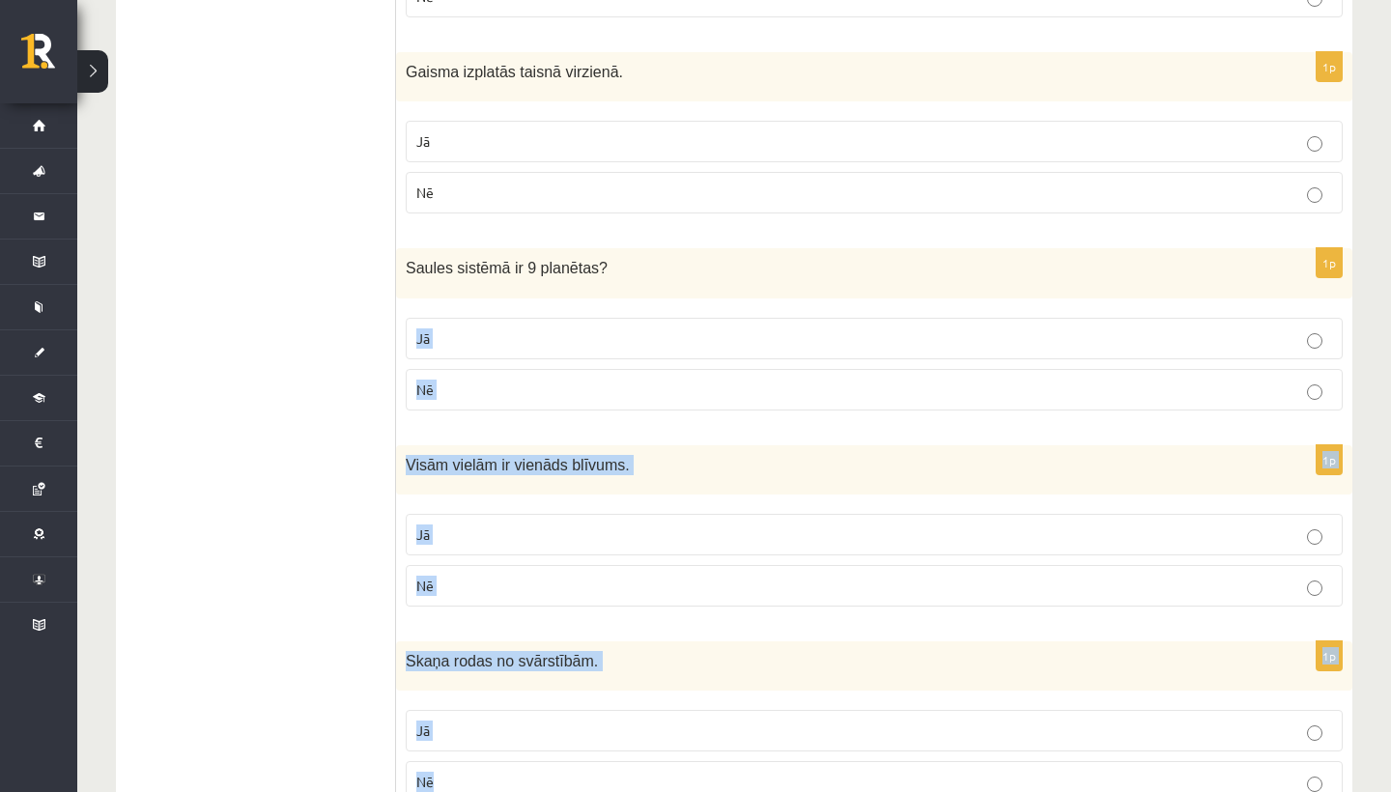
drag, startPoint x: 630, startPoint y: 584, endPoint x: 612, endPoint y: 791, distance: 207.5
click at [612, 791] on form "Vai apgalvojums ir patiess? 1p Viela var mainīt savu agregātstāvokli. Jā Nē 1p …" at bounding box center [874, 410] width 918 height 3957
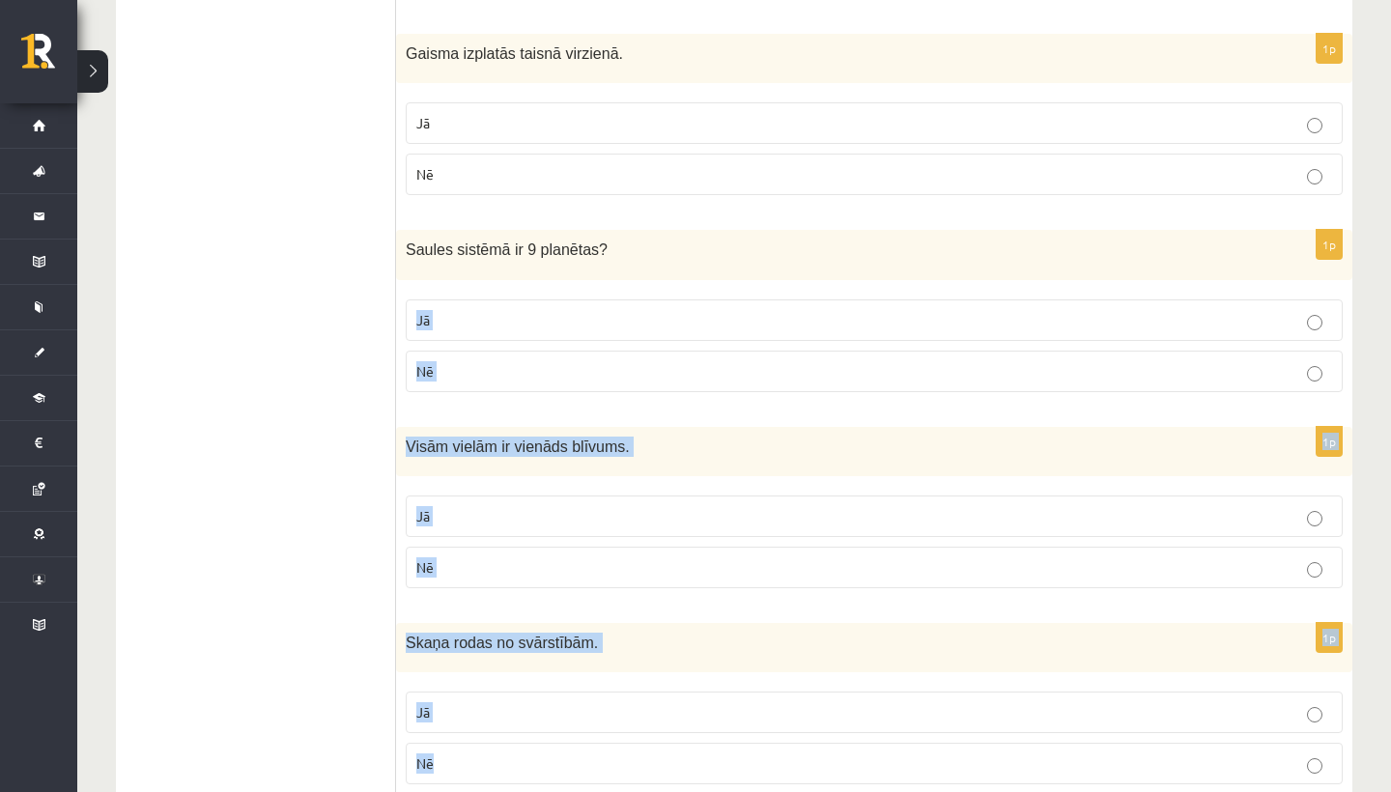
click at [510, 557] on p "Nē" at bounding box center [874, 567] width 916 height 20
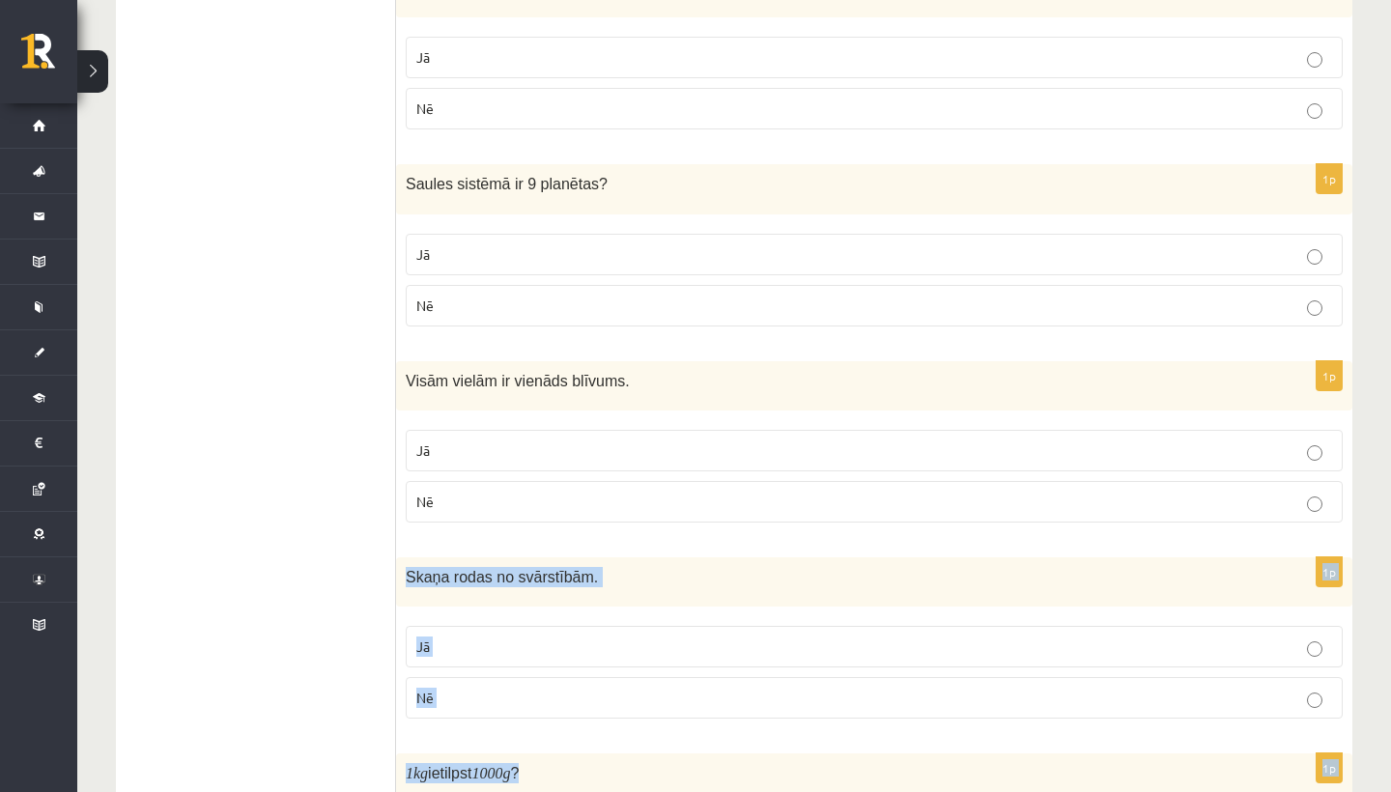
drag, startPoint x: 518, startPoint y: 583, endPoint x: 508, endPoint y: 783, distance: 201.2
click at [508, 785] on form "Vai apgalvojums ir patiess? 1p Viela var mainīt savu agregātstāvokli. Jā Nē 1p …" at bounding box center [874, 326] width 918 height 3957
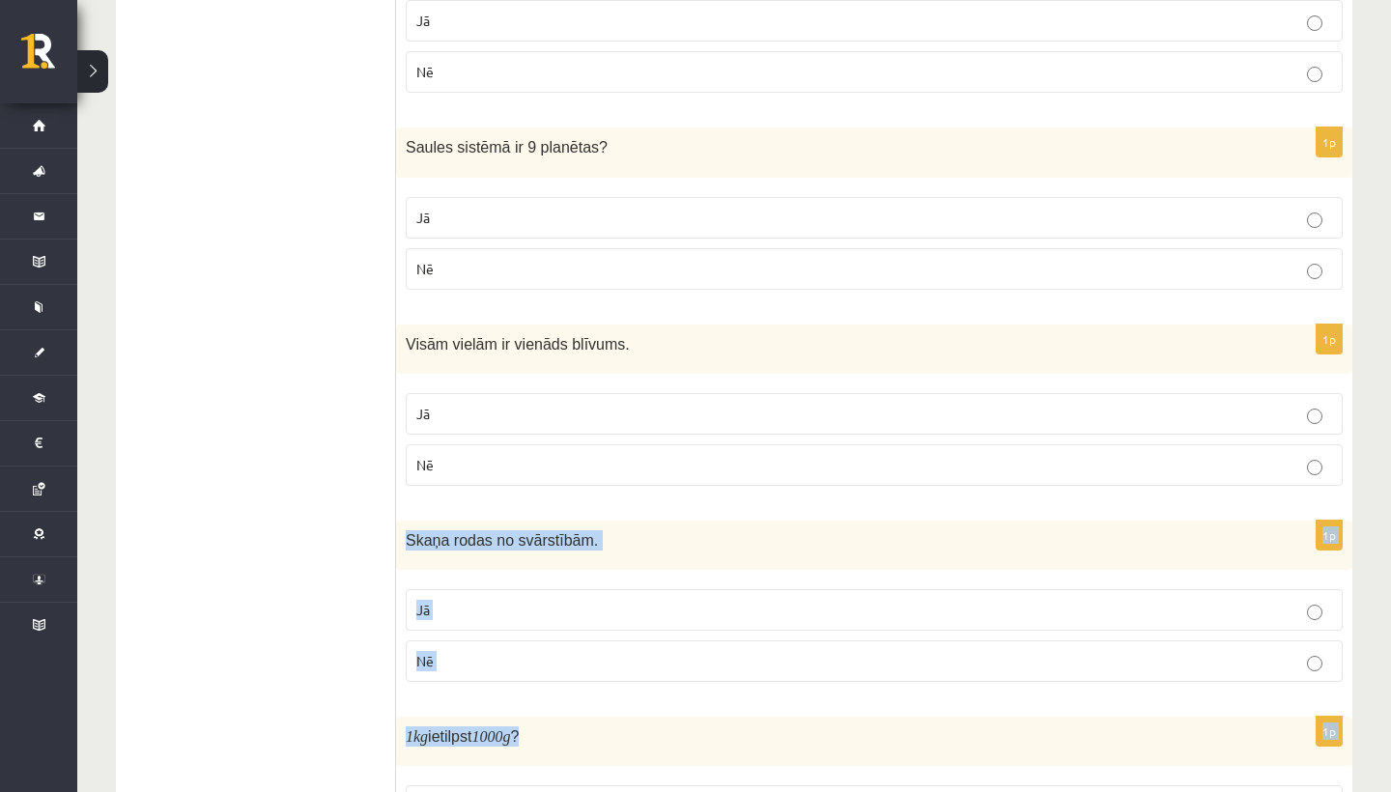
click at [500, 615] on label "Jā" at bounding box center [874, 610] width 937 height 42
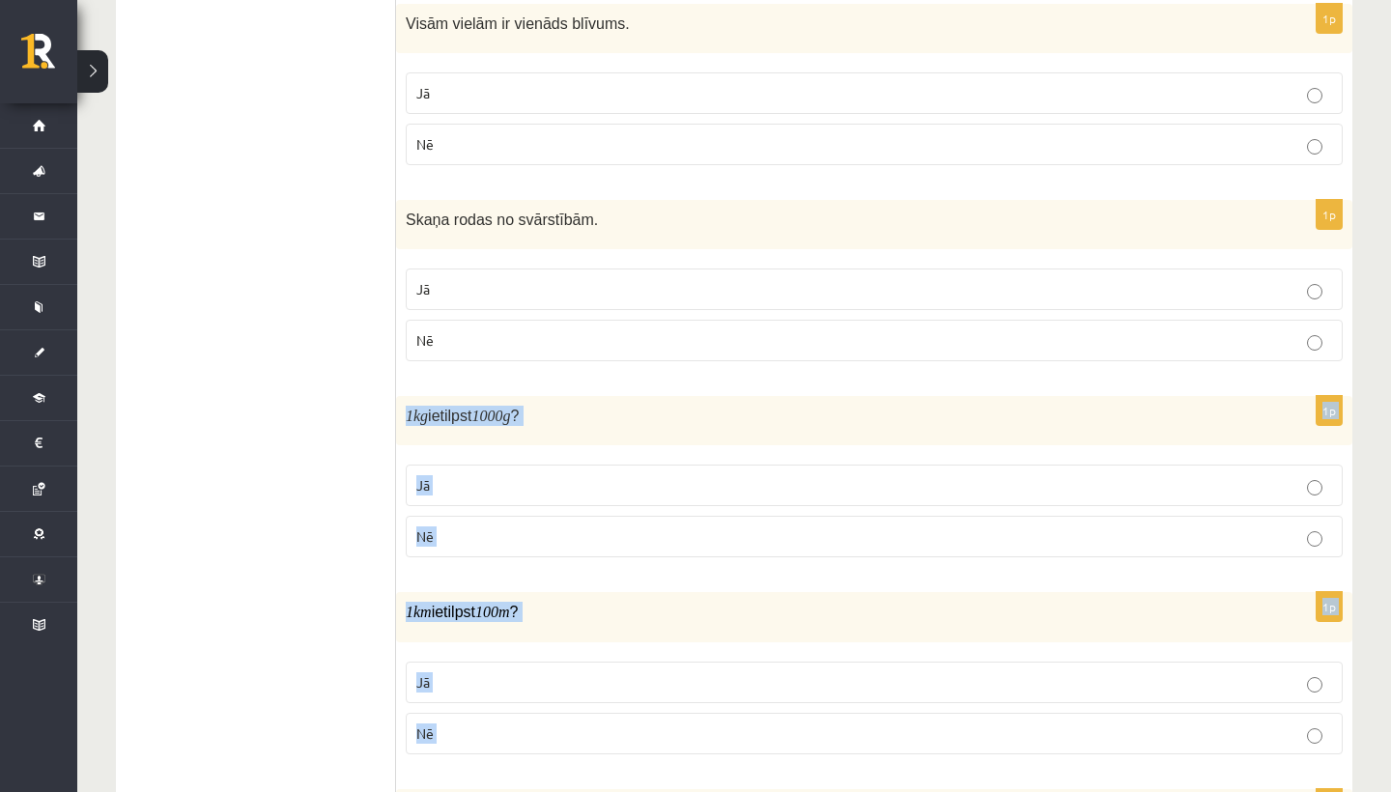
drag, startPoint x: 497, startPoint y: 679, endPoint x: 473, endPoint y: 771, distance: 94.9
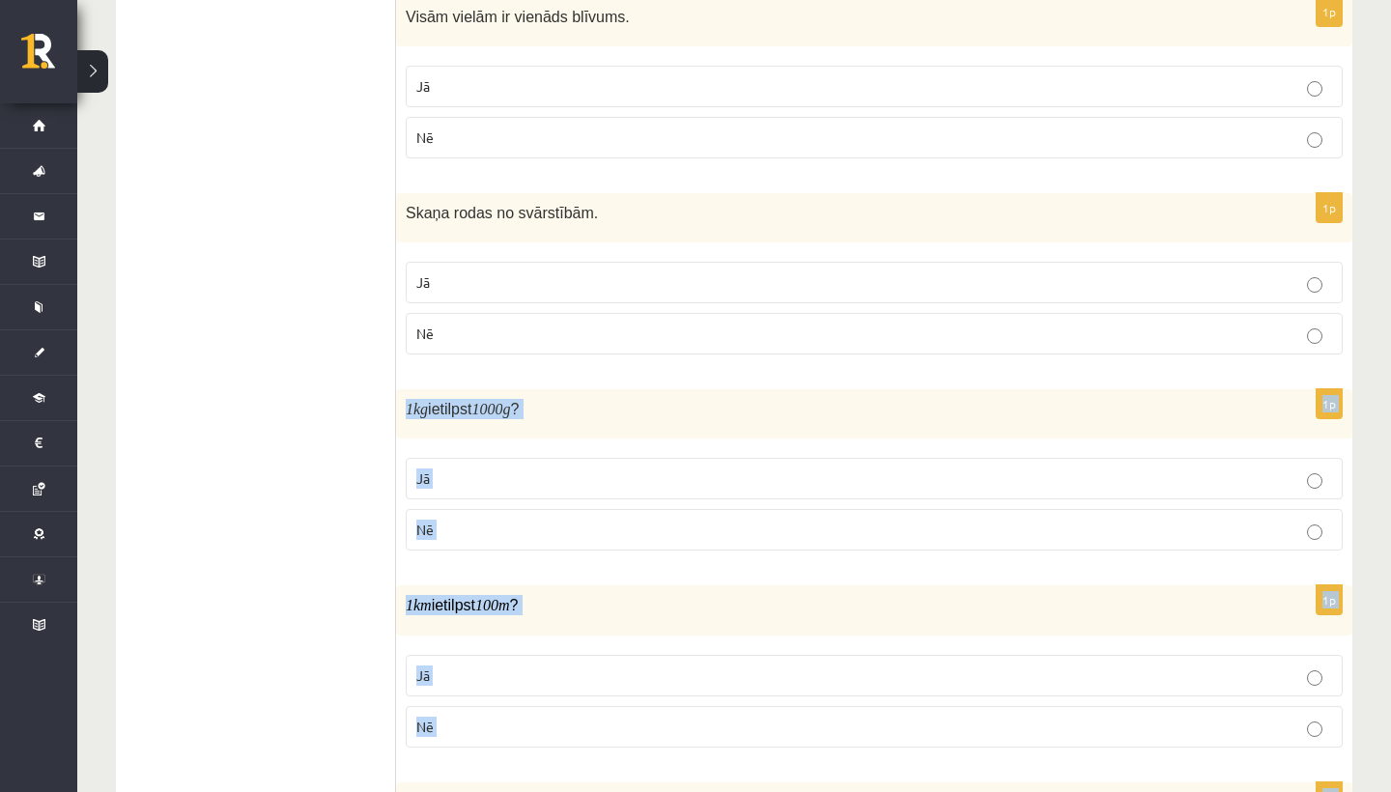
click at [502, 458] on label "Jā" at bounding box center [874, 479] width 937 height 42
click at [490, 745] on div "1p 1 km ietilpst 100 m ? Jā Nē" at bounding box center [874, 673] width 956 height 177
click at [499, 717] on p "Nē" at bounding box center [874, 727] width 916 height 20
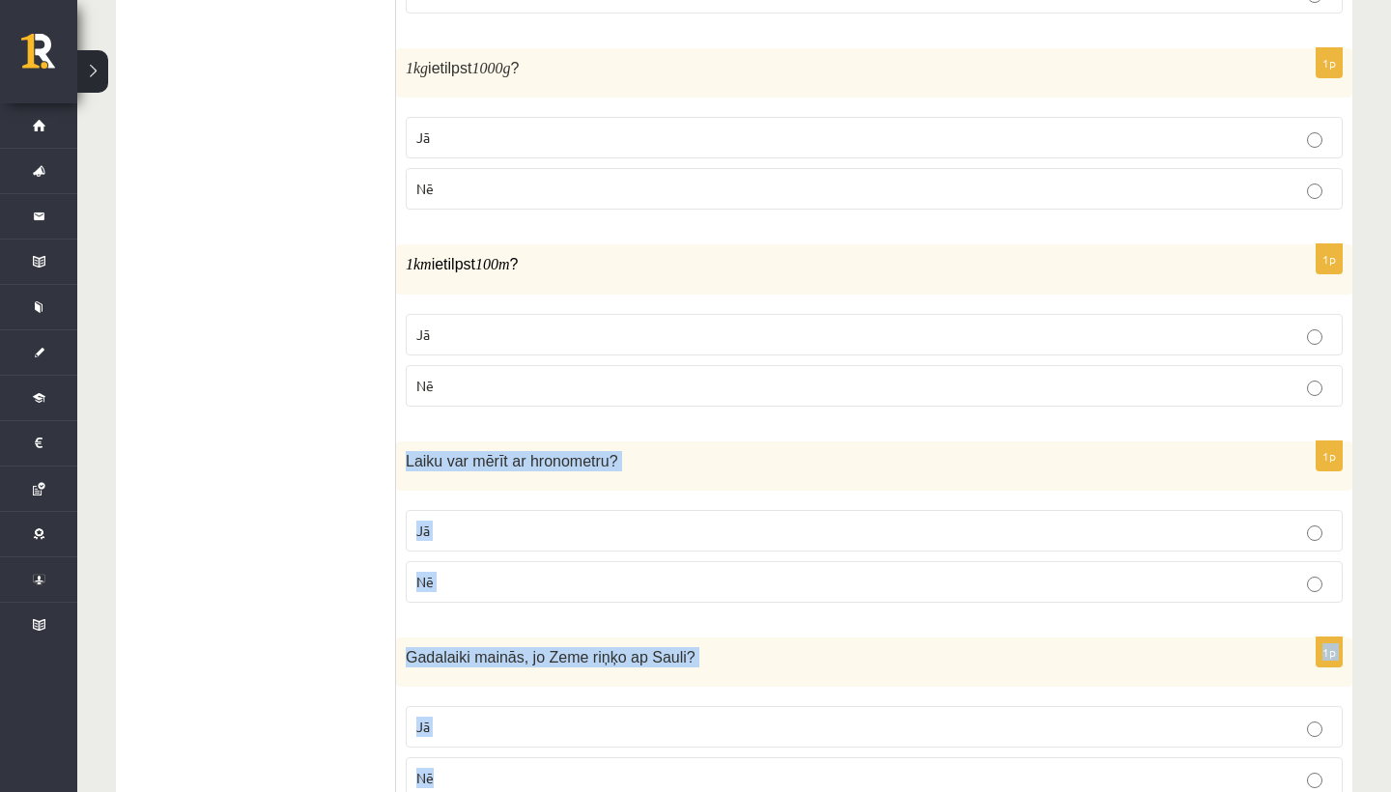
drag, startPoint x: 500, startPoint y: 763, endPoint x: 499, endPoint y: 791, distance: 28.0
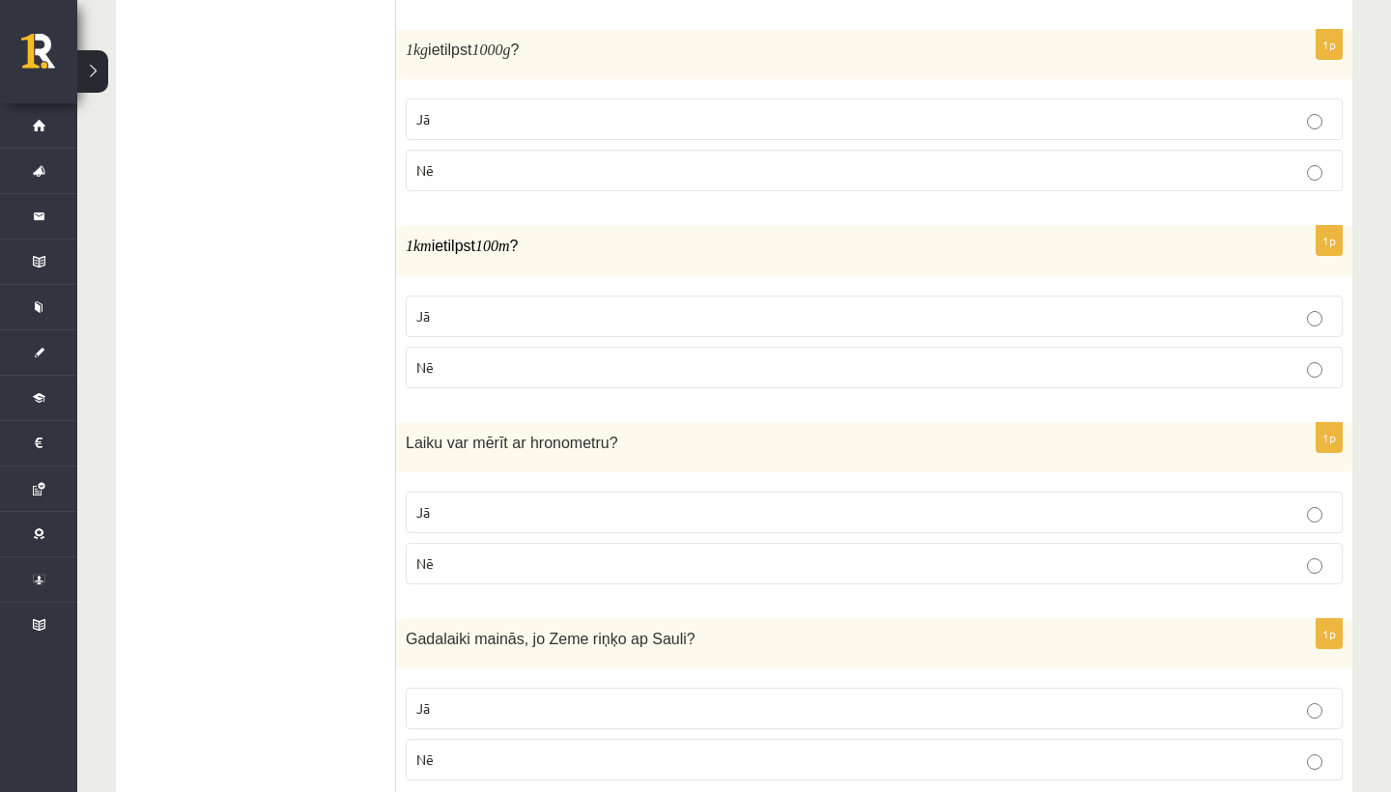
click at [529, 502] on p "Jā" at bounding box center [874, 512] width 916 height 20
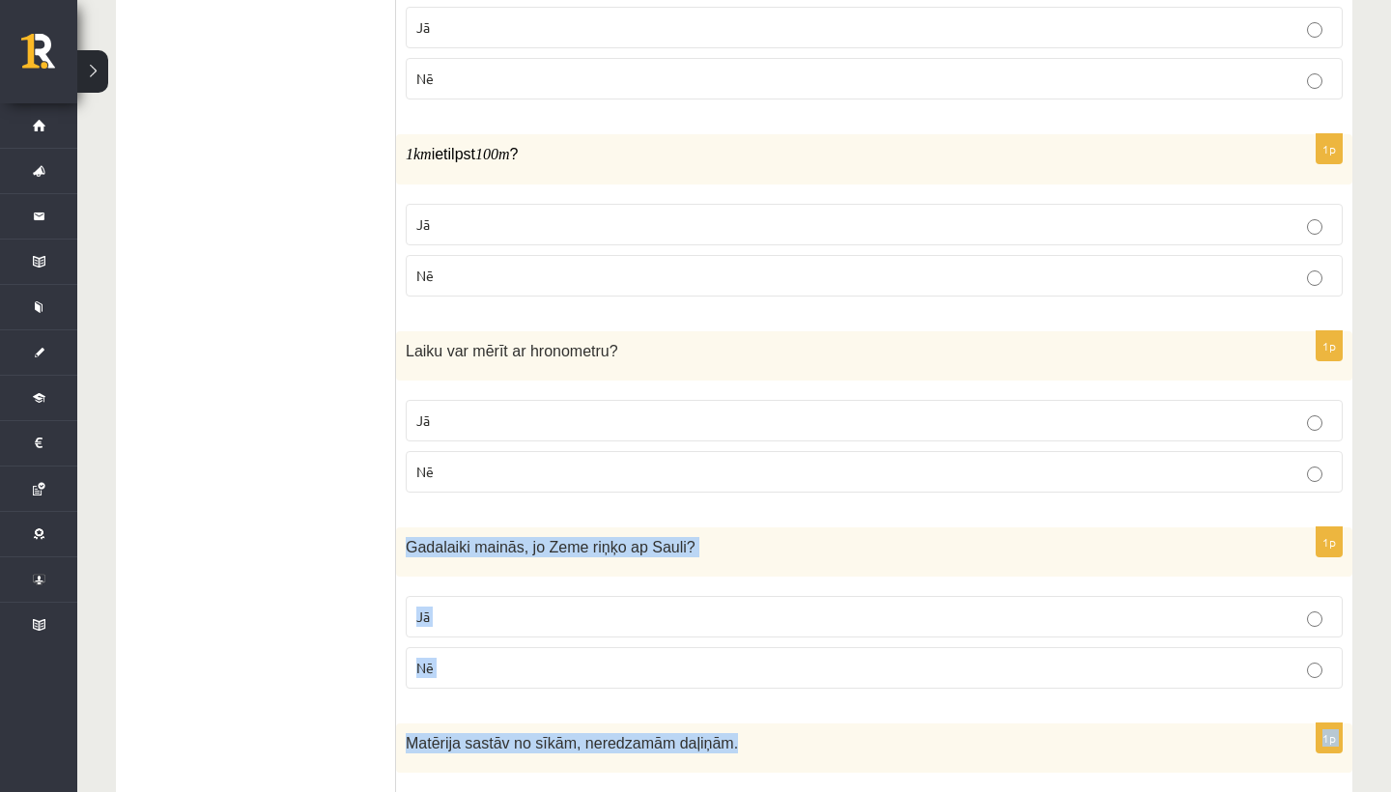
scroll to position [2870, 0]
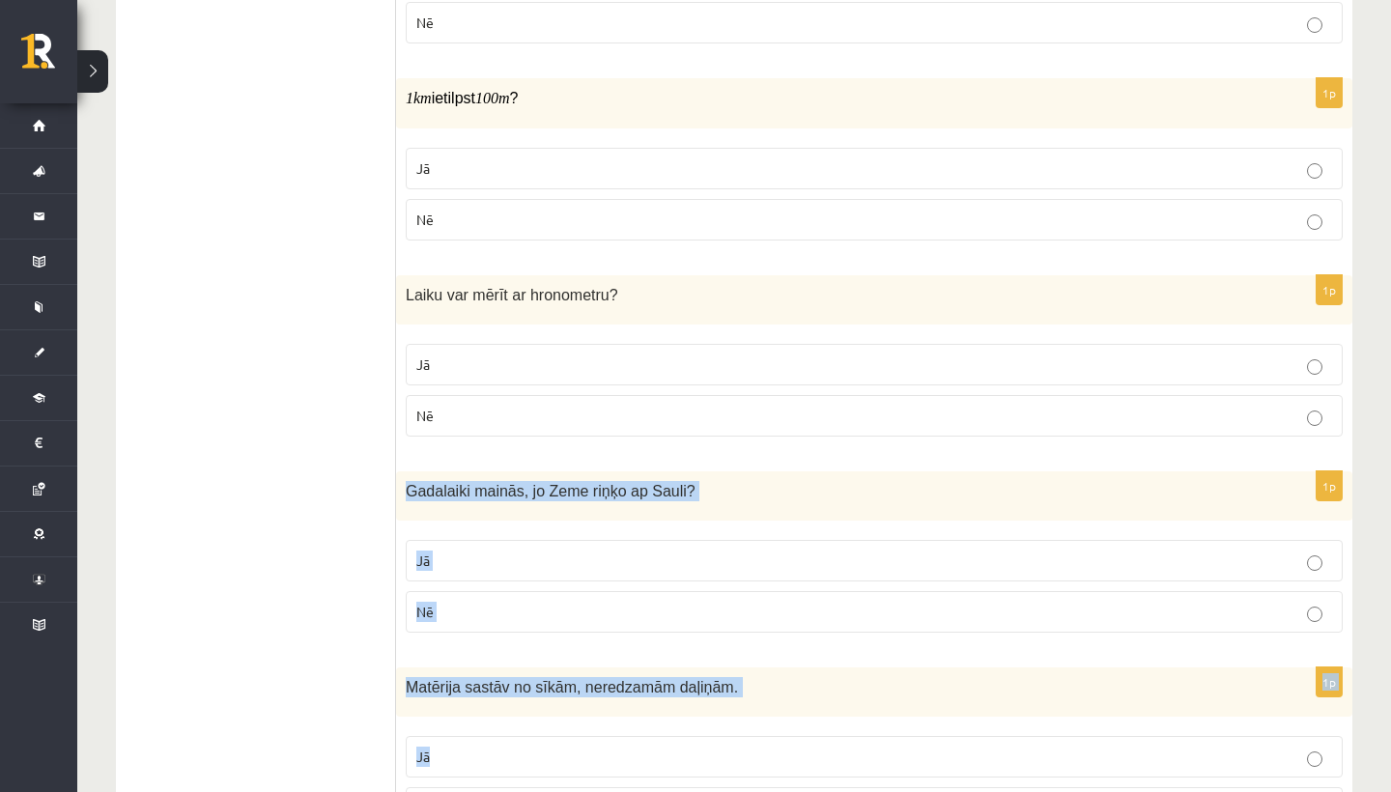
drag, startPoint x: 466, startPoint y: 594, endPoint x: 455, endPoint y: 766, distance: 172.3
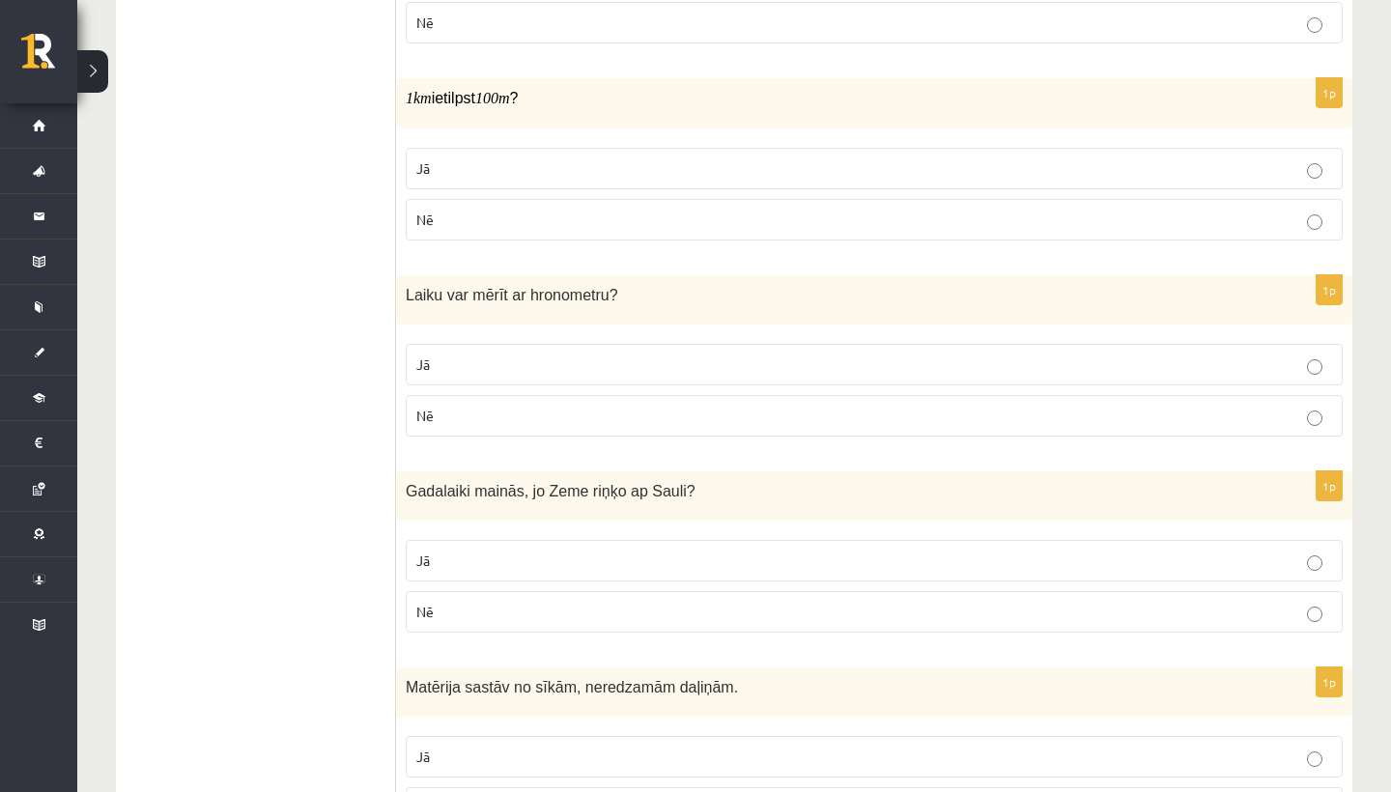
click at [440, 551] on p "Jā" at bounding box center [874, 561] width 916 height 20
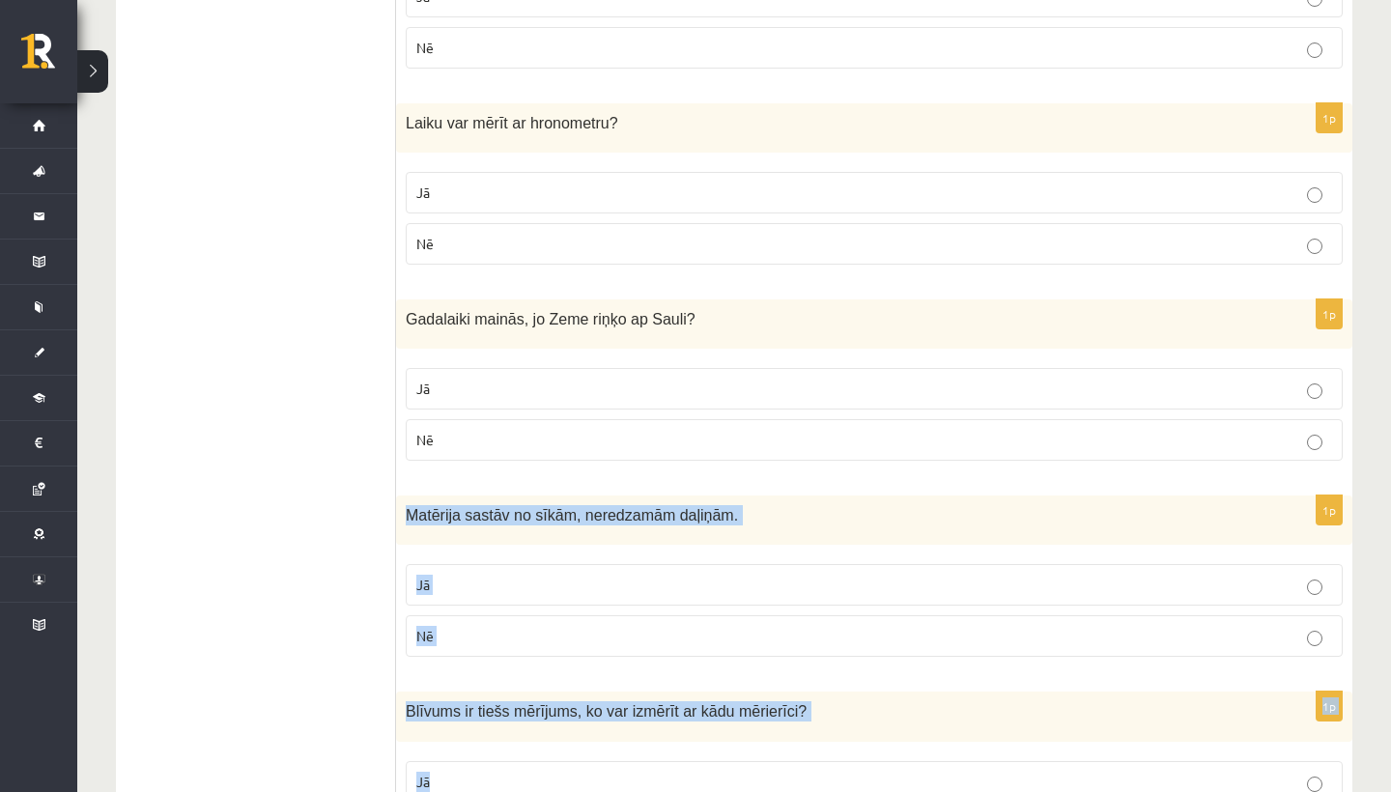
scroll to position [3152, 0]
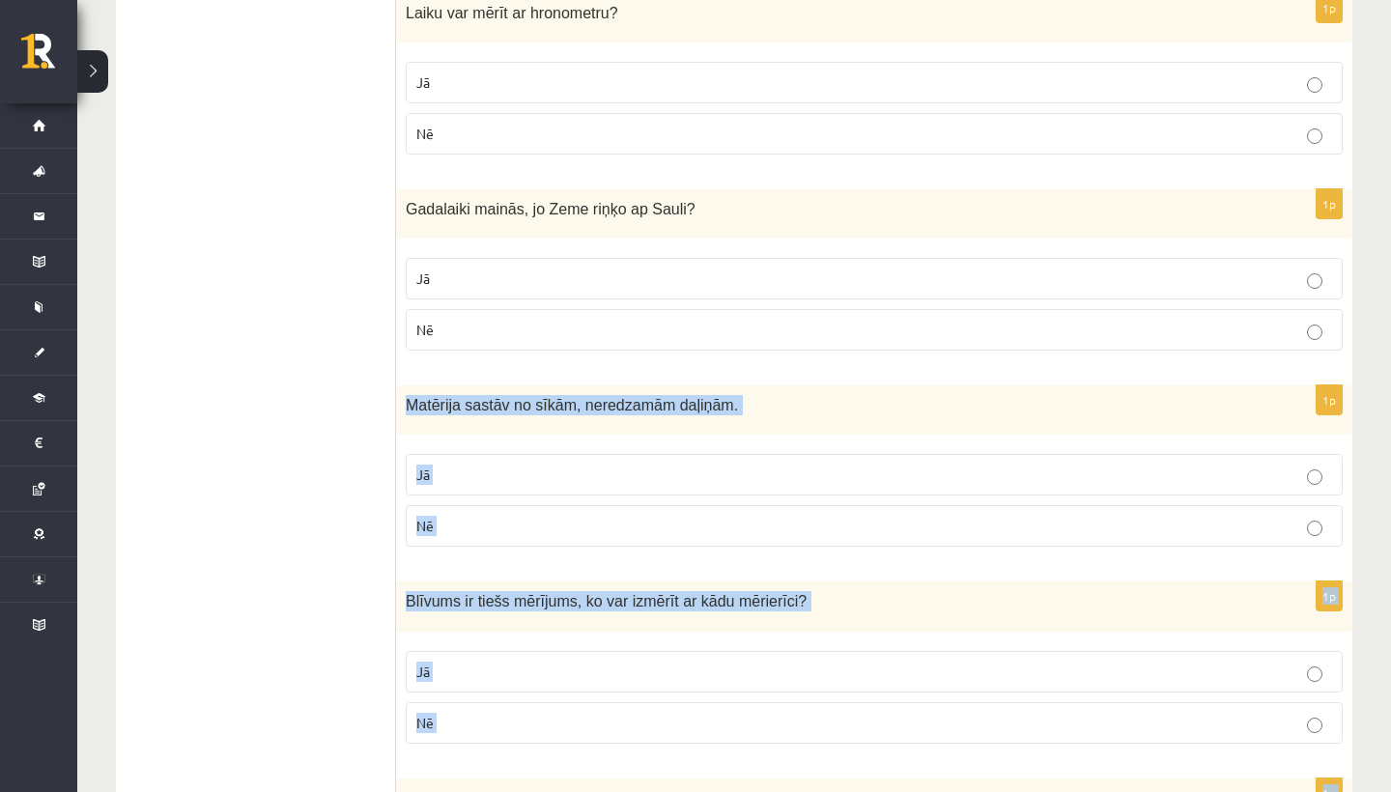
drag, startPoint x: 555, startPoint y: 657, endPoint x: 552, endPoint y: 791, distance: 134.3
click at [526, 525] on p "Nē" at bounding box center [874, 526] width 916 height 20
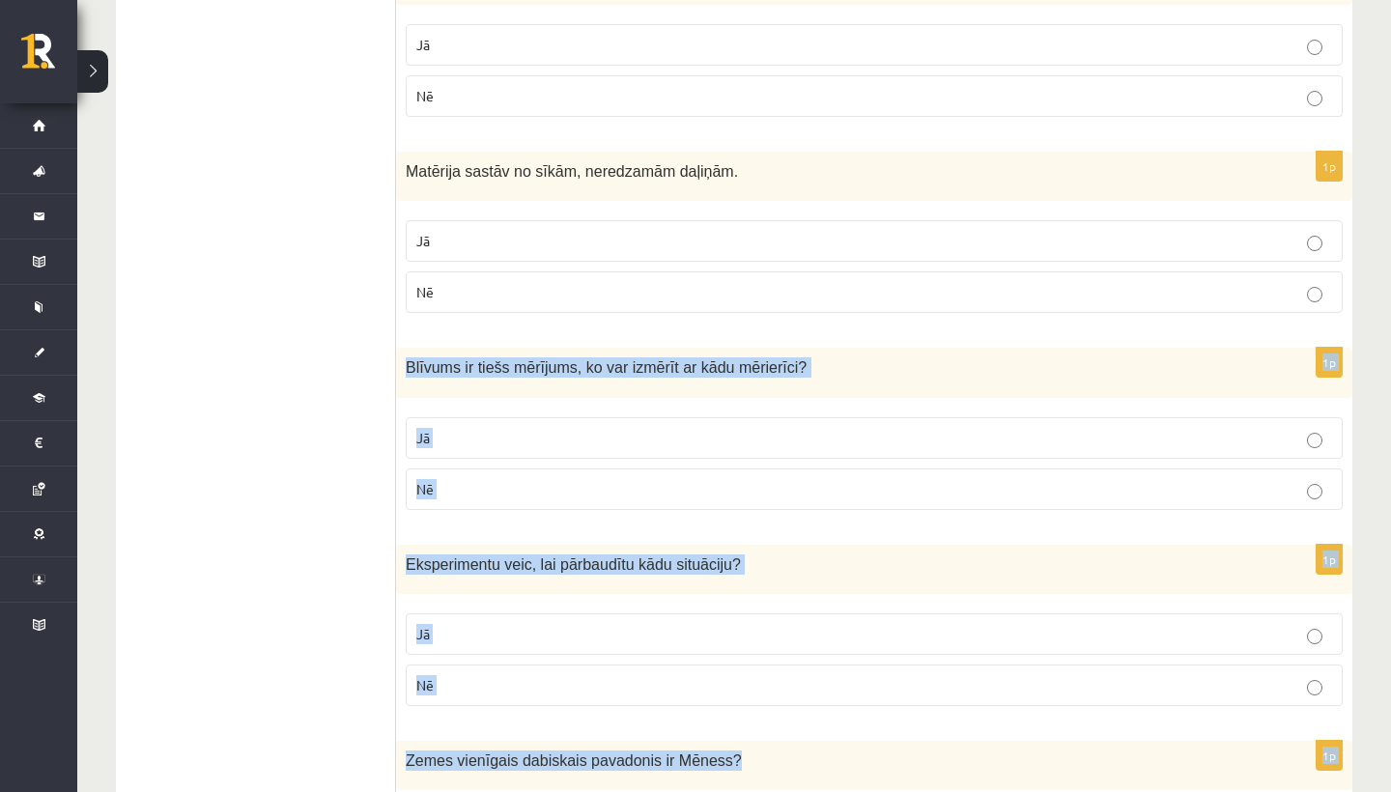
scroll to position [3406, 0]
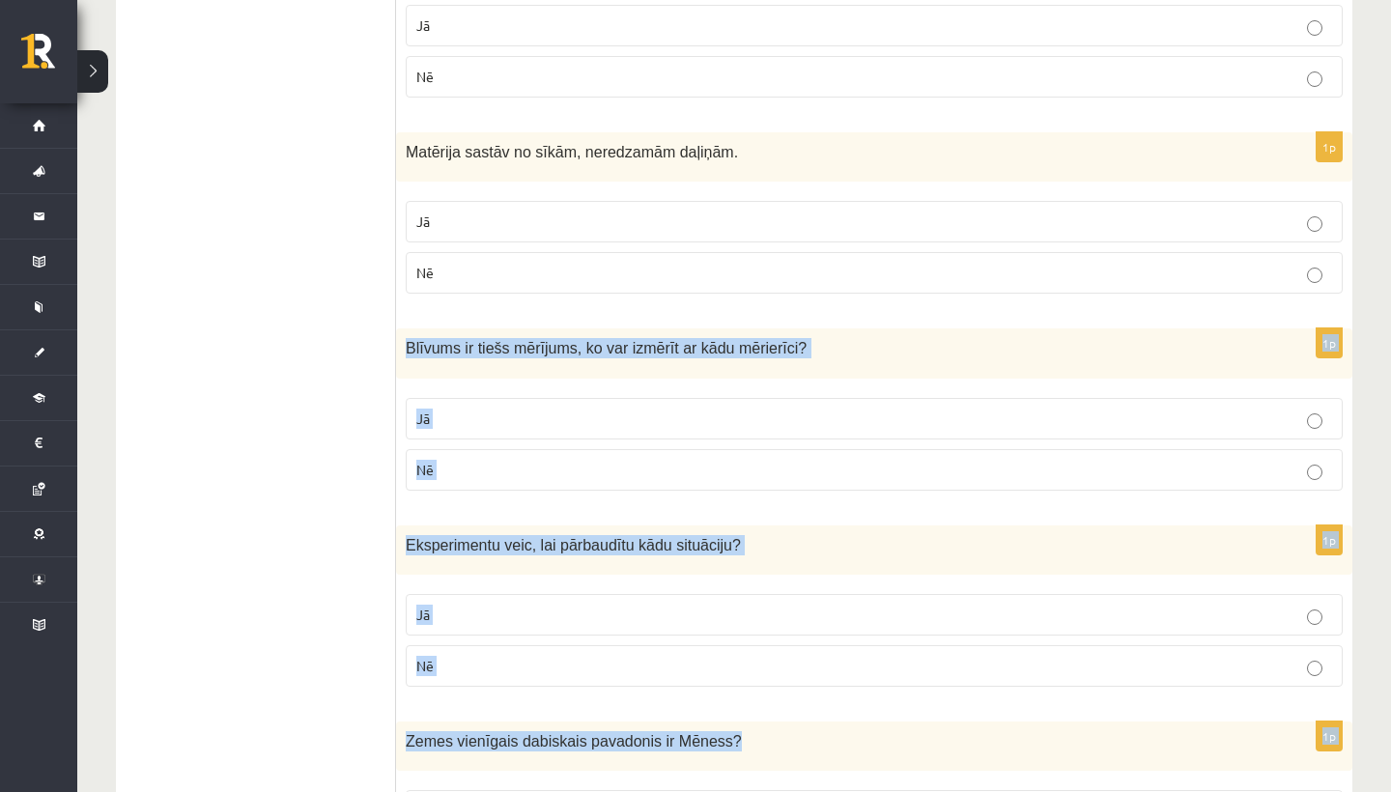
drag, startPoint x: 526, startPoint y: 540, endPoint x: 513, endPoint y: 772, distance: 232.2
click at [558, 408] on p "Jā" at bounding box center [874, 418] width 916 height 20
drag, startPoint x: 551, startPoint y: 477, endPoint x: 542, endPoint y: 755, distance: 278.3
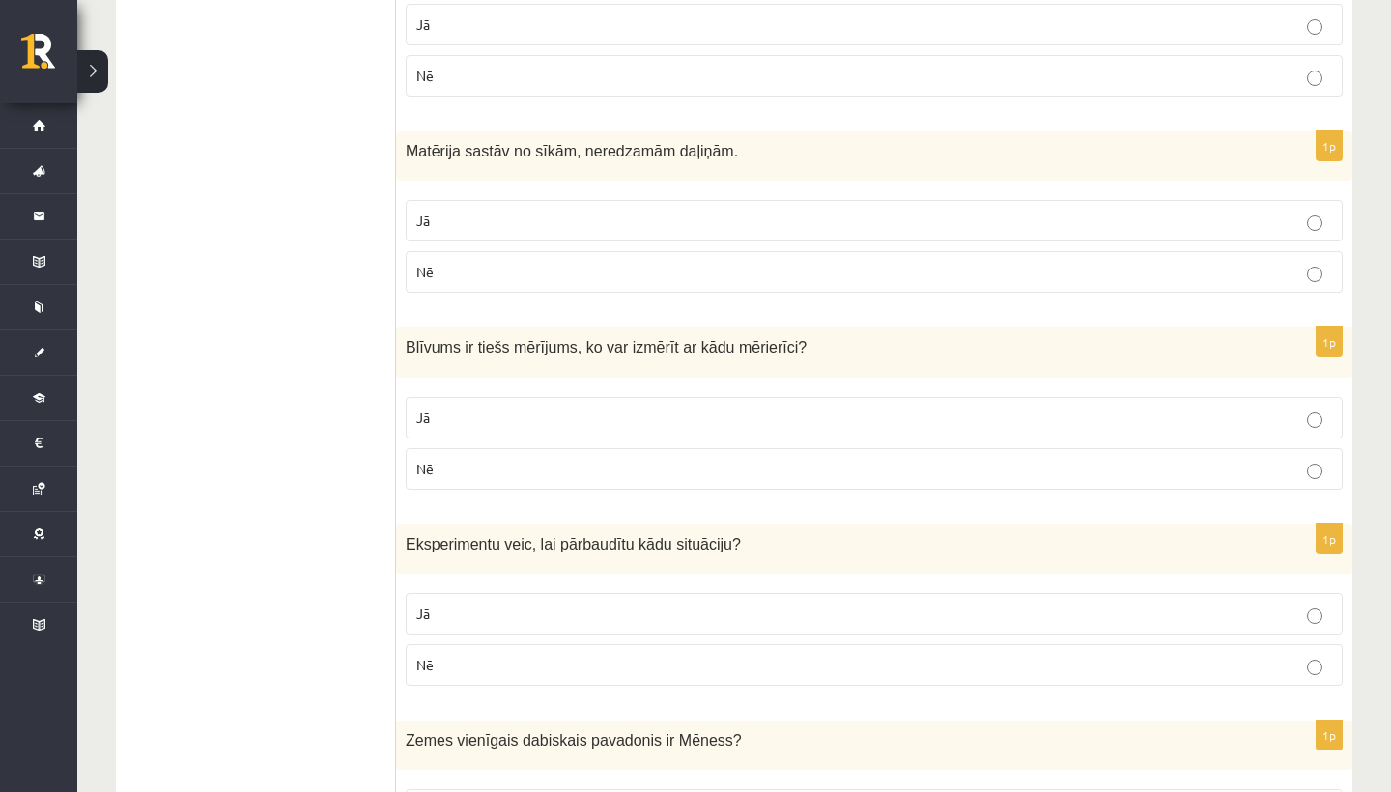
click at [513, 604] on p "Jā" at bounding box center [874, 614] width 916 height 20
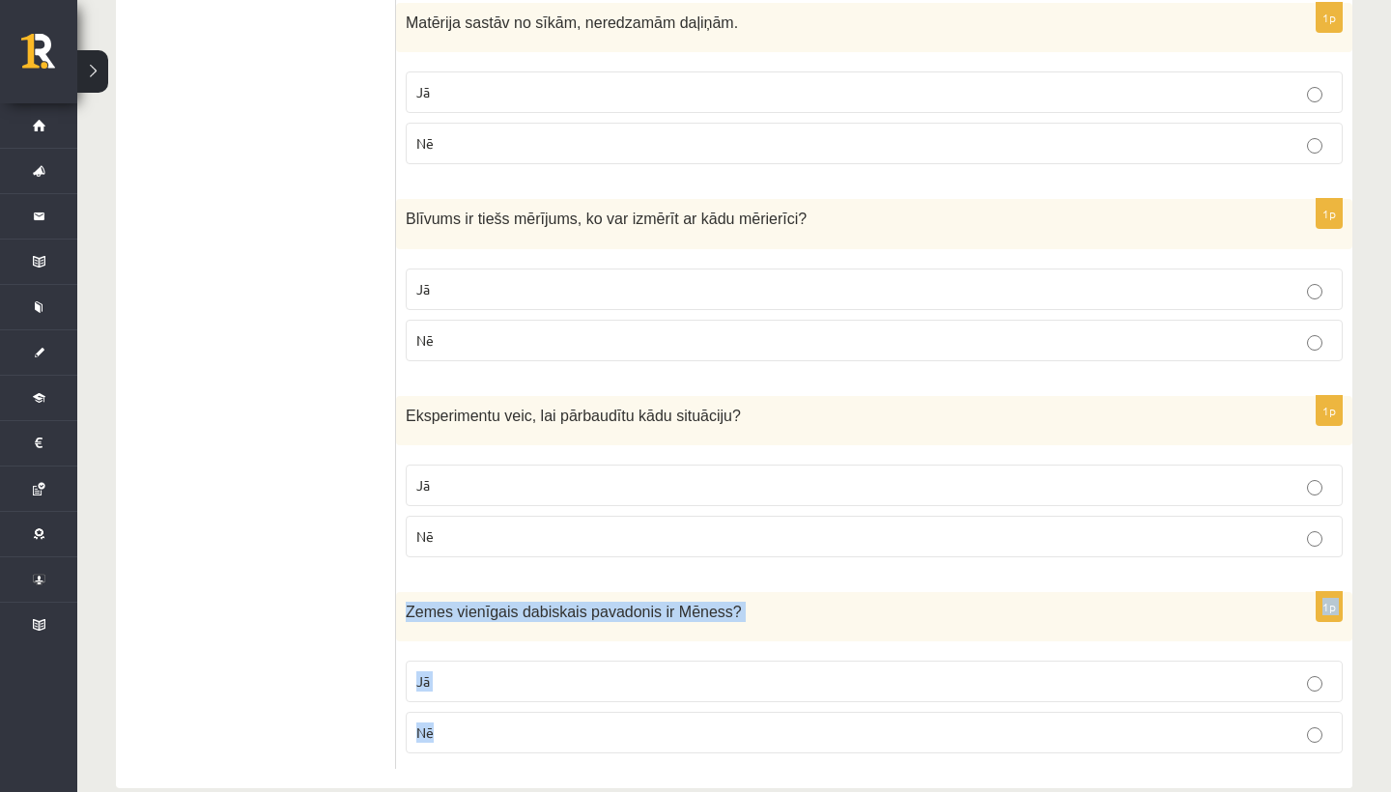
scroll to position [3558, 0]
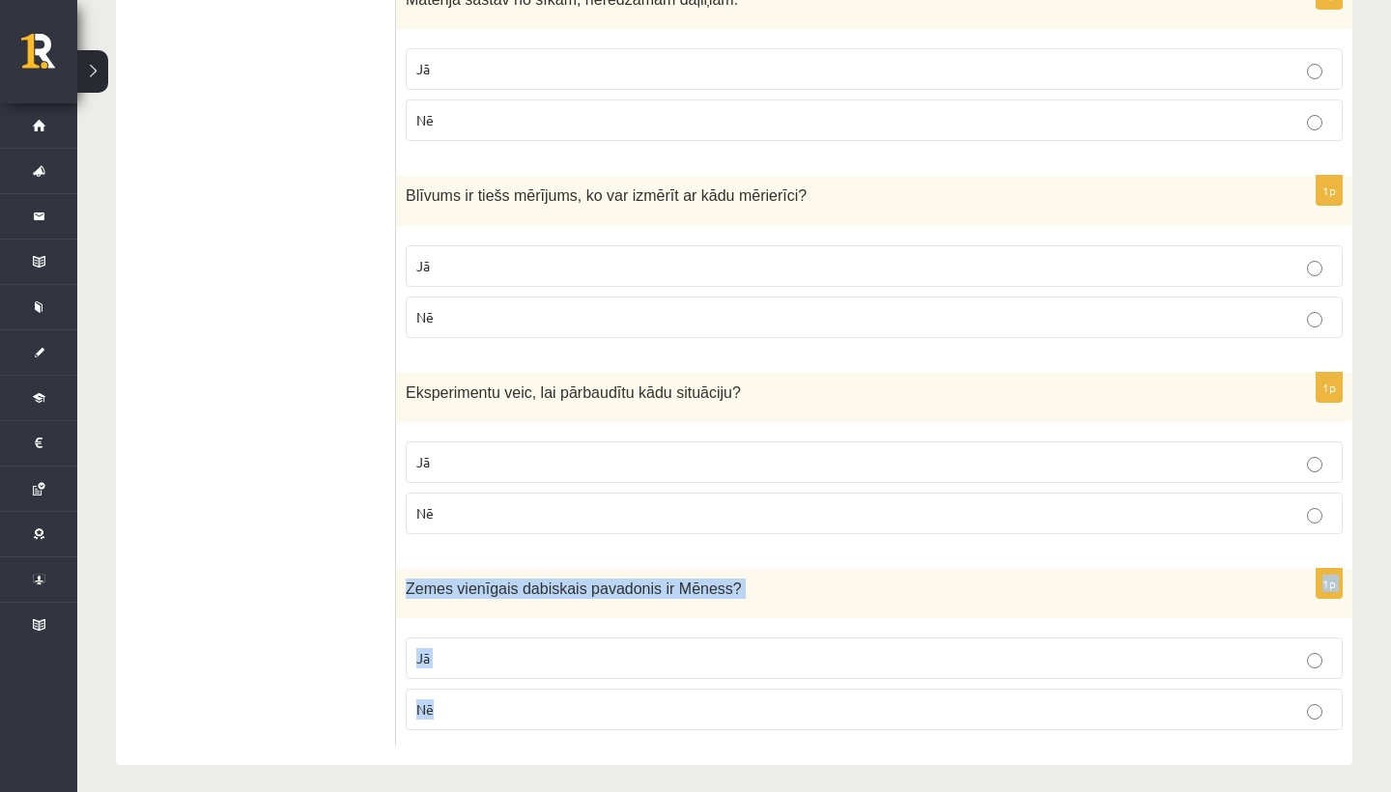
drag, startPoint x: 511, startPoint y: 682, endPoint x: 509, endPoint y: 781, distance: 99.5
click at [517, 699] on p "Nē" at bounding box center [874, 709] width 916 height 20
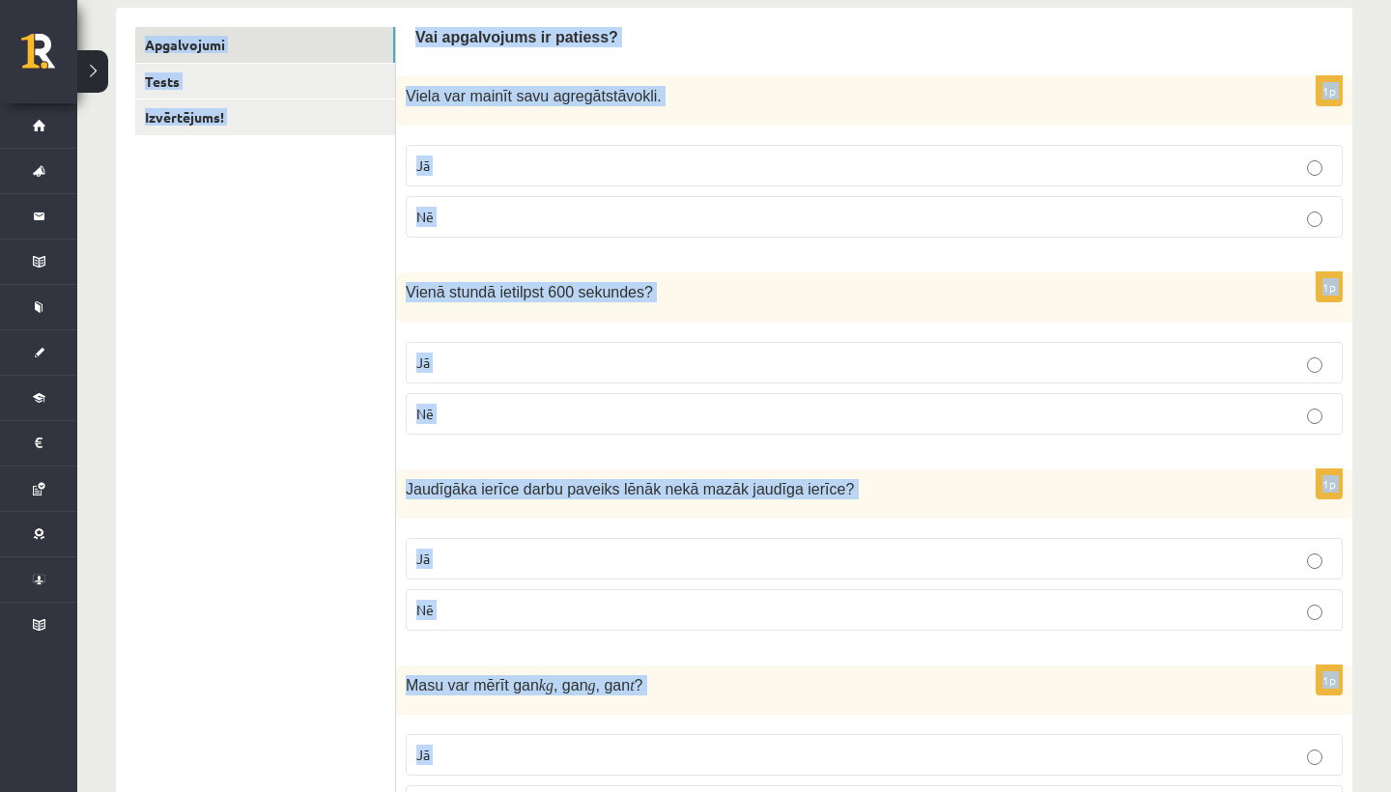
drag, startPoint x: 564, startPoint y: 571, endPoint x: 613, endPoint y: -49, distance: 622.1
click at [613, 0] on html "0 Dāvanas 262 mP 368 xp Adriana Villa Sākums Aktuāli Kā mācīties eSKOLĀ Kontakt…" at bounding box center [695, 76] width 1391 height 792
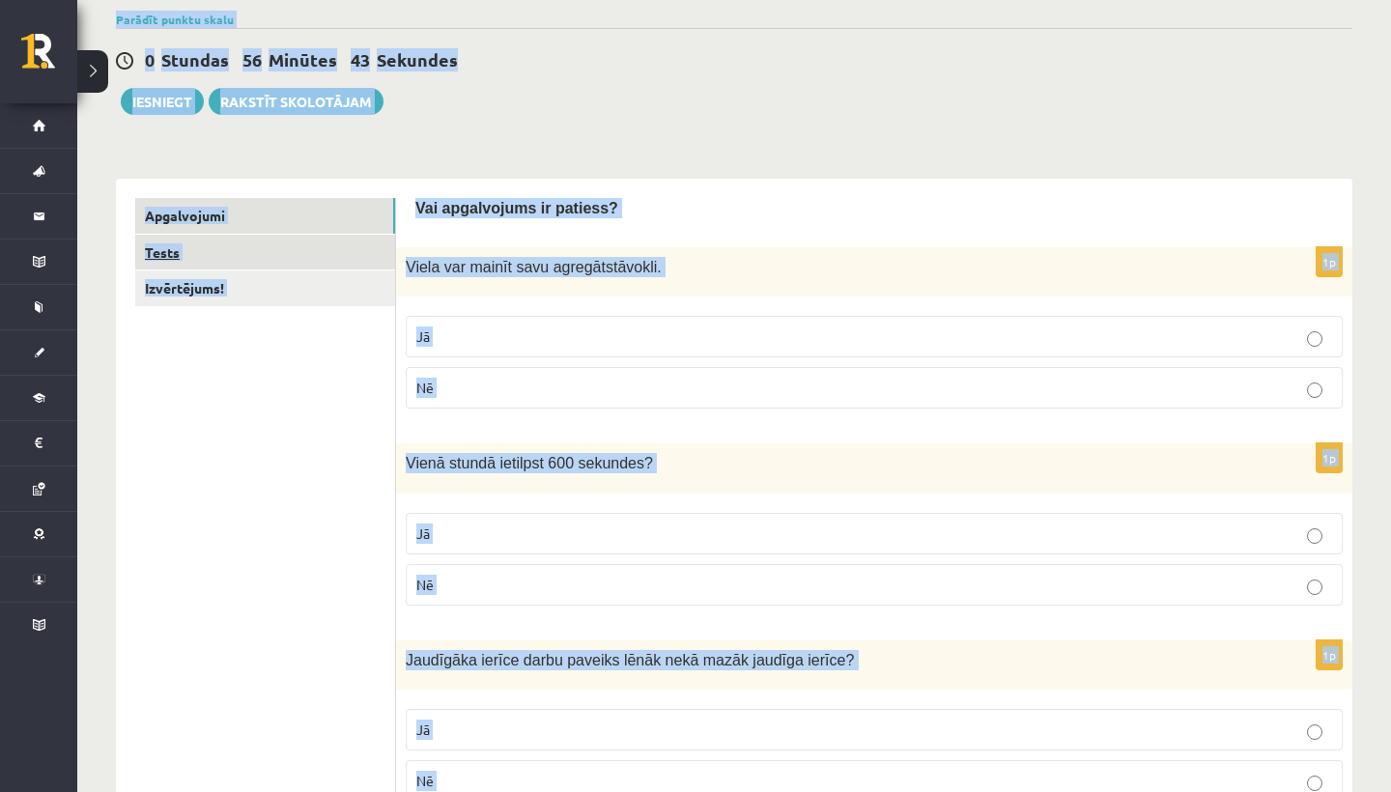
click at [189, 251] on link "Tests" at bounding box center [265, 253] width 260 height 36
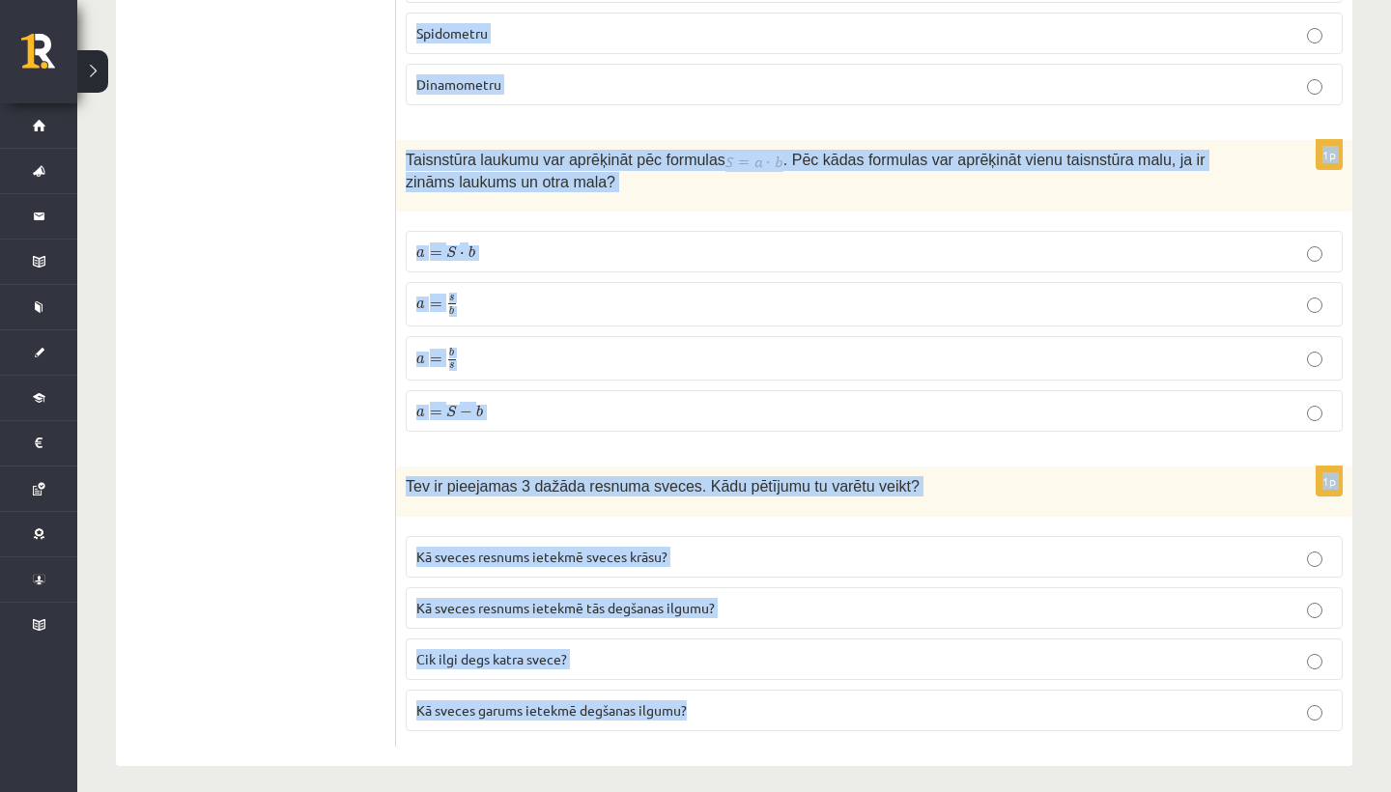
scroll to position [2668, 0]
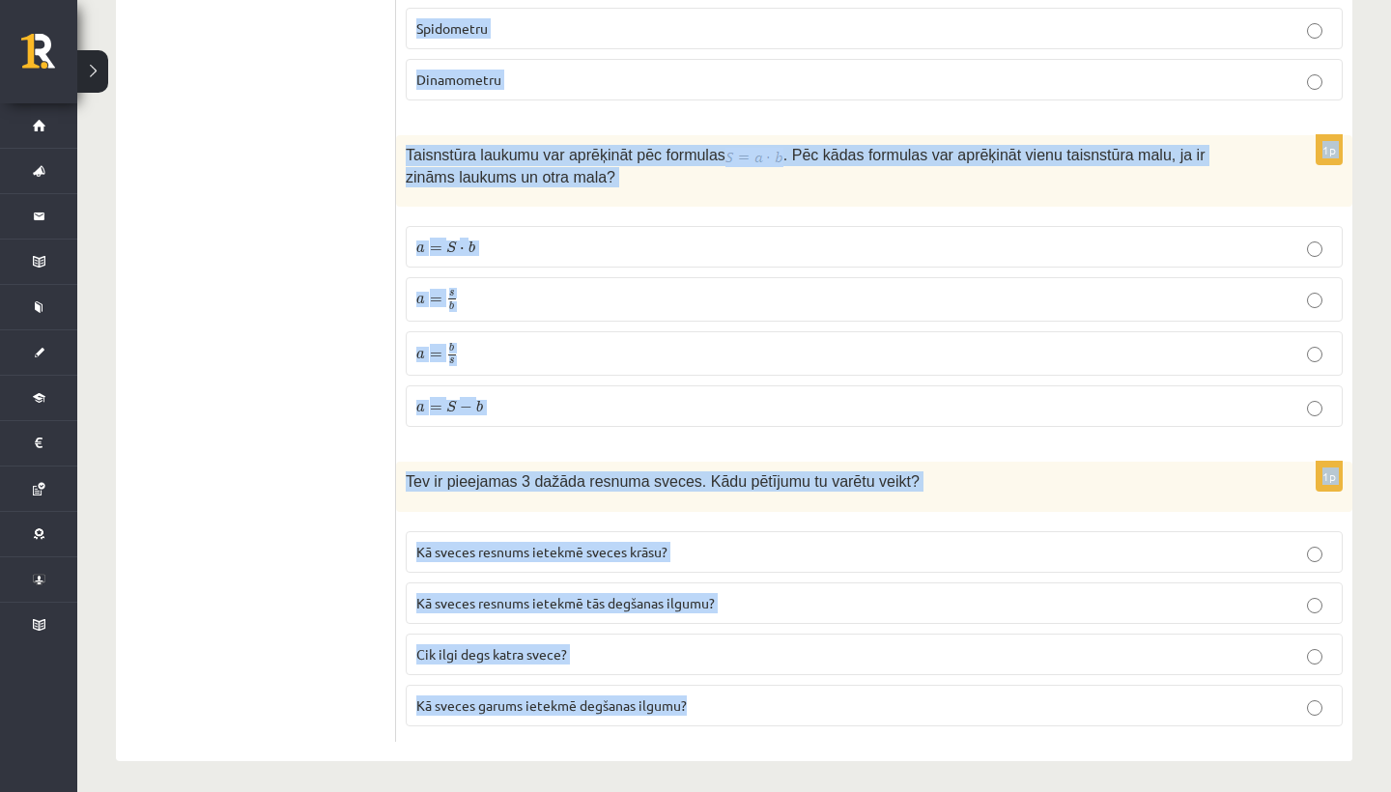
drag, startPoint x: 798, startPoint y: 201, endPoint x: 893, endPoint y: 791, distance: 597.8
copy form "Kurš no dotajiem nav atjaunojams enerģijas avots? Saules enerģija Ūdens enerģij…"
click at [642, 227] on label "a = S ⋅ b a = S ⋅ b" at bounding box center [874, 247] width 937 height 42
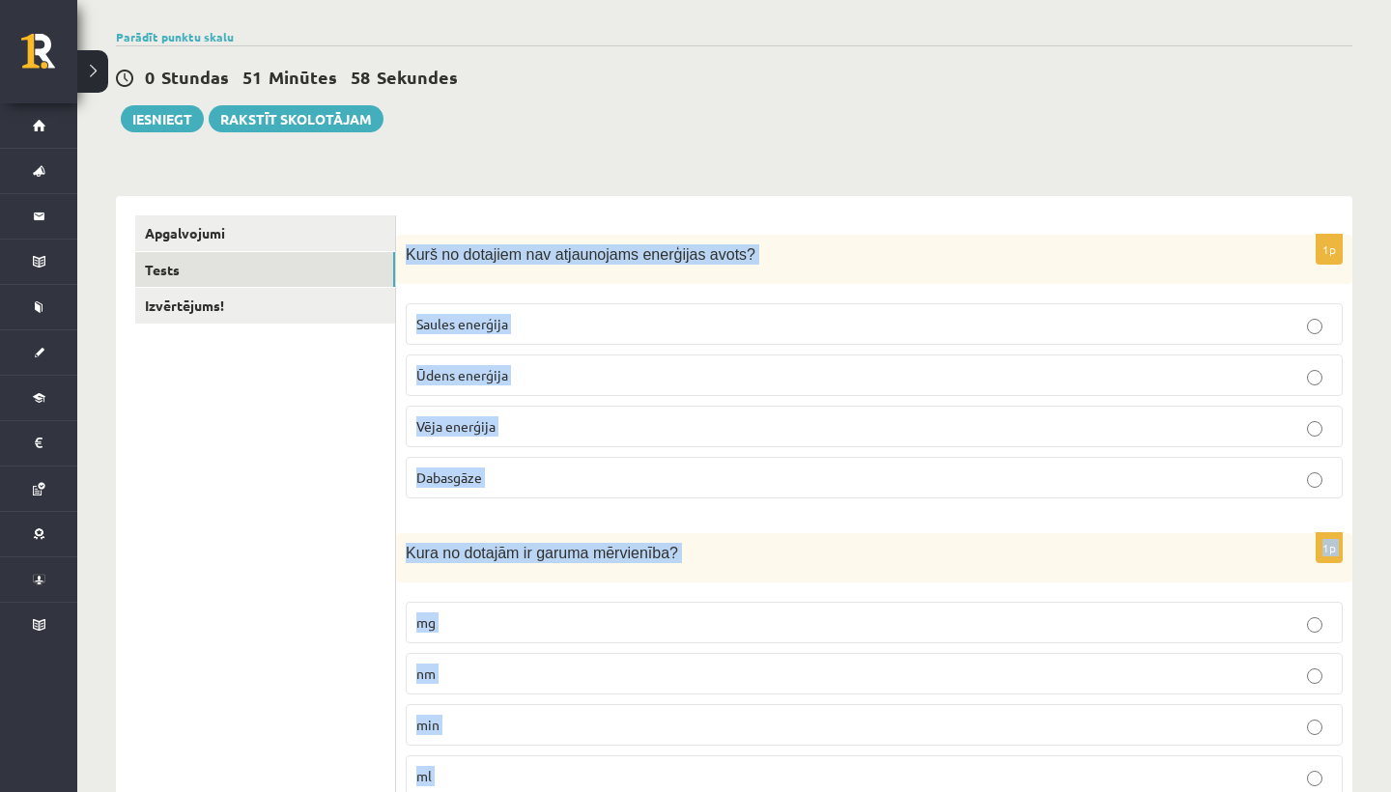
scroll to position [0, 0]
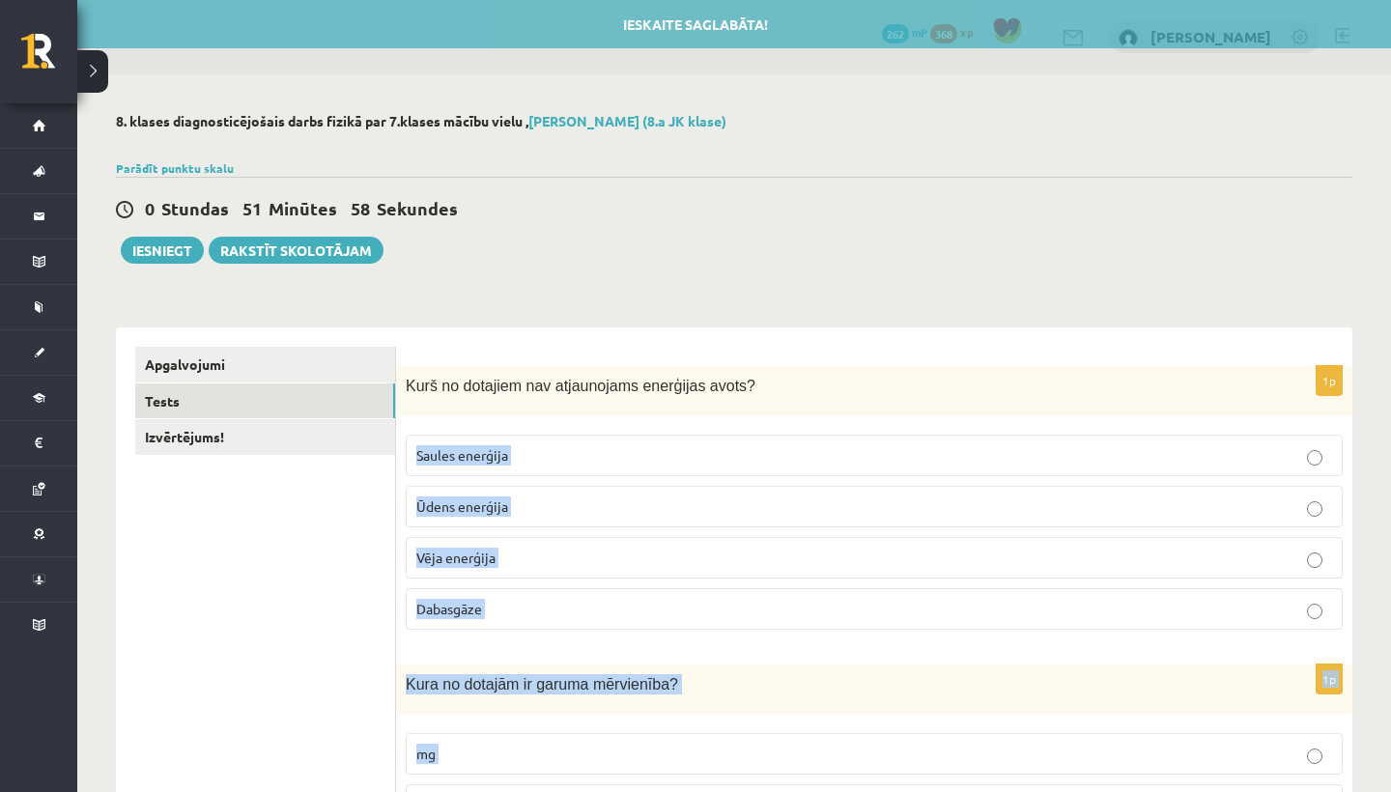
drag, startPoint x: 642, startPoint y: 238, endPoint x: 702, endPoint y: 406, distance: 178.4
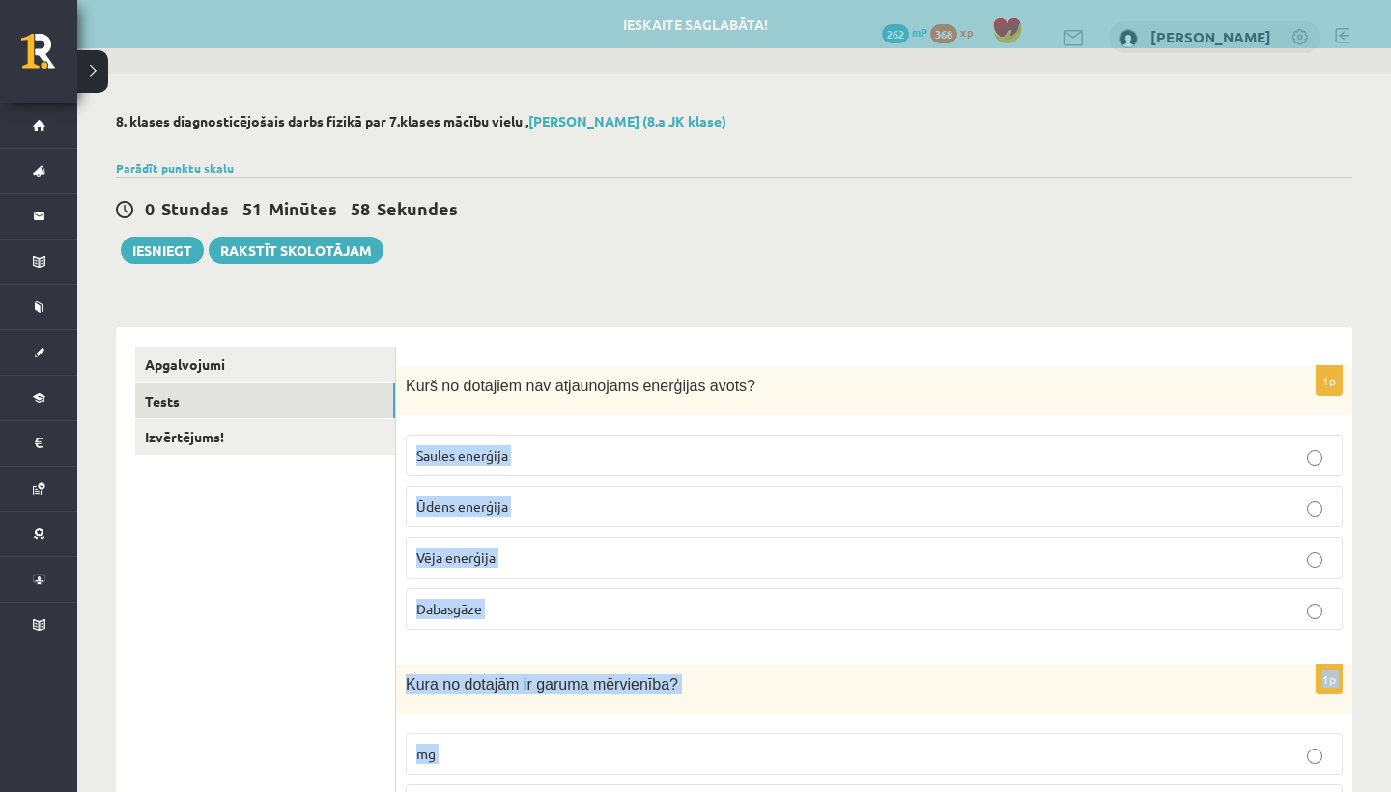
click at [702, 406] on div "Kurš no dotajiem nav atjaunojams enerģijas avots?" at bounding box center [874, 390] width 956 height 49
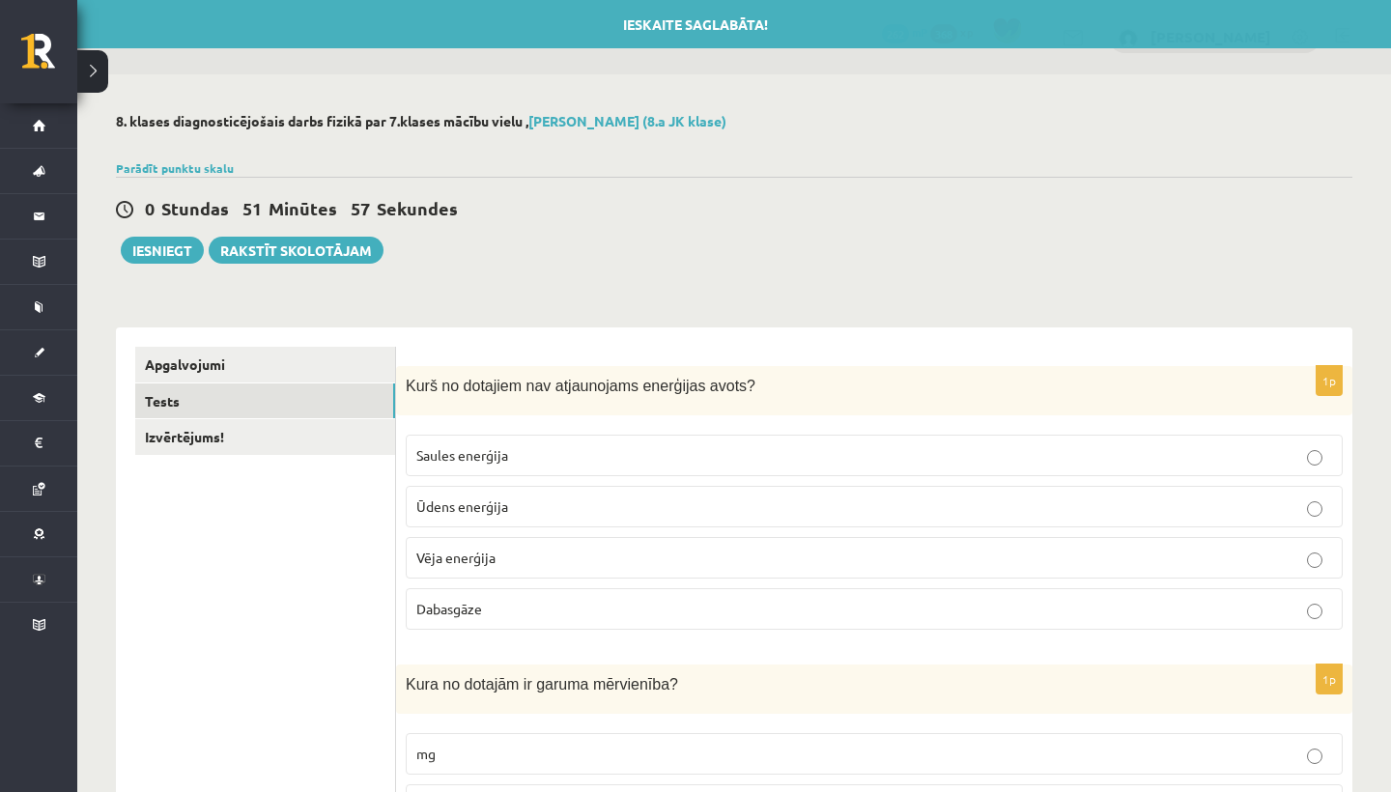
click at [615, 606] on p "Dabasgāze" at bounding box center [874, 609] width 916 height 20
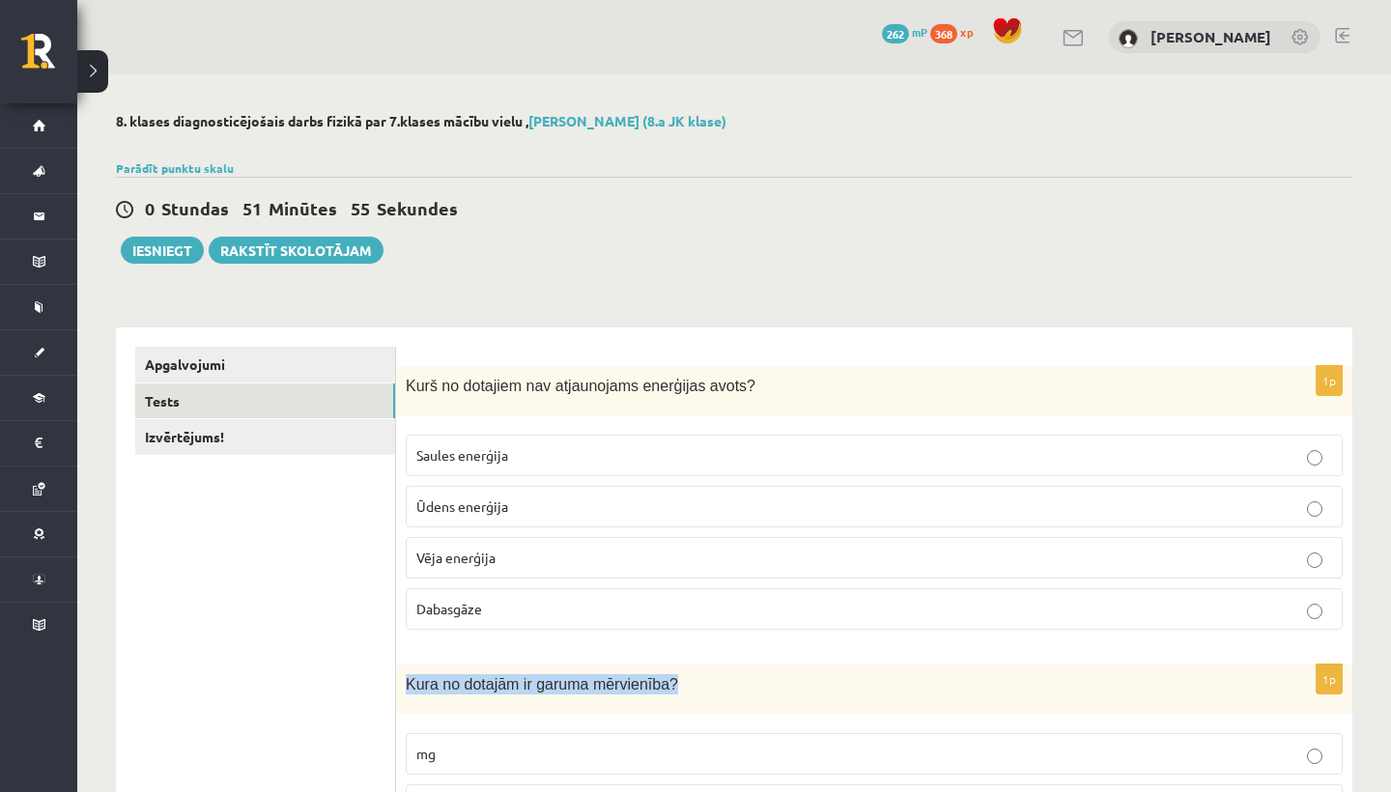
drag, startPoint x: 630, startPoint y: 661, endPoint x: 606, endPoint y: 686, distance: 34.8
click at [609, 670] on div "Kura no dotajām ir garuma mērvienība?" at bounding box center [874, 689] width 956 height 49
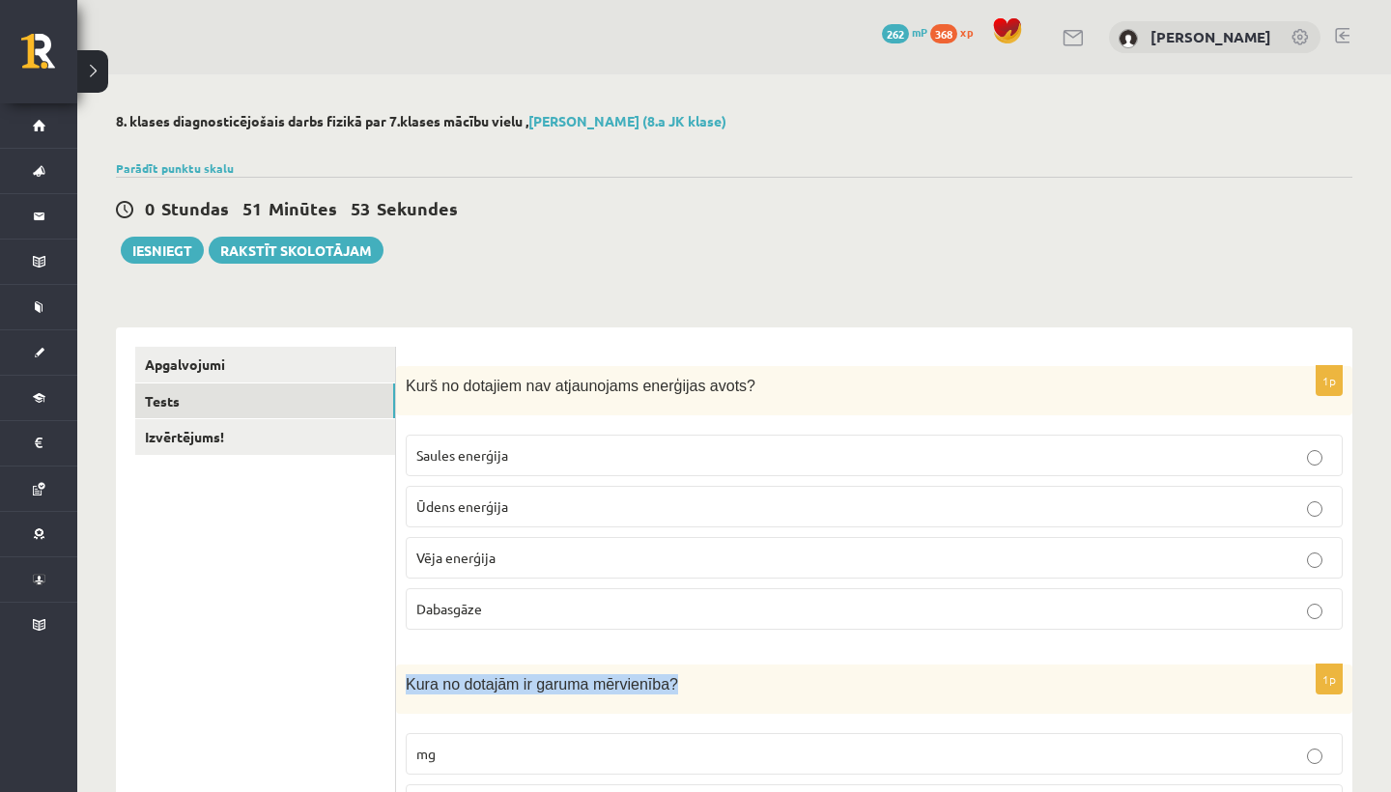
click at [609, 670] on div "Kura no dotajām ir garuma mērvienība?" at bounding box center [874, 689] width 956 height 49
click at [593, 632] on fieldset "Saules enerģija Ūdens enerģija Vēja enerģija Dabasgāze" at bounding box center [874, 530] width 937 height 211
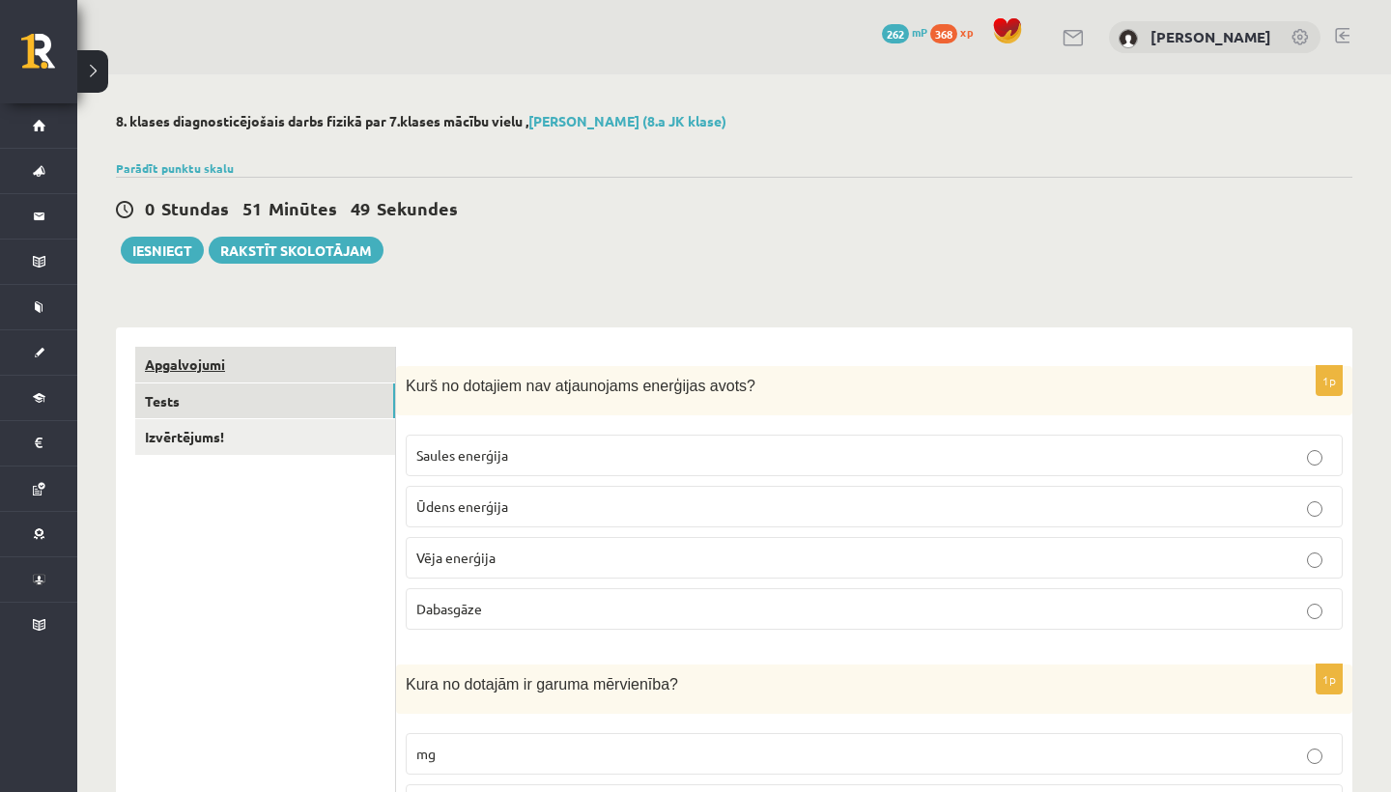
click at [327, 356] on link "Apgalvojumi" at bounding box center [265, 365] width 260 height 36
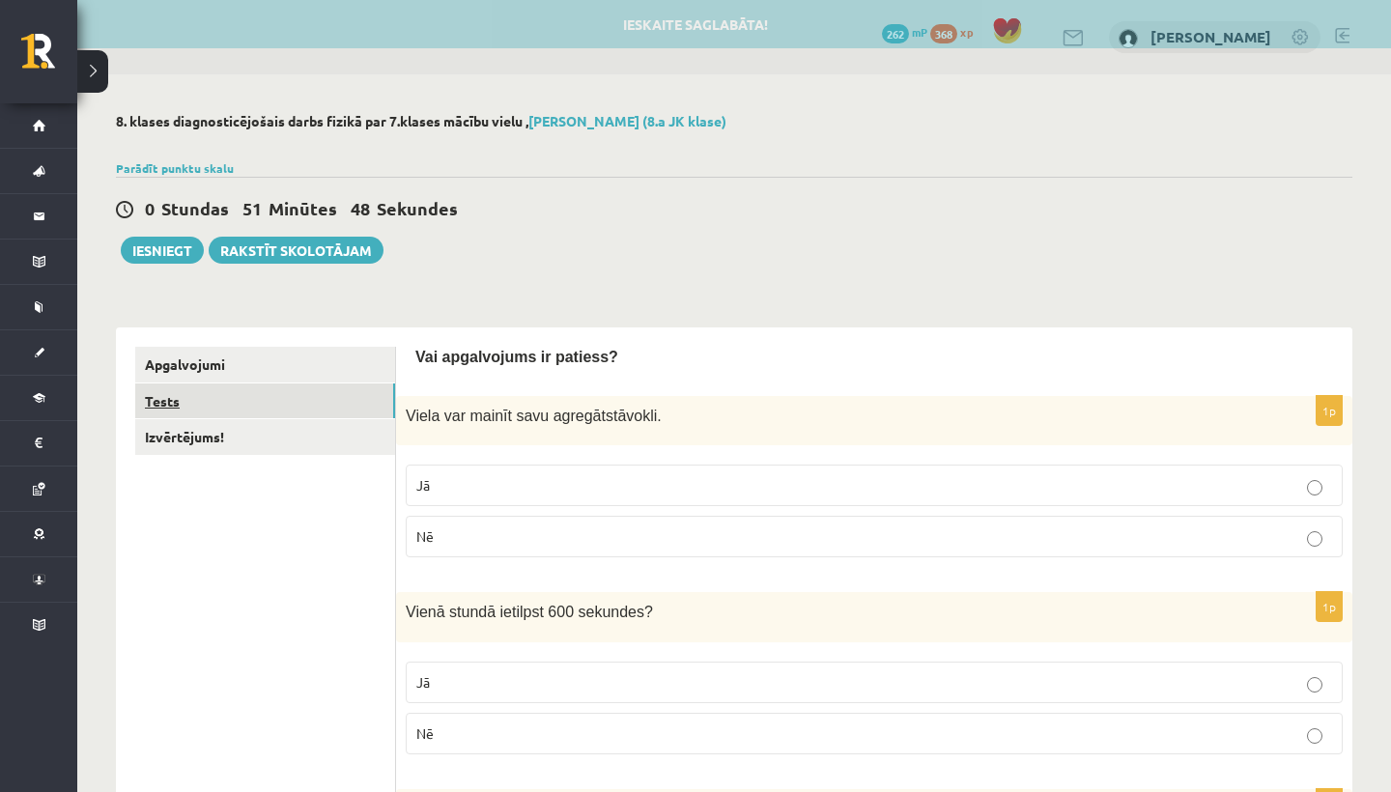
click at [341, 400] on link "Tests" at bounding box center [265, 402] width 260 height 36
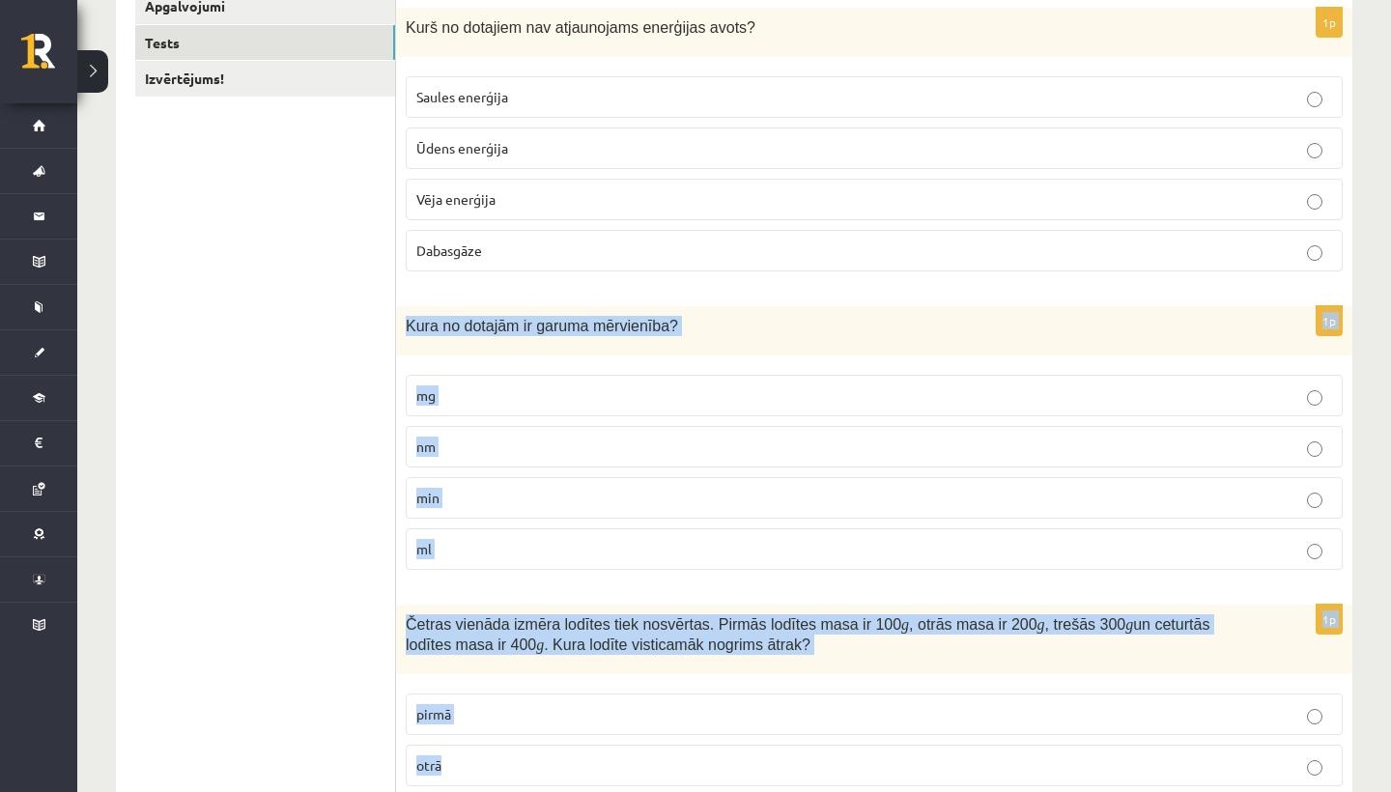
drag, startPoint x: 473, startPoint y: 643, endPoint x: 477, endPoint y: 791, distance: 147.8
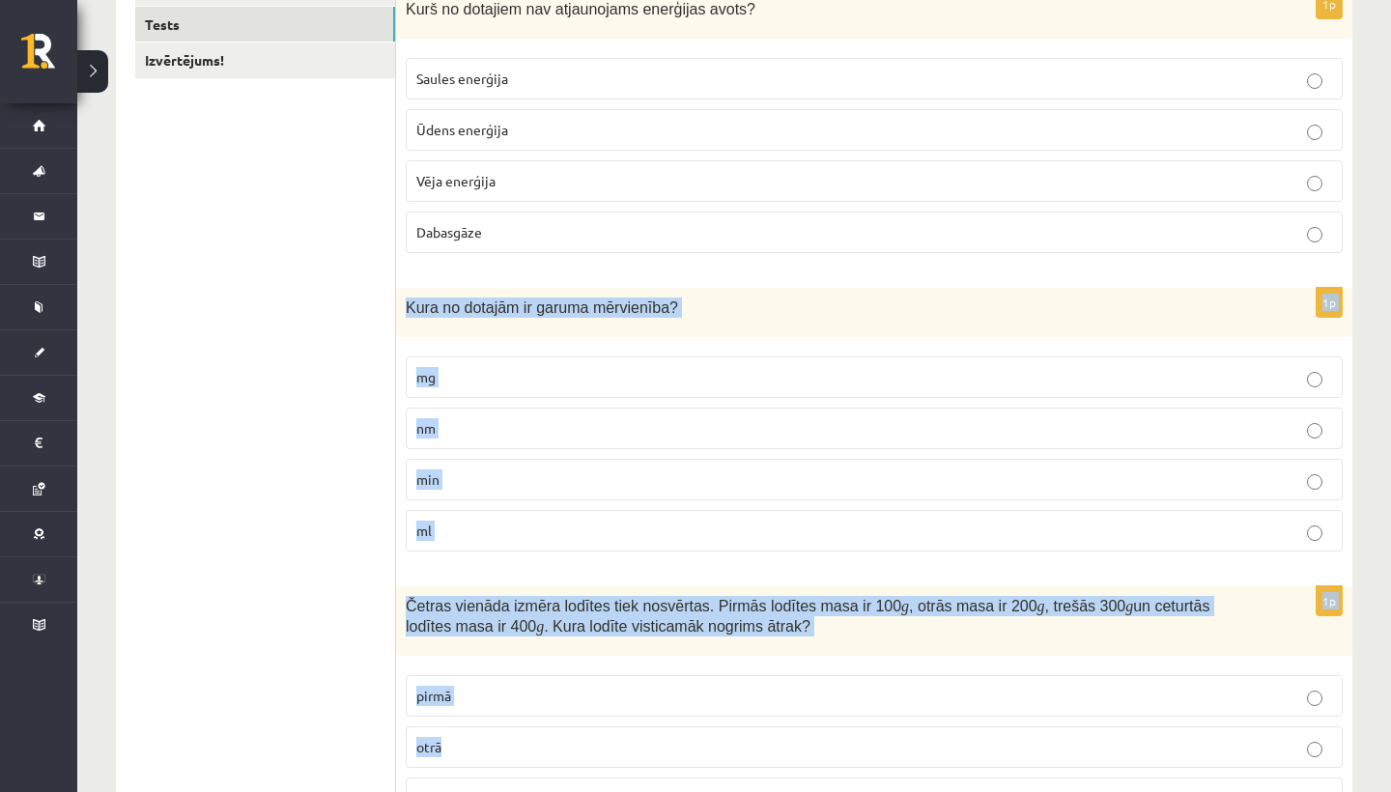
click at [498, 423] on p "nm" at bounding box center [874, 428] width 916 height 20
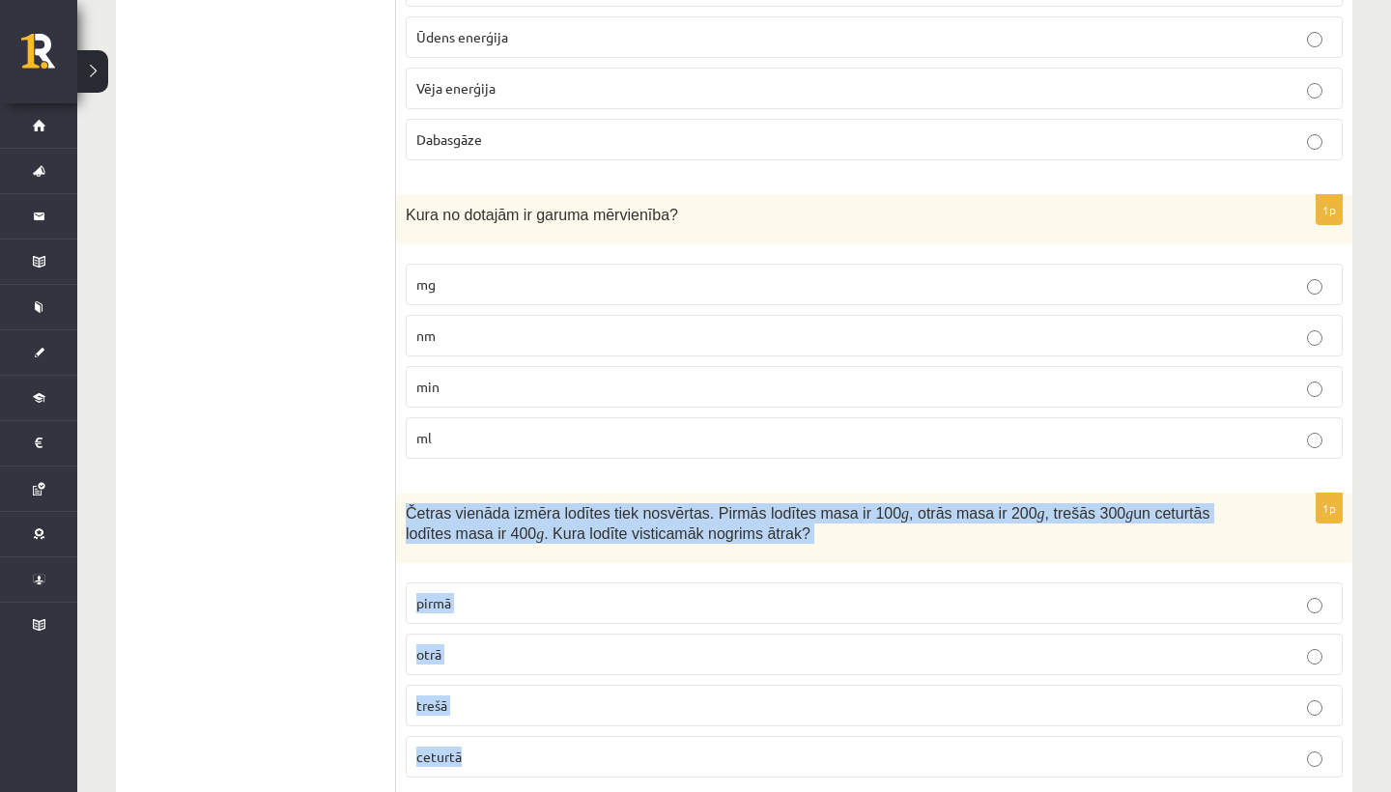
drag, startPoint x: 513, startPoint y: 585, endPoint x: 500, endPoint y: 777, distance: 191.7
click at [500, 777] on div "1p Četras vienāda izmēra lodītes tiek nosvērtas. Pirmās lodītes masa ir 100 g ,…" at bounding box center [874, 643] width 956 height 299
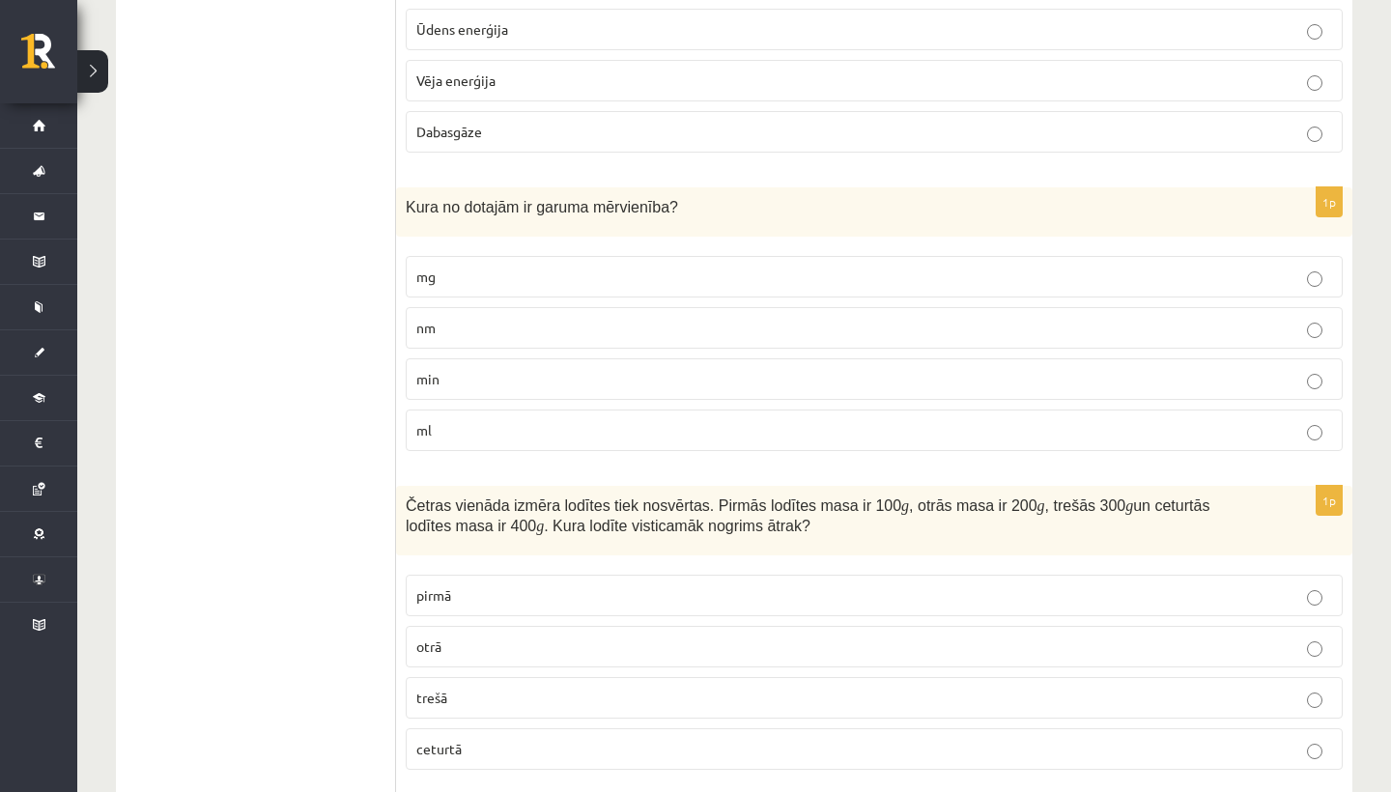
click at [541, 742] on p "ceturtā" at bounding box center [874, 749] width 916 height 20
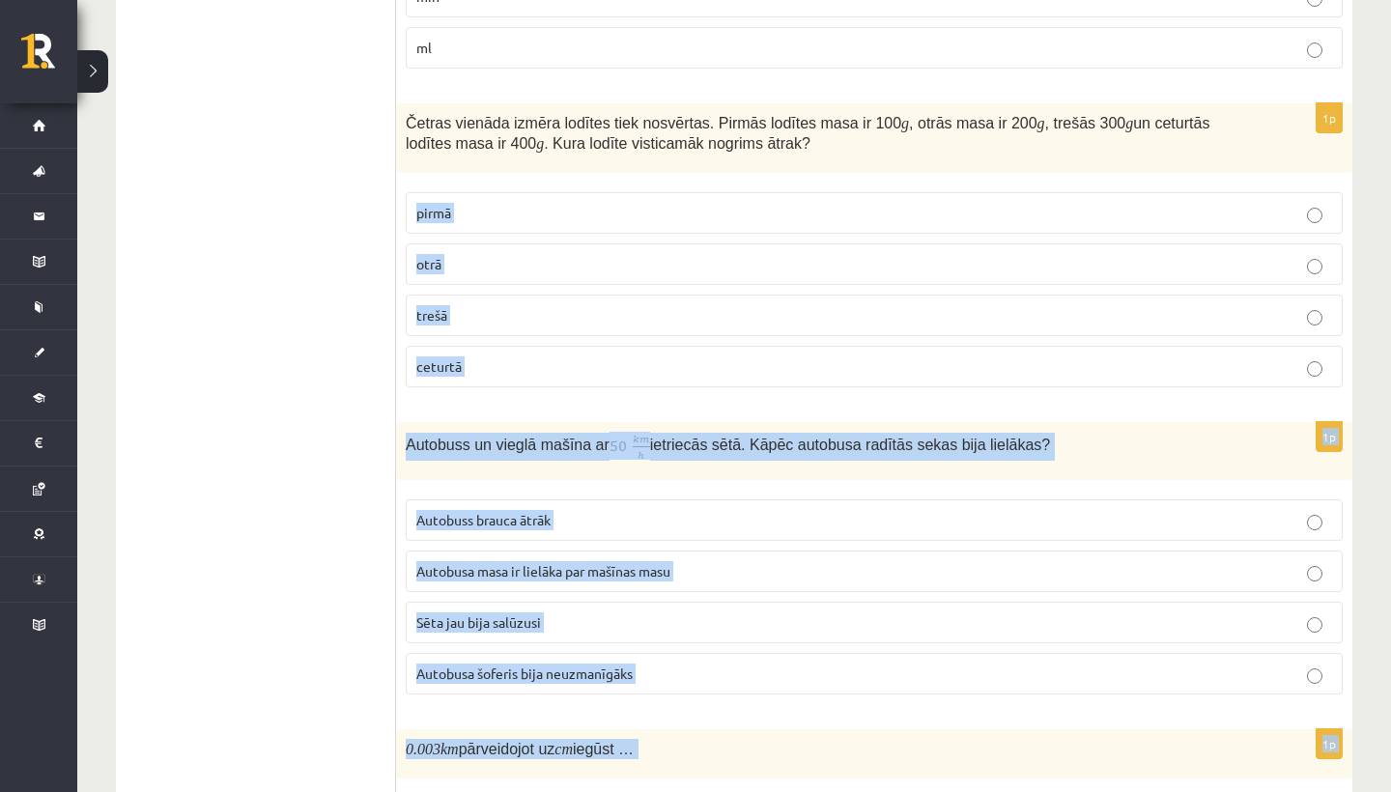
scroll to position [896, 0]
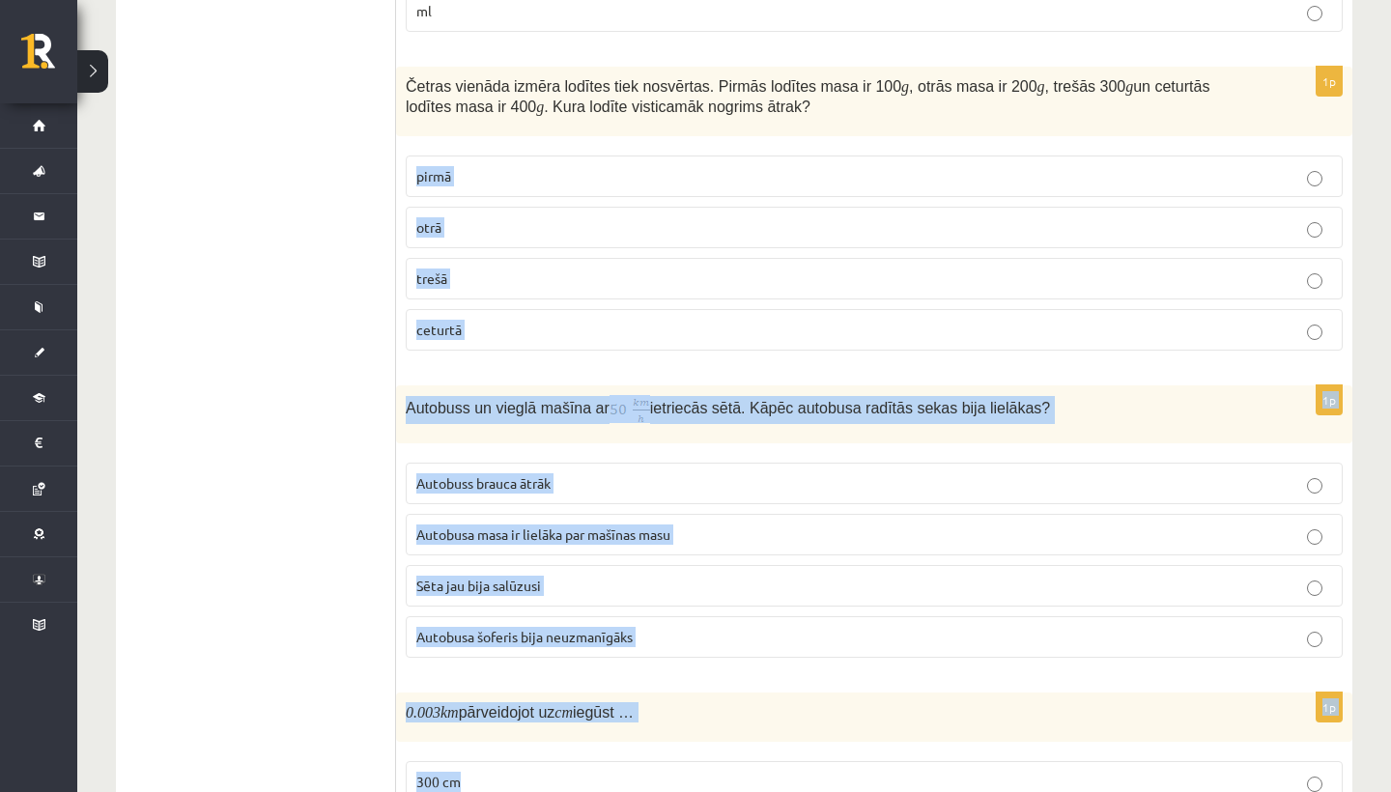
drag, startPoint x: 631, startPoint y: 545, endPoint x: 643, endPoint y: 791, distance: 246.7
click at [649, 526] on span "Autobusa masa ir lielāka par mašīnas masu" at bounding box center [543, 534] width 254 height 17
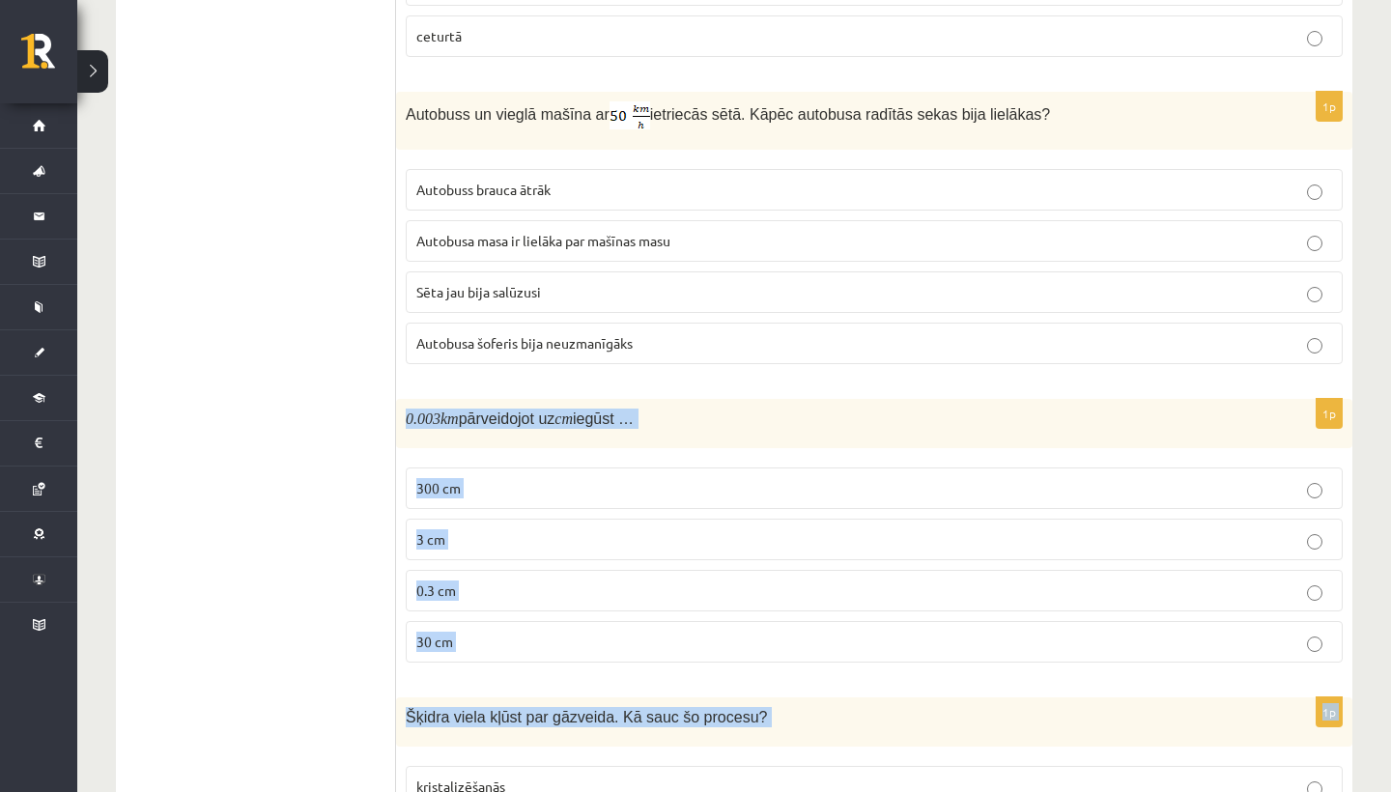
drag, startPoint x: 640, startPoint y: 678, endPoint x: 646, endPoint y: 791, distance: 113.2
click at [646, 791] on form "1p Kurš no dotajiem nav atjaunojams enerģijas avots? Saules enerģija Ūdens ener…" at bounding box center [874, 688] width 918 height 3063
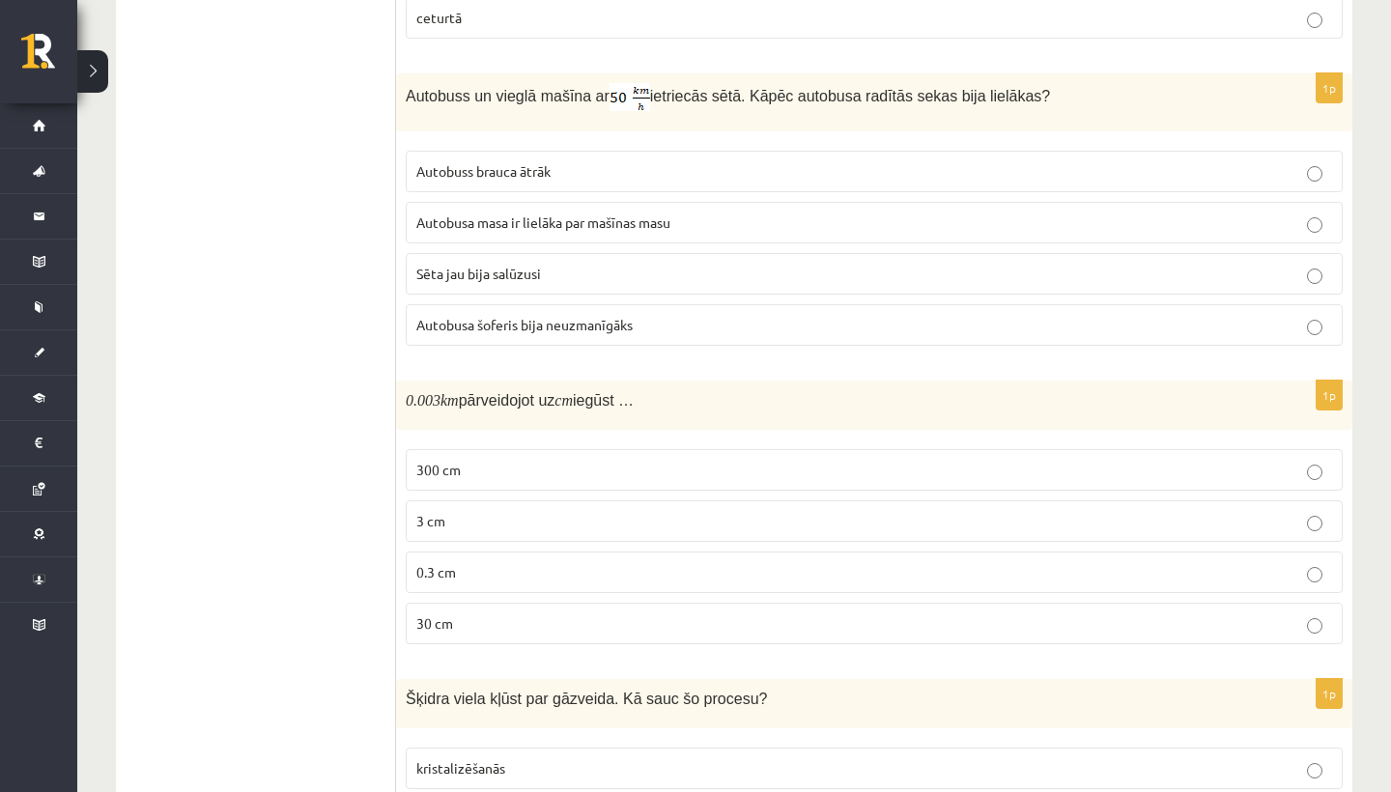
click at [672, 358] on div "1p Autobuss un vieglā mašīna ar ietriecās sētā. Kāpēc autobusa radītās sekas bi…" at bounding box center [874, 217] width 956 height 288
click at [469, 564] on p "0.3 cm" at bounding box center [874, 572] width 916 height 20
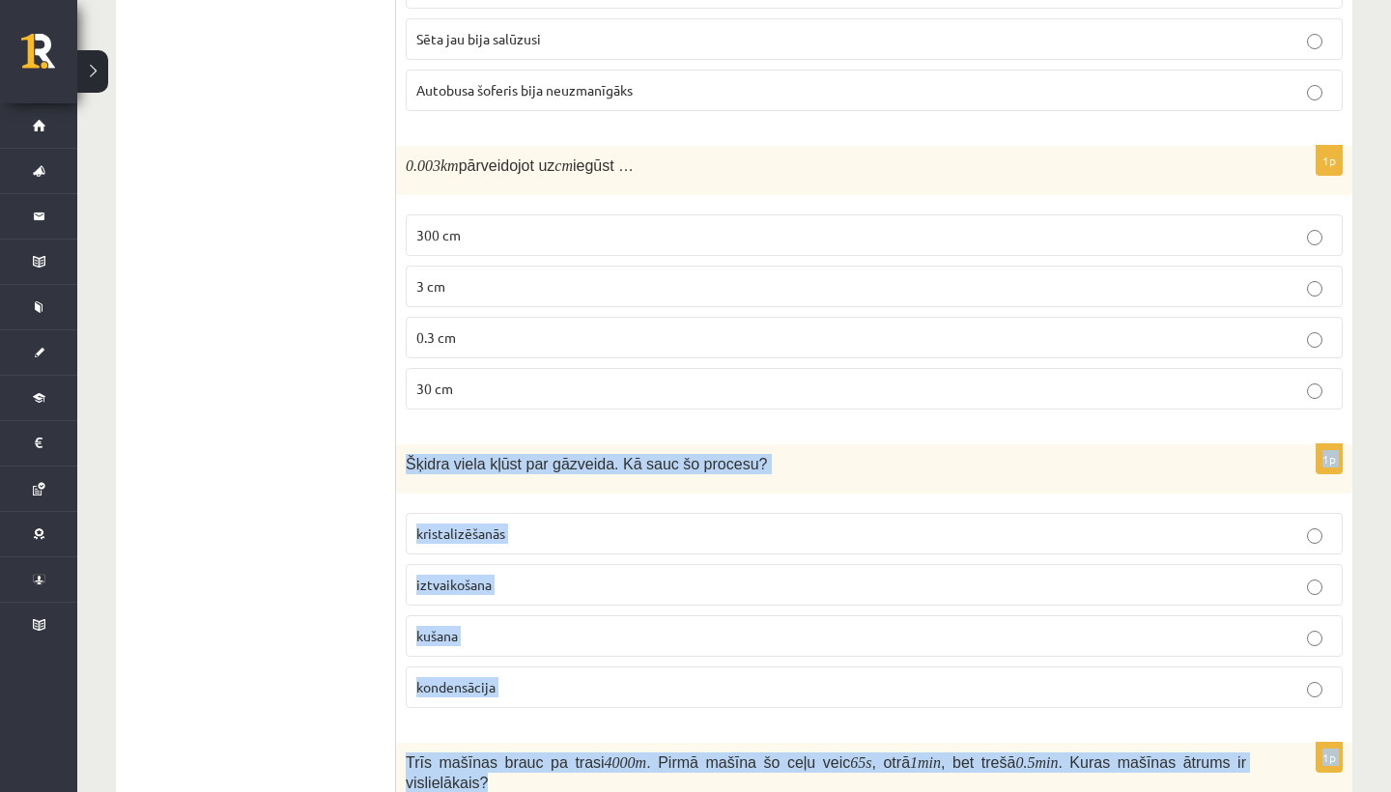
drag, startPoint x: 497, startPoint y: 647, endPoint x: 514, endPoint y: 791, distance: 145.0
click at [514, 791] on form "1p Kurš no dotajiem nav atjaunojams enerģijas avots? Saules enerģija Ūdens ener…" at bounding box center [874, 435] width 918 height 3063
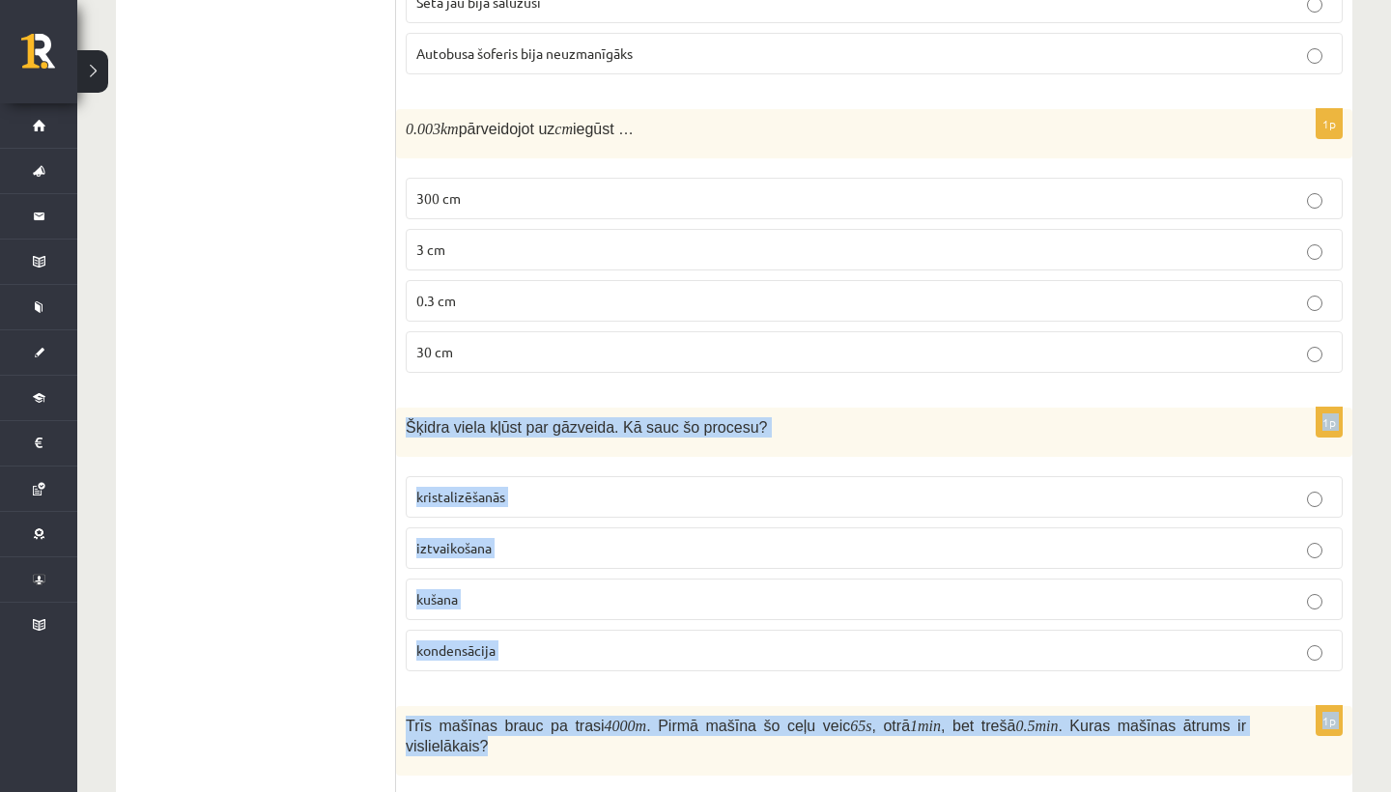
click at [561, 530] on label "iztvaikošana" at bounding box center [874, 548] width 937 height 42
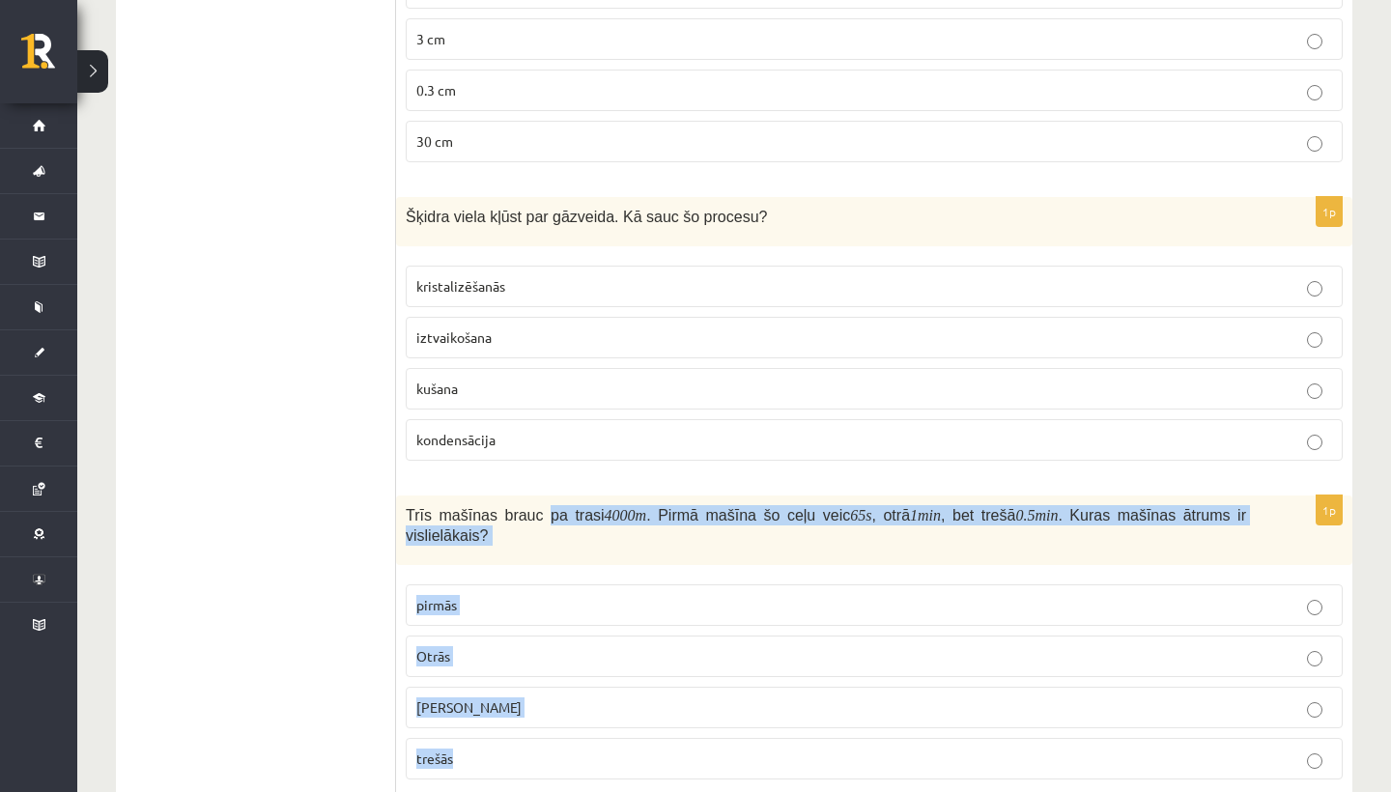
scroll to position [1764, 0]
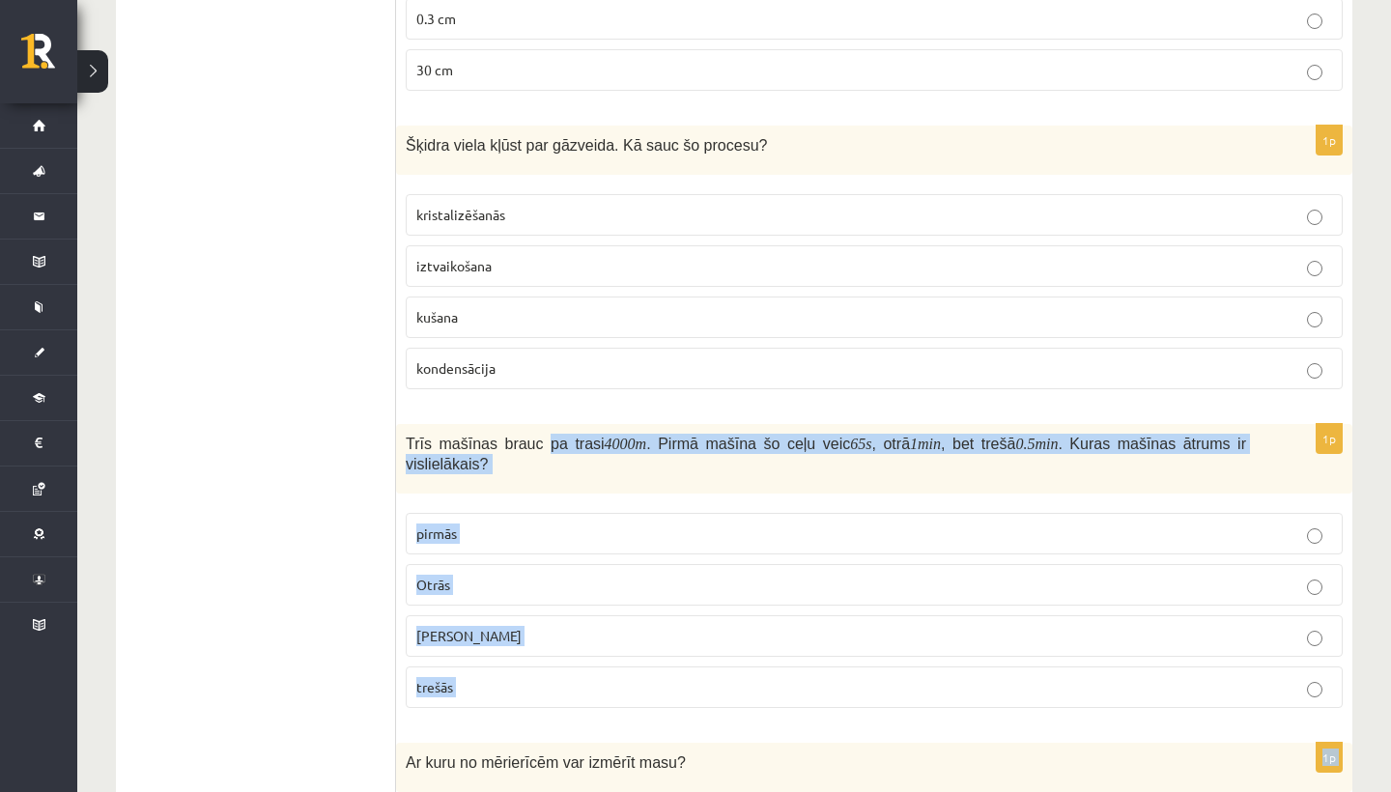
drag, startPoint x: 550, startPoint y: 715, endPoint x: 550, endPoint y: 790, distance: 75.3
click at [550, 790] on form "1p Kurš no dotajiem nav atjaunojams enerģijas avots? Saules enerģija Ūdens ener…" at bounding box center [874, 116] width 918 height 3063
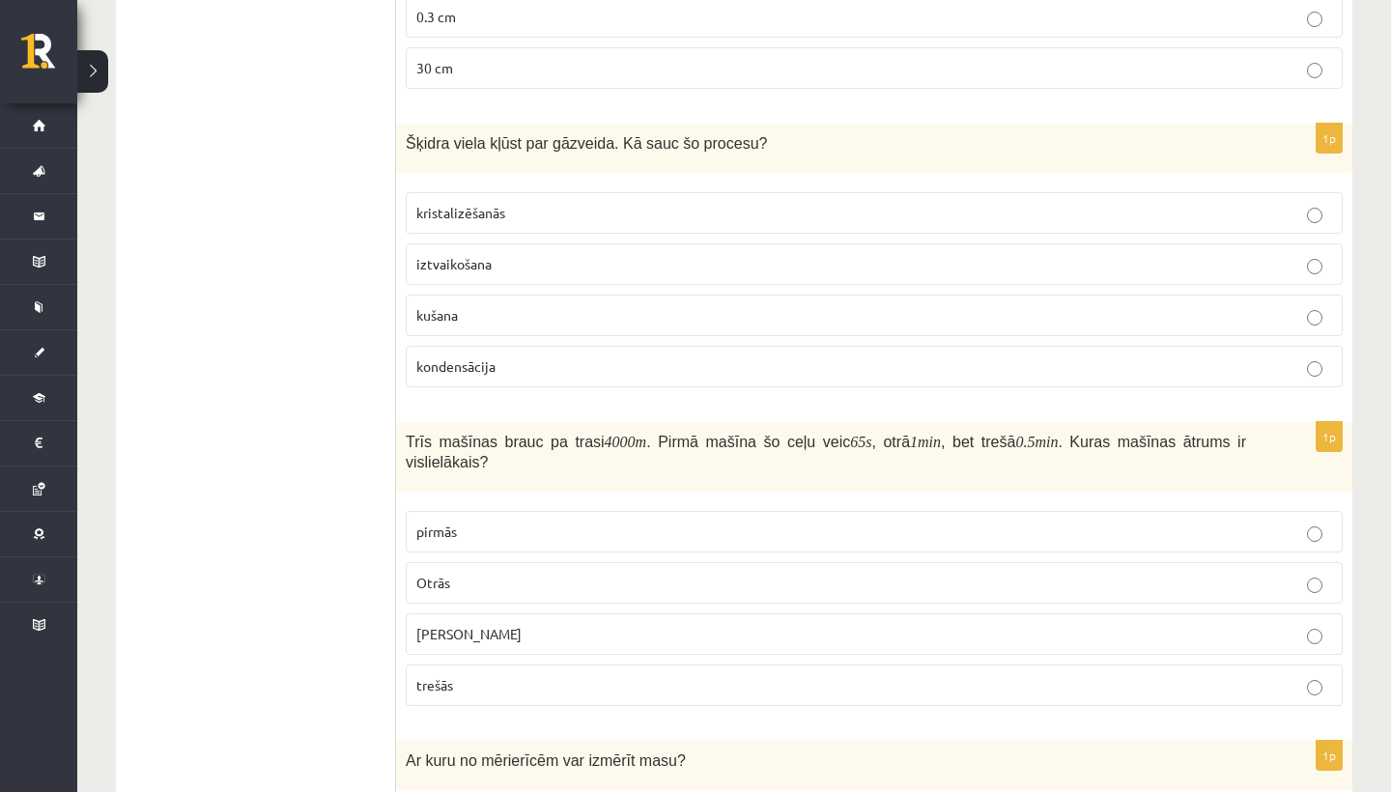
click at [565, 486] on div "Trīs mašīnas brauc pa trasi 4000 m . Pirmā mašīna šo ceļu veic 65 s , otrā 1 mi…" at bounding box center [874, 457] width 956 height 70
click at [601, 665] on label "trešās" at bounding box center [874, 686] width 937 height 42
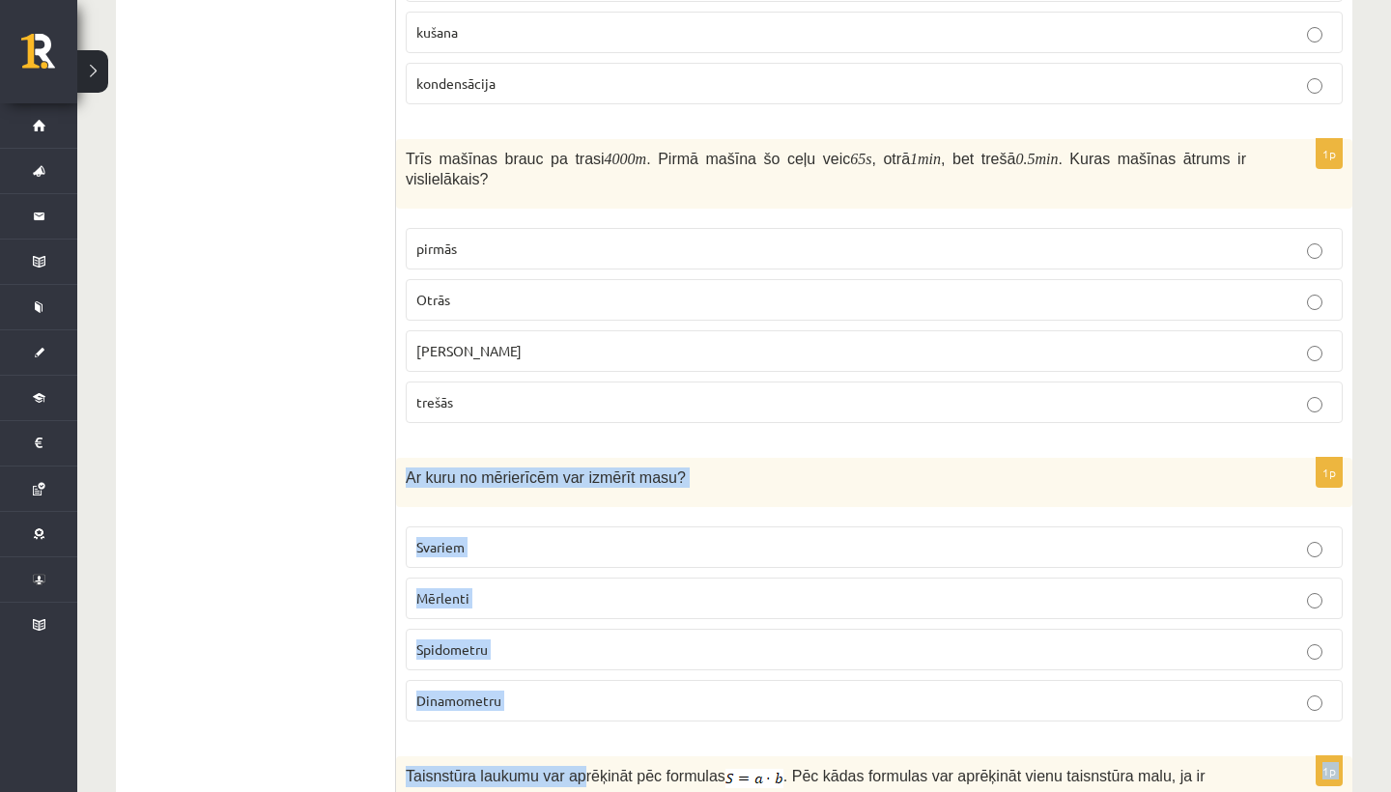
scroll to position [2101, 0]
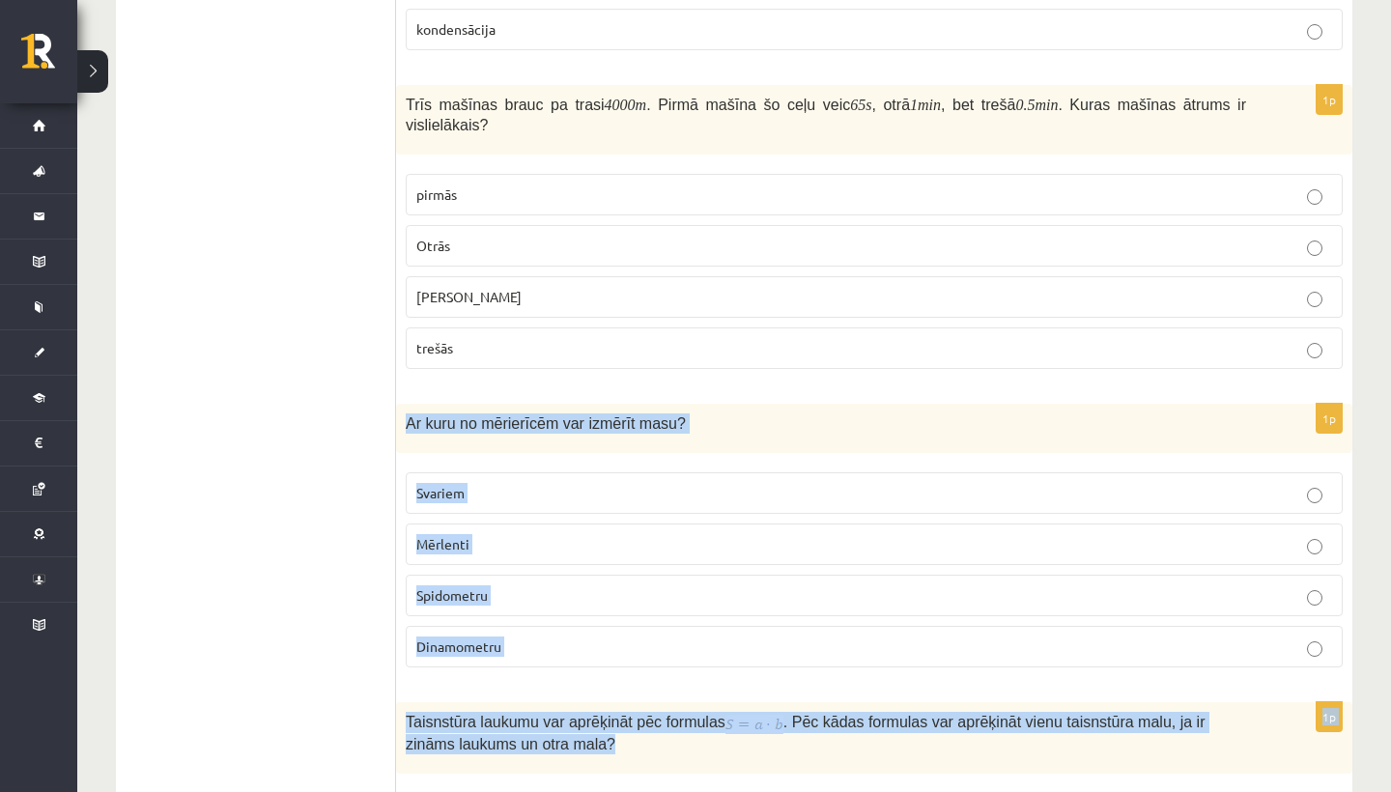
drag, startPoint x: 593, startPoint y: 725, endPoint x: 577, endPoint y: 785, distance: 62.1
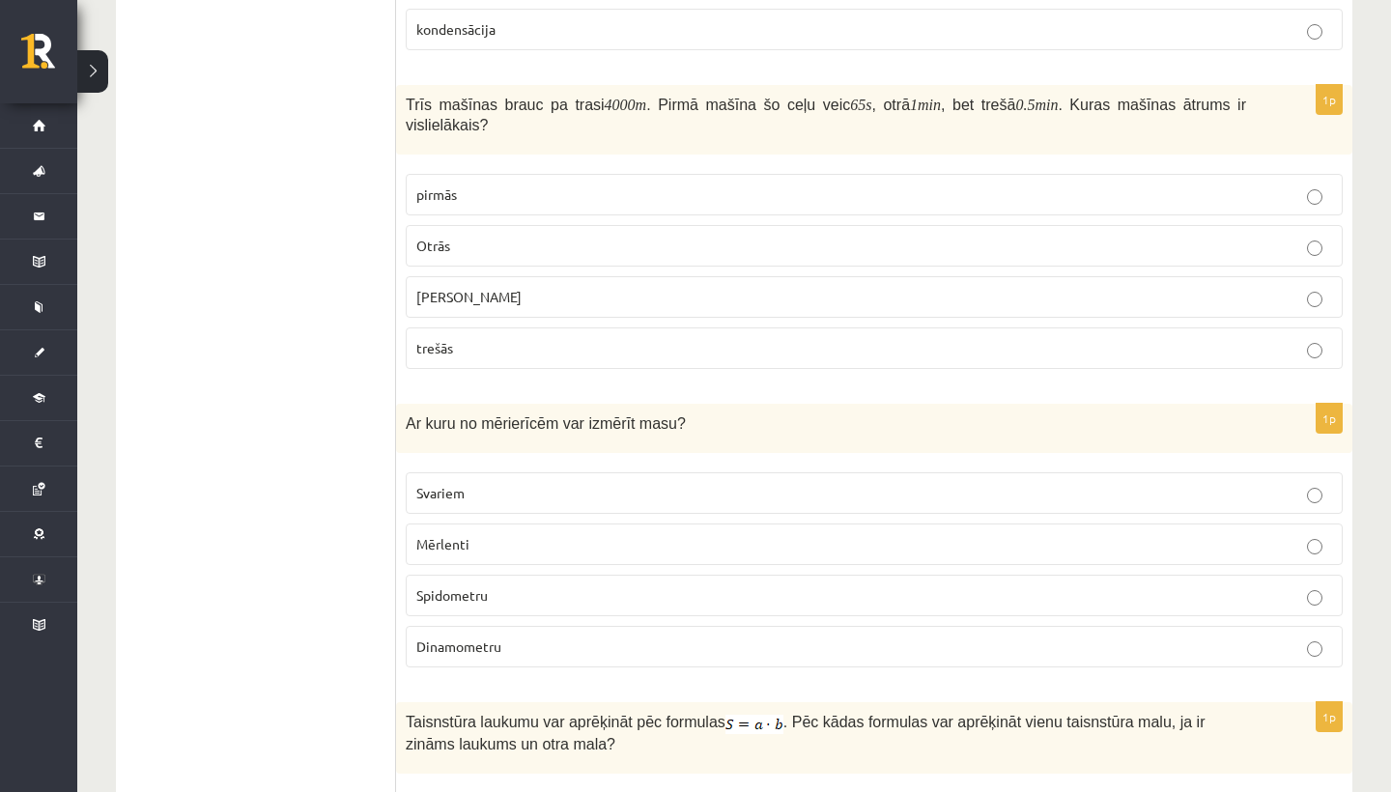
click at [529, 678] on div "1p Ar kuru no mērierīcēm var izmērīt masu? Svariem Mērlenti Spidometru Dinamome…" at bounding box center [874, 543] width 956 height 279
click at [568, 483] on p "Svariem" at bounding box center [874, 493] width 916 height 20
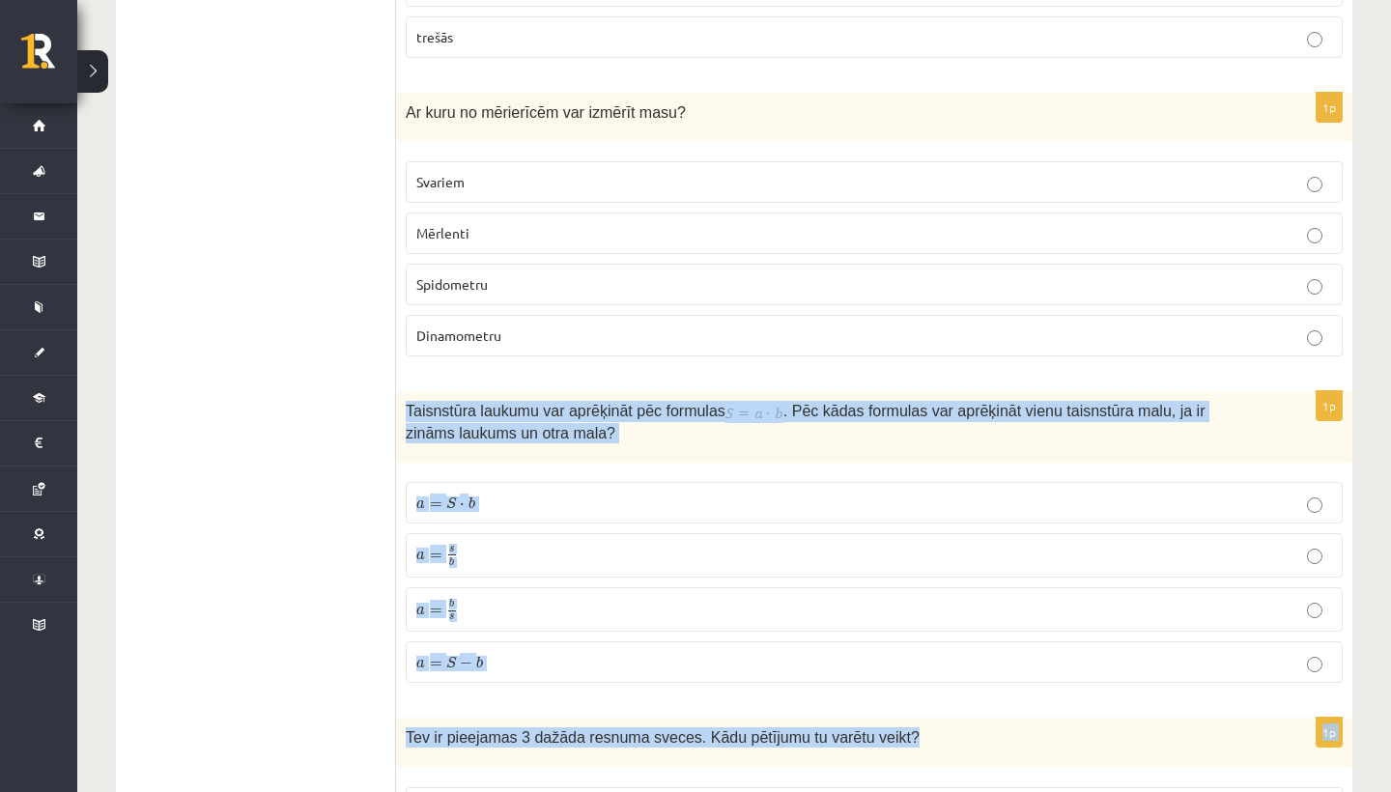
drag, startPoint x: 523, startPoint y: 685, endPoint x: 517, endPoint y: 781, distance: 96.8
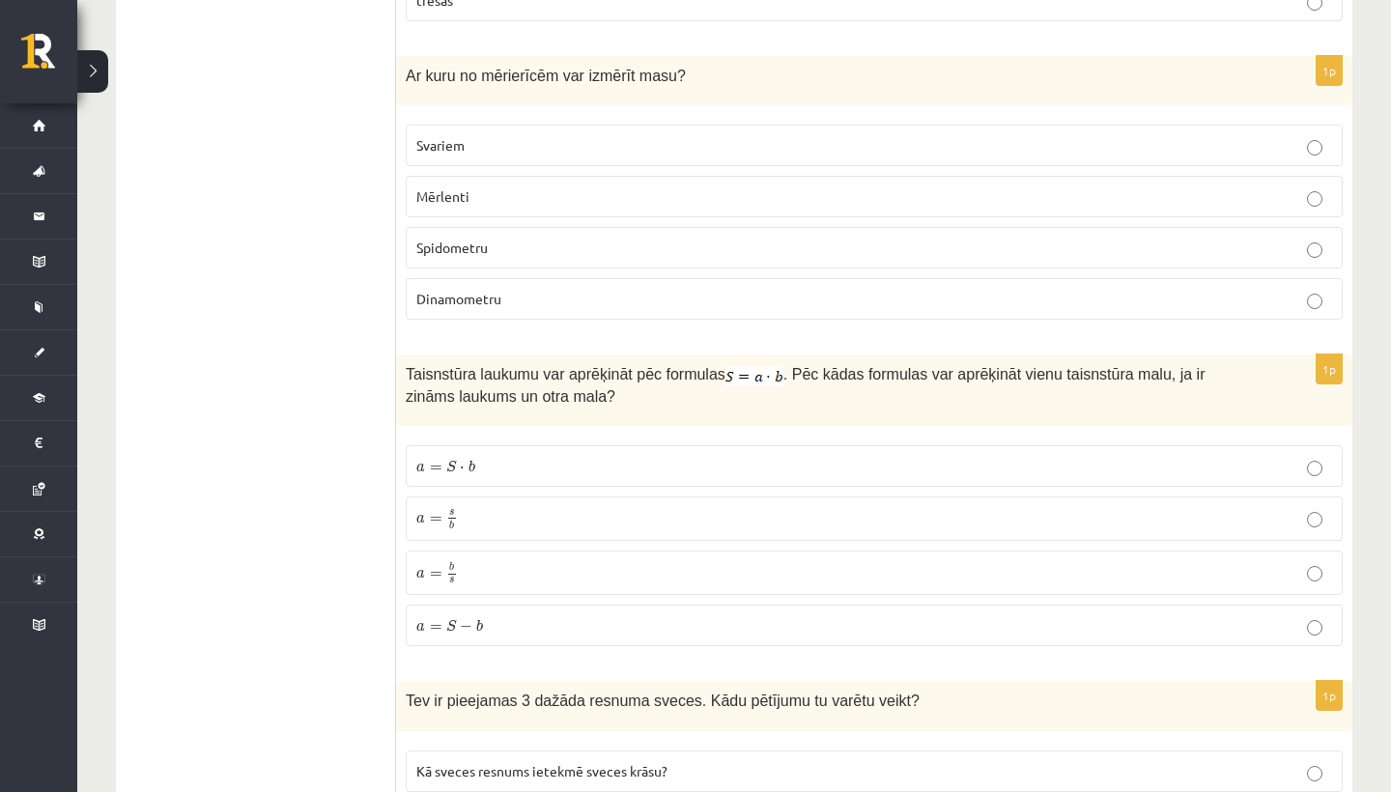
click at [561, 457] on p "a = S ⋅ b a = S ⋅ b" at bounding box center [874, 466] width 916 height 20
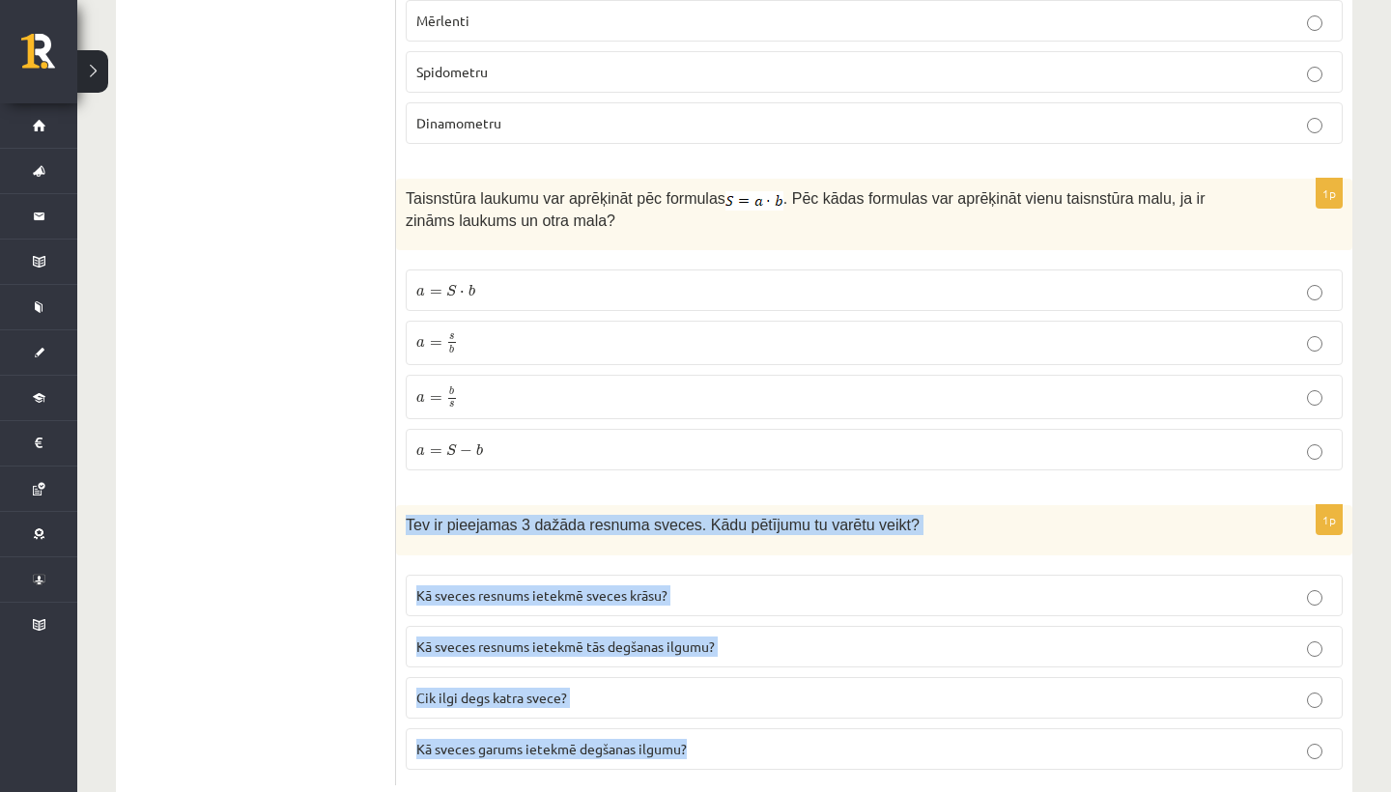
scroll to position [2668, 0]
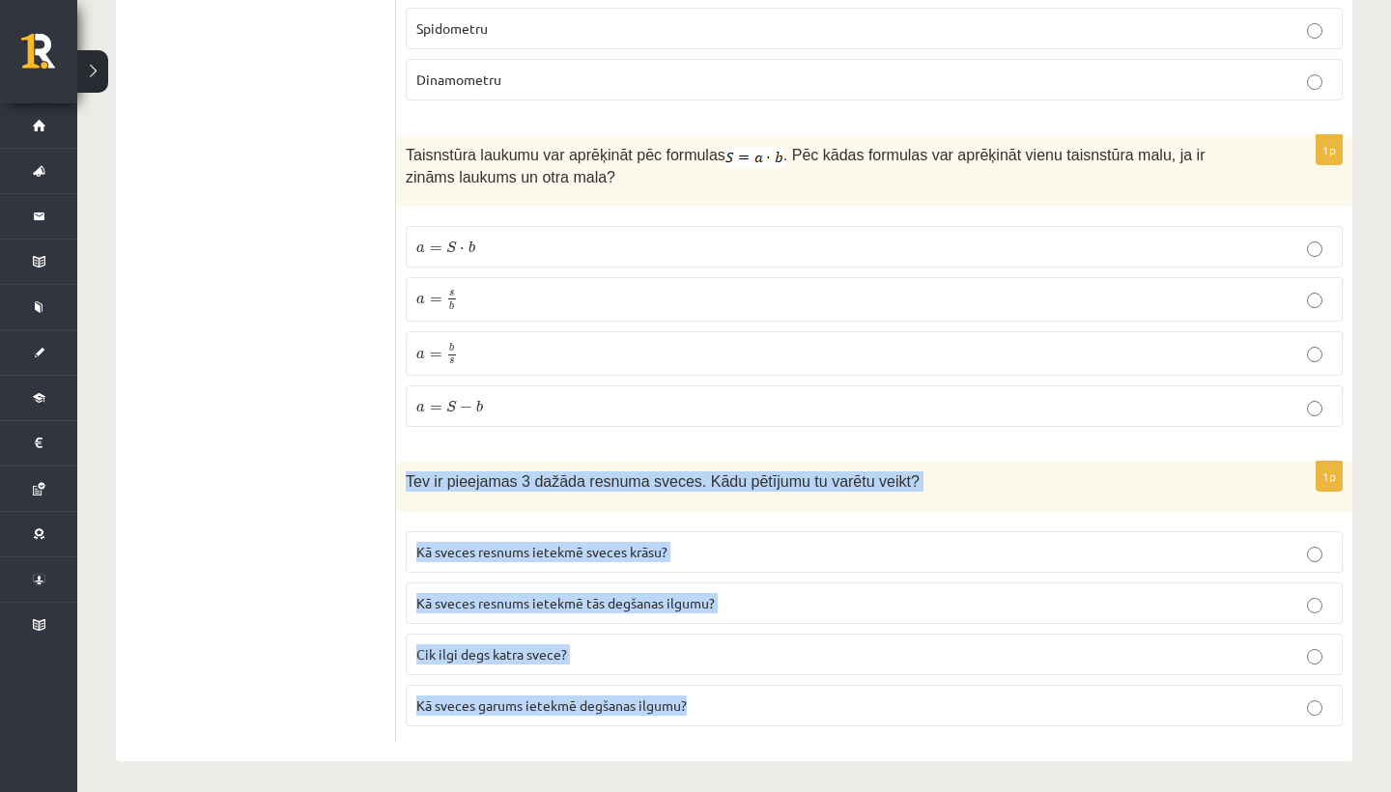
drag, startPoint x: 570, startPoint y: 668, endPoint x: 576, endPoint y: 791, distance: 122.8
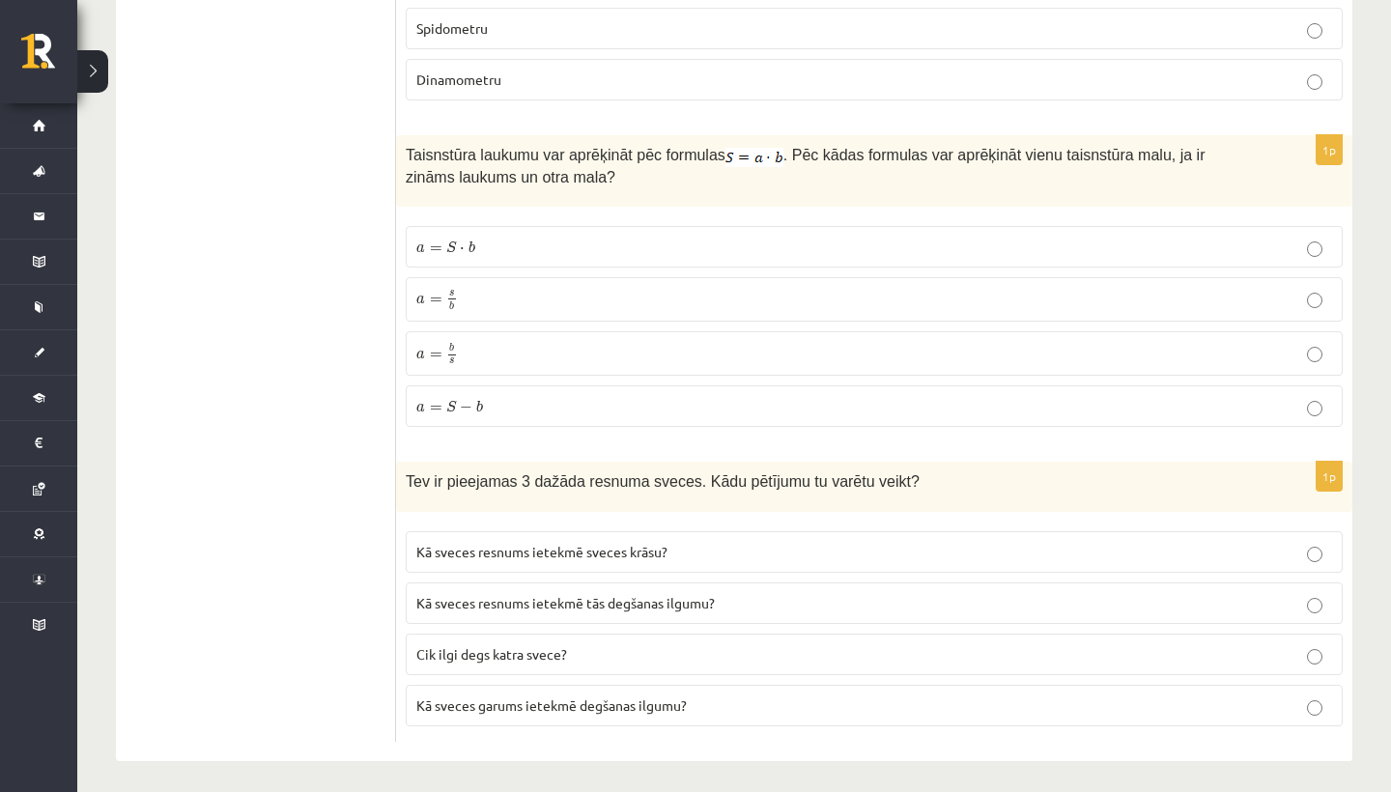
click at [581, 593] on p "Kā sveces resnums ietekmē tās degšanas ilgumu?" at bounding box center [874, 603] width 916 height 20
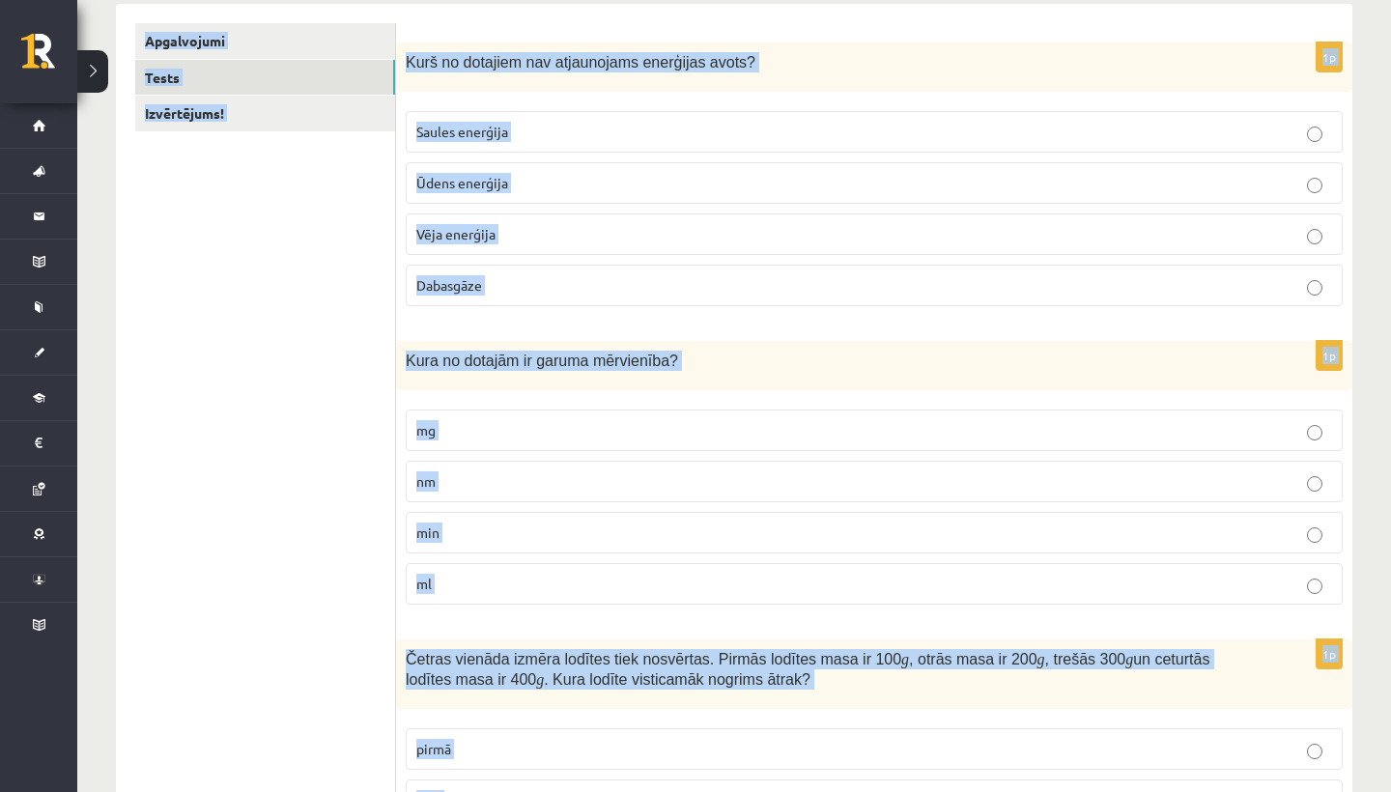
scroll to position [34, 0]
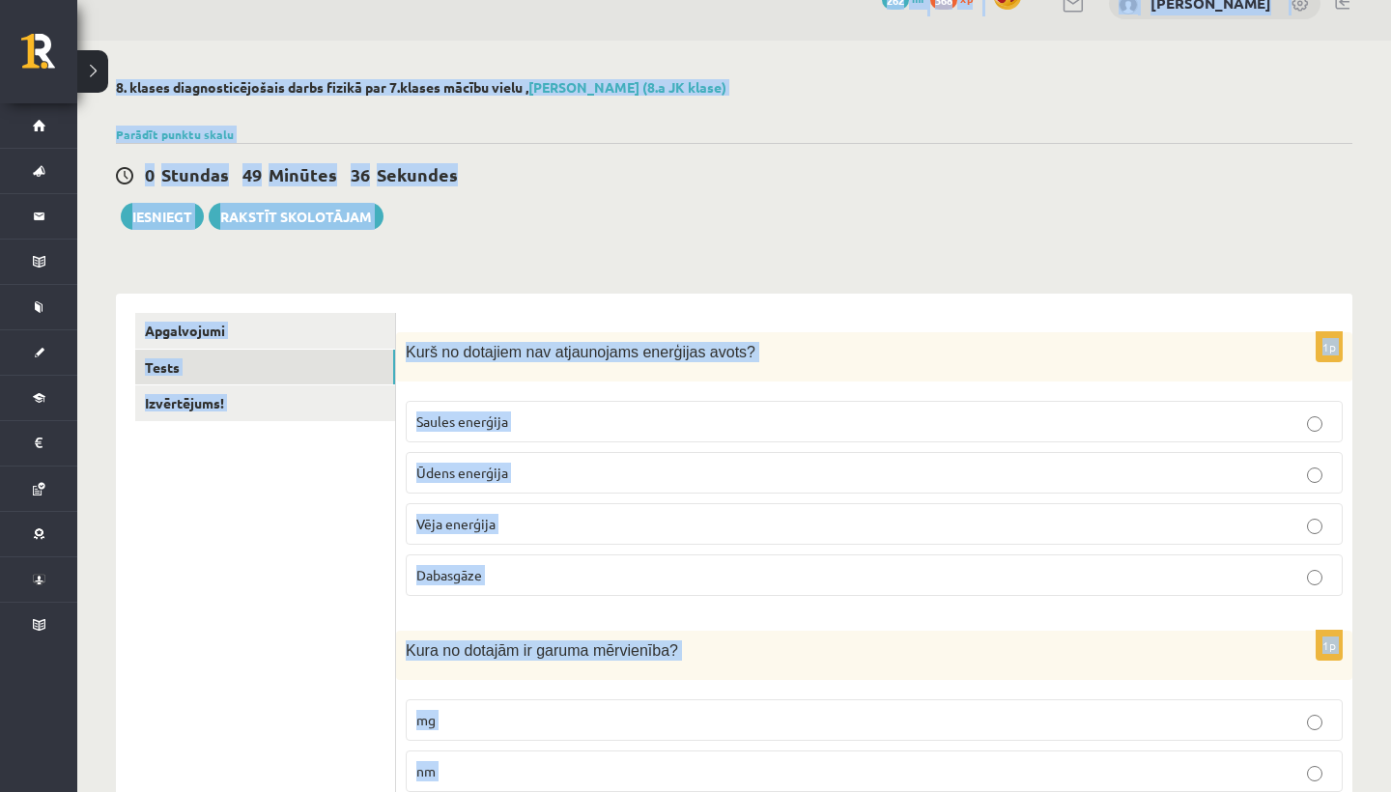
drag, startPoint x: 571, startPoint y: 428, endPoint x: 572, endPoint y: -77, distance: 505.2
click at [572, 0] on html "0 Dāvanas 262 mP 368 xp Adriana Villa Sākums Aktuāli Kā mācīties eSKOLĀ Kontakt…" at bounding box center [695, 362] width 1391 height 792
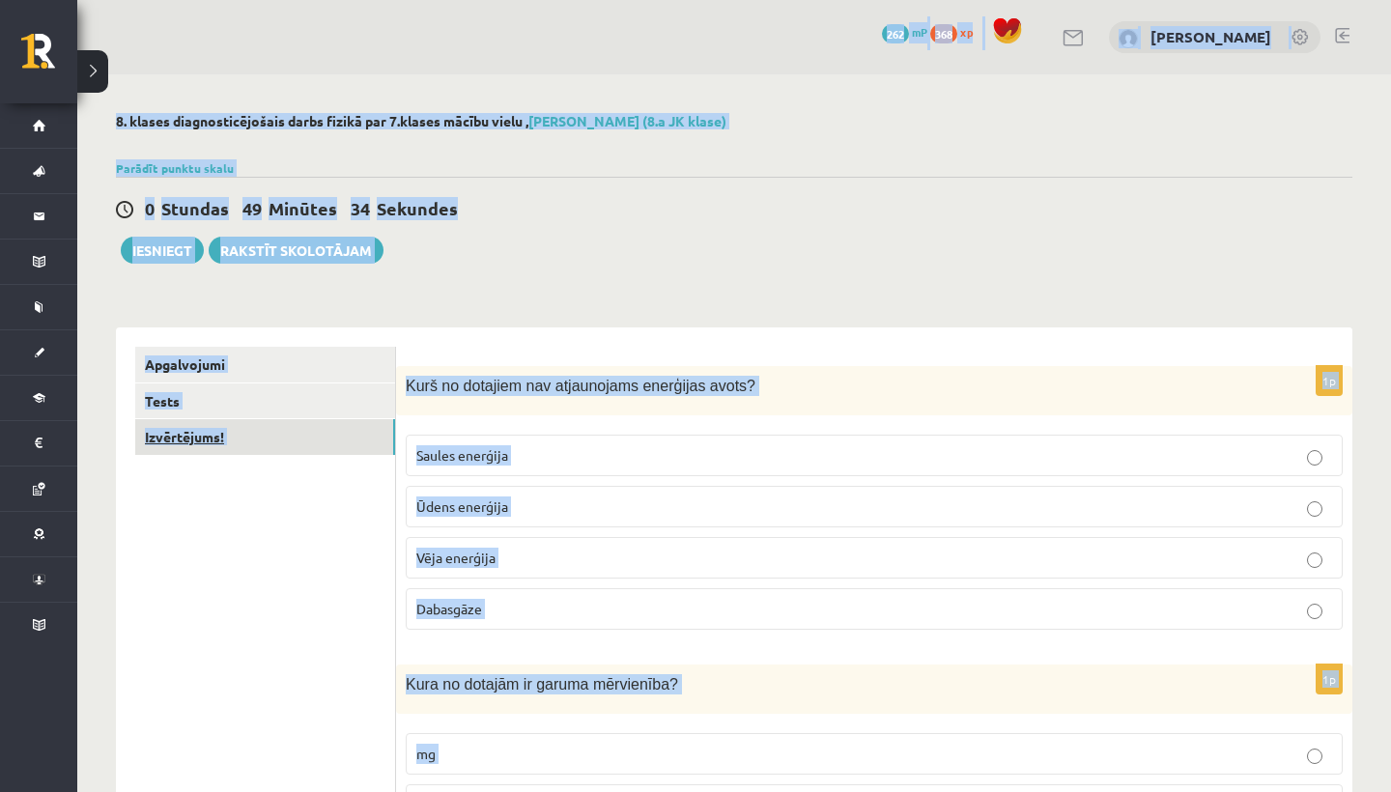
click at [248, 440] on link "Izvērtējums!" at bounding box center [265, 437] width 260 height 36
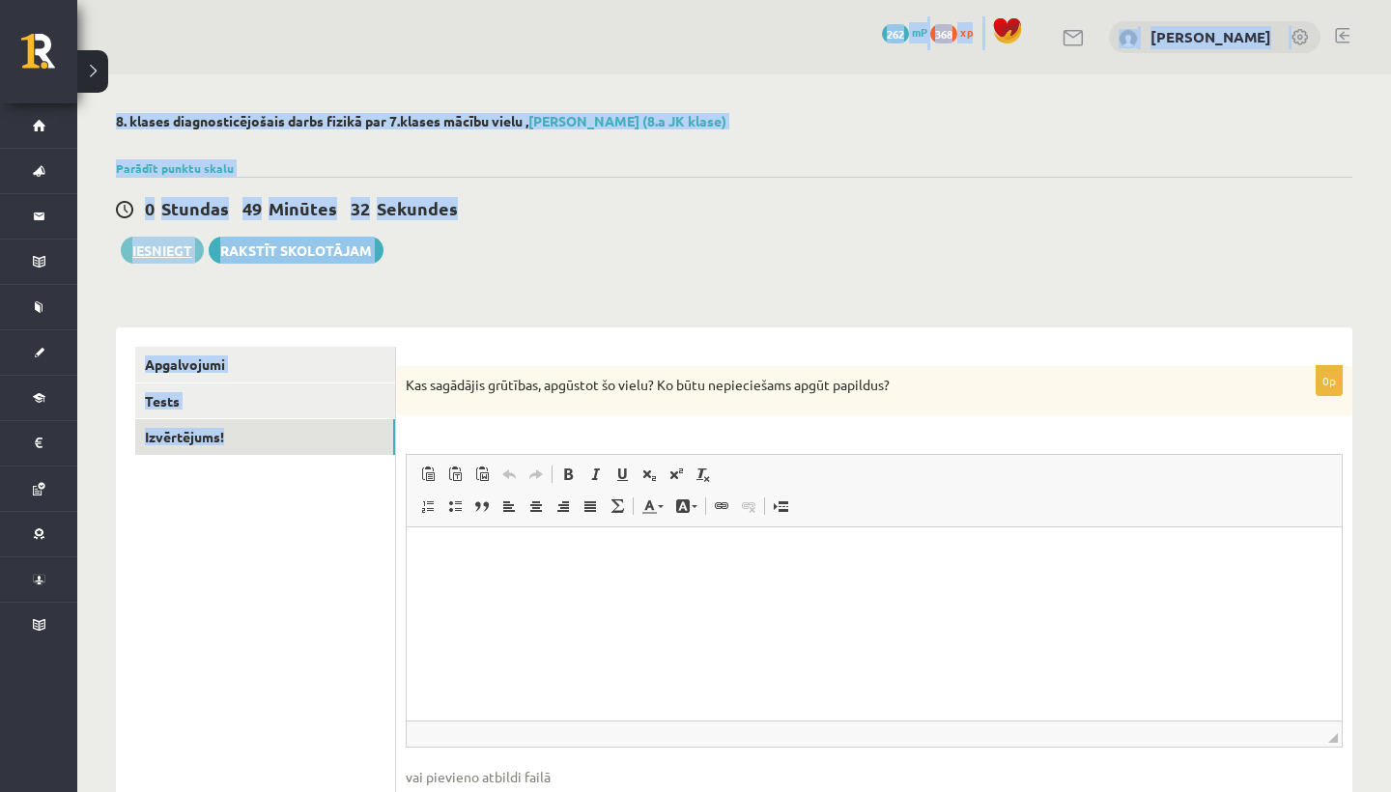
click at [179, 242] on button "Iesniegt" at bounding box center [162, 250] width 83 height 27
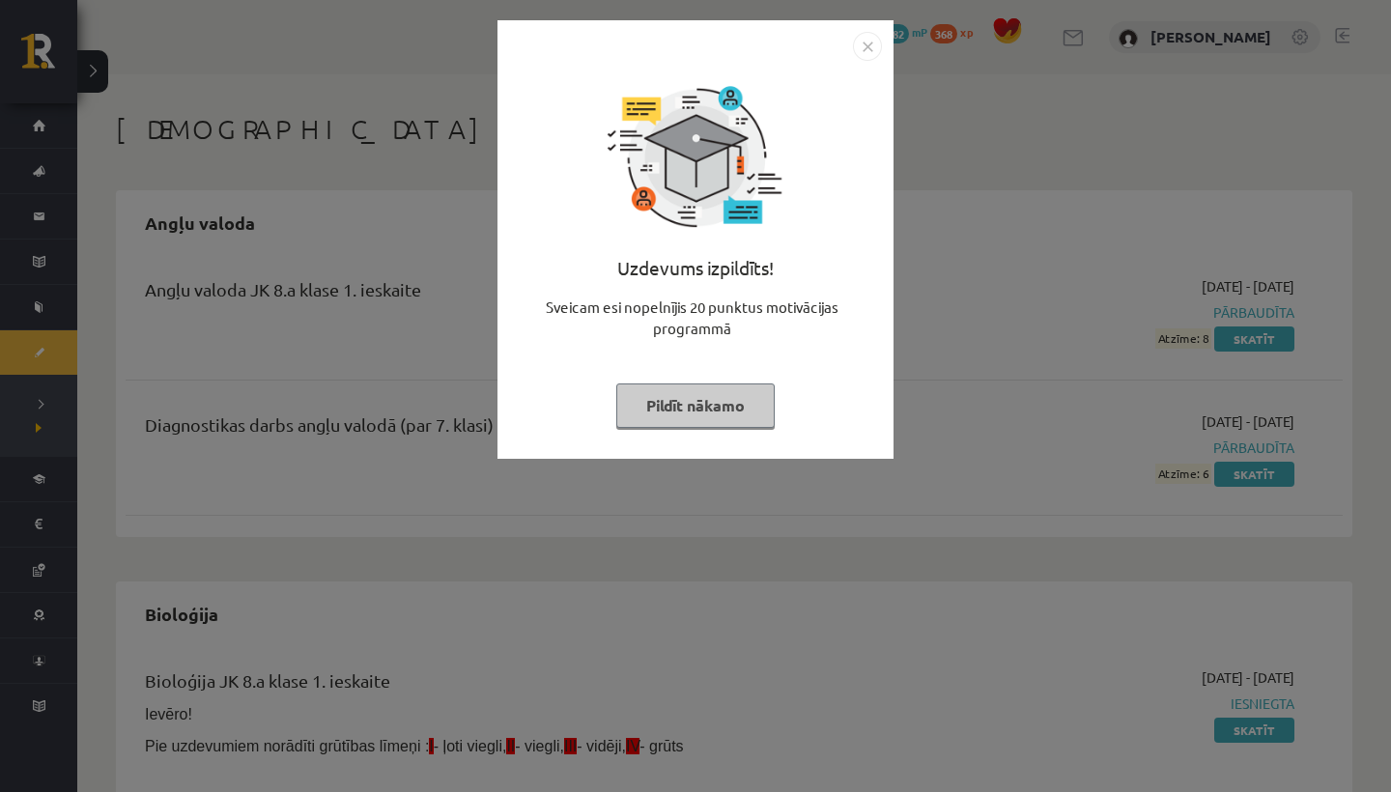
click at [735, 402] on button "Pildīt nākamo" at bounding box center [695, 406] width 158 height 44
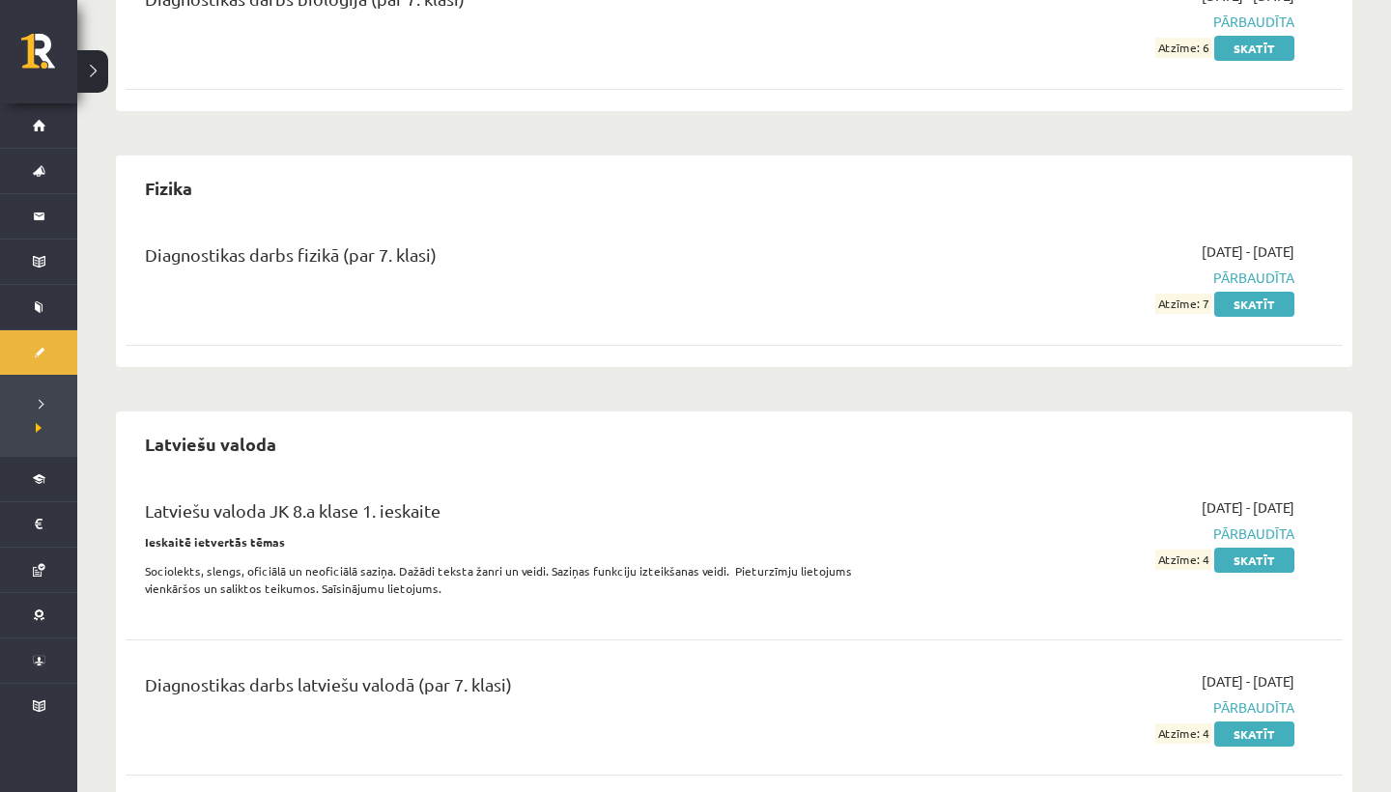
drag, startPoint x: 722, startPoint y: 342, endPoint x: 797, endPoint y: 791, distance: 455.5
click at [797, 791] on div "Angļu valoda Angļu valoda JK 8.a klase 1. ieskaite [DATE] - [DATE] Pārbaudīta A…" at bounding box center [734, 523] width 1236 height 2354
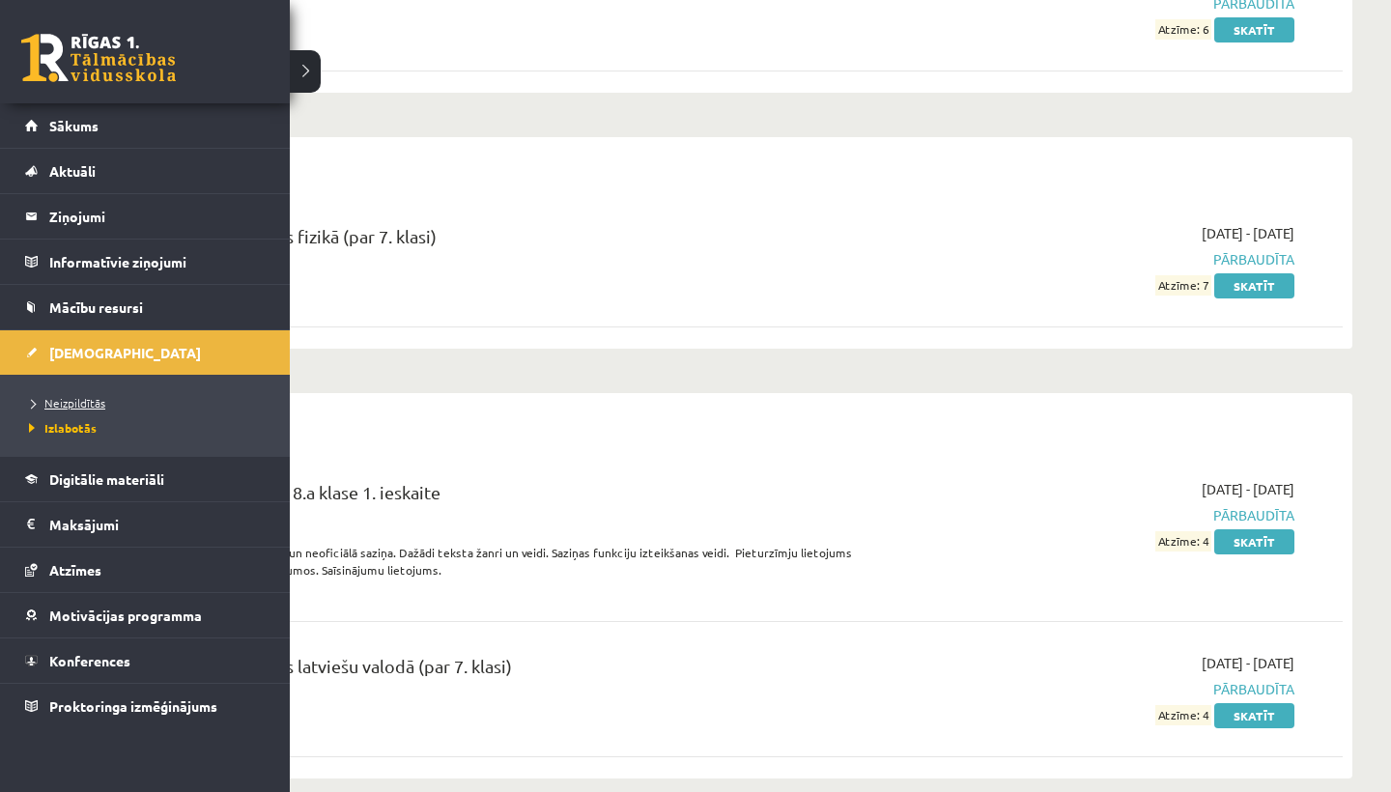
click at [84, 402] on span "Neizpildītās" at bounding box center [64, 402] width 81 height 15
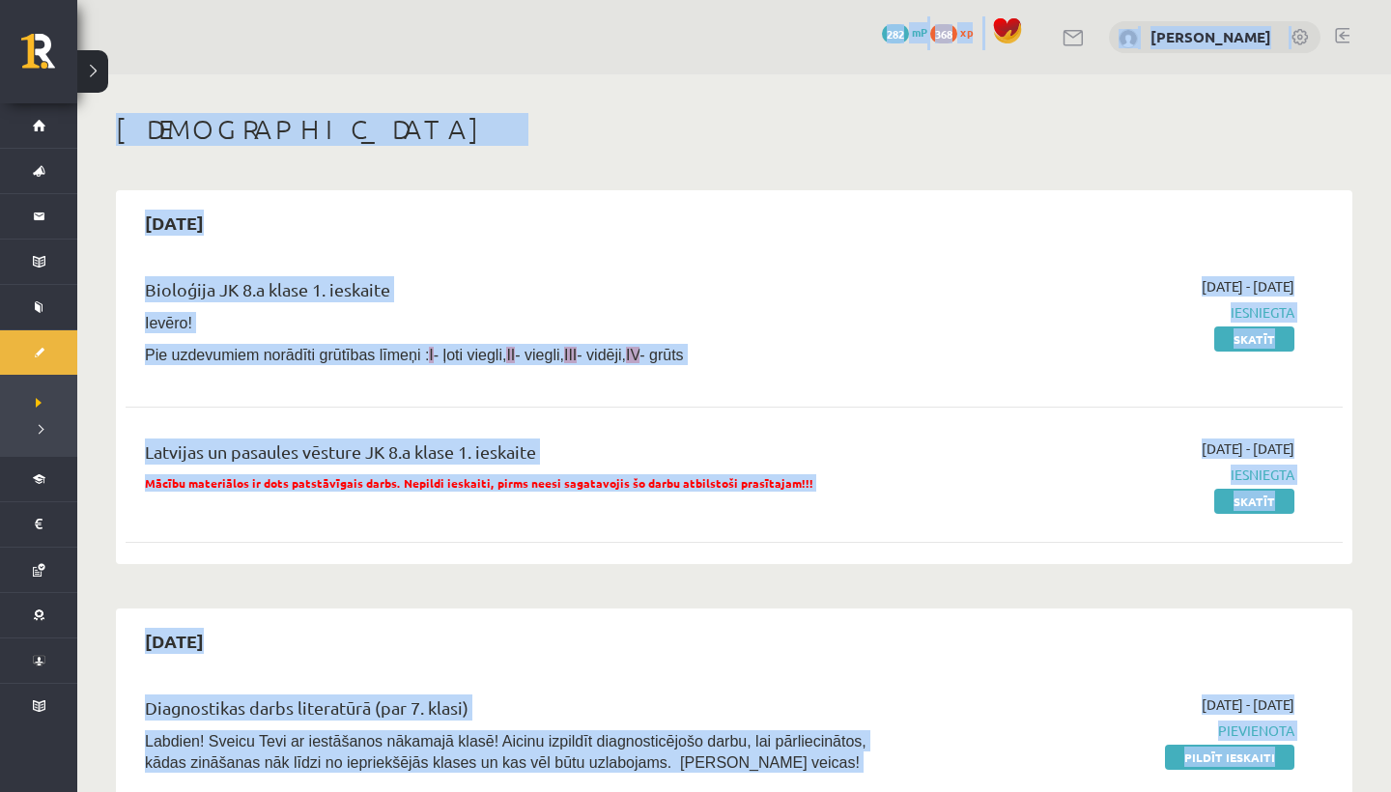
drag, startPoint x: 583, startPoint y: 351, endPoint x: 650, endPoint y: 635, distance: 291.9
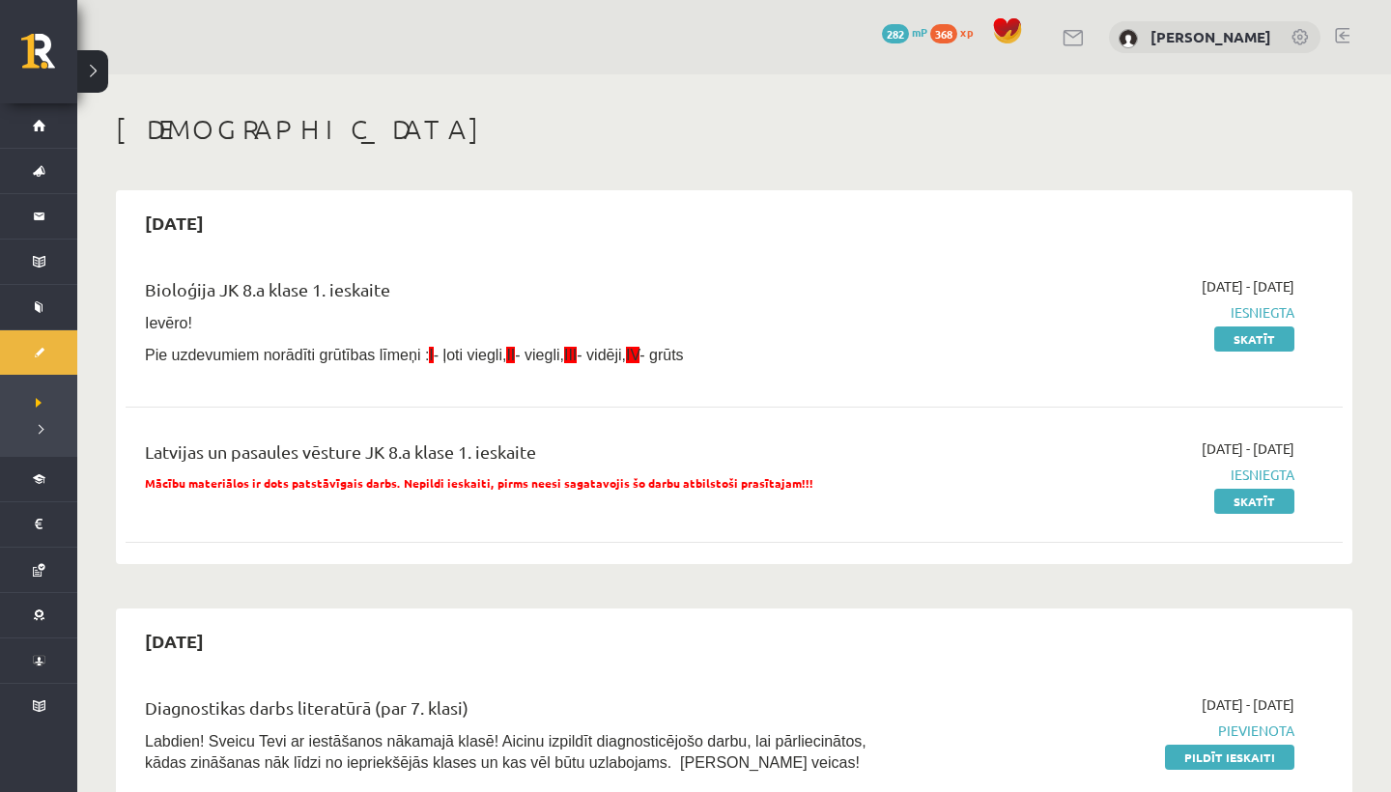
click at [651, 631] on div "[DATE]" at bounding box center [734, 640] width 1217 height 45
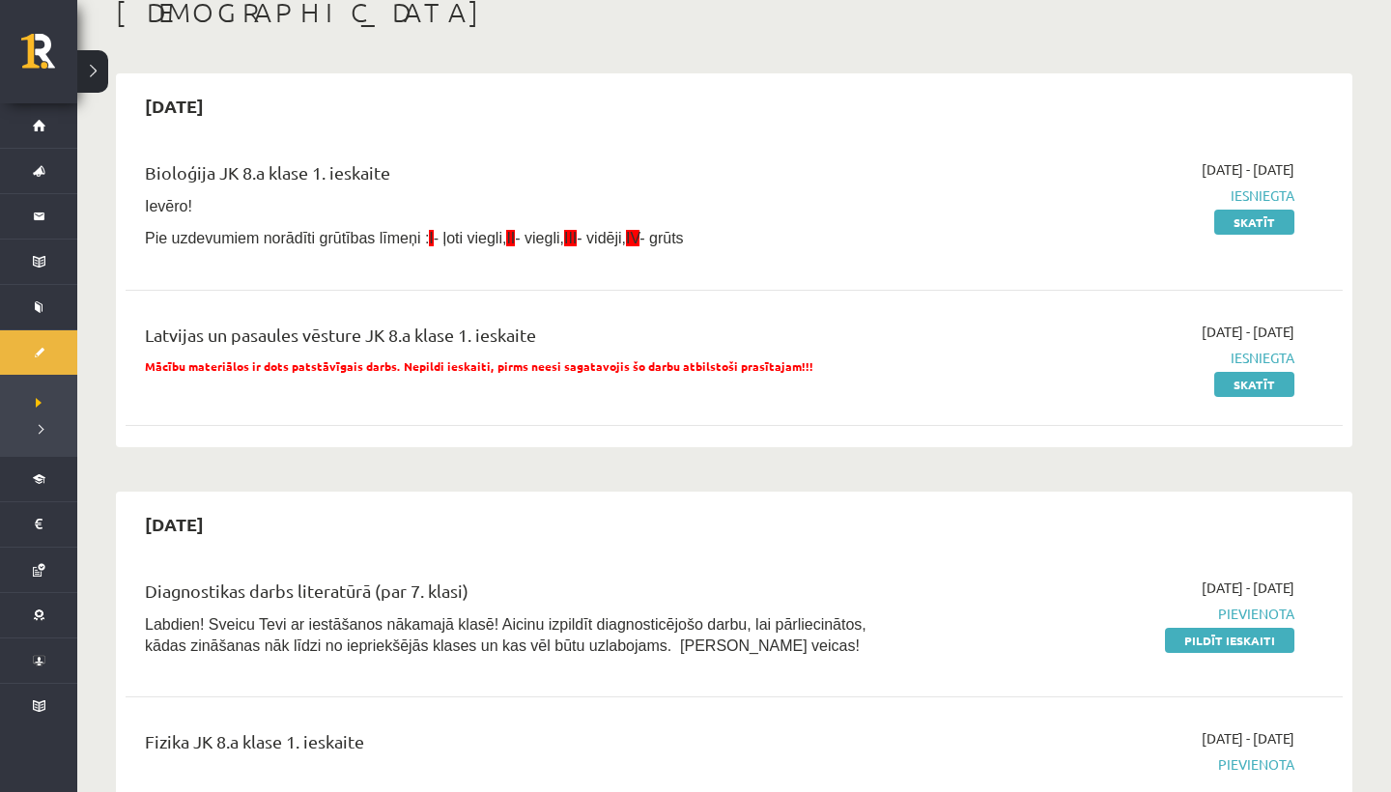
scroll to position [154, 0]
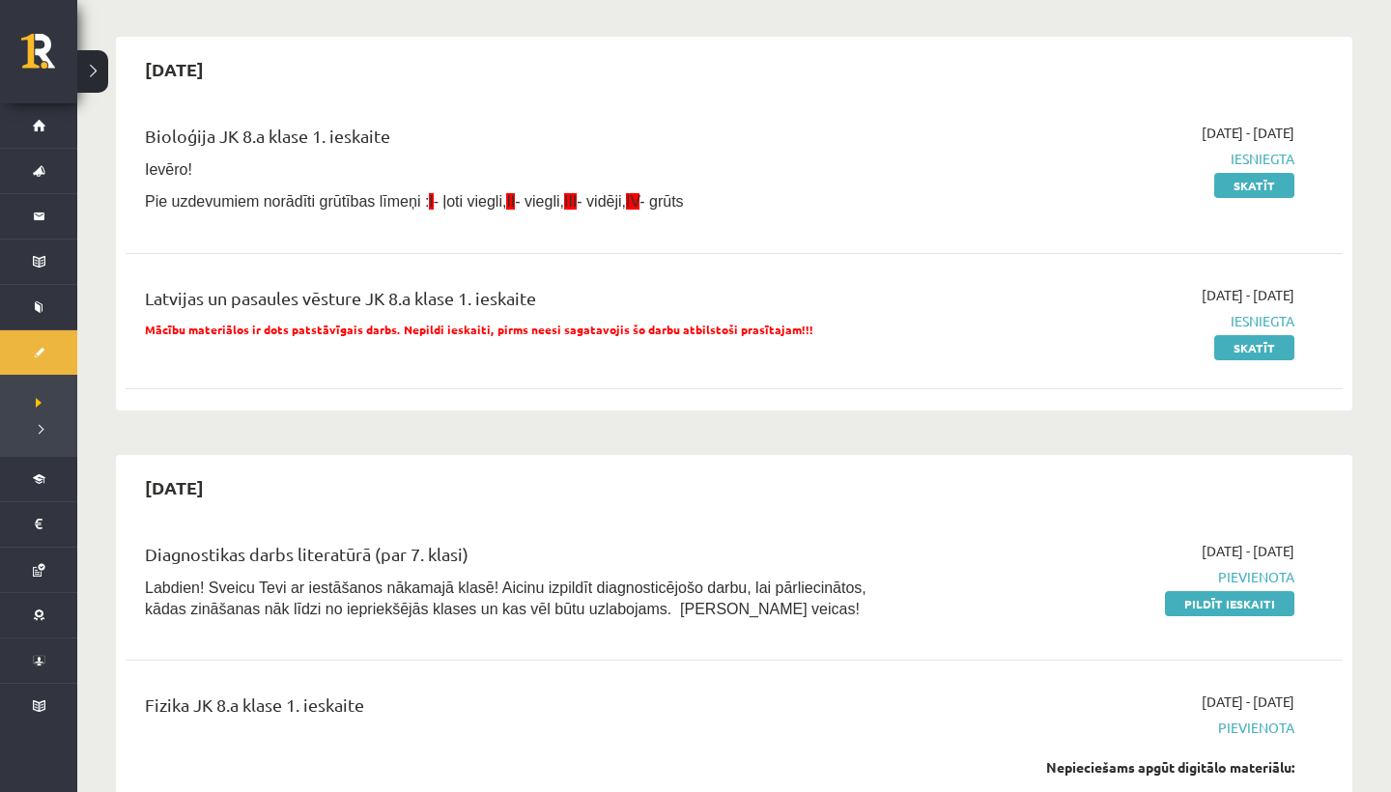
drag, startPoint x: 661, startPoint y: 666, endPoint x: 672, endPoint y: 791, distance: 126.1
click at [1003, 543] on div "[DATE] - [DATE] [GEOGRAPHIC_DATA] Pildīt ieskaiti" at bounding box center [1112, 585] width 393 height 89
click at [1248, 592] on link "Pildīt ieskaiti" at bounding box center [1229, 603] width 129 height 25
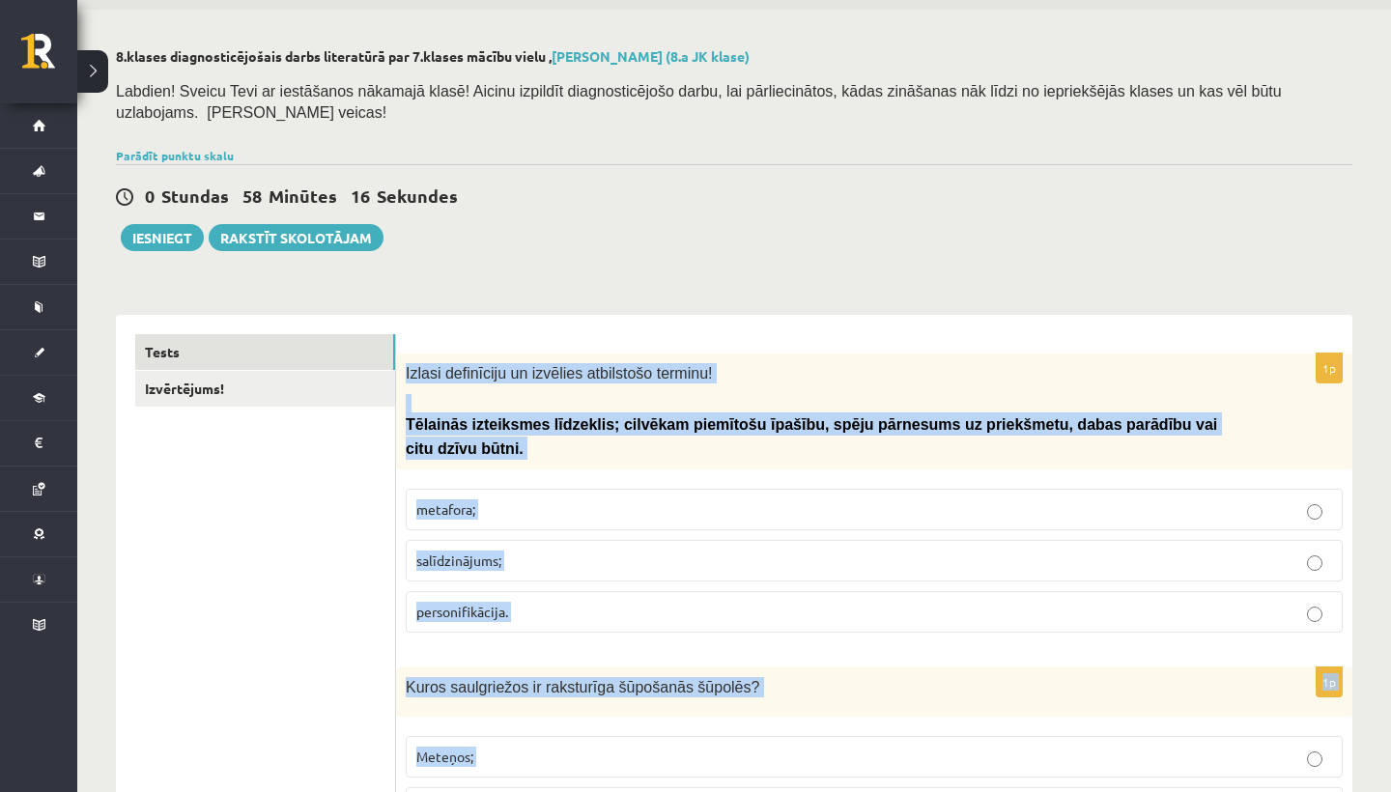
scroll to position [156, 0]
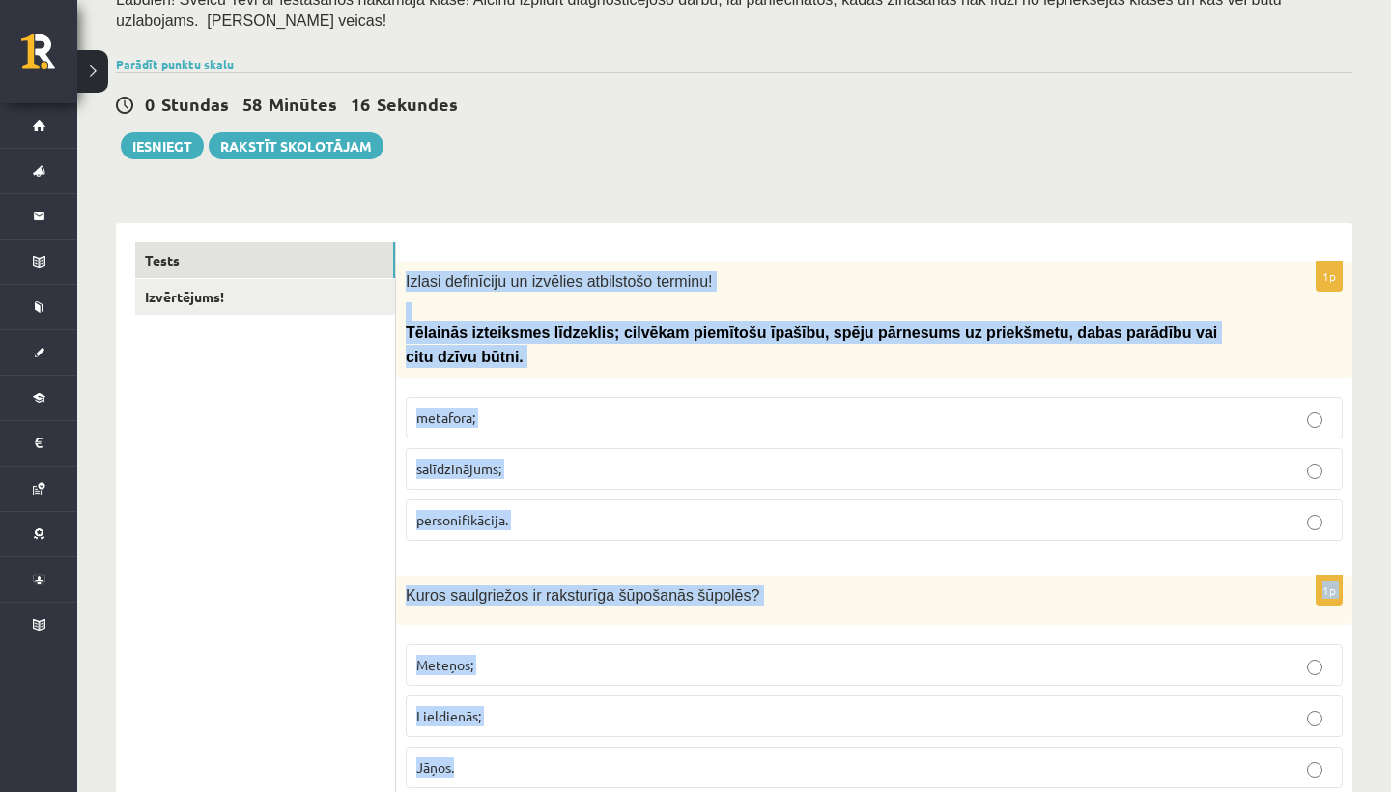
drag, startPoint x: 878, startPoint y: 434, endPoint x: 901, endPoint y: 791, distance: 358.2
click at [920, 578] on div "Kuros saulgriežos ir raksturīga šūpošanās šūpolēs?" at bounding box center [874, 600] width 956 height 49
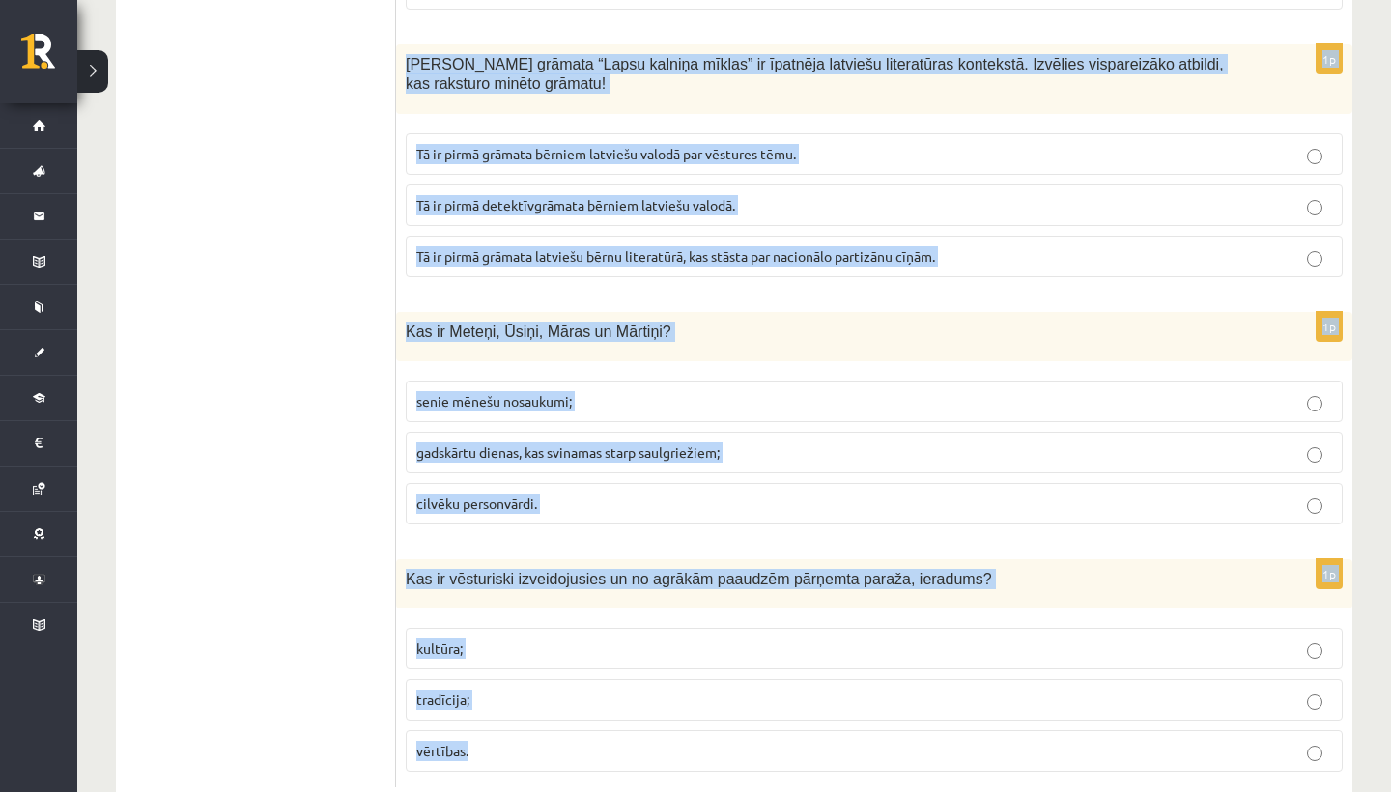
scroll to position [7663, 0]
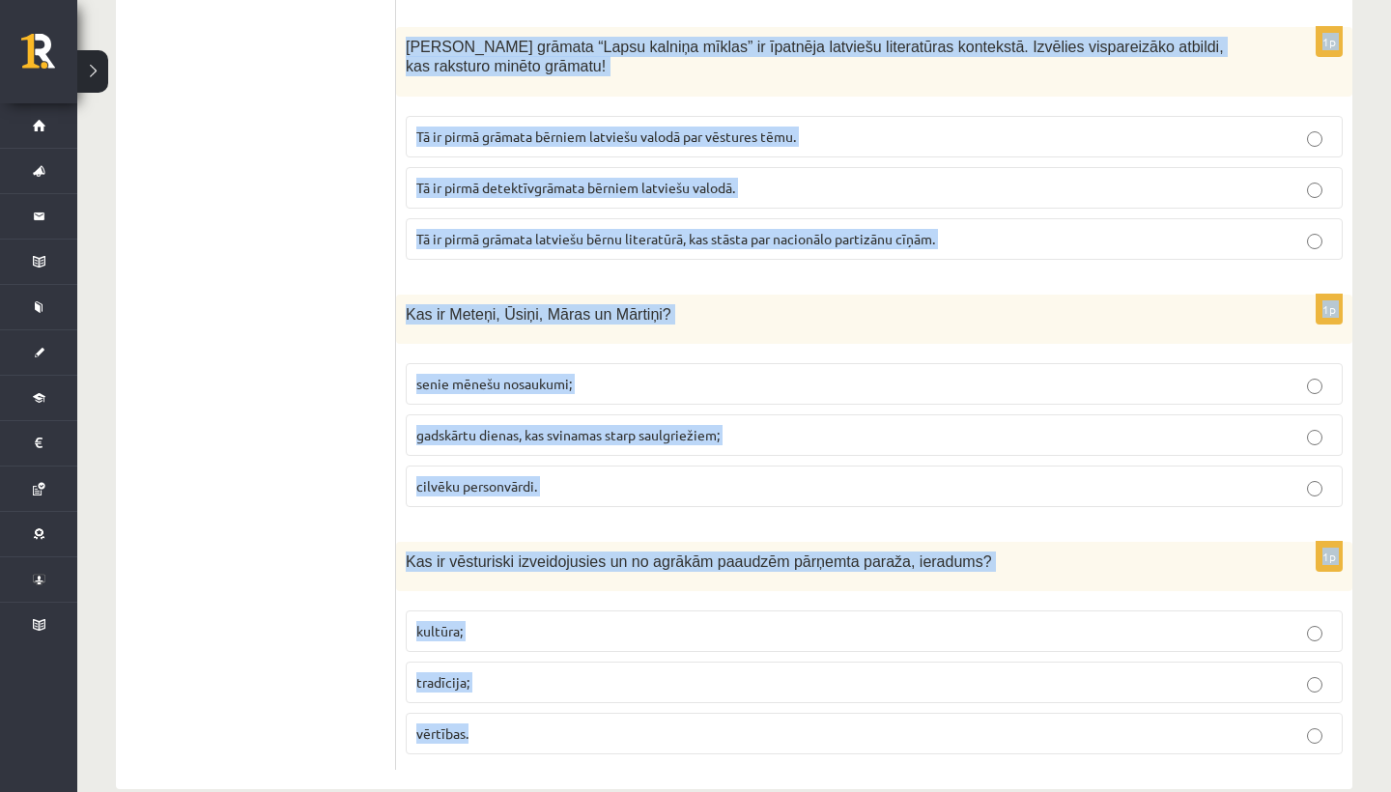
drag, startPoint x: 409, startPoint y: 274, endPoint x: 561, endPoint y: 791, distance: 538.9
drag, startPoint x: 551, startPoint y: 791, endPoint x: 560, endPoint y: 639, distance: 152.9
click at [560, 672] on p "tradīcija;" at bounding box center [874, 682] width 916 height 20
copy form "lorem ipsumdolor si ametcons adipiscing elitsed! Doeiusmo temporinci utlaboree;…"
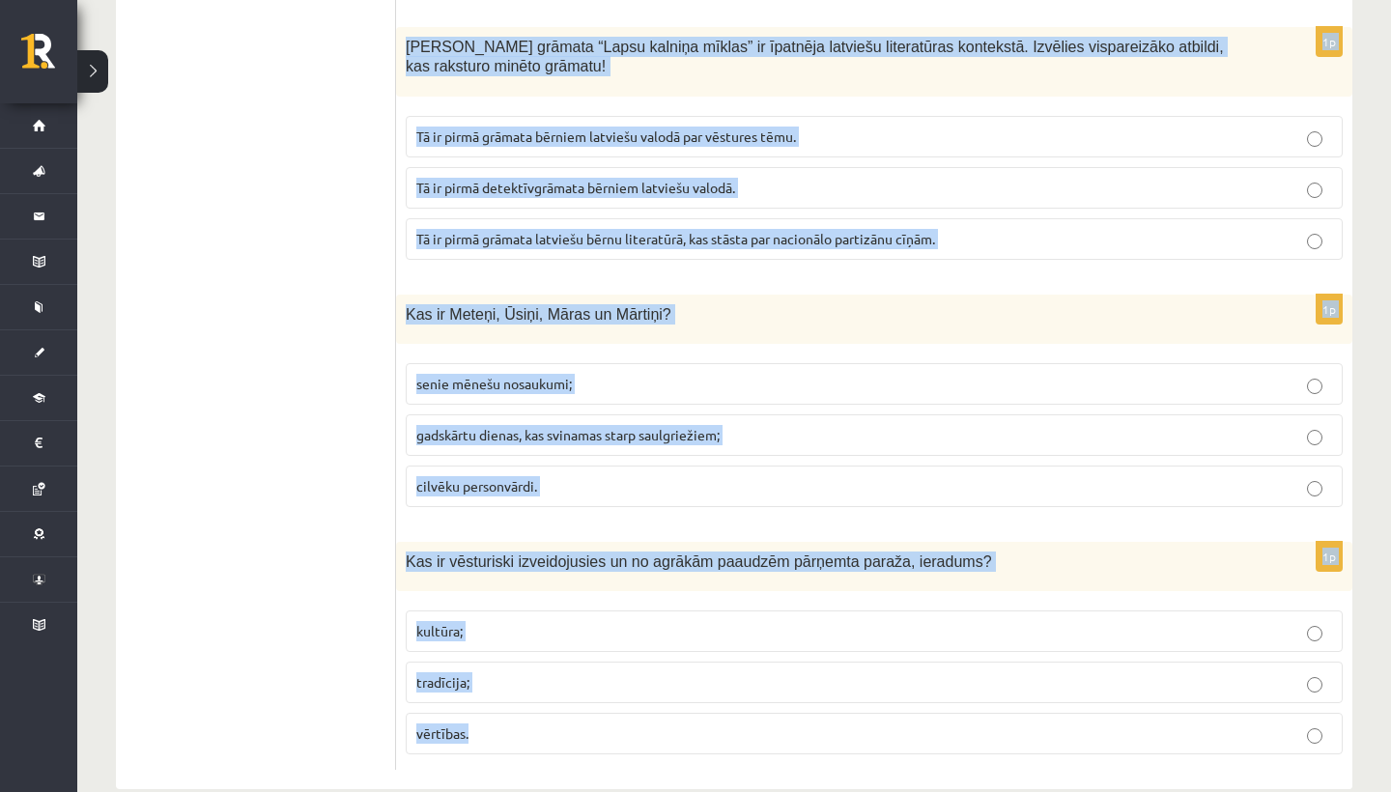
click at [702, 552] on div "Kas ir vēsturiski izveidojusies un no agrākām paaudzēm pārņemta paraža, ieradum…" at bounding box center [874, 566] width 956 height 49
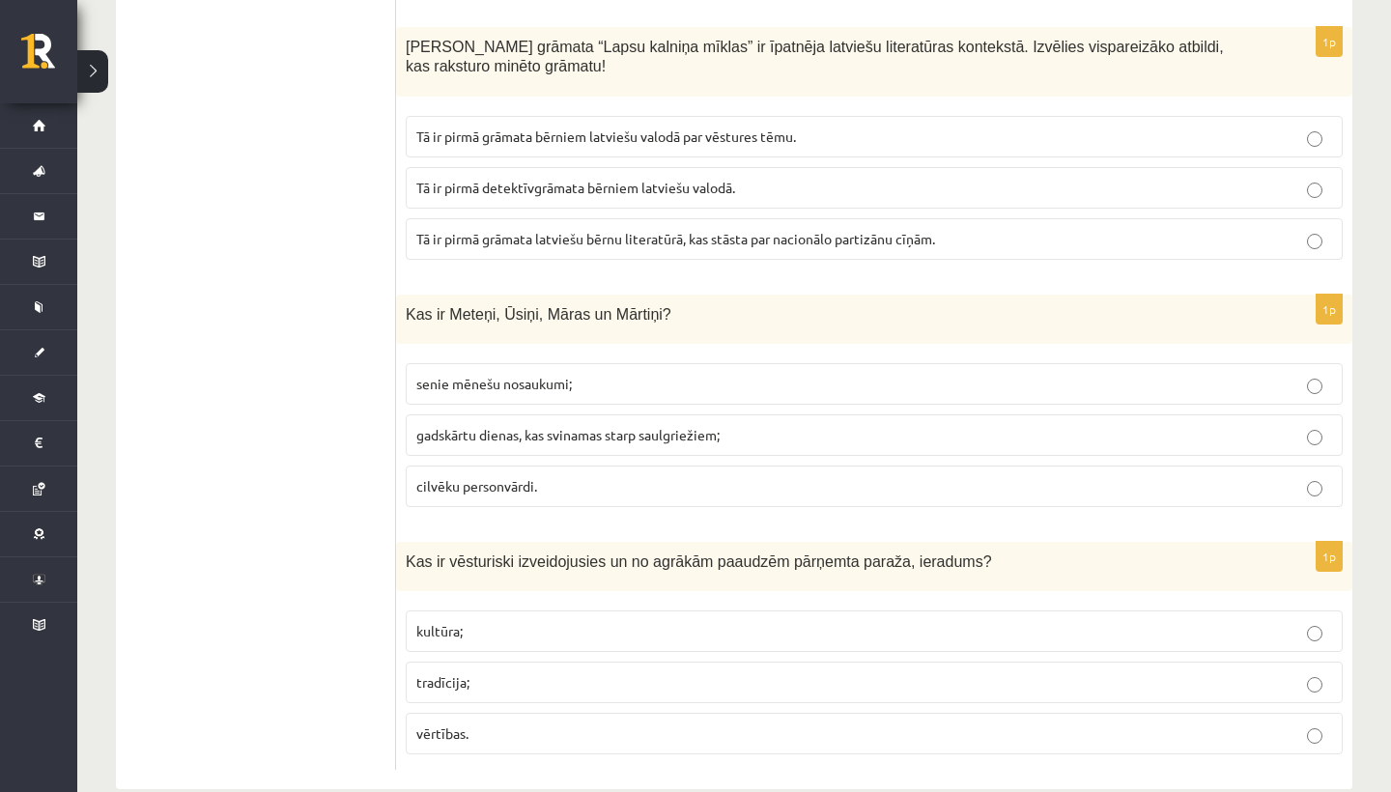
click at [820, 425] on p "gadskārtu dienas, kas svinamas starp saulgriežiem;" at bounding box center [874, 435] width 916 height 20
click at [481, 672] on p "tradīcija;" at bounding box center [874, 682] width 916 height 20
click at [834, 37] on p "[PERSON_NAME] grāmata “Lapsu kalniņa mīklas” ir īpatnēja latviešu literatūras k…" at bounding box center [826, 57] width 840 height 40
click at [552, 167] on label "Tā ir pirmā detektīvgrāmata bērniem latviešu valodā." at bounding box center [874, 188] width 937 height 42
click at [586, 237] on div "1p [PERSON_NAME] grāmata “Lapsu kalniņa mīklas” ir īpatnēja latviešu literatūra…" at bounding box center [874, 151] width 956 height 248
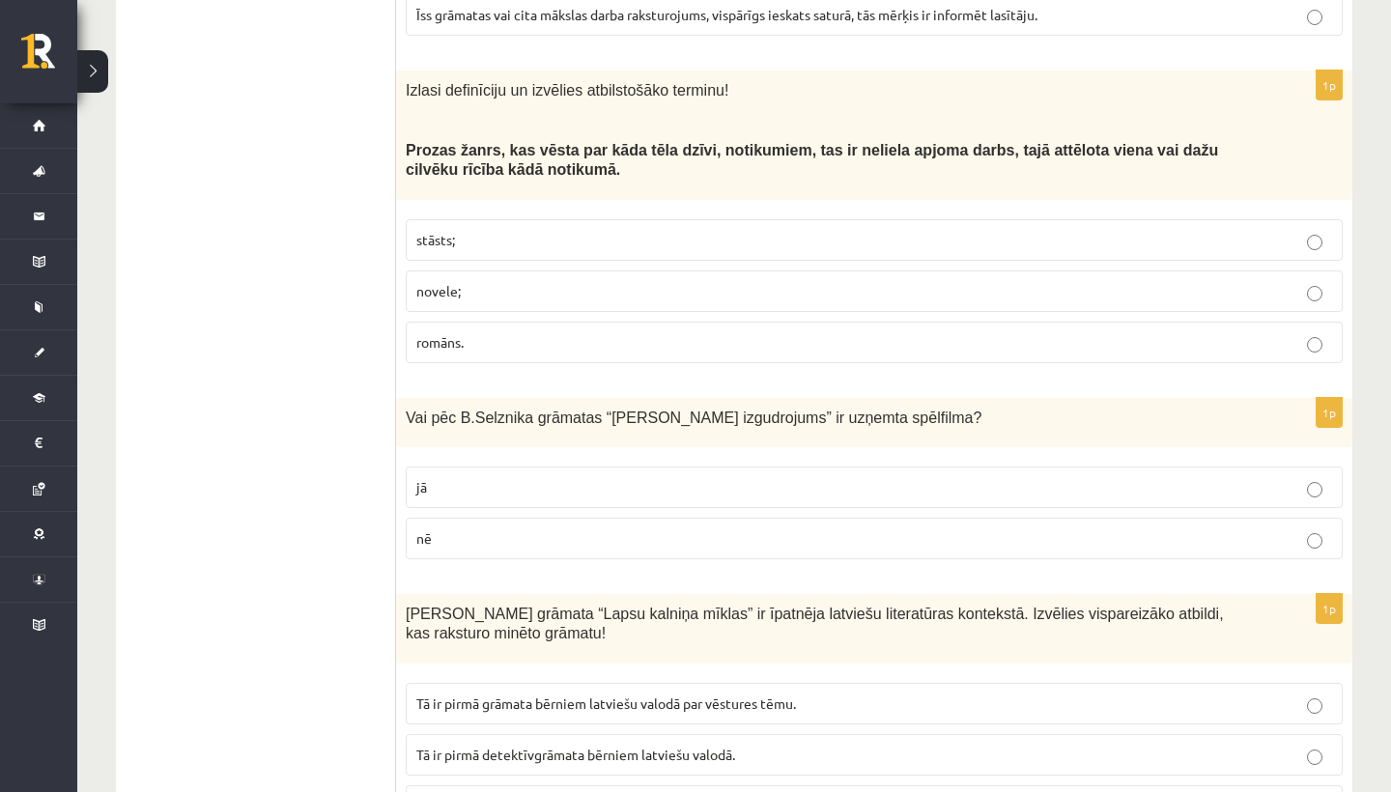
drag, startPoint x: 586, startPoint y: 237, endPoint x: 621, endPoint y: 197, distance: 52.7
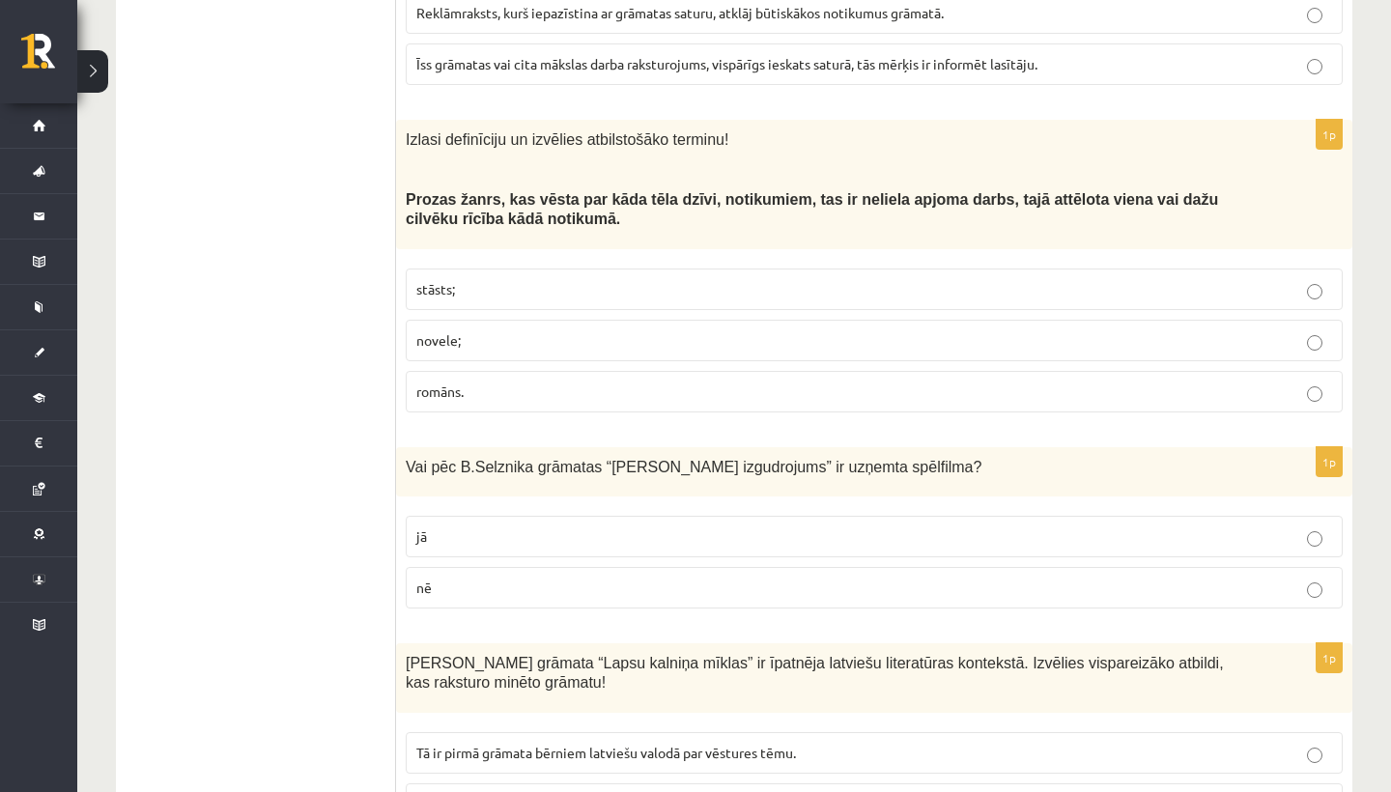
click at [564, 506] on fieldset "jā nē" at bounding box center [874, 560] width 937 height 108
click at [570, 516] on label "jā" at bounding box center [874, 537] width 937 height 42
click at [551, 279] on p "stāsts;" at bounding box center [874, 289] width 916 height 20
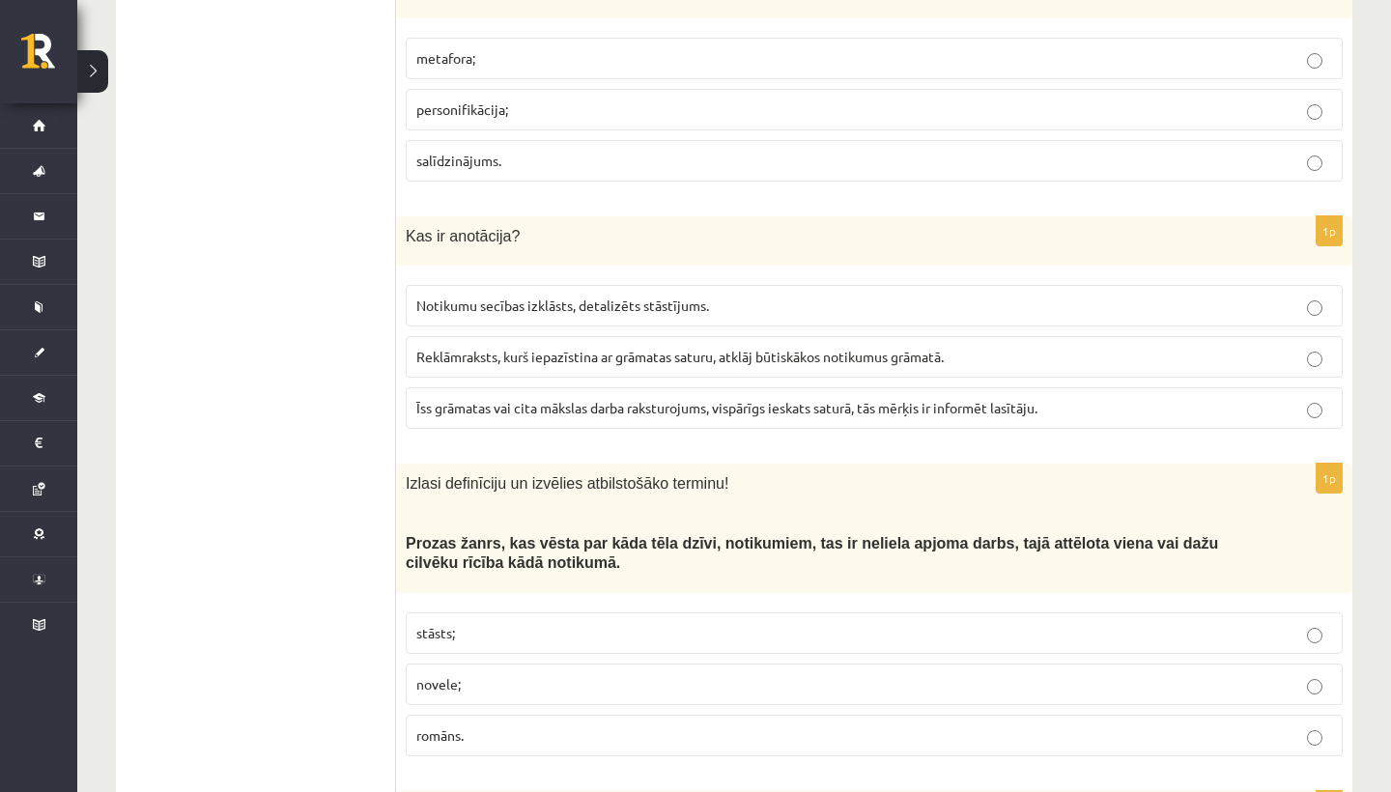
drag, startPoint x: 549, startPoint y: 202, endPoint x: 666, endPoint y: -29, distance: 258.8
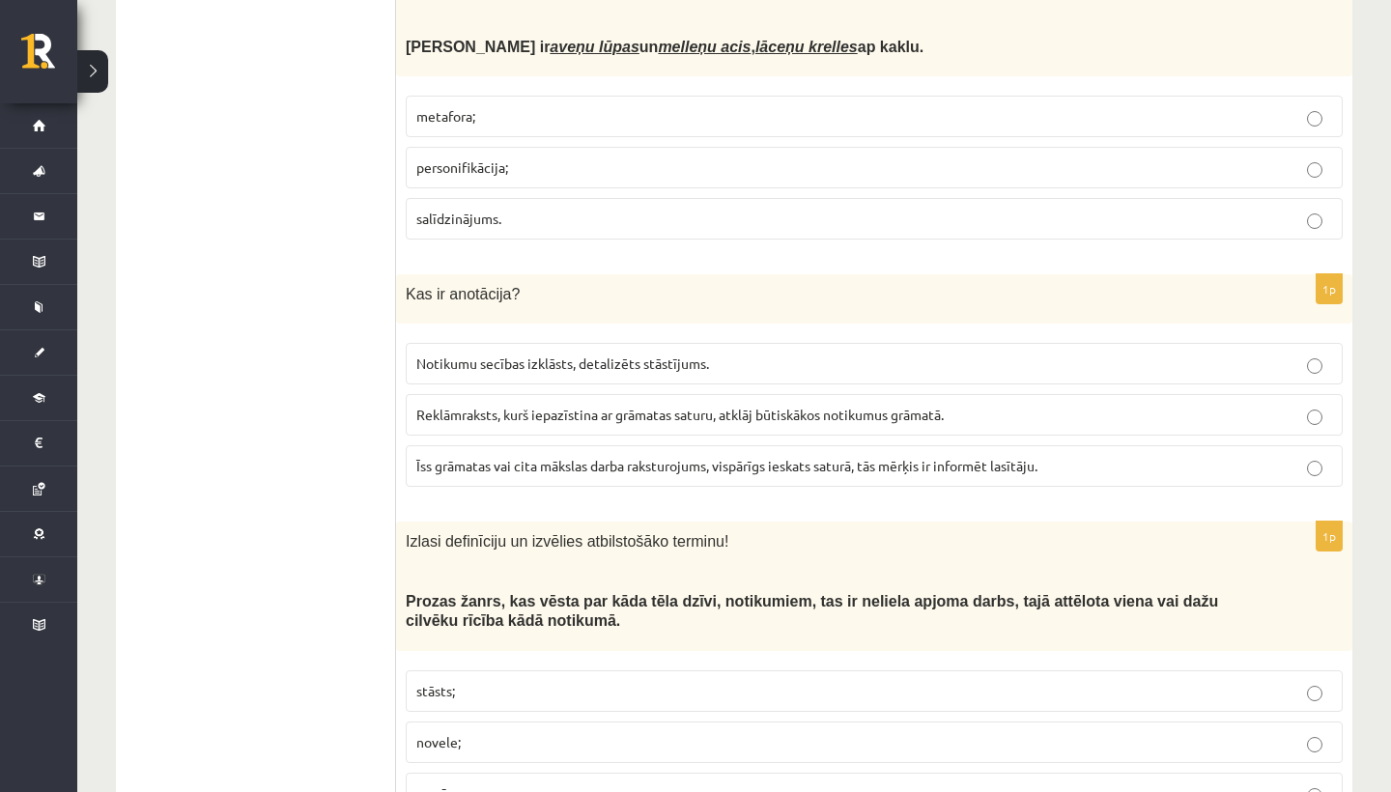
click at [577, 457] on span "Īss grāmatas vai cita mākslas darba raksturojums, vispārīgs ieskats saturā, tās…" at bounding box center [726, 465] width 621 height 17
click at [594, 106] on p "metafora;" at bounding box center [874, 116] width 916 height 20
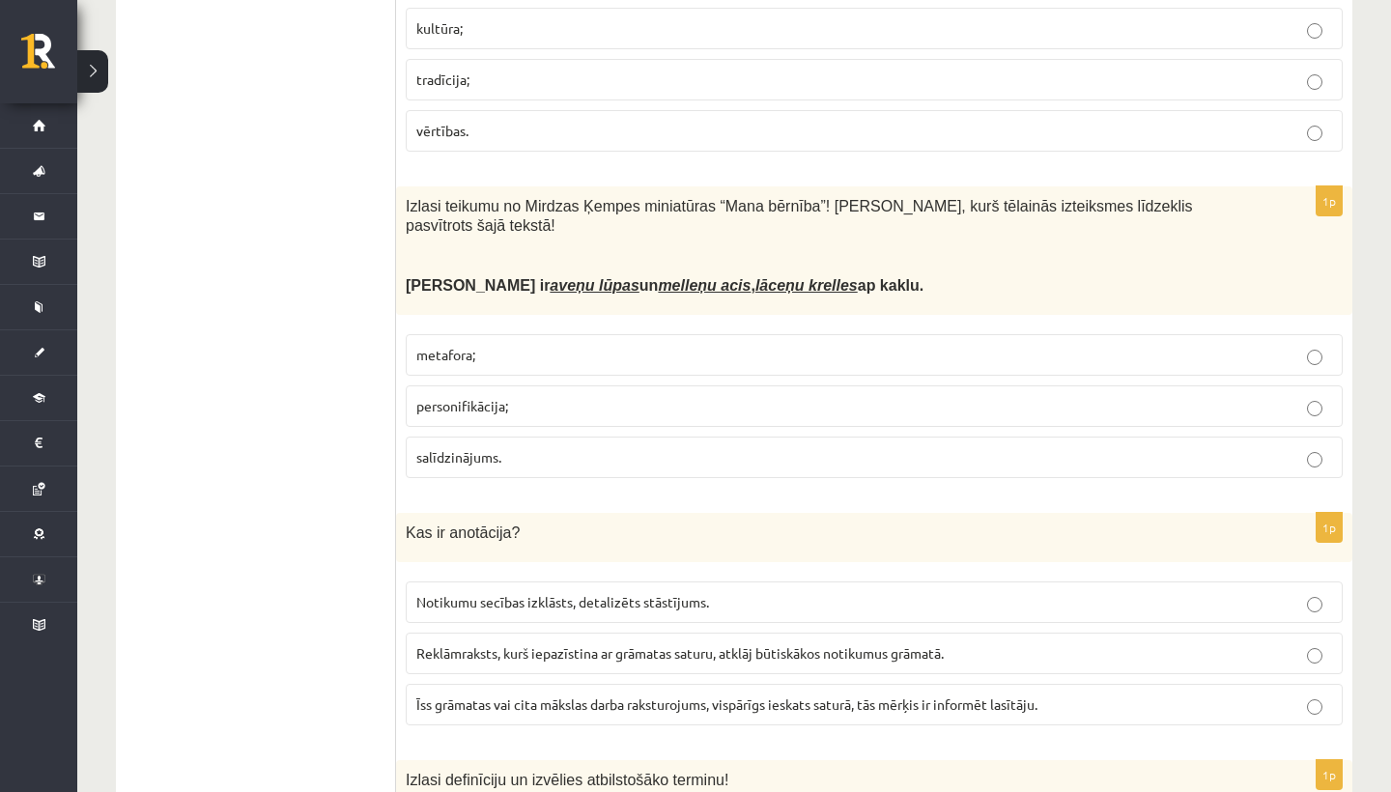
drag, startPoint x: 589, startPoint y: 219, endPoint x: 615, endPoint y: -31, distance: 251.6
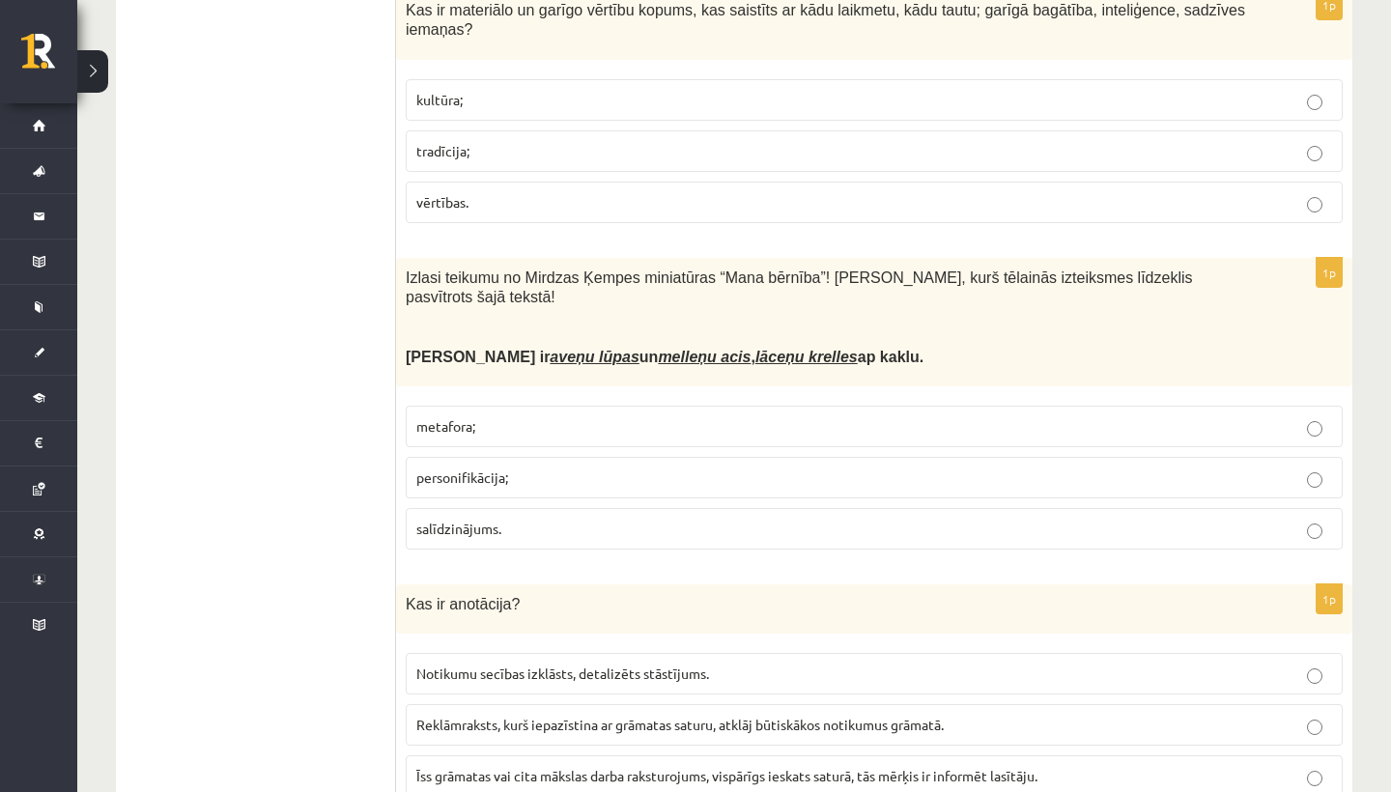
click at [546, 90] on p "kultūra;" at bounding box center [874, 100] width 916 height 20
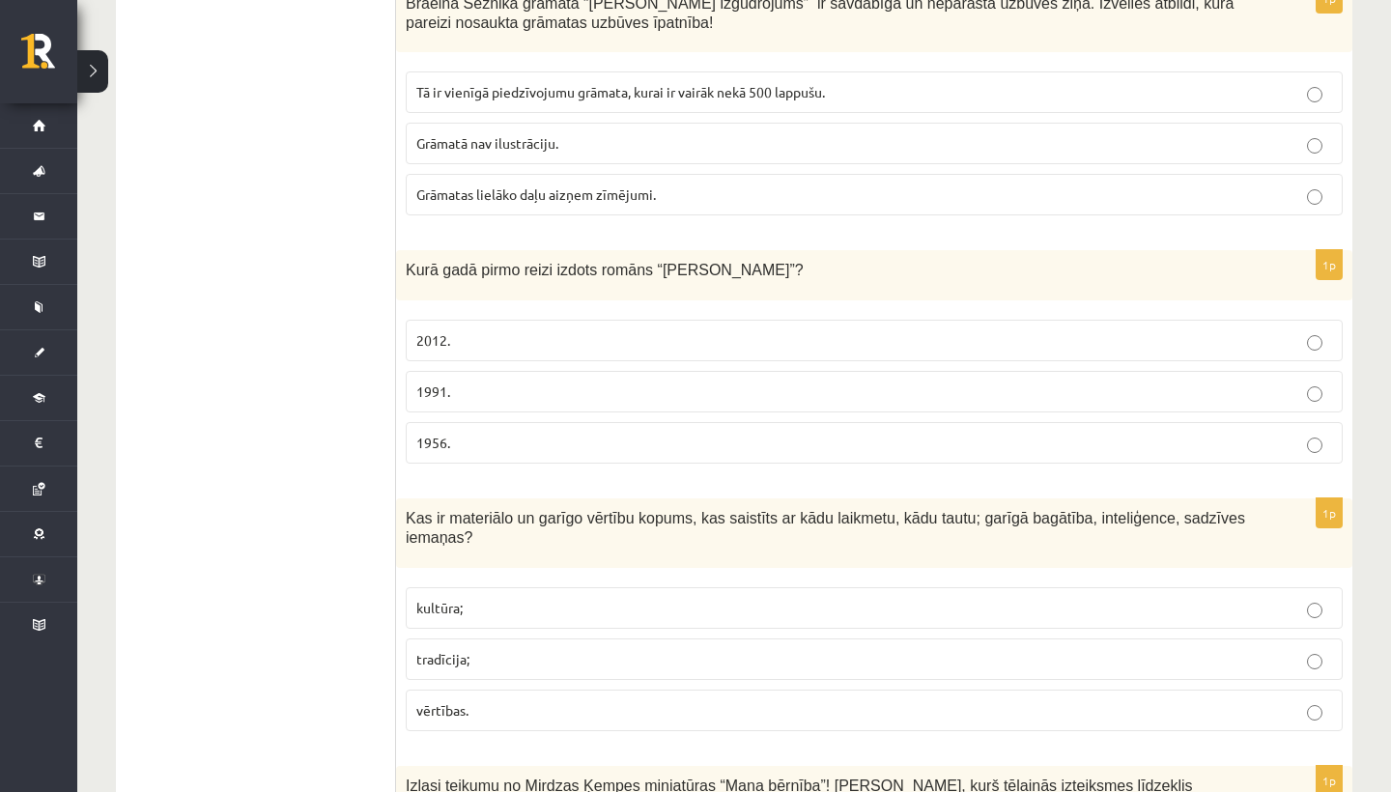
scroll to position [5639, 0]
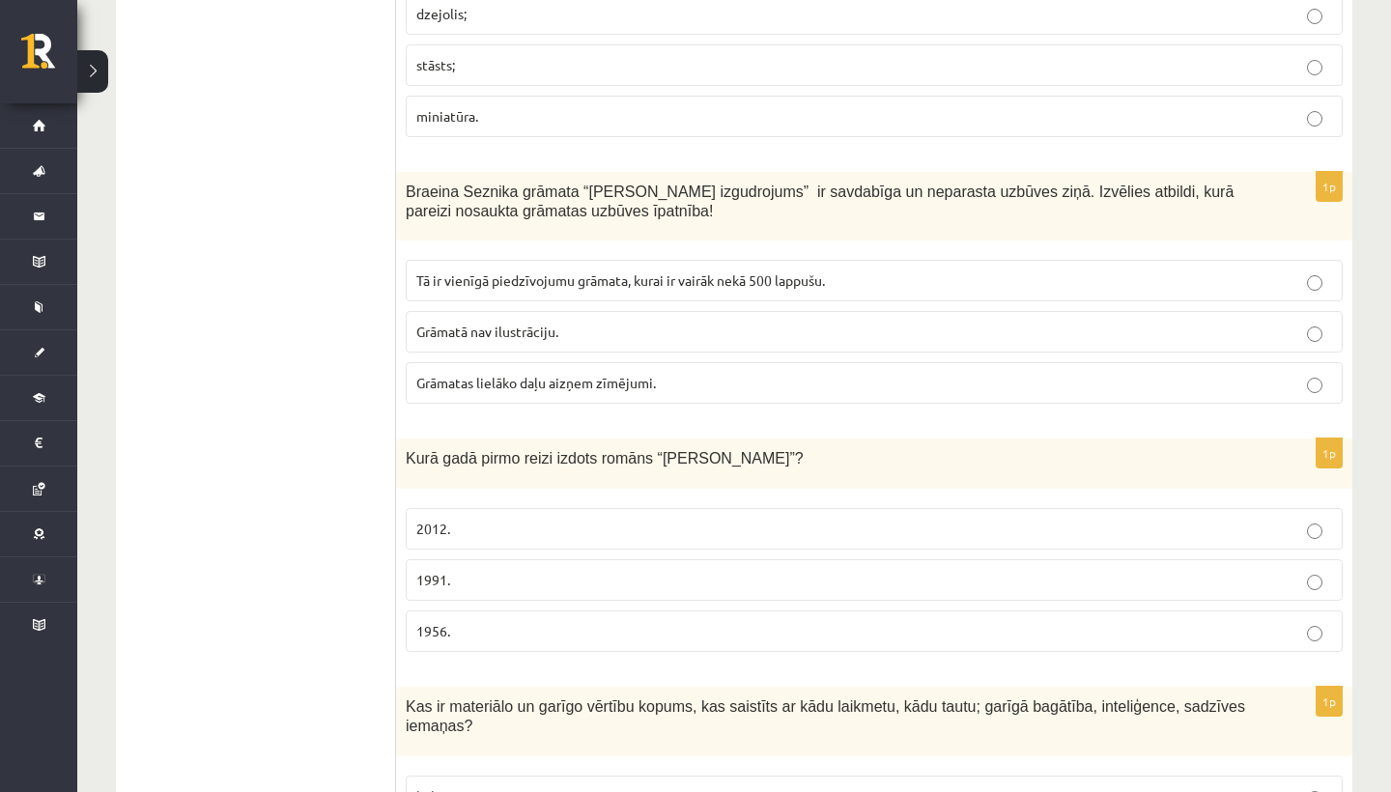
drag, startPoint x: 558, startPoint y: 217, endPoint x: 599, endPoint y: -51, distance: 271.6
click at [490, 570] on p "1991." at bounding box center [874, 580] width 916 height 20
click at [551, 311] on label "Grāmatā nav ilustrāciju." at bounding box center [874, 332] width 937 height 42
click at [865, 14] on fieldset "dzejolis; stāsts; miniatūra." at bounding box center [874, 63] width 937 height 159
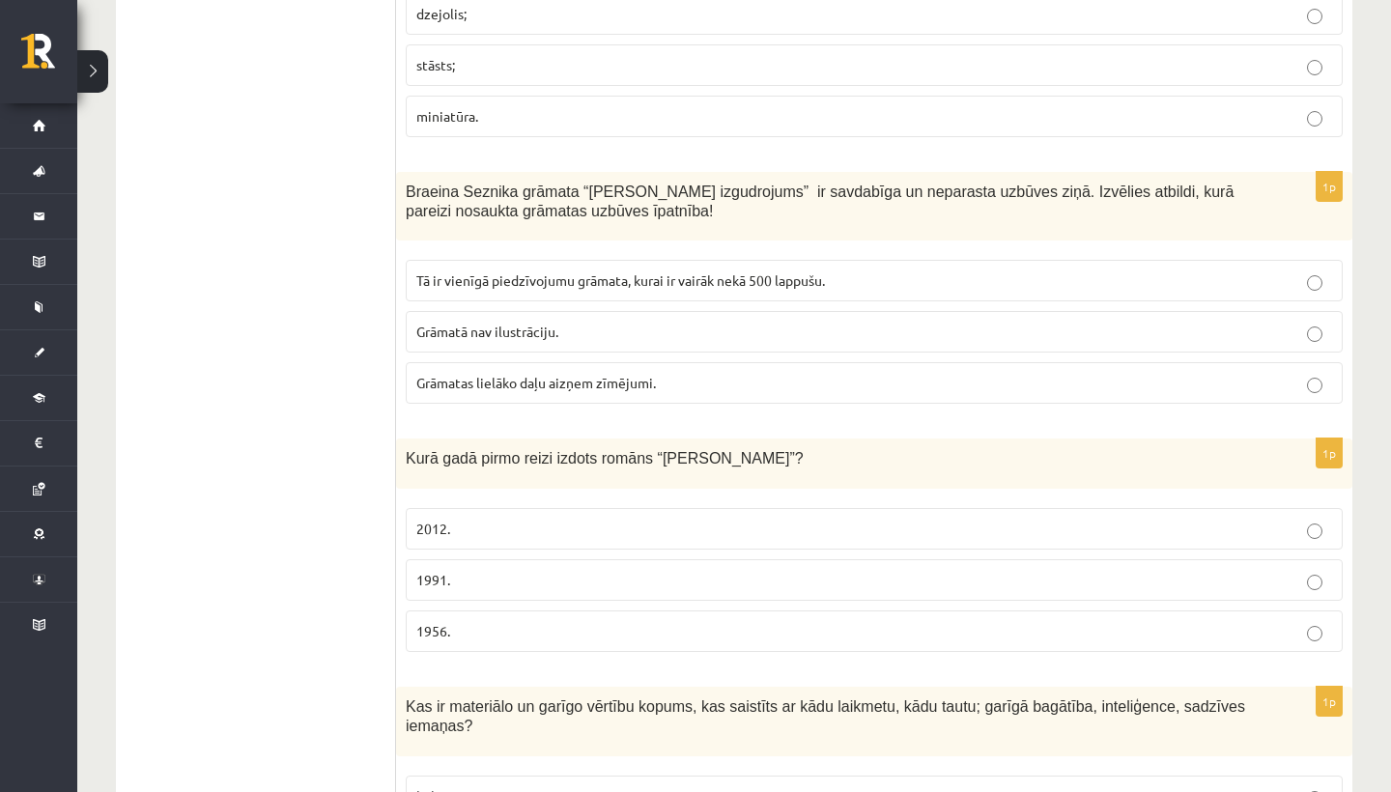
click at [622, 374] on span "Grāmatas lielāko daļu aizņem zīmējumi." at bounding box center [536, 382] width 240 height 17
click at [562, 621] on p "1956." at bounding box center [874, 631] width 916 height 20
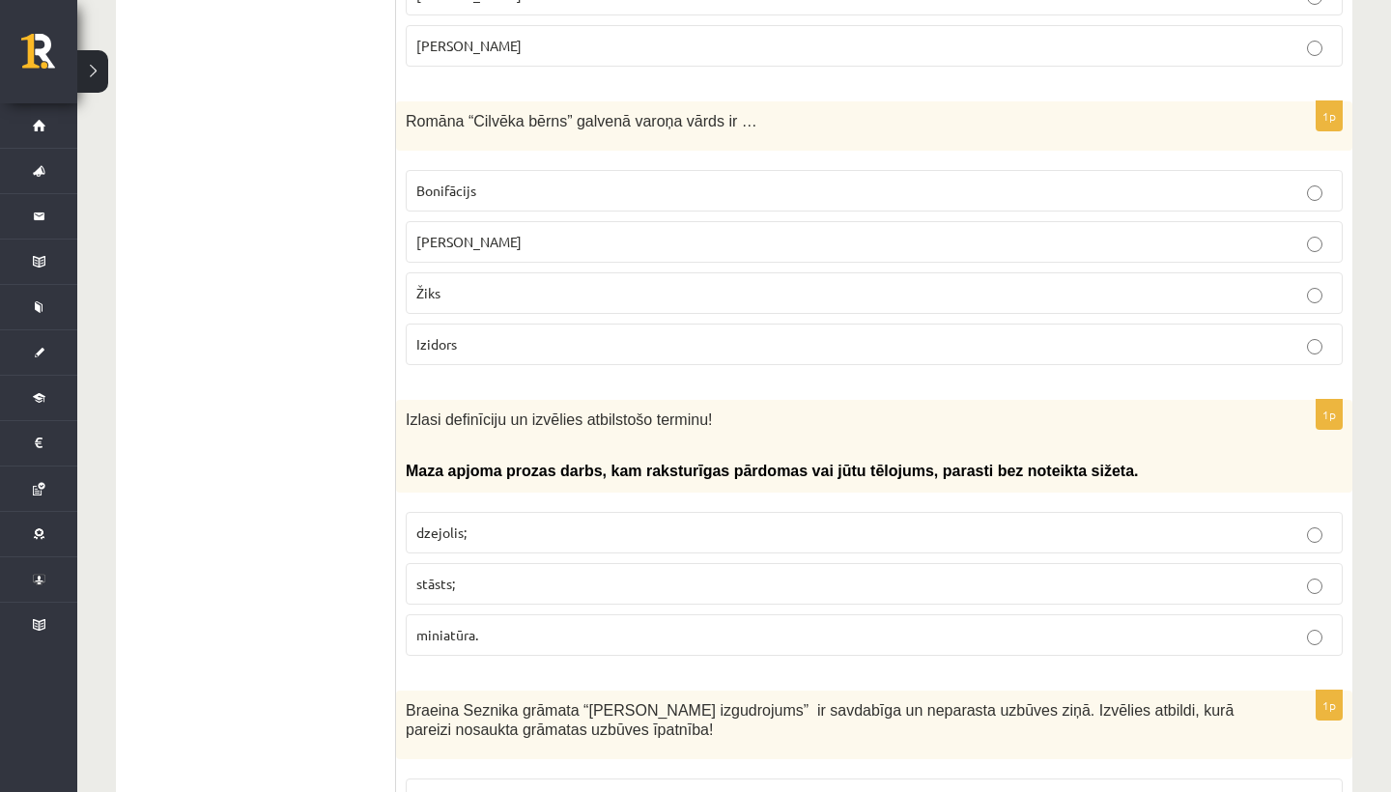
scroll to position [4992, 0]
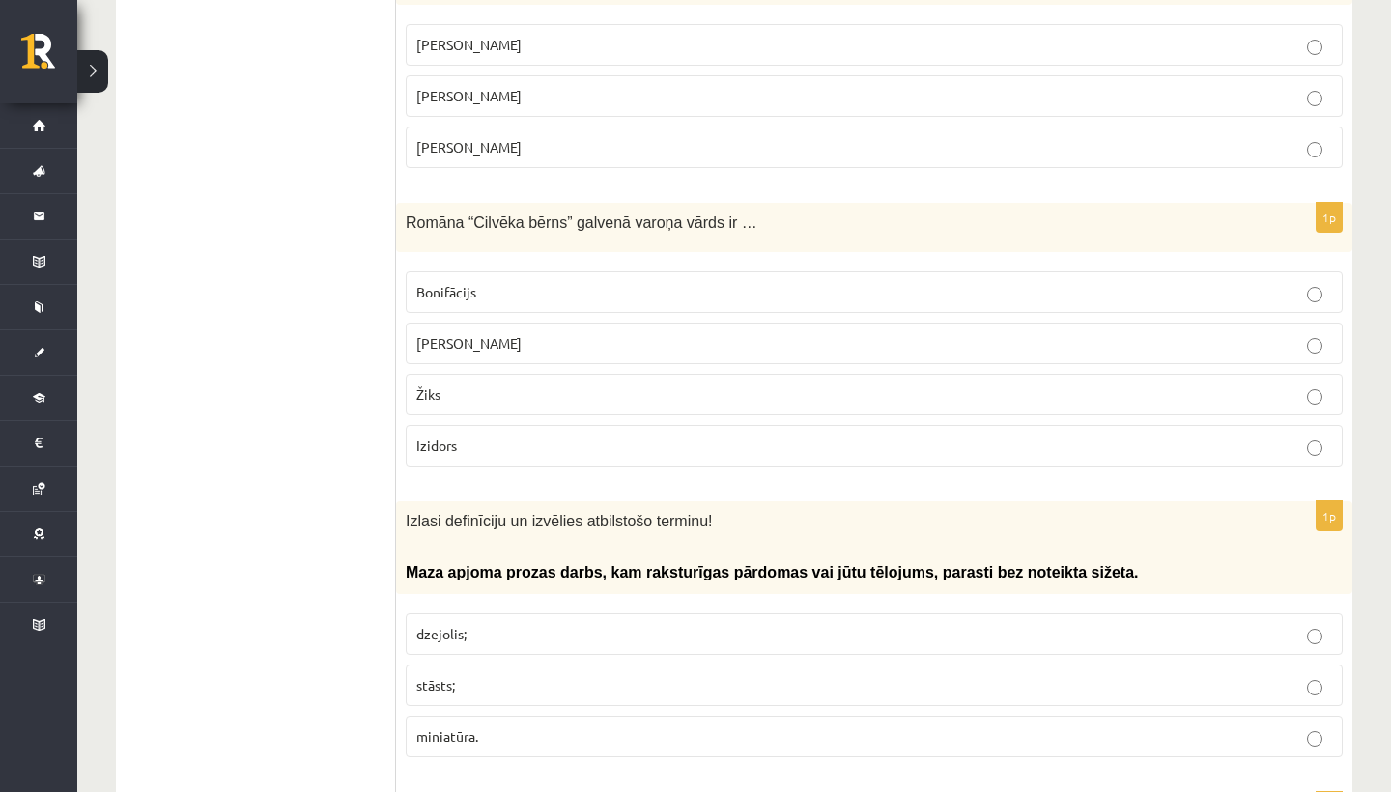
drag, startPoint x: 669, startPoint y: 107, endPoint x: 689, endPoint y: -51, distance: 159.6
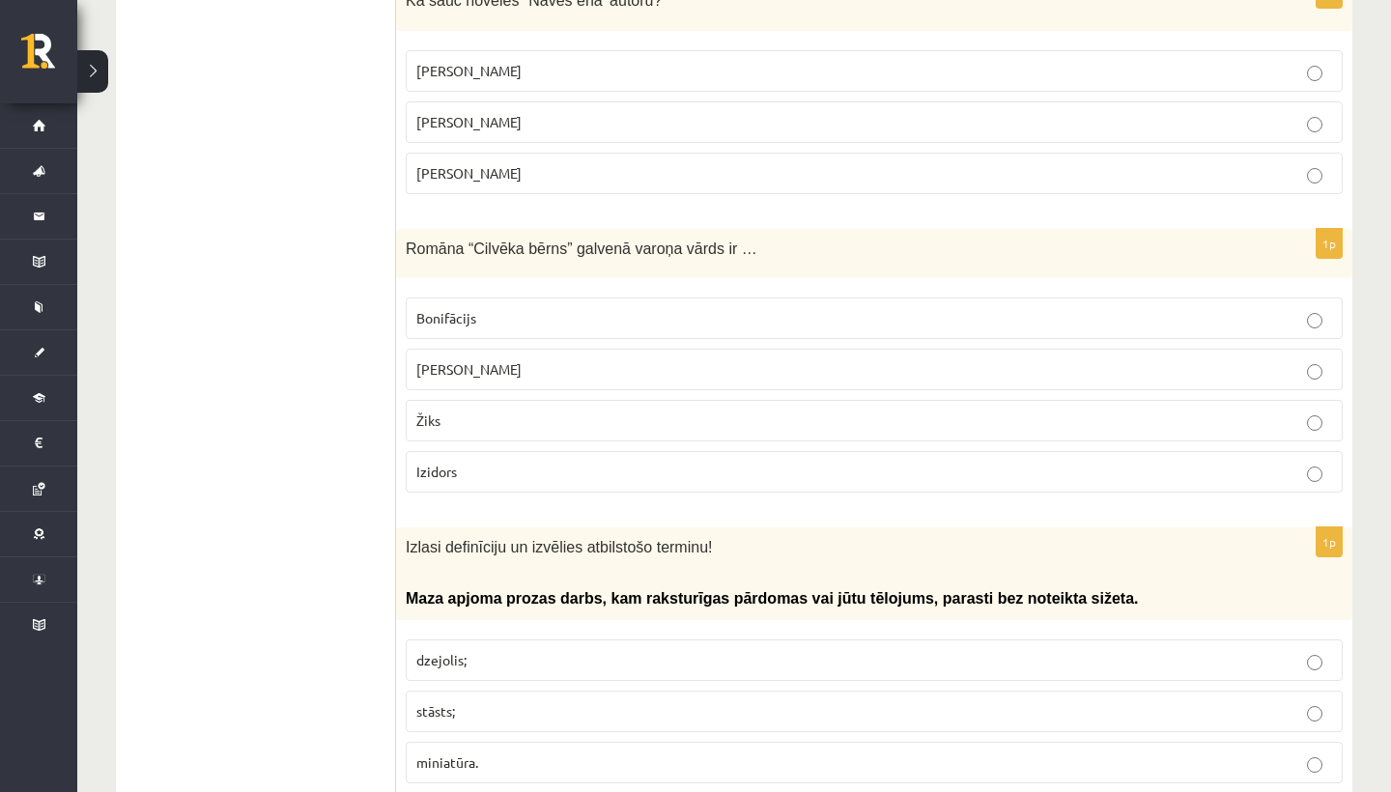
click at [477, 753] on span "miniatūra." at bounding box center [447, 761] width 62 height 17
click at [595, 308] on p "Bonifācijs" at bounding box center [874, 318] width 916 height 20
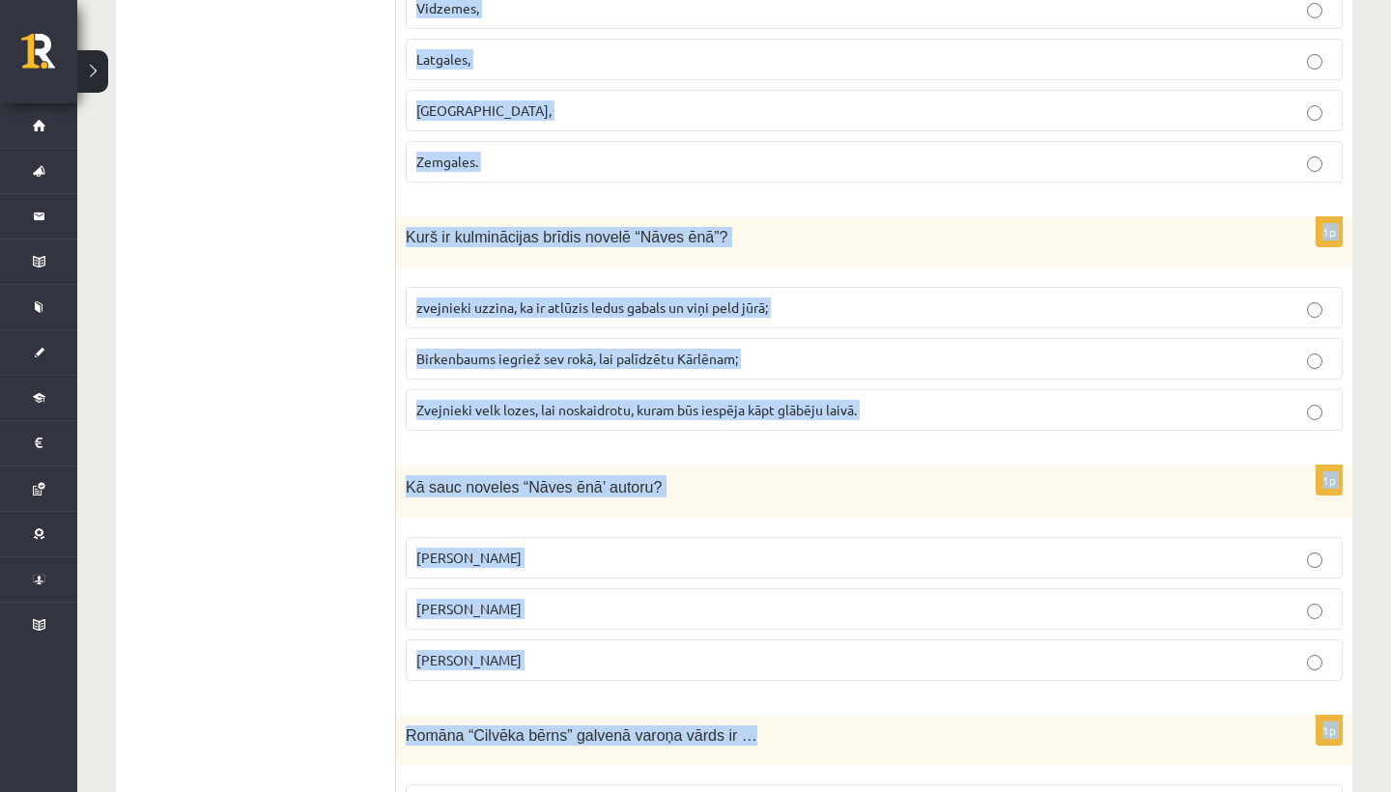
drag, startPoint x: 590, startPoint y: 256, endPoint x: 636, endPoint y: -28, distance: 287.6
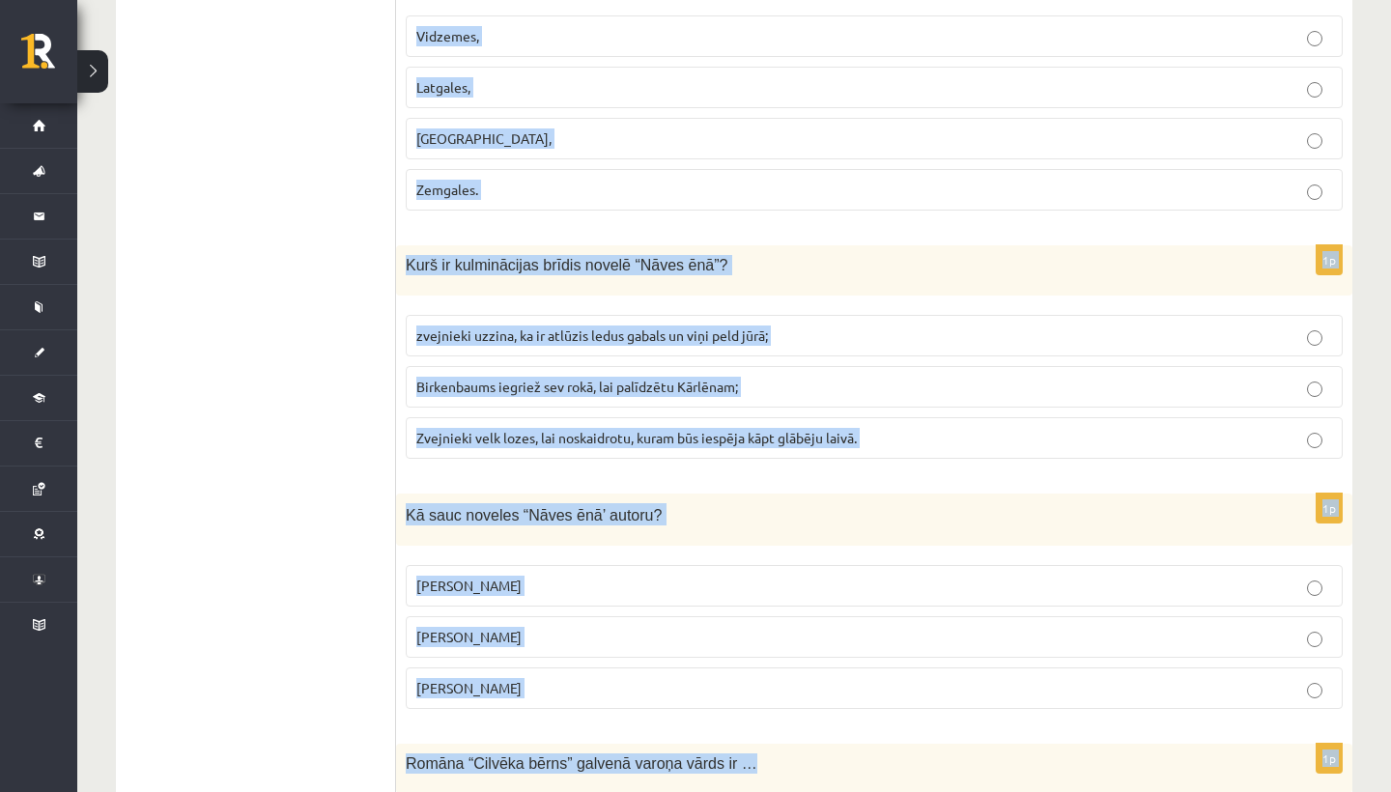
click at [566, 429] on span "Zvejnieki velk lozes, lai noskaidrotu, kuram būs iespēja kāpt glābēju laivā." at bounding box center [636, 437] width 440 height 17
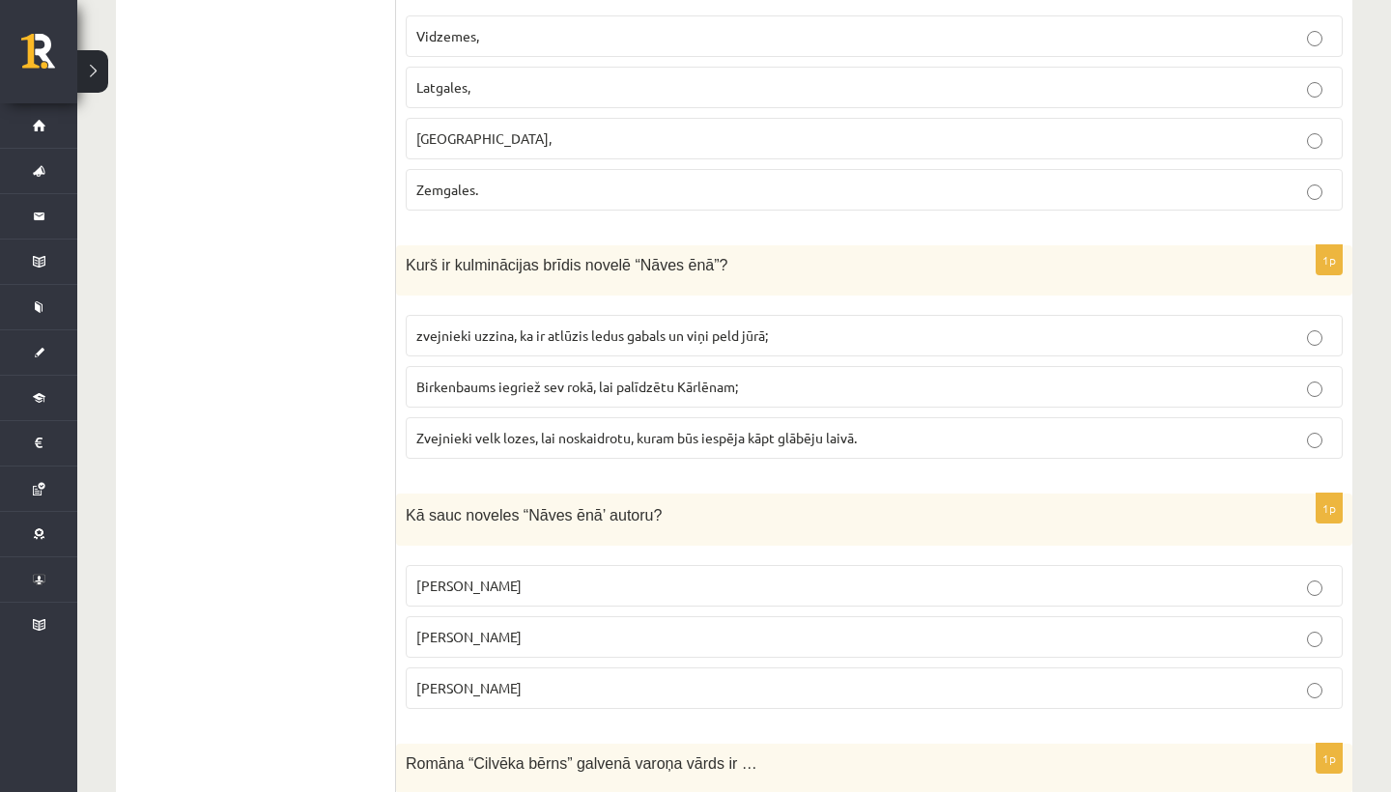
click at [558, 565] on label "[PERSON_NAME]" at bounding box center [874, 586] width 937 height 42
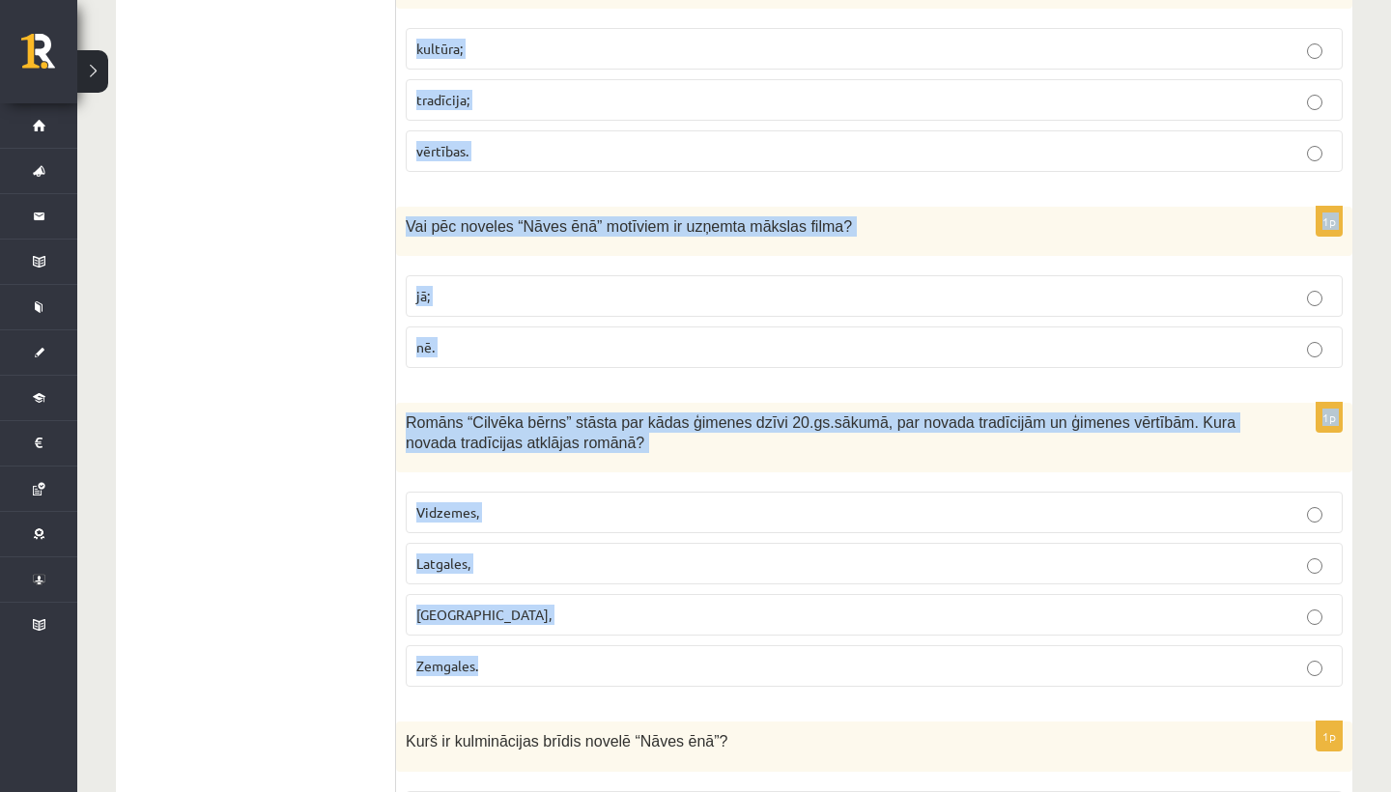
scroll to position [3888, 0]
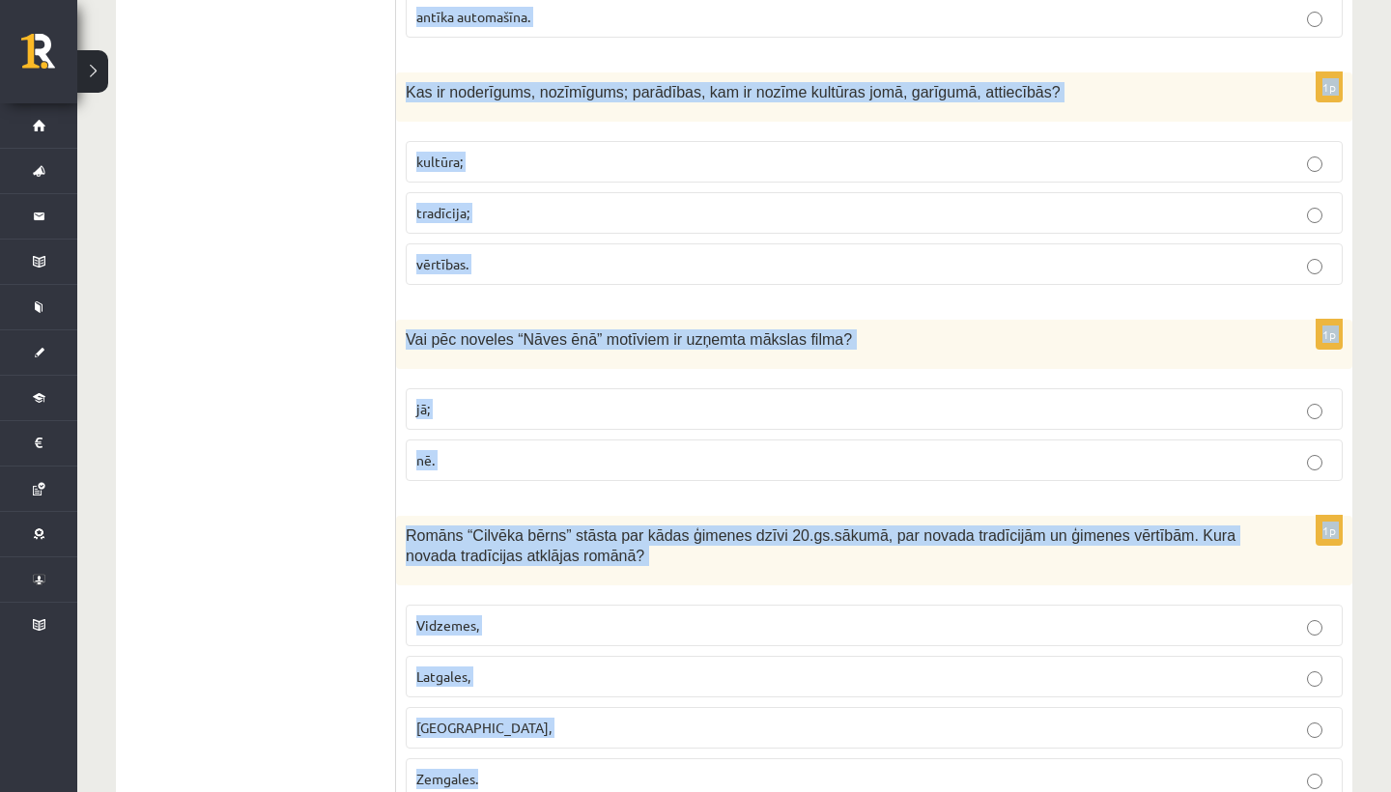
drag, startPoint x: 667, startPoint y: 200, endPoint x: 689, endPoint y: -31, distance: 231.9
click at [491, 667] on p "Latgales," at bounding box center [874, 677] width 916 height 20
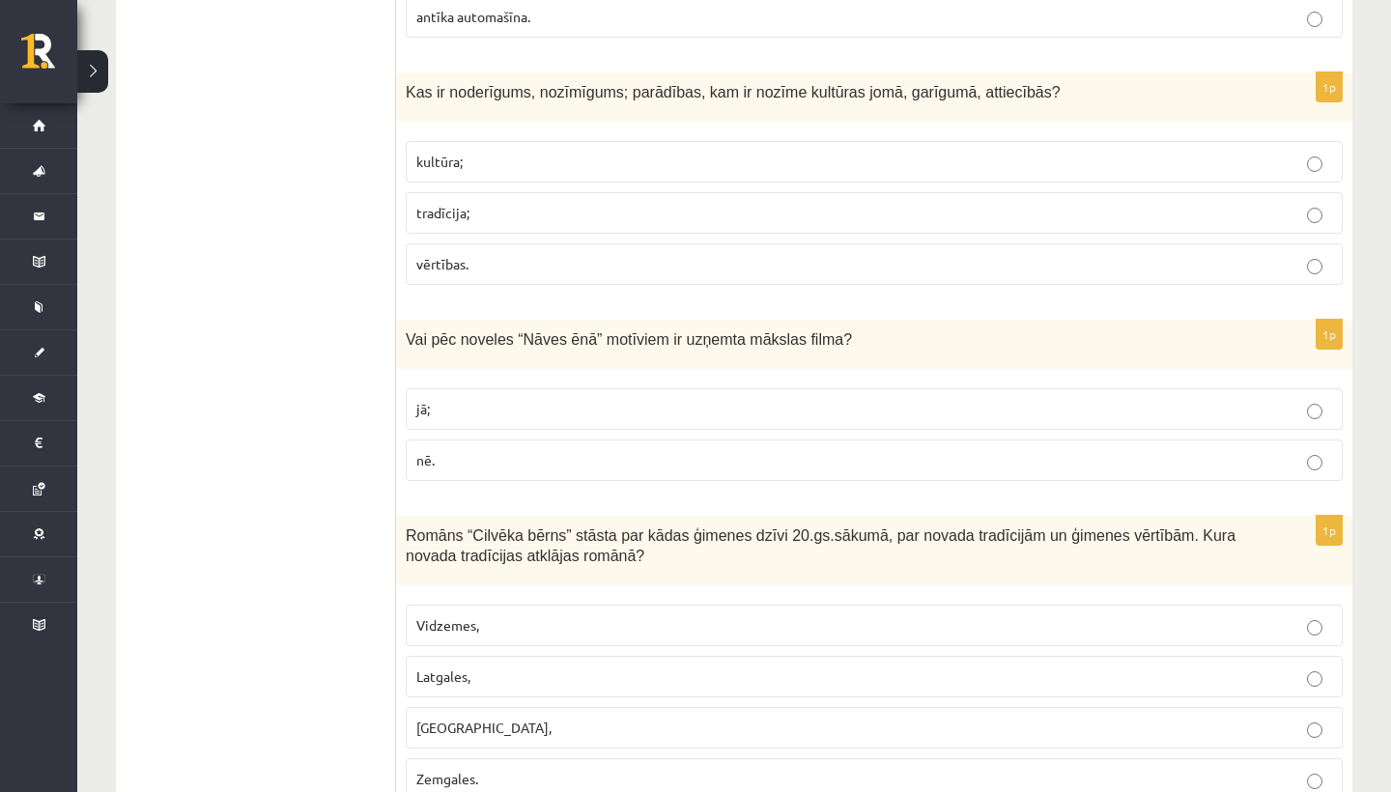
click at [497, 388] on label "jā;" at bounding box center [874, 409] width 937 height 42
click at [577, 254] on p "vērtības." at bounding box center [874, 264] width 916 height 20
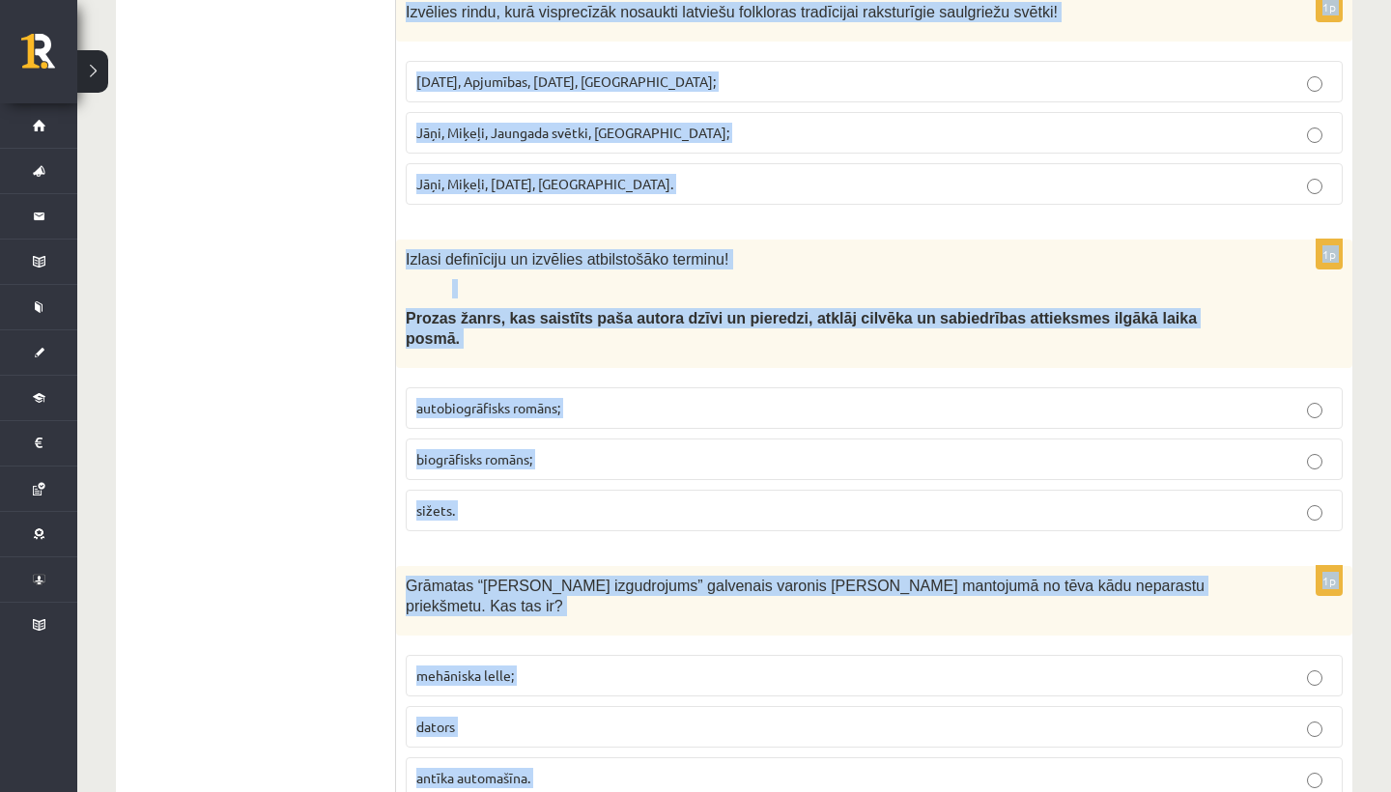
drag, startPoint x: 758, startPoint y: 41, endPoint x: 749, endPoint y: -77, distance: 118.2
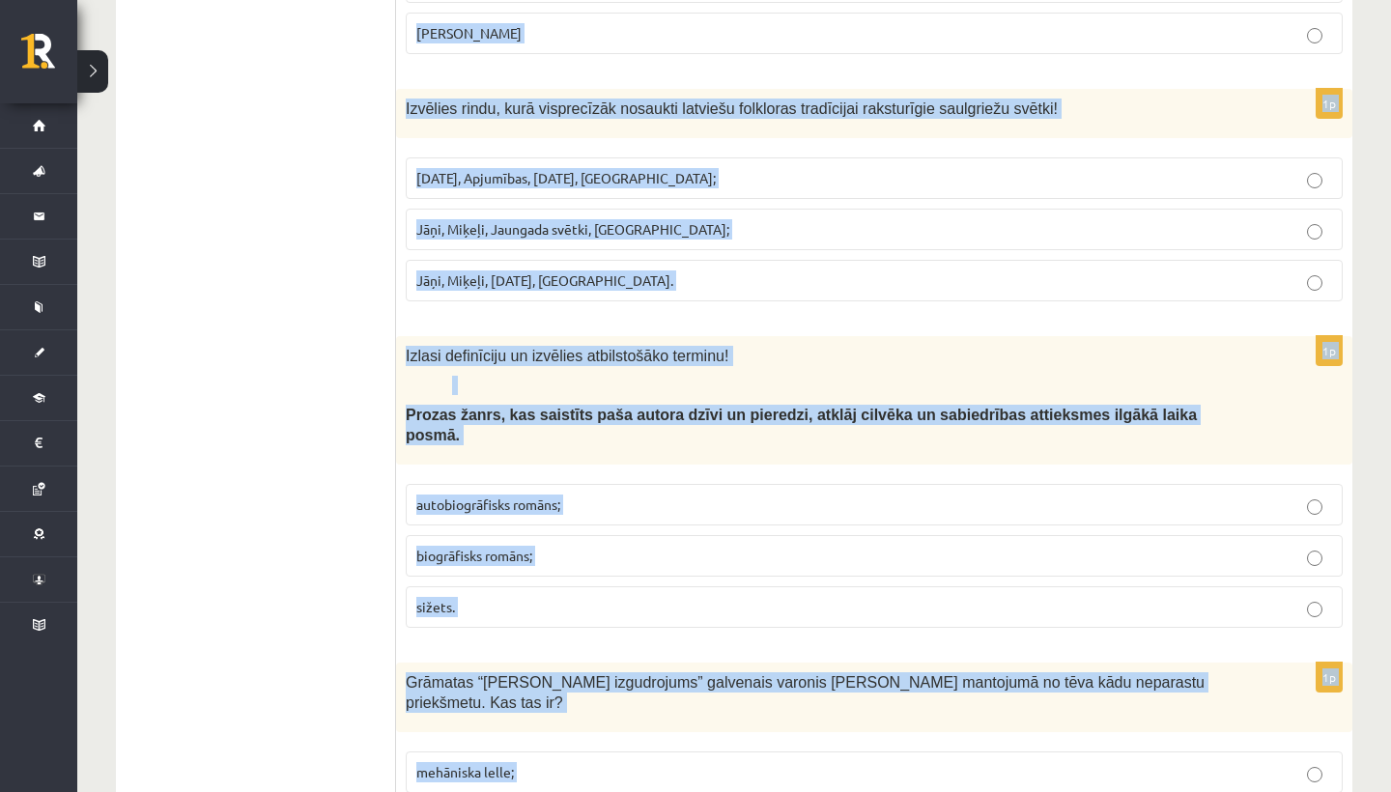
click at [715, 417] on p "Prozas žanrs, kas saistīts paša autora dzīvi un pieredzi, atklāj cilvēka un sab…" at bounding box center [826, 425] width 840 height 40
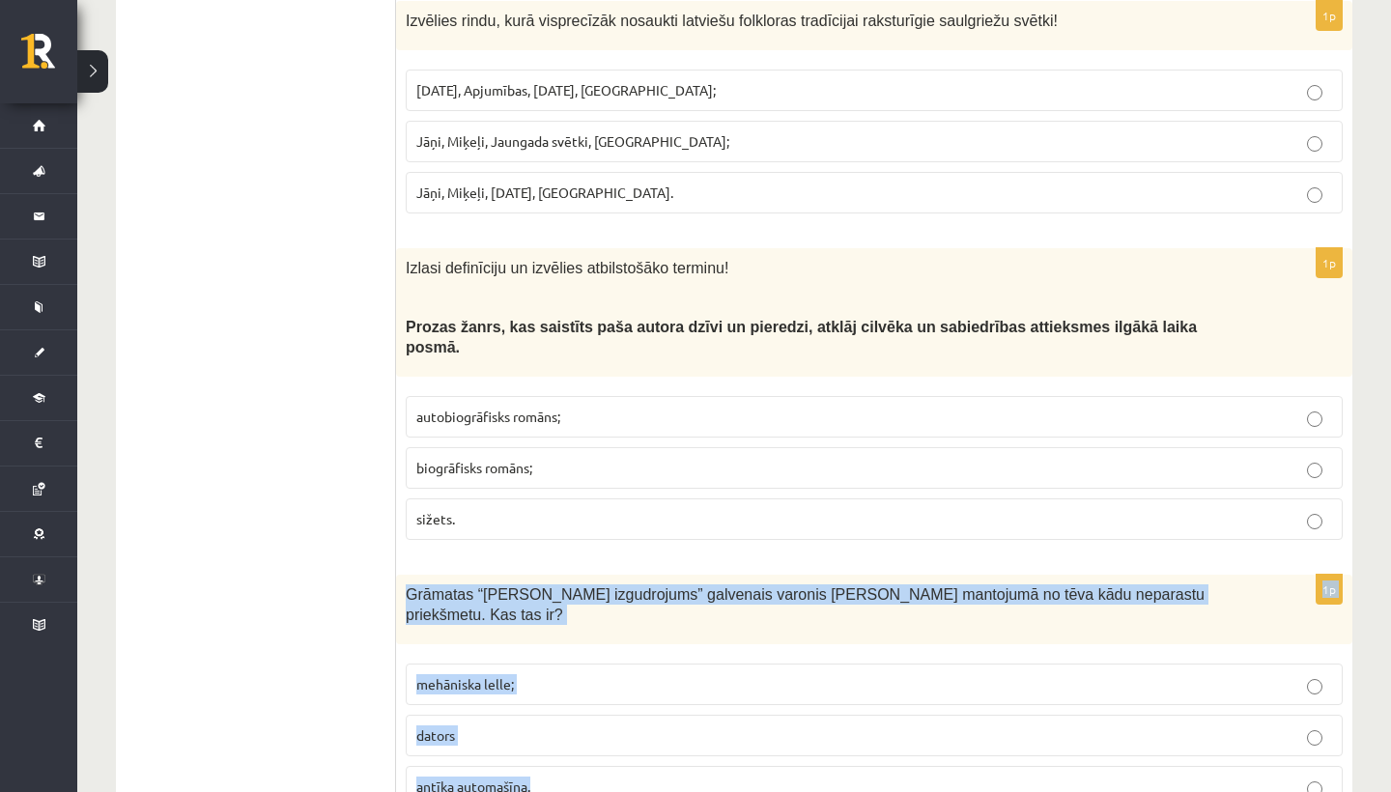
scroll to position [3192, 0]
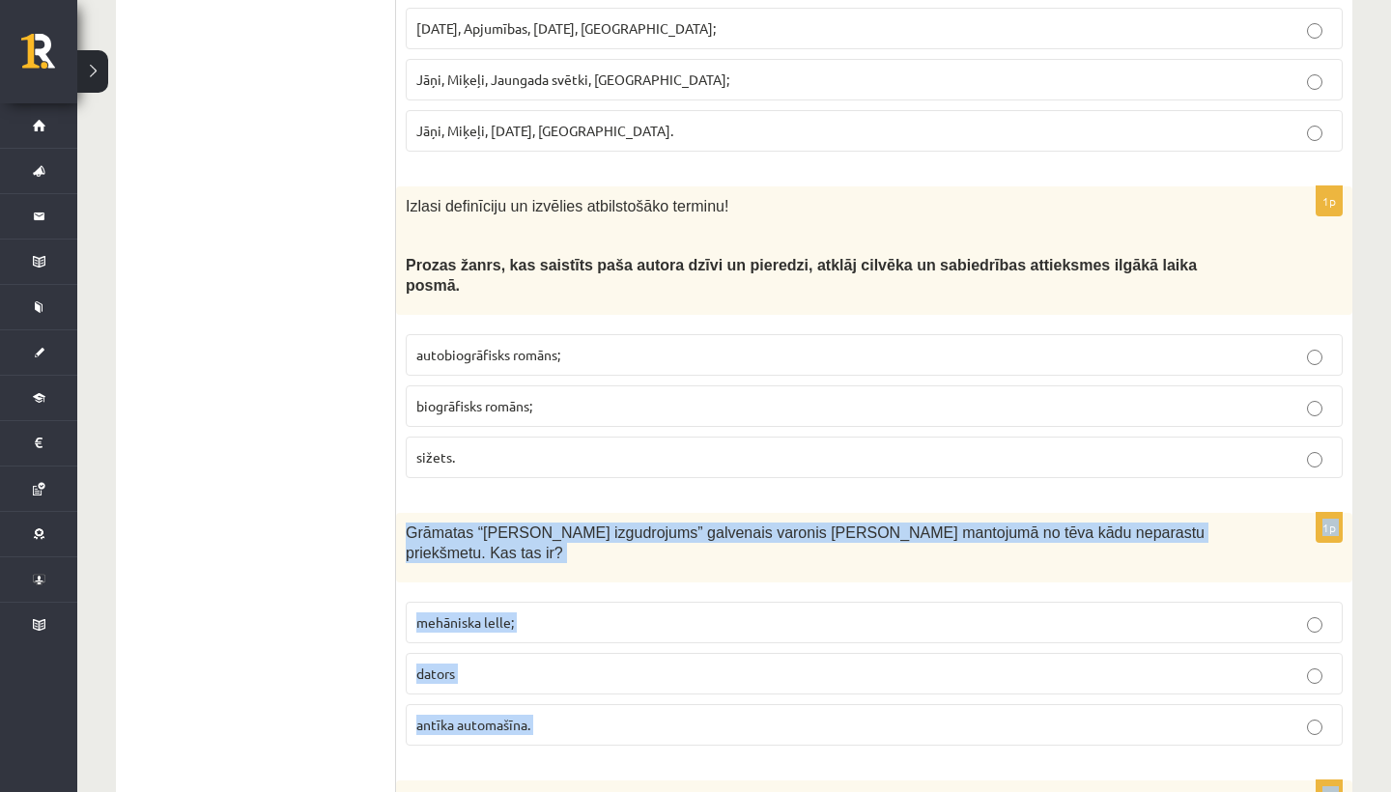
drag, startPoint x: 734, startPoint y: 615, endPoint x: 781, endPoint y: 791, distance: 181.8
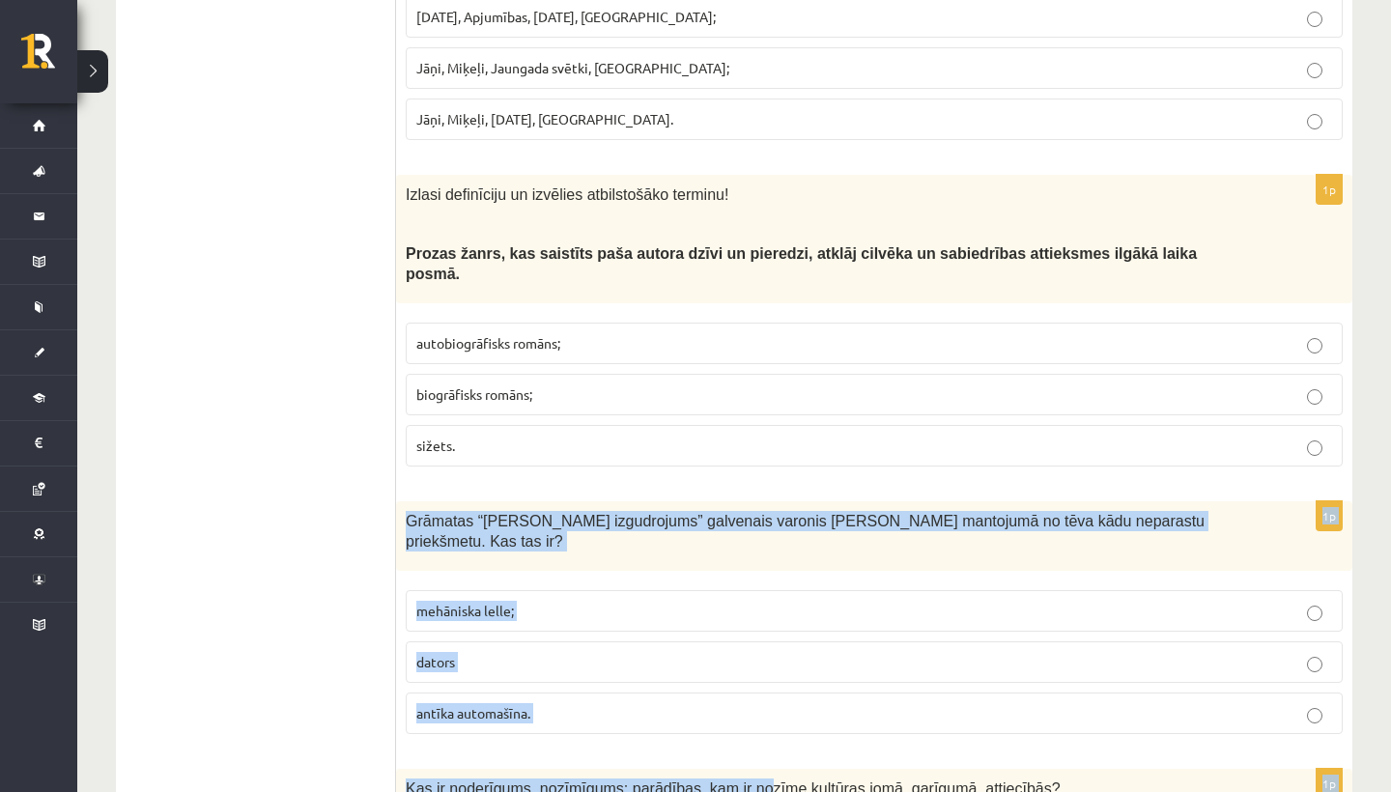
click at [743, 601] on p "mehāniska lelle;" at bounding box center [874, 611] width 916 height 20
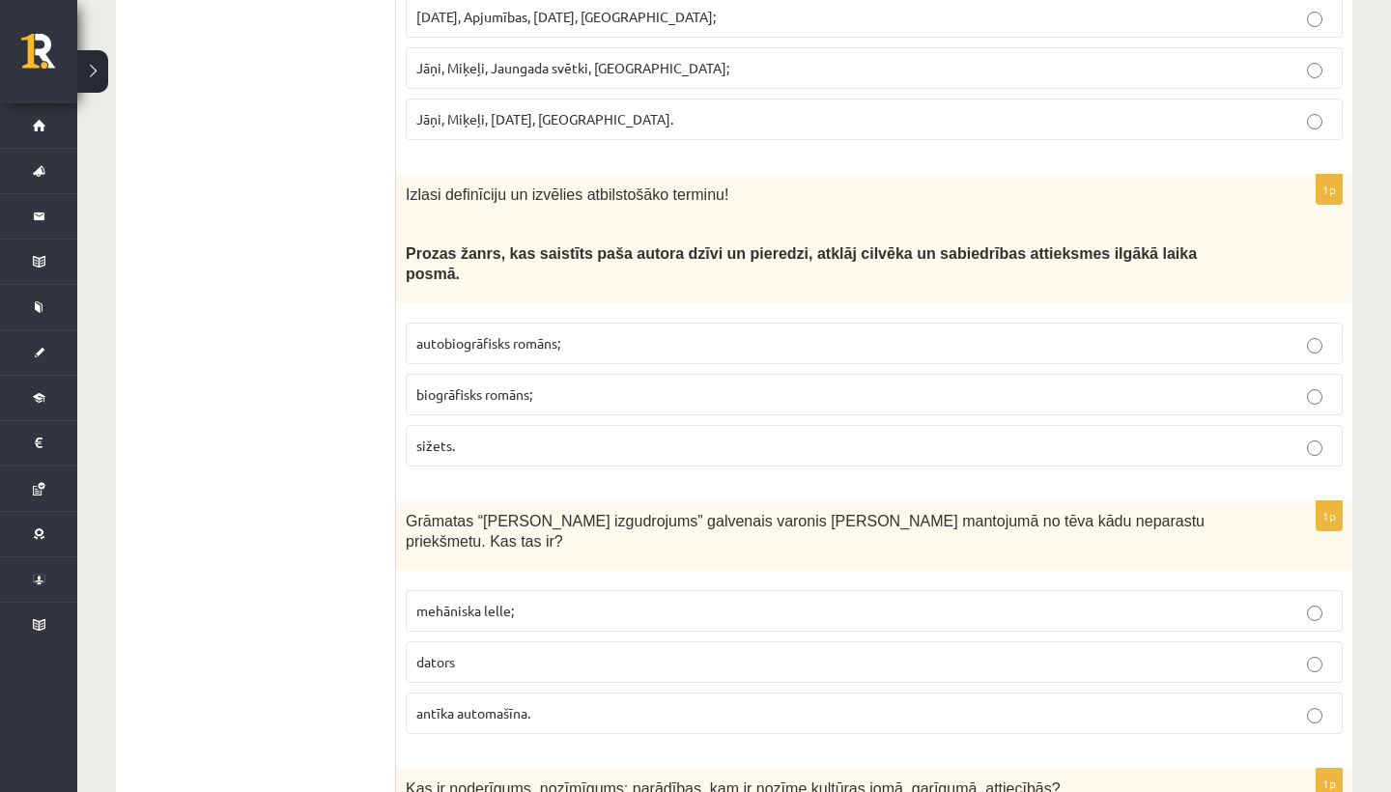
click at [647, 384] on p "biogrāfisks romāns;" at bounding box center [874, 394] width 916 height 20
click at [709, 313] on fieldset "autobiogrāfisks romāns; biogrāfisks romāns; sižets." at bounding box center [874, 392] width 937 height 159
click at [697, 384] on p "biogrāfisks romāns;" at bounding box center [874, 394] width 916 height 20
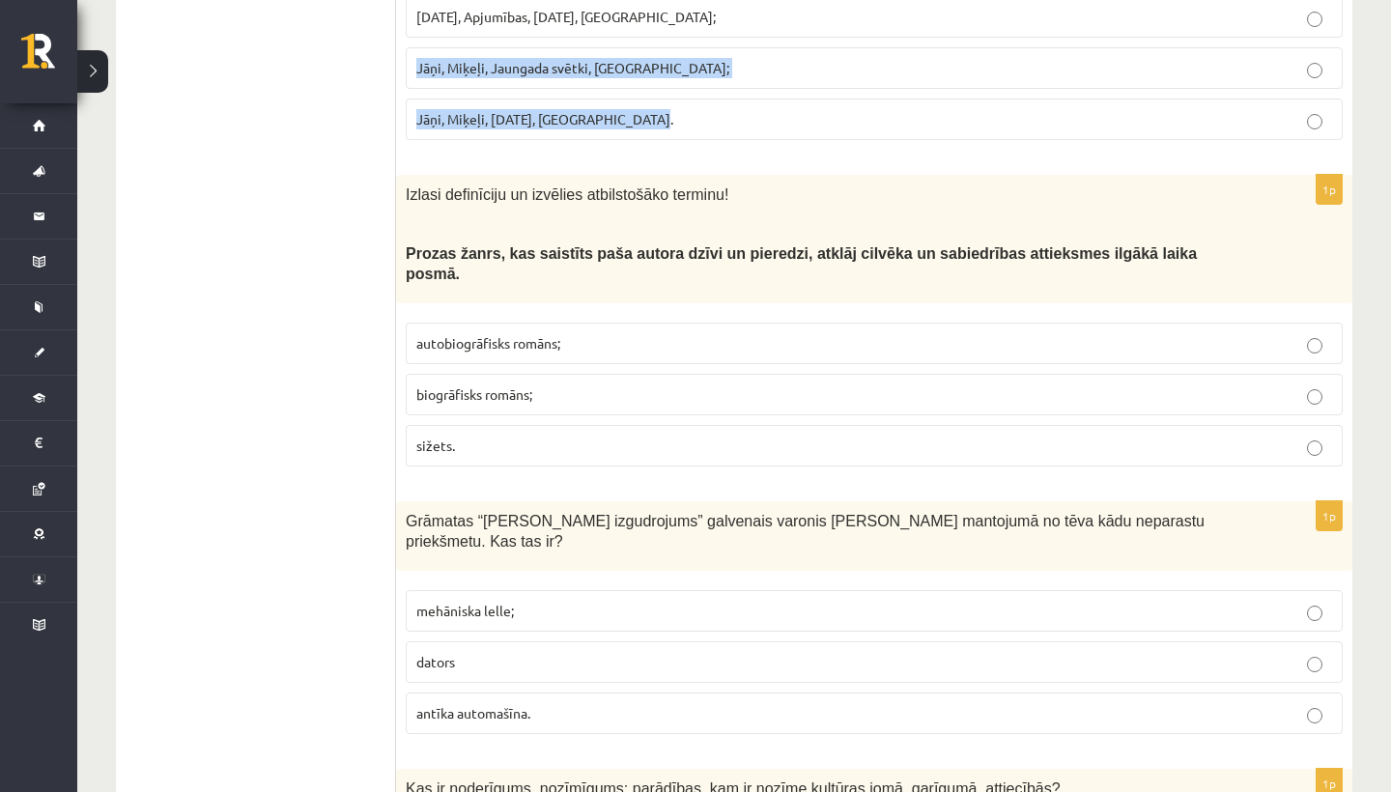
drag, startPoint x: 629, startPoint y: 135, endPoint x: 631, endPoint y: 24, distance: 111.1
click at [631, 24] on div "1p Izvēlies rindu, kurā visprecīzāk nosaukti latviešu folkloras tradīcijai raks…" at bounding box center [874, 42] width 956 height 228
drag, startPoint x: 632, startPoint y: 17, endPoint x: 631, endPoint y: 6, distance: 11.6
click at [631, 6] on label "[DATE], Apjumības, [DATE], [GEOGRAPHIC_DATA];" at bounding box center [874, 19] width 937 height 42
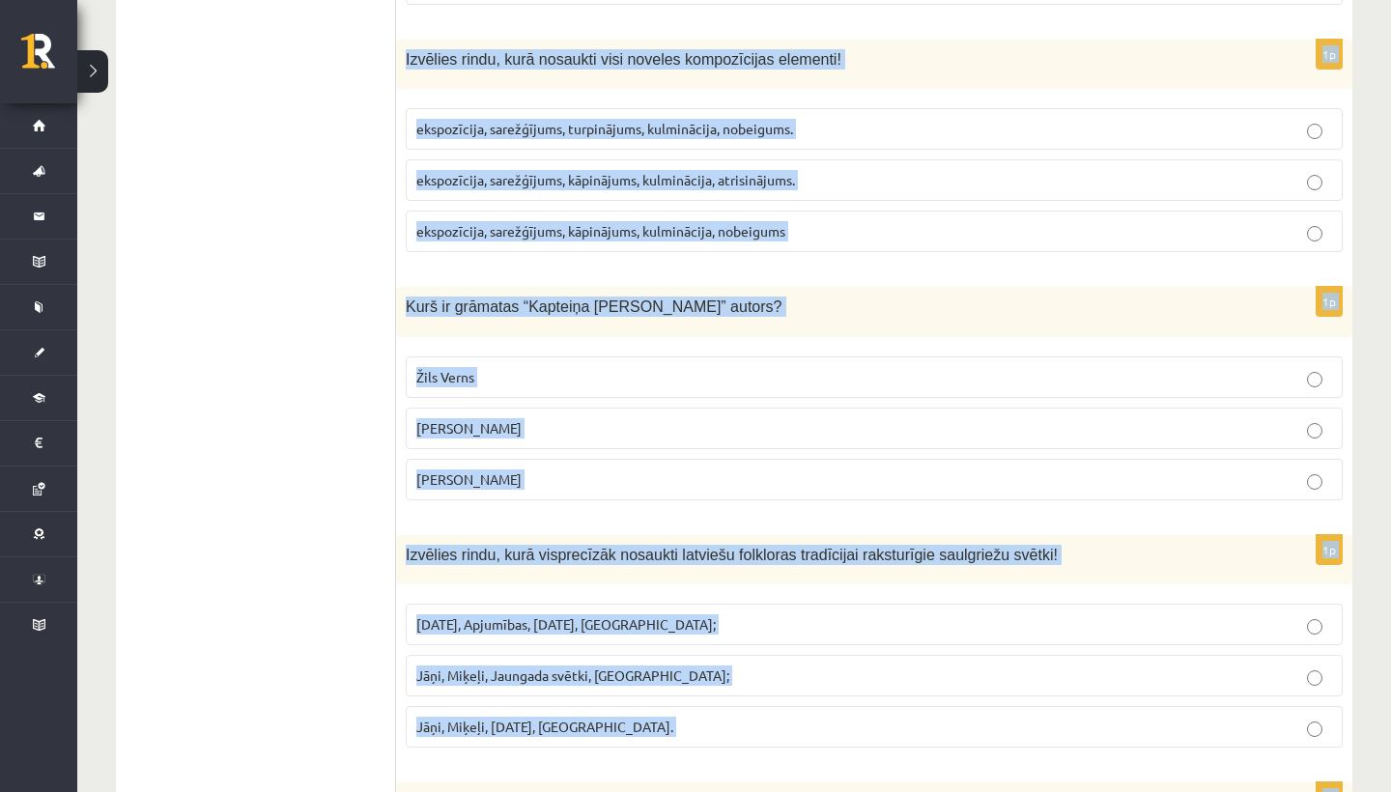
scroll to position [2443, 0]
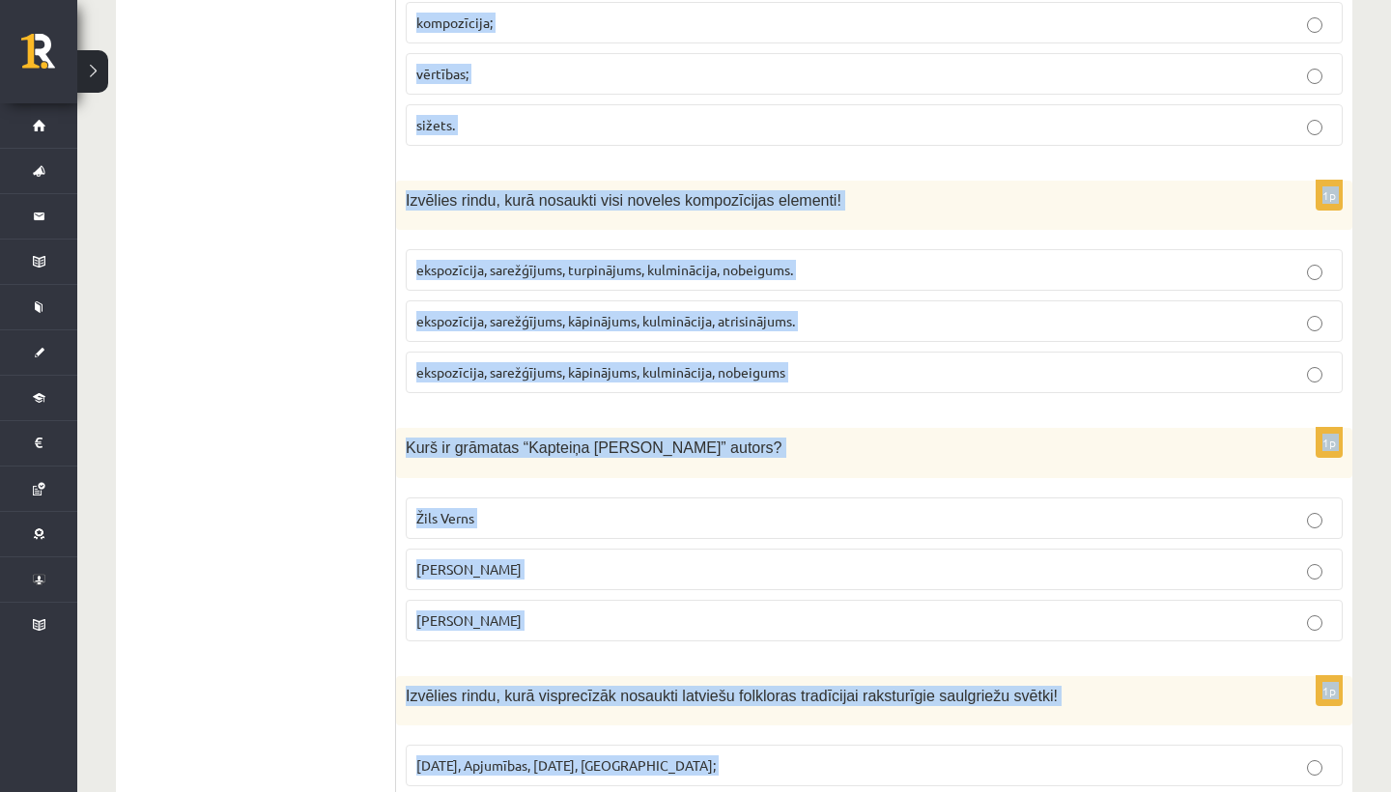
drag, startPoint x: 633, startPoint y: 148, endPoint x: 604, endPoint y: -8, distance: 158.2
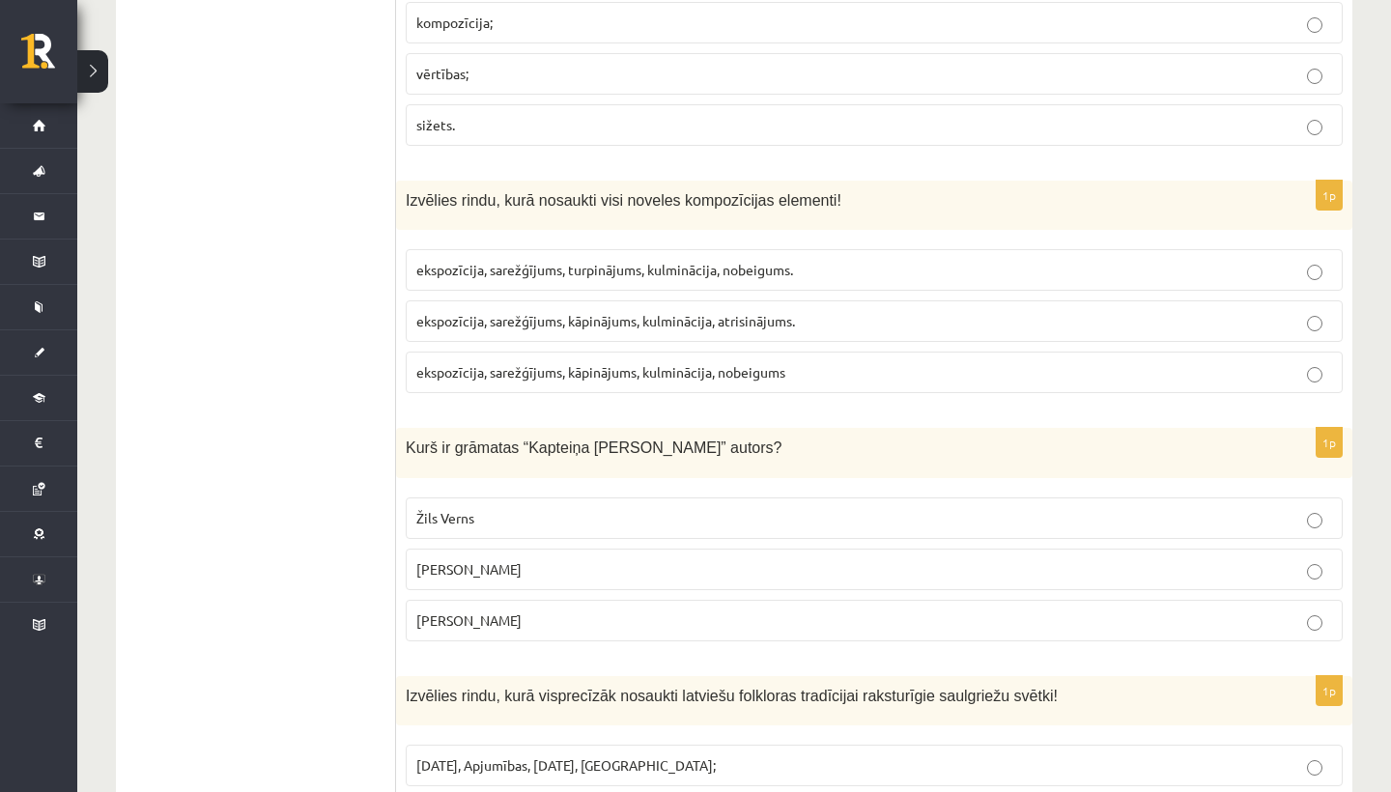
click at [597, 705] on div "Izvēlies rindu, kurā visprecīzāk nosaukti latviešu folkloras tradīcijai rakstur…" at bounding box center [874, 700] width 956 height 49
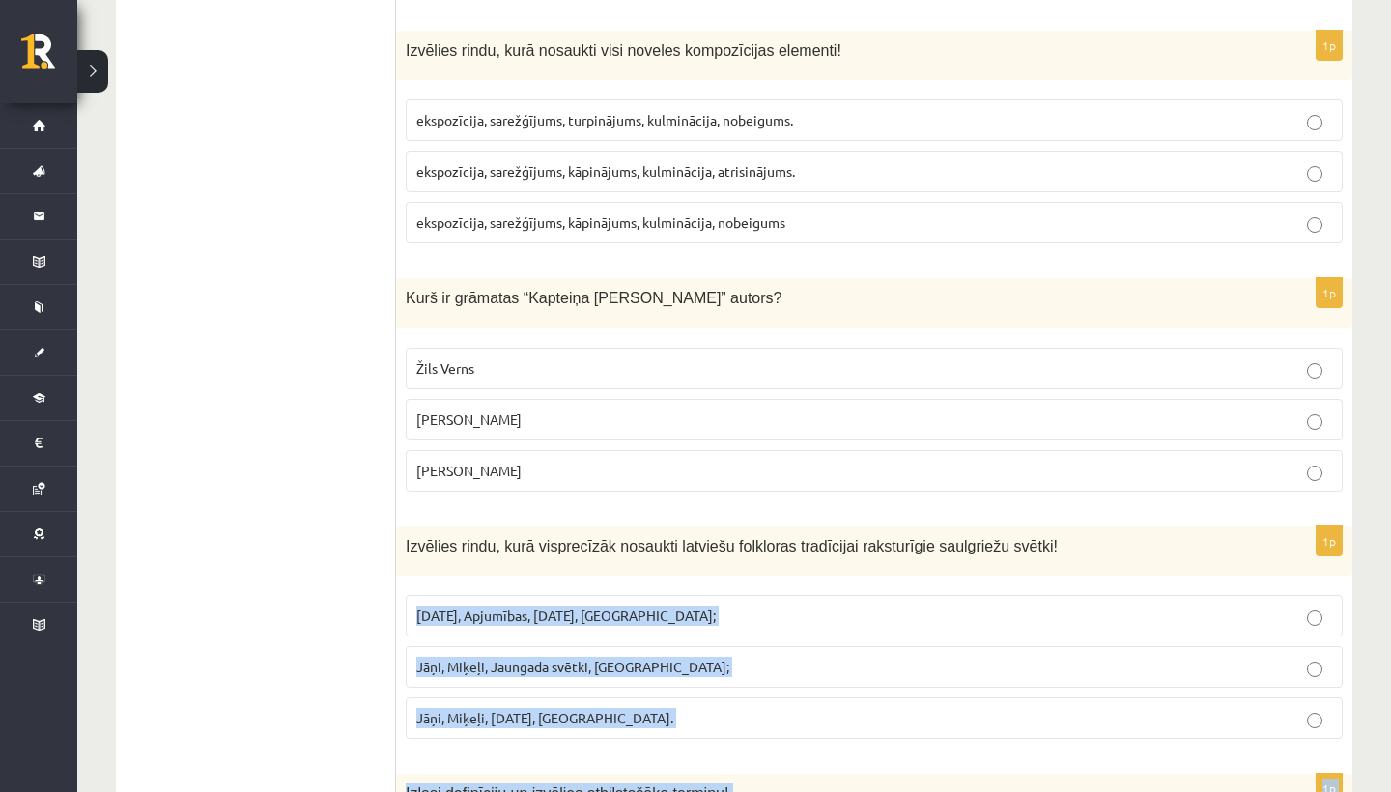
drag, startPoint x: 596, startPoint y: 705, endPoint x: 592, endPoint y: 782, distance: 77.4
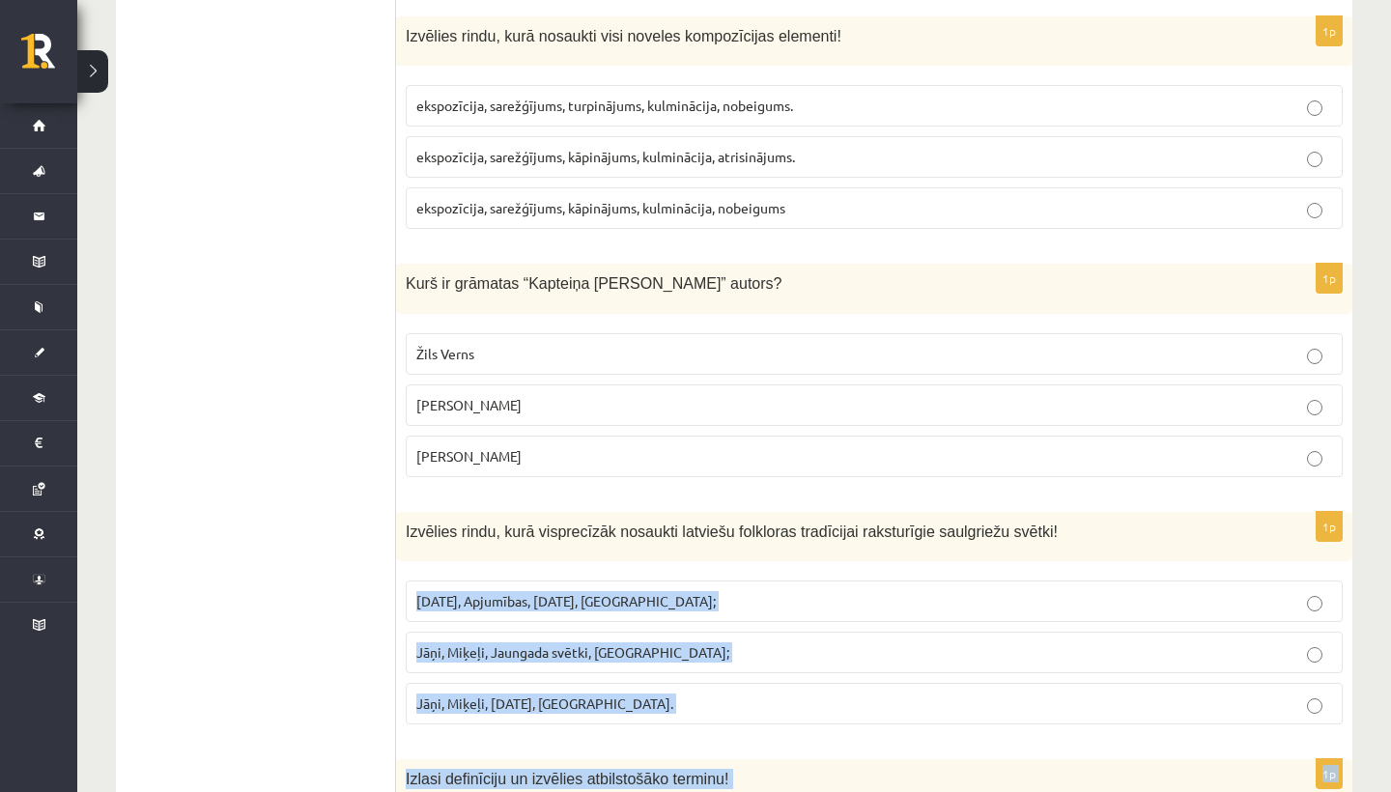
click at [604, 695] on span "Jāņi, Miķeļi, [DATE], [GEOGRAPHIC_DATA]." at bounding box center [544, 703] width 257 height 17
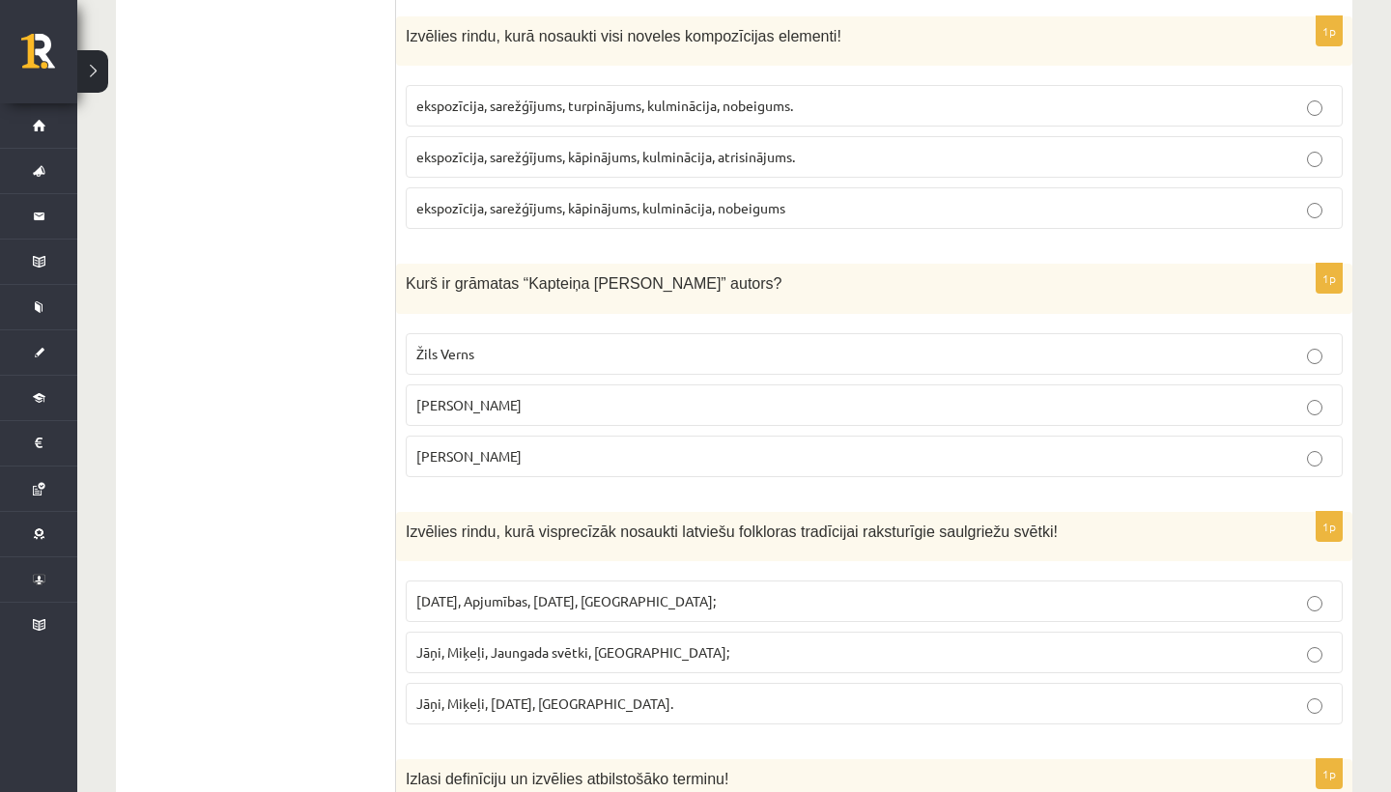
click at [612, 324] on fieldset "Žils Verns [PERSON_NAME] [PERSON_NAME]" at bounding box center [874, 403] width 937 height 159
click at [620, 344] on p "Žils Verns" at bounding box center [874, 354] width 916 height 20
click at [629, 148] on span "ekspozīcija, sarežģījums, kāpinājums, kulminācija, atrisinājums." at bounding box center [605, 156] width 379 height 17
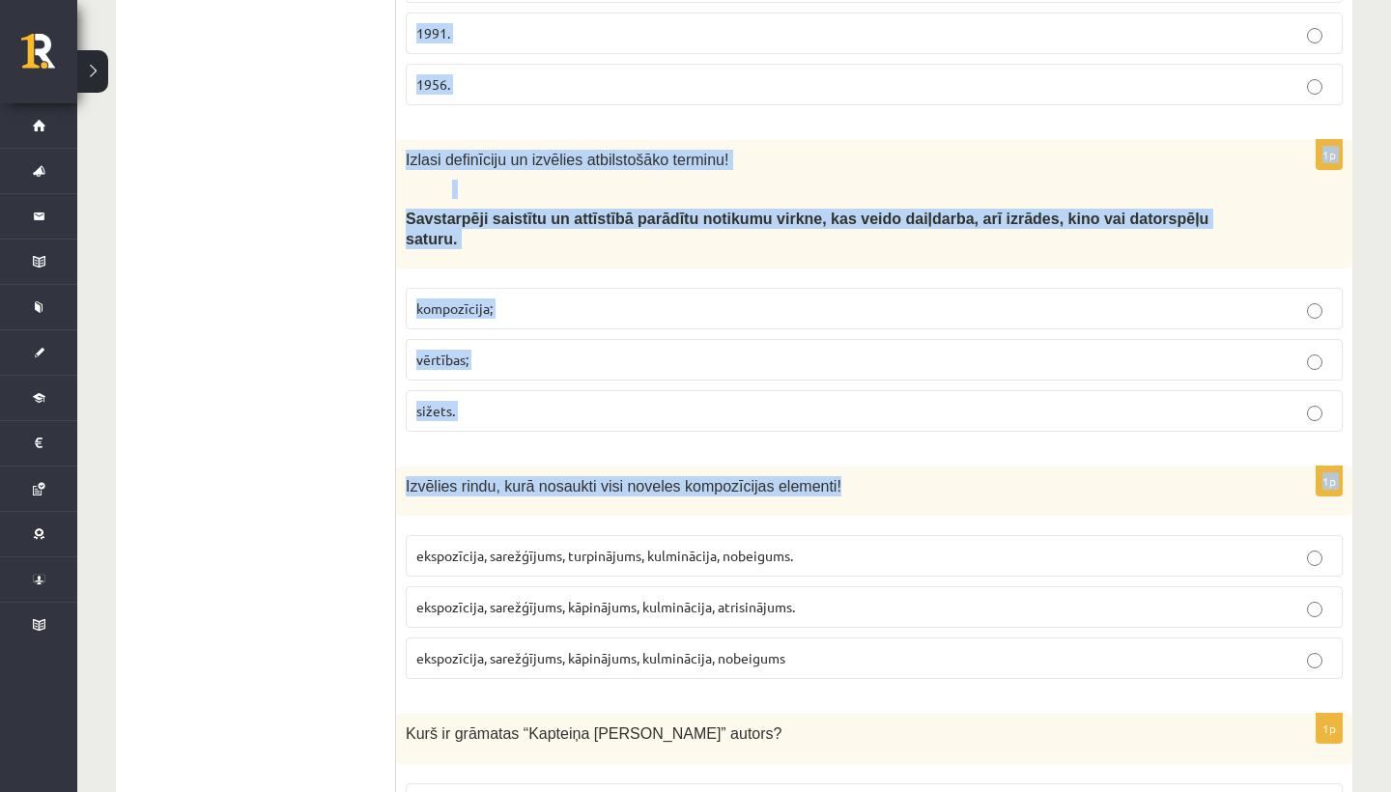
scroll to position [1785, 0]
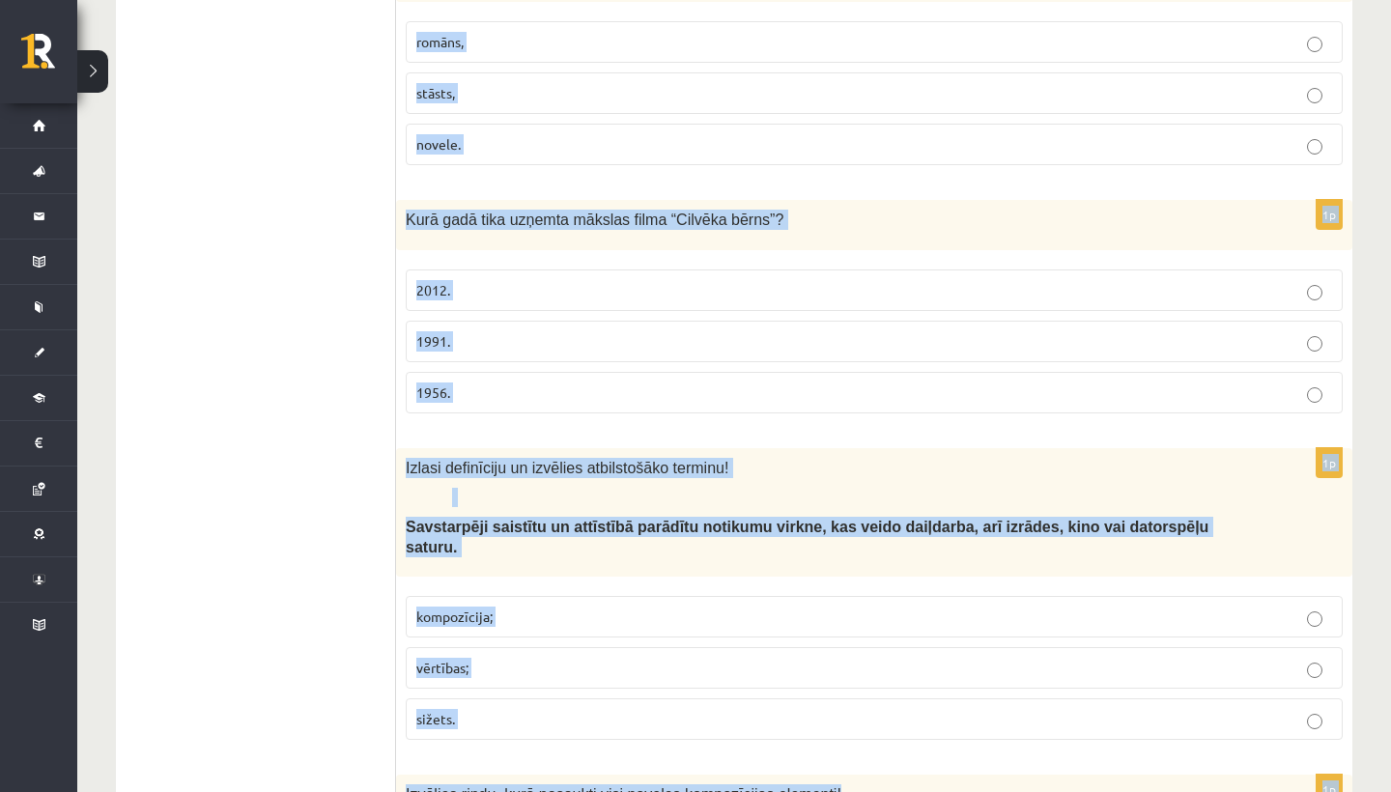
drag, startPoint x: 665, startPoint y: 43, endPoint x: 689, endPoint y: -67, distance: 112.7
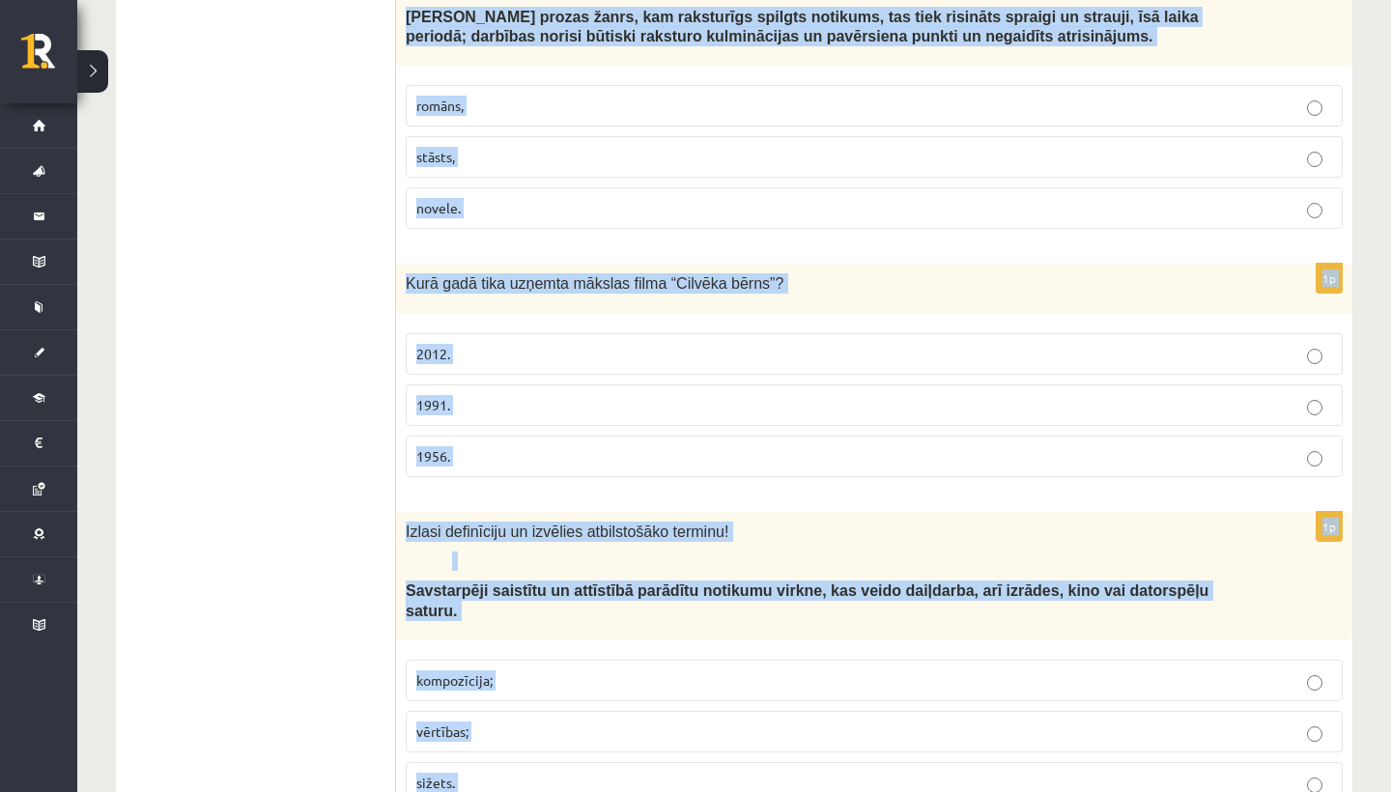
click at [637, 606] on p "Savstarpēji saistītu un attīstībā parādītu notikumu virkne, kas veido daiļdarba…" at bounding box center [826, 601] width 840 height 40
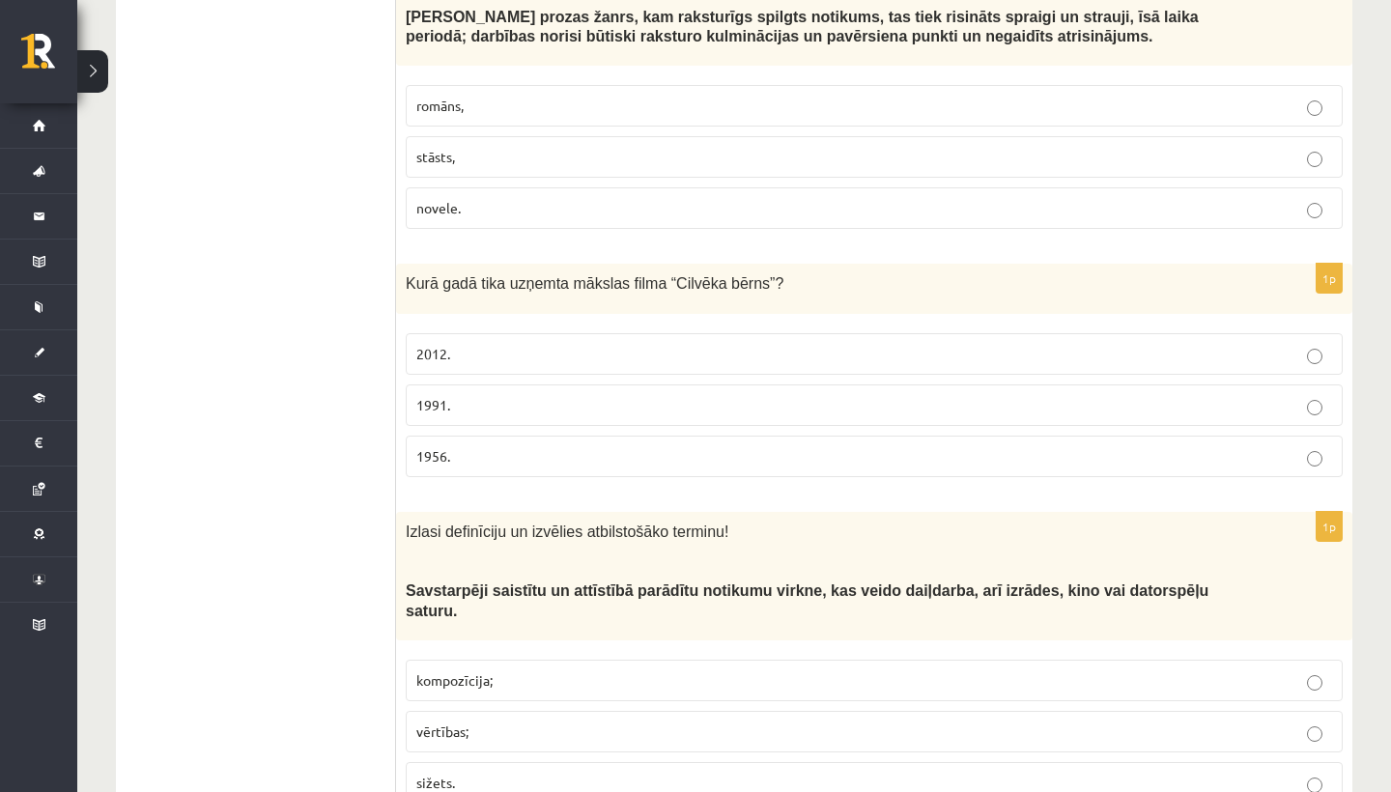
click at [567, 773] on p "sižets." at bounding box center [874, 783] width 916 height 20
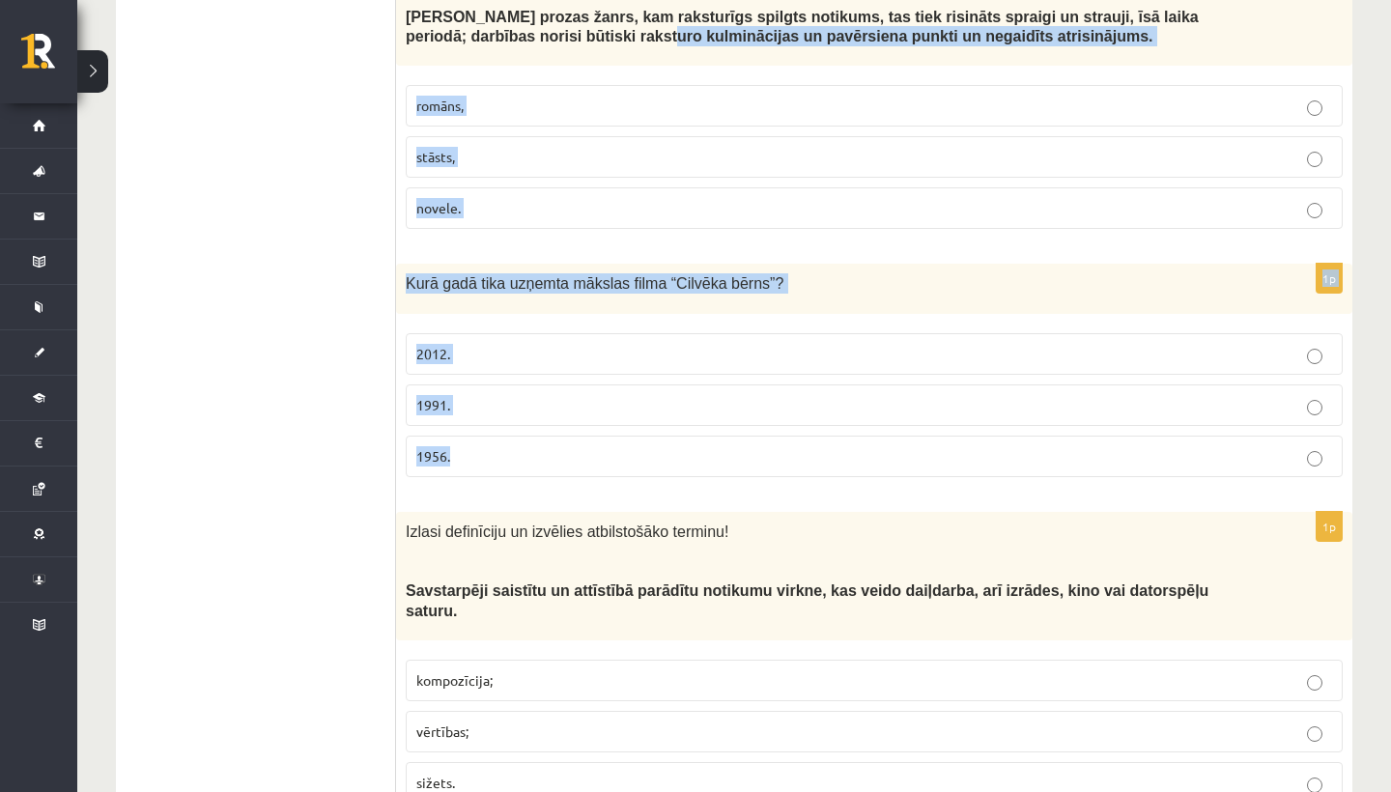
drag, startPoint x: 666, startPoint y: 468, endPoint x: 678, endPoint y: 20, distance: 447.4
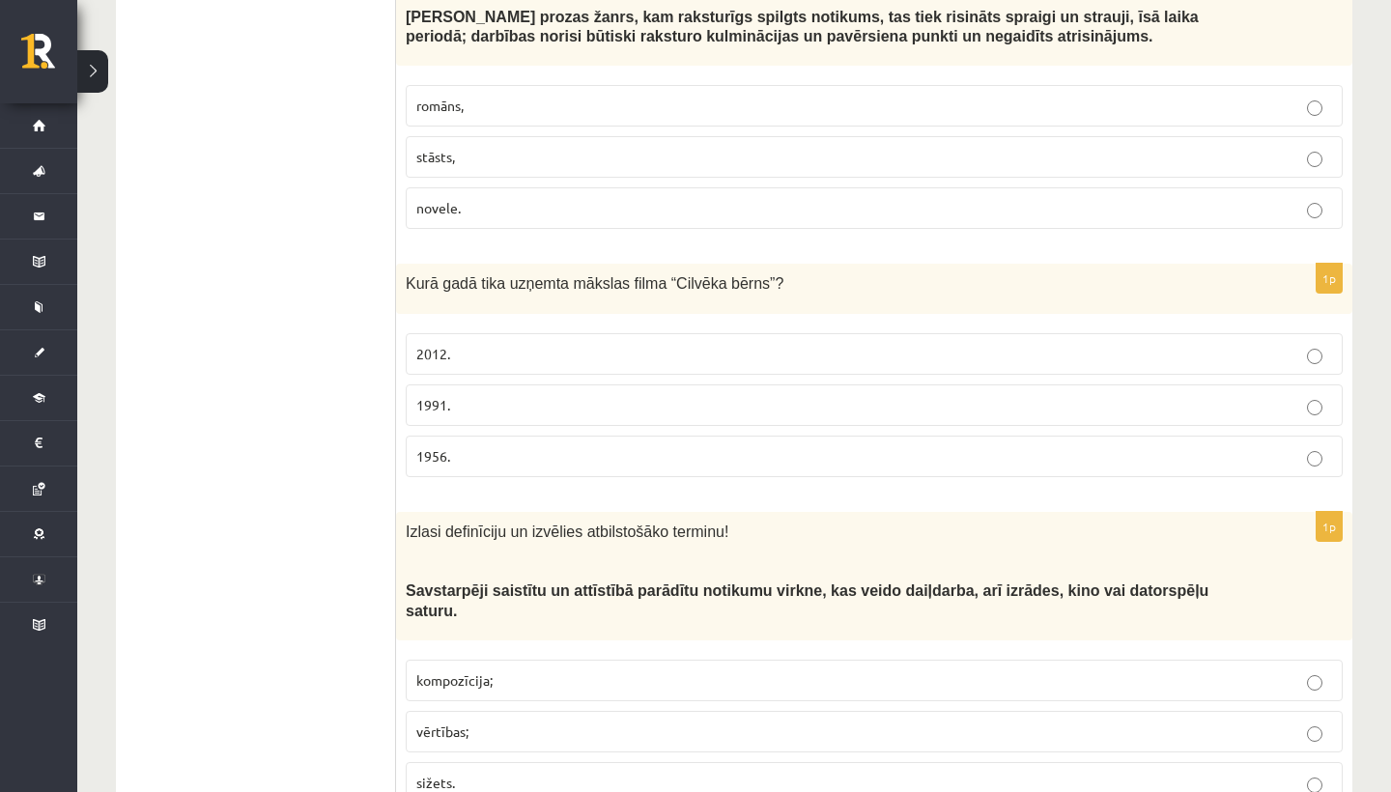
click at [573, 395] on p "1991." at bounding box center [874, 405] width 916 height 20
click at [556, 75] on fieldset "romāns, [GEOGRAPHIC_DATA], novele." at bounding box center [874, 154] width 937 height 159
click at [565, 85] on label "romāns," at bounding box center [874, 106] width 937 height 42
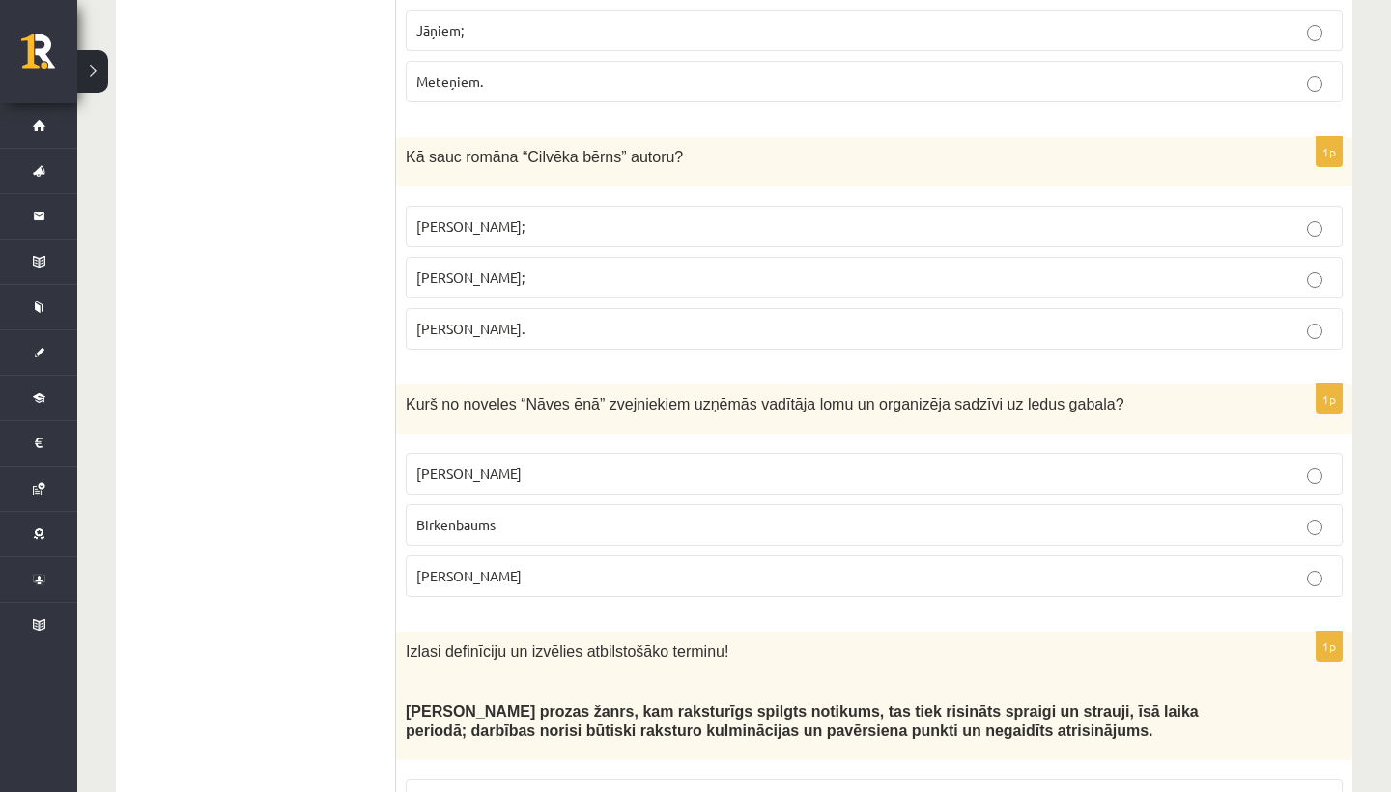
scroll to position [804, 0]
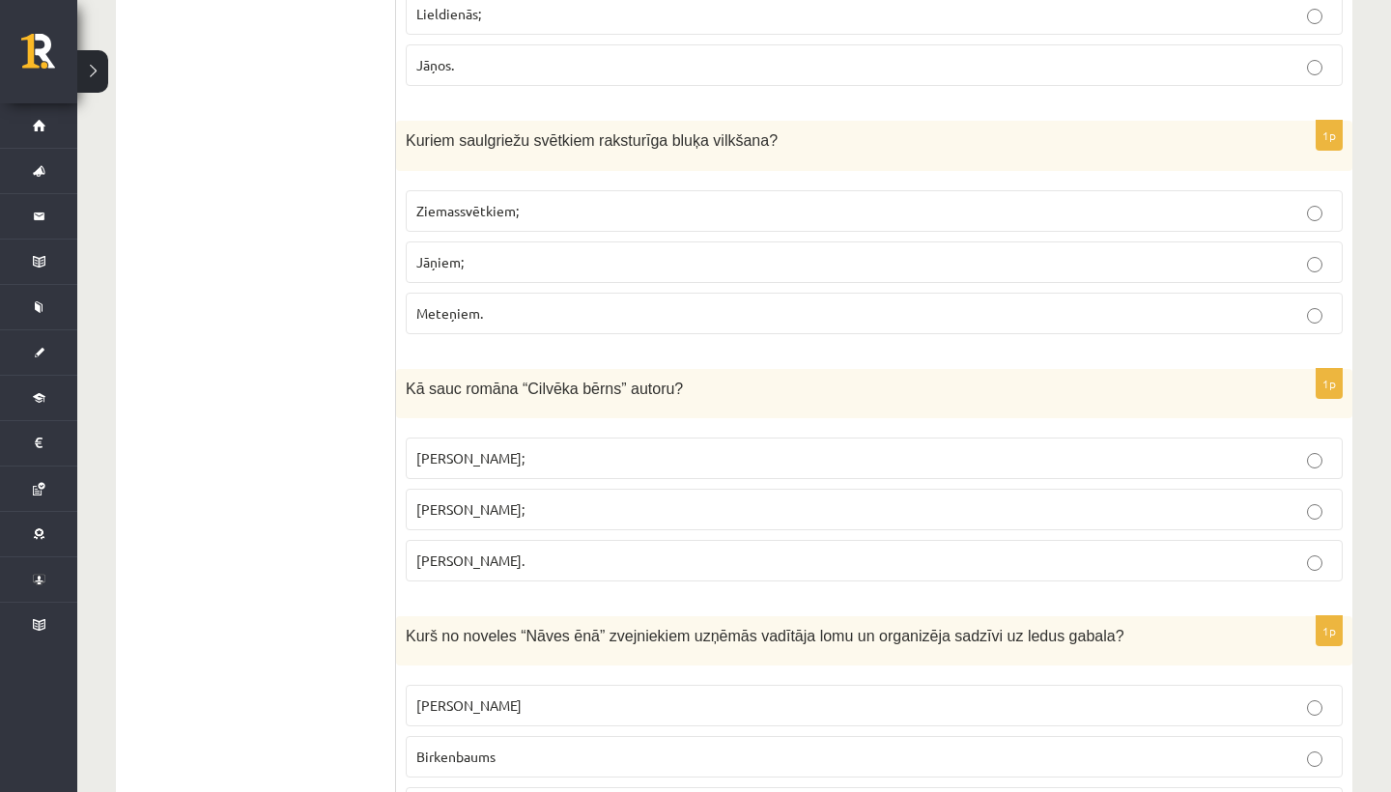
drag, startPoint x: 567, startPoint y: 52, endPoint x: 571, endPoint y: -75, distance: 127.6
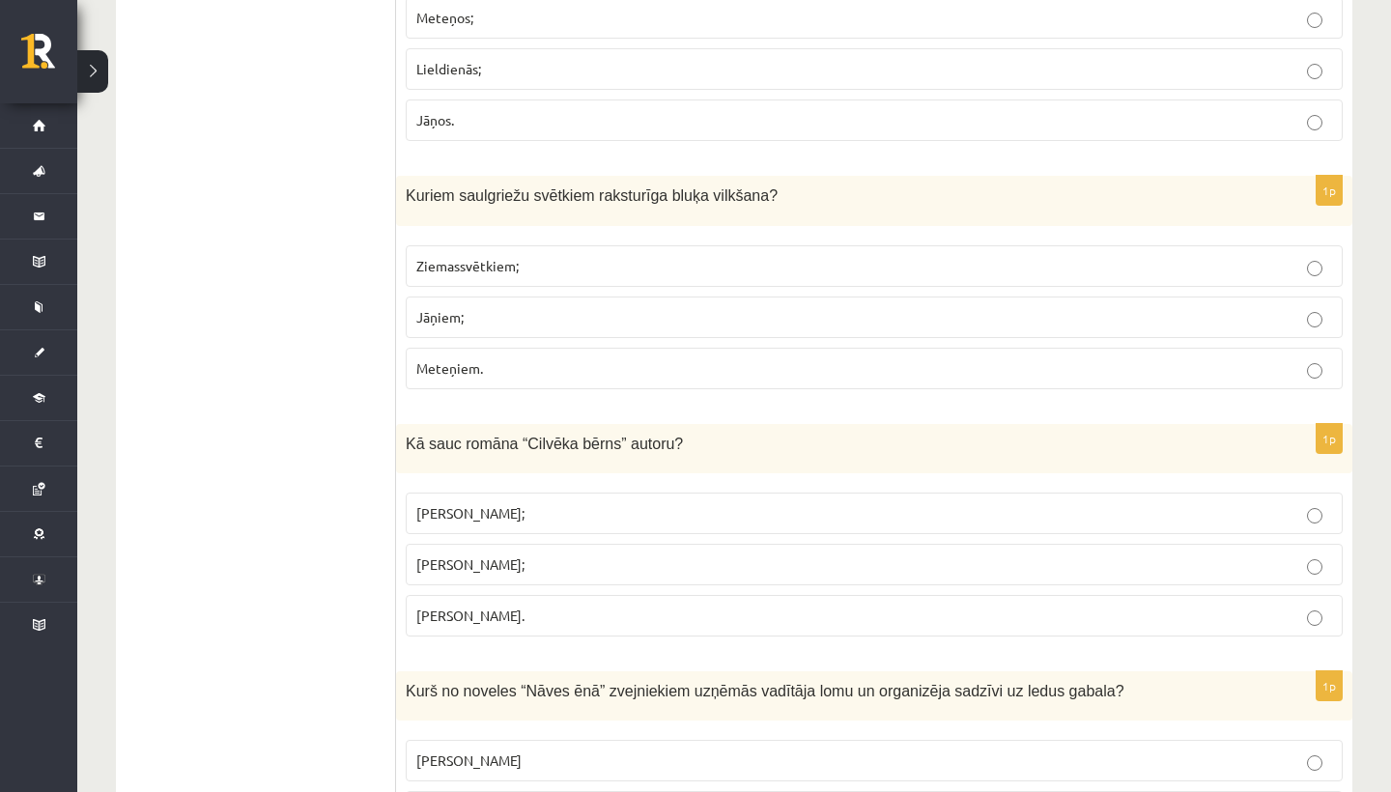
click at [683, 463] on div "Kā sauc romāna “Cilvēka bērns” autoru?" at bounding box center [874, 448] width 956 height 49
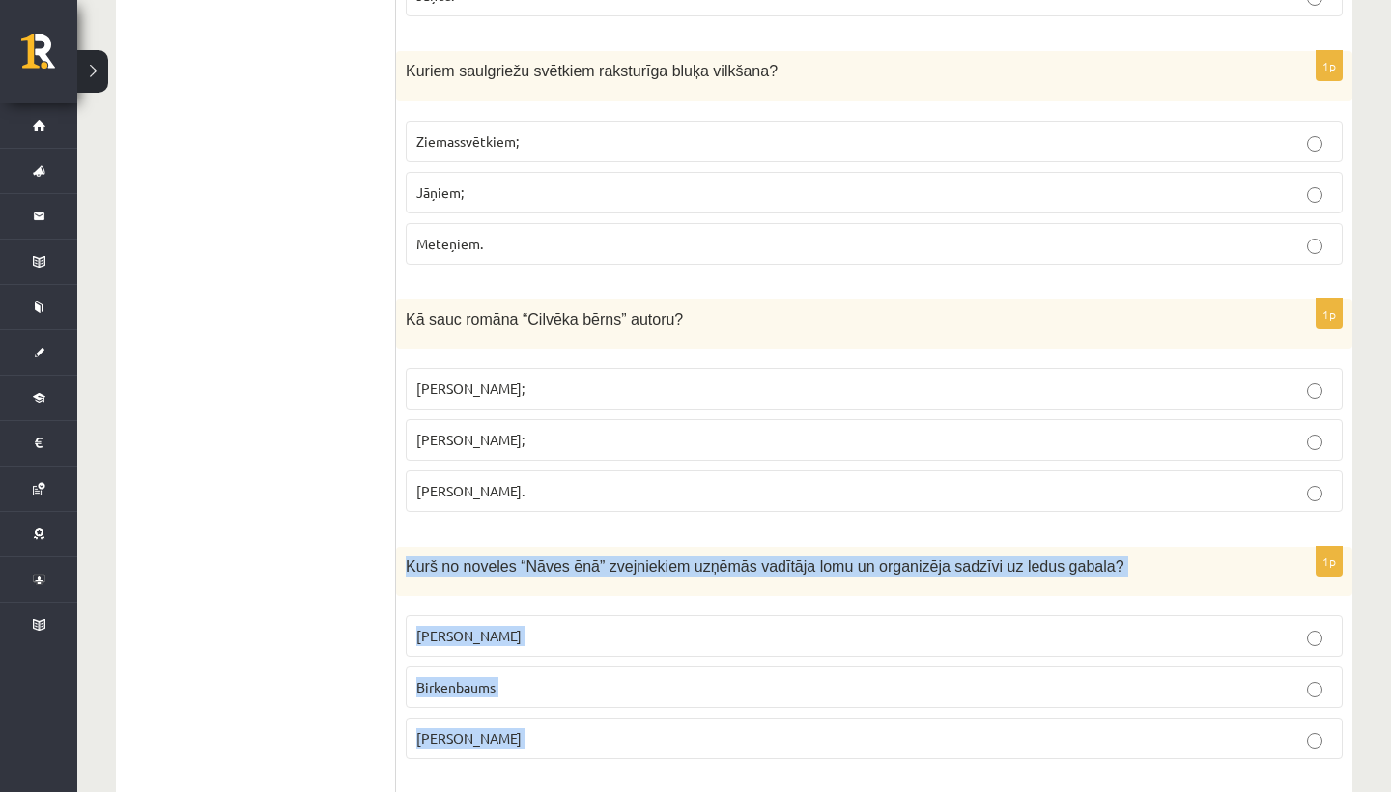
scroll to position [955, 0]
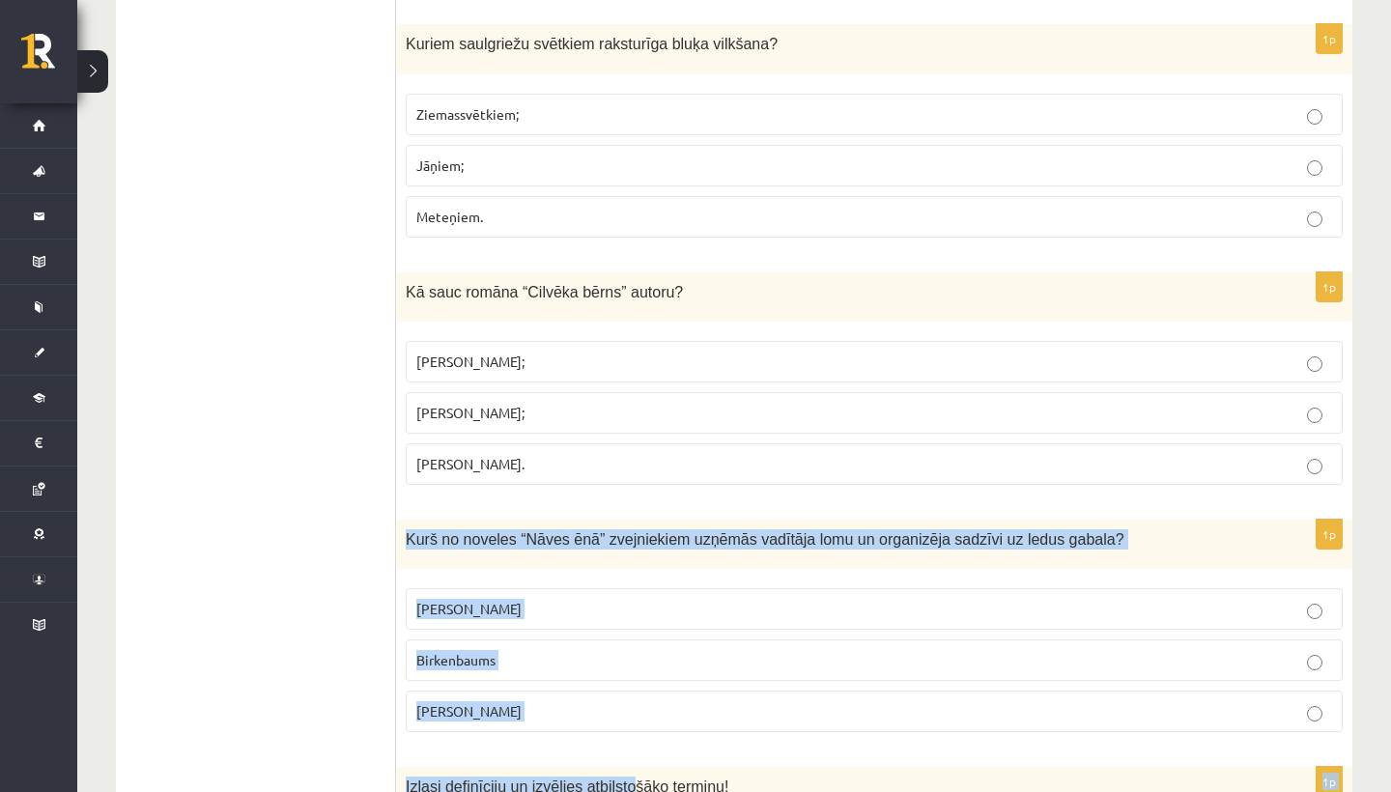
drag, startPoint x: 642, startPoint y: 659, endPoint x: 622, endPoint y: 752, distance: 94.9
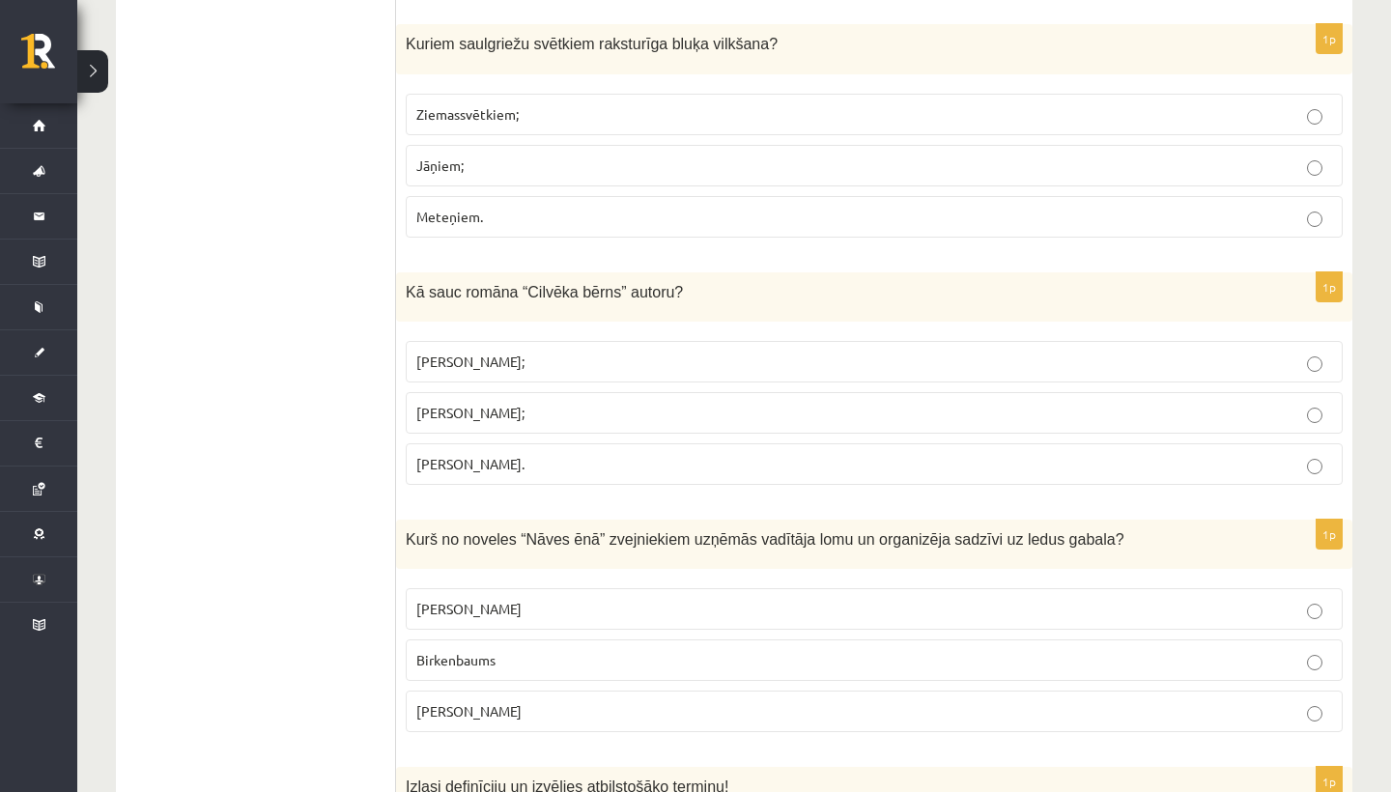
click at [583, 601] on p "[PERSON_NAME]" at bounding box center [874, 609] width 916 height 20
click at [622, 222] on label "Meteņiem." at bounding box center [874, 217] width 937 height 42
click at [614, 382] on fieldset "[PERSON_NAME]; [PERSON_NAME]; [PERSON_NAME]." at bounding box center [874, 410] width 937 height 159
click at [605, 404] on p "[PERSON_NAME];" at bounding box center [874, 413] width 916 height 20
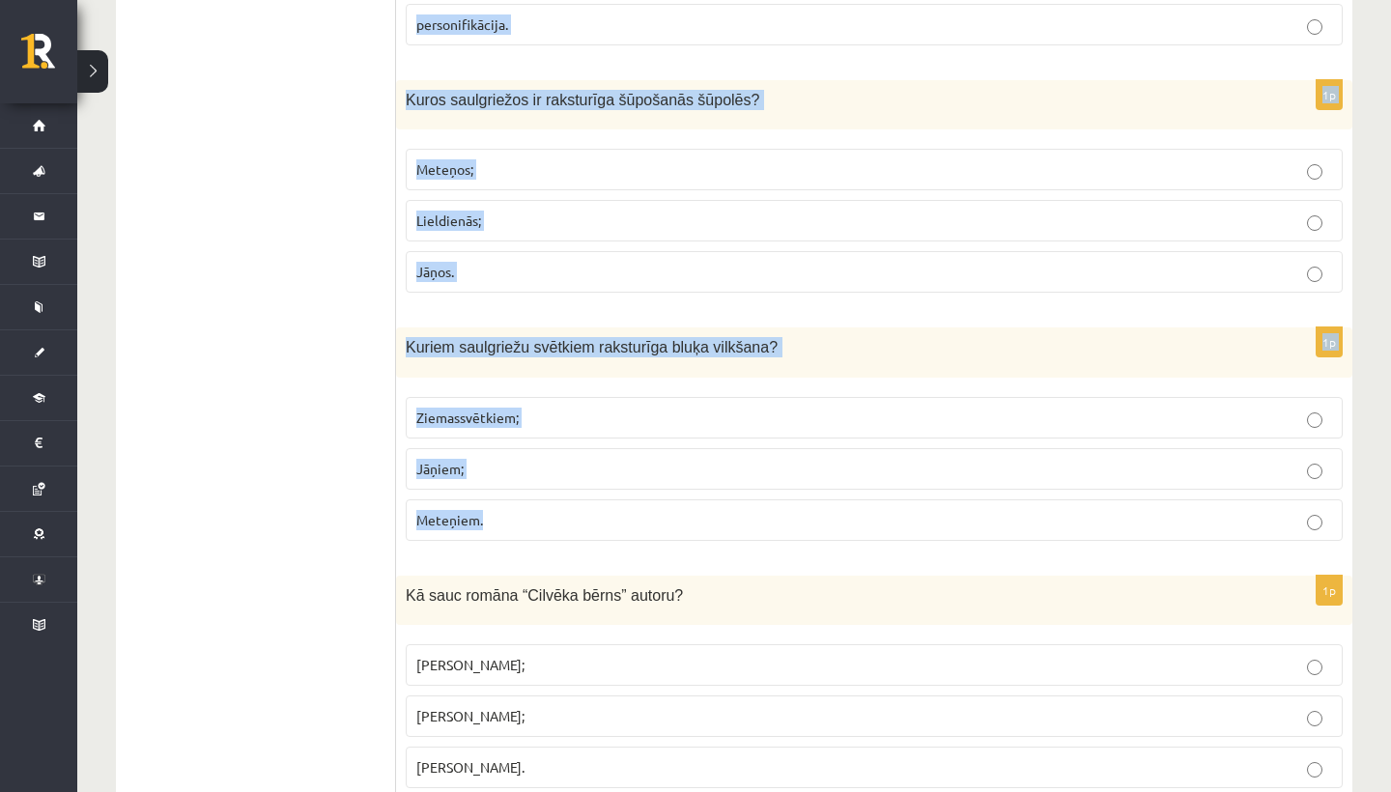
drag, startPoint x: 725, startPoint y: 217, endPoint x: 742, endPoint y: -51, distance: 269.1
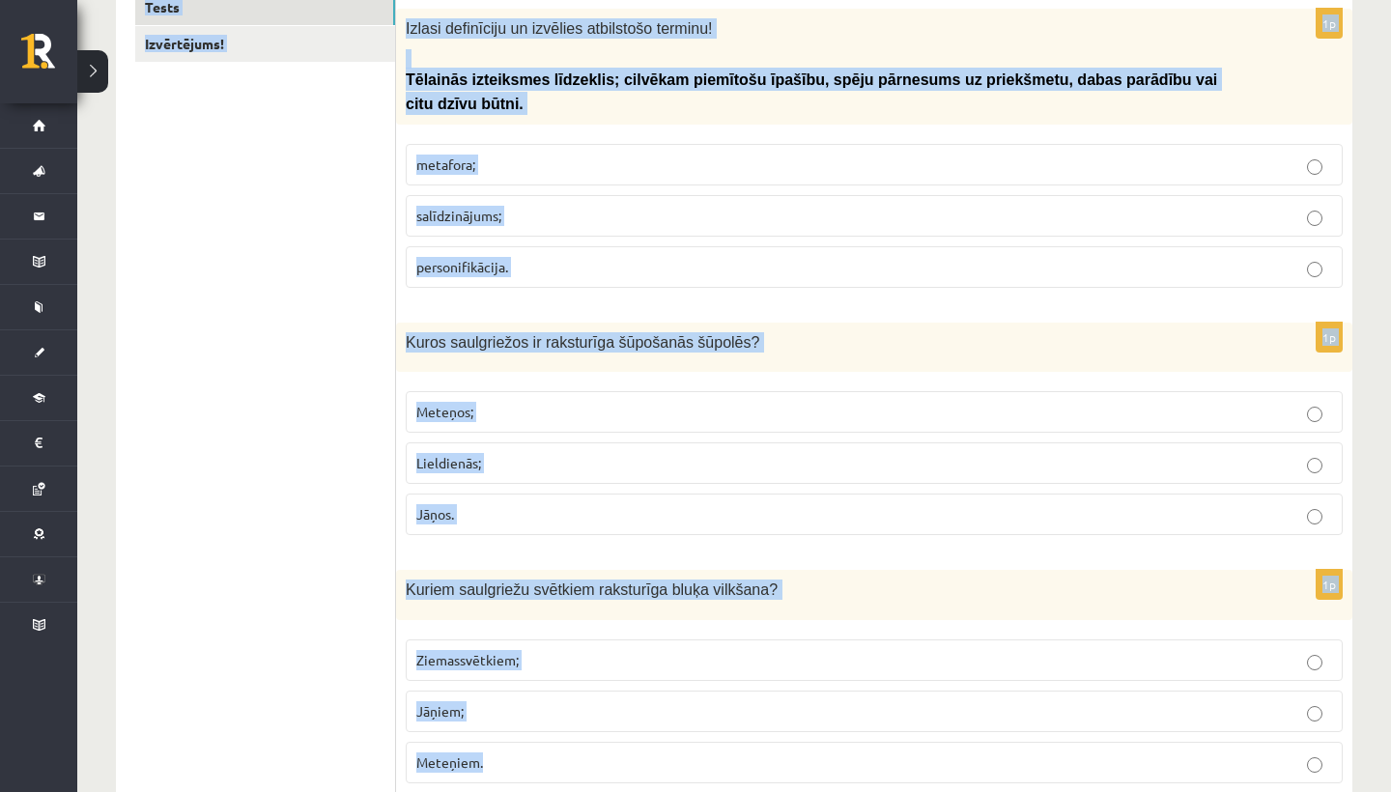
click at [697, 453] on p "Lieldienās;" at bounding box center [874, 463] width 916 height 20
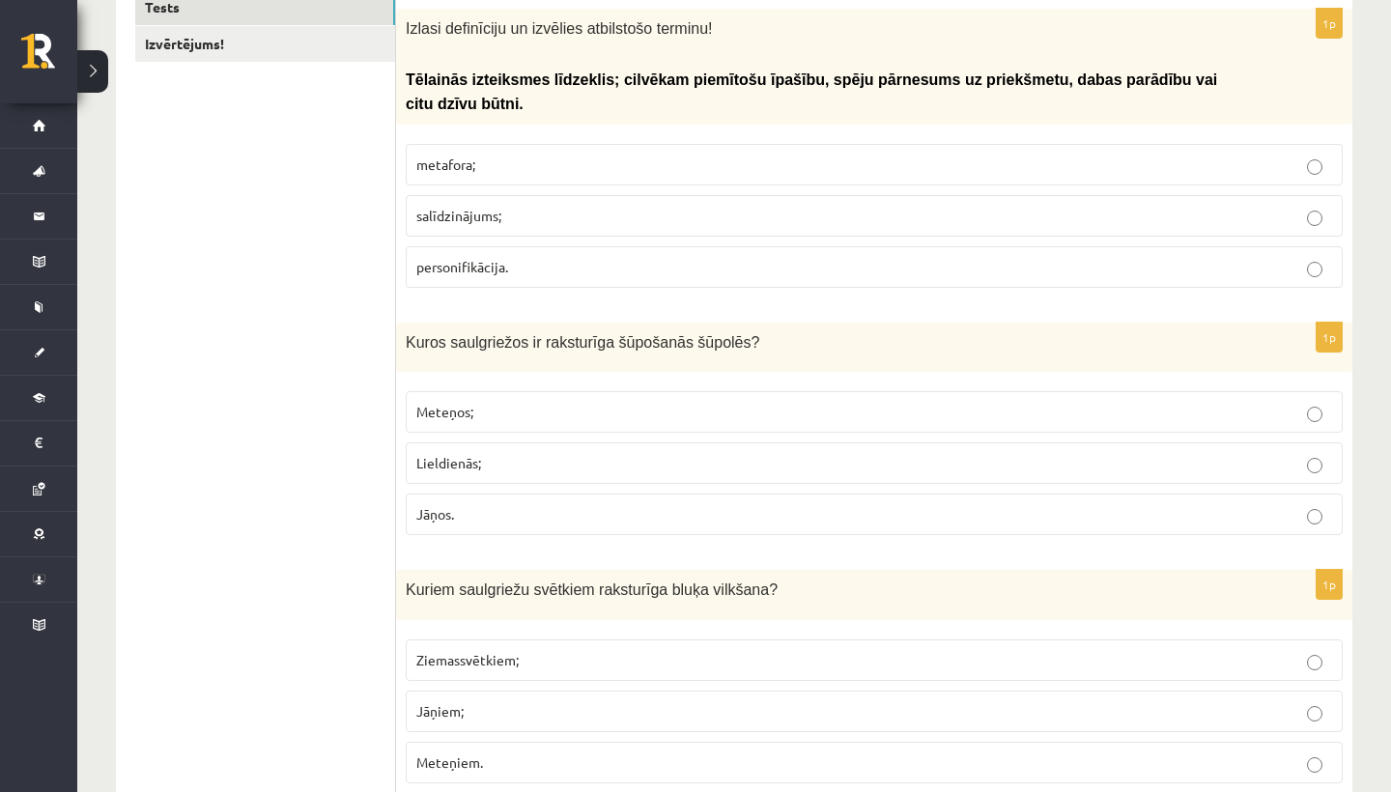
click at [601, 249] on label "personifikācija." at bounding box center [874, 267] width 937 height 42
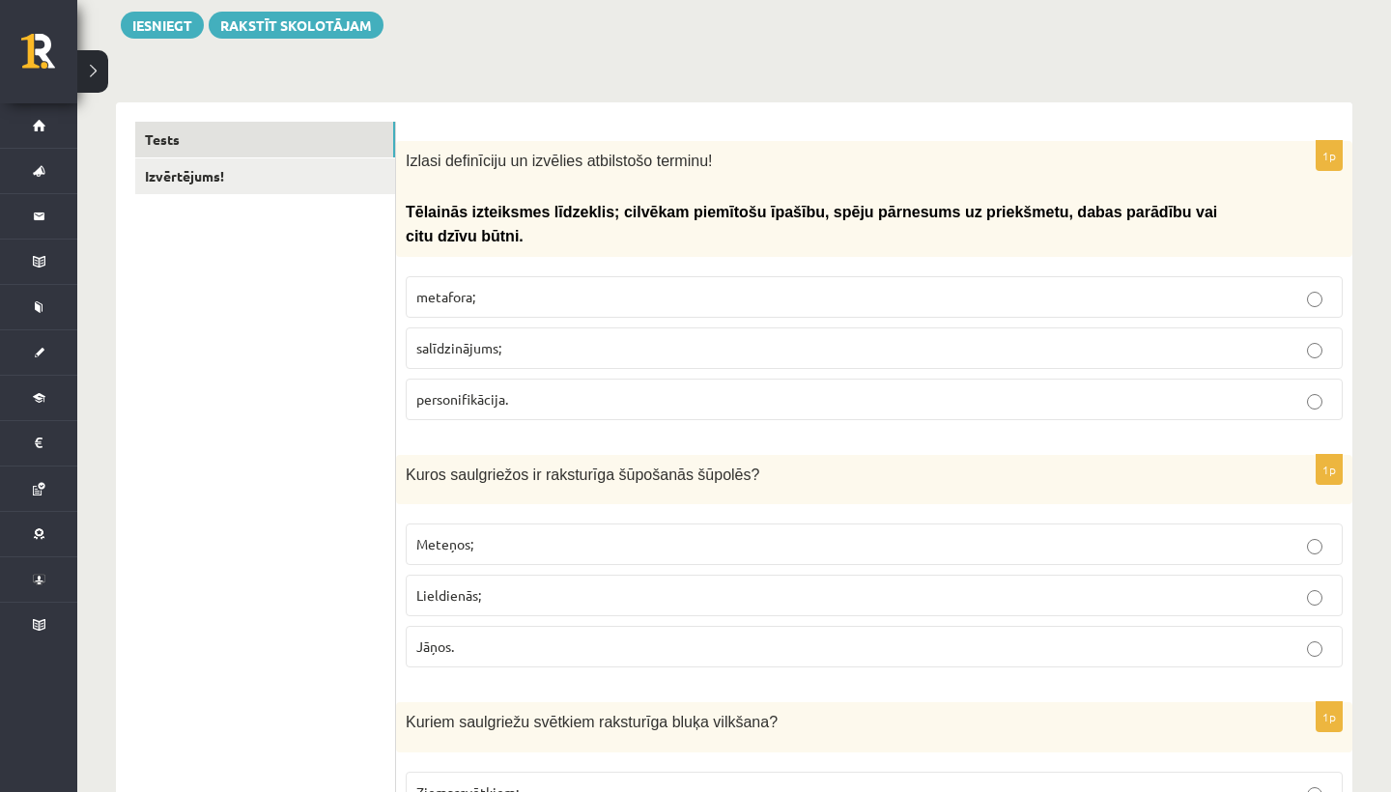
drag, startPoint x: 267, startPoint y: 283, endPoint x: 308, endPoint y: -23, distance: 309.0
click at [308, 0] on html "0 Dāvanas 282 mP 368 xp [PERSON_NAME] Sākums Aktuāli Kā mācīties eSKOLĀ Kontakt…" at bounding box center [695, 119] width 1391 height 792
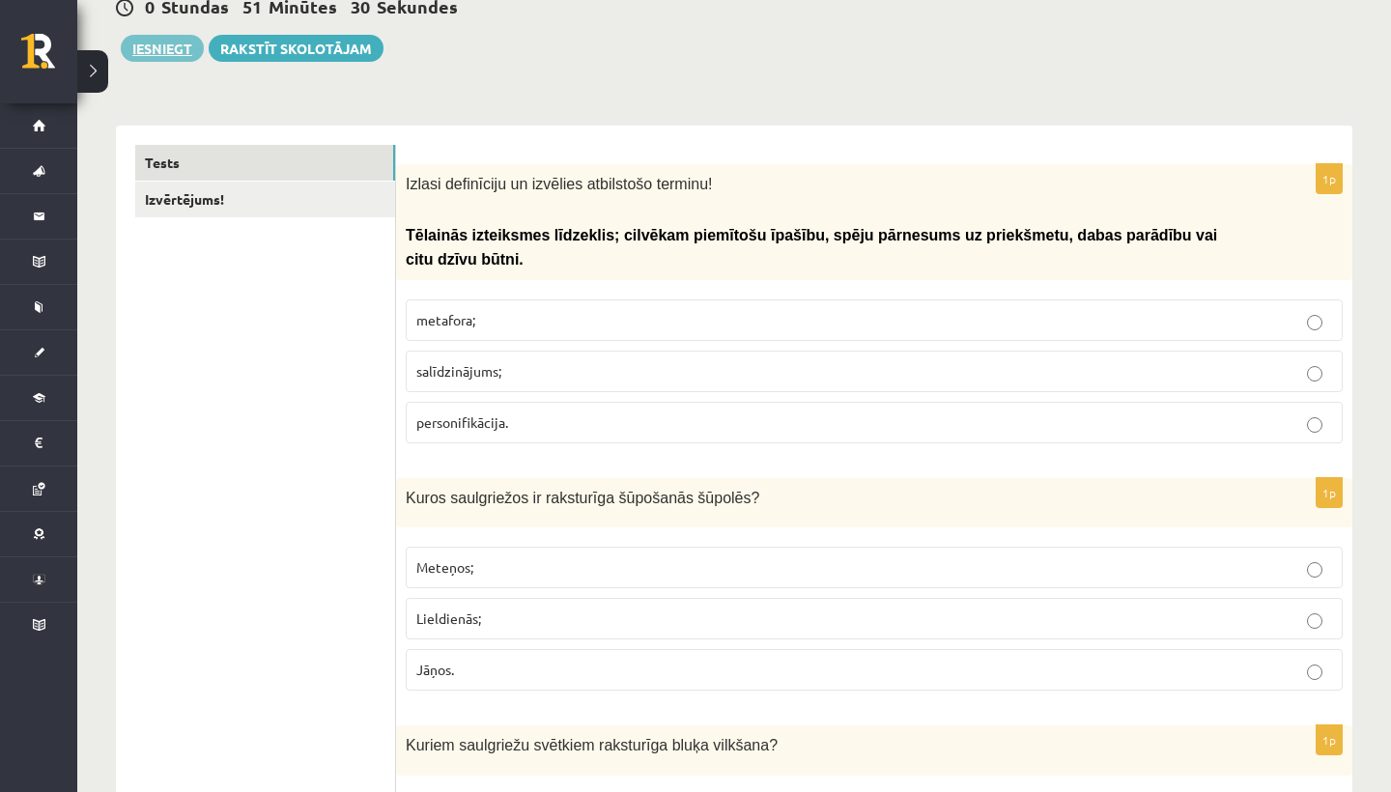
click at [179, 39] on button "Iesniegt" at bounding box center [162, 48] width 83 height 27
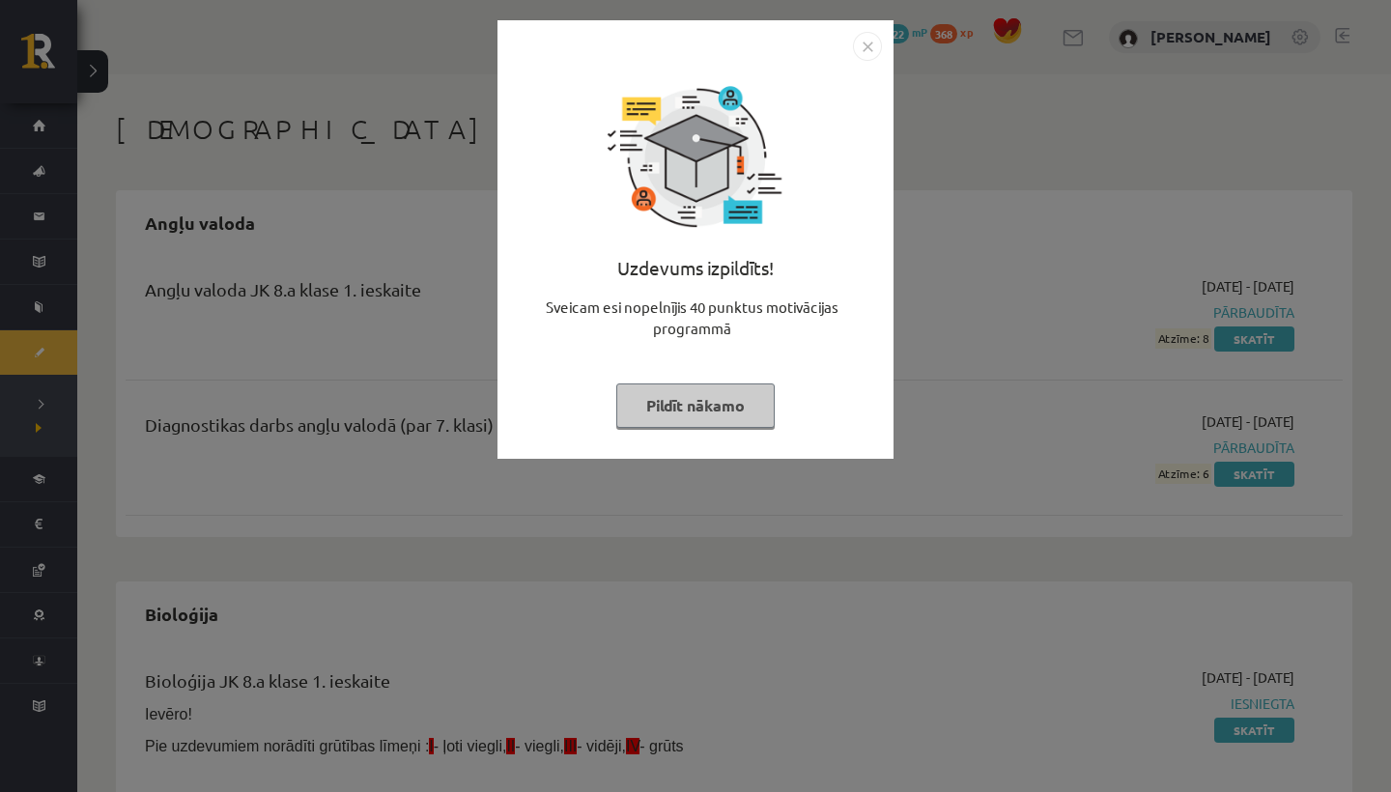
click at [699, 402] on button "Pildīt nākamo" at bounding box center [695, 406] width 158 height 44
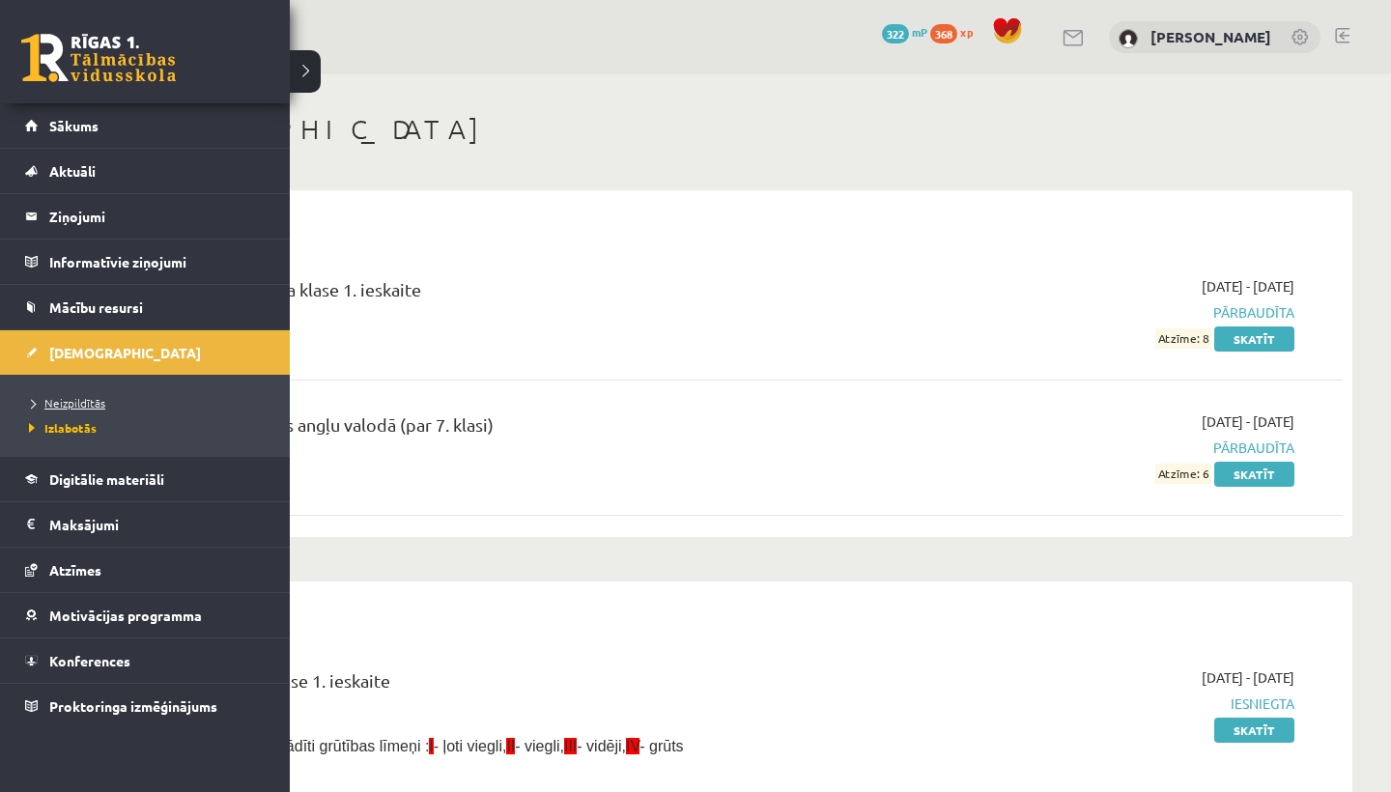
click at [60, 400] on span "Neizpildītās" at bounding box center [64, 402] width 81 height 15
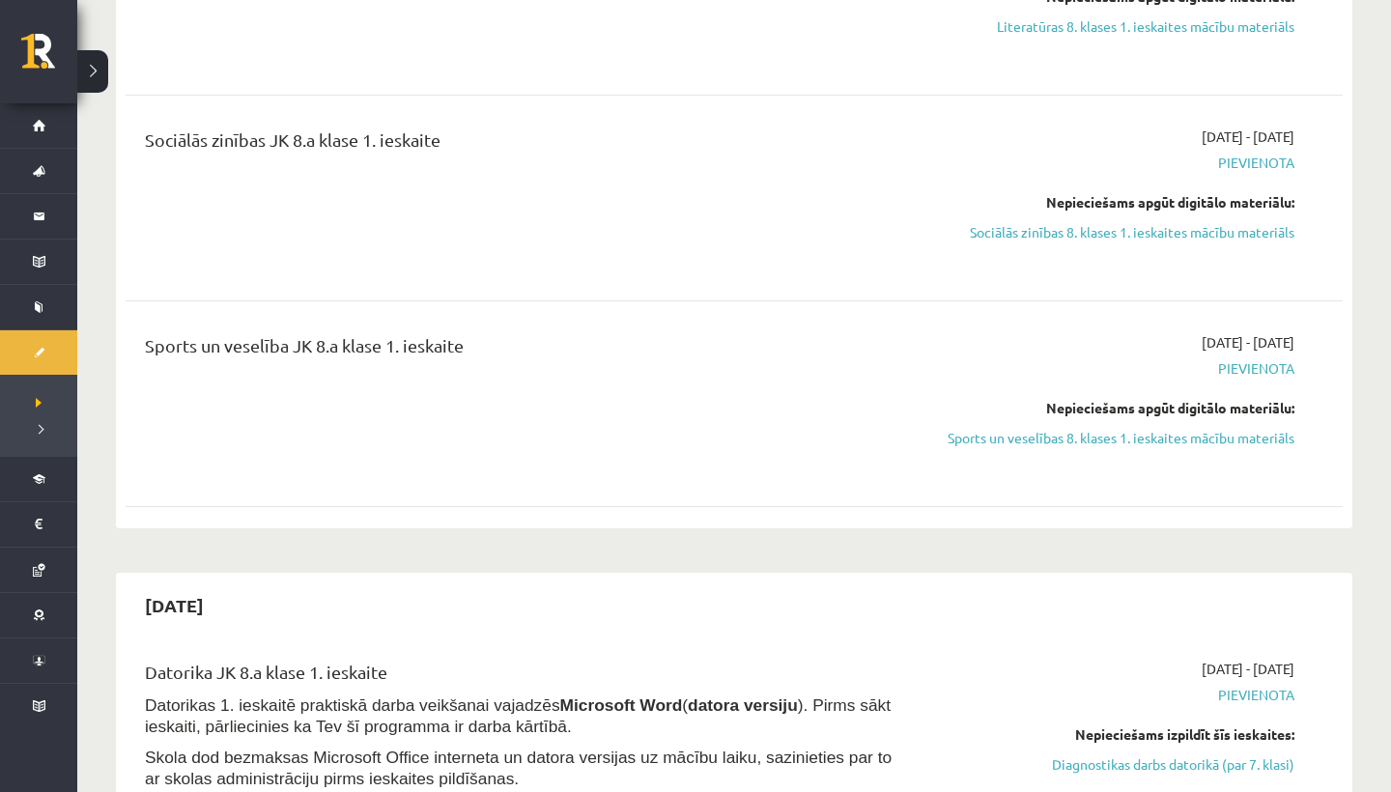
scroll to position [1228, 0]
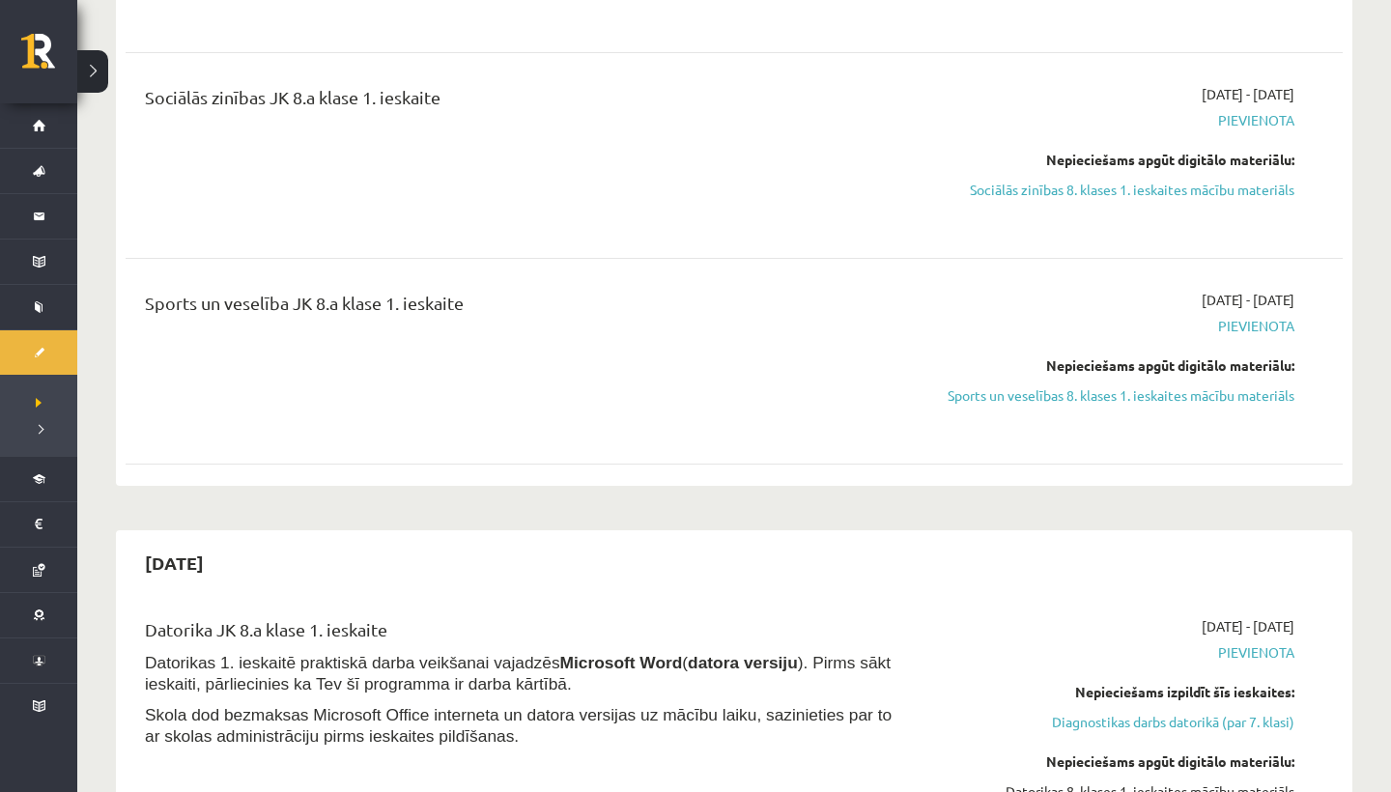
drag, startPoint x: 528, startPoint y: 616, endPoint x: 123, endPoint y: 396, distance: 461.6
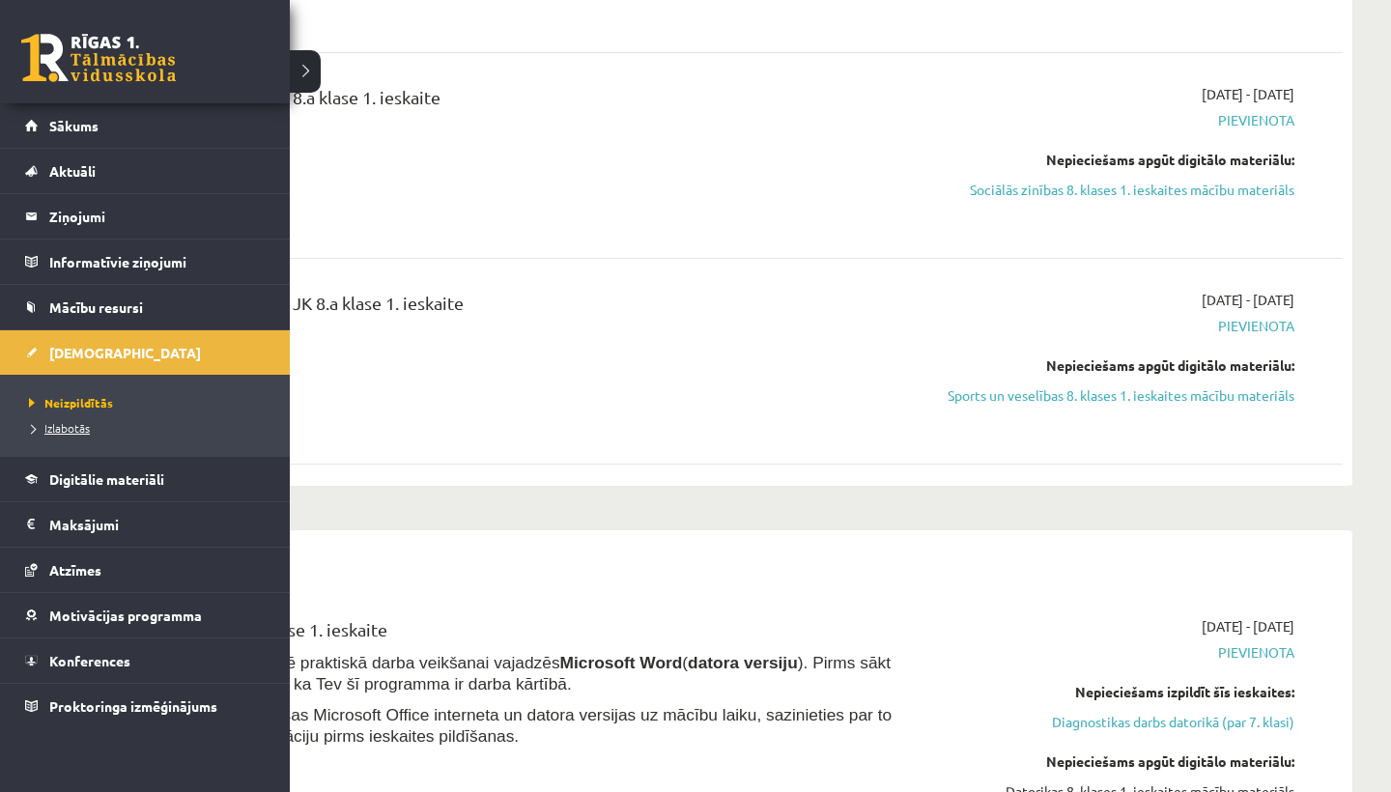
click at [86, 430] on span "Izlabotās" at bounding box center [57, 427] width 66 height 15
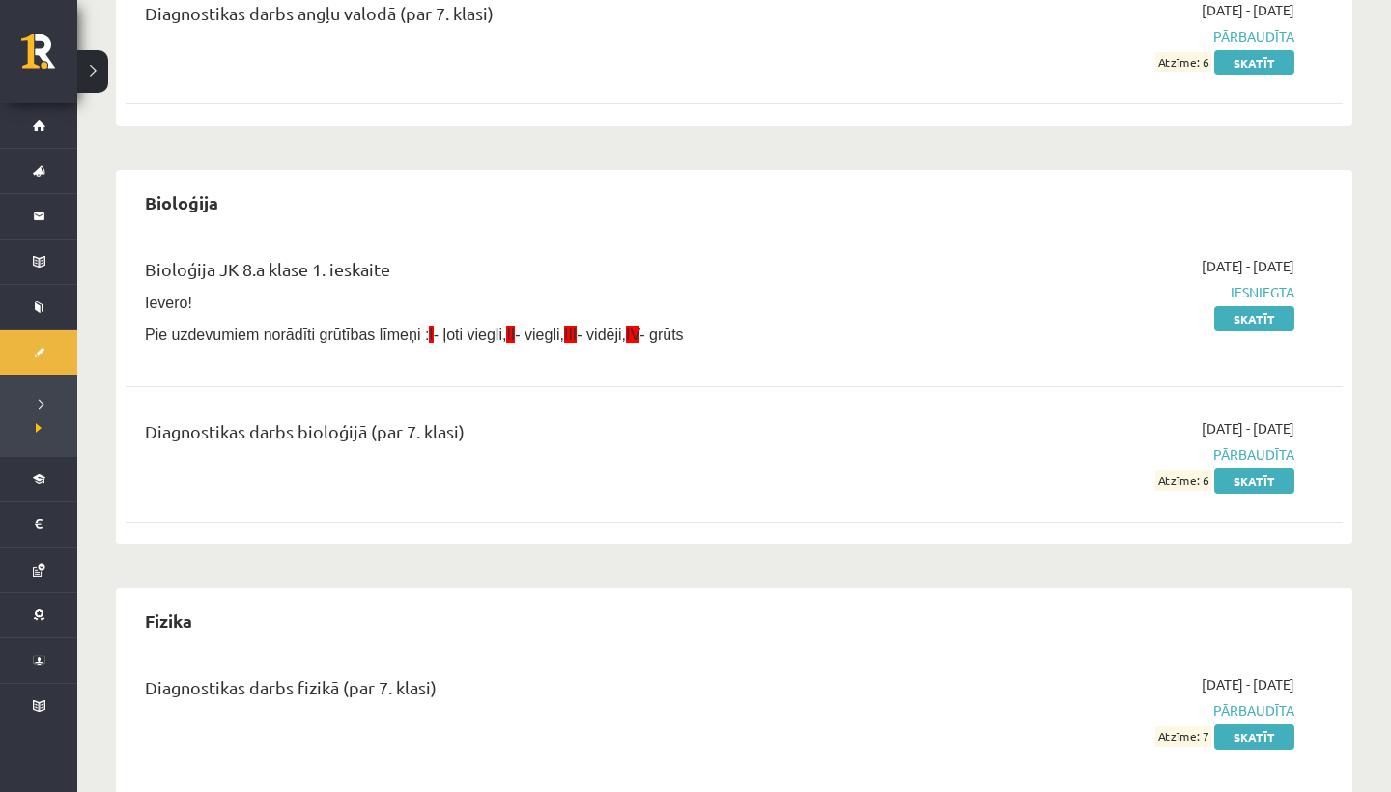
scroll to position [448, 0]
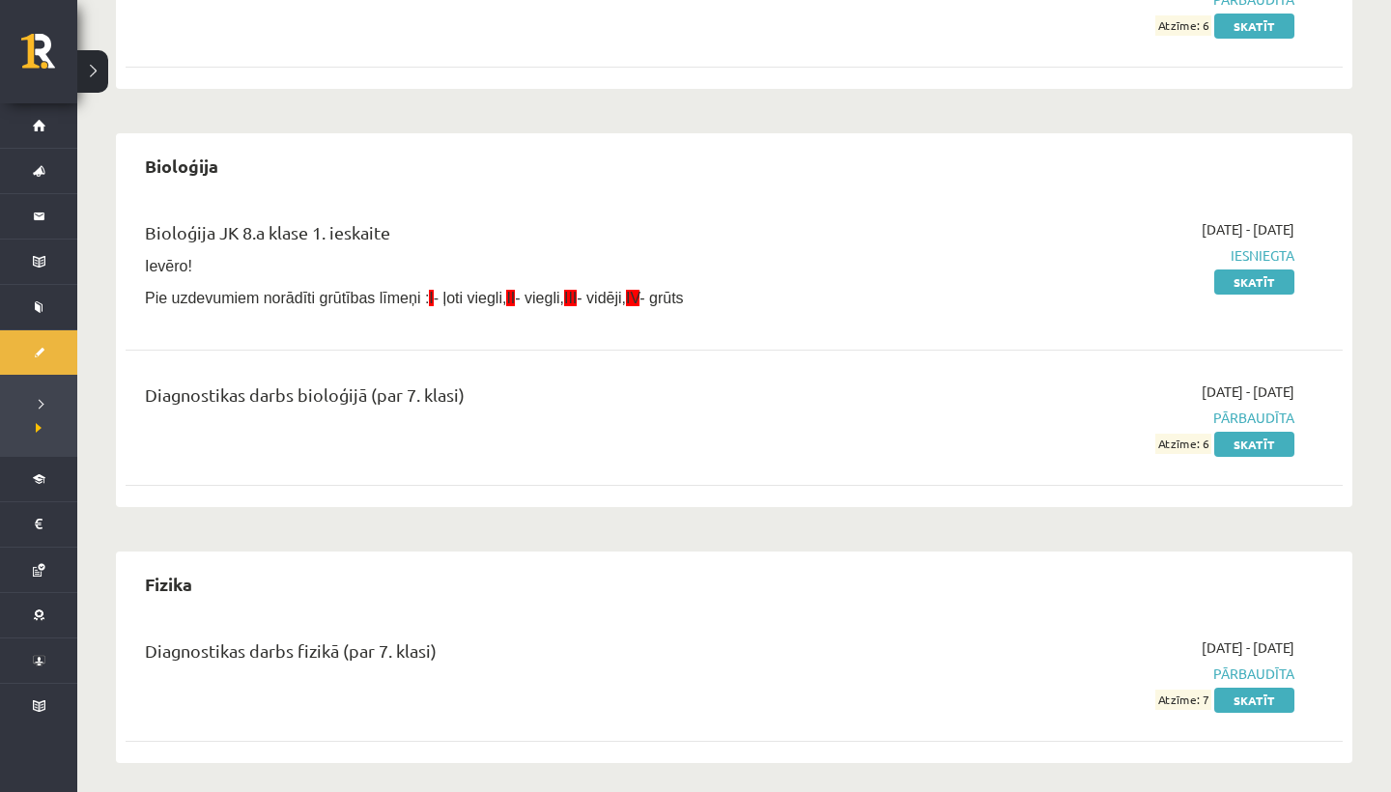
drag, startPoint x: 743, startPoint y: 339, endPoint x: 766, endPoint y: 791, distance: 452.7
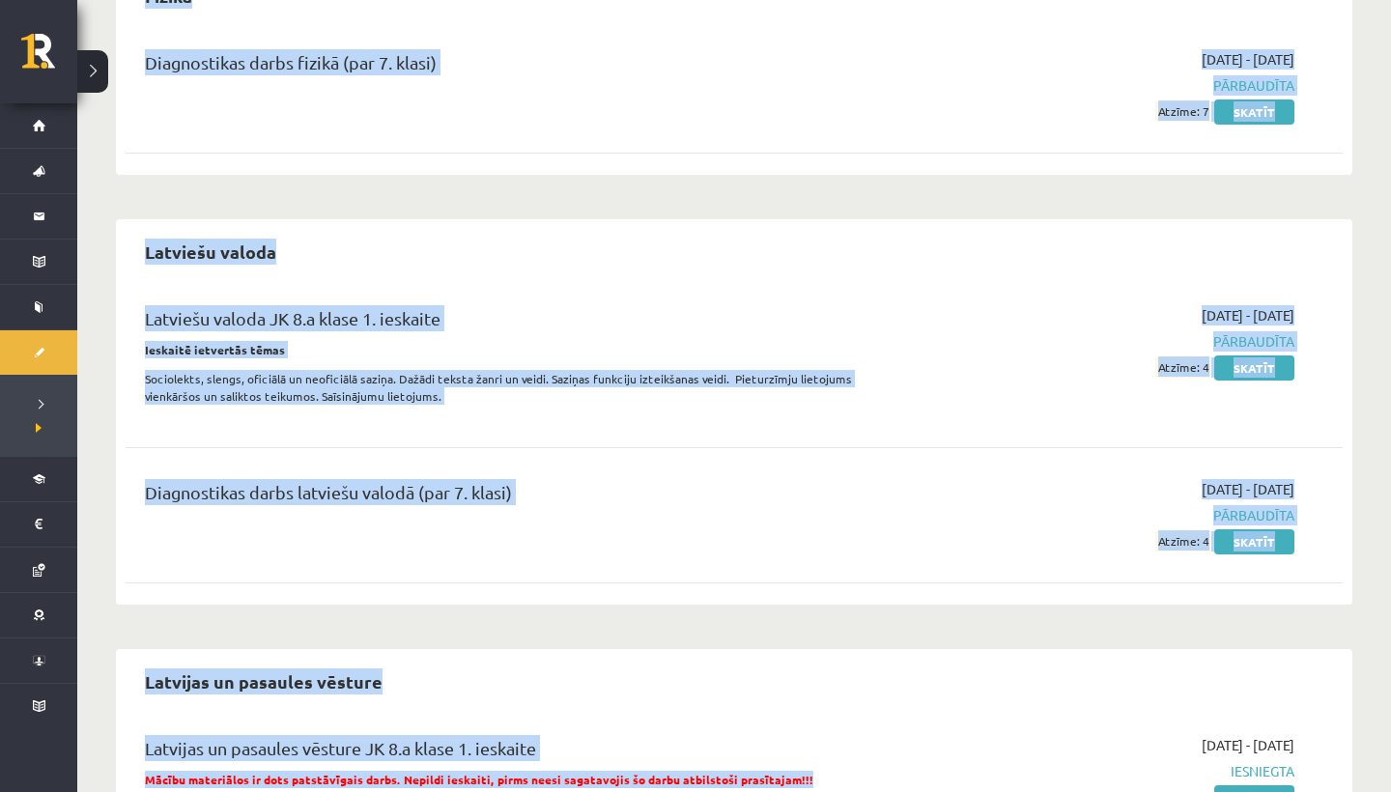
drag, startPoint x: 727, startPoint y: 529, endPoint x: 805, endPoint y: 787, distance: 269.3
click at [805, 787] on div "Angļu valoda Angļu valoda JK 8.a klase 1. ieskaite [DATE] - [DATE] Pārbaudīta A…" at bounding box center [734, 467] width 1236 height 2627
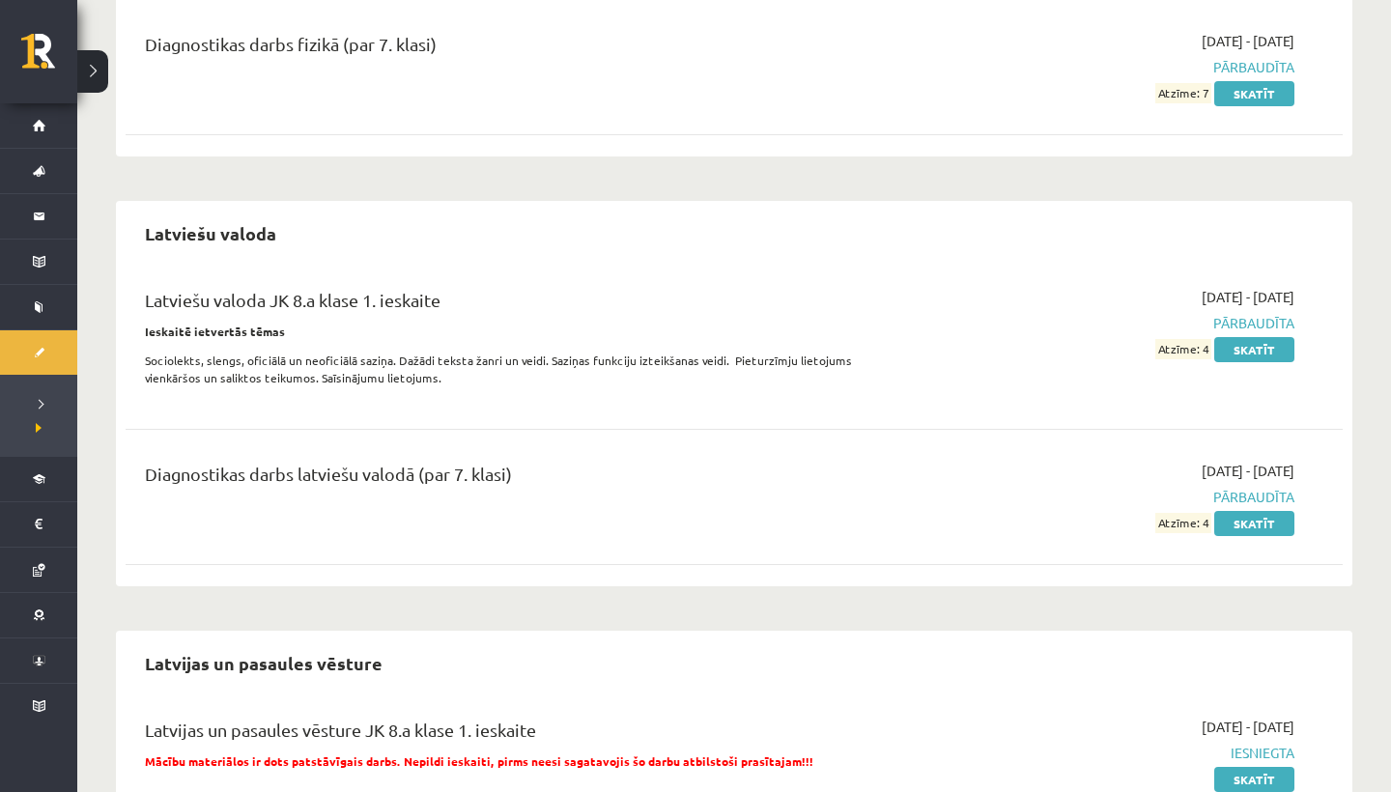
click at [850, 558] on div "Latviešu valoda JK 8.a klase 1. ieskaite Ieskaitē ietvertās tēmas Sociolekts, s…" at bounding box center [734, 422] width 1217 height 309
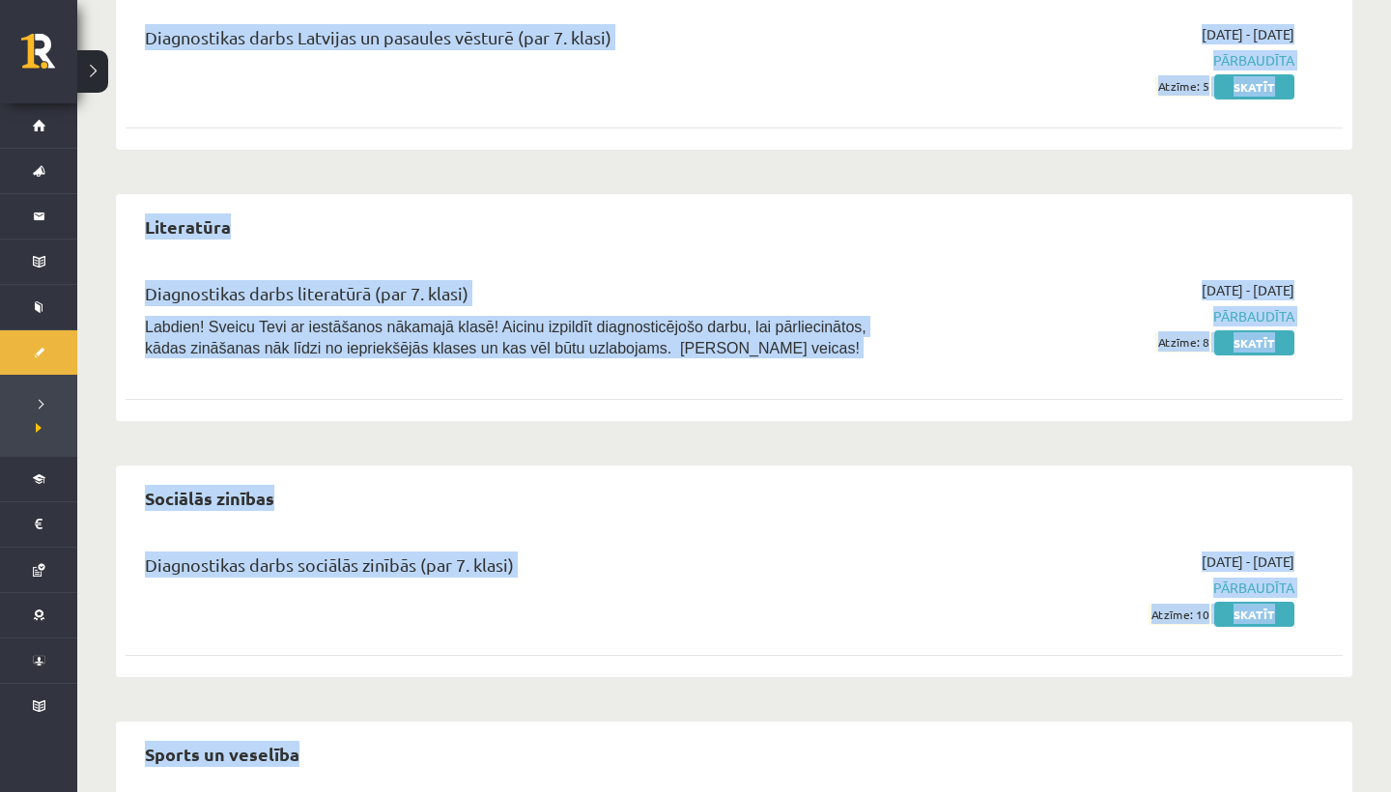
drag, startPoint x: 848, startPoint y: 573, endPoint x: 847, endPoint y: 791, distance: 218.3
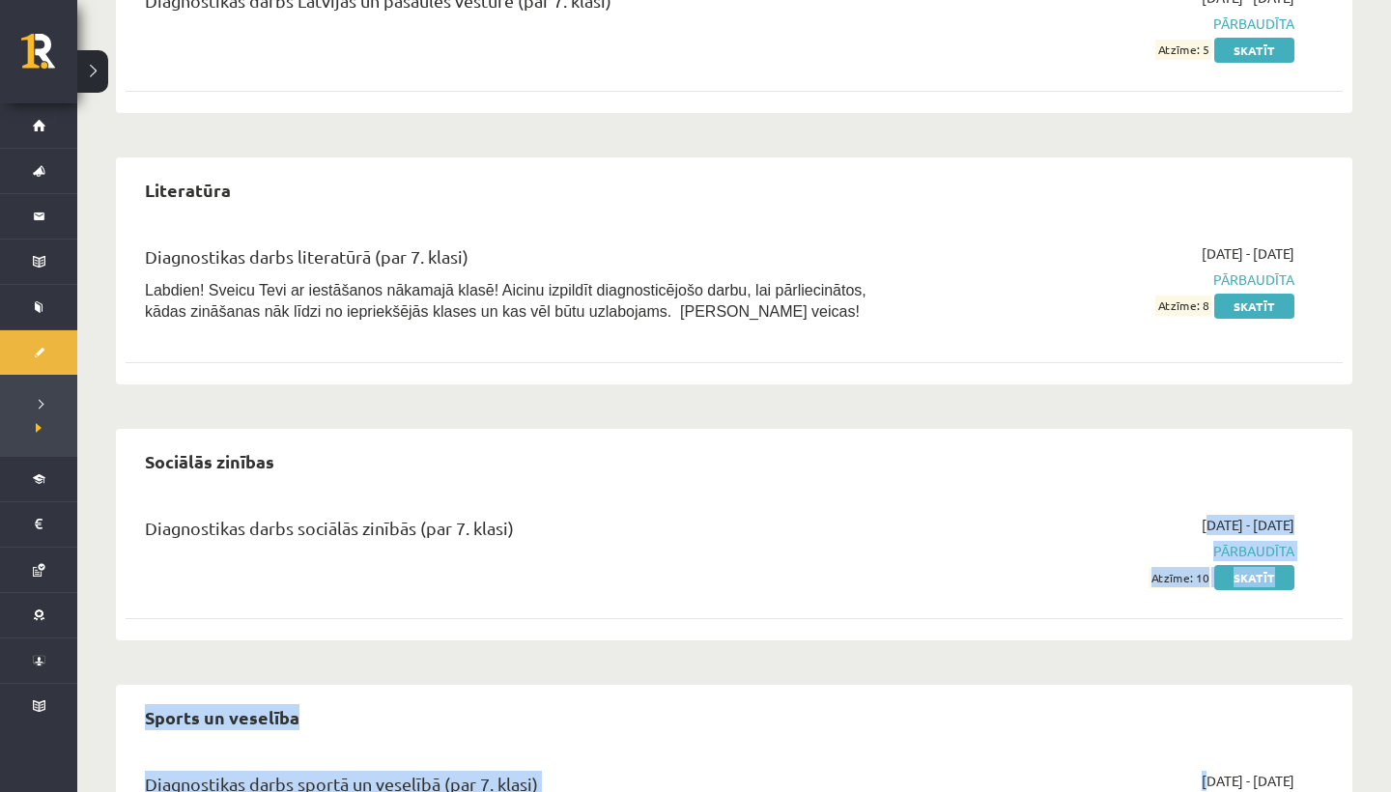
drag, startPoint x: 945, startPoint y: 529, endPoint x: 934, endPoint y: 754, distance: 225.3
